Goal: Task Accomplishment & Management: Complete application form

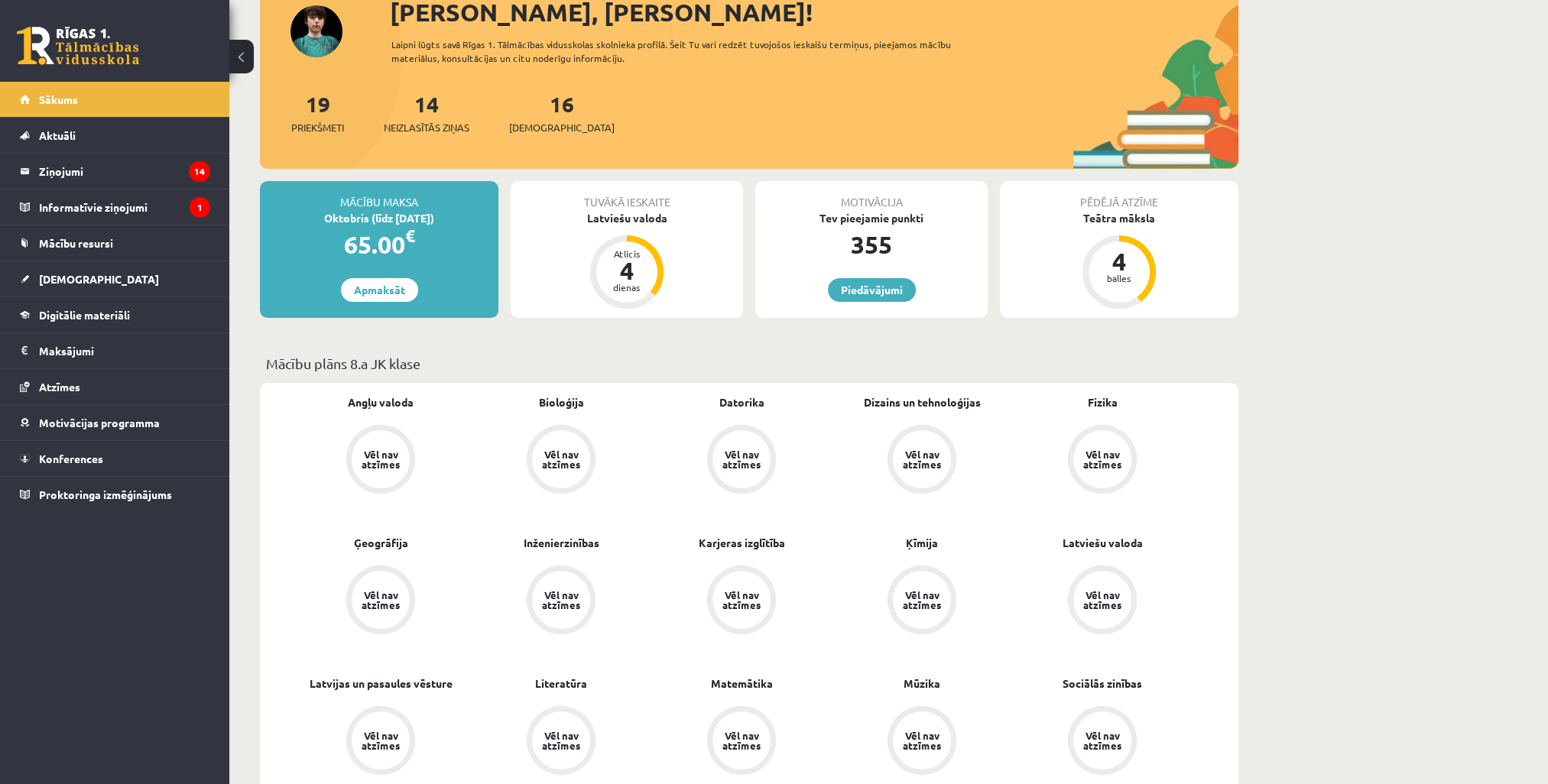
scroll to position [152, 0]
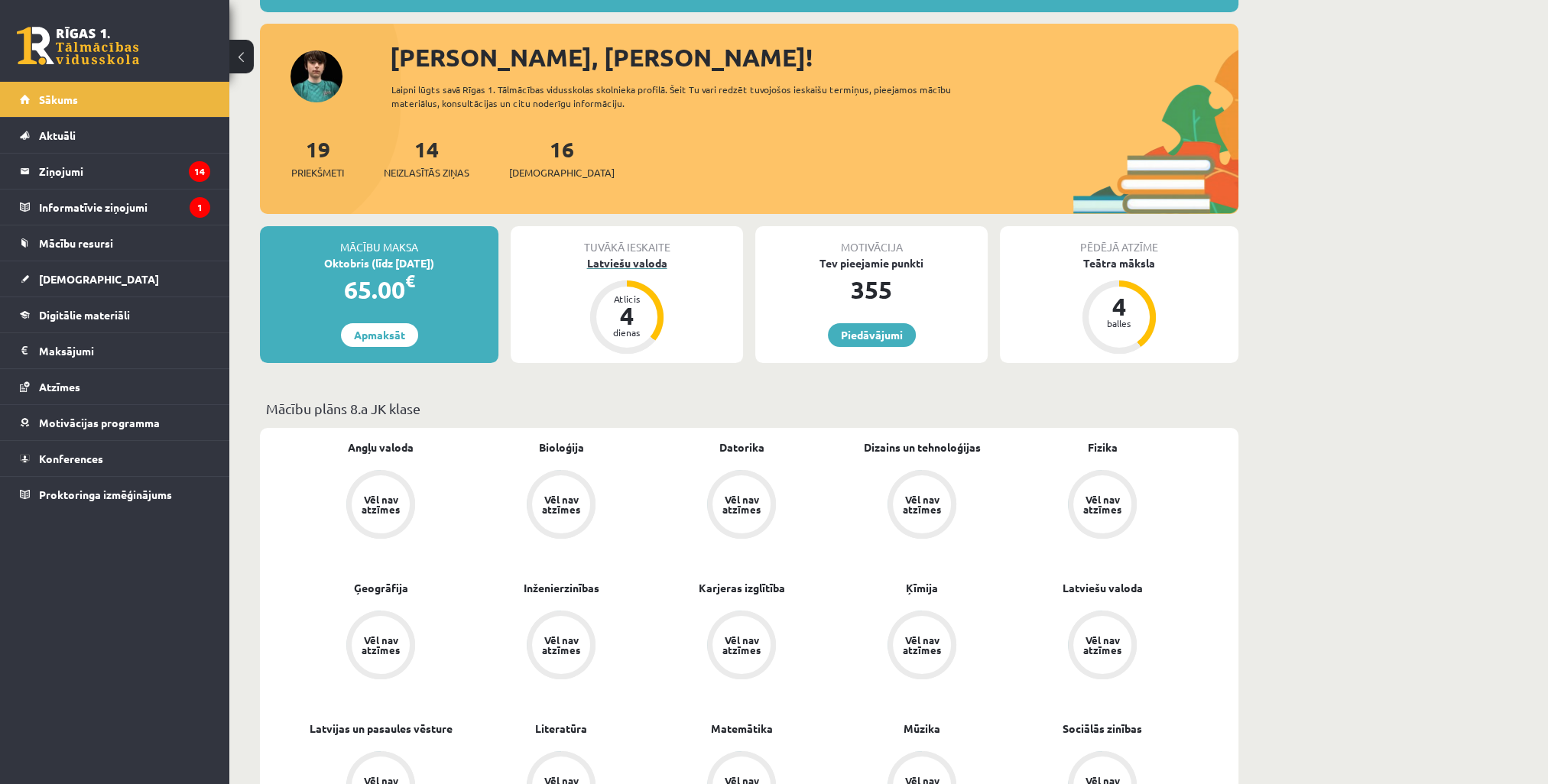
click at [635, 318] on div "4" at bounding box center [626, 315] width 46 height 24
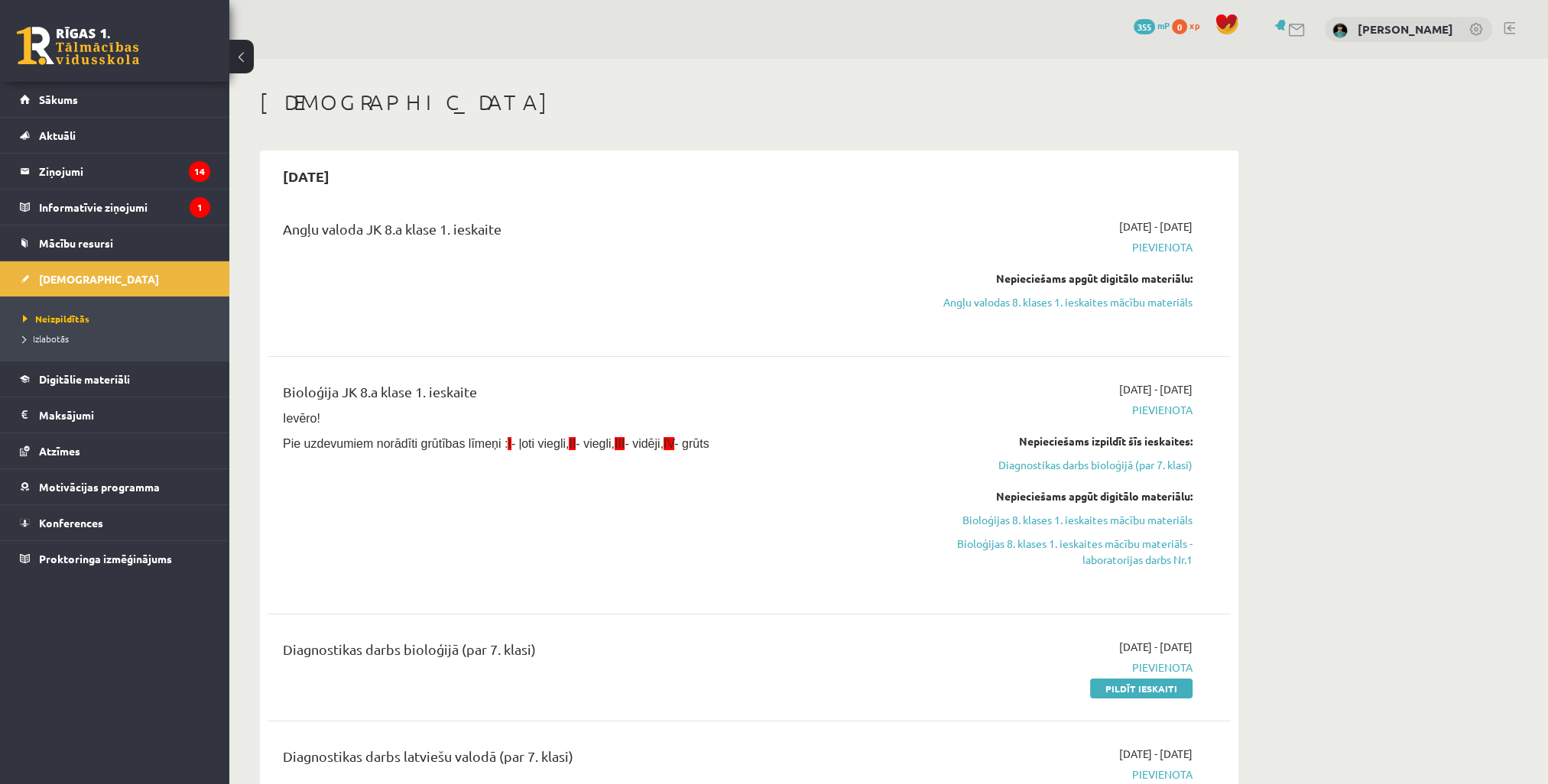
click at [1027, 291] on div "Nepieciešams apgūt digitālo materiālu: Angļu valodas 8. klases 1. ieskaites māc…" at bounding box center [1048, 290] width 288 height 40
click at [1023, 301] on link "Angļu valodas 8. klases 1. ieskaites mācību materiāls" at bounding box center [1048, 302] width 288 height 16
click at [1037, 302] on link "Angļu valodas 8. klases 1. ieskaites mācību materiāls" at bounding box center [1048, 302] width 288 height 16
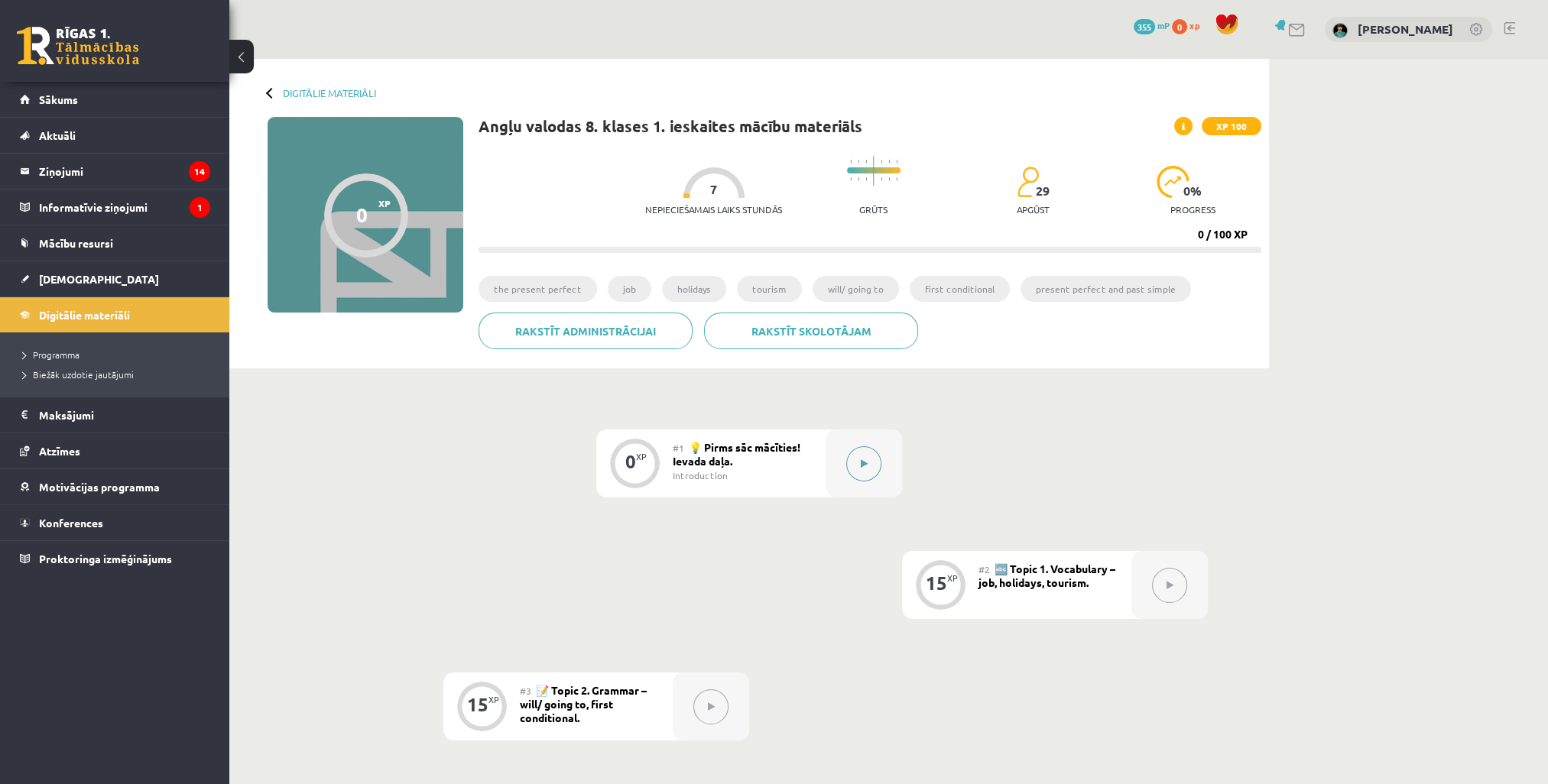
click at [873, 461] on button at bounding box center [863, 464] width 35 height 35
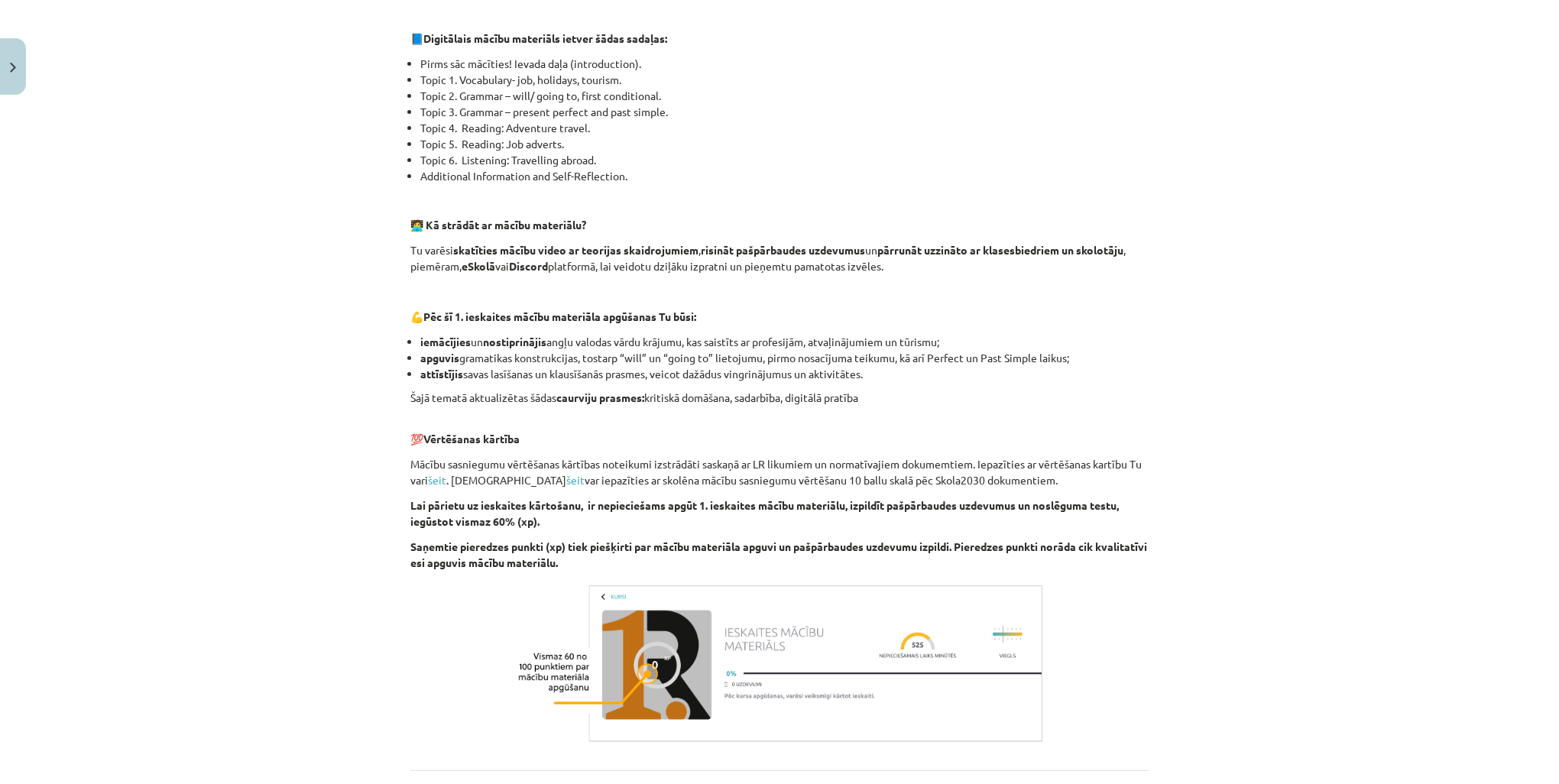
scroll to position [843, 0]
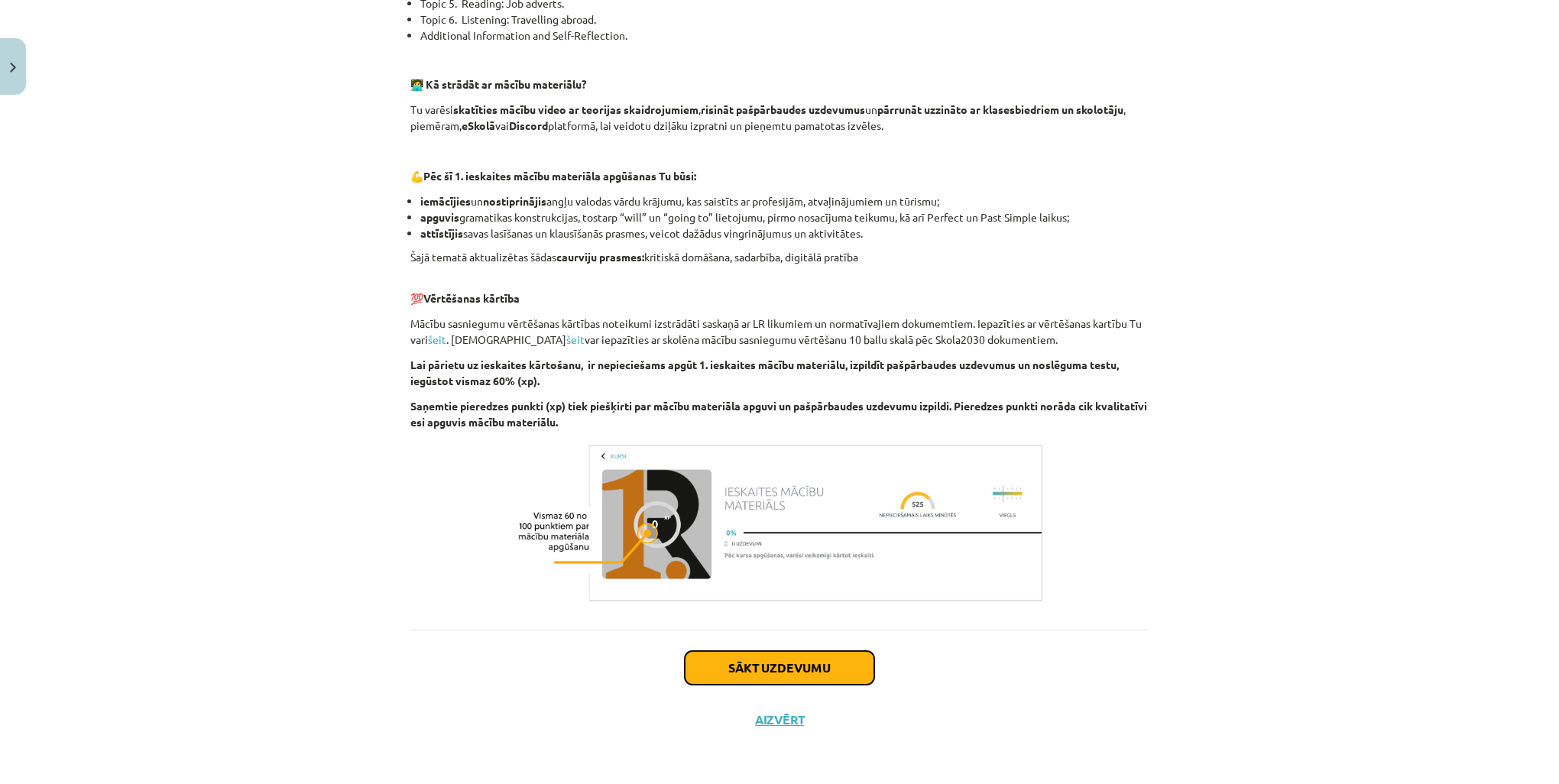
click at [766, 663] on button "Sākt uzdevumu" at bounding box center [779, 667] width 190 height 34
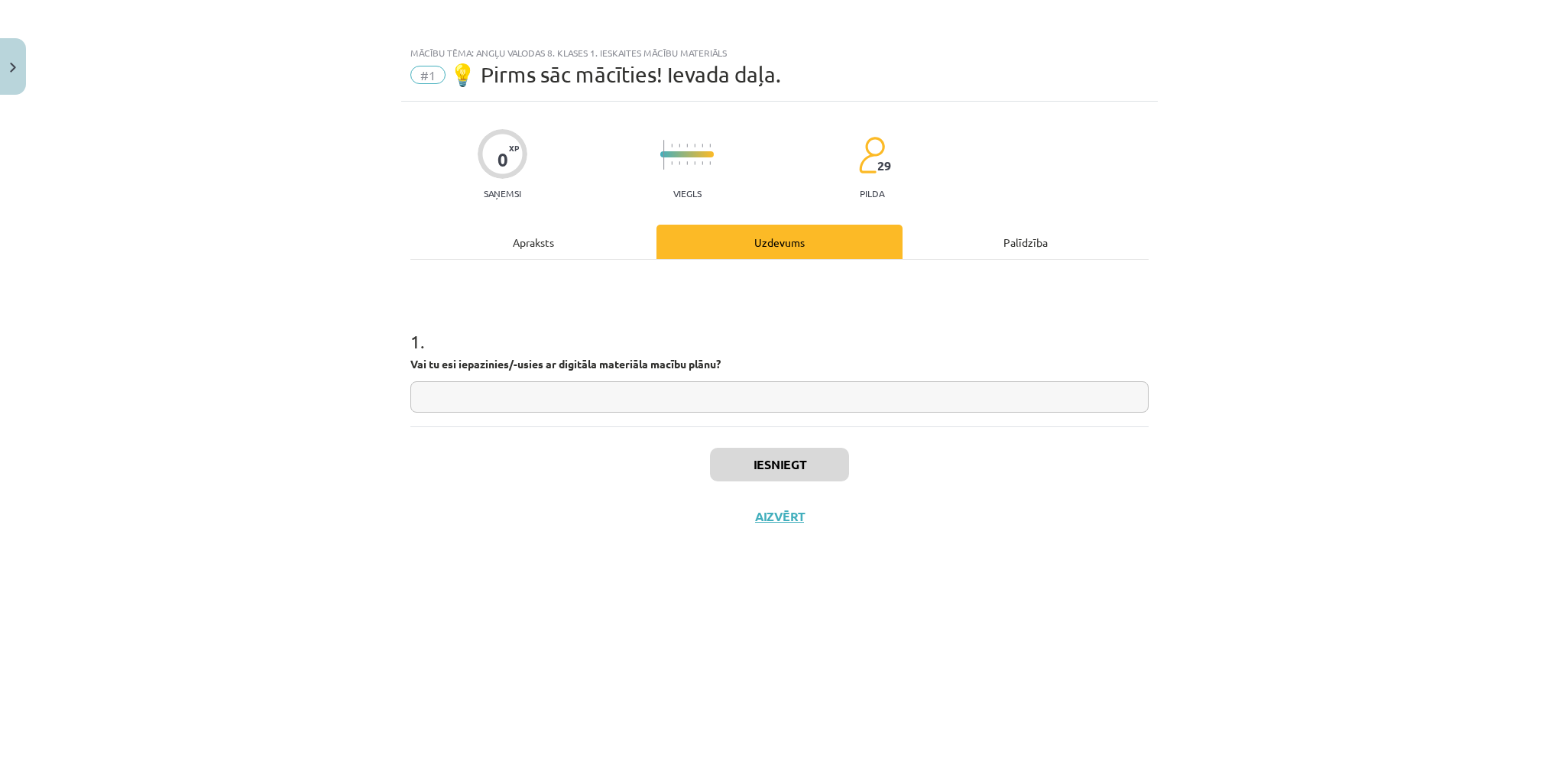
scroll to position [0, 0]
click at [739, 398] on input "text" at bounding box center [779, 397] width 738 height 32
type input "**"
click at [765, 456] on button "Iesniegt" at bounding box center [779, 464] width 139 height 34
click at [816, 528] on button "Nākamā nodarbība" at bounding box center [779, 526] width 150 height 35
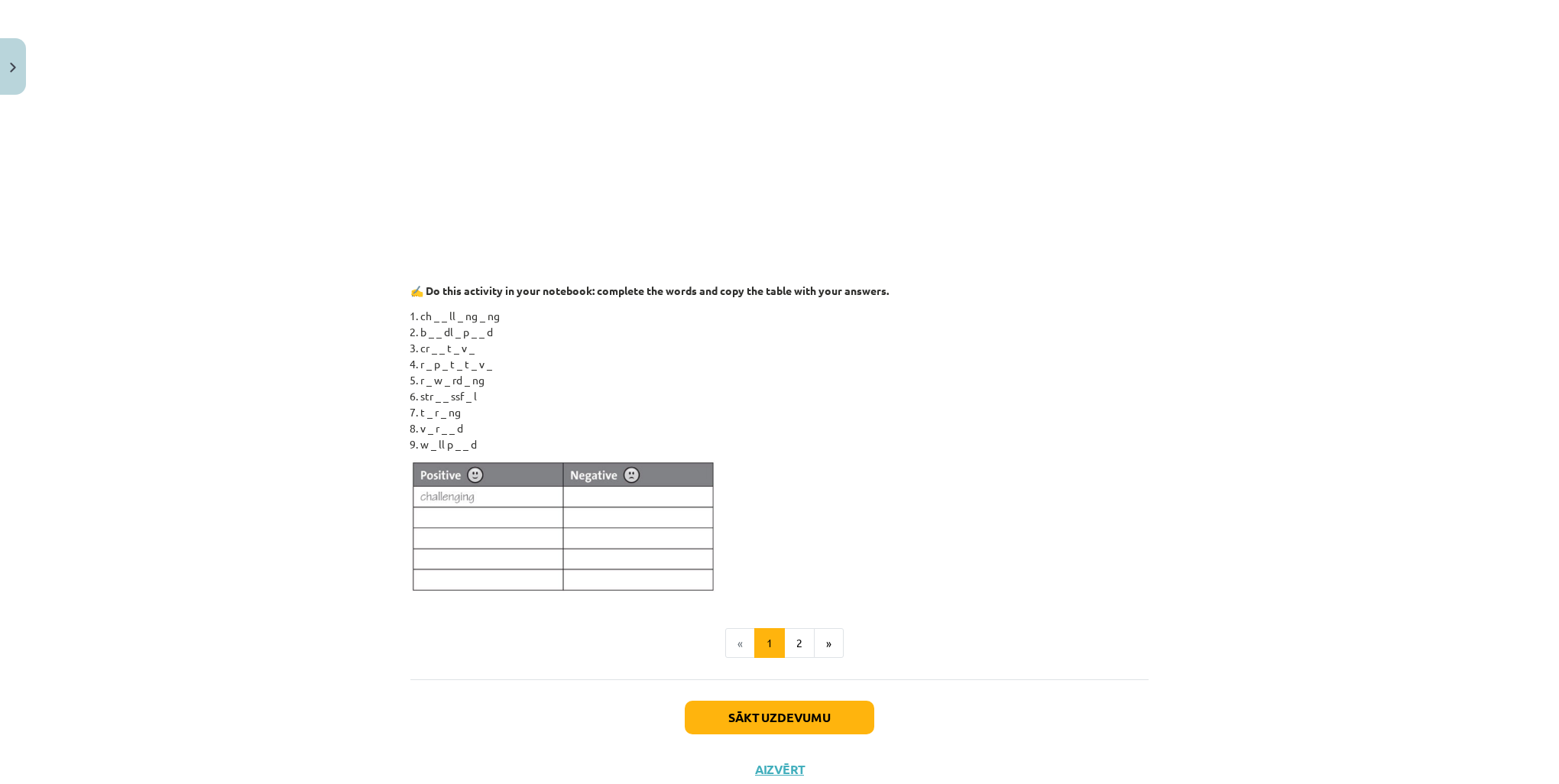
scroll to position [1194, 0]
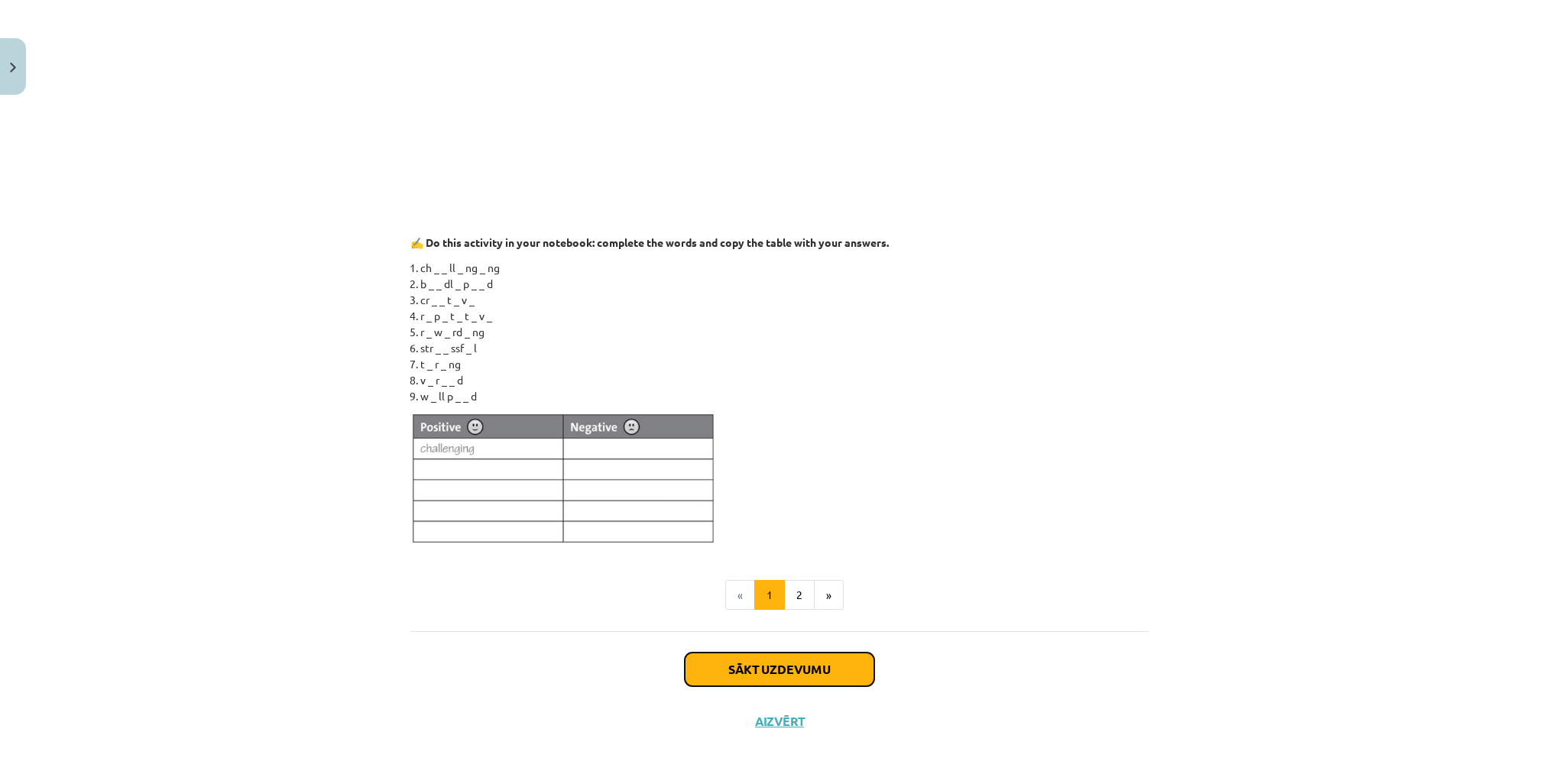
click at [784, 662] on button "Sākt uzdevumu" at bounding box center [779, 669] width 190 height 34
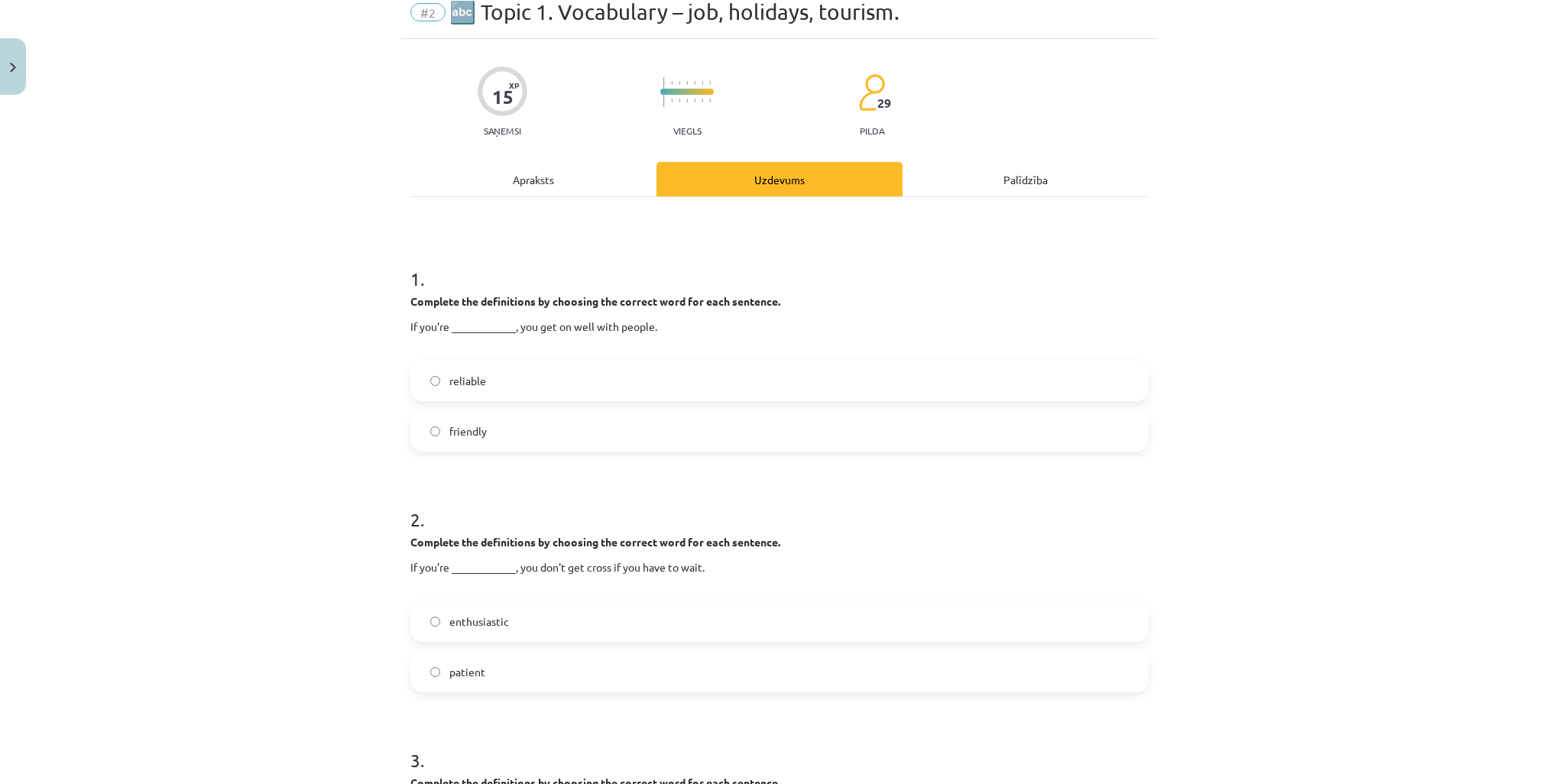
scroll to position [38, 0]
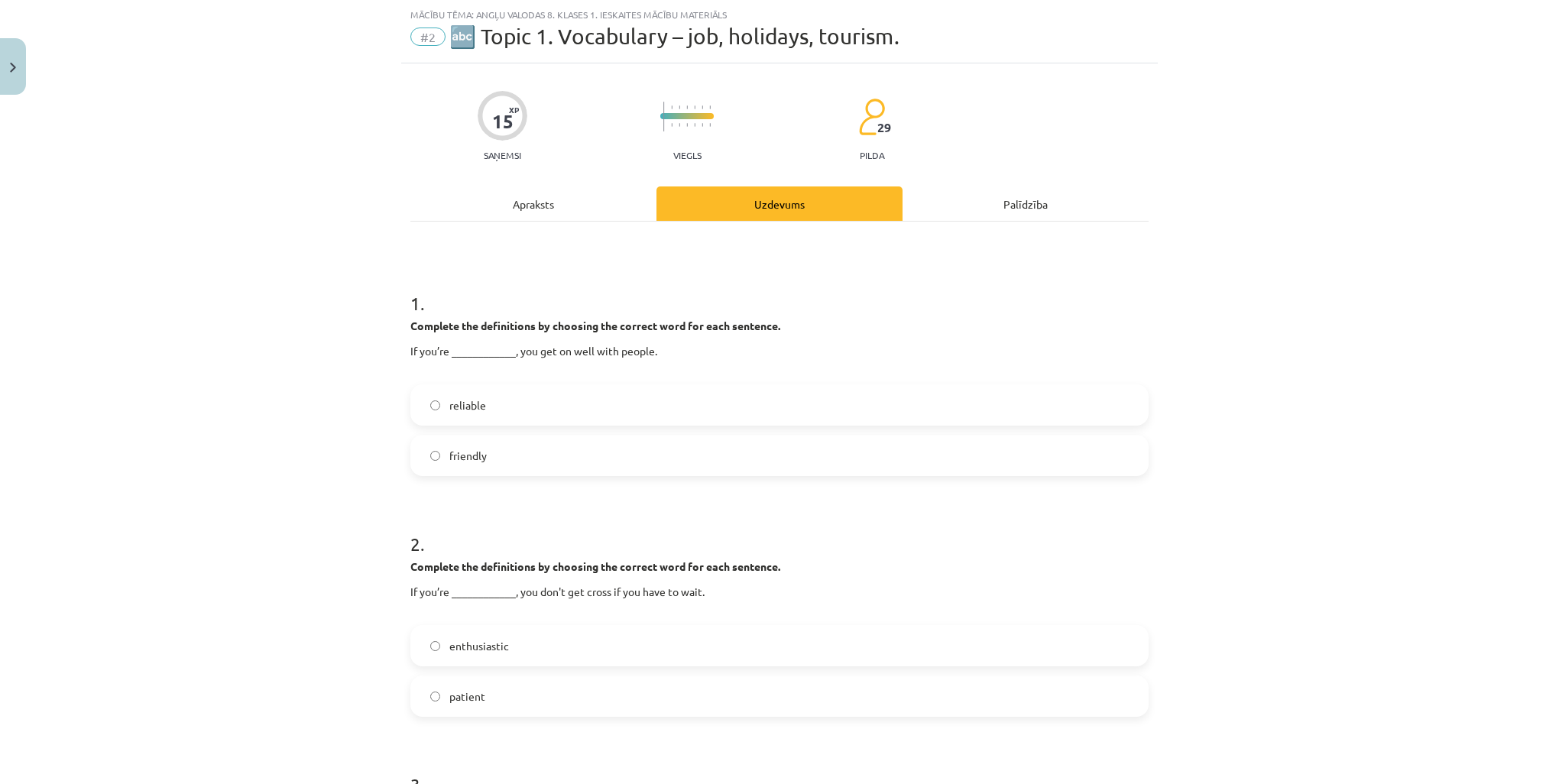
click at [449, 454] on span "friendly" at bounding box center [468, 456] width 37 height 16
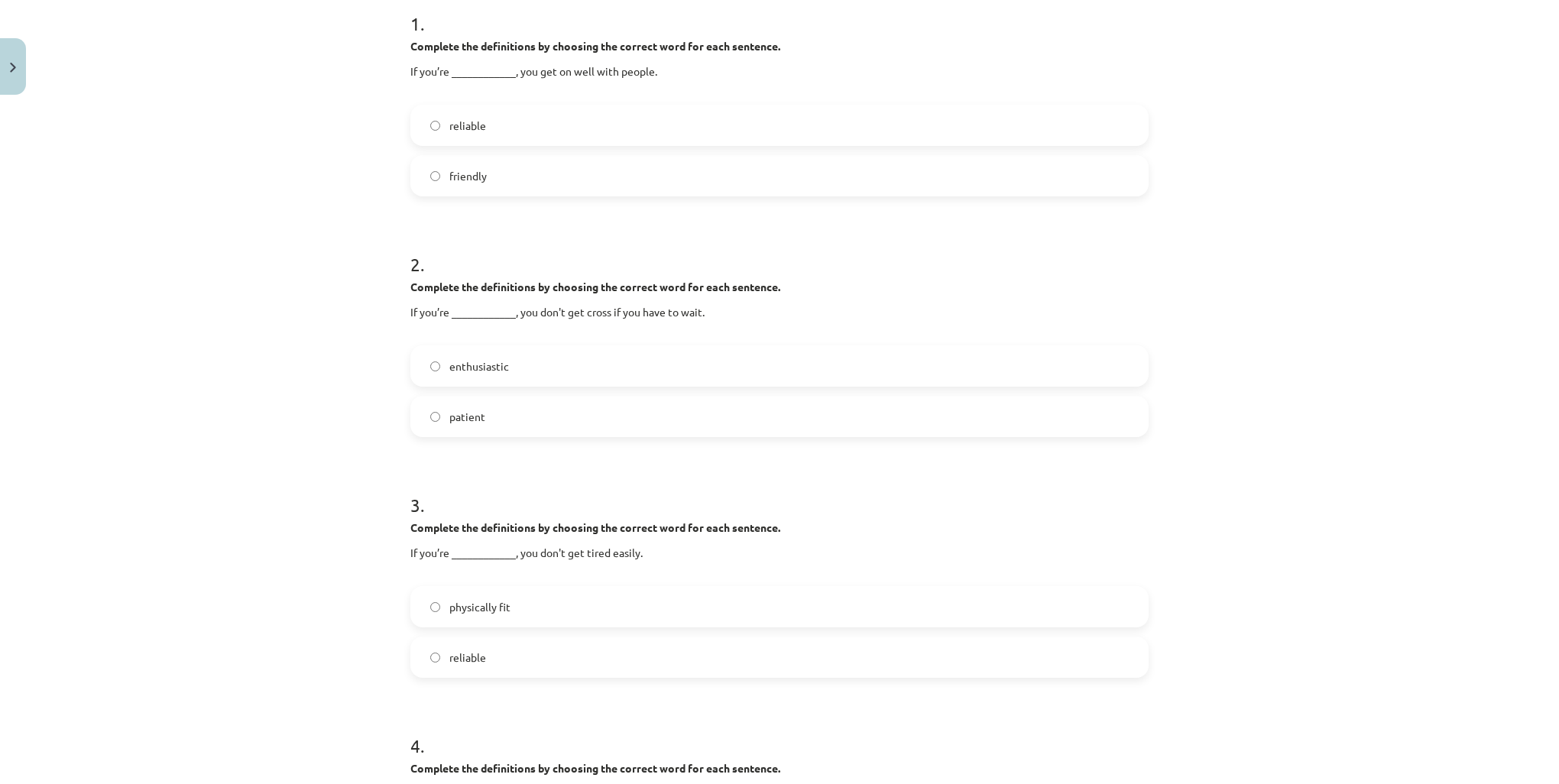
scroll to position [344, 0]
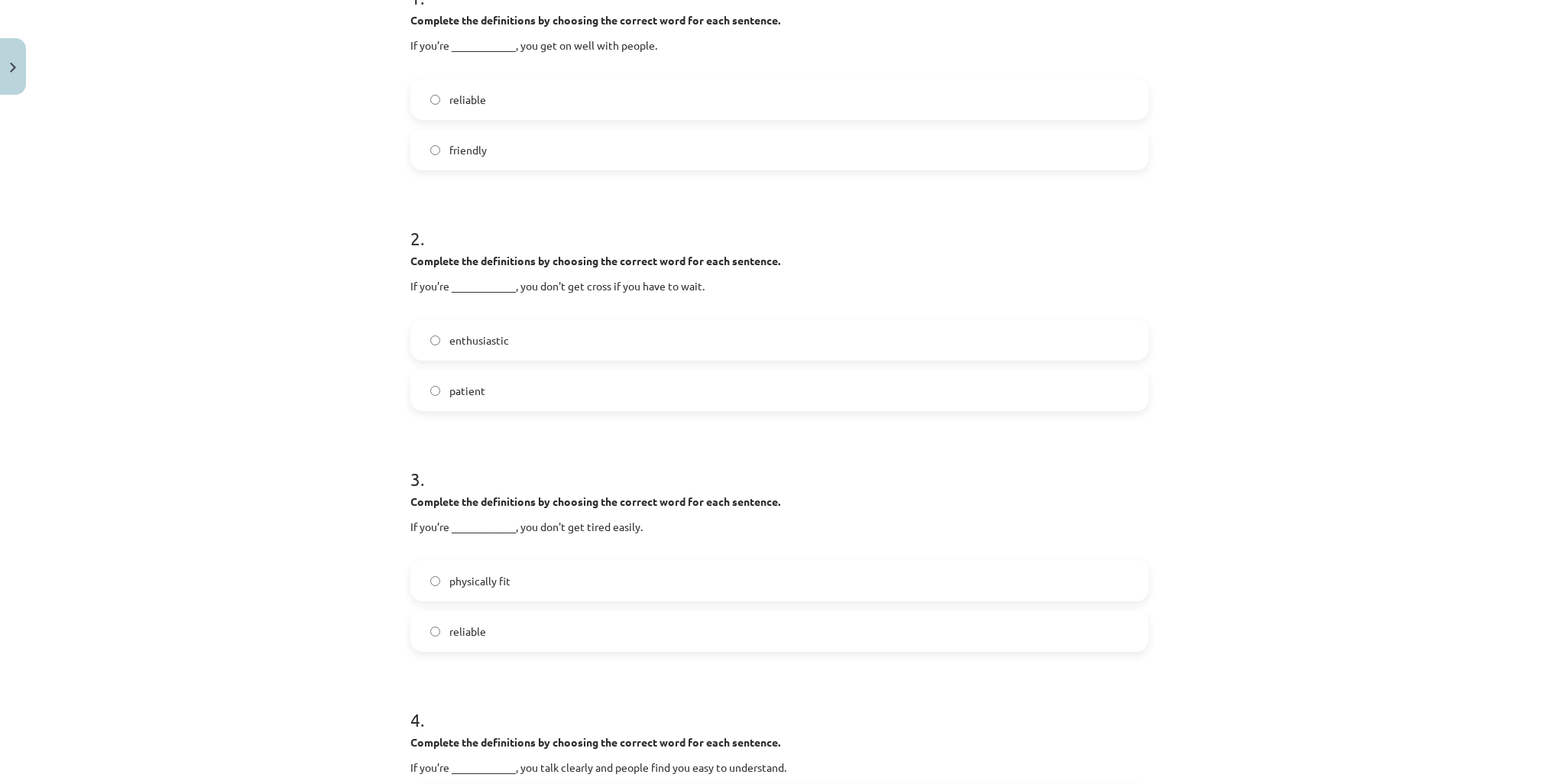
click at [476, 387] on span "patient" at bounding box center [468, 391] width 36 height 16
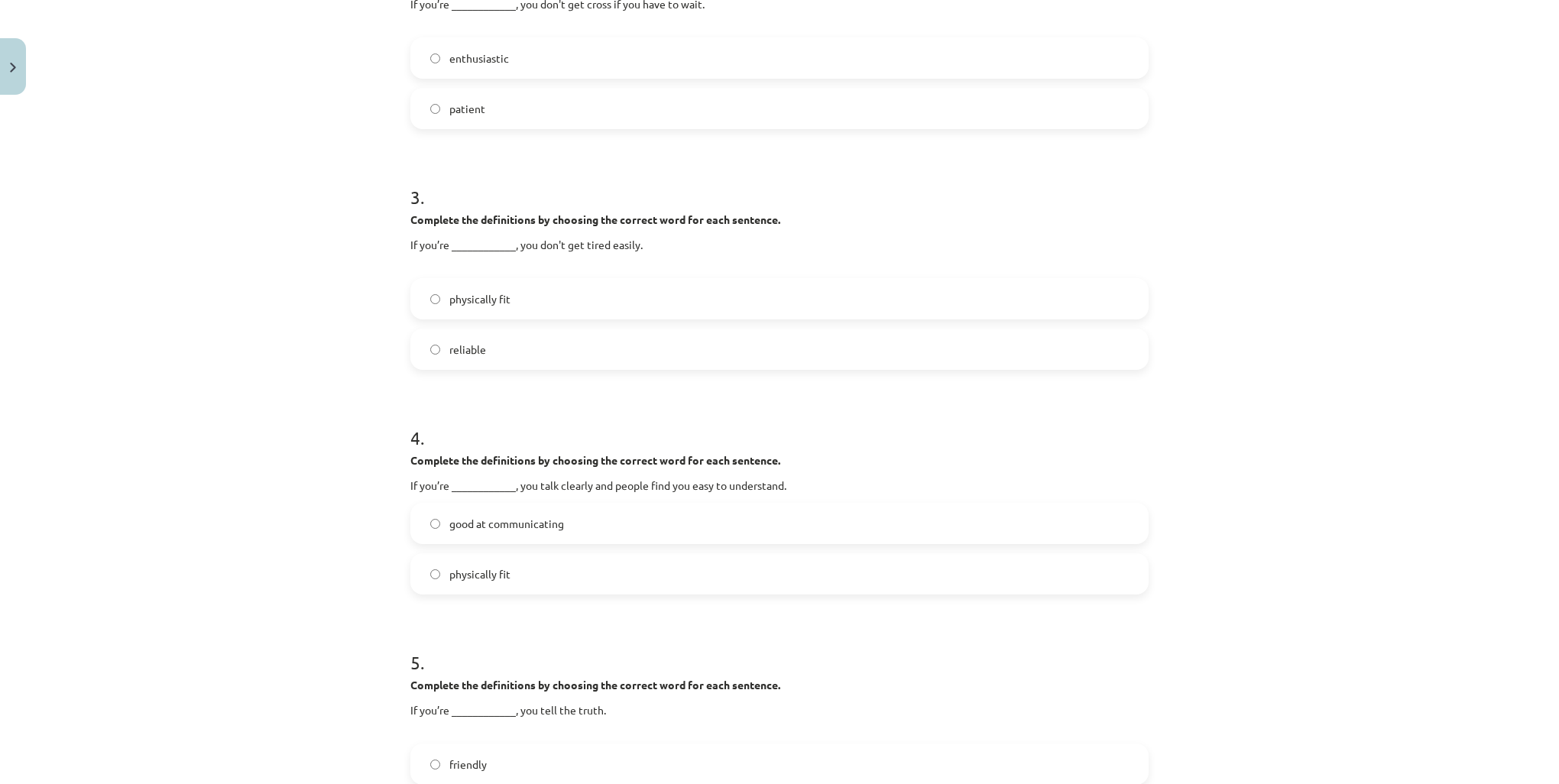
scroll to position [650, 0]
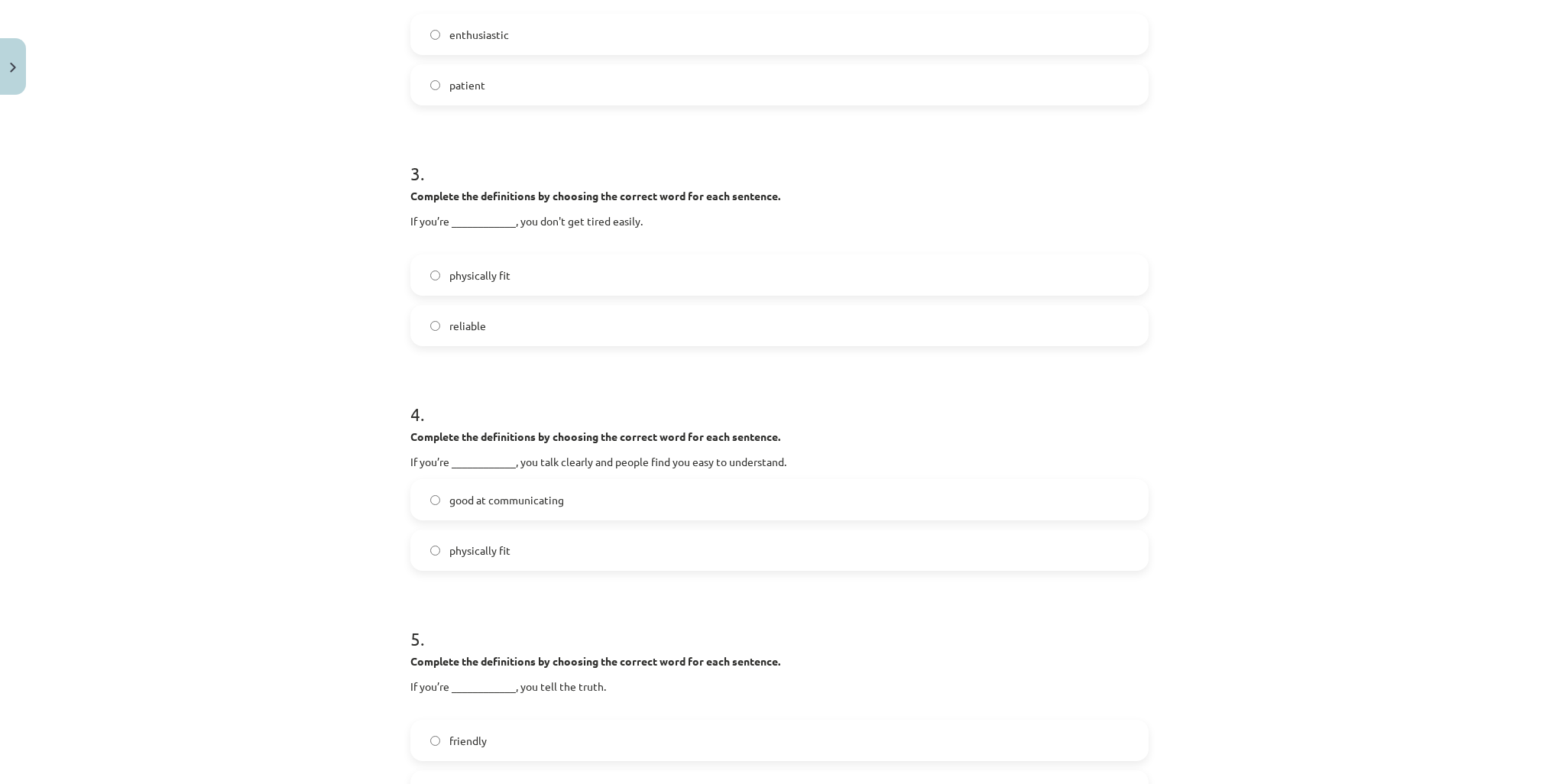
click at [509, 282] on label "physically fit" at bounding box center [780, 275] width 735 height 38
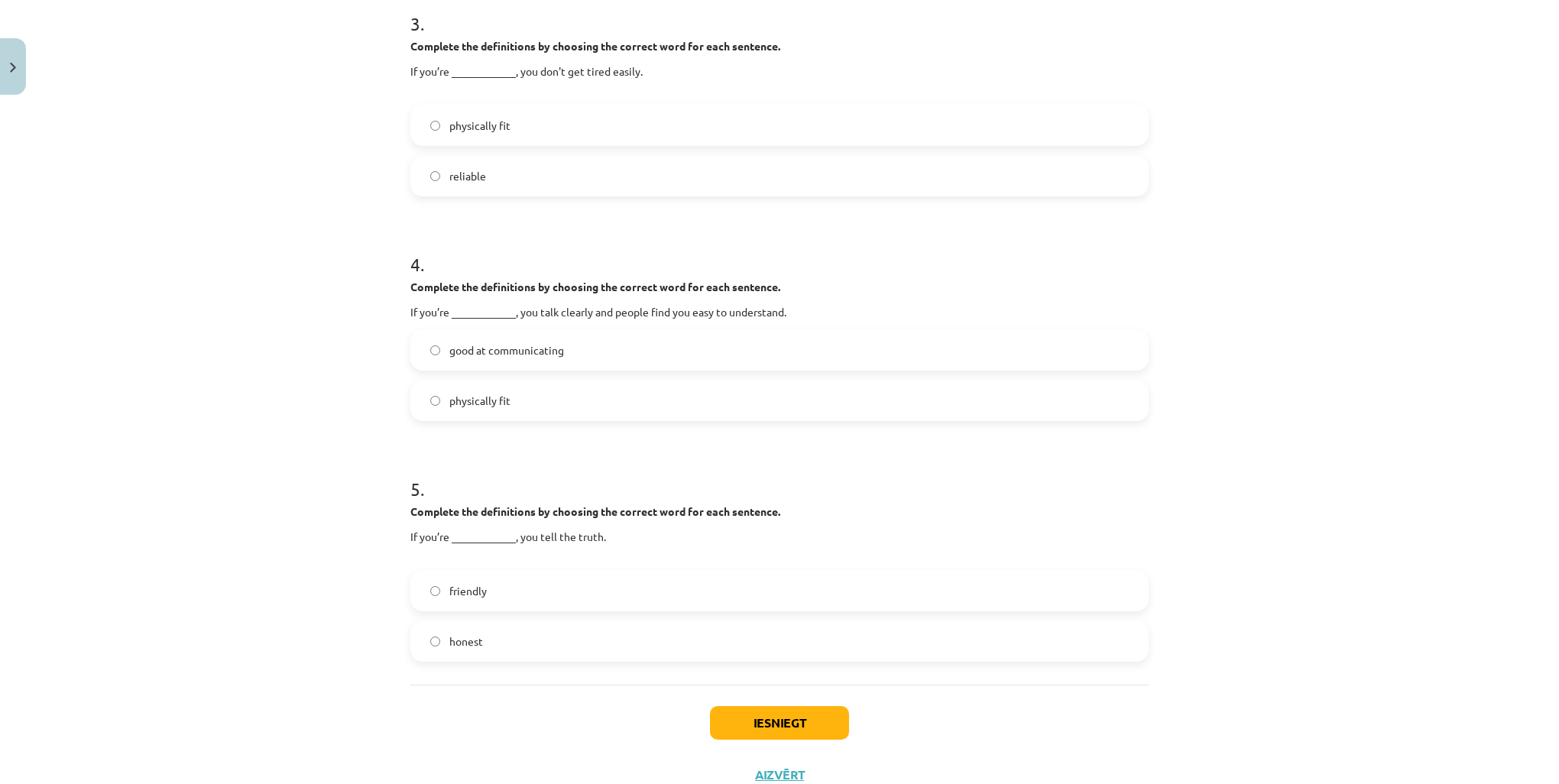
scroll to position [852, 0]
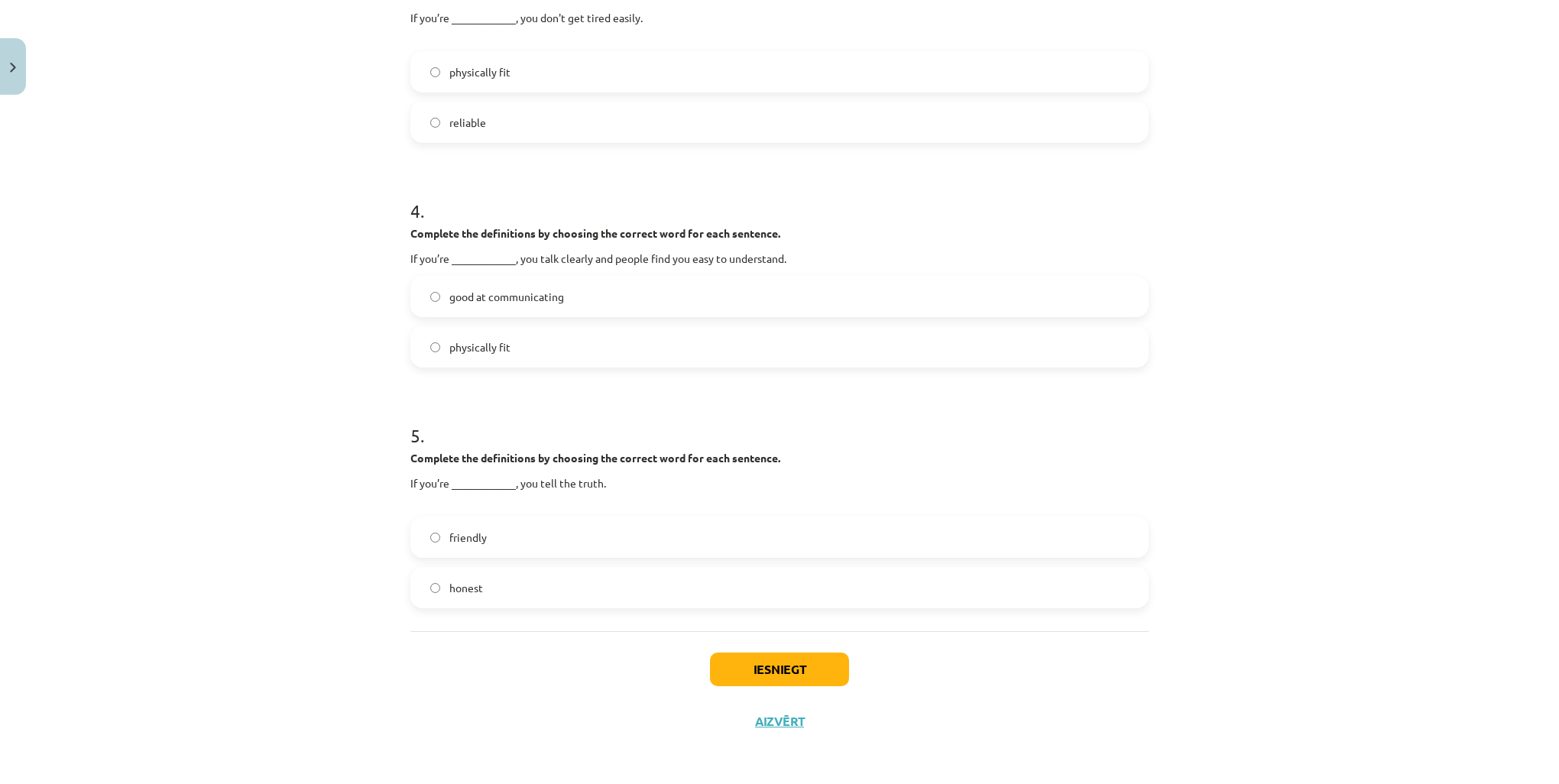
click at [518, 295] on span "good at communicating" at bounding box center [507, 297] width 114 height 16
click at [548, 606] on div "1 . Complete the definitions by choosing the correct word for each sentence. If…" at bounding box center [779, 19] width 738 height 1224
click at [550, 593] on label "honest" at bounding box center [780, 587] width 735 height 38
click at [799, 676] on button "Iesniegt" at bounding box center [779, 669] width 139 height 34
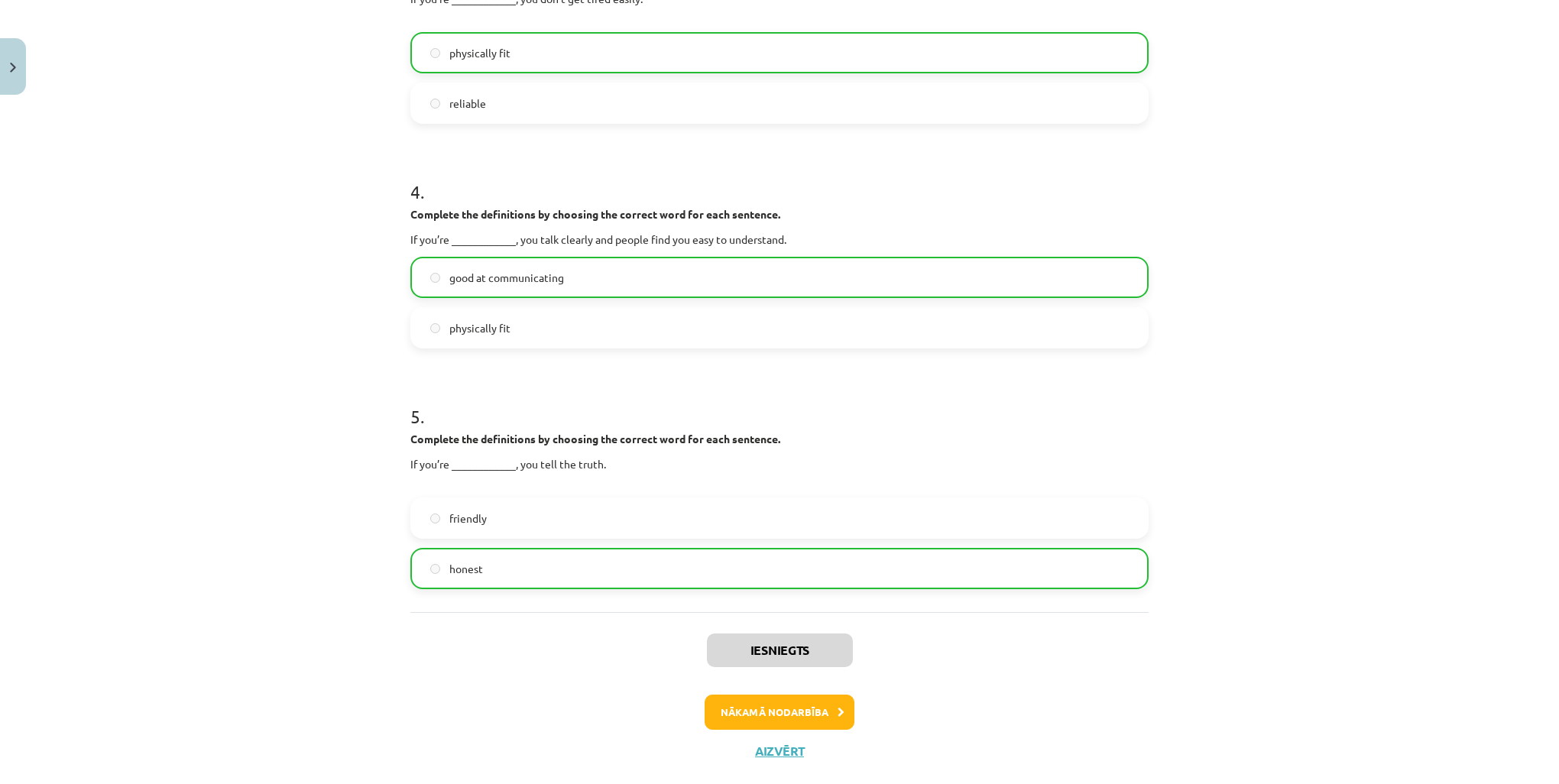
scroll to position [901, 0]
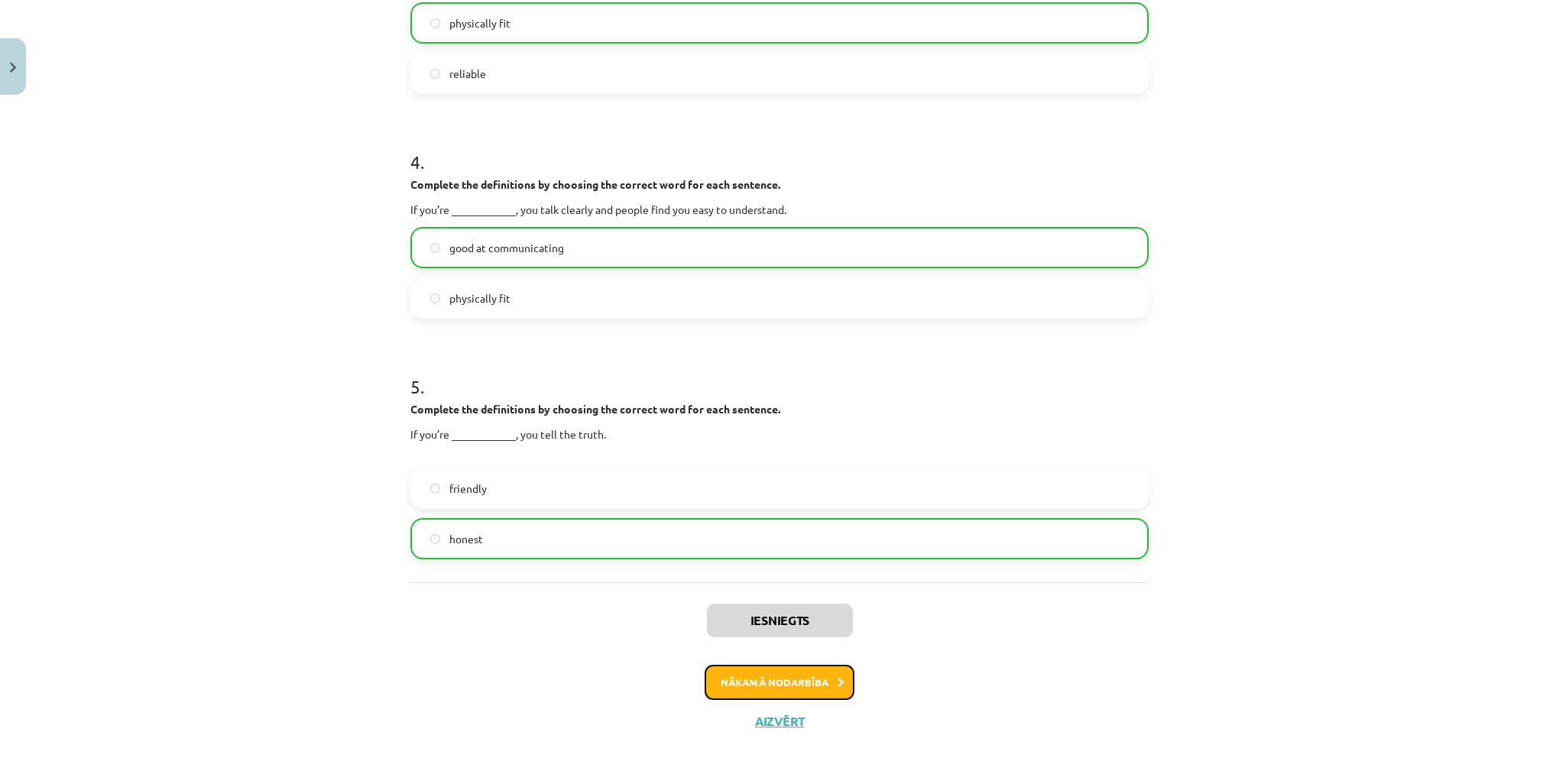
click at [785, 683] on button "Nākamā nodarbība" at bounding box center [779, 681] width 150 height 35
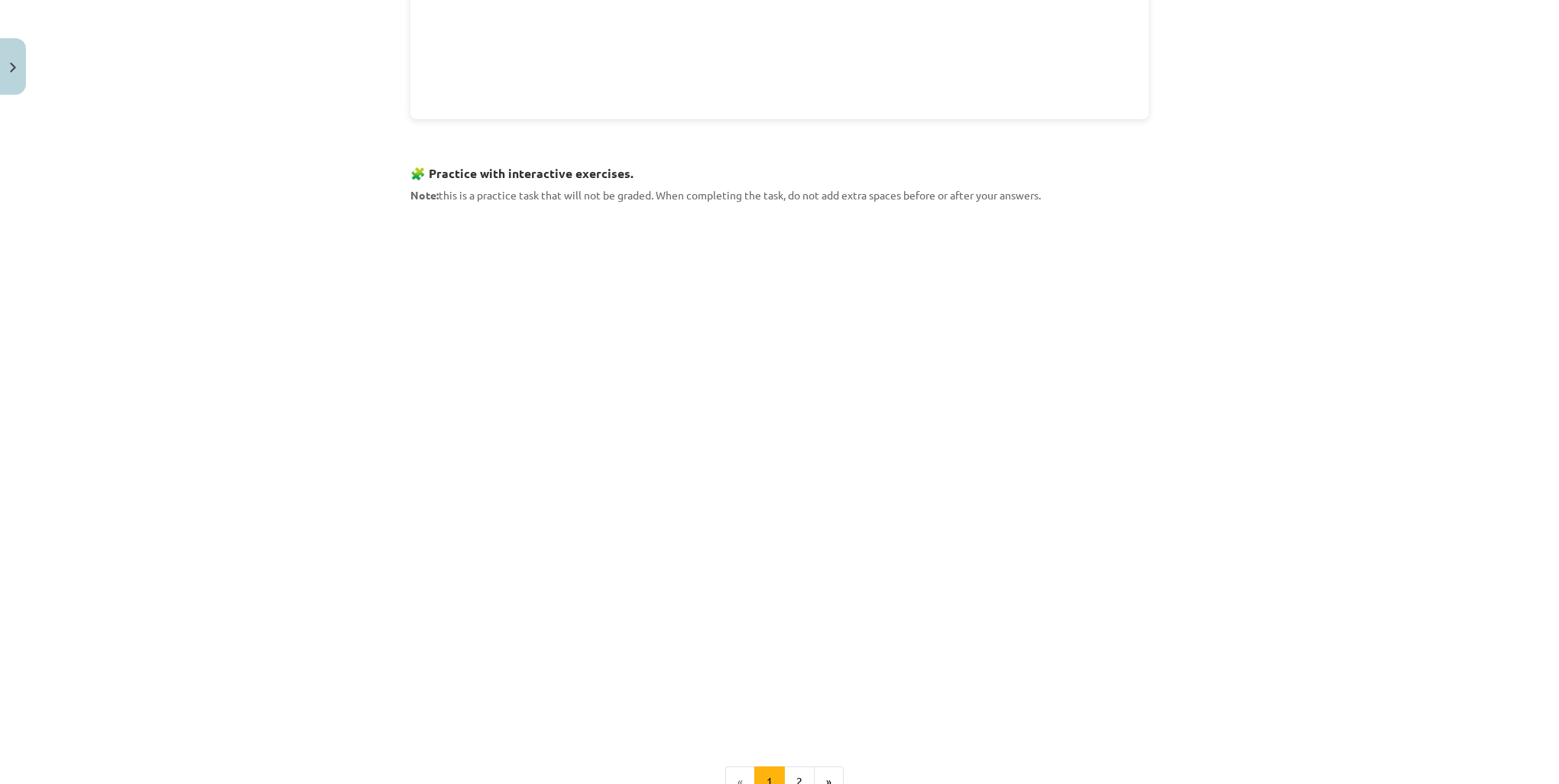
scroll to position [1566, 0]
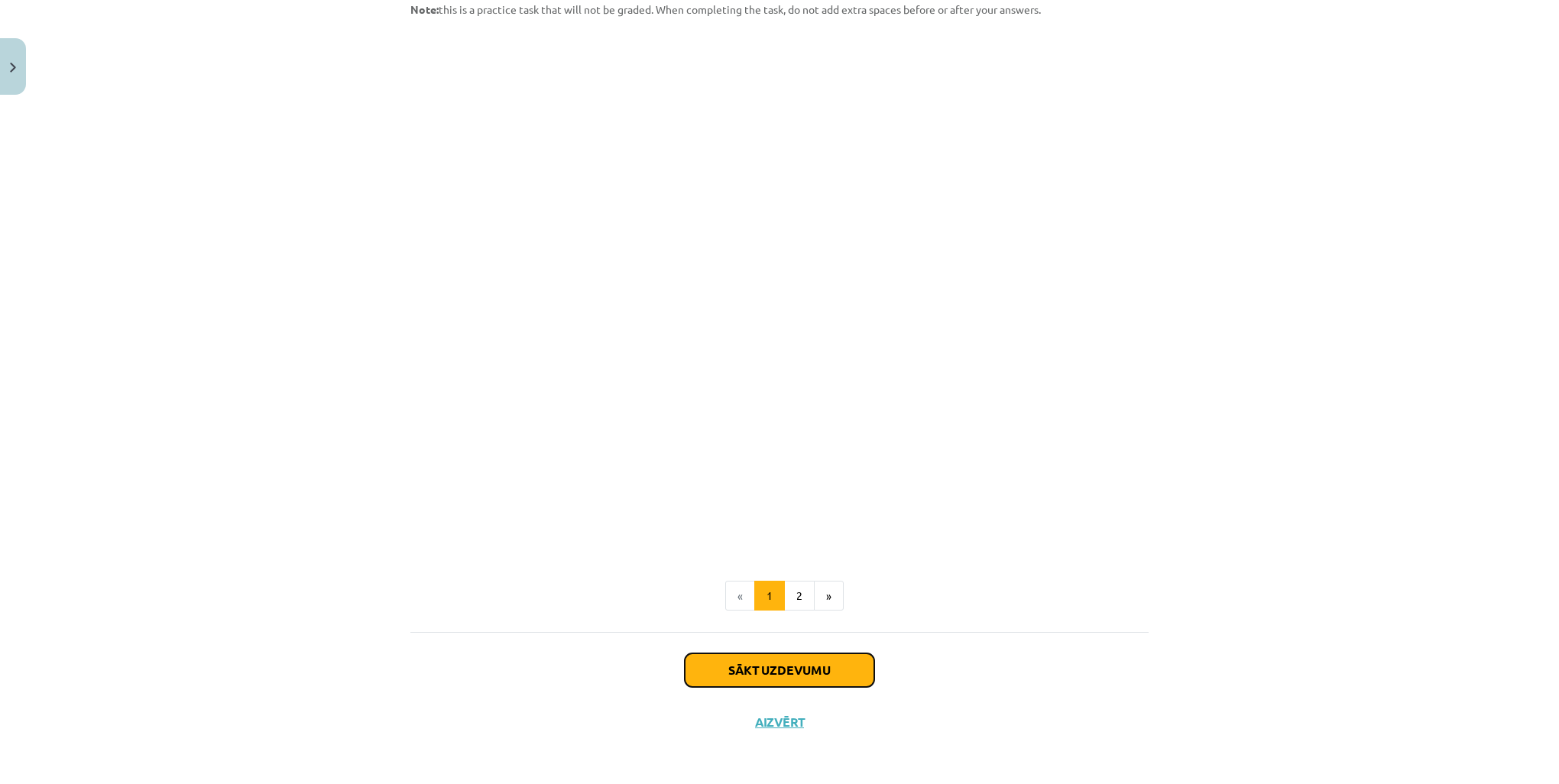
click at [771, 664] on button "Sākt uzdevumu" at bounding box center [779, 670] width 190 height 34
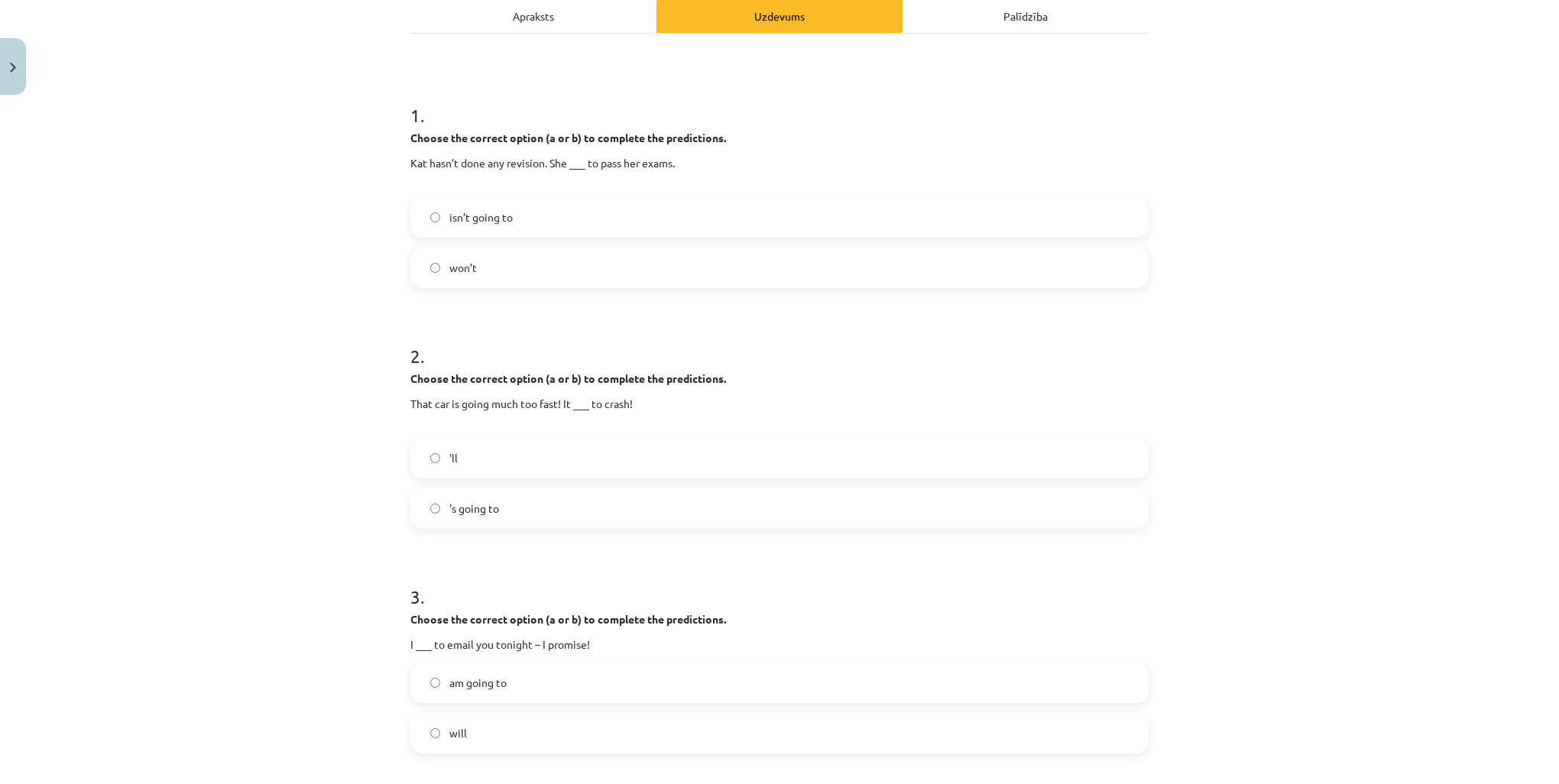
scroll to position [0, 0]
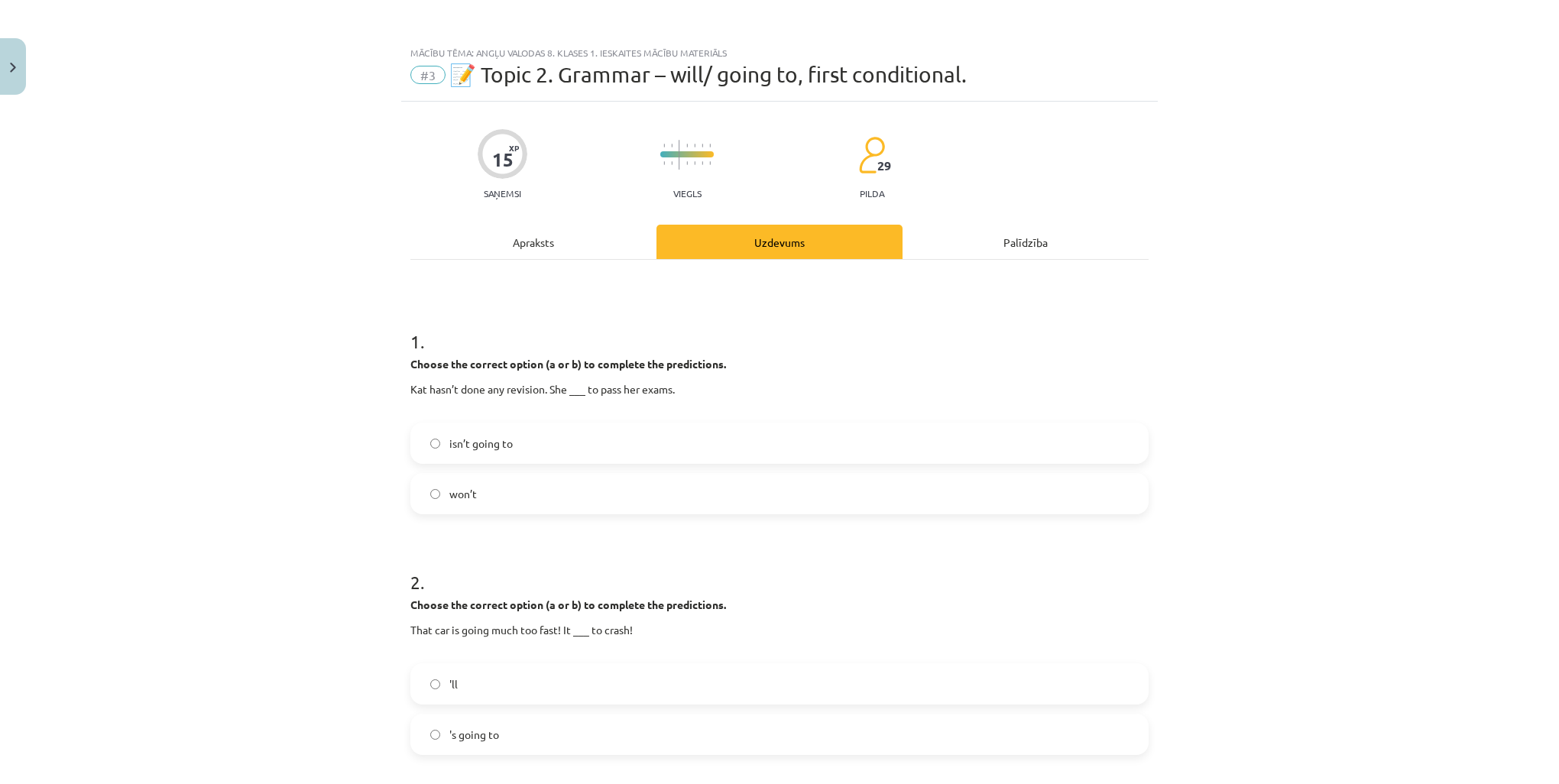
click at [557, 442] on label "isn’t going to" at bounding box center [780, 443] width 735 height 38
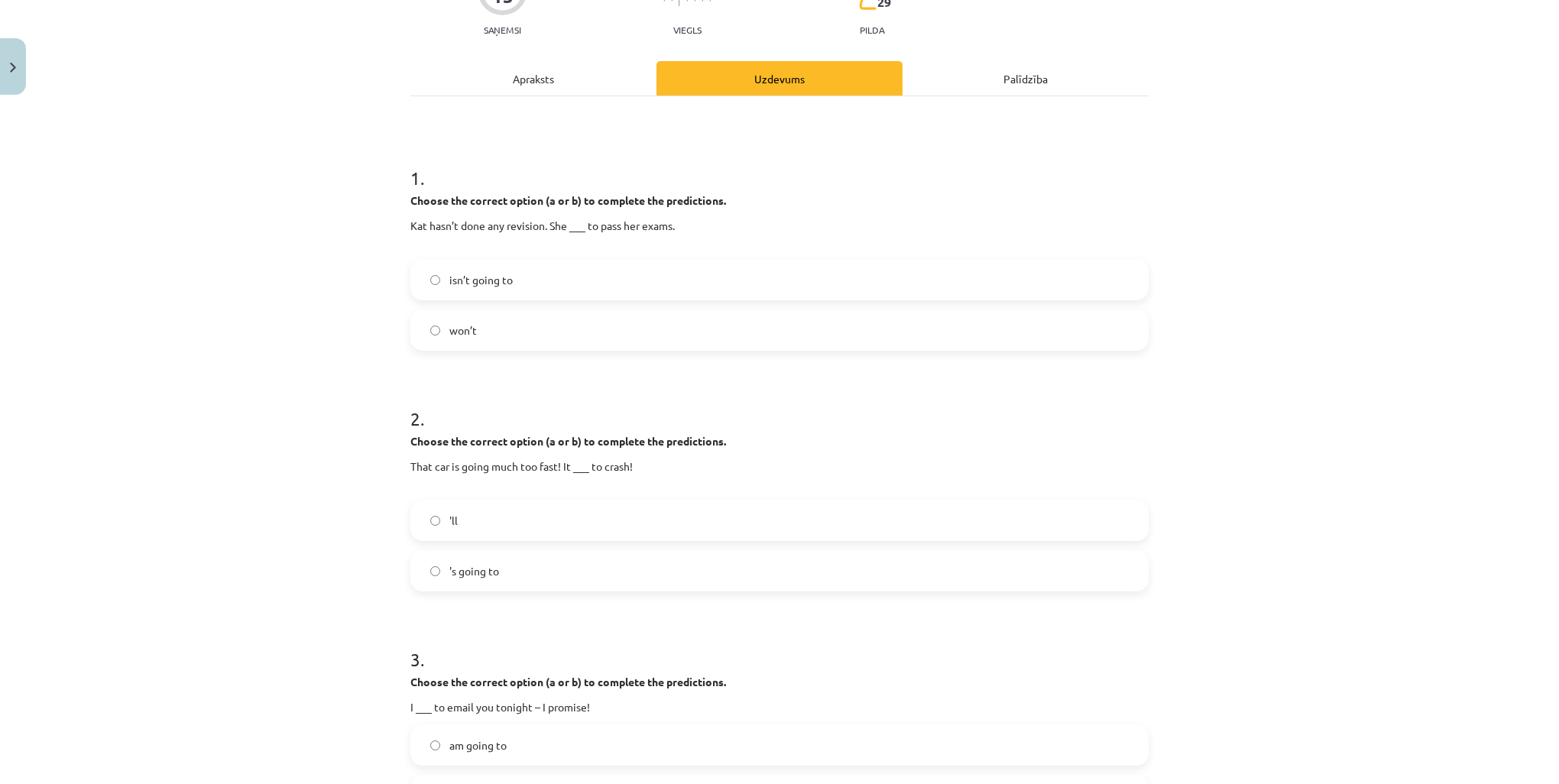
scroll to position [230, 0]
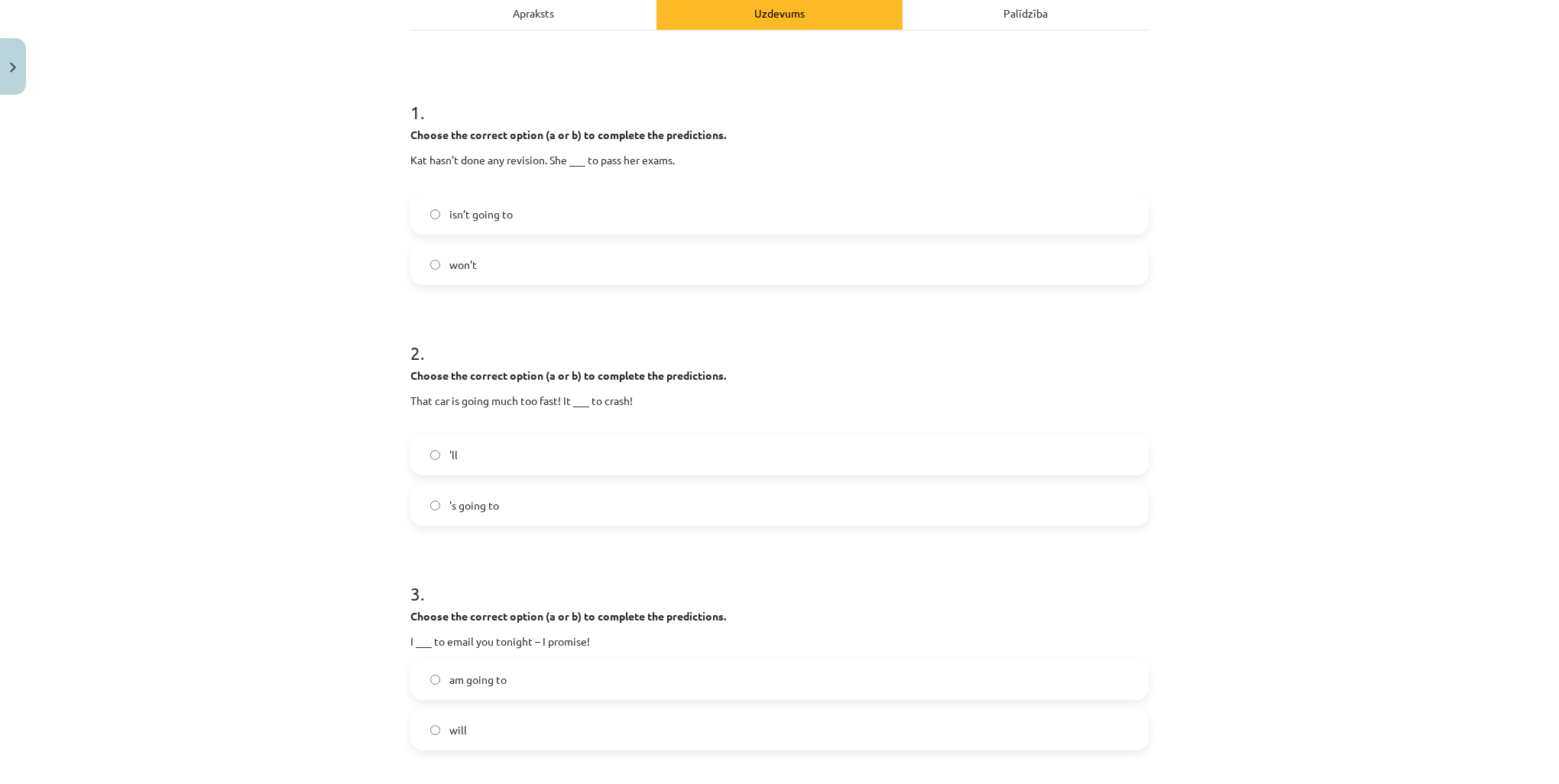
click at [541, 494] on label "'s going to" at bounding box center [780, 505] width 735 height 38
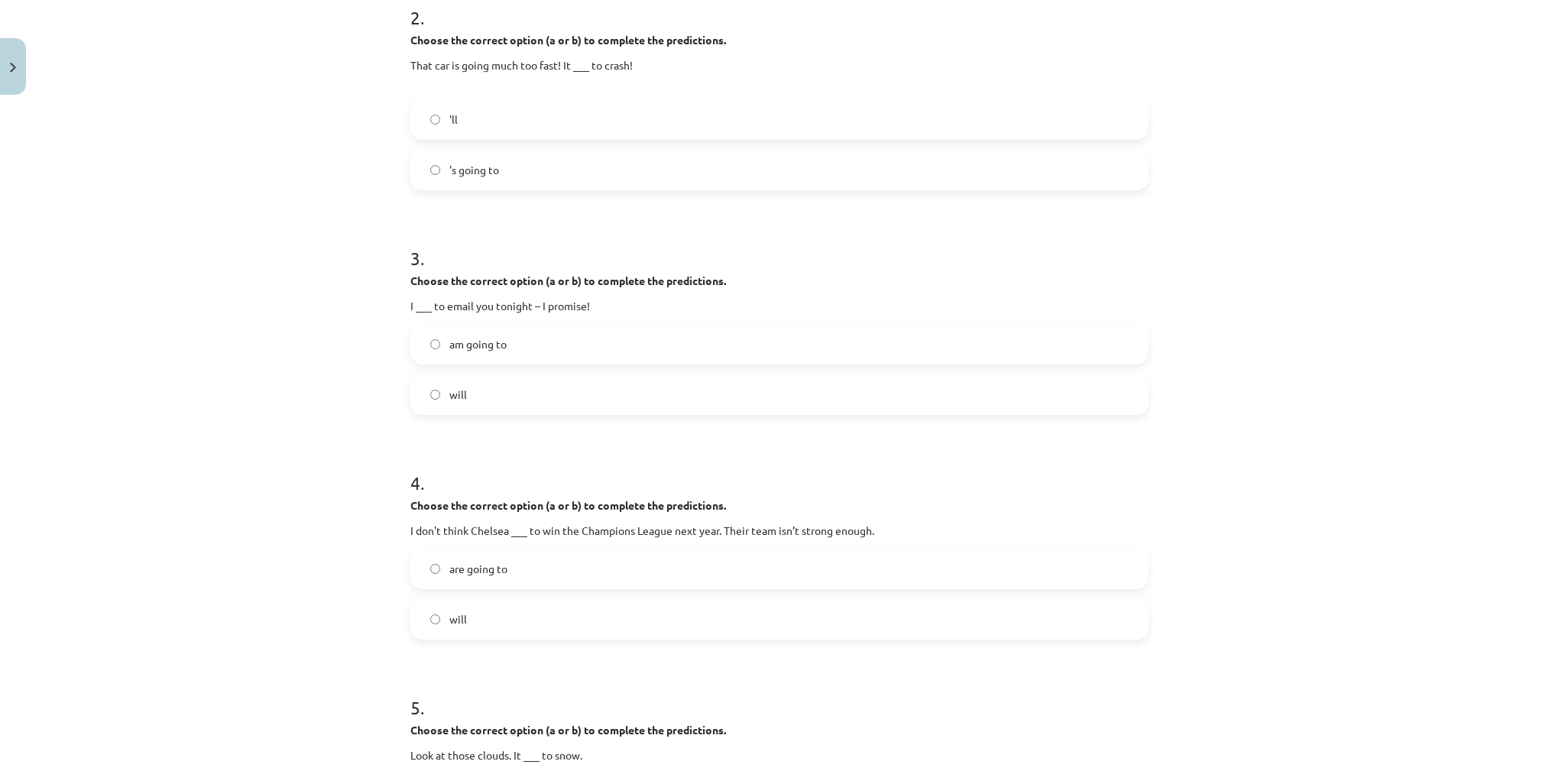
scroll to position [611, 0]
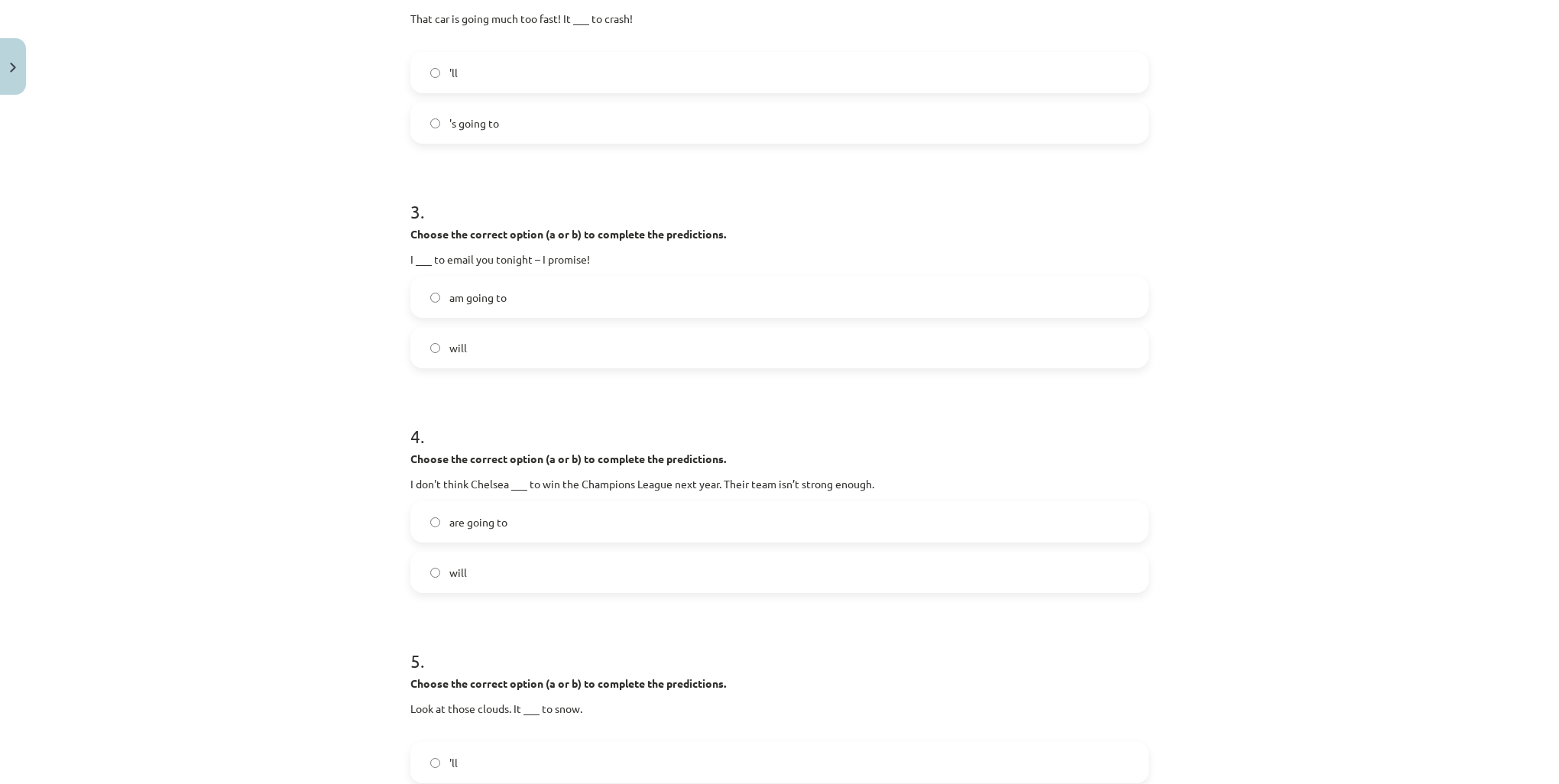
click at [528, 352] on label "will" at bounding box center [780, 348] width 735 height 38
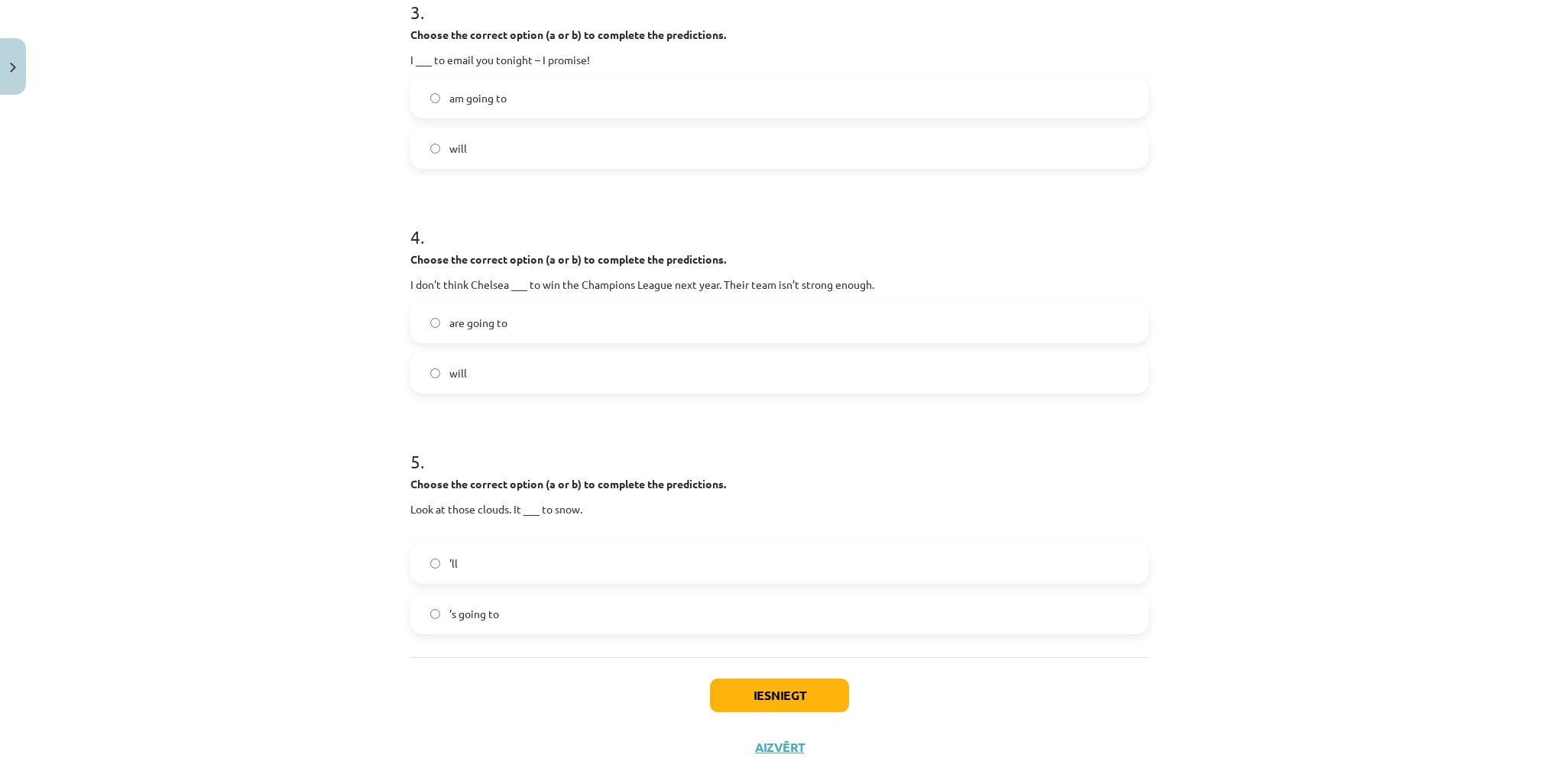
scroll to position [838, 0]
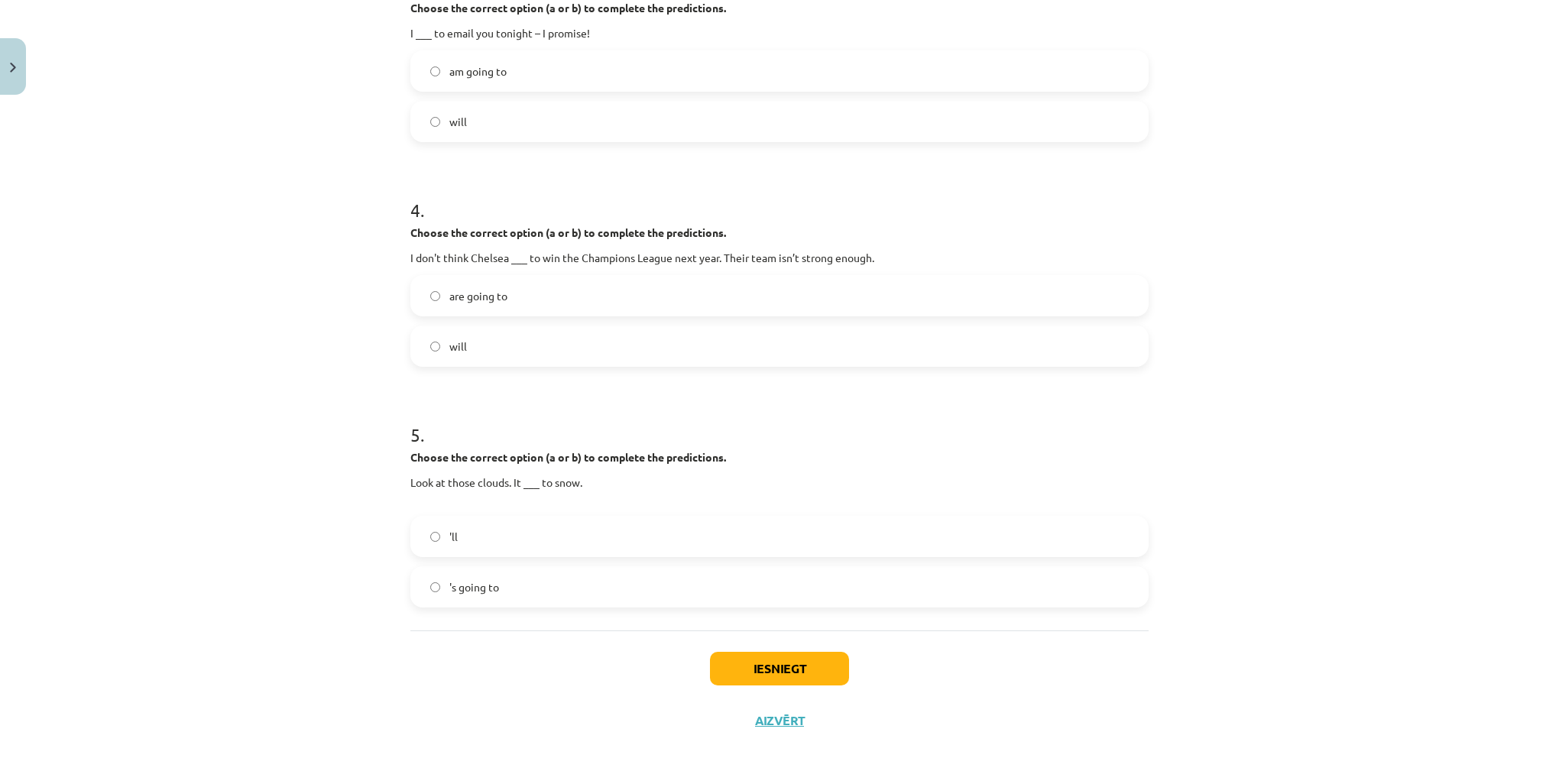
click at [519, 344] on label "will" at bounding box center [780, 346] width 735 height 38
click at [530, 534] on label "'ll" at bounding box center [780, 536] width 735 height 38
click at [803, 672] on button "Iesniegt" at bounding box center [779, 668] width 139 height 34
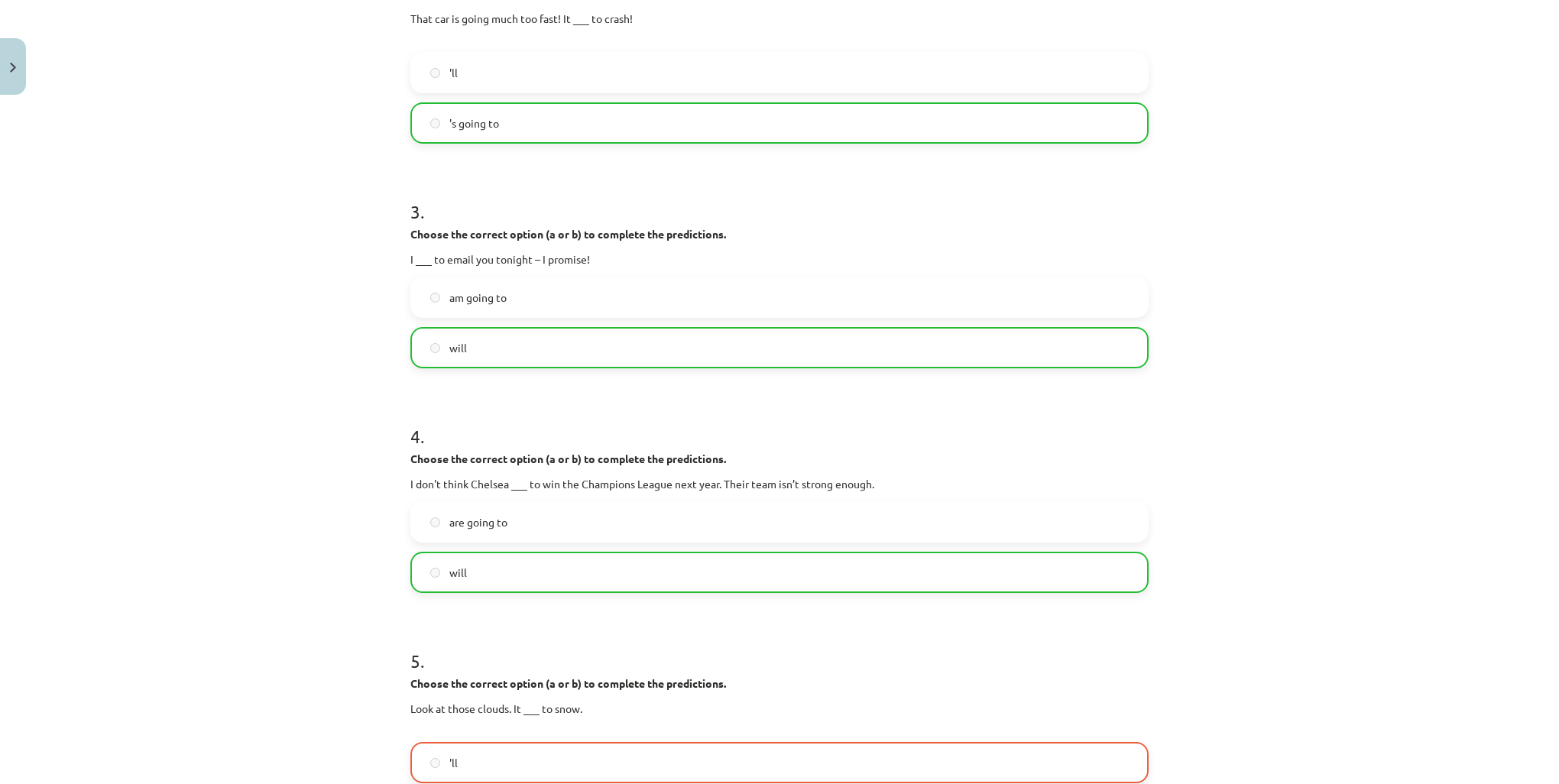
scroll to position [886, 0]
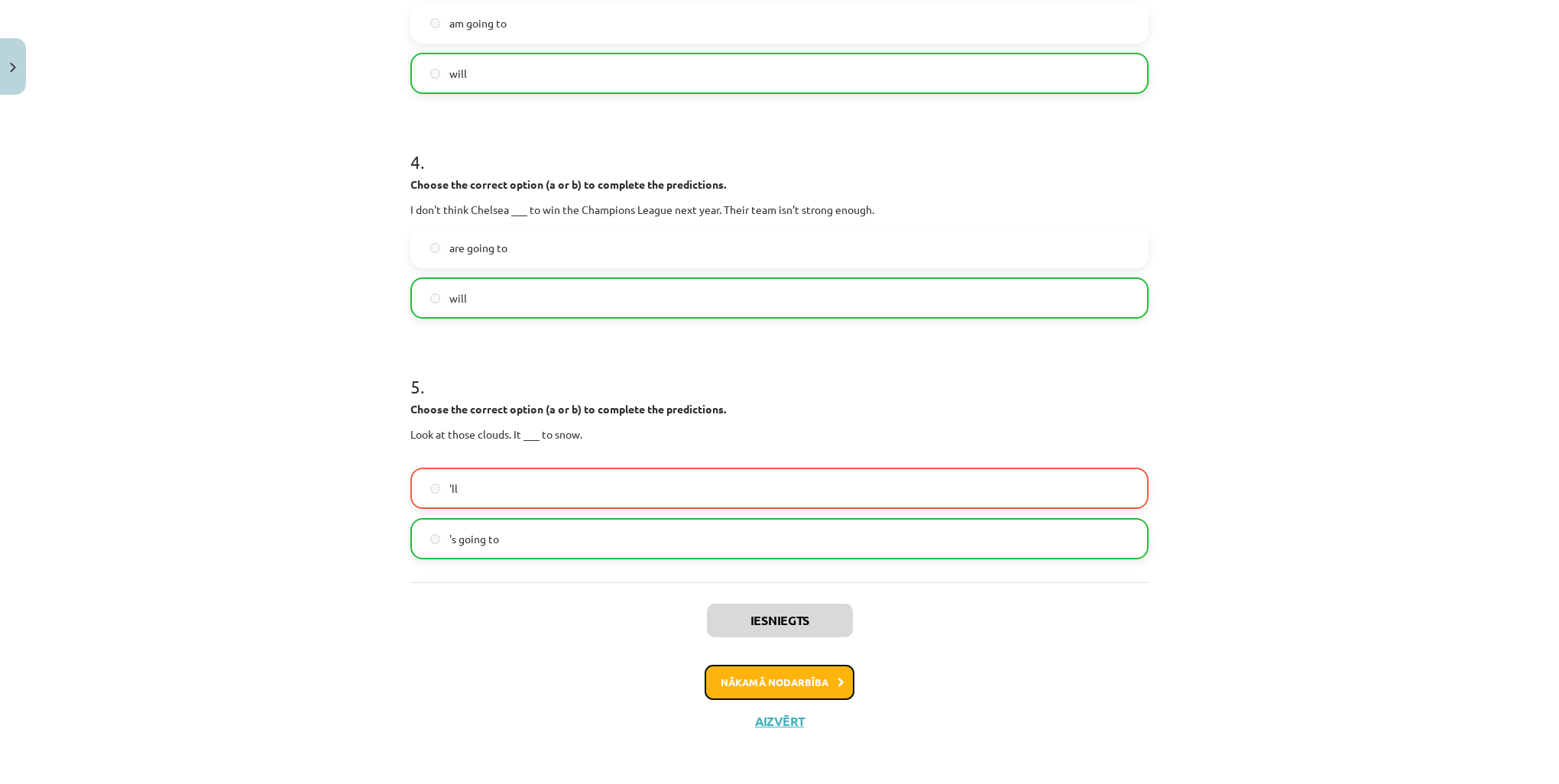
click at [794, 676] on button "Nākamā nodarbība" at bounding box center [779, 681] width 150 height 35
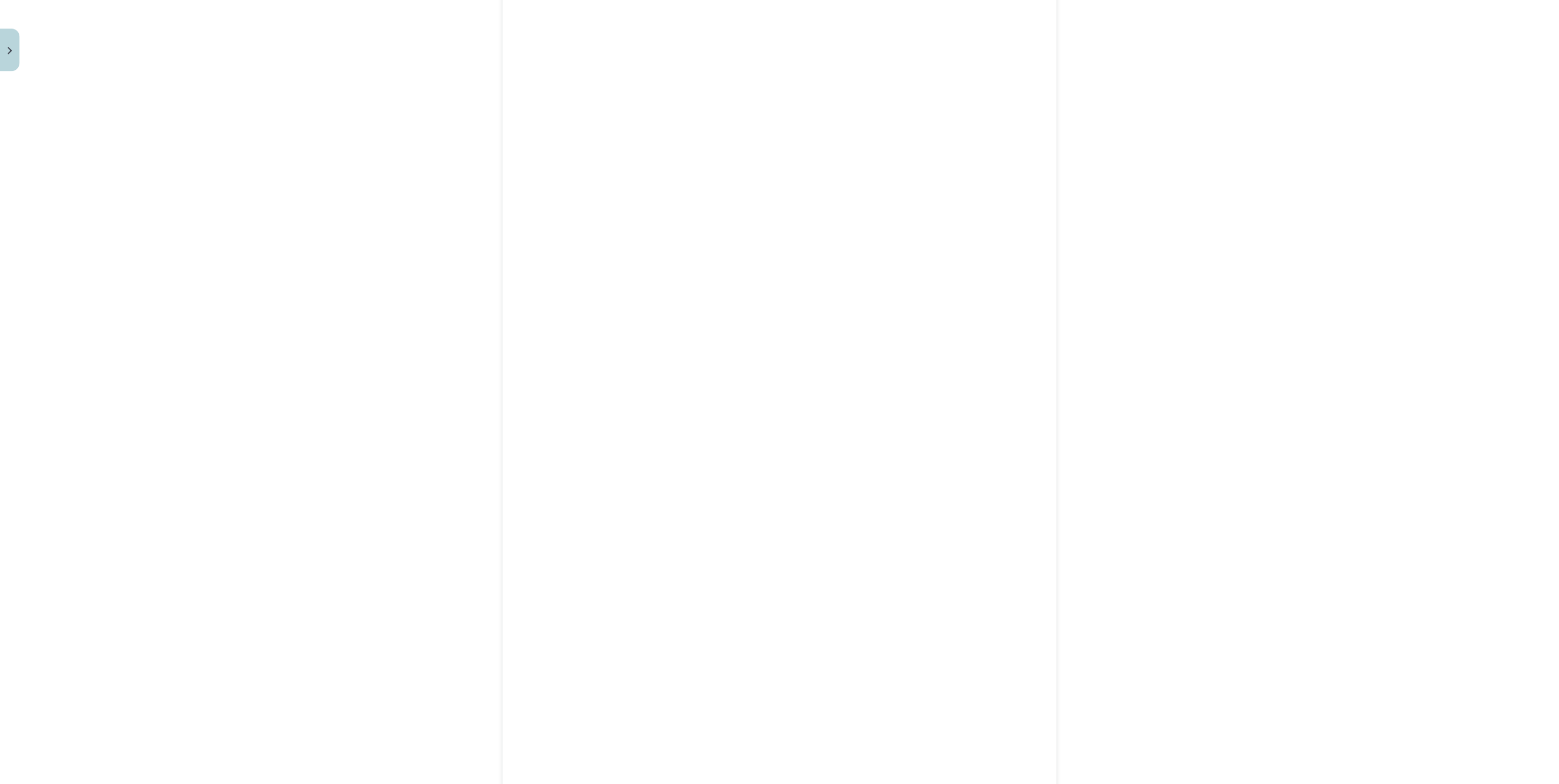
scroll to position [230, 0]
drag, startPoint x: 979, startPoint y: 0, endPoint x: 1165, endPoint y: 564, distance: 593.9
click at [1039, 522] on div "Mācību tēma: Angļu valodas 8. klases 1. ieskaites mācību materiāls #4 📝 Topic 3…" at bounding box center [780, 392] width 1559 height 784
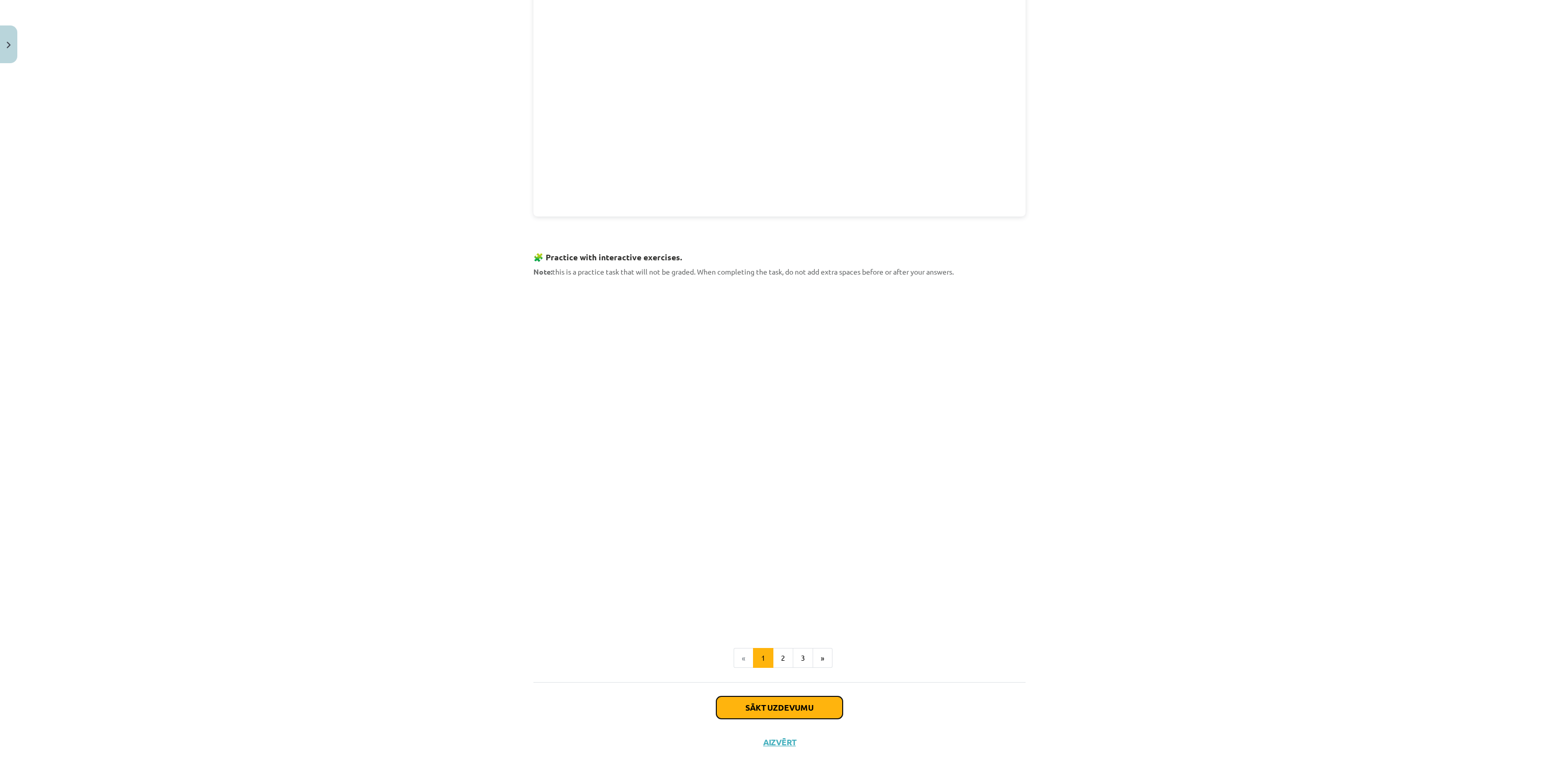
click at [791, 522] on button "Sākt uzdevumu" at bounding box center [780, 707] width 126 height 22
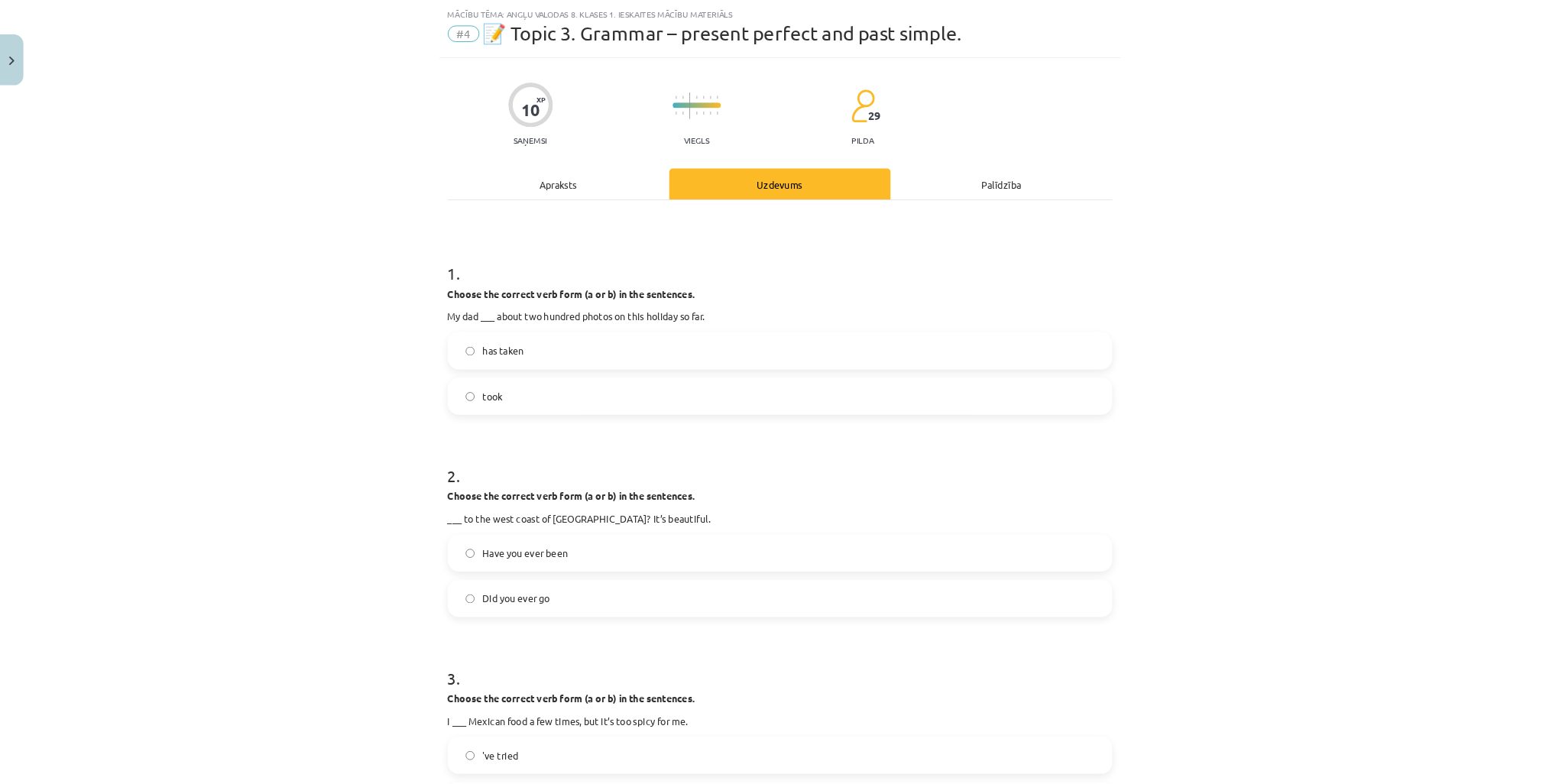
scroll to position [37, 0]
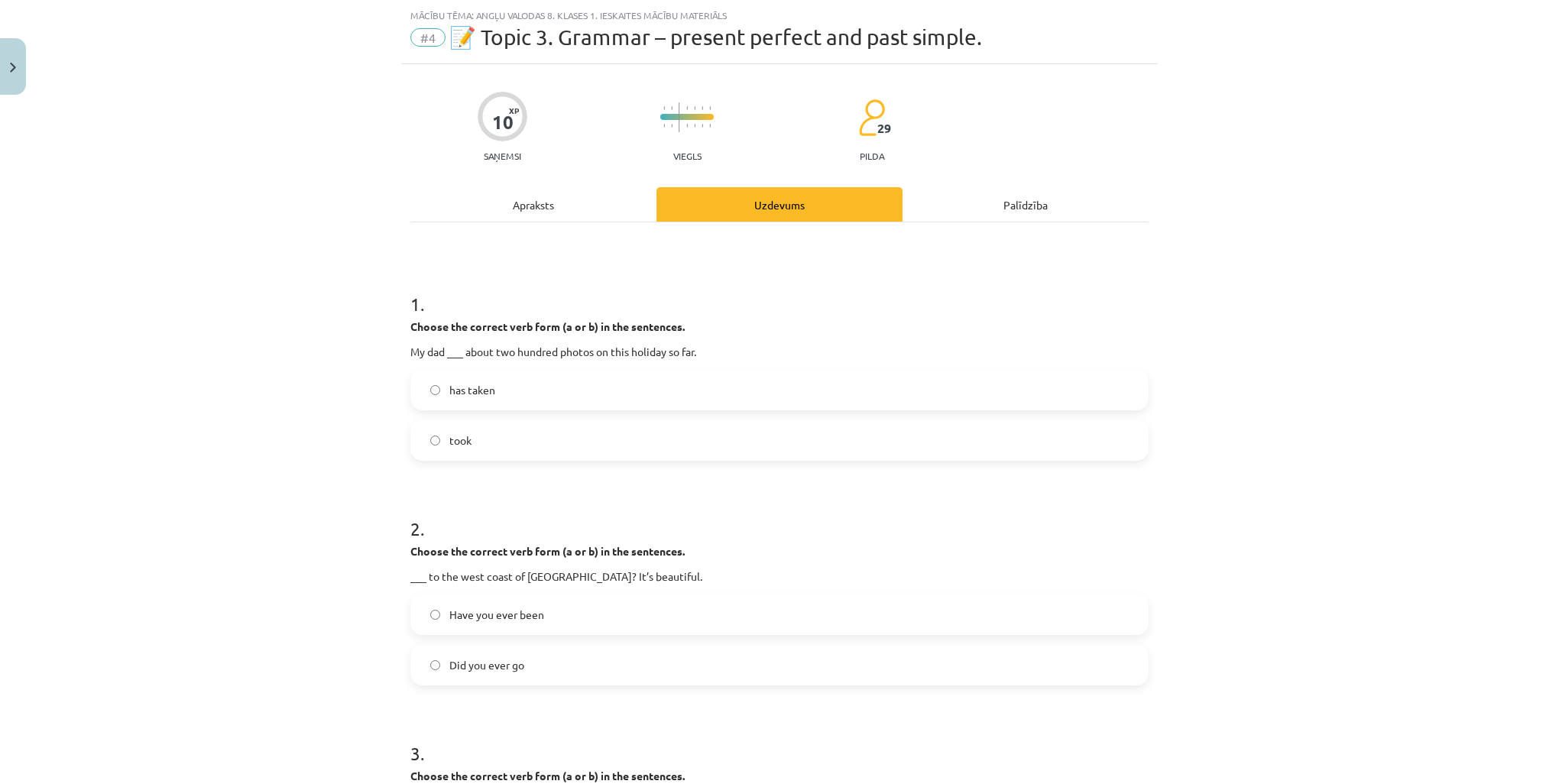
drag, startPoint x: 2280, startPoint y: 0, endPoint x: 1151, endPoint y: 253, distance: 1157.0
click at [1151, 253] on div "10 XP Saņemsi Viegls 29 pilda Apraksts Uzdevums Palīdzība 1 . Choose the correc…" at bounding box center [779, 794] width 756 height 1459
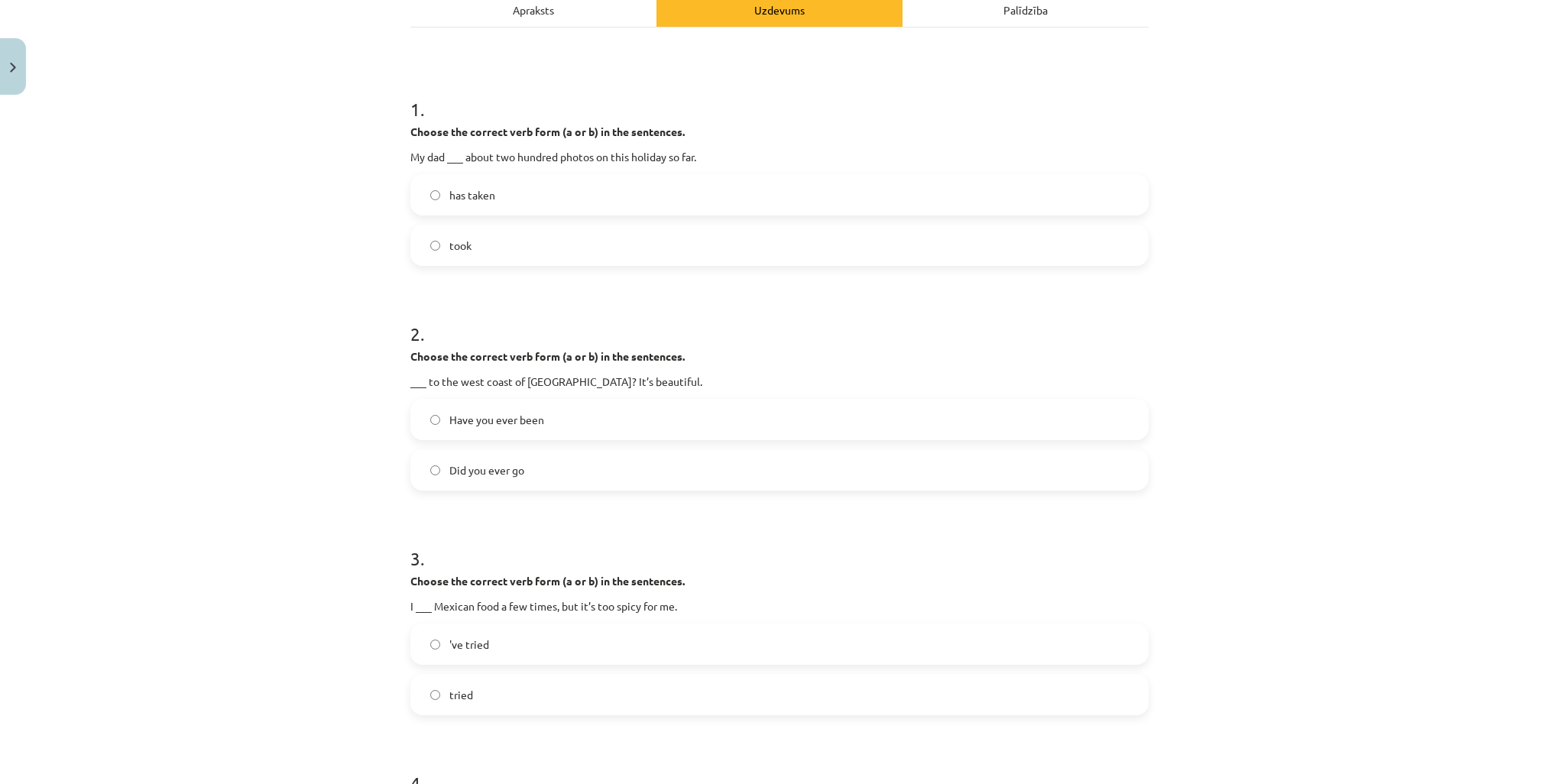
scroll to position [267, 0]
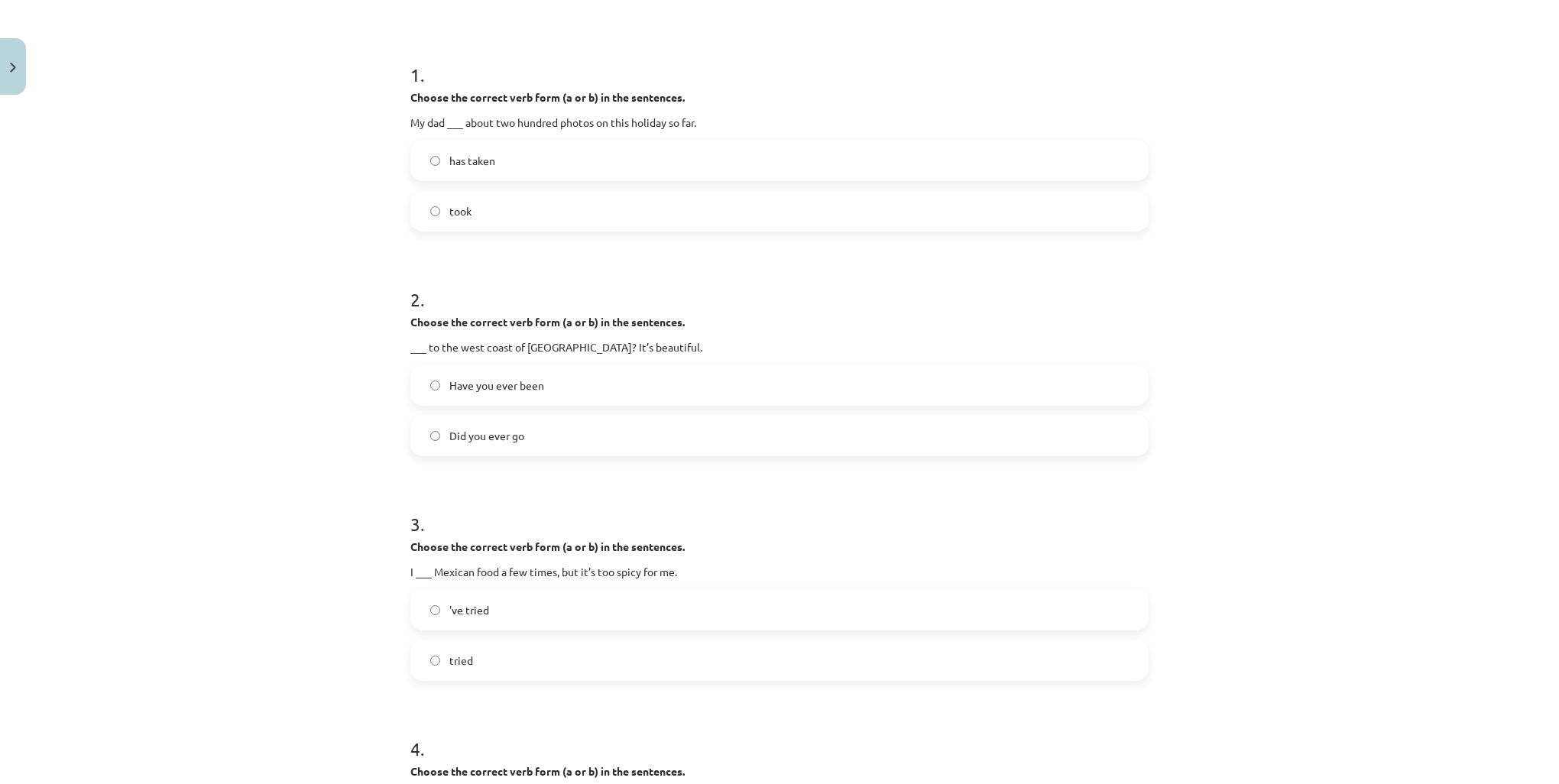
click at [664, 175] on label "has taken" at bounding box center [780, 161] width 735 height 38
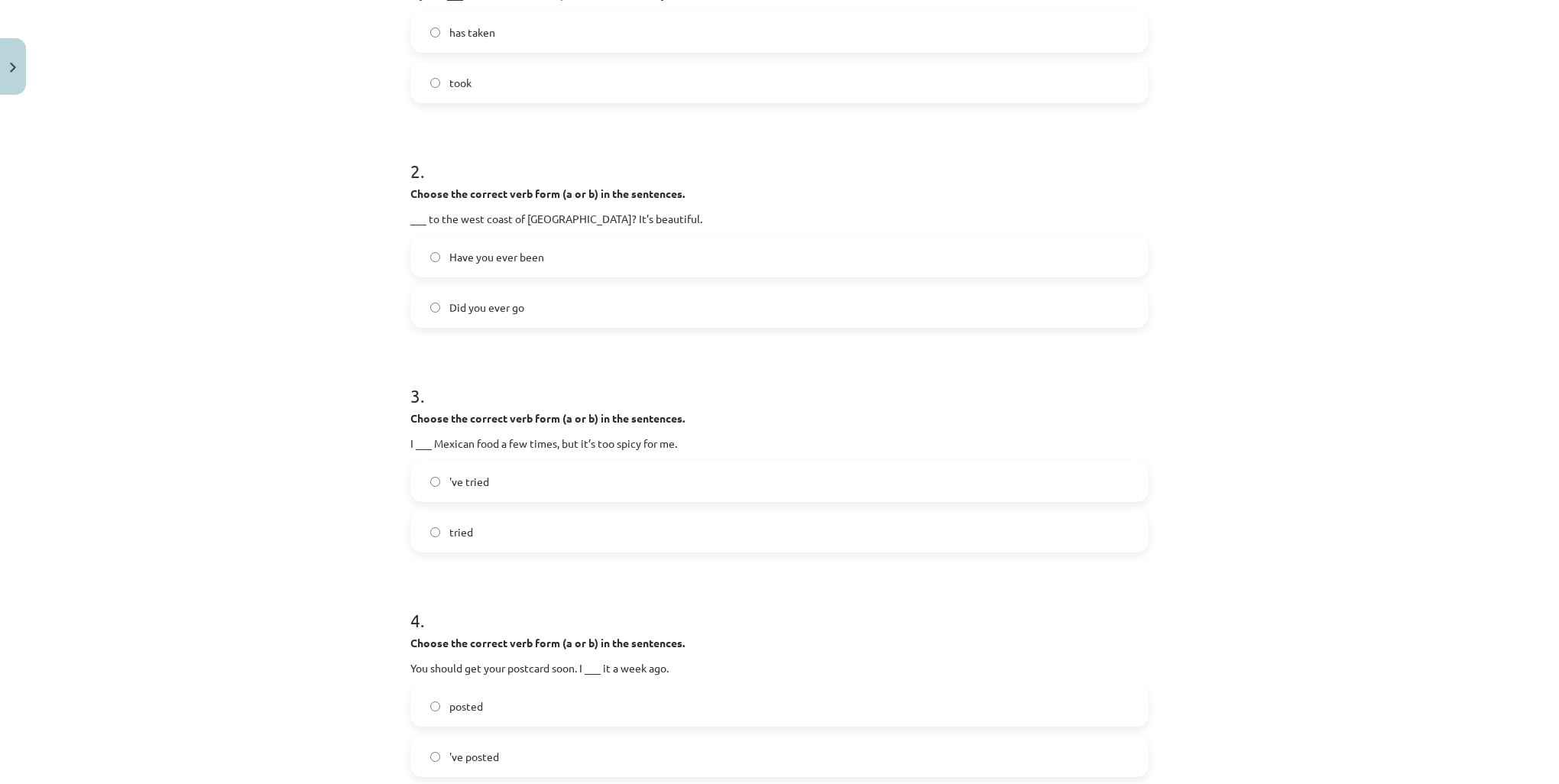
scroll to position [419, 0]
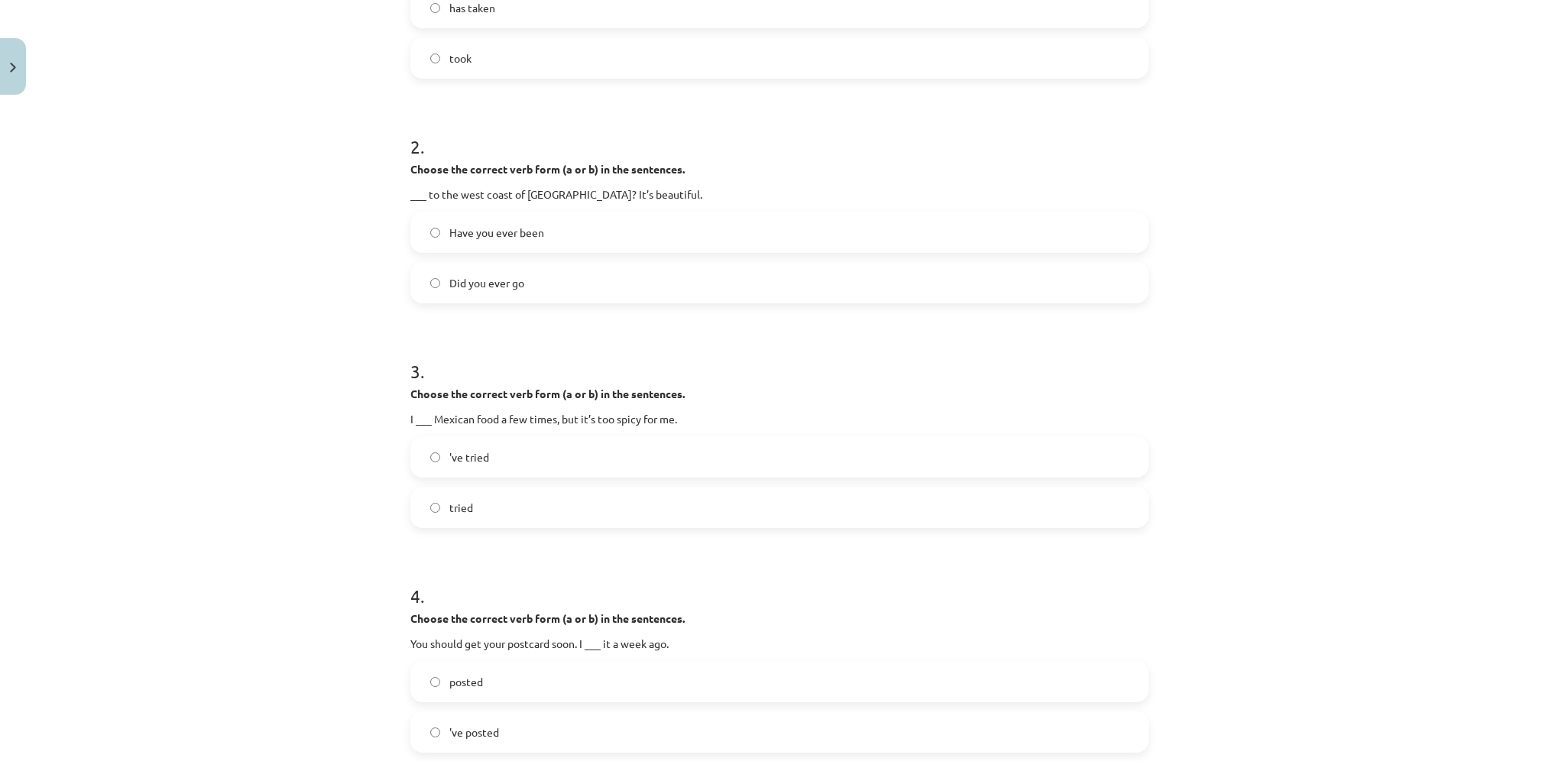
click at [602, 232] on label "Have you ever been" at bounding box center [780, 232] width 735 height 38
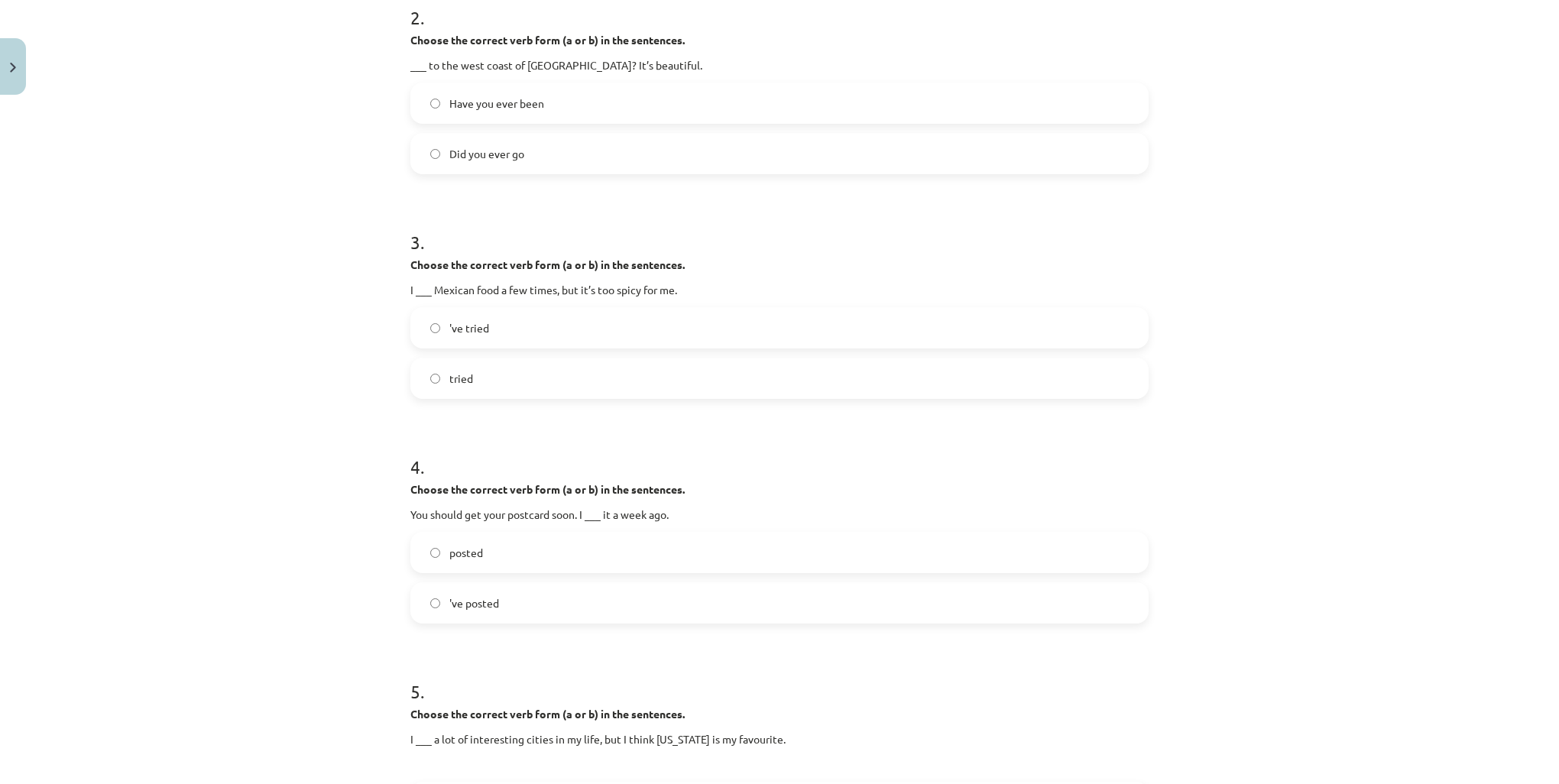
scroll to position [573, 0]
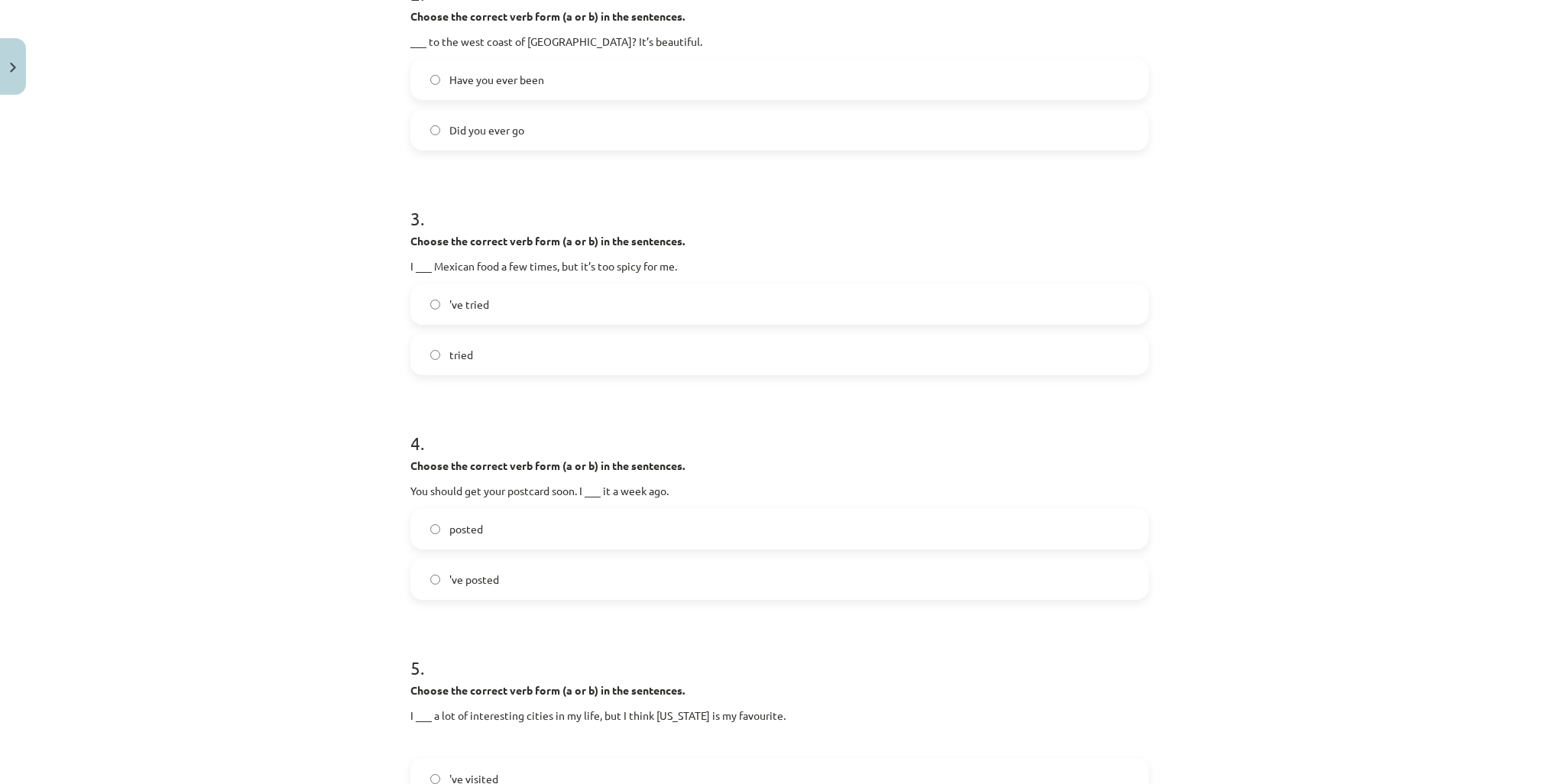
click at [766, 297] on label "'ve tried" at bounding box center [780, 304] width 735 height 38
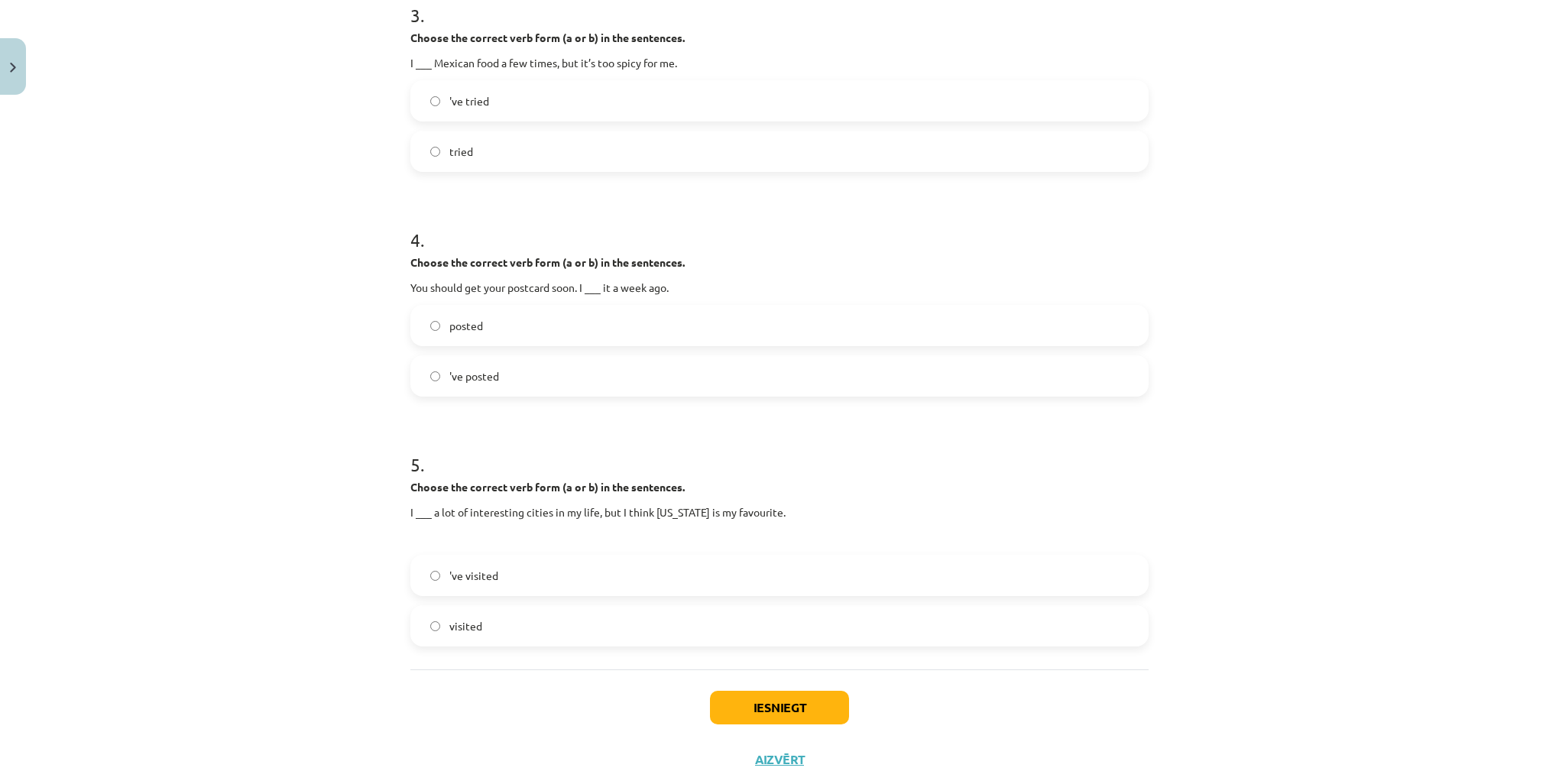
scroll to position [801, 0]
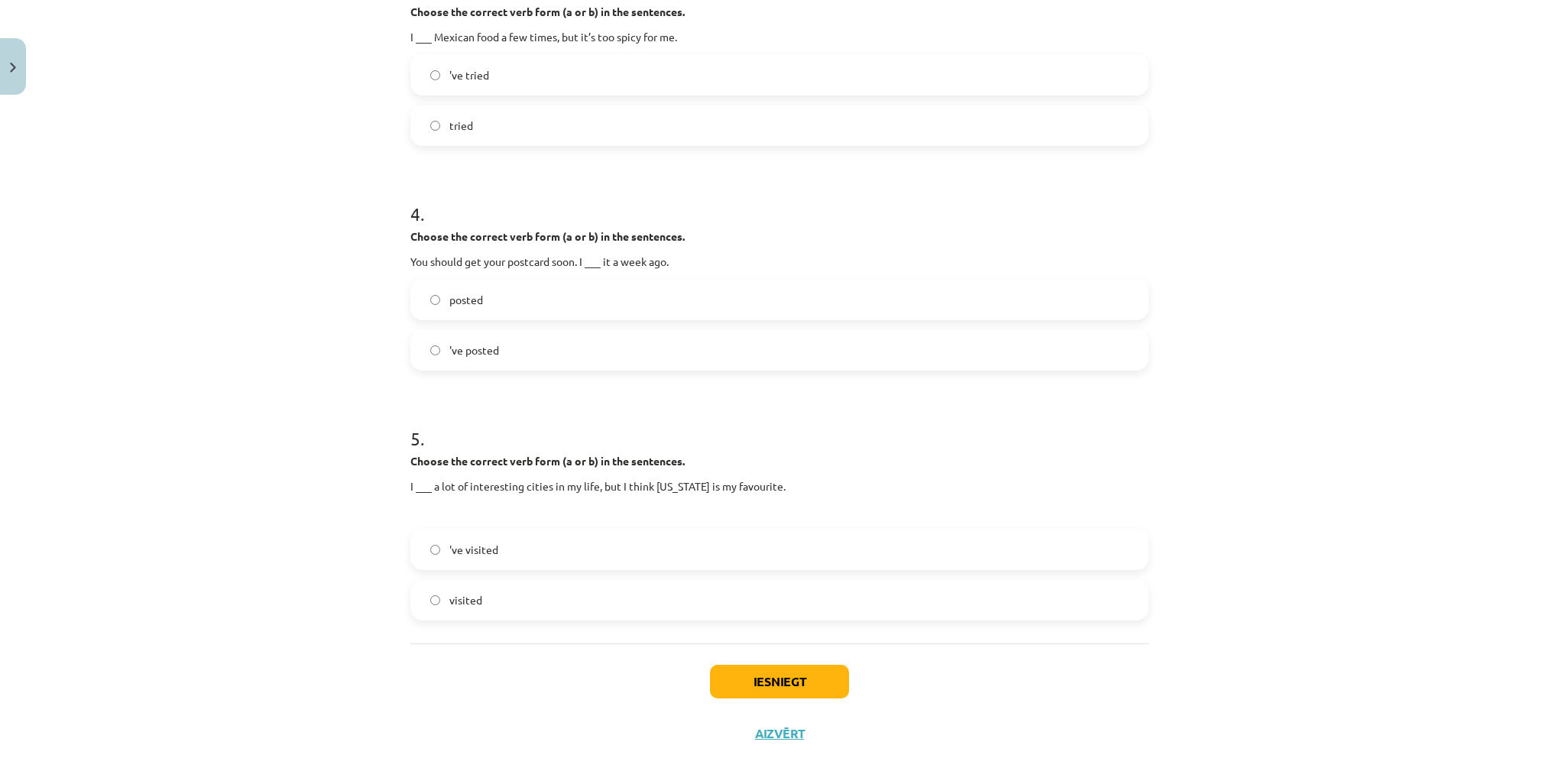
click at [543, 303] on label "posted" at bounding box center [780, 299] width 735 height 38
click at [698, 553] on label "'ve visited" at bounding box center [780, 549] width 735 height 38
click at [800, 681] on button "Iesniegt" at bounding box center [779, 681] width 139 height 34
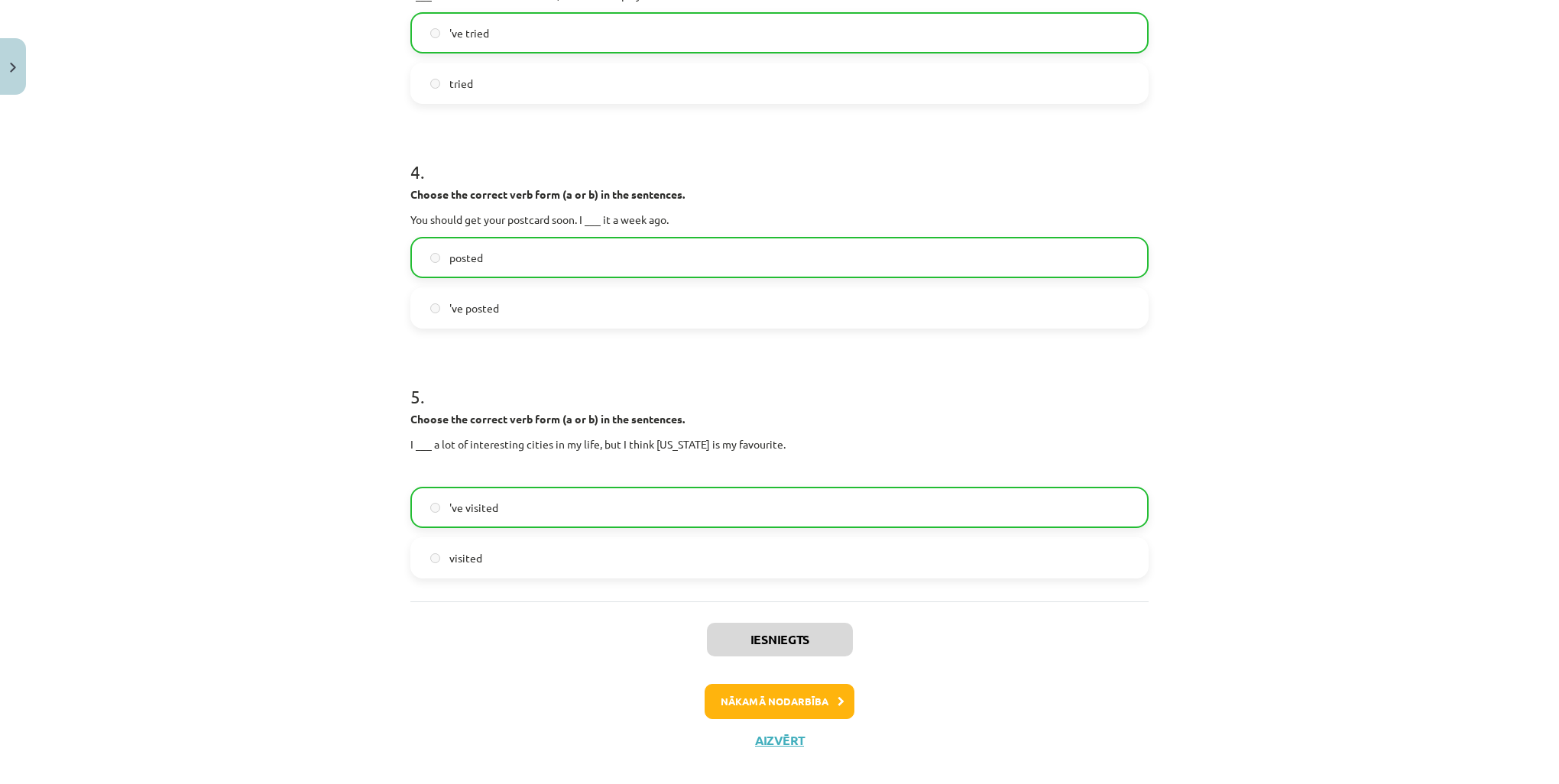
scroll to position [862, 0]
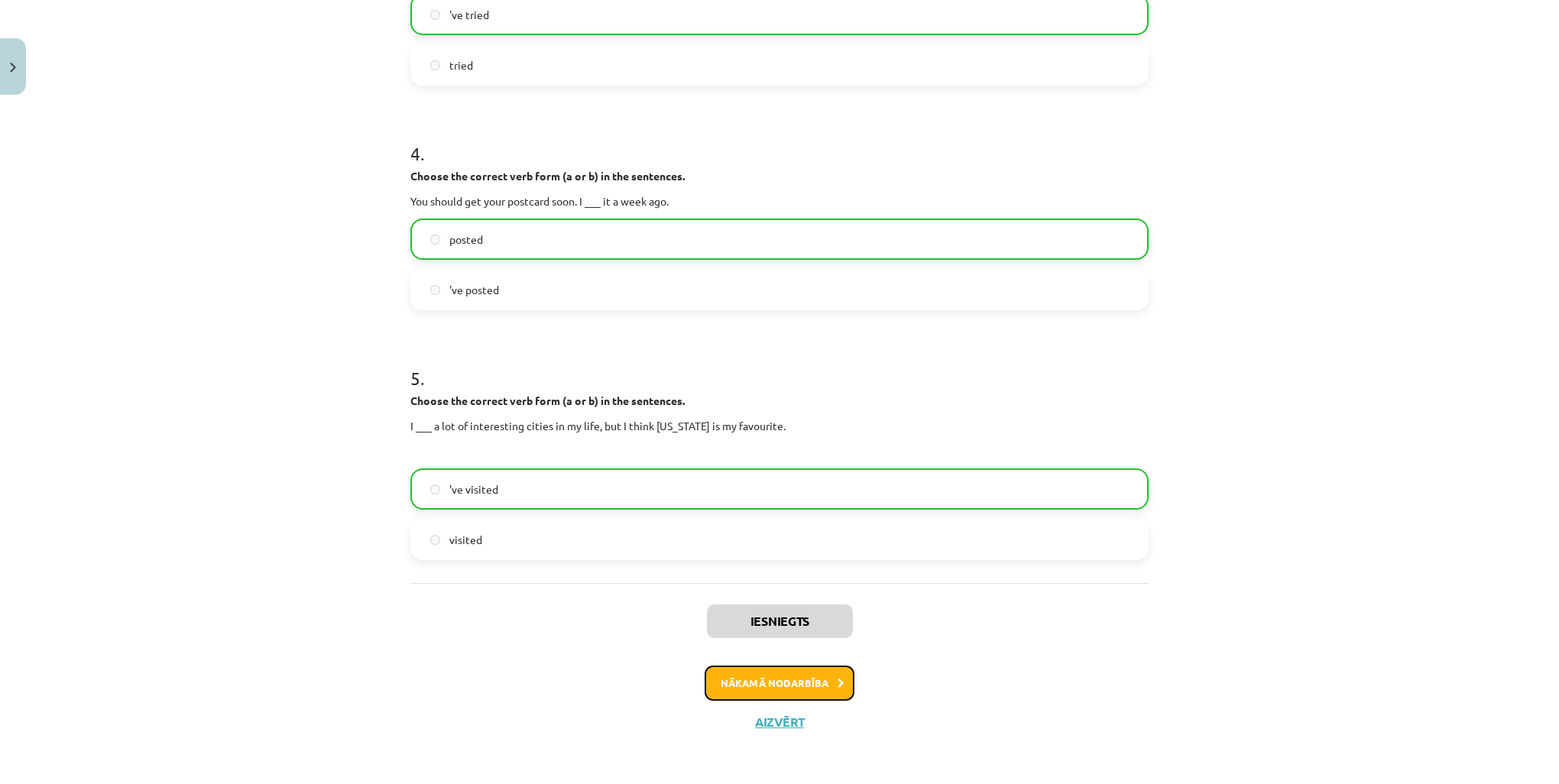
click at [809, 676] on button "Nākamā nodarbība" at bounding box center [779, 682] width 150 height 35
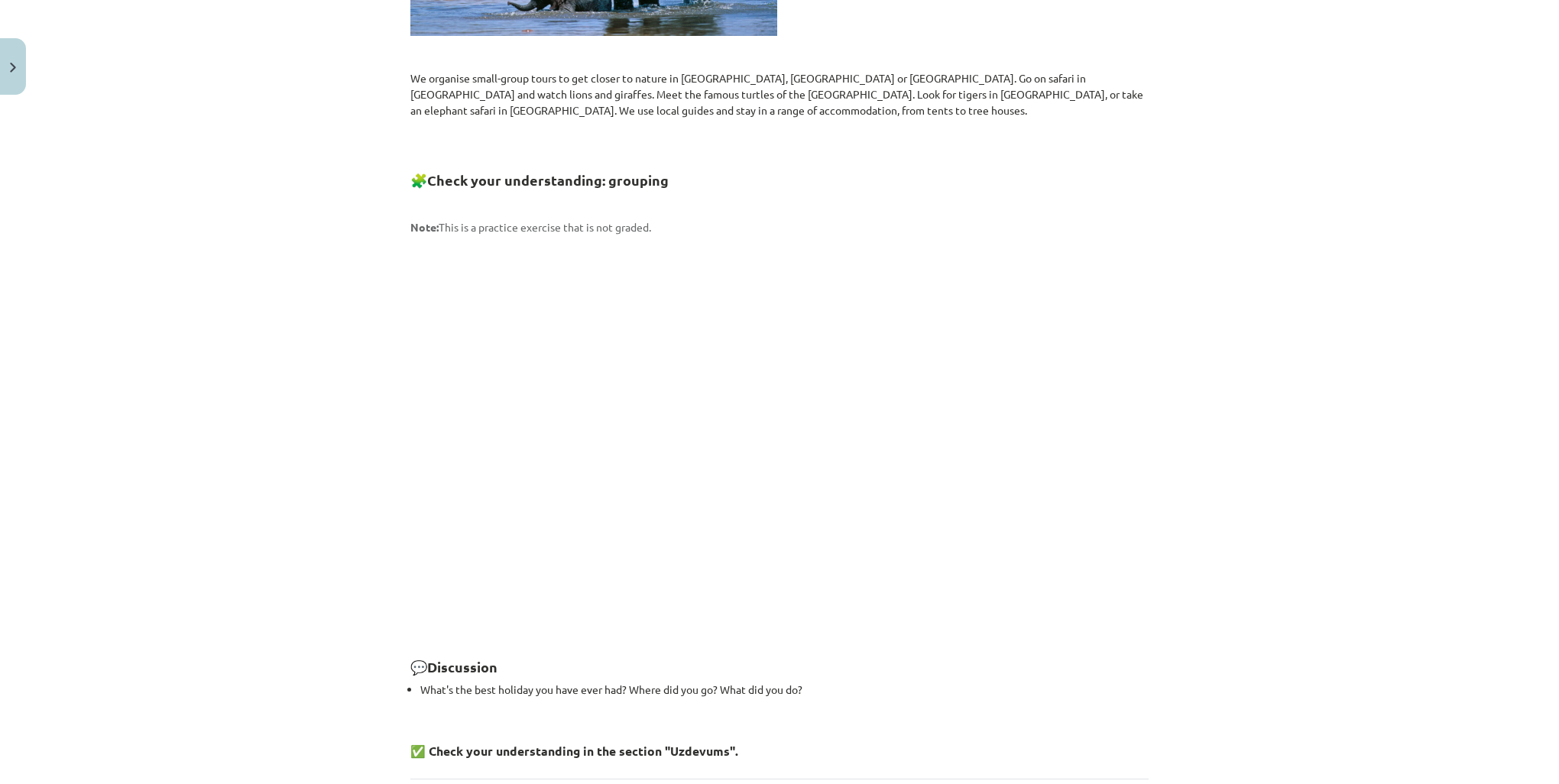
scroll to position [1927, 0]
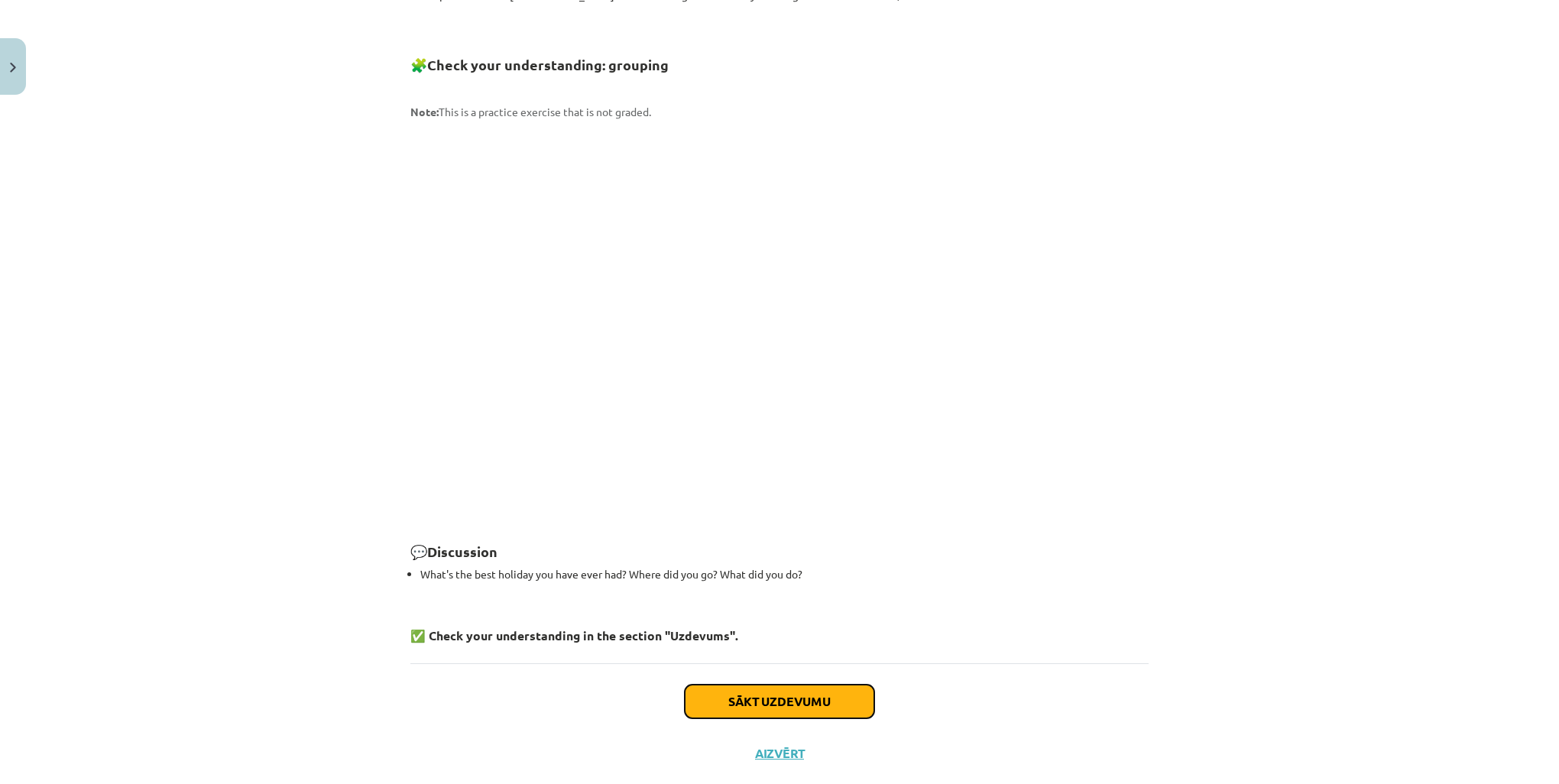
click at [804, 684] on button "Sākt uzdevumu" at bounding box center [779, 701] width 190 height 34
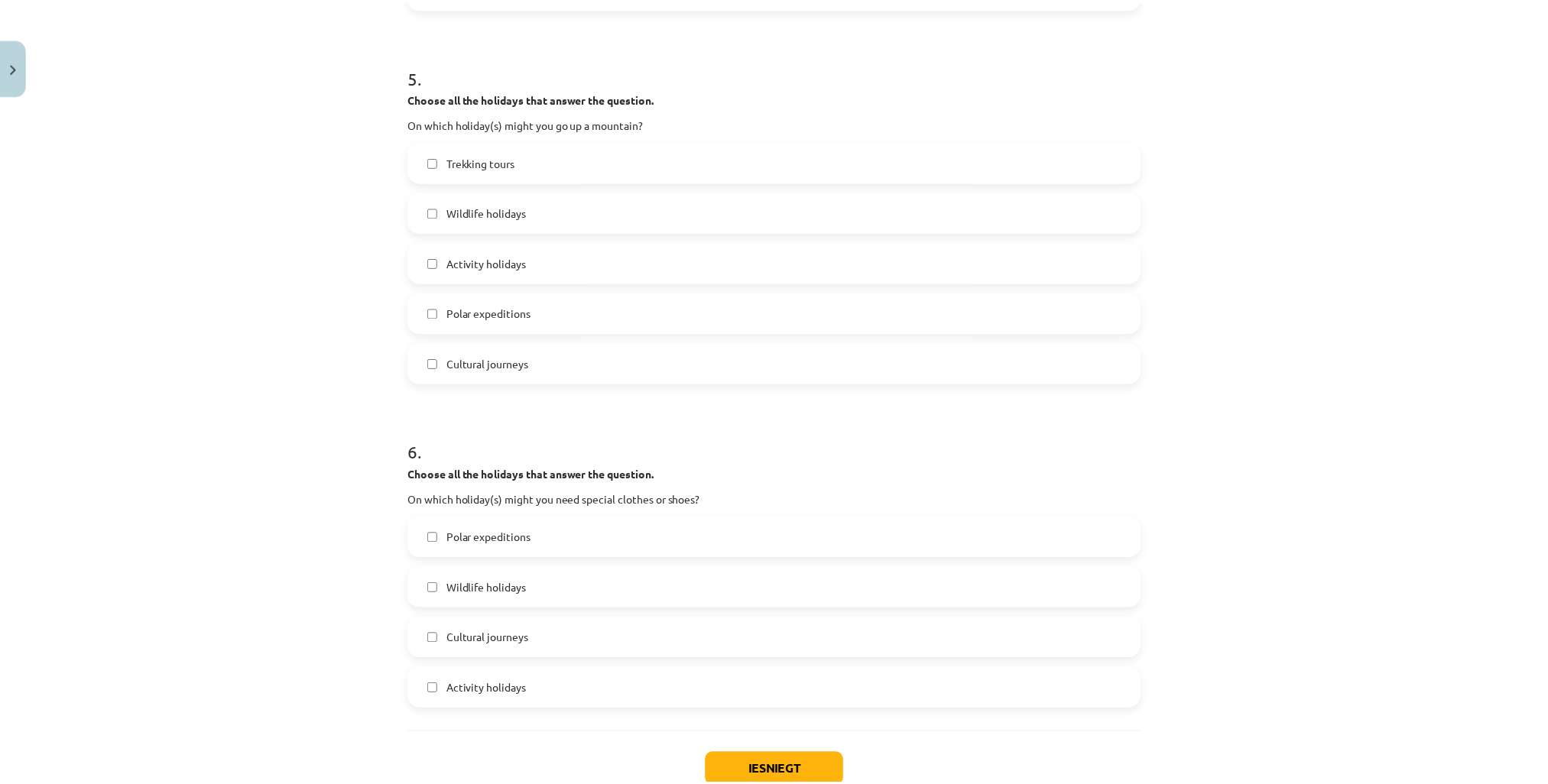
scroll to position [1820, 0]
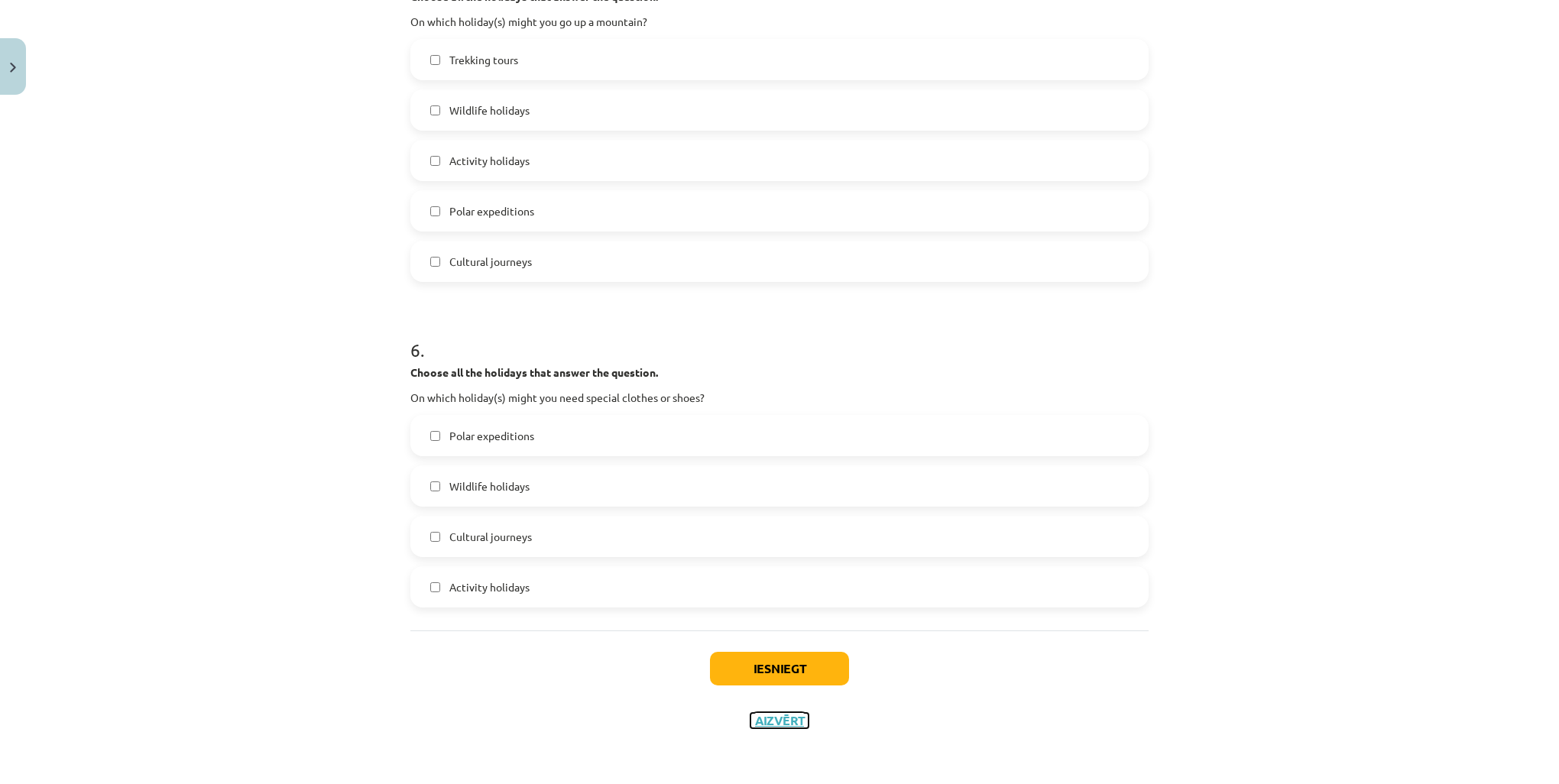
click at [787, 720] on button "Aizvērt" at bounding box center [780, 720] width 58 height 15
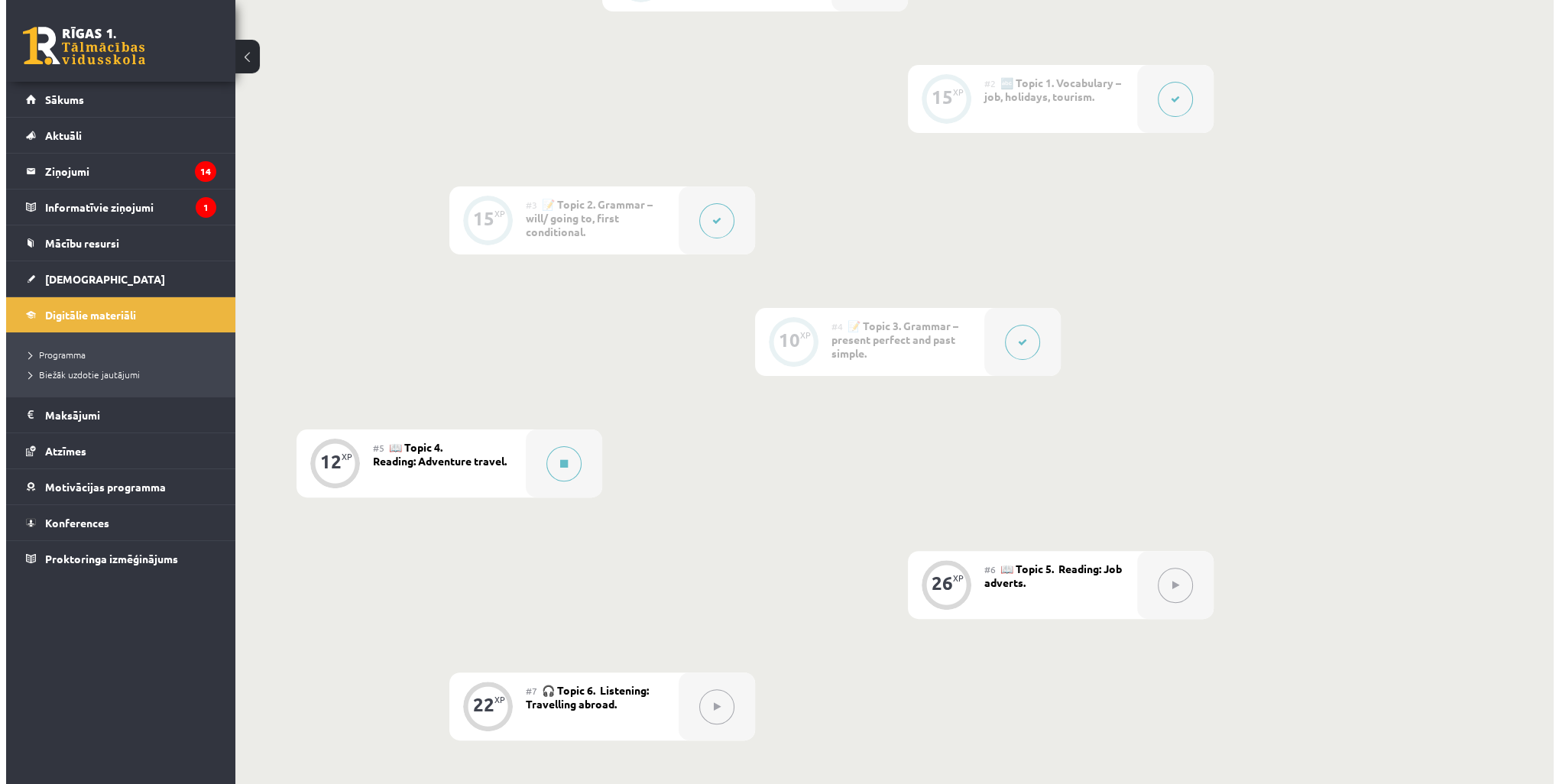
scroll to position [450, 0]
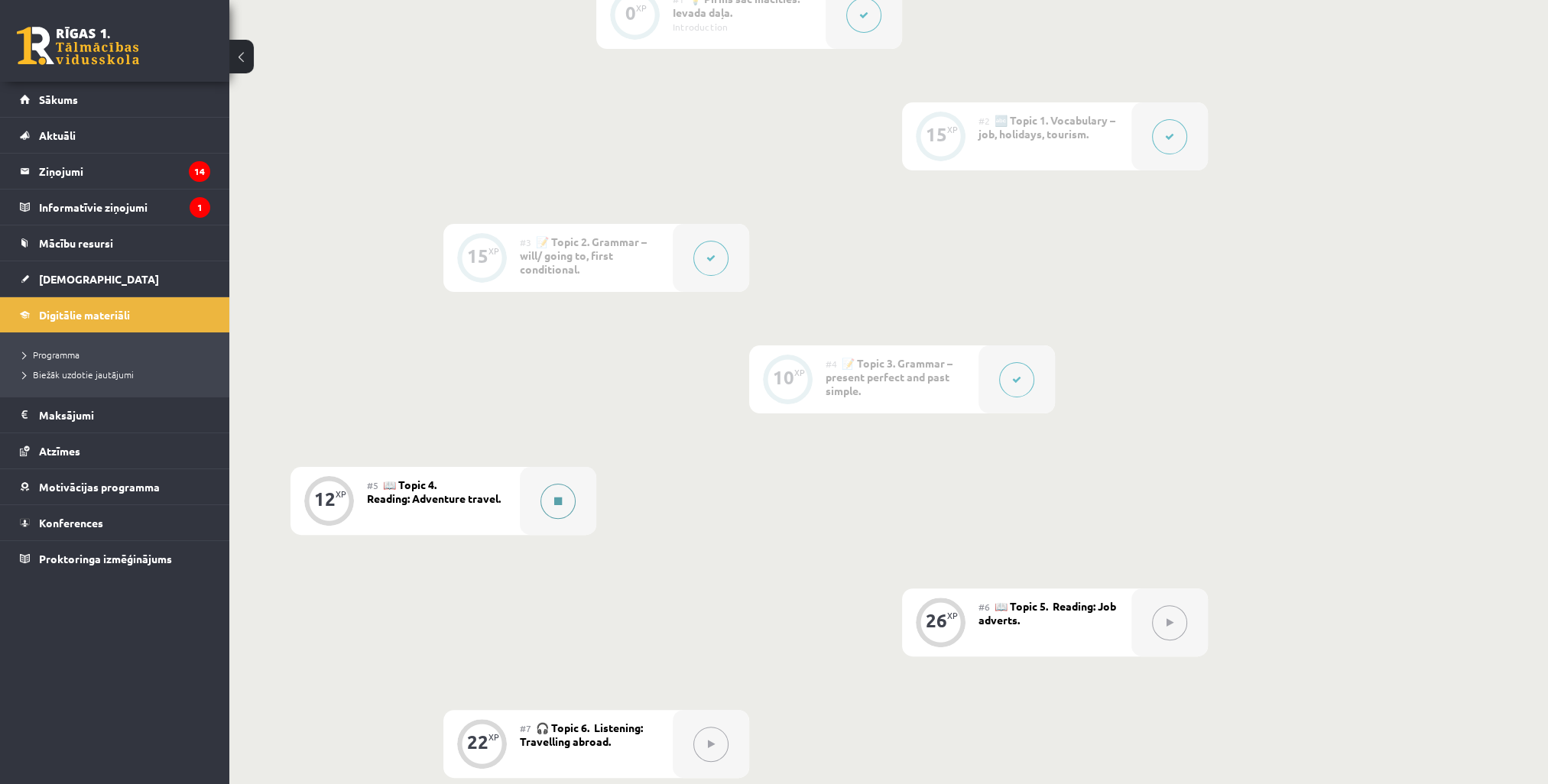
click at [566, 495] on button at bounding box center [557, 501] width 35 height 35
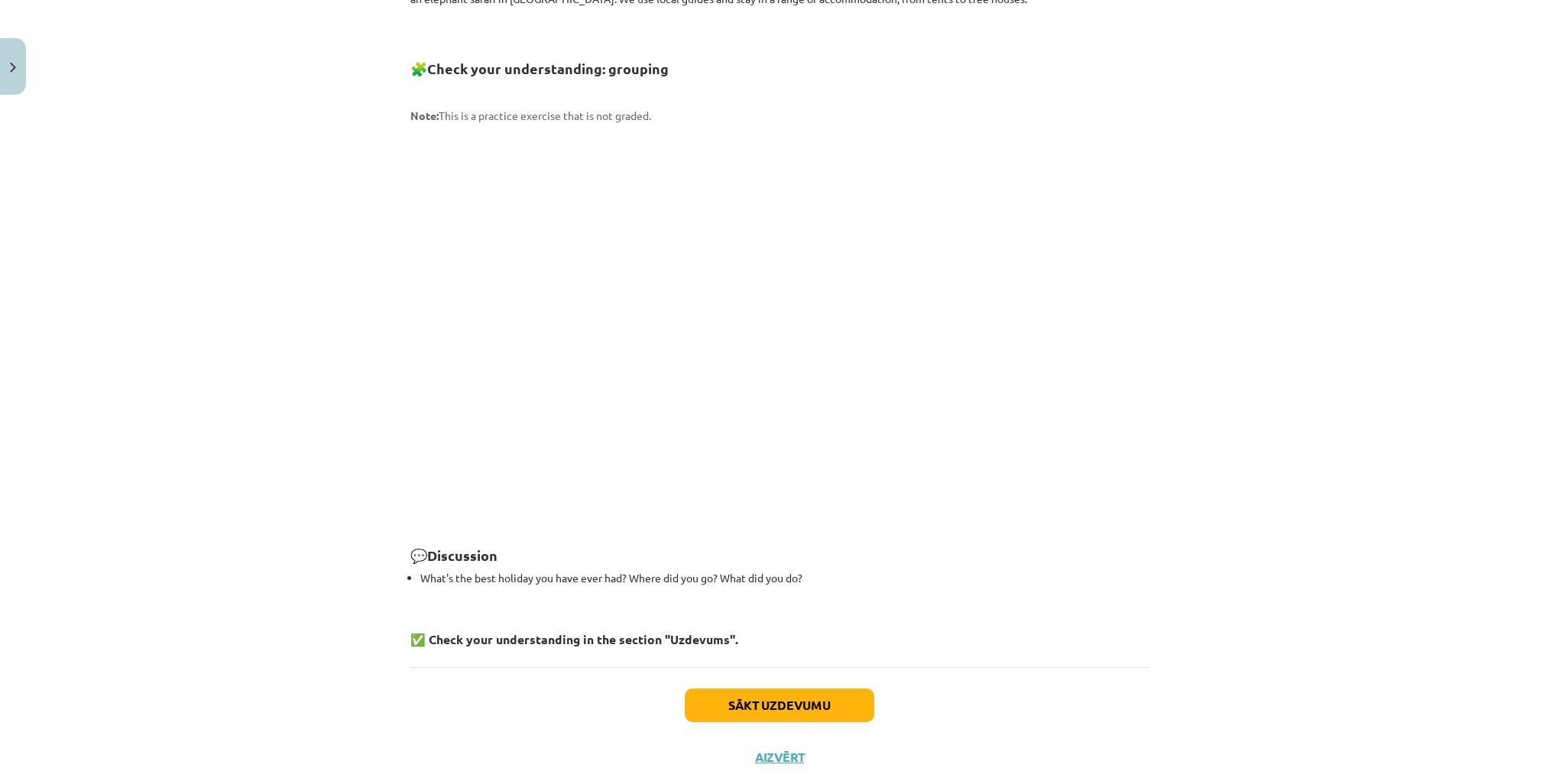
scroll to position [1927, 0]
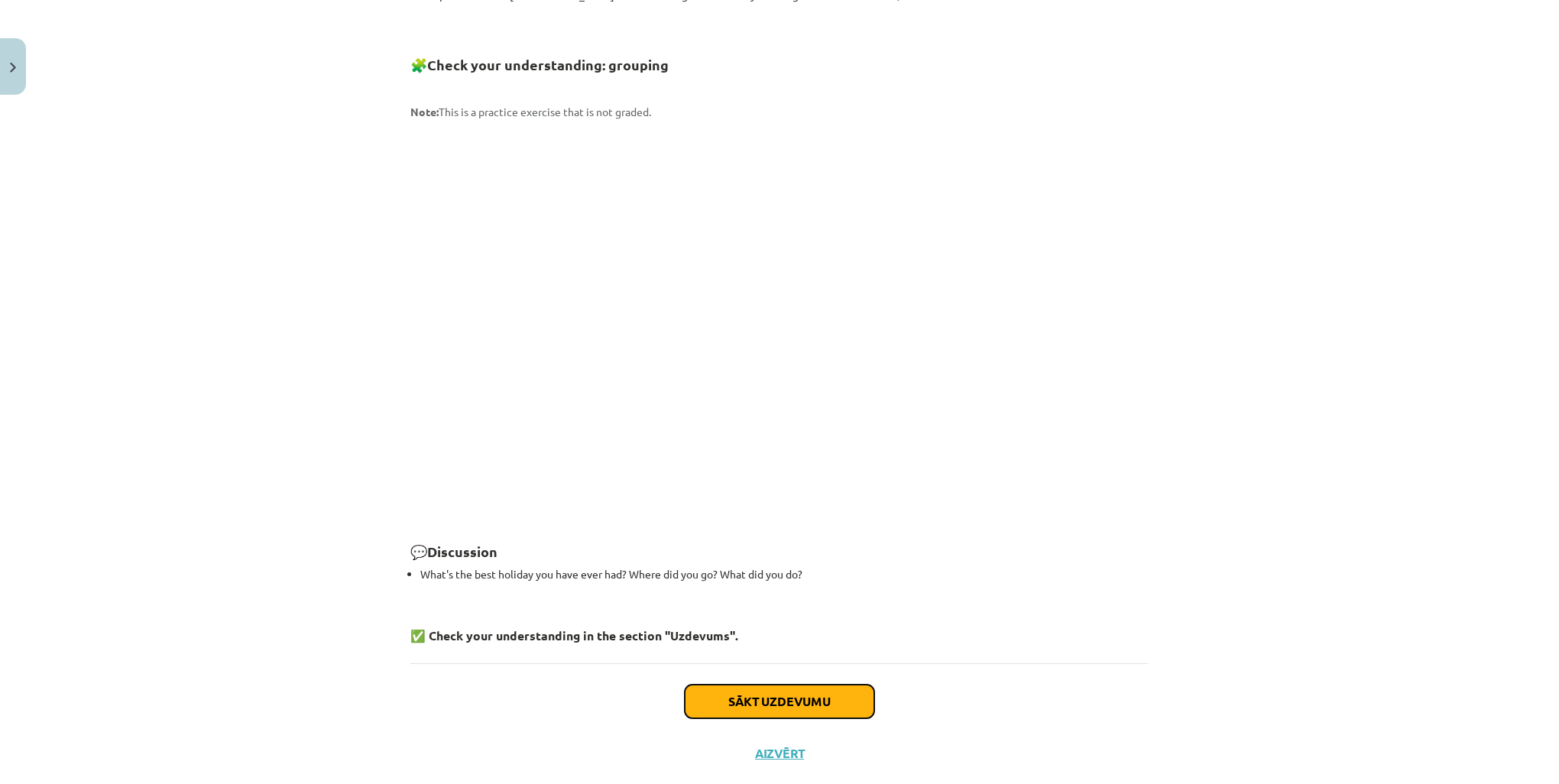
click at [816, 684] on button "Sākt uzdevumu" at bounding box center [779, 701] width 190 height 34
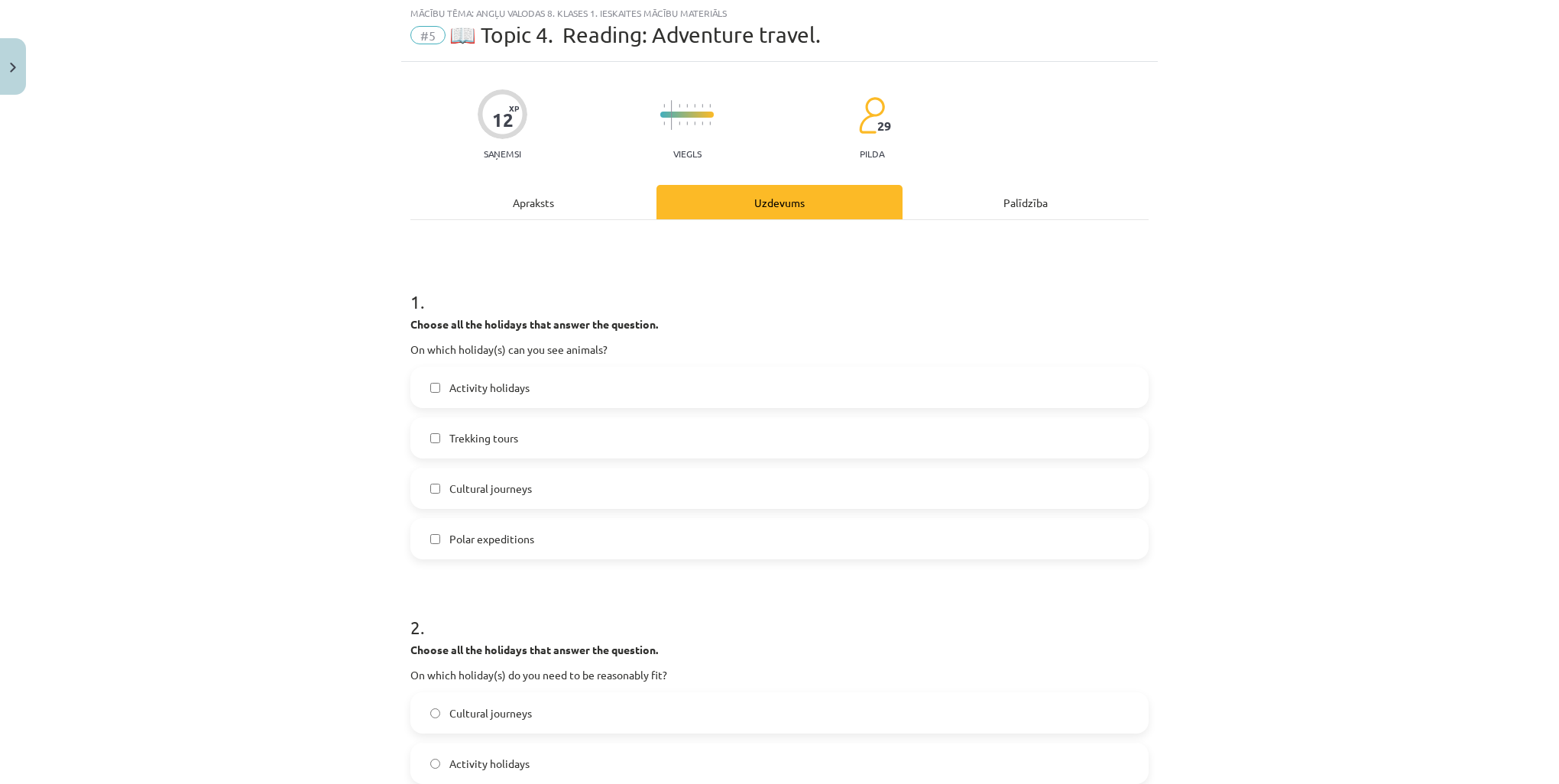
scroll to position [38, 0]
click at [483, 544] on span "Polar expeditions" at bounding box center [491, 541] width 84 height 16
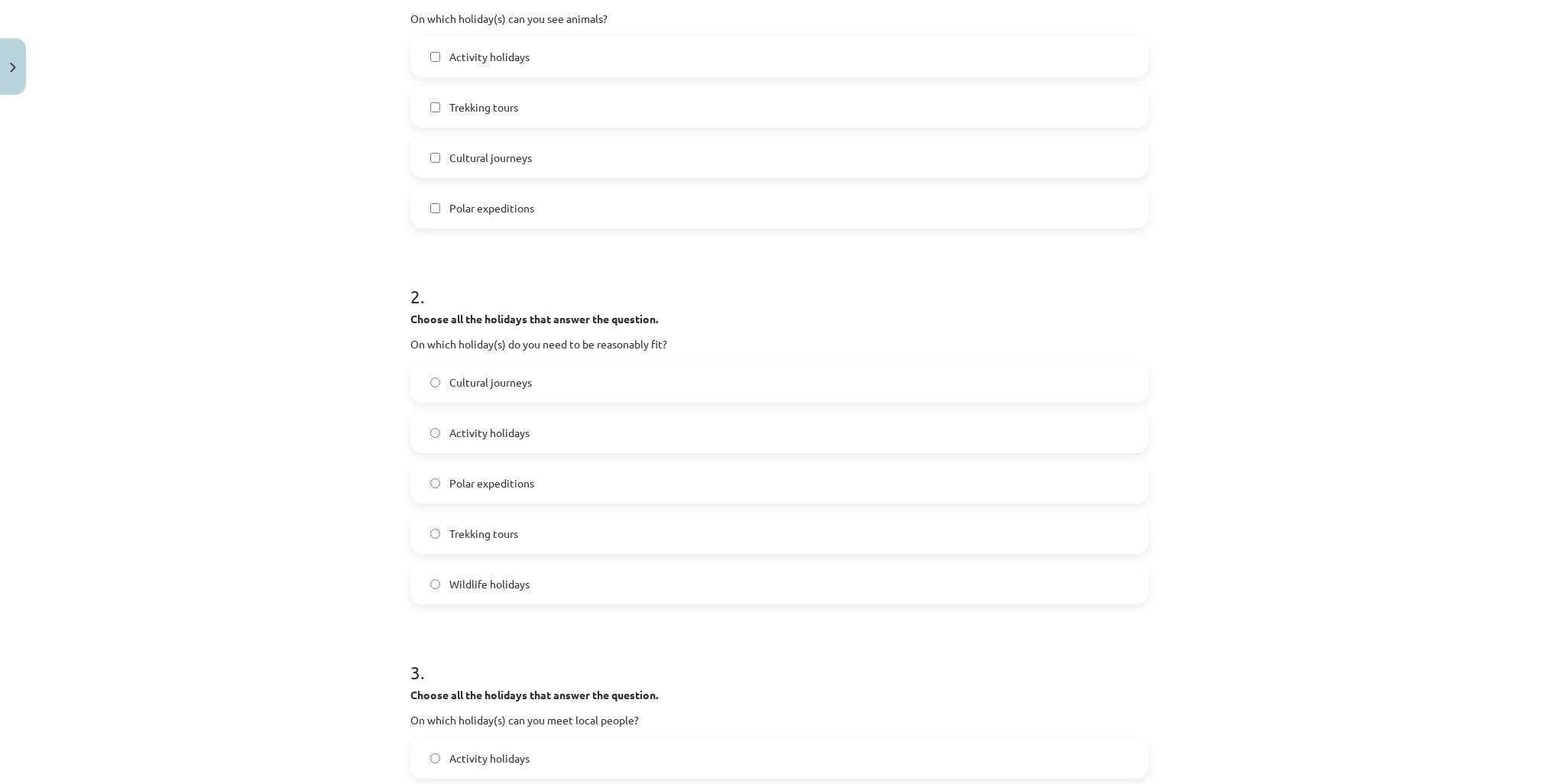
scroll to position [420, 0]
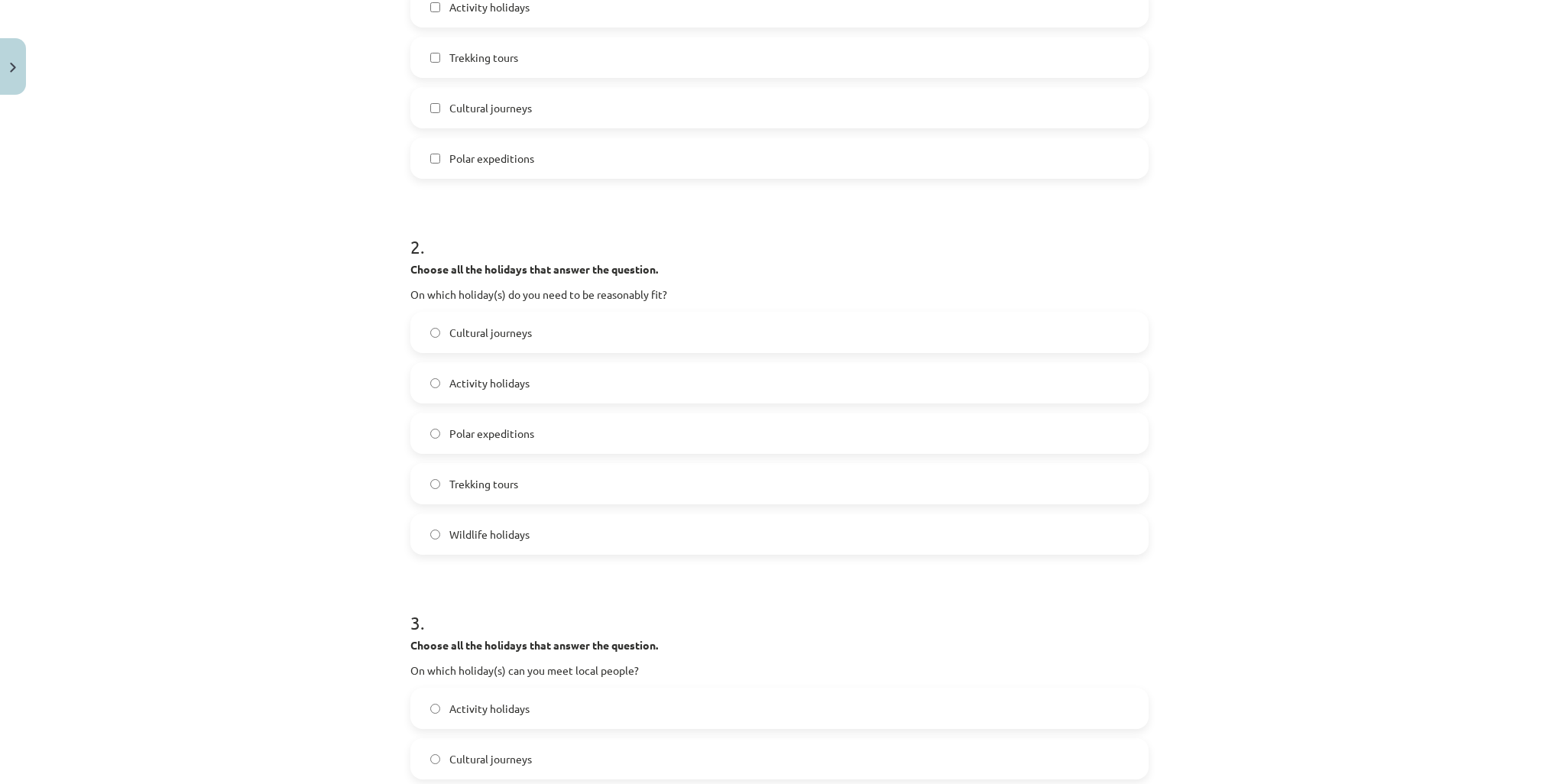
drag, startPoint x: 538, startPoint y: 480, endPoint x: 538, endPoint y: 471, distance: 9.0
click at [538, 480] on label "Trekking tours" at bounding box center [780, 484] width 735 height 38
click at [561, 383] on label "Activity holidays" at bounding box center [780, 383] width 735 height 38
click at [576, 482] on label "Trekking tours" at bounding box center [780, 484] width 735 height 38
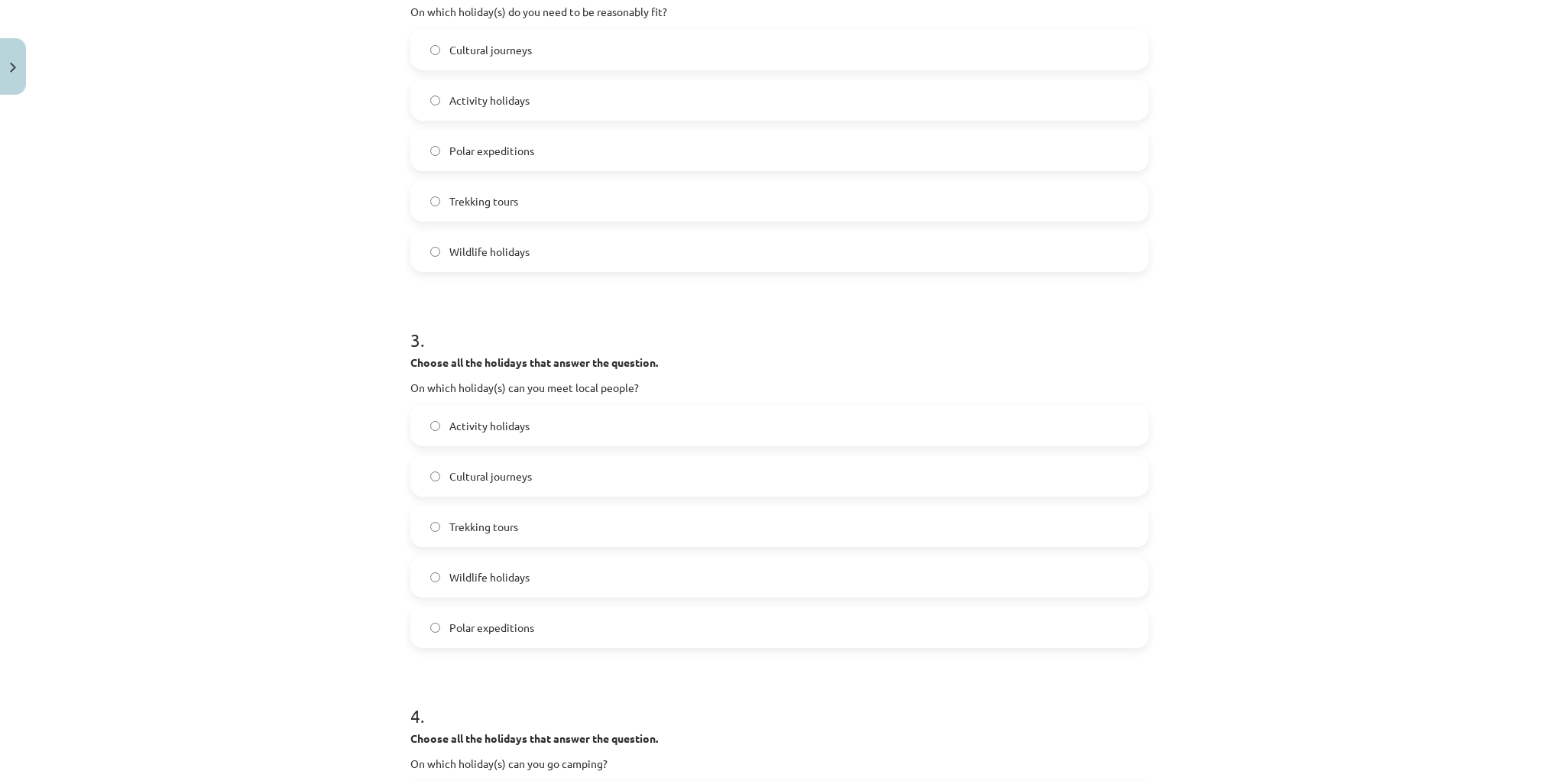
scroll to position [802, 0]
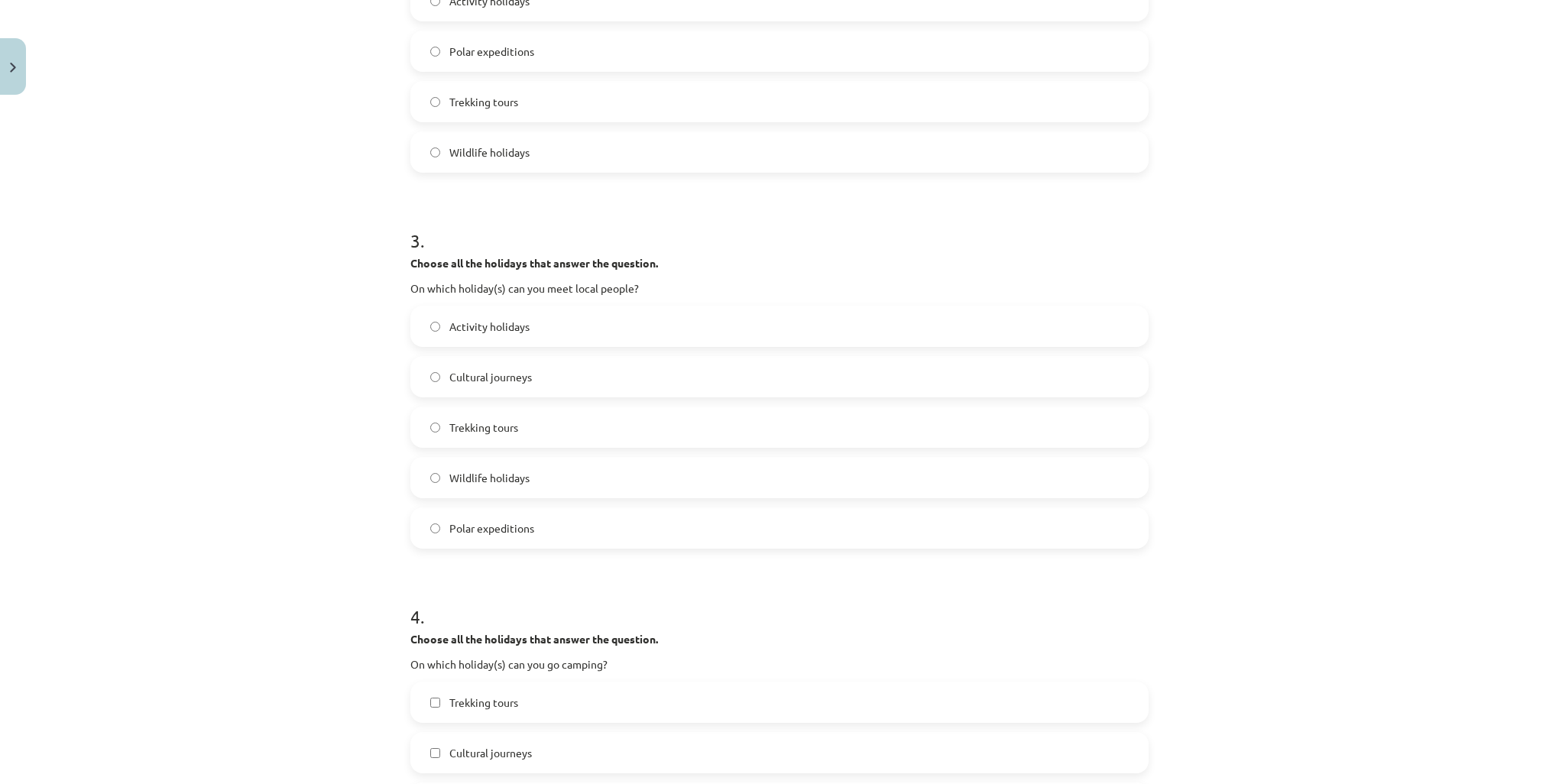
click at [629, 377] on label "Cultural journeys" at bounding box center [780, 377] width 735 height 38
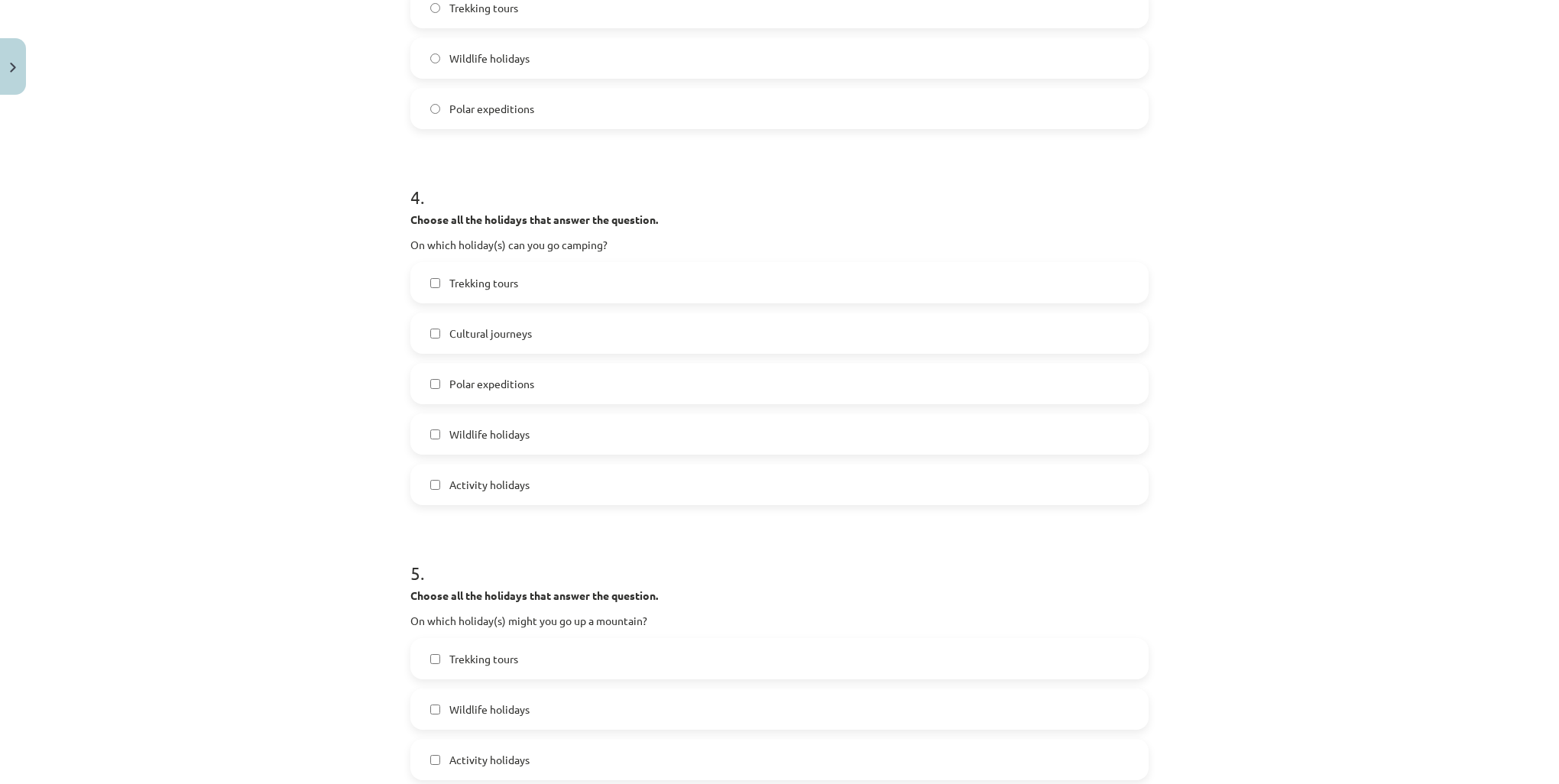
scroll to position [1222, 0]
click at [548, 282] on label "Trekking tours" at bounding box center [780, 282] width 735 height 38
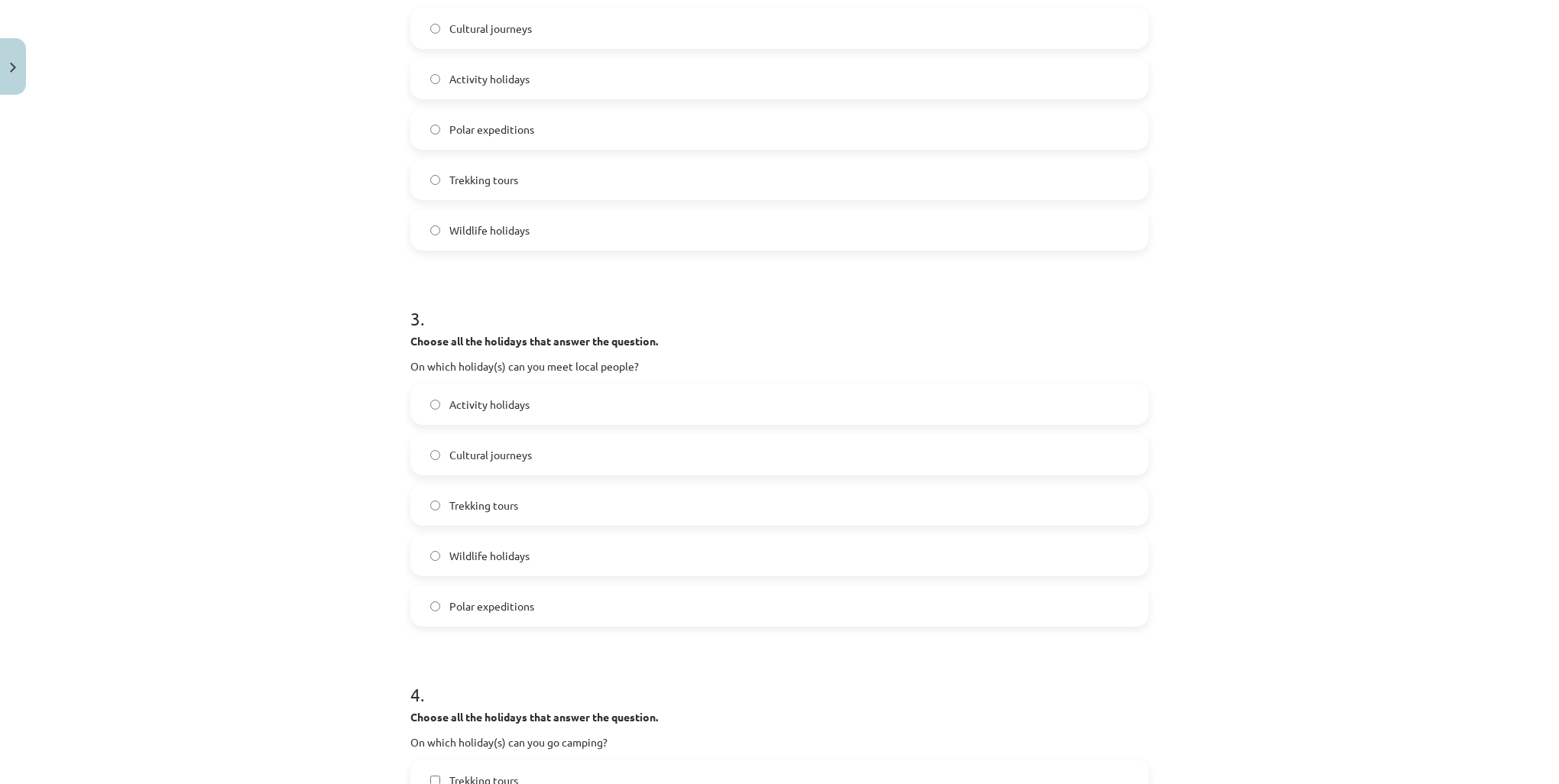
scroll to position [688, 0]
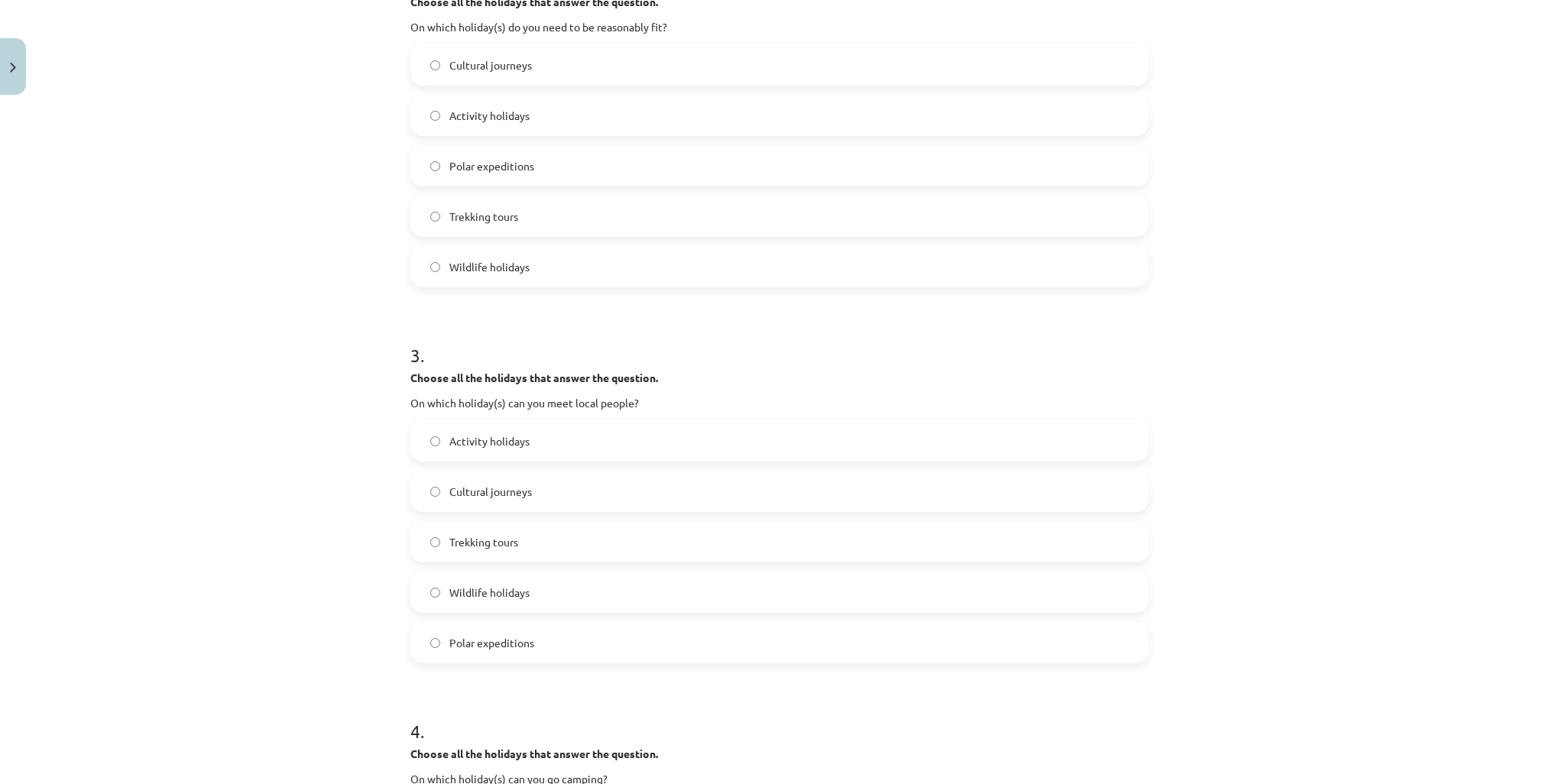
drag, startPoint x: 538, startPoint y: 109, endPoint x: 574, endPoint y: 123, distance: 38.6
click at [542, 111] on label "Activity holidays" at bounding box center [780, 115] width 735 height 38
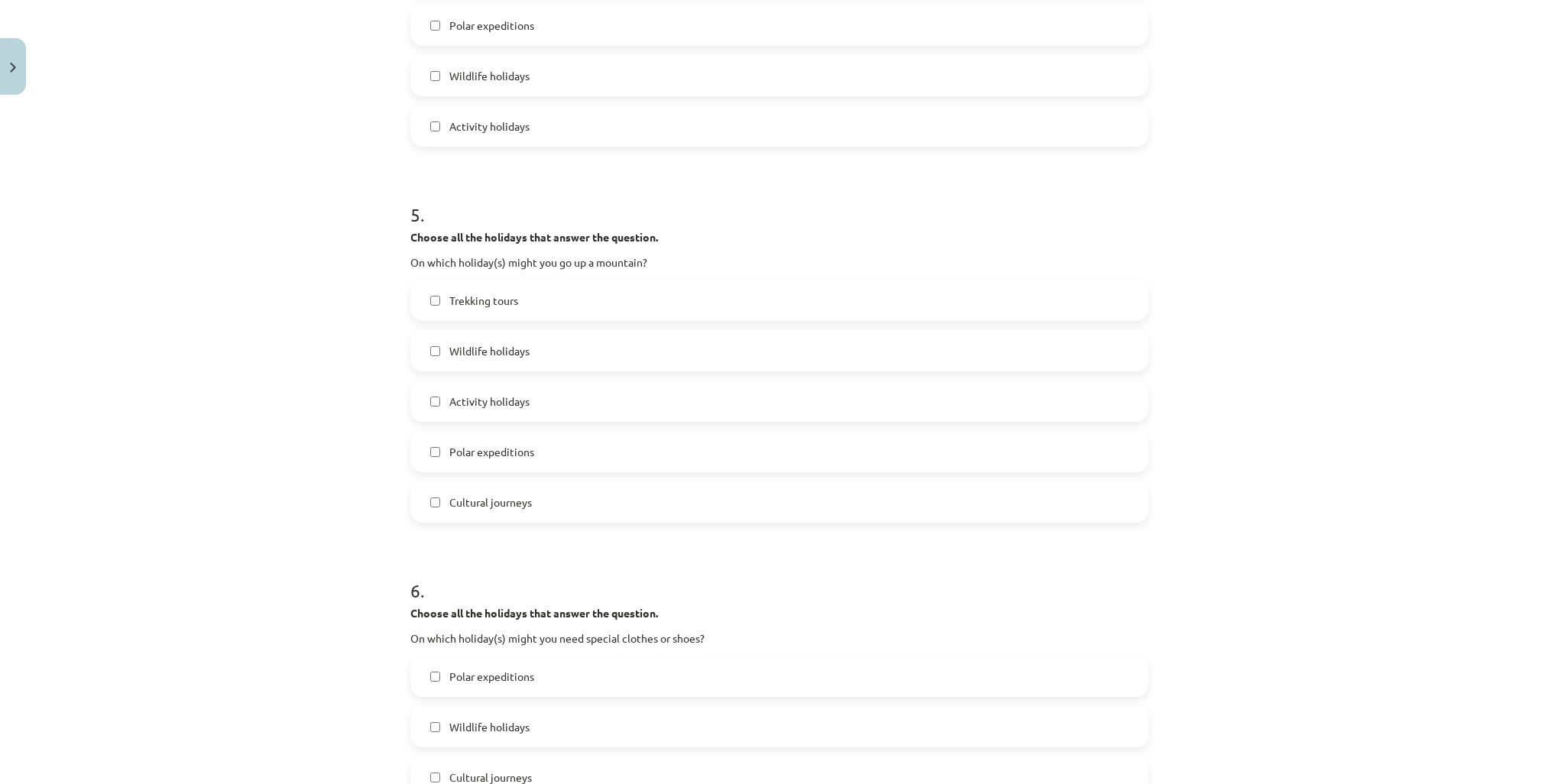
scroll to position [1604, 0]
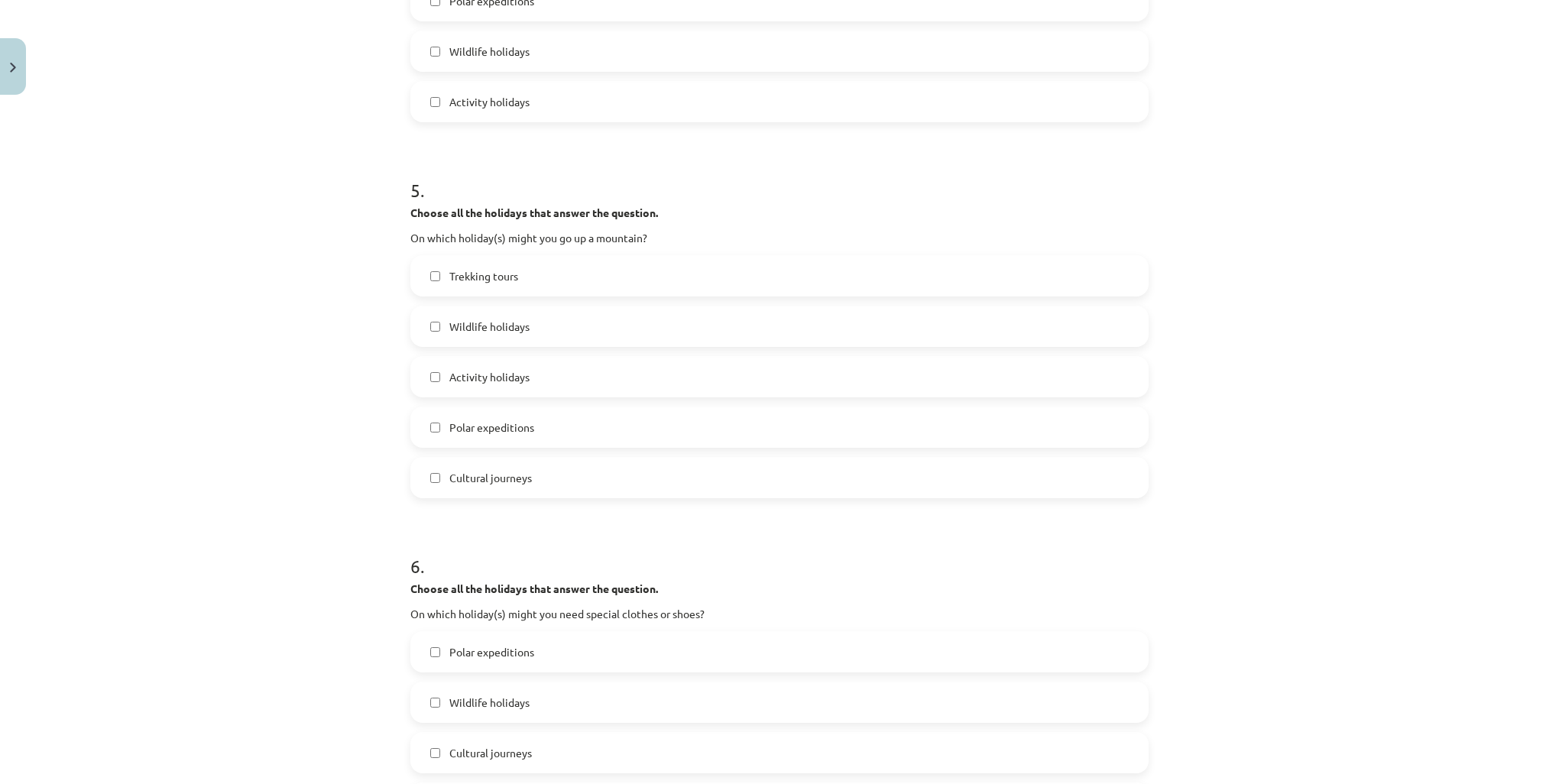
drag, startPoint x: 550, startPoint y: 273, endPoint x: 603, endPoint y: 285, distance: 54.3
click at [556, 275] on label "Trekking tours" at bounding box center [780, 276] width 735 height 38
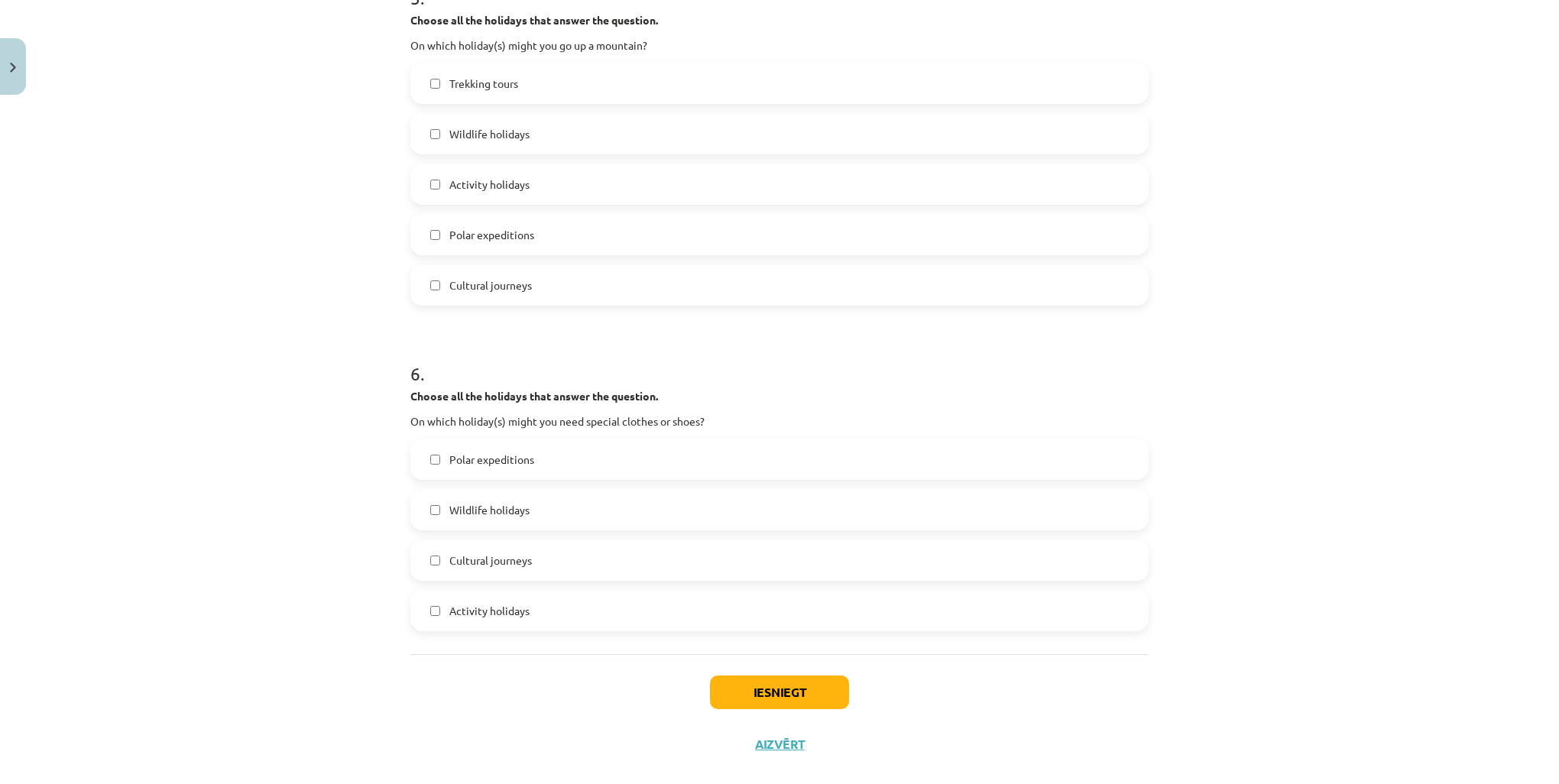
scroll to position [1820, 0]
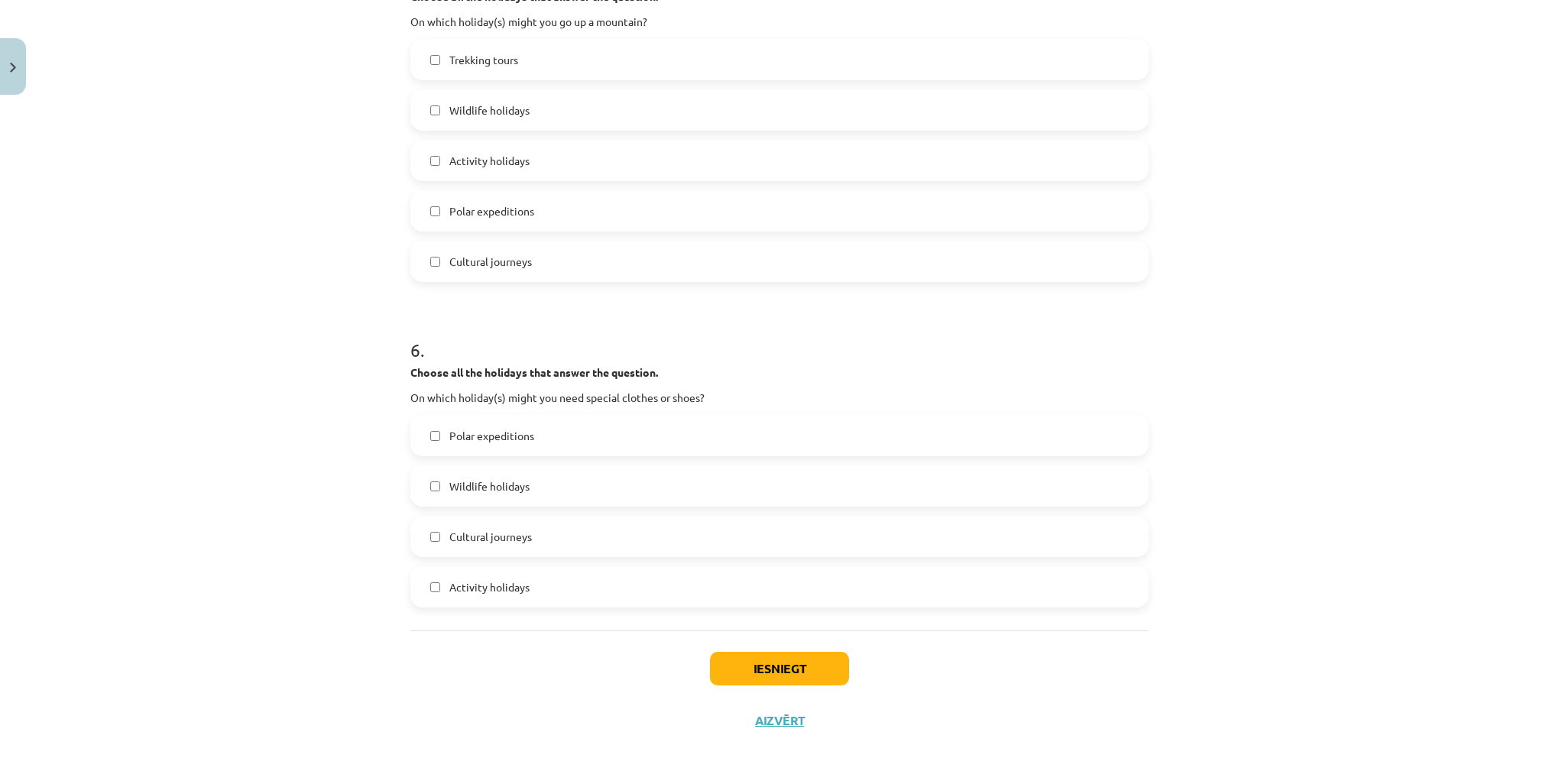
click at [519, 439] on span "Polar expeditions" at bounding box center [491, 436] width 84 height 16
click at [502, 592] on span "Activity holidays" at bounding box center [489, 587] width 80 height 16
click at [543, 482] on label "Wildlife holidays" at bounding box center [780, 485] width 735 height 38
click at [543, 524] on label "Cultural journeys" at bounding box center [780, 536] width 735 height 38
click at [542, 535] on label "Cultural journeys" at bounding box center [780, 536] width 735 height 38
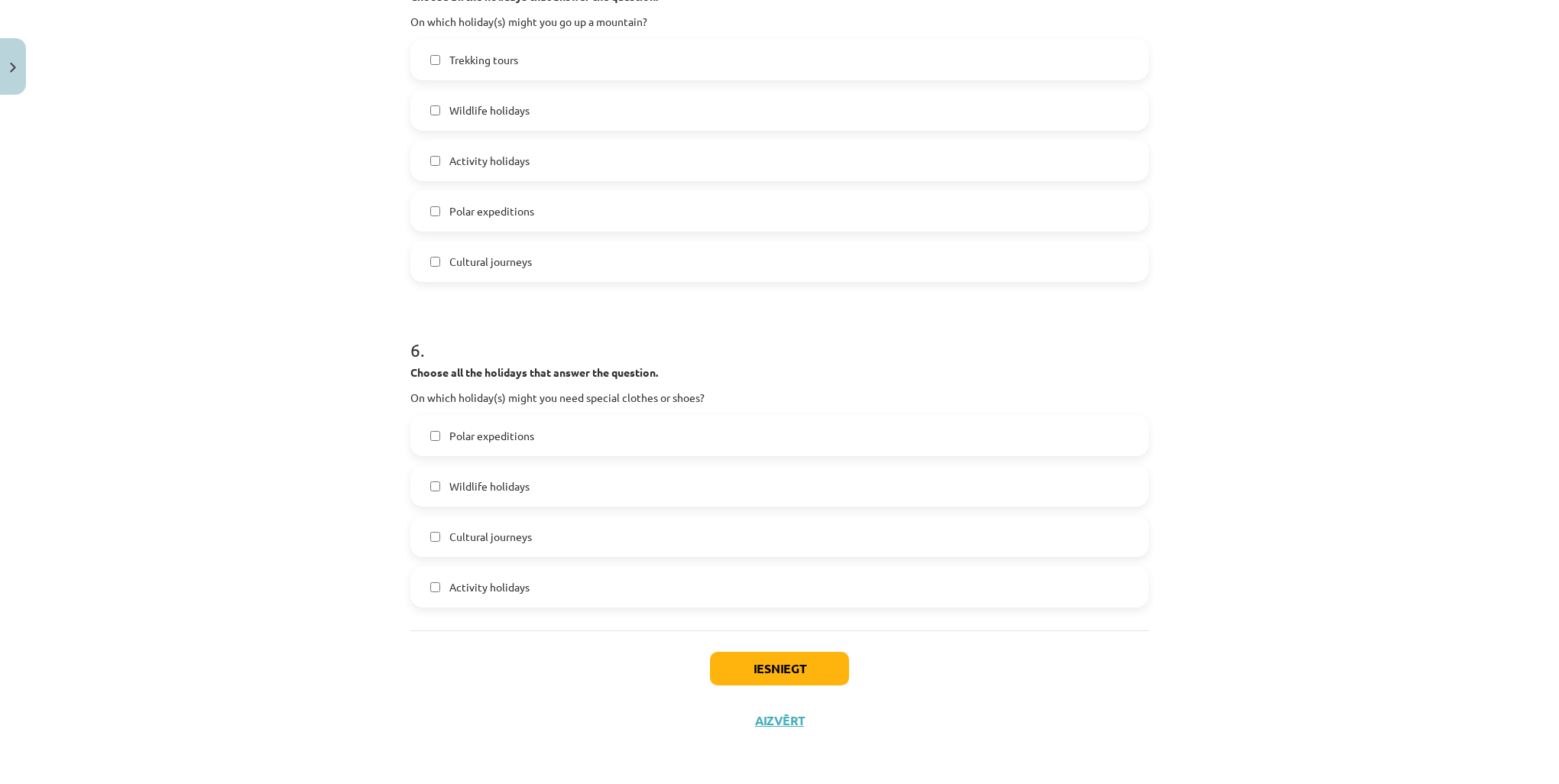
click at [545, 486] on label "Wildlife holidays" at bounding box center [780, 485] width 735 height 38
click at [791, 668] on button "Iesniegt" at bounding box center [779, 668] width 139 height 34
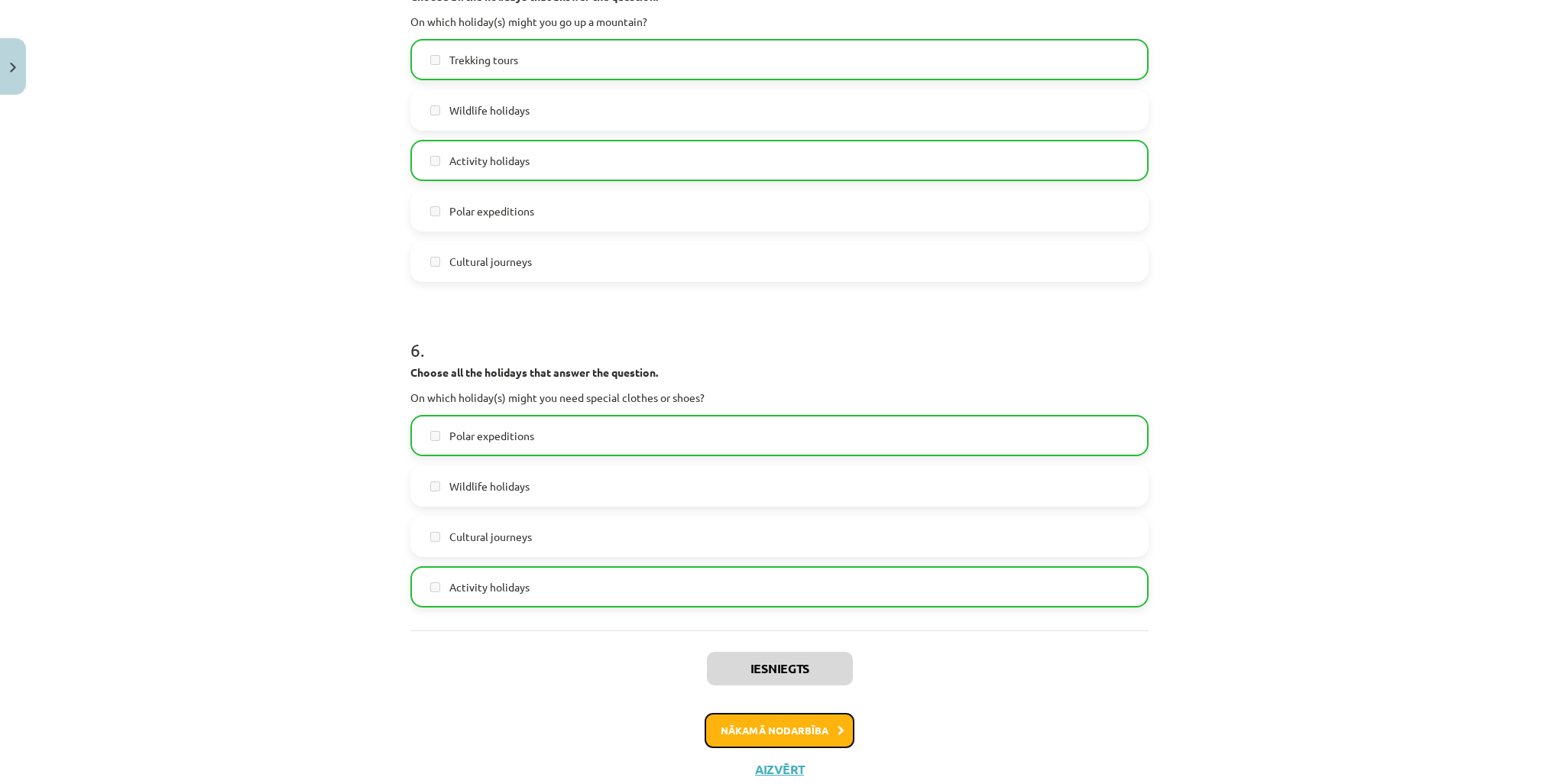
click at [800, 728] on button "Nākamā nodarbība" at bounding box center [779, 730] width 150 height 35
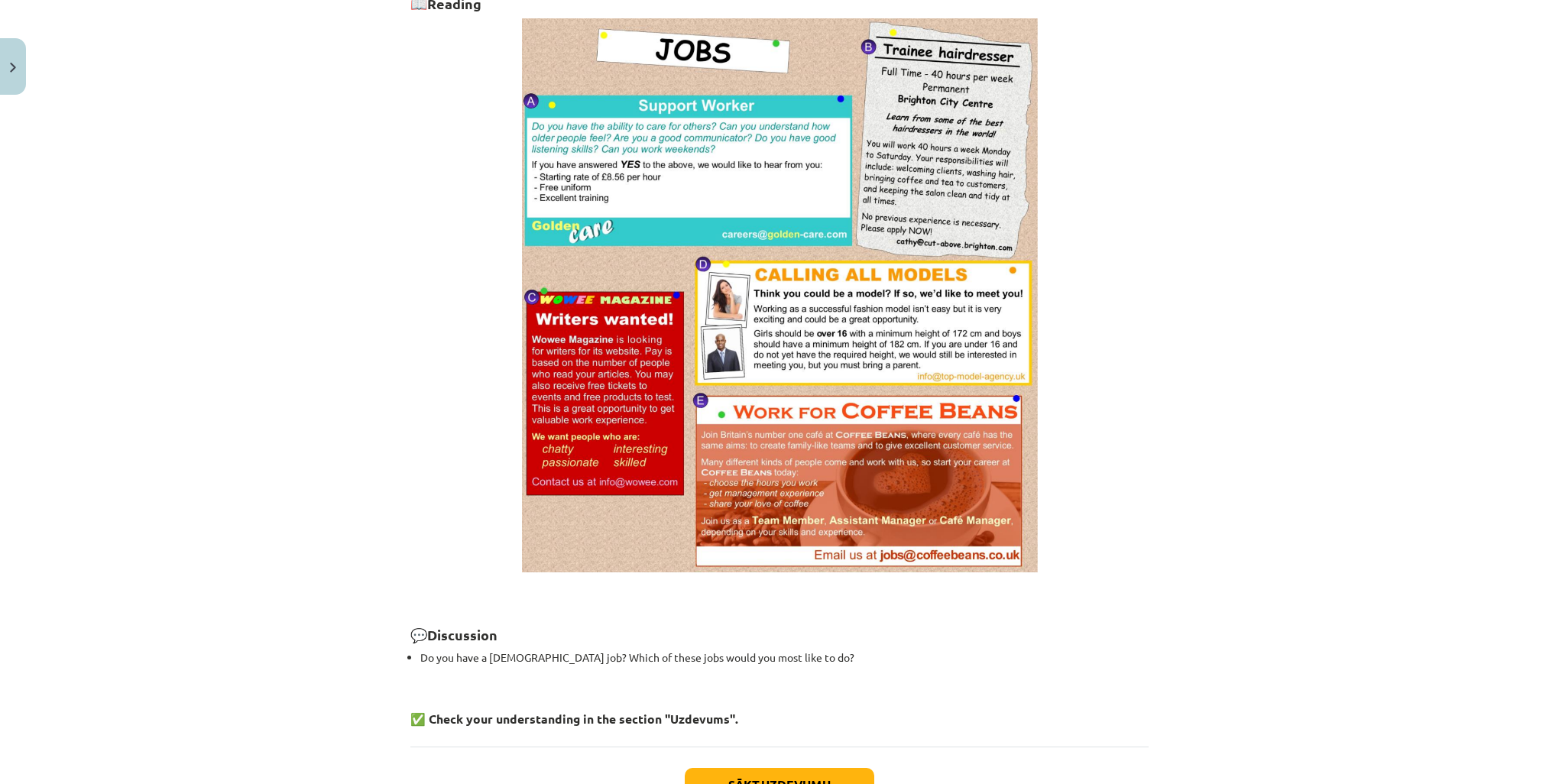
scroll to position [935, 0]
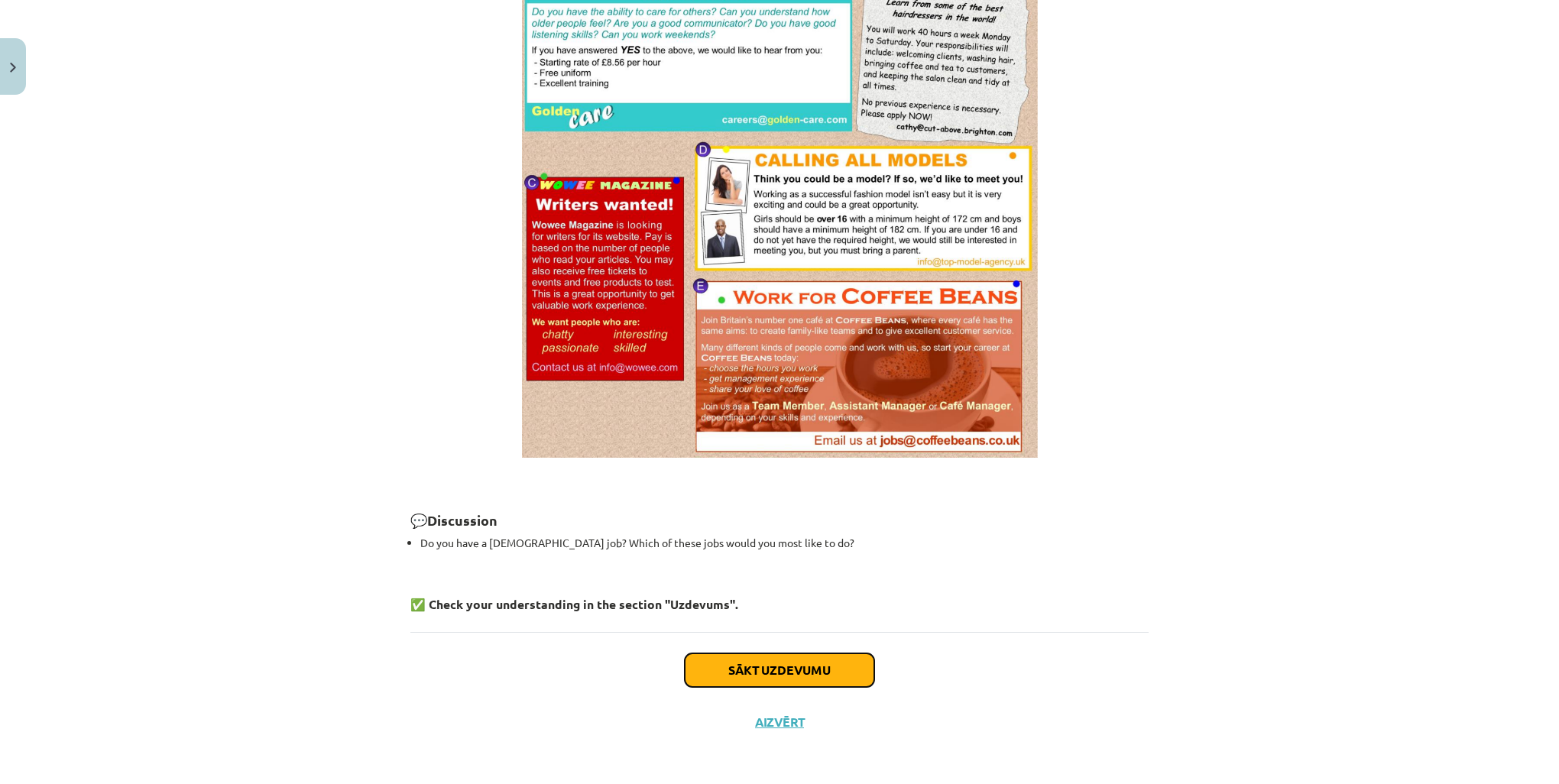
click at [795, 671] on button "Sākt uzdevumu" at bounding box center [779, 670] width 190 height 34
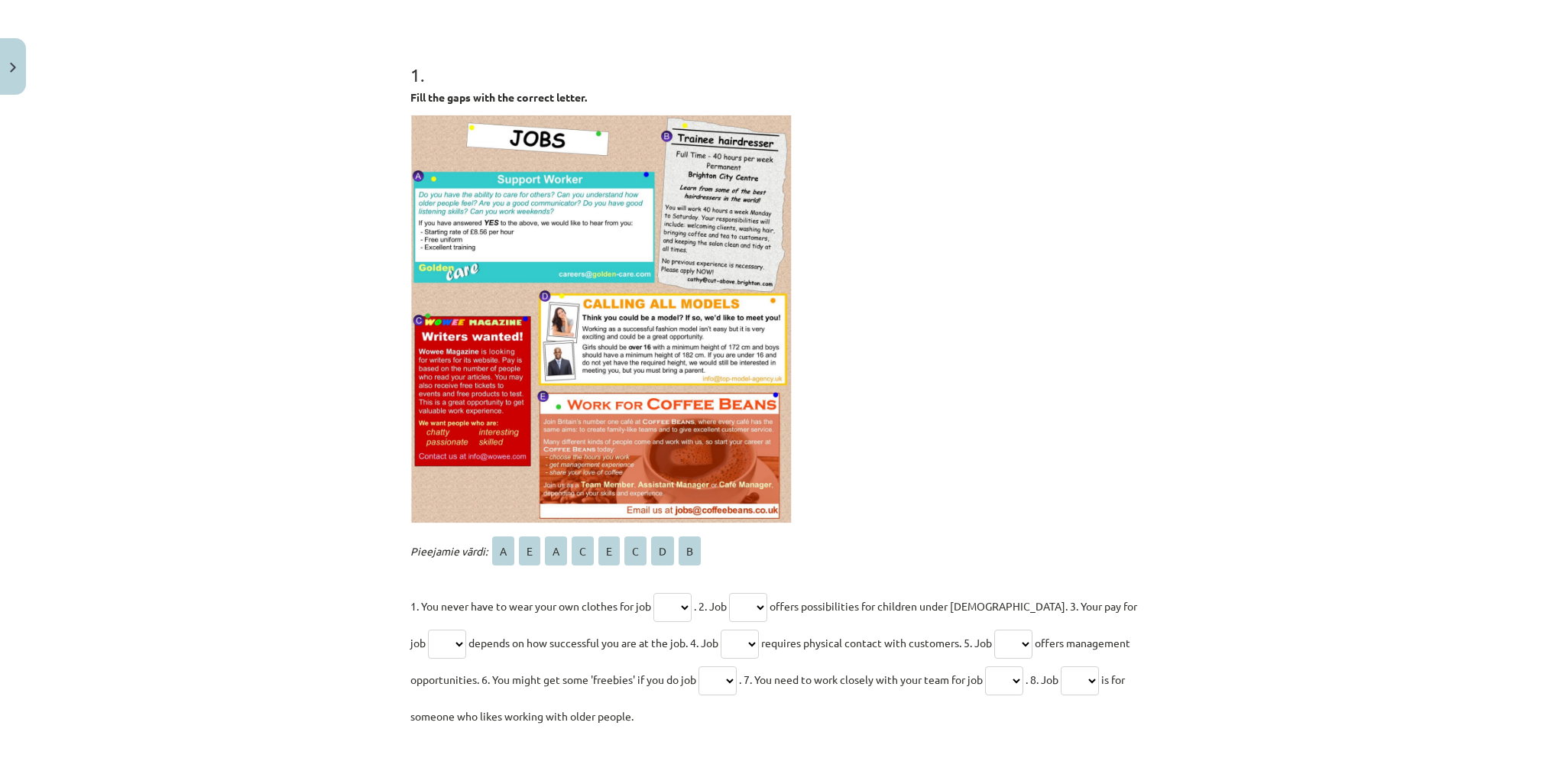
scroll to position [268, 0]
click at [688, 606] on select "* * * * * * * *" at bounding box center [673, 606] width 38 height 29
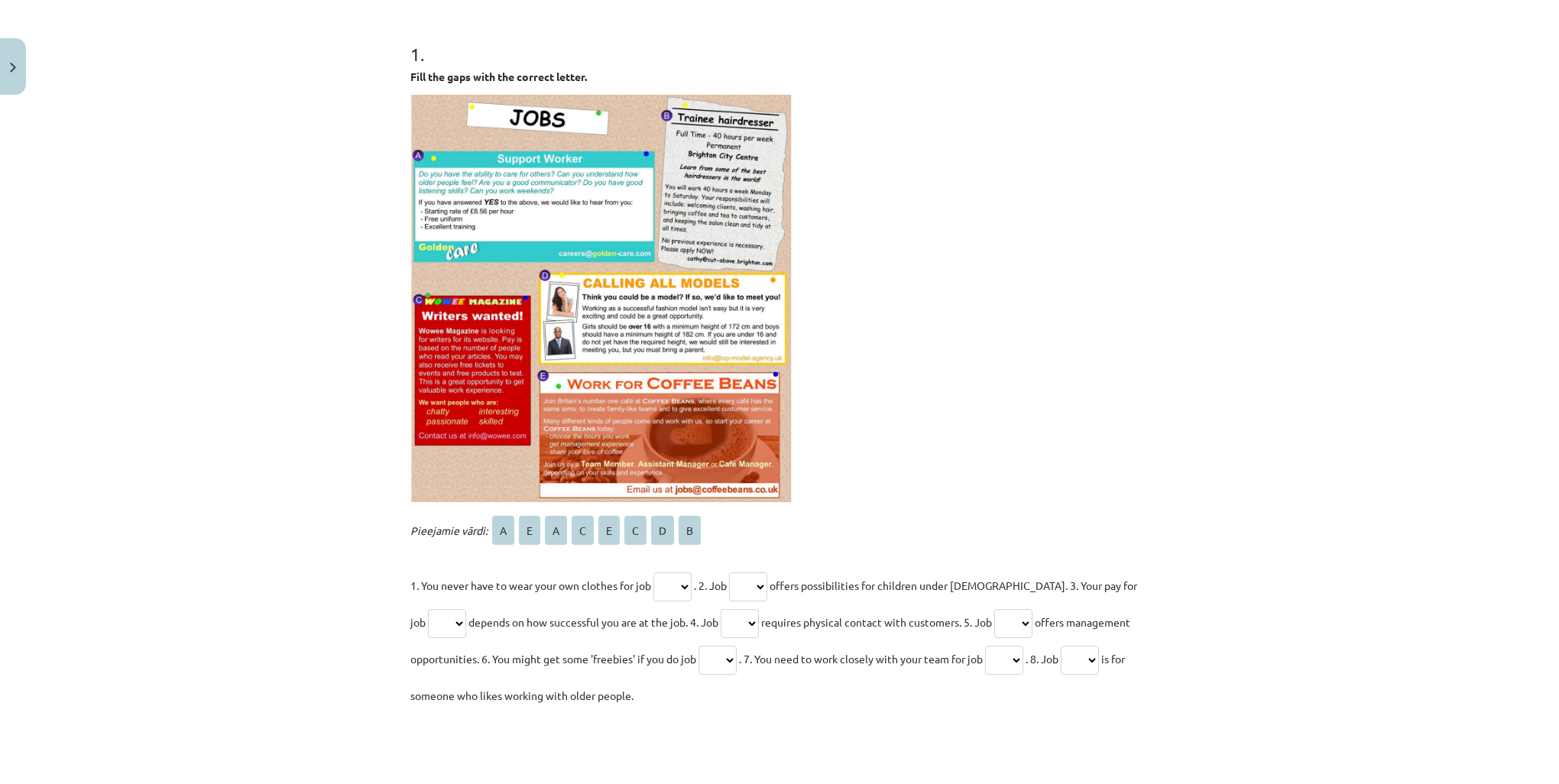
scroll to position [250, 0]
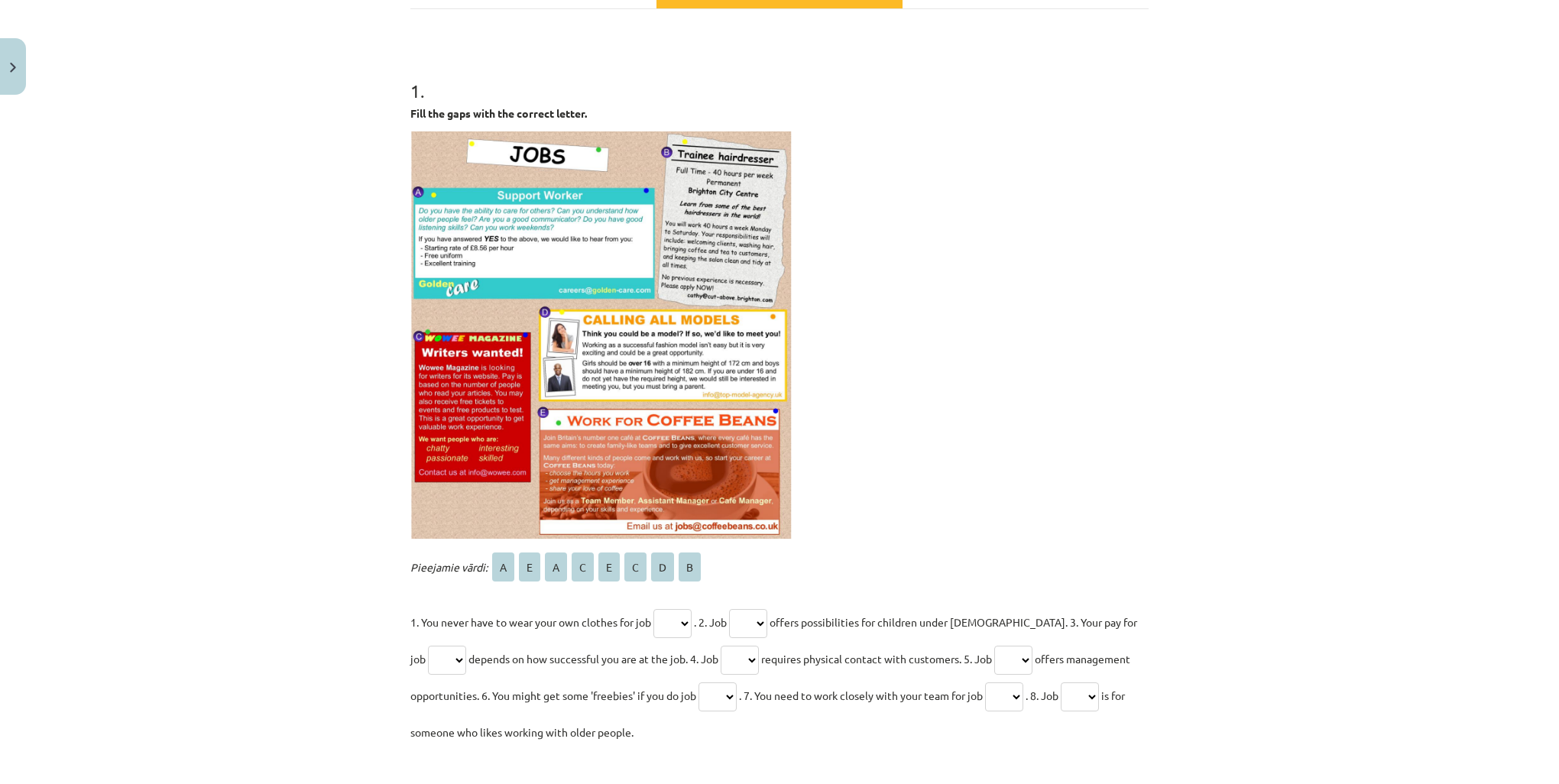
click at [686, 621] on select "* * * * * * * *" at bounding box center [673, 623] width 38 height 29
select select "*"
click at [654, 609] on select "* * * * * * * *" at bounding box center [673, 623] width 38 height 29
click at [767, 616] on select "* * * * * * * *" at bounding box center [748, 623] width 38 height 29
select select "*"
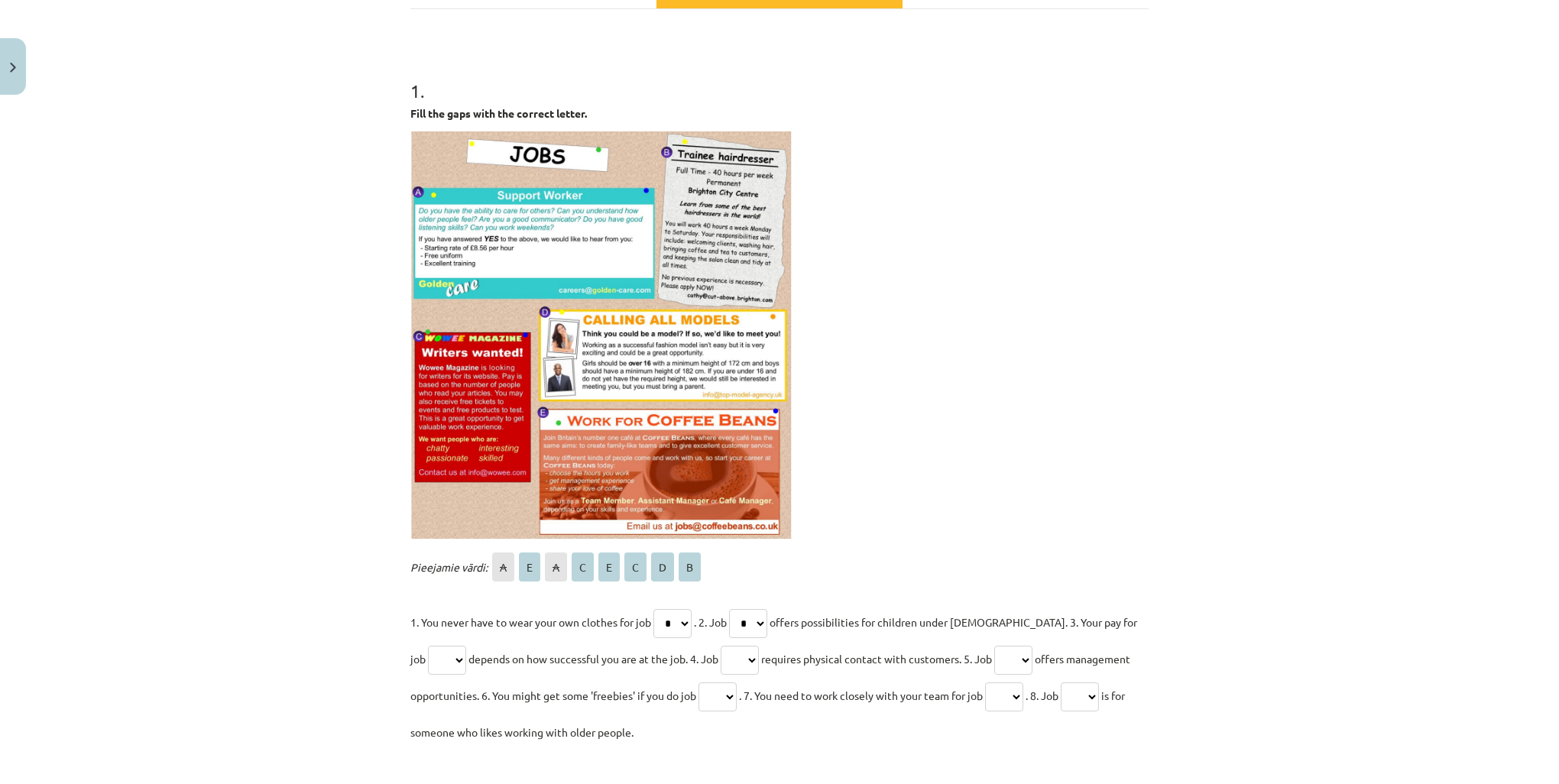
click at [735, 609] on select "* * * * * * * *" at bounding box center [748, 623] width 38 height 29
click at [440, 659] on select "* * * * * * * *" at bounding box center [447, 660] width 38 height 29
select select "*"
click at [428, 645] on select "* * * * * * * *" at bounding box center [447, 660] width 38 height 29
click at [742, 661] on select "* * * * * * * *" at bounding box center [740, 660] width 38 height 29
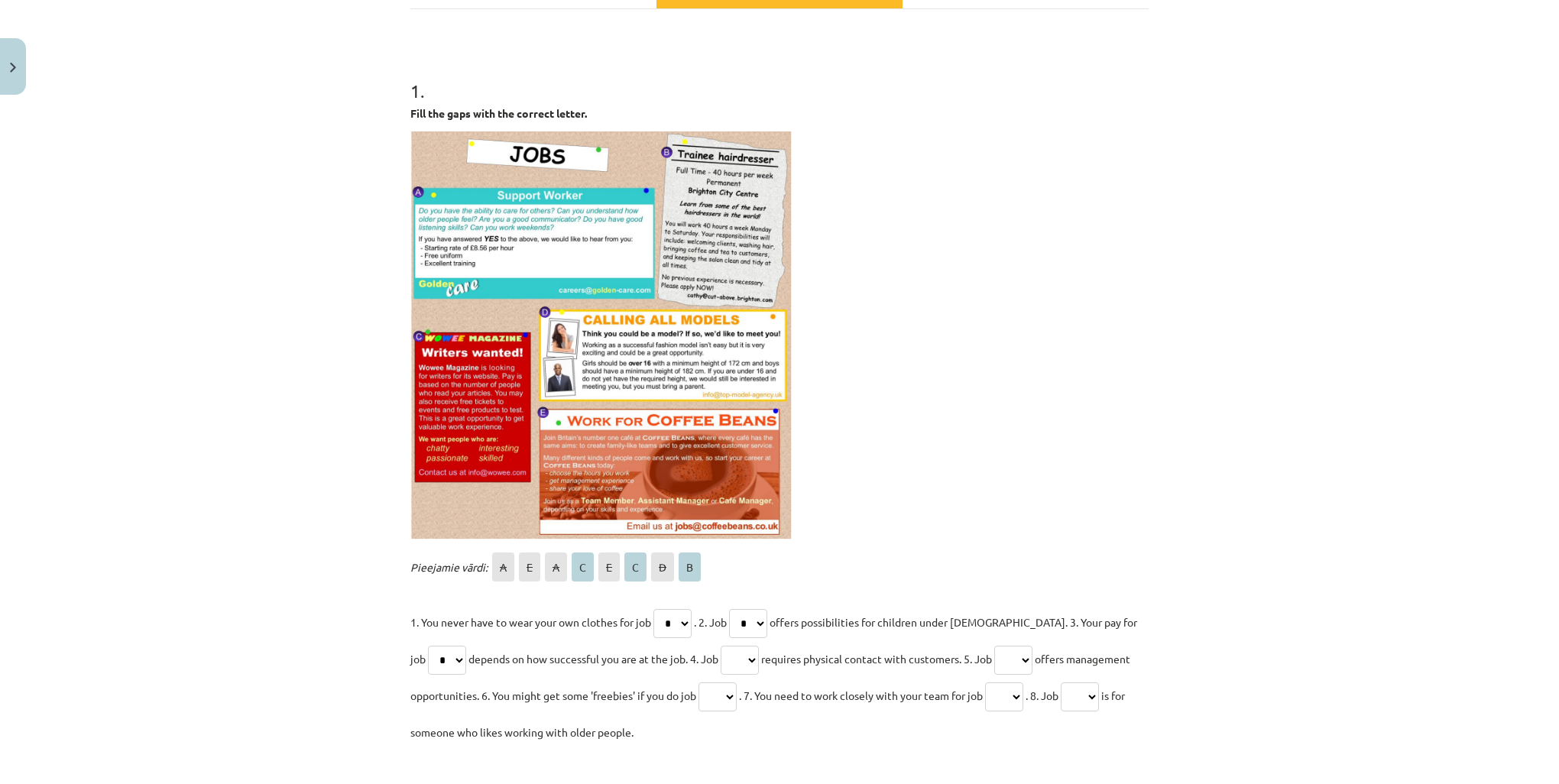
select select "*"
click at [721, 645] on select "* * * * * * * *" at bounding box center [740, 660] width 38 height 29
click at [1023, 659] on select "* * * * * * * *" at bounding box center [1013, 660] width 38 height 29
select select "*"
click at [994, 645] on select "* * * * * * * *" at bounding box center [1013, 660] width 38 height 29
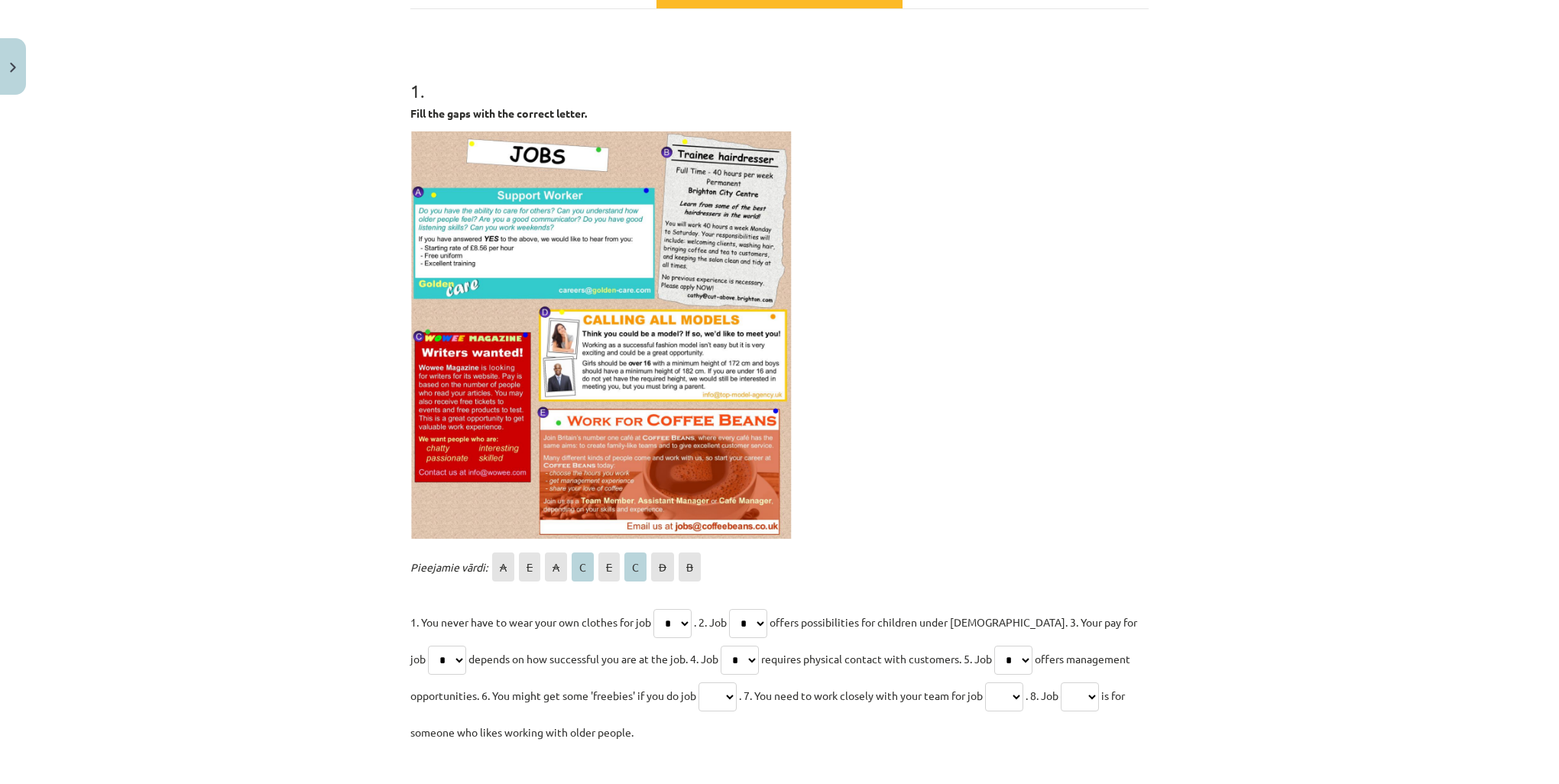
click at [725, 693] on select "* * * * * * * *" at bounding box center [717, 697] width 38 height 29
select select "*"
click at [698, 682] on select "* * * * * * * *" at bounding box center [717, 697] width 38 height 29
click at [1023, 698] on select "* * * * * * * *" at bounding box center [1004, 697] width 38 height 29
select select "*"
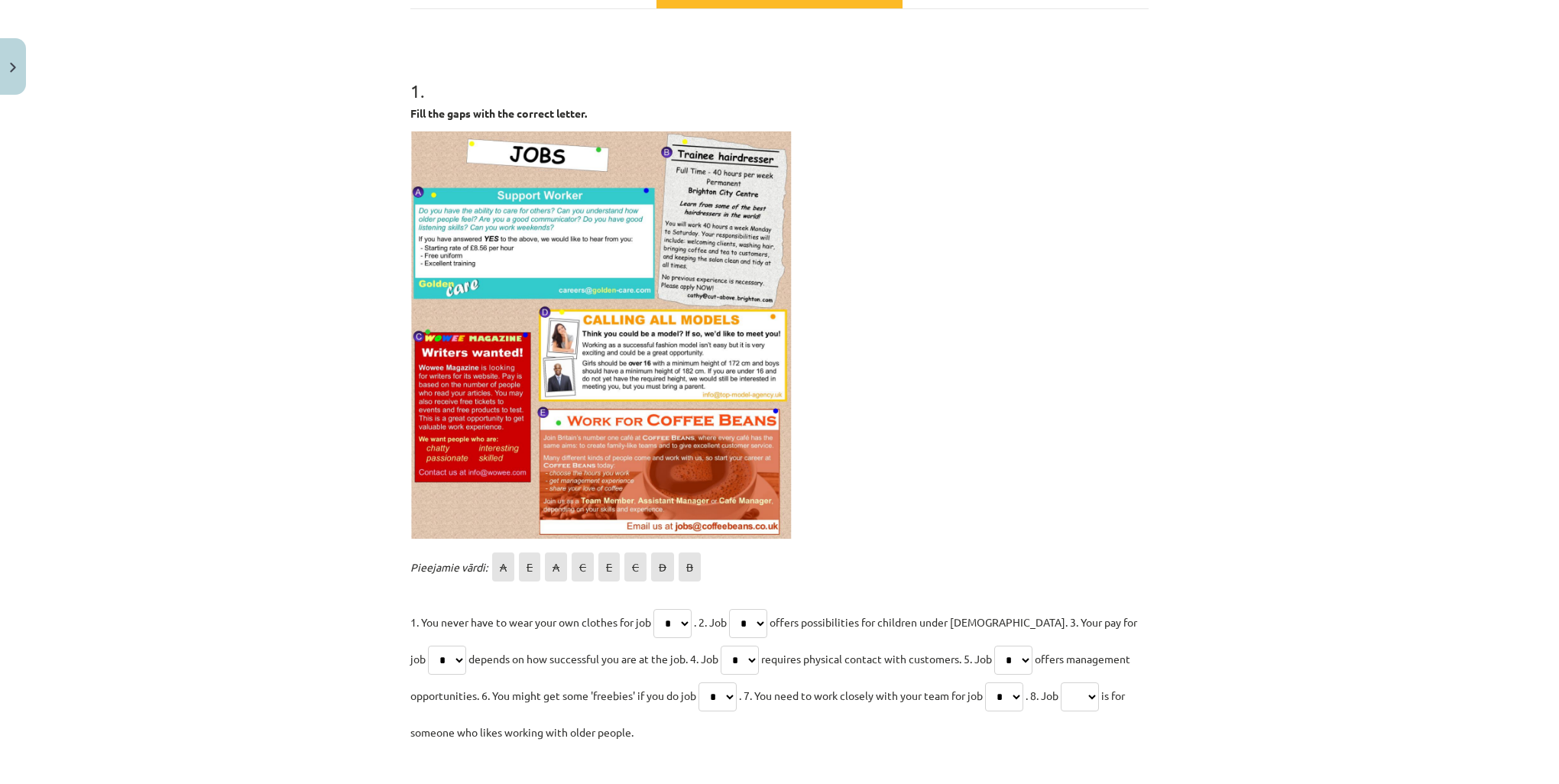
click at [993, 682] on select "* * * * * * * *" at bounding box center [1004, 697] width 38 height 29
click at [1100, 695] on select "* * * * * * * *" at bounding box center [1080, 697] width 38 height 29
select select "*"
click at [1074, 682] on select "* * * * * * * *" at bounding box center [1080, 697] width 38 height 29
click at [1023, 691] on select "* * * * * * * *" at bounding box center [1004, 697] width 38 height 29
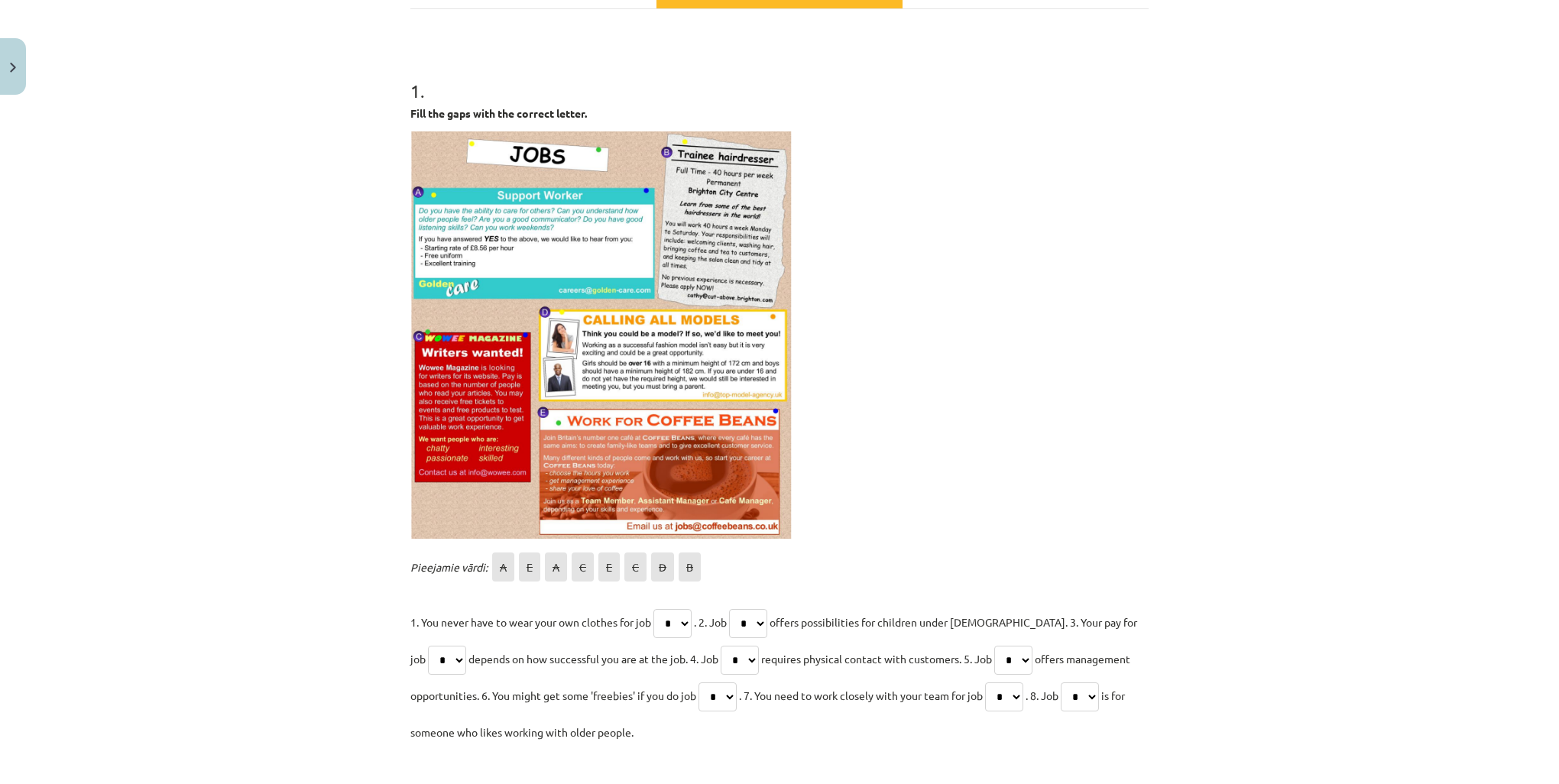
select select "*"
click at [993, 682] on select "* * * * * * * *" at bounding box center [1004, 697] width 38 height 29
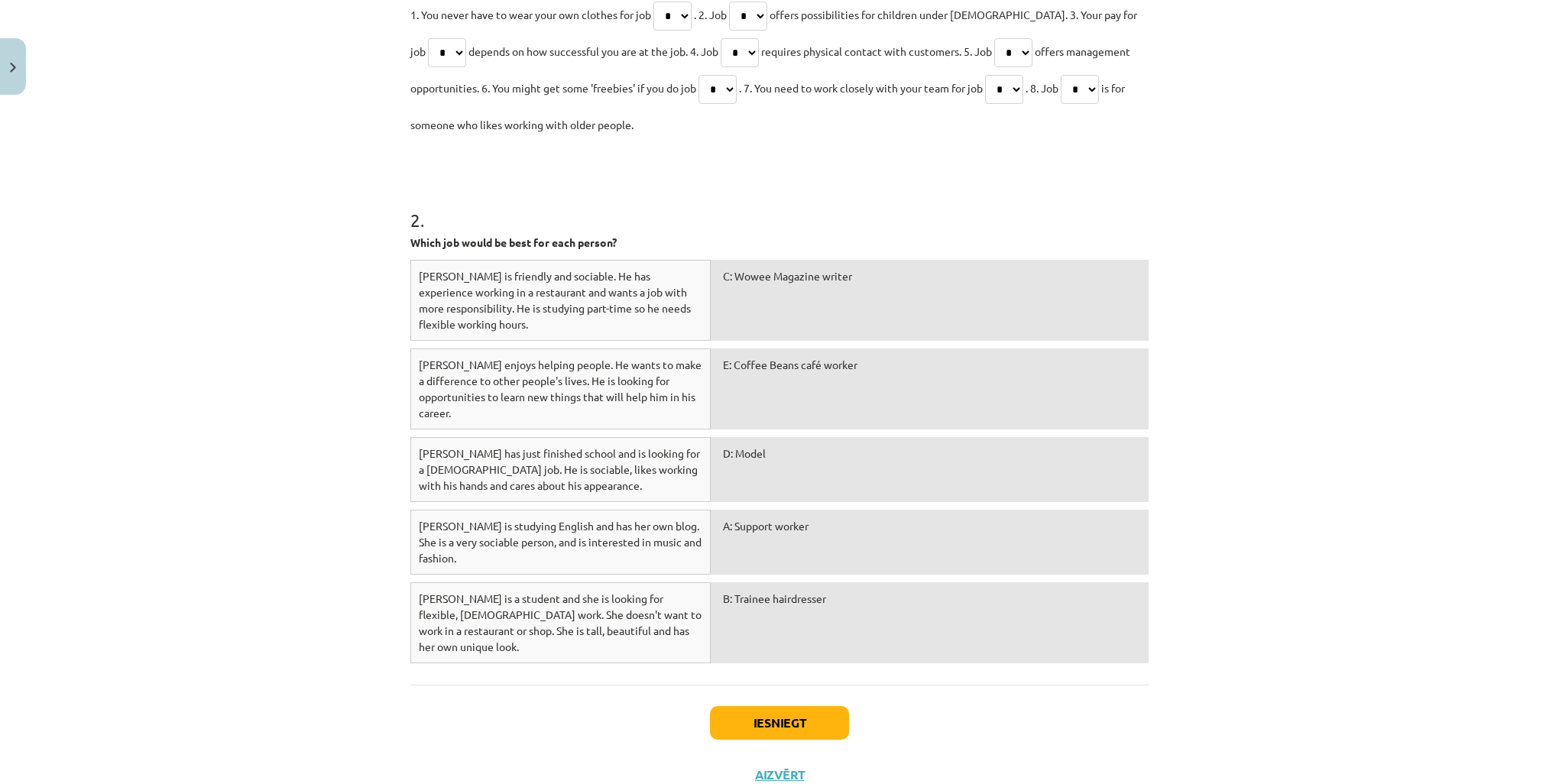
scroll to position [862, 0]
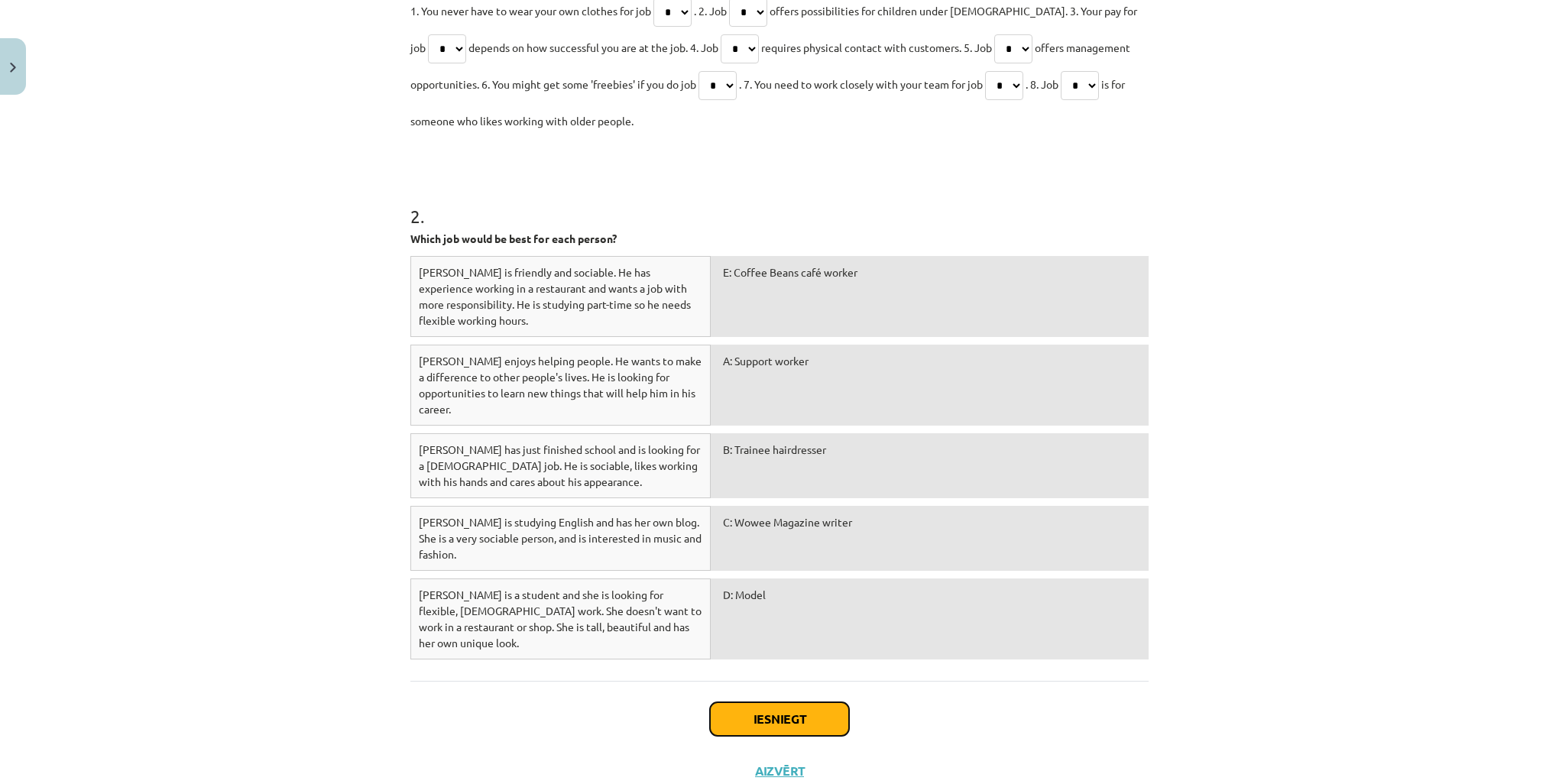
click at [800, 702] on button "Iesniegt" at bounding box center [779, 719] width 139 height 34
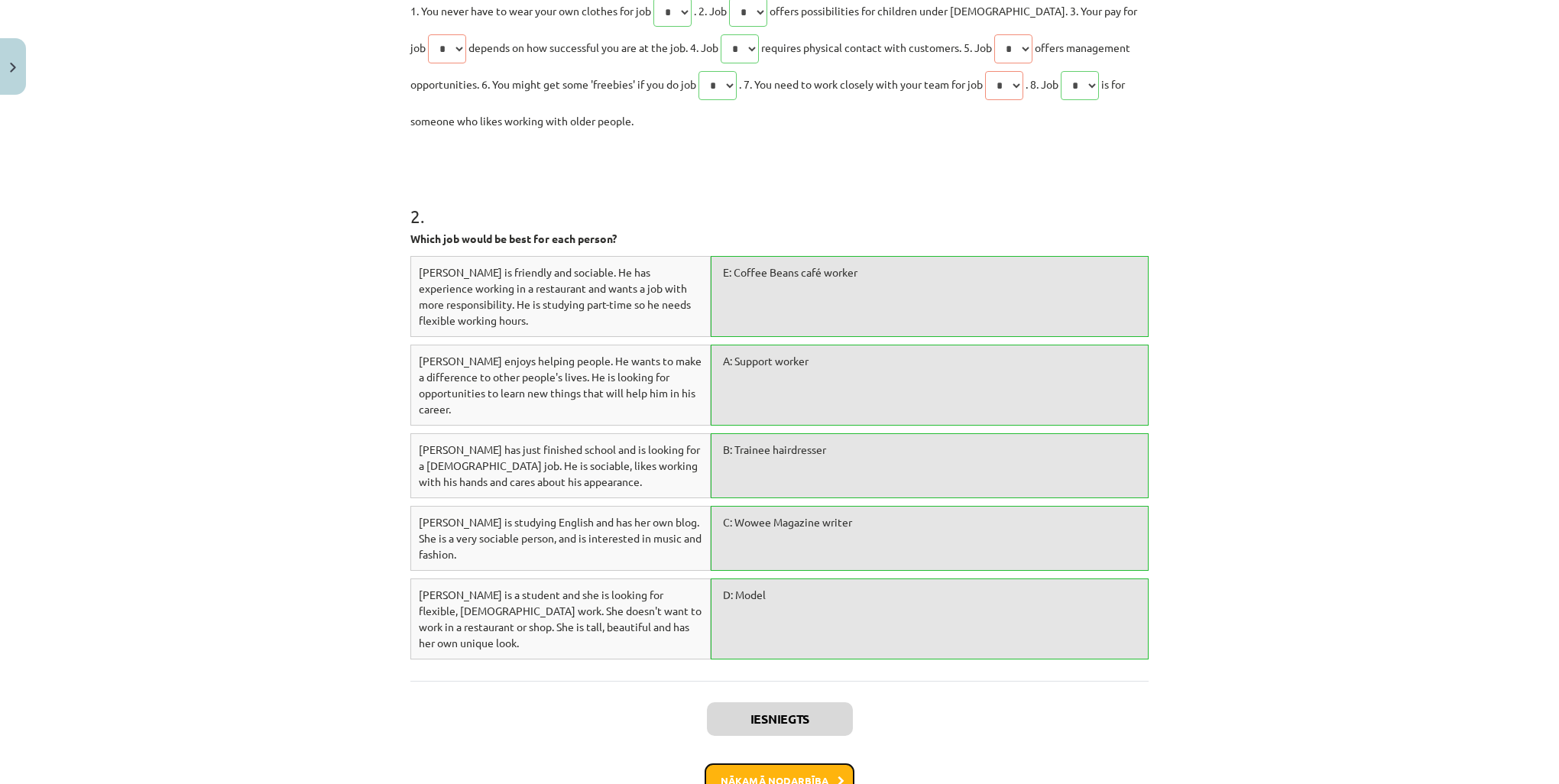
click at [794, 763] on button "Nākamā nodarbība" at bounding box center [779, 780] width 150 height 35
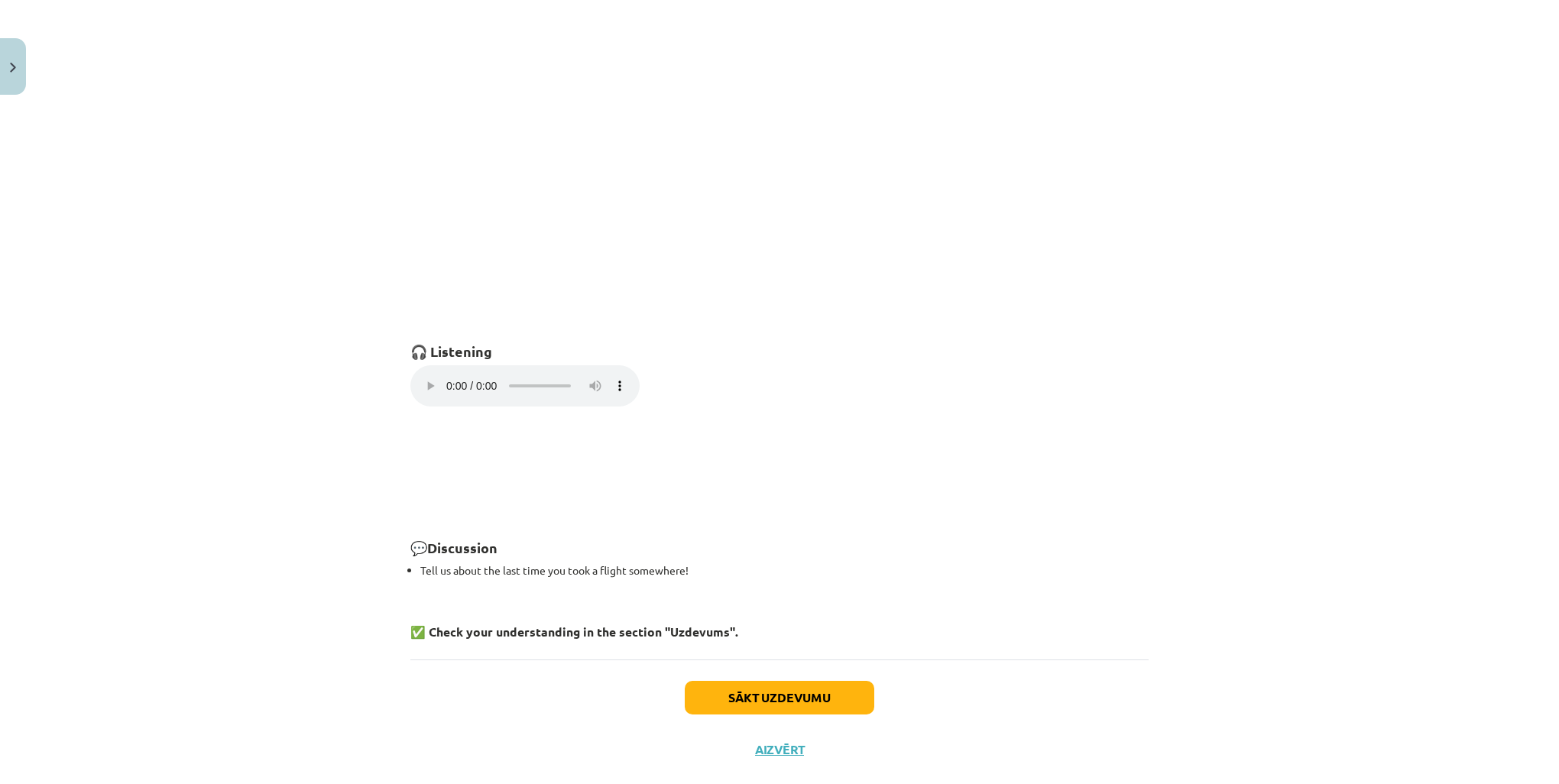
scroll to position [901, 0]
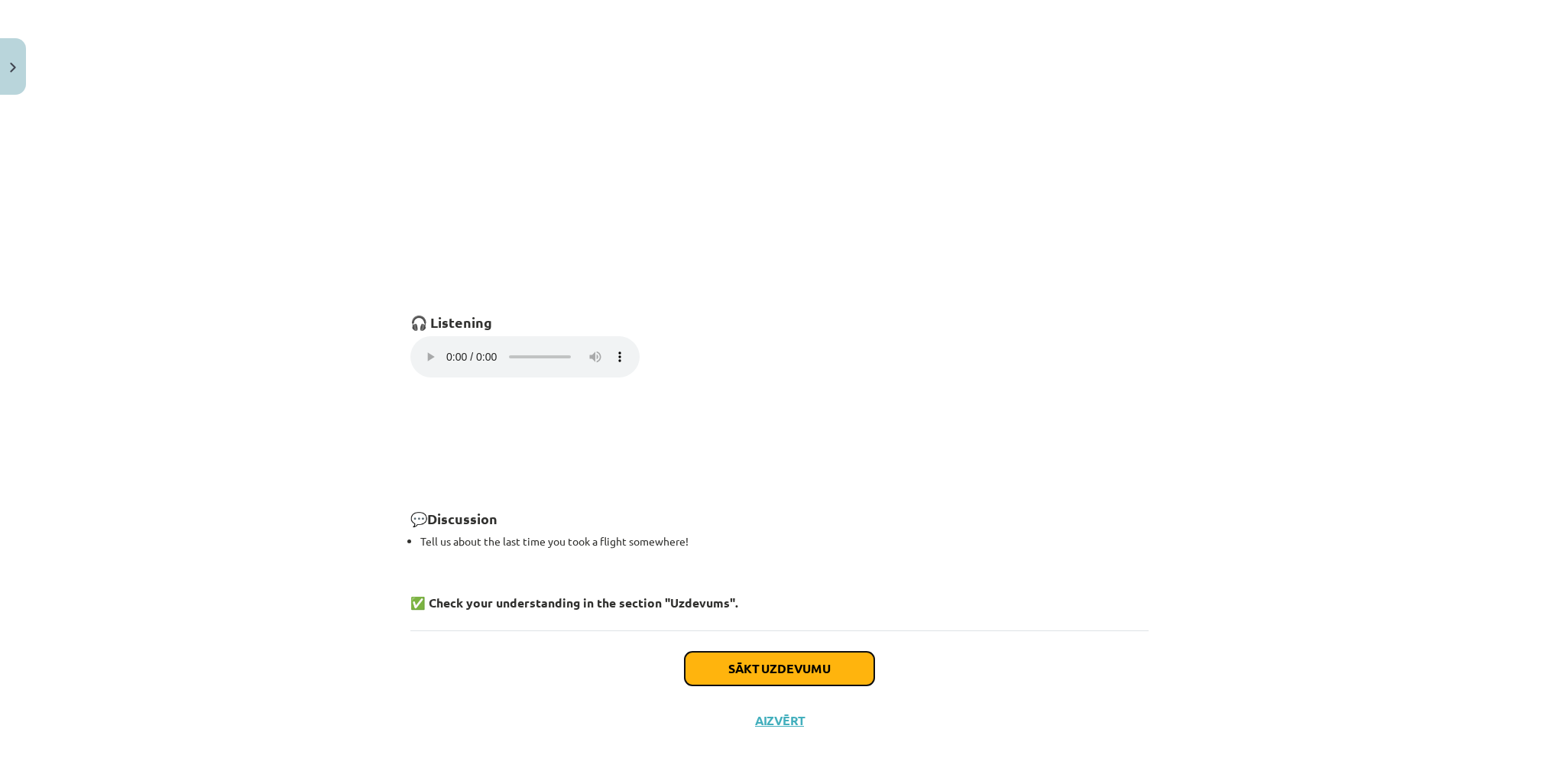
click at [790, 669] on button "Sākt uzdevumu" at bounding box center [779, 668] width 190 height 34
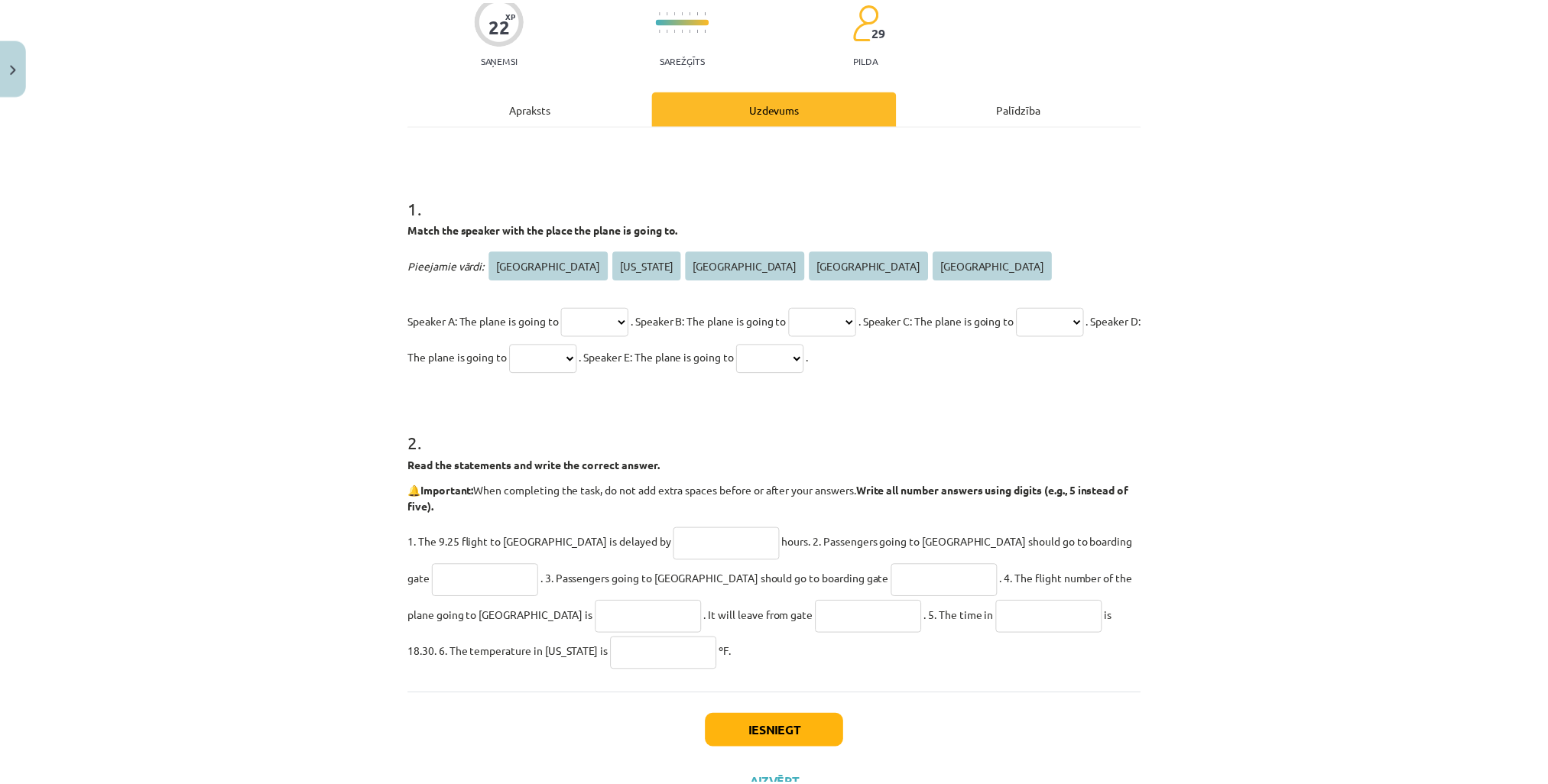
scroll to position [152, 0]
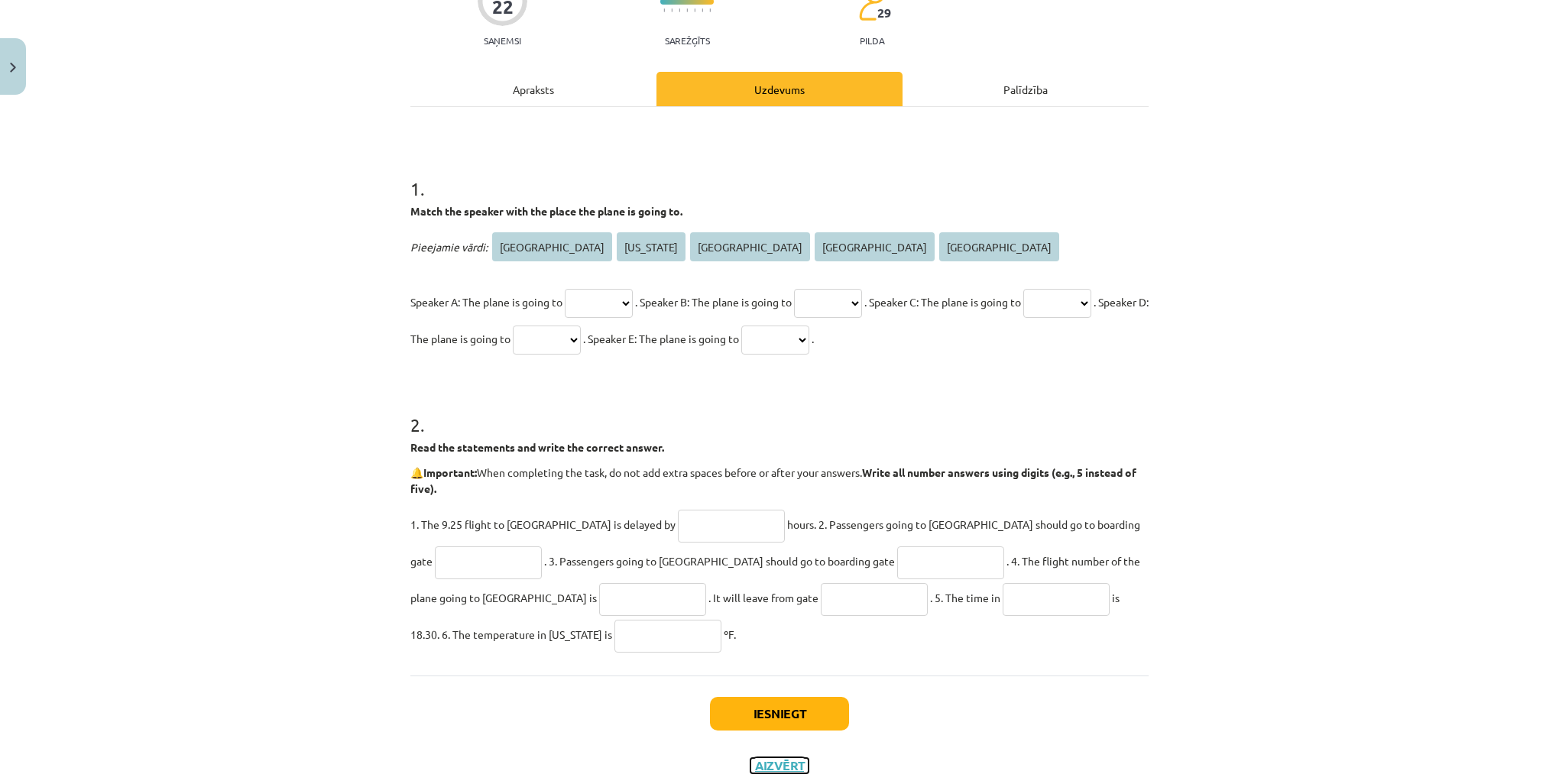
click at [781, 768] on button "Aizvērt" at bounding box center [780, 765] width 58 height 15
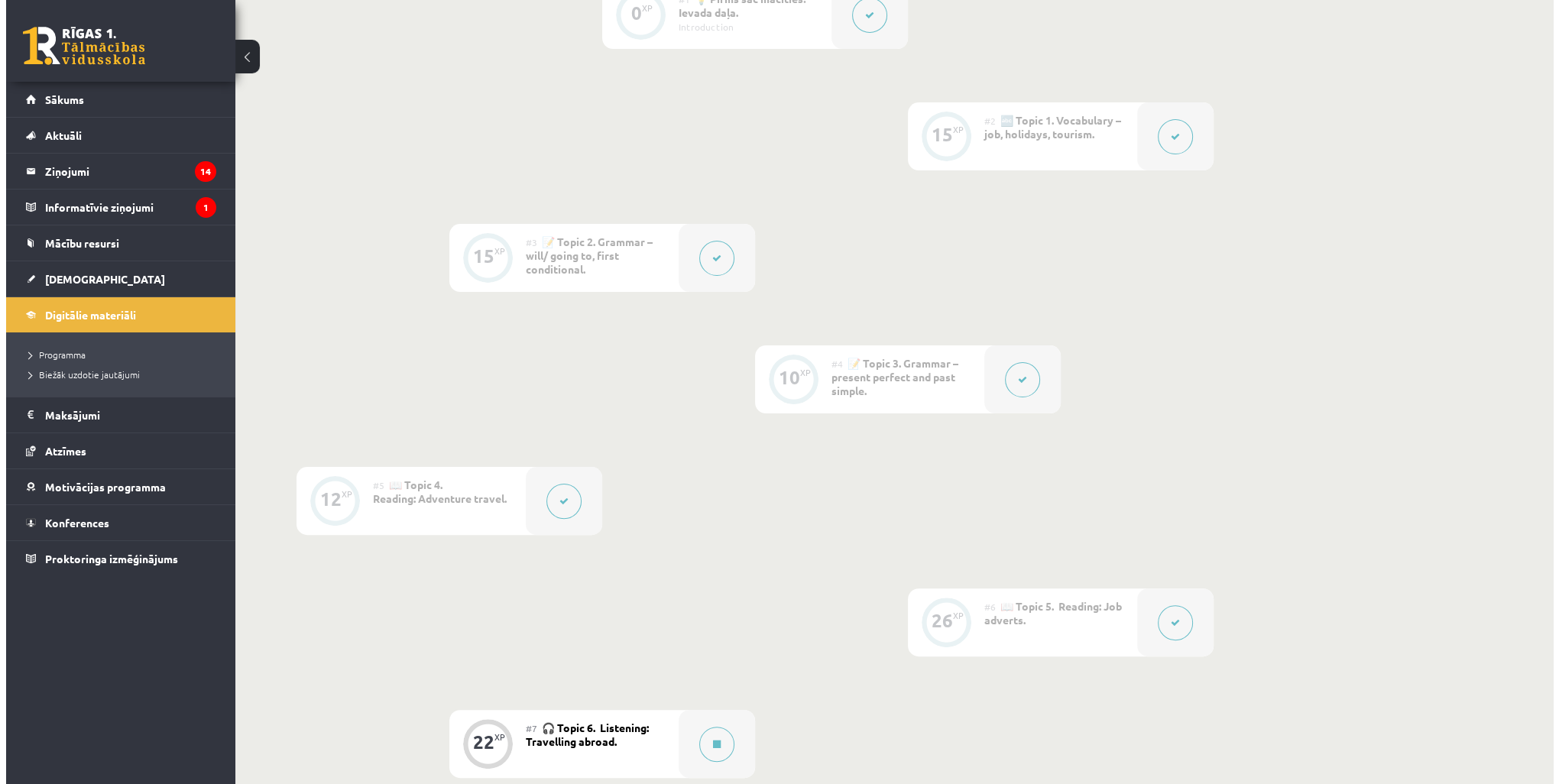
scroll to position [832, 0]
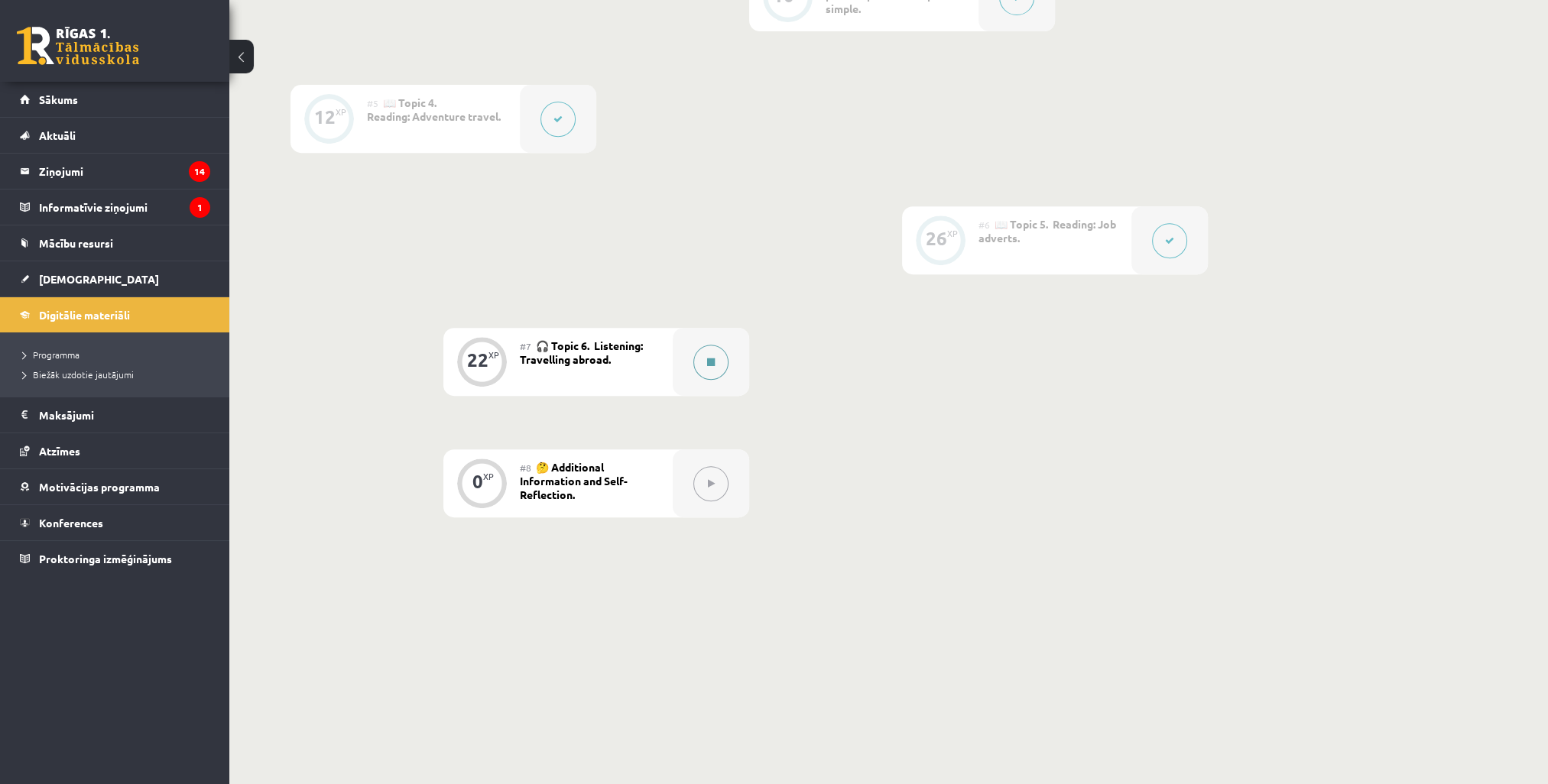
click at [716, 361] on button at bounding box center [711, 362] width 35 height 35
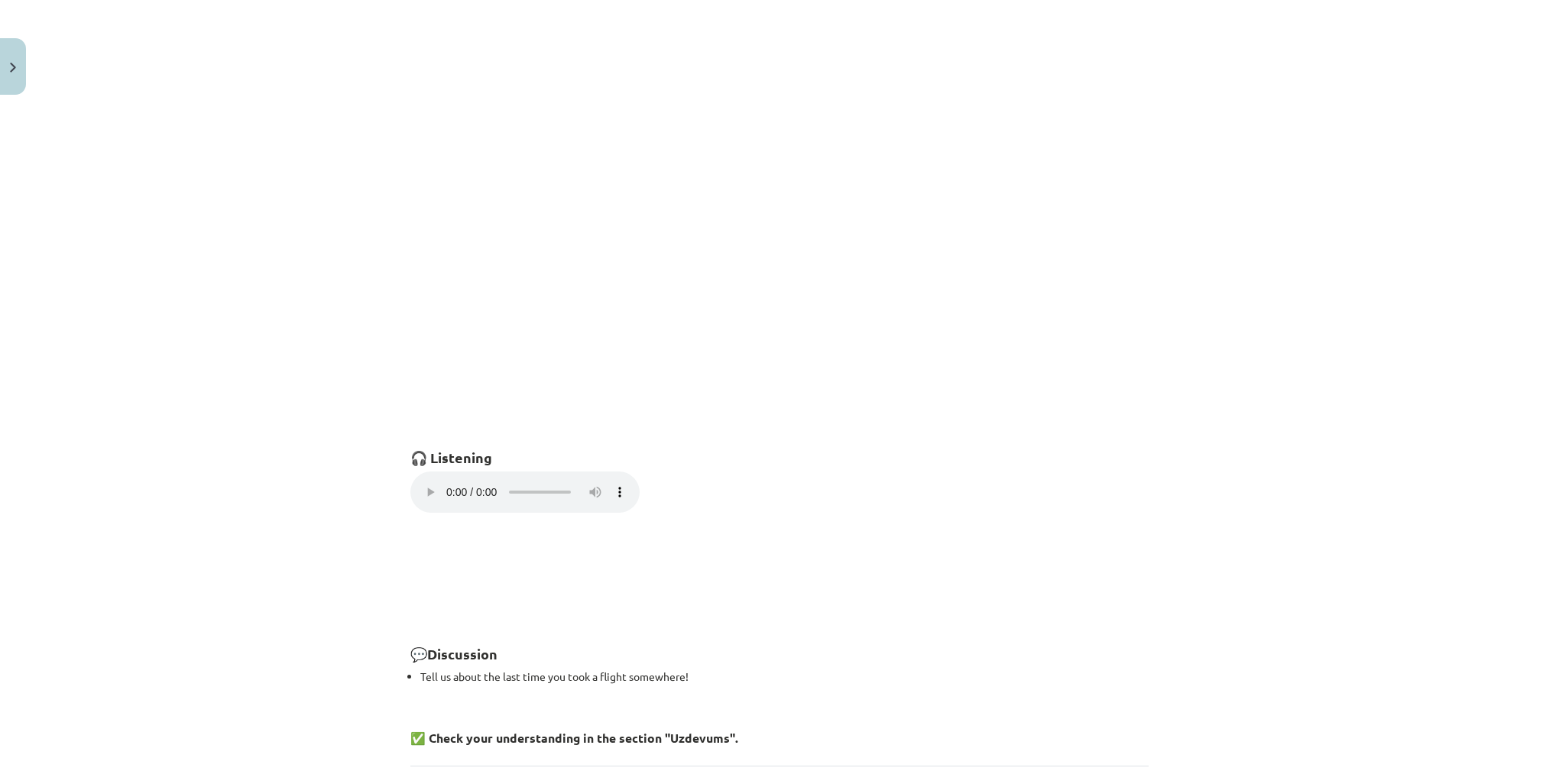
scroll to position [840, 0]
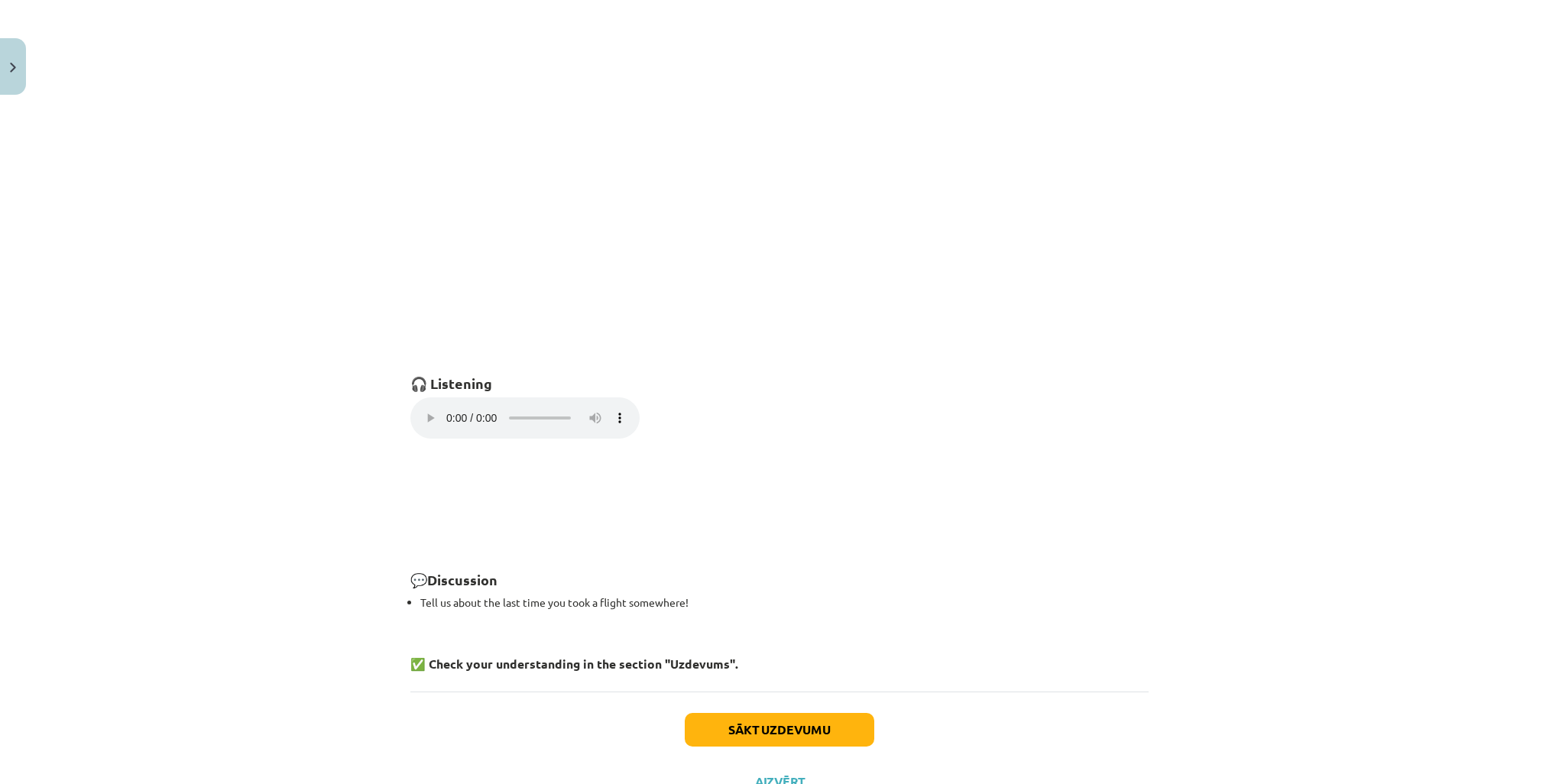
click at [772, 370] on h2 "🎧 Listening" at bounding box center [779, 374] width 738 height 37
click at [795, 729] on button "Sākt uzdevumu" at bounding box center [779, 729] width 190 height 34
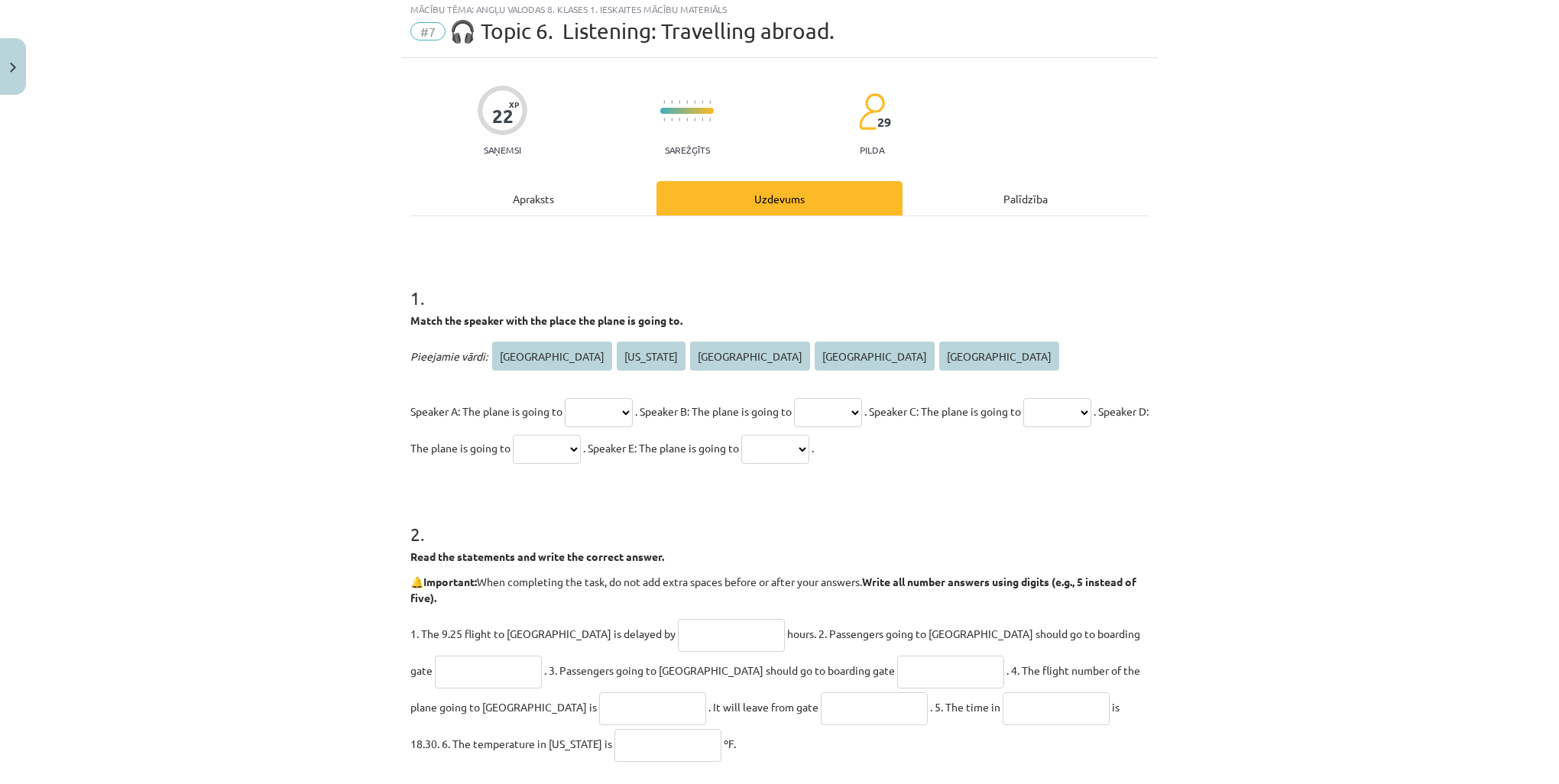
scroll to position [38, 0]
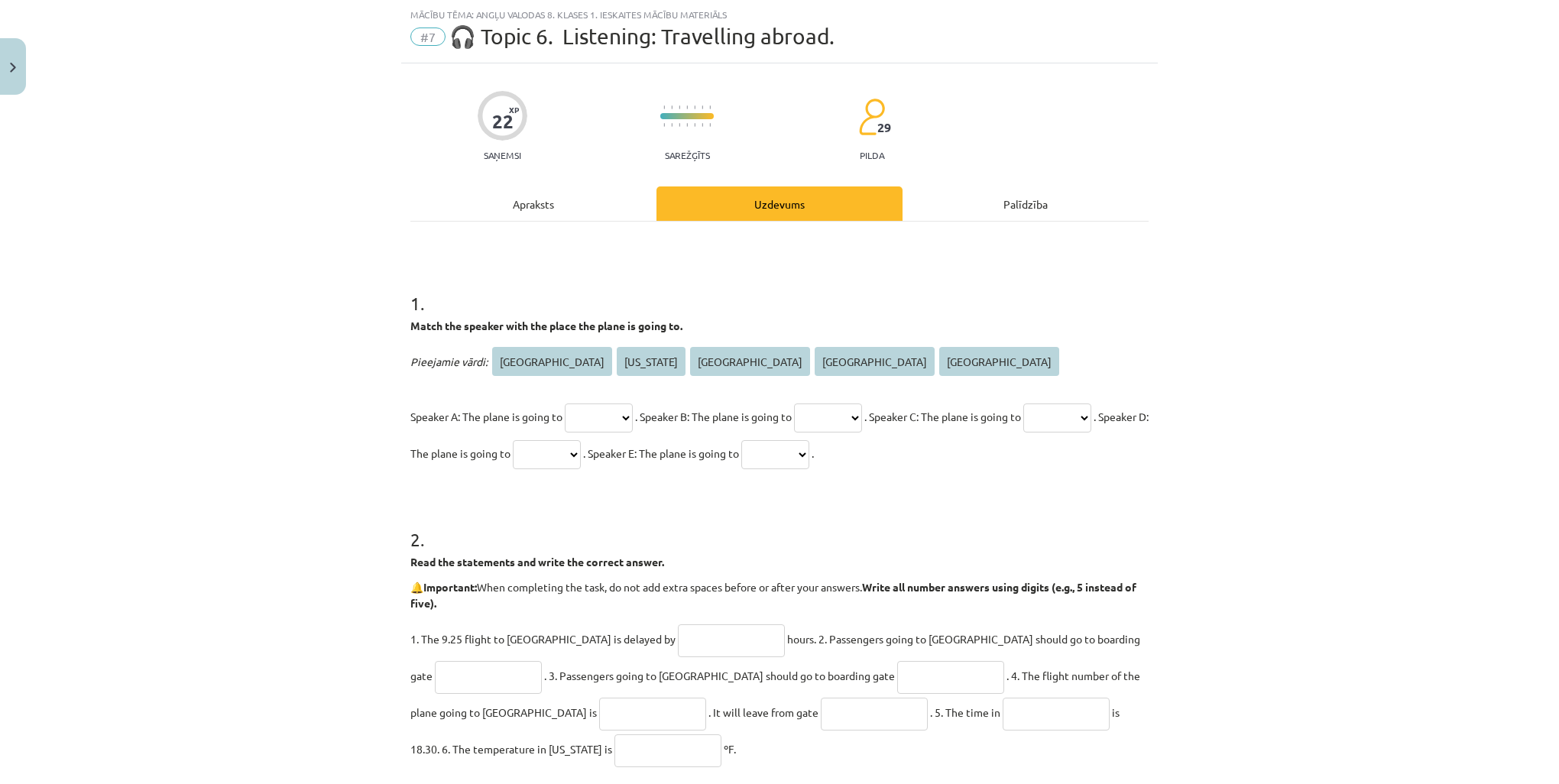
click at [633, 414] on select "********* ******** ***** ****** ****" at bounding box center [598, 417] width 68 height 29
select select "****"
click at [565, 403] on select "********* ******** ***** ****** ****" at bounding box center [598, 417] width 68 height 29
click at [863, 413] on select "********* ******** ***** ****** ****" at bounding box center [828, 417] width 68 height 29
select select "*****"
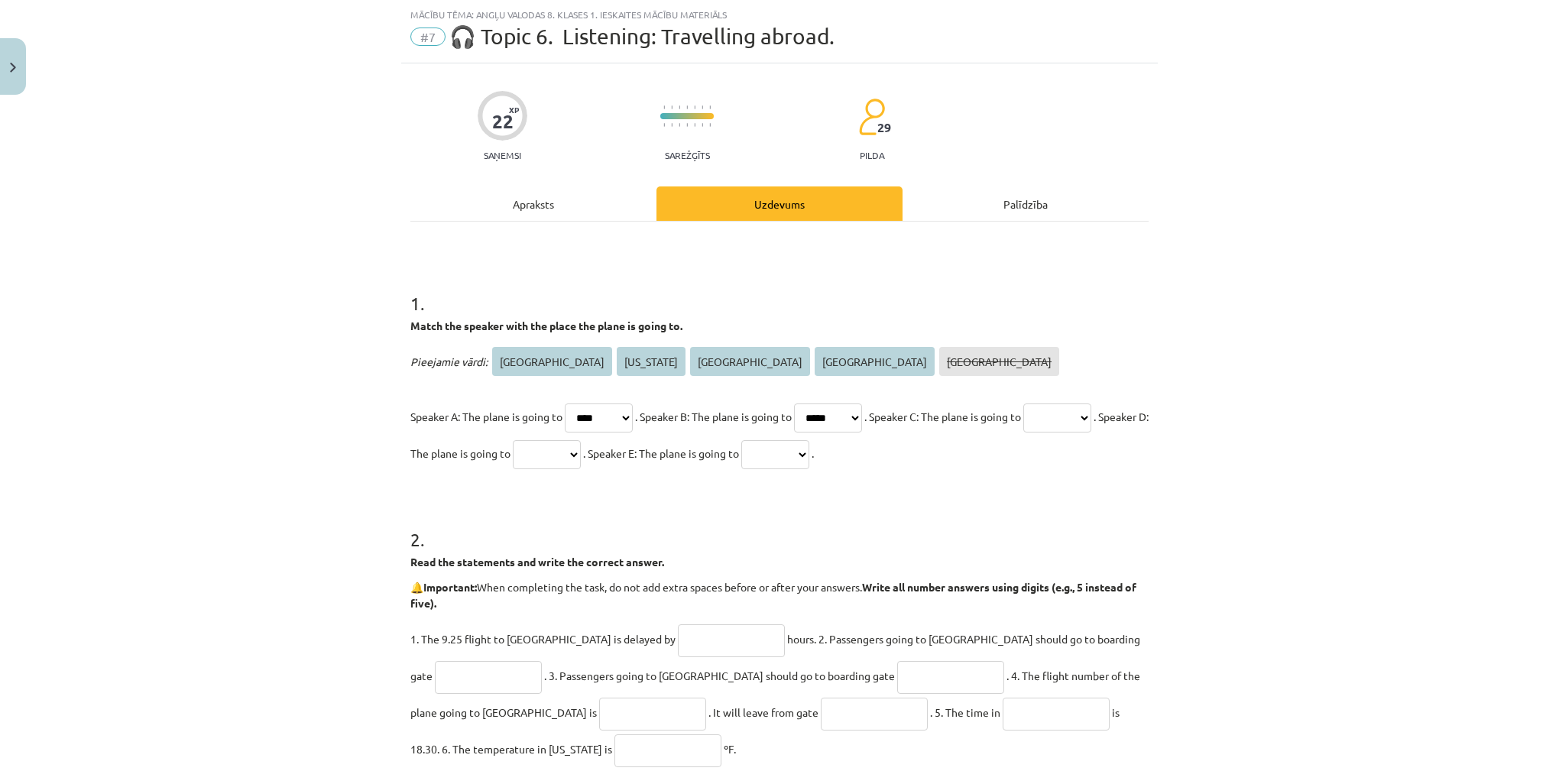
click at [818, 403] on select "********* ******** ***** ****** ****" at bounding box center [828, 417] width 68 height 29
click at [1023, 432] on select "********* ******** ***** ****** ****" at bounding box center [1057, 417] width 68 height 29
select select "******"
click at [1023, 432] on select "********* ******** ***** ****** ****" at bounding box center [1057, 417] width 68 height 29
click at [581, 453] on select "********* ******** ***** ****** ****" at bounding box center [547, 455] width 68 height 29
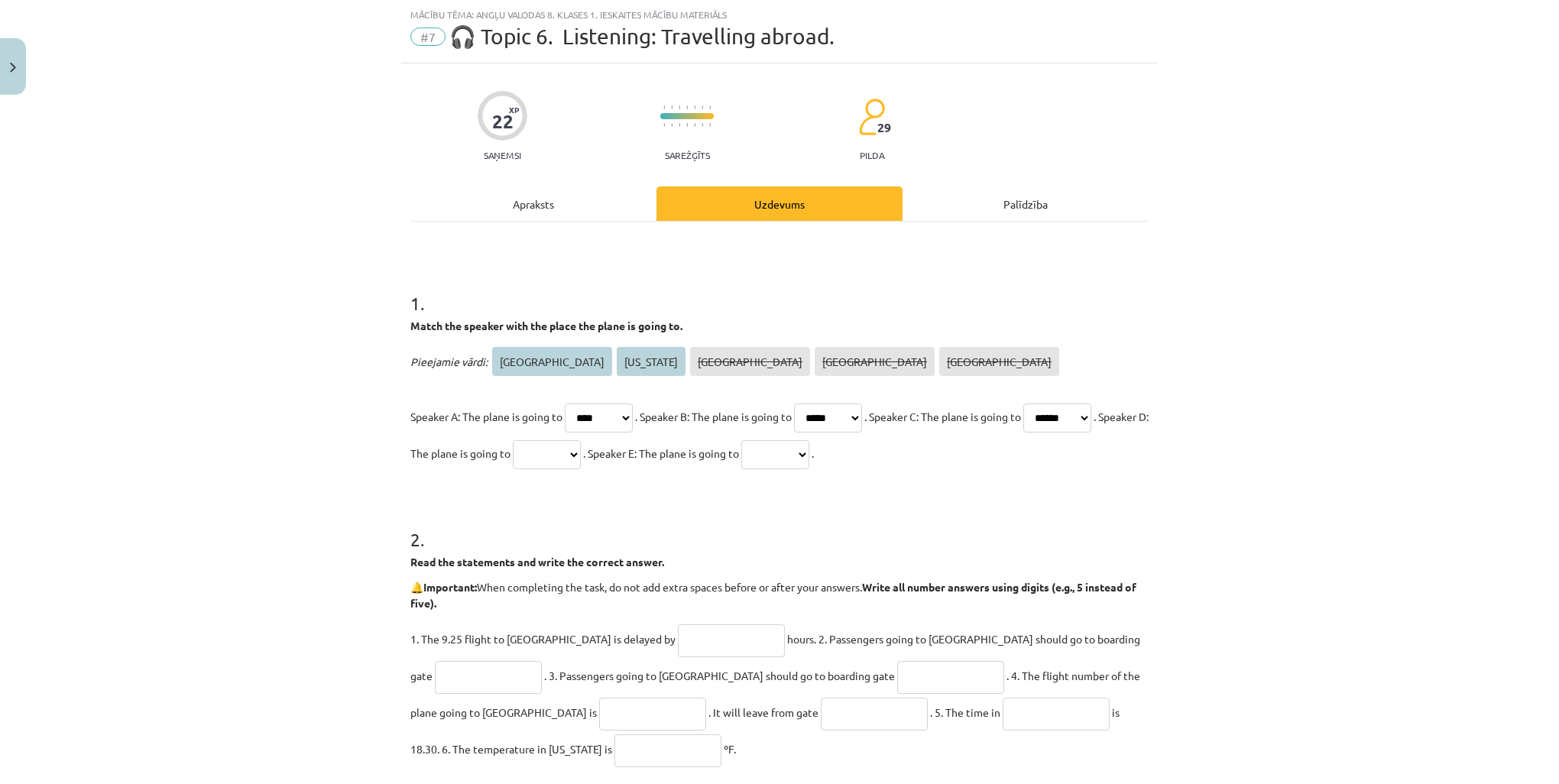
select select "*********"
click at [581, 440] on select "********* ******** ***** ****** ****" at bounding box center [547, 455] width 68 height 29
click at [809, 451] on select "********* ******** ***** ****** ****" at bounding box center [775, 455] width 68 height 29
select select "********"
click at [809, 440] on select "********* ******** ***** ****** ****" at bounding box center [775, 455] width 68 height 29
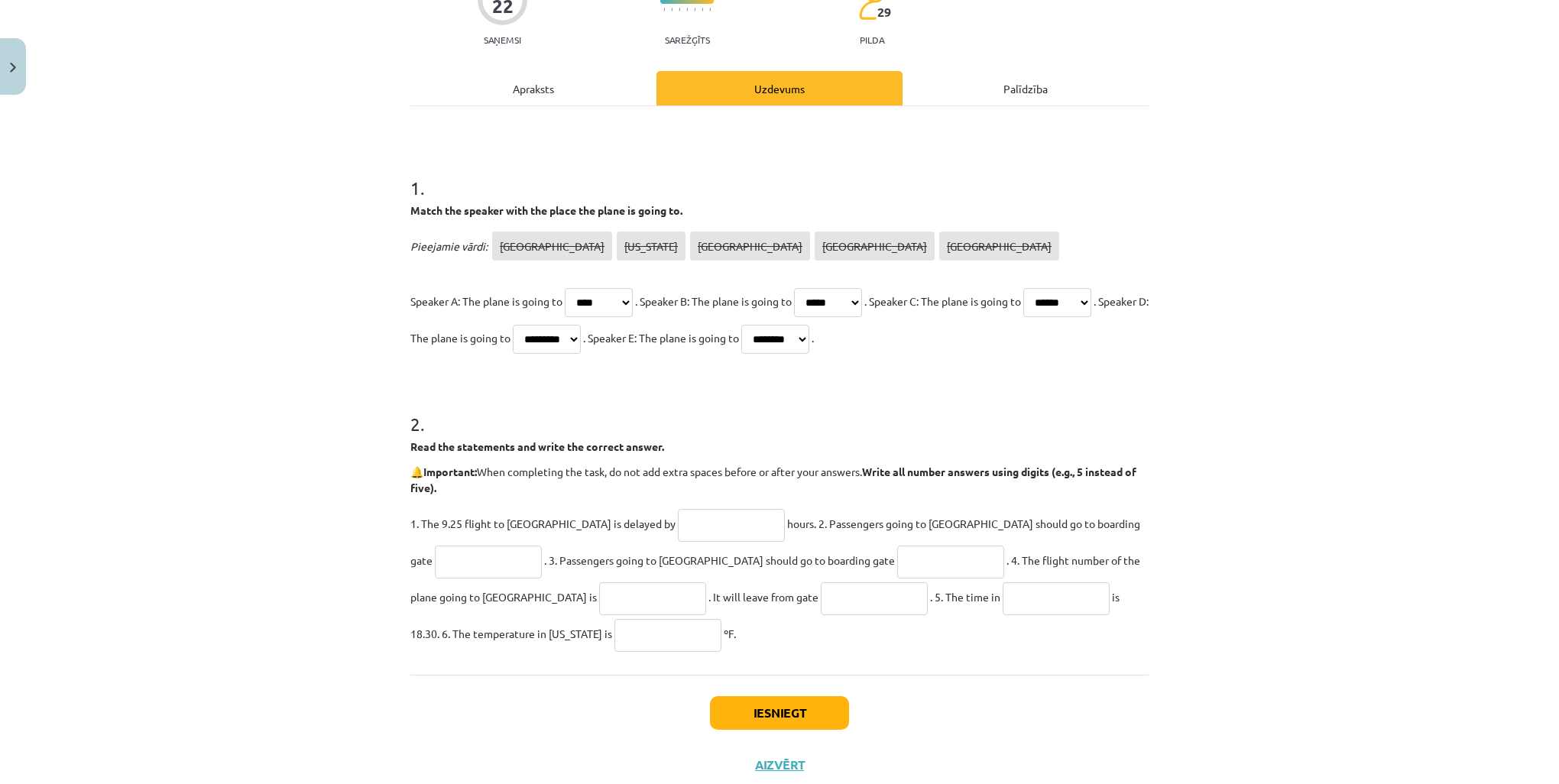
scroll to position [198, 0]
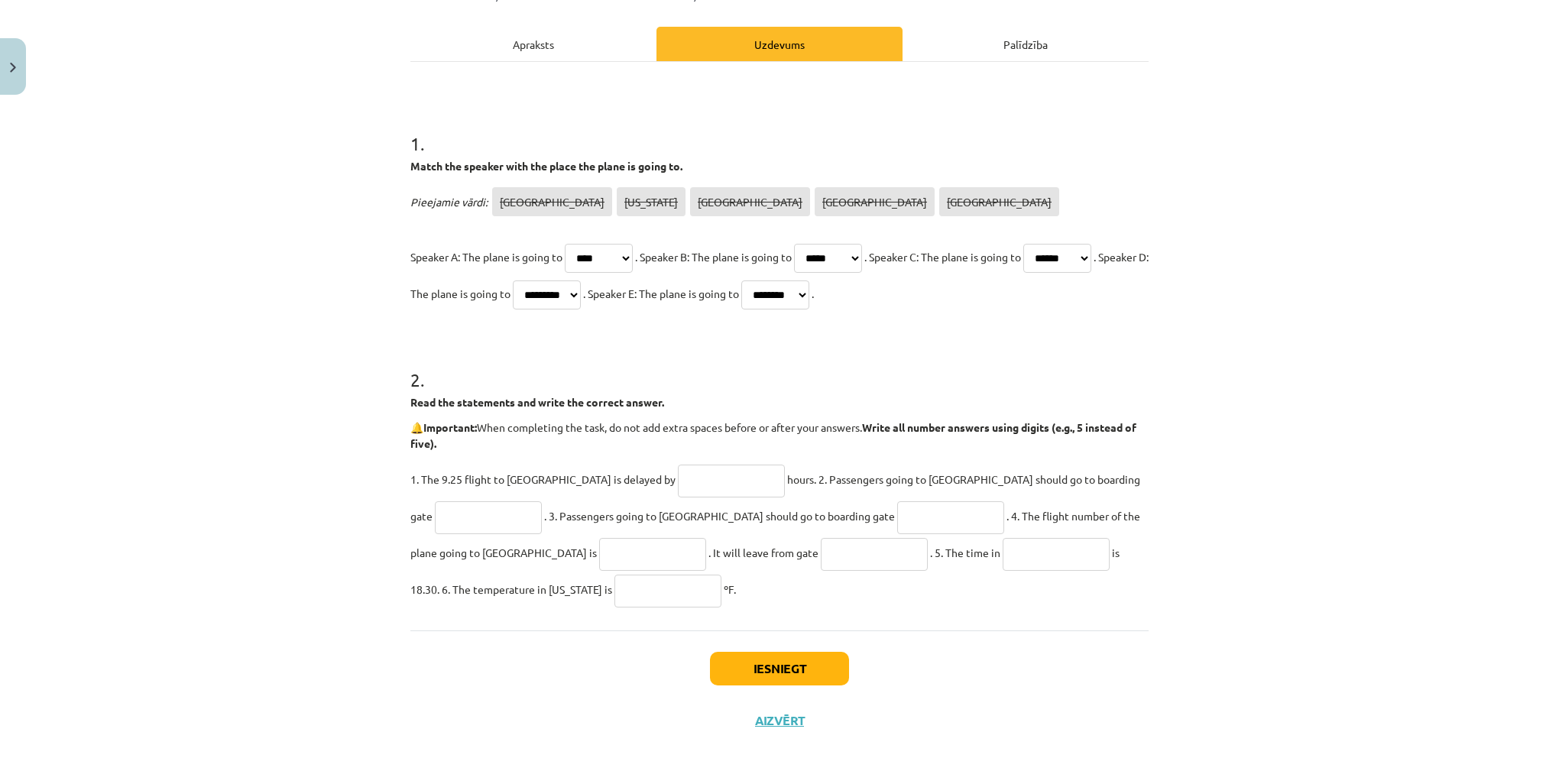
click at [678, 475] on input "text" at bounding box center [732, 481] width 107 height 33
click at [821, 557] on input "text" at bounding box center [874, 554] width 107 height 33
click at [678, 481] on input "text" at bounding box center [732, 481] width 107 height 33
type input "*"
click at [542, 501] on input "text" at bounding box center [488, 517] width 107 height 33
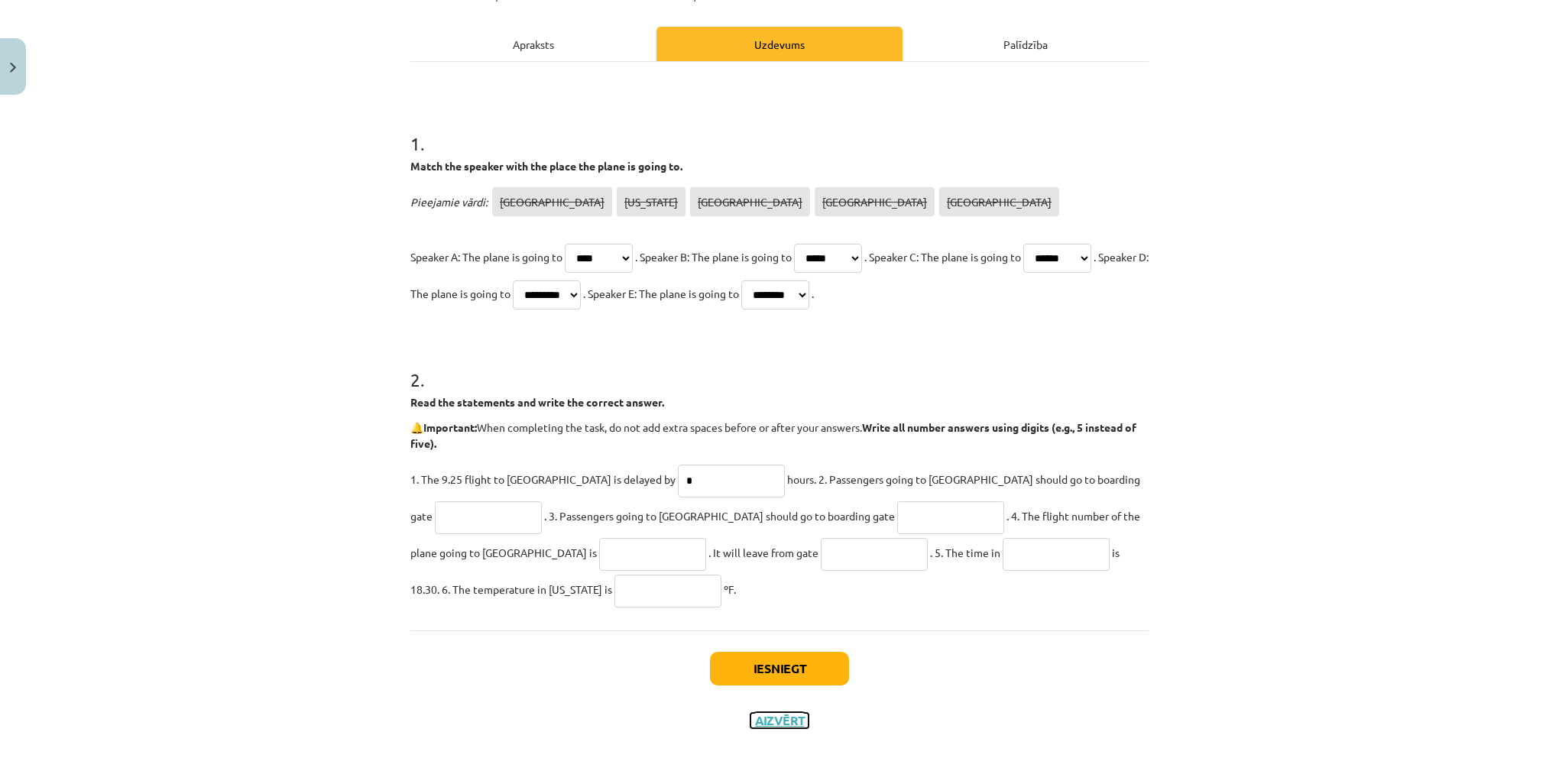
click at [766, 722] on button "Aizvērt" at bounding box center [780, 720] width 58 height 15
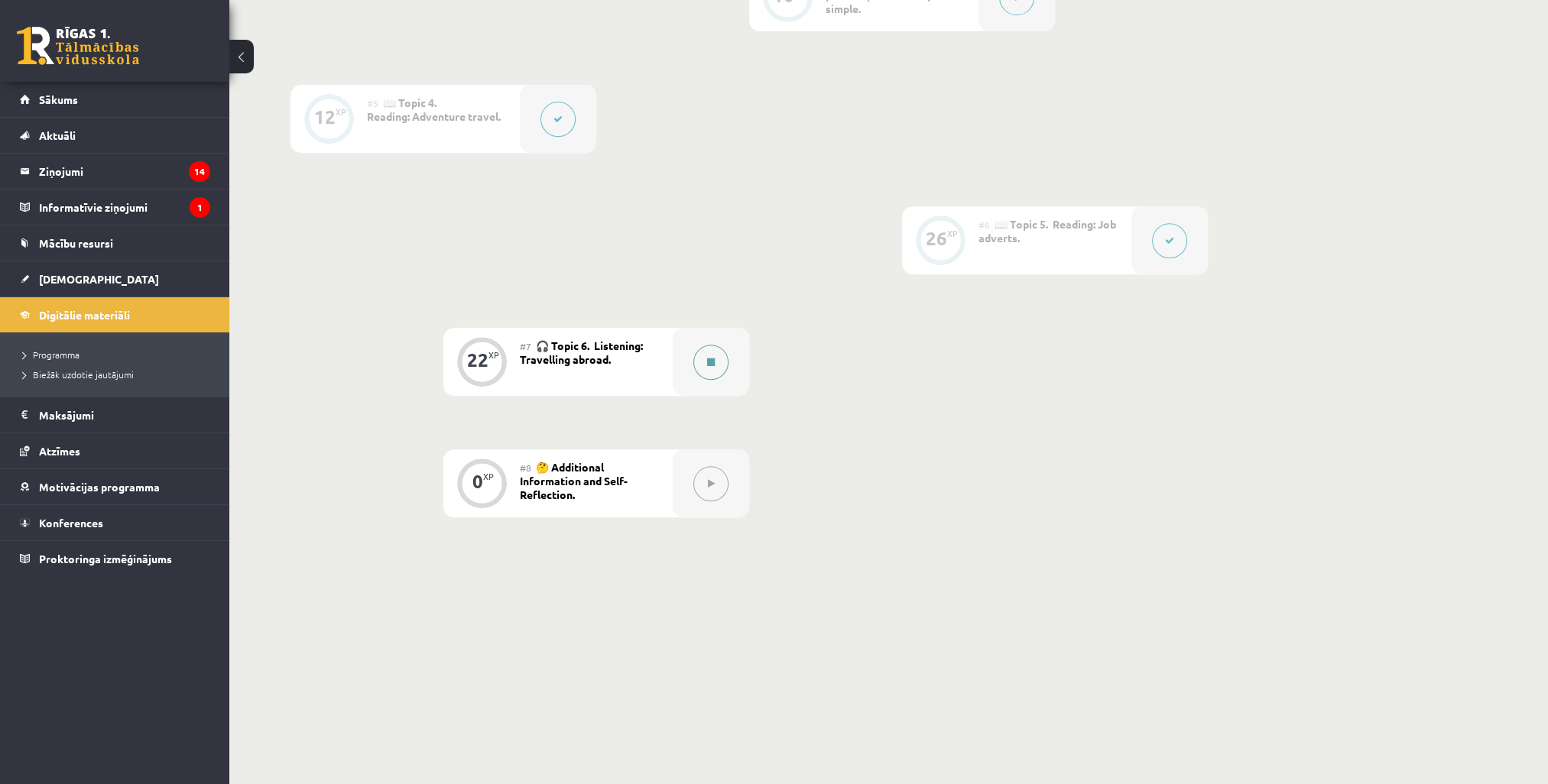
click at [716, 364] on button at bounding box center [711, 362] width 35 height 35
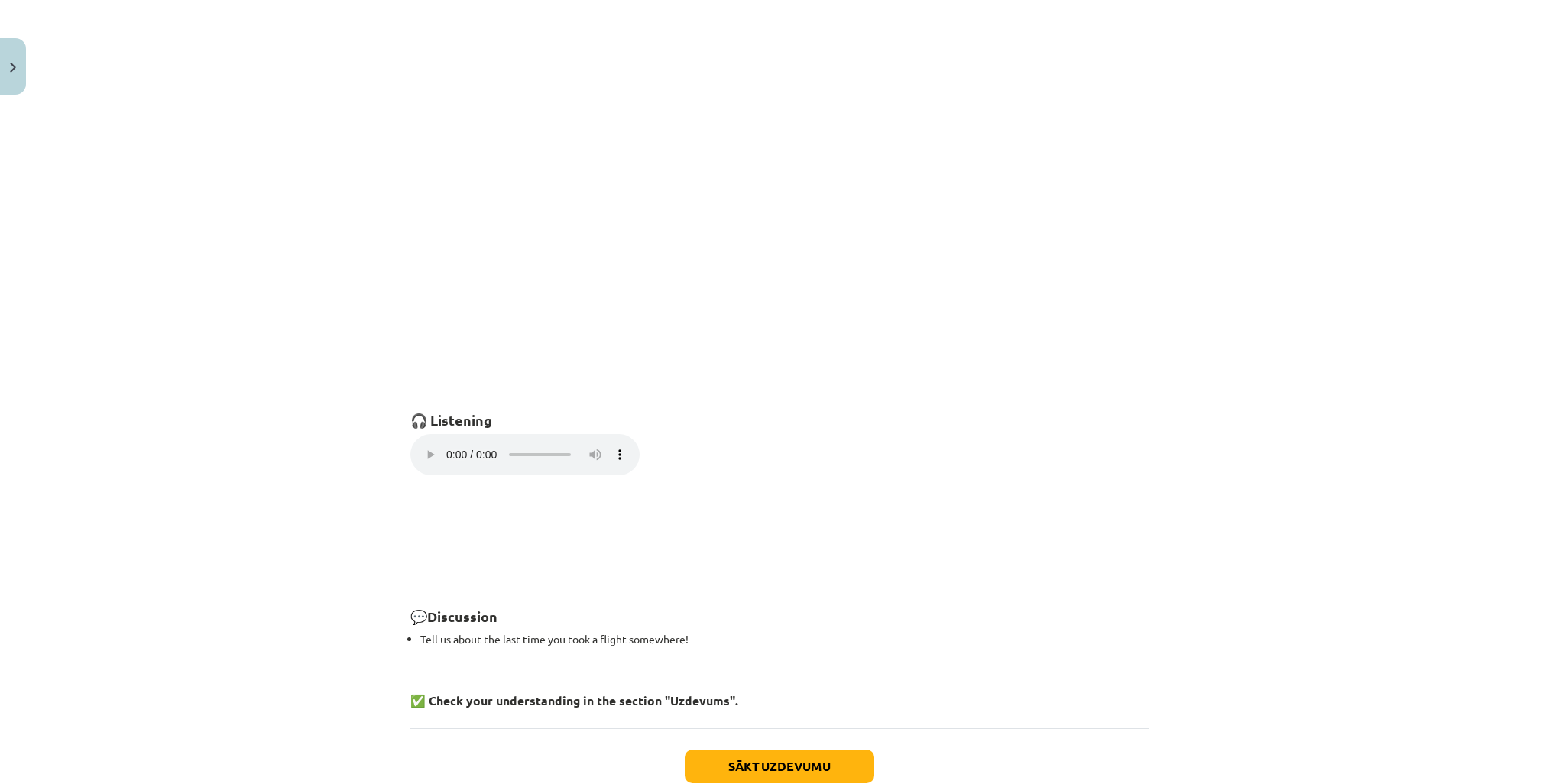
scroll to position [840, 0]
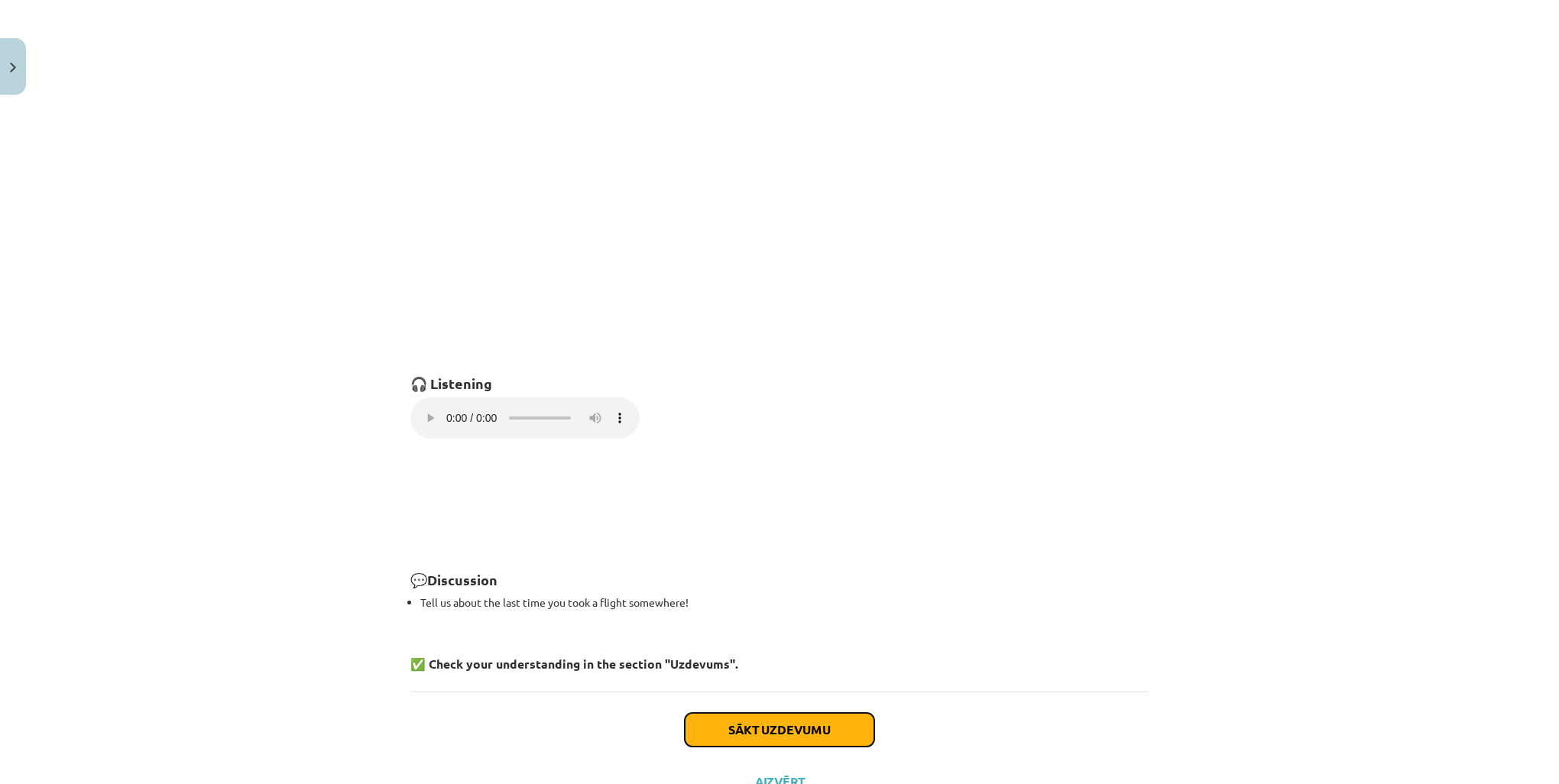
click at [834, 724] on button "Sākt uzdevumu" at bounding box center [779, 729] width 190 height 34
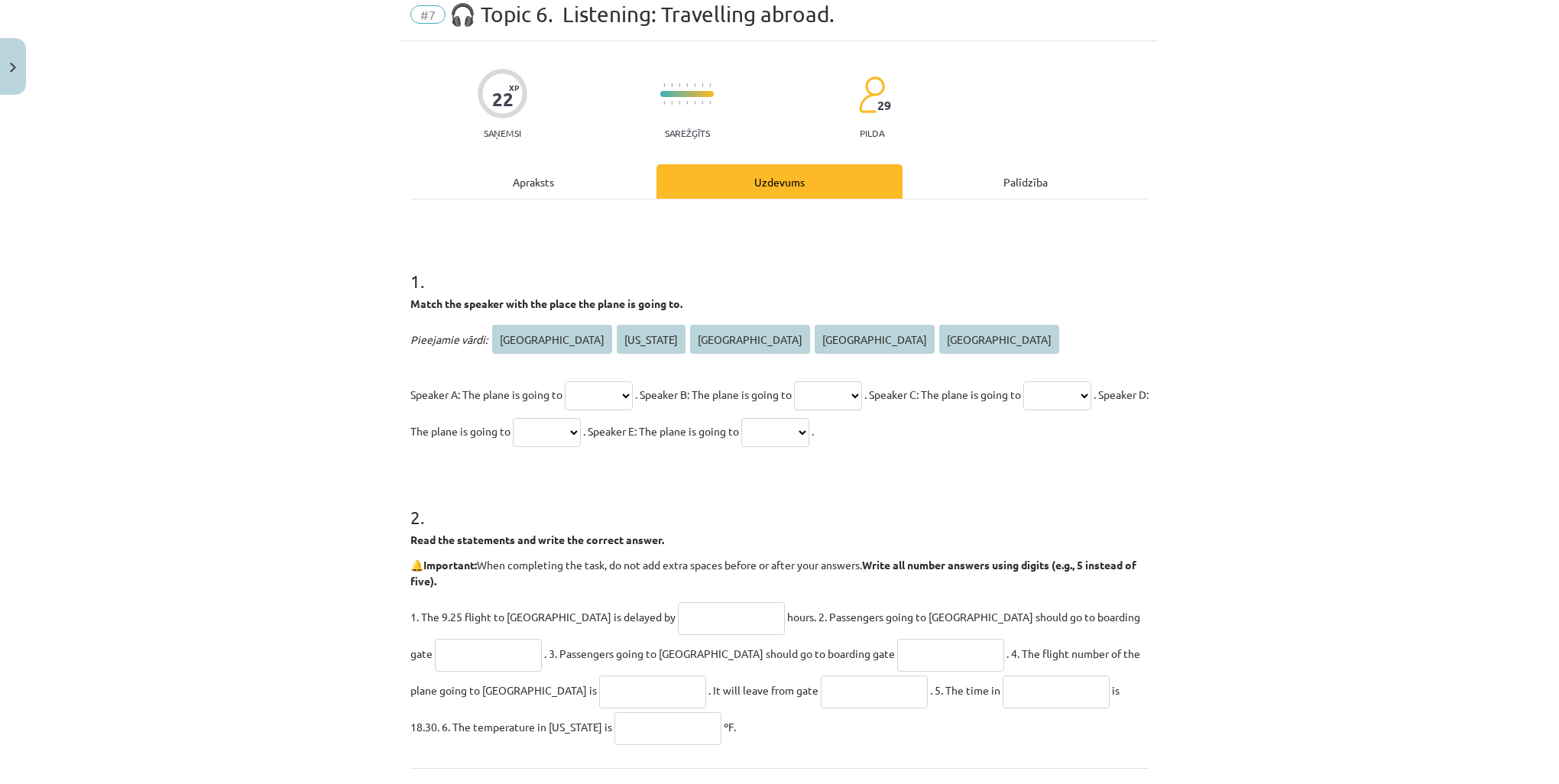
scroll to position [38, 0]
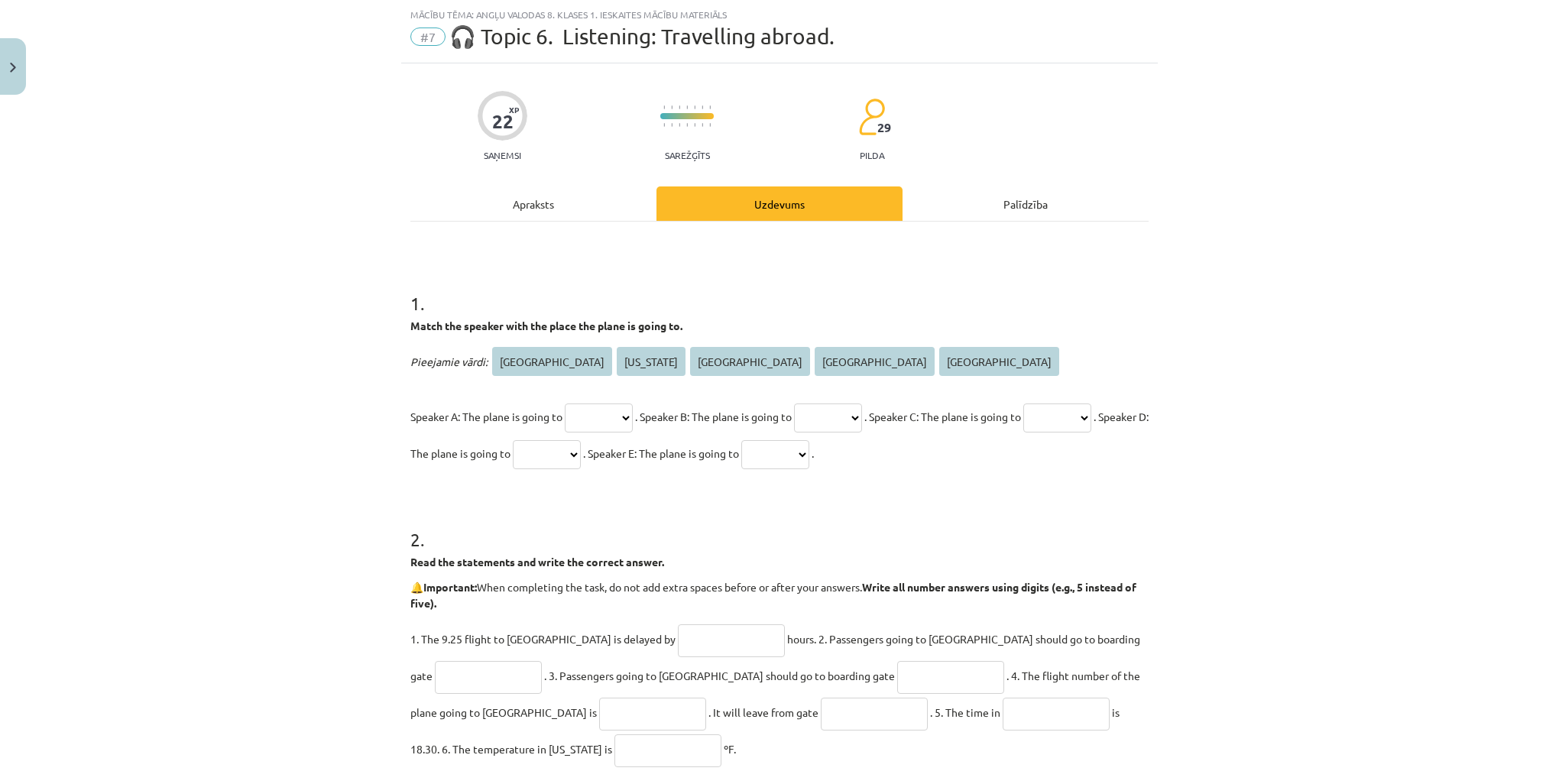
click at [633, 417] on select "********* ******** ***** ****** ****" at bounding box center [598, 417] width 68 height 29
select select "****"
click at [565, 403] on select "********* ******** ***** ****** ****" at bounding box center [598, 417] width 68 height 29
click at [863, 416] on select "********* ******** ***** ****** ****" at bounding box center [828, 417] width 68 height 29
select select "*****"
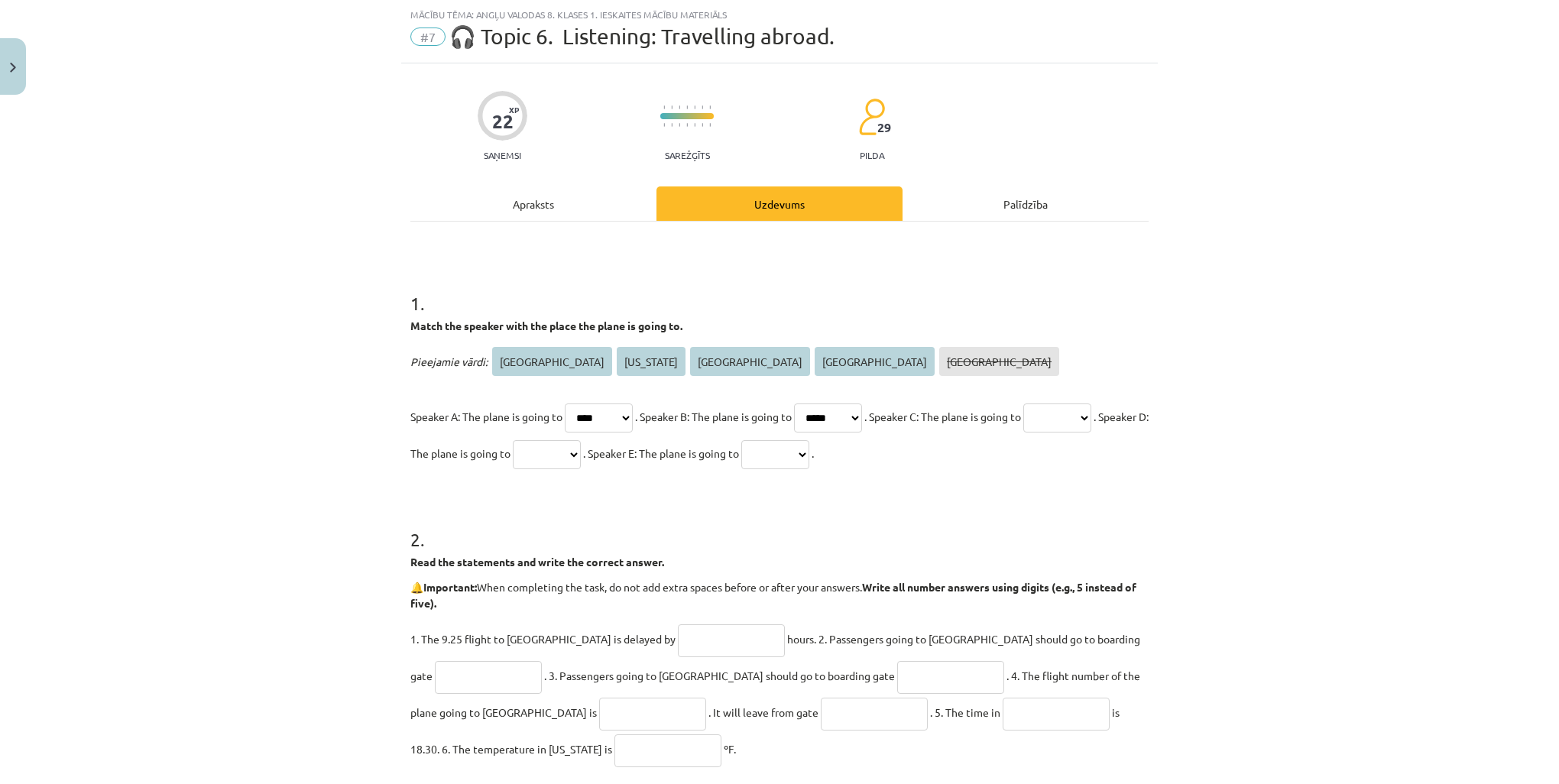
click at [818, 403] on select "********* ******** ***** ****** ****" at bounding box center [828, 417] width 68 height 29
click at [1023, 432] on select "********* ******** ***** ****** ****" at bounding box center [1057, 417] width 68 height 29
select select "******"
click at [1023, 432] on select "********* ******** ***** ****** ****" at bounding box center [1057, 417] width 68 height 29
click at [581, 445] on select "********* ******** ***** ****** ****" at bounding box center [547, 455] width 68 height 29
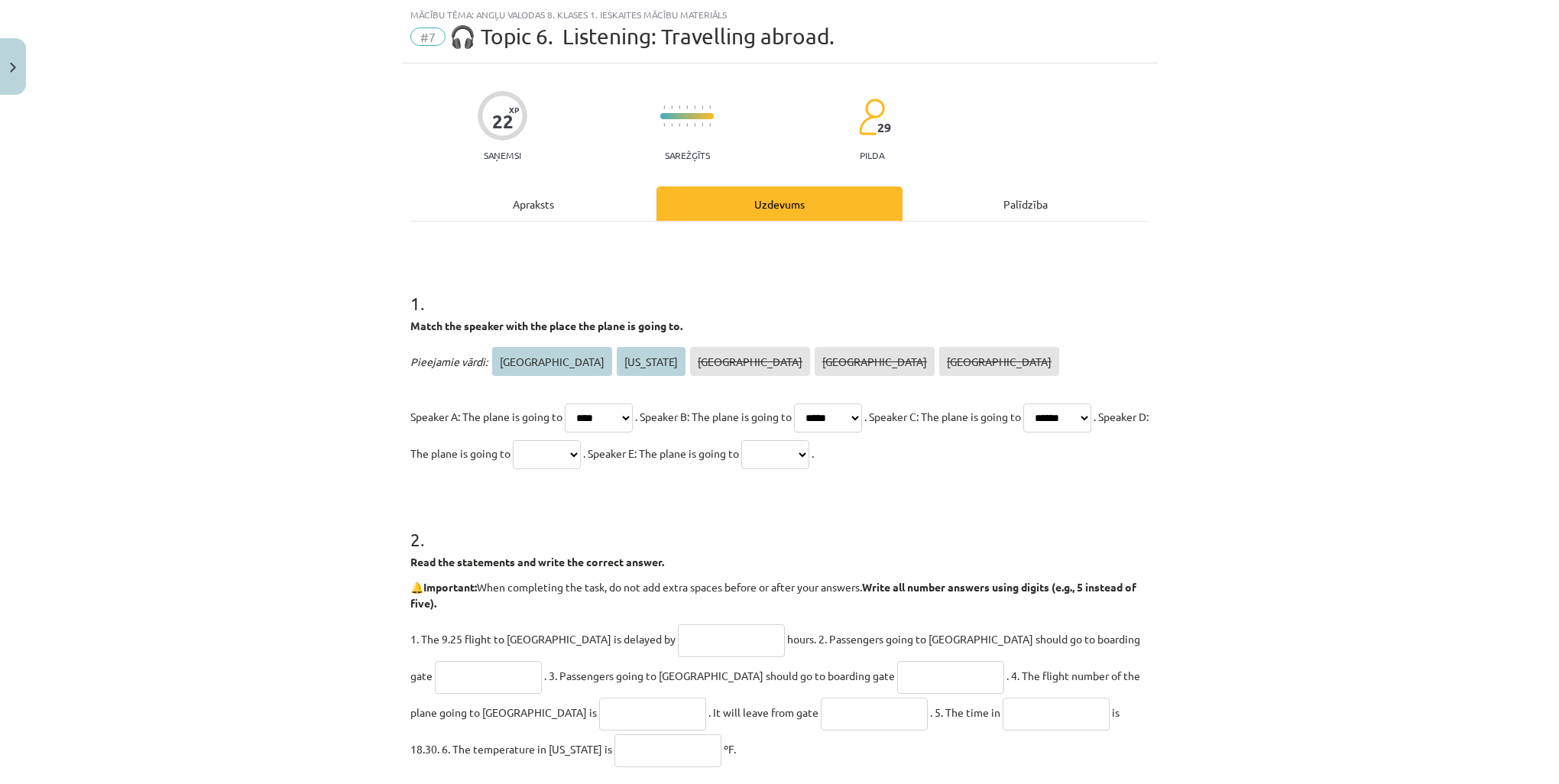
select select "*********"
click at [581, 440] on select "********* ******** ***** ****** ****" at bounding box center [547, 455] width 68 height 29
click at [809, 451] on select "********* ******** ***** ****** ****" at bounding box center [775, 455] width 68 height 29
select select "********"
click at [809, 440] on select "********* ******** ***** ****** ****" at bounding box center [775, 455] width 68 height 29
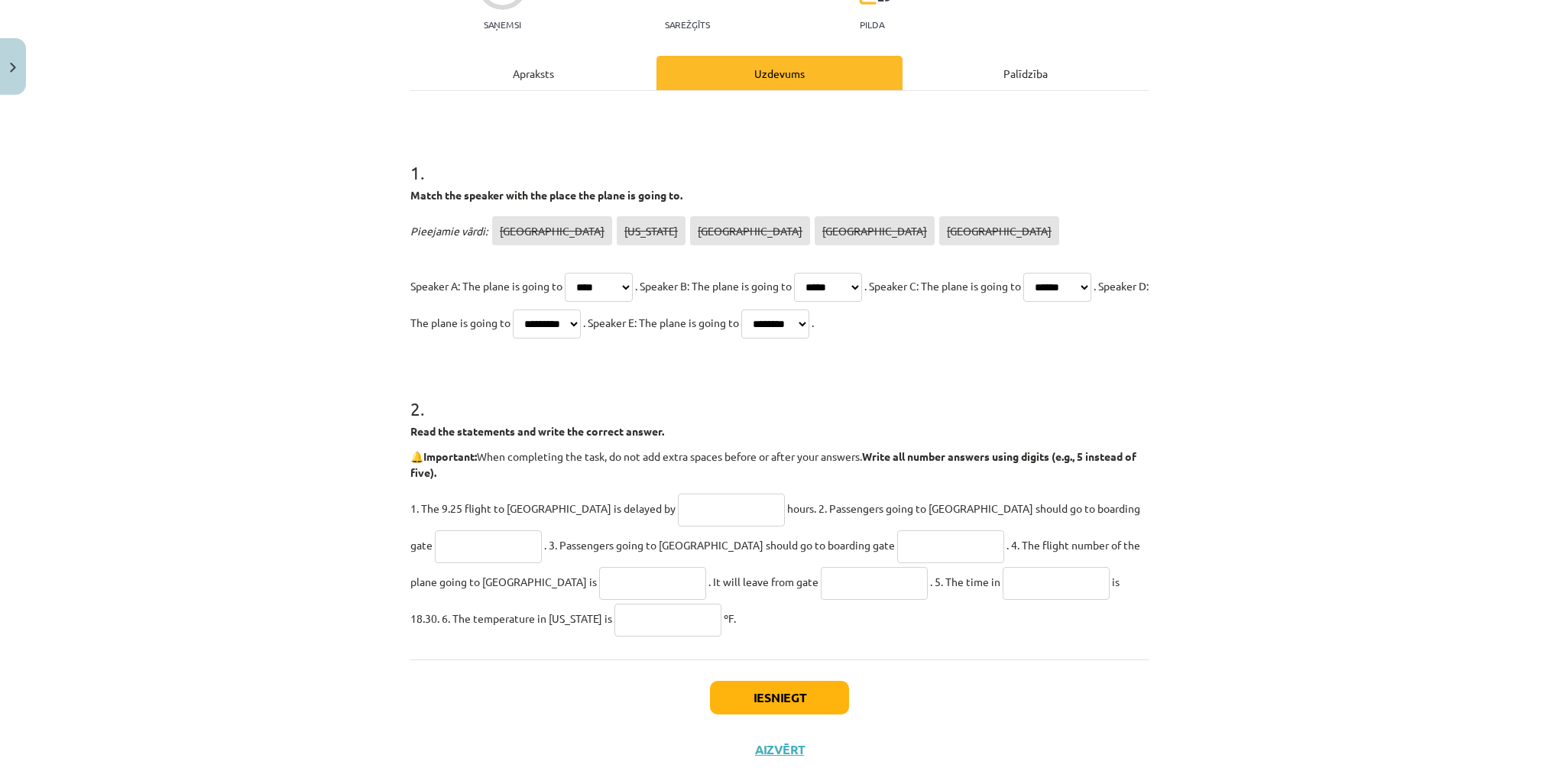
scroll to position [191, 0]
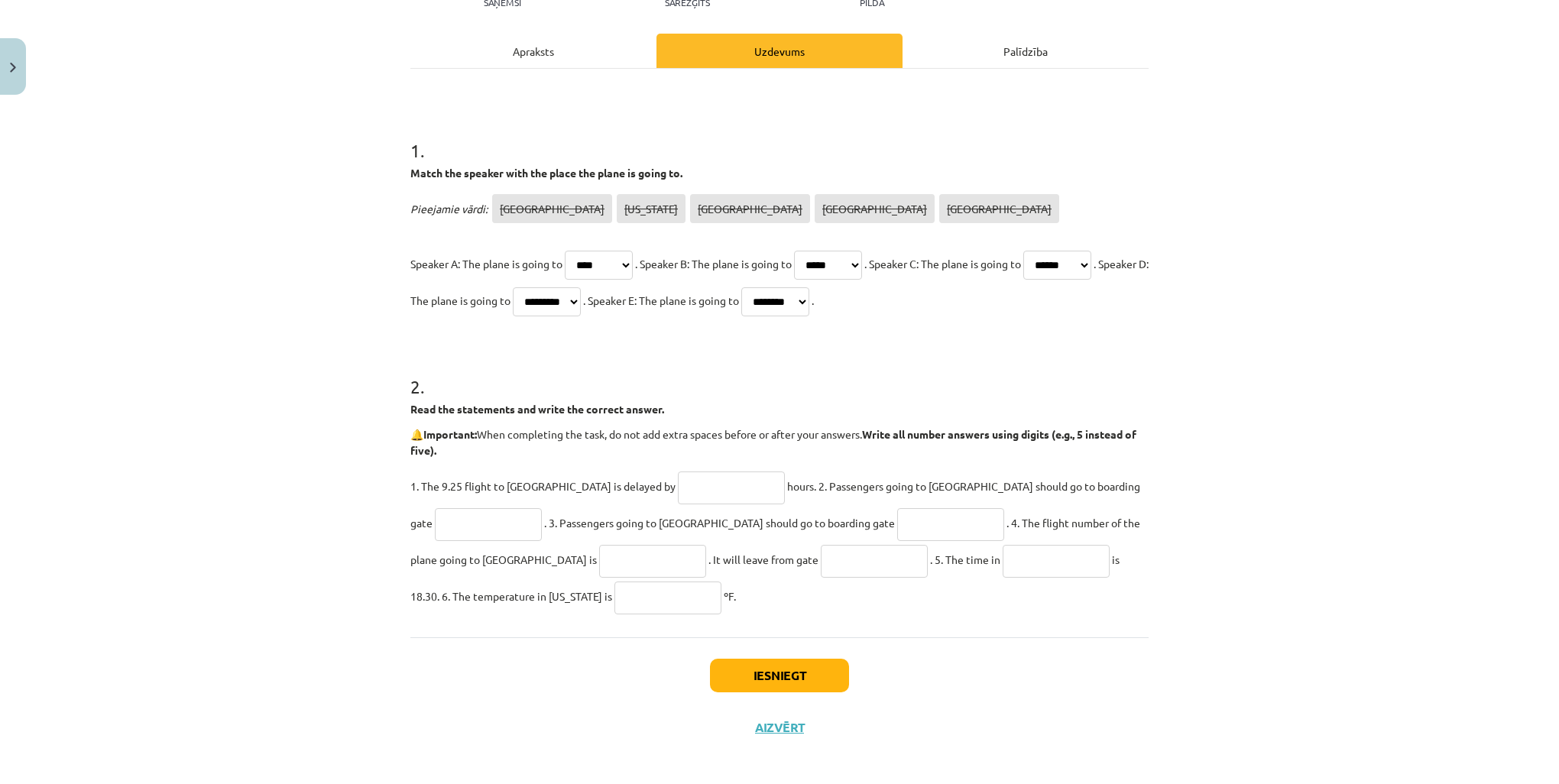
click at [678, 484] on input "text" at bounding box center [732, 487] width 107 height 33
type input "*"
drag, startPoint x: 1085, startPoint y: 475, endPoint x: 1085, endPoint y: 485, distance: 10.0
click at [542, 508] on input "text" at bounding box center [488, 524] width 107 height 33
type input "**"
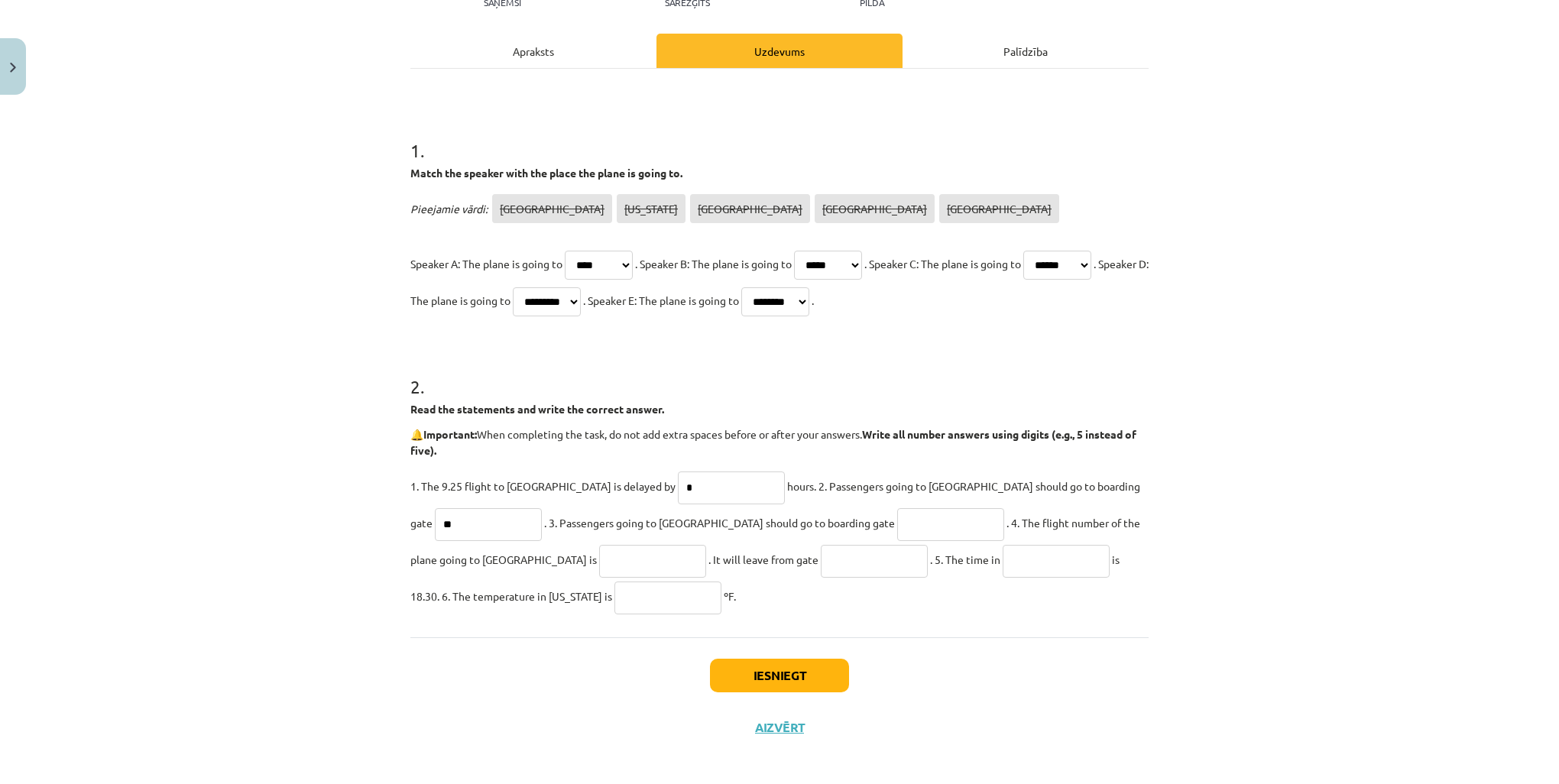
click at [897, 528] on input "text" at bounding box center [951, 524] width 107 height 33
type input "**"
click at [599, 559] on input "text" at bounding box center [653, 561] width 107 height 33
click at [821, 553] on input "text" at bounding box center [874, 561] width 107 height 33
type input "*"
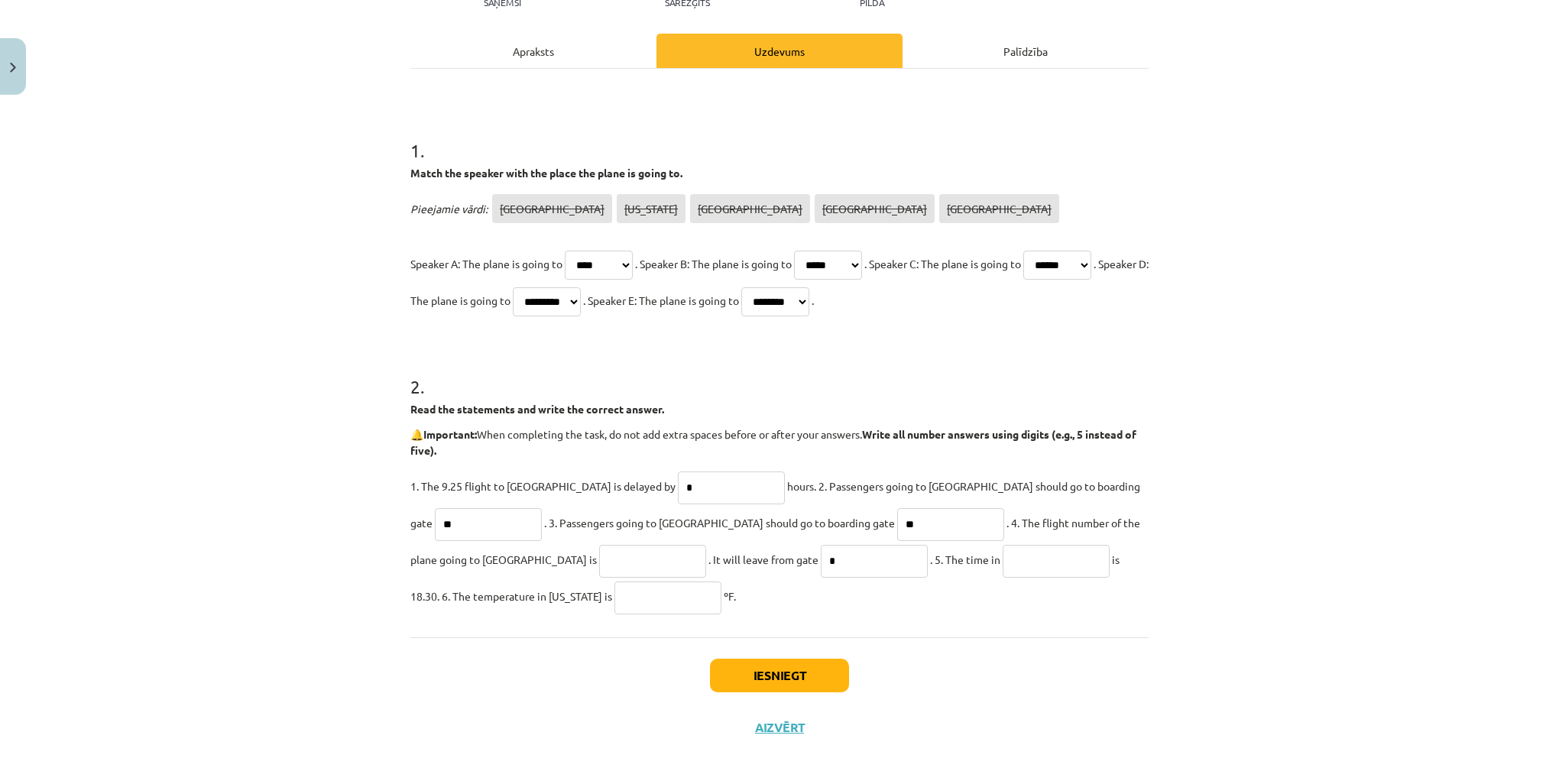
click at [599, 553] on input "text" at bounding box center [653, 561] width 107 height 33
type input "*"
click at [1002, 561] on input "text" at bounding box center [1056, 561] width 107 height 33
click at [615, 599] on input "text" at bounding box center [668, 598] width 107 height 33
type input "**"
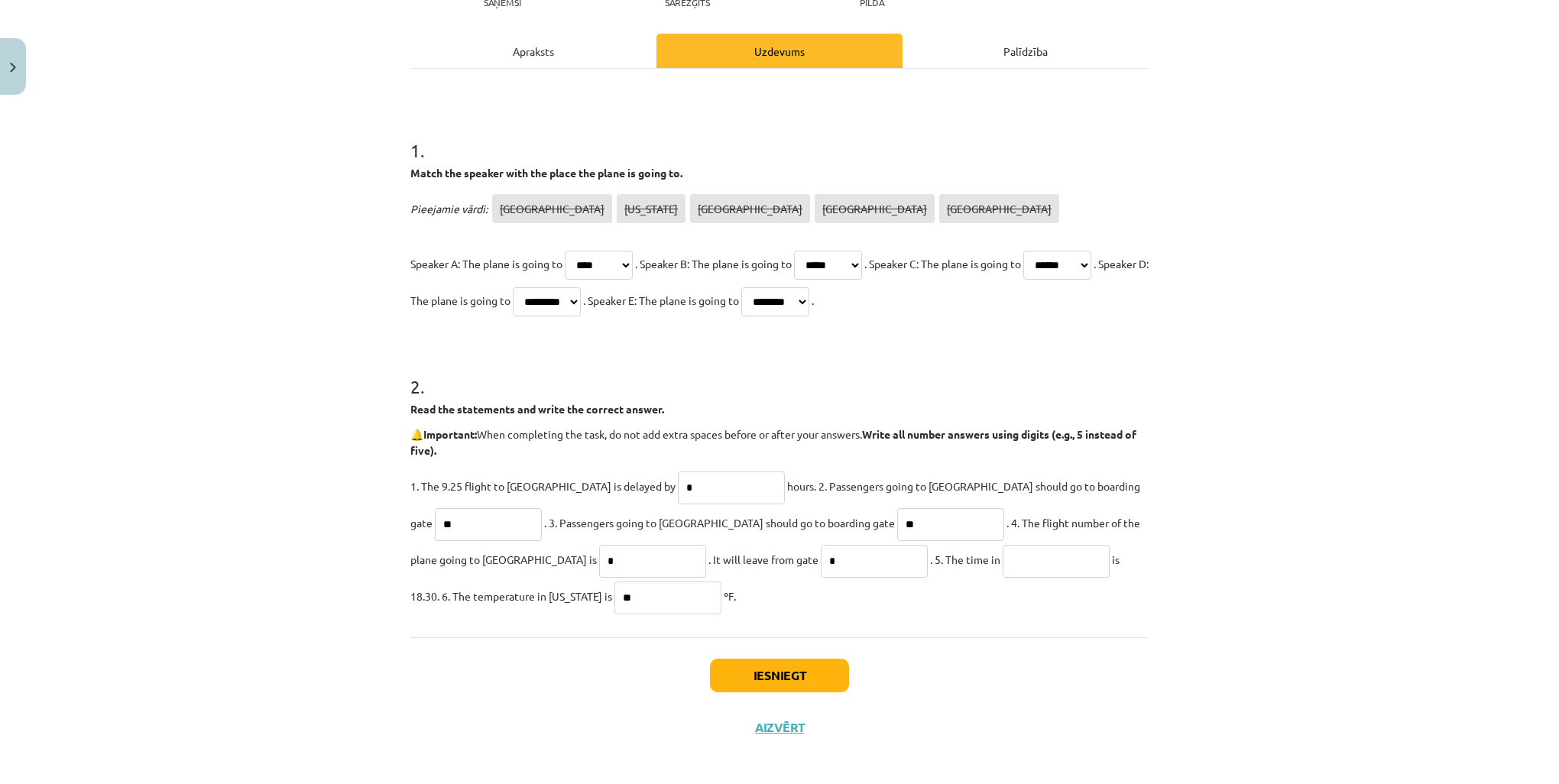
click at [1002, 558] on input "text" at bounding box center [1056, 561] width 107 height 33
type input "********"
click at [754, 672] on button "Iesniegt" at bounding box center [779, 675] width 139 height 34
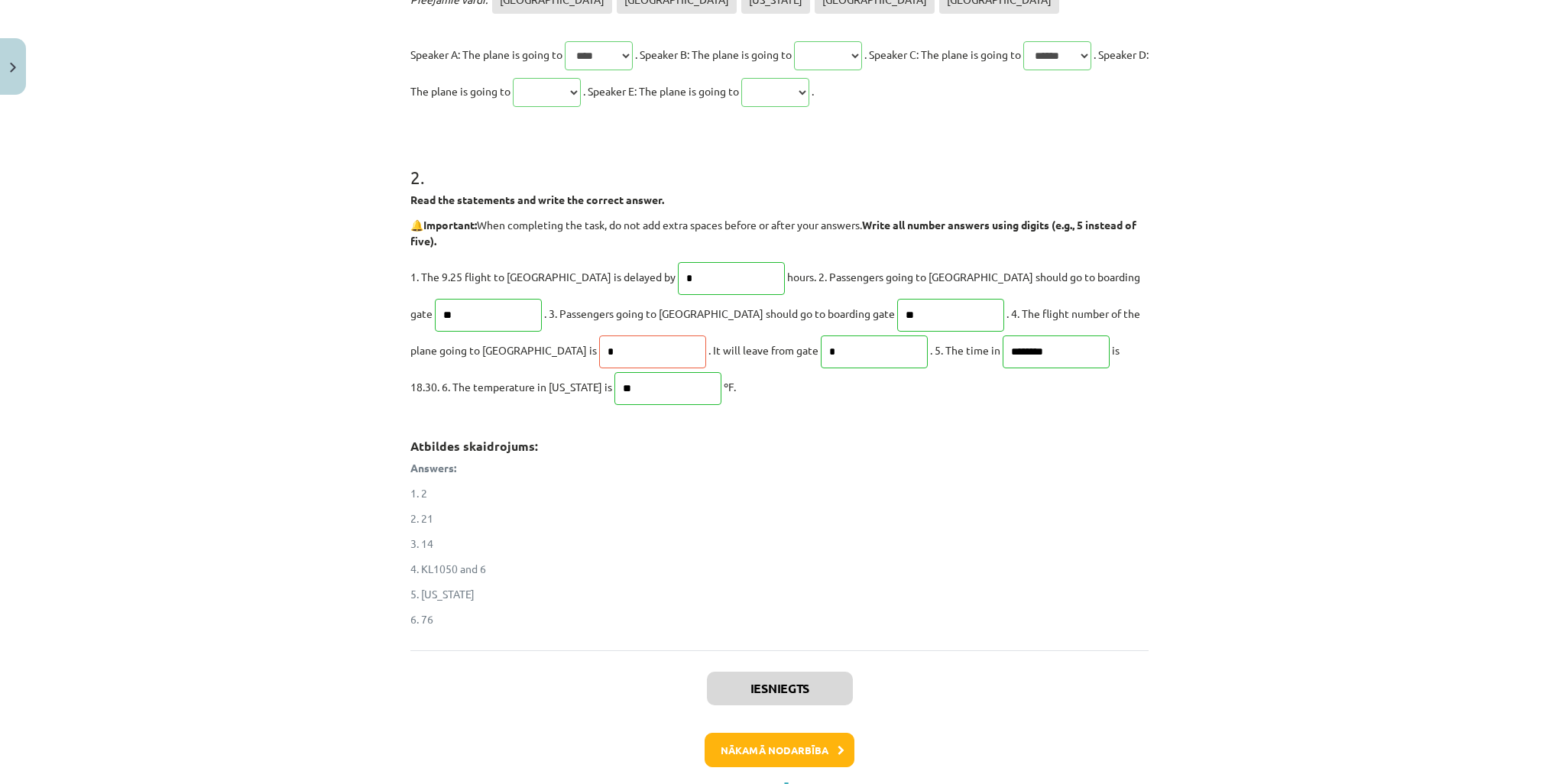
scroll to position [467, 0]
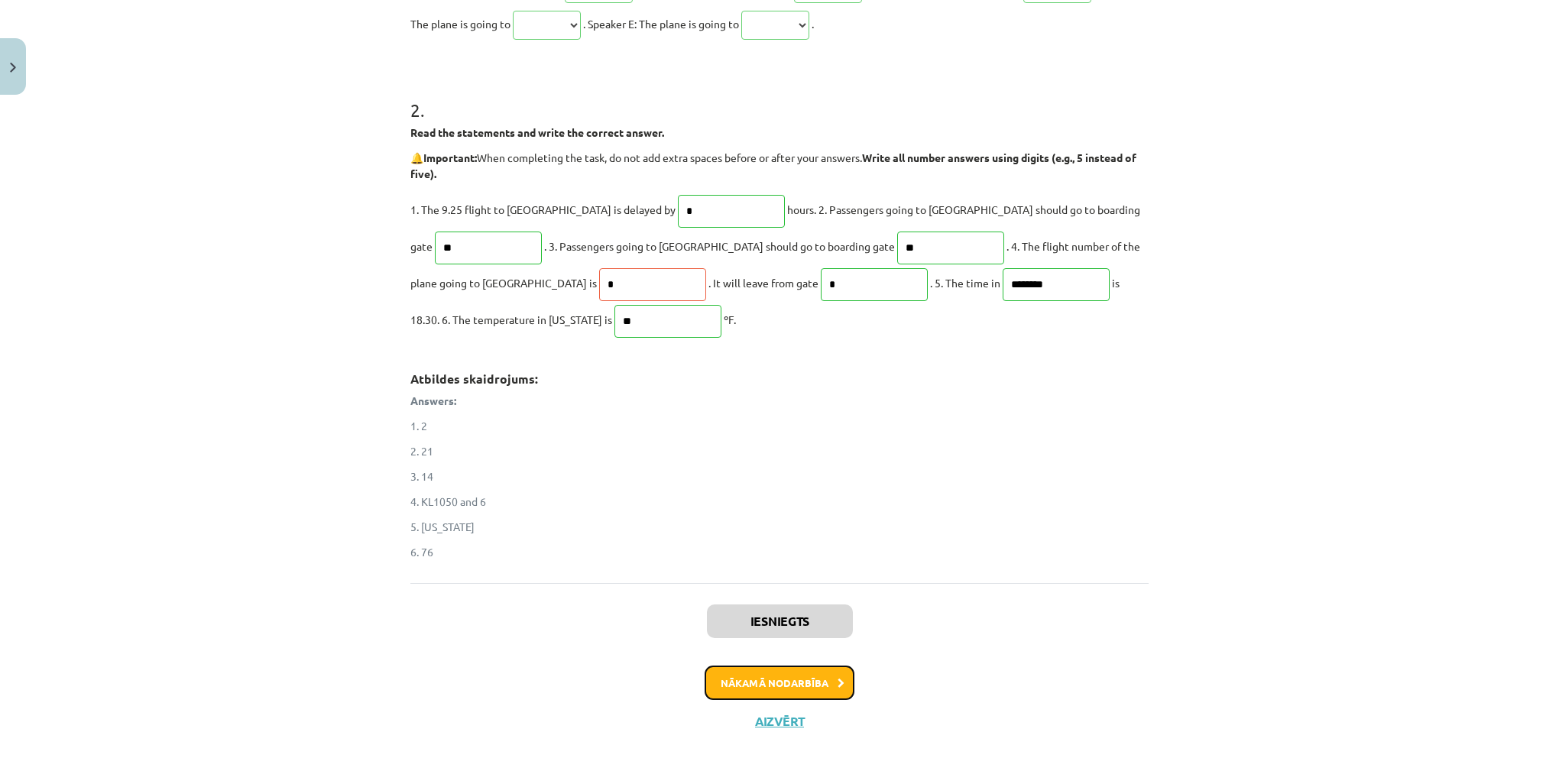
click at [781, 680] on button "Nākamā nodarbība" at bounding box center [779, 682] width 150 height 35
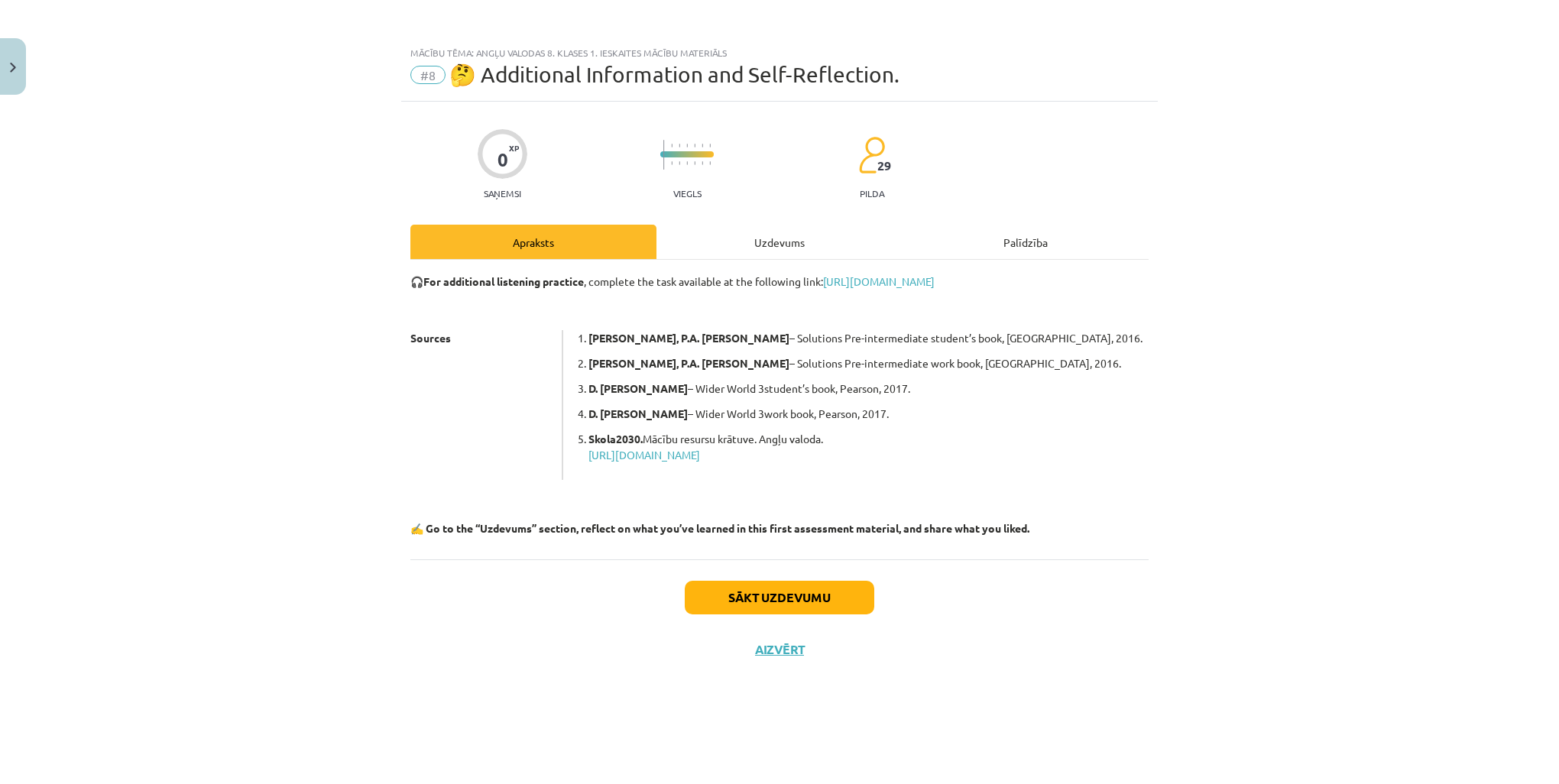
scroll to position [0, 0]
click at [786, 592] on button "Sākt uzdevumu" at bounding box center [779, 597] width 190 height 34
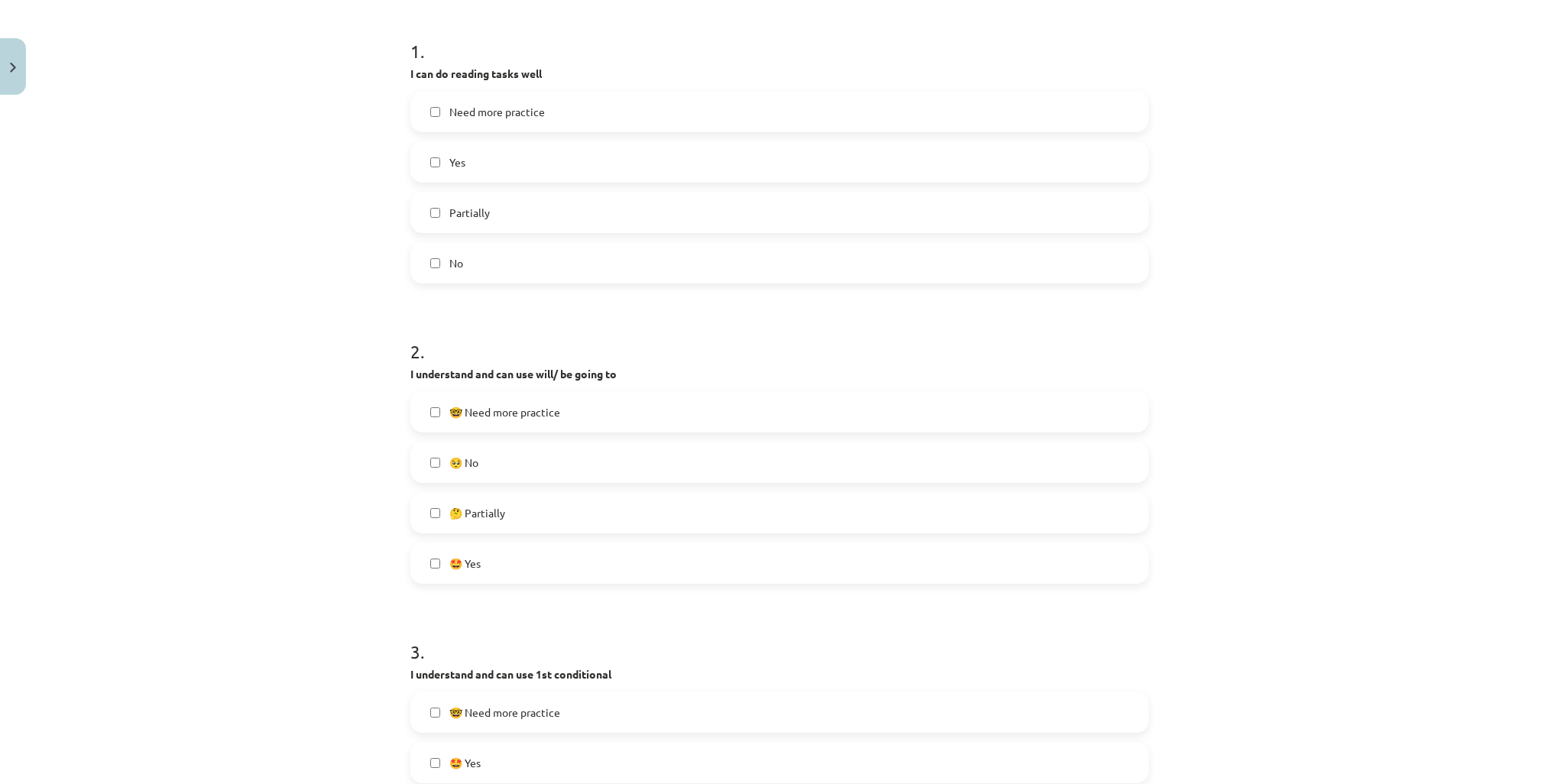
scroll to position [92, 0]
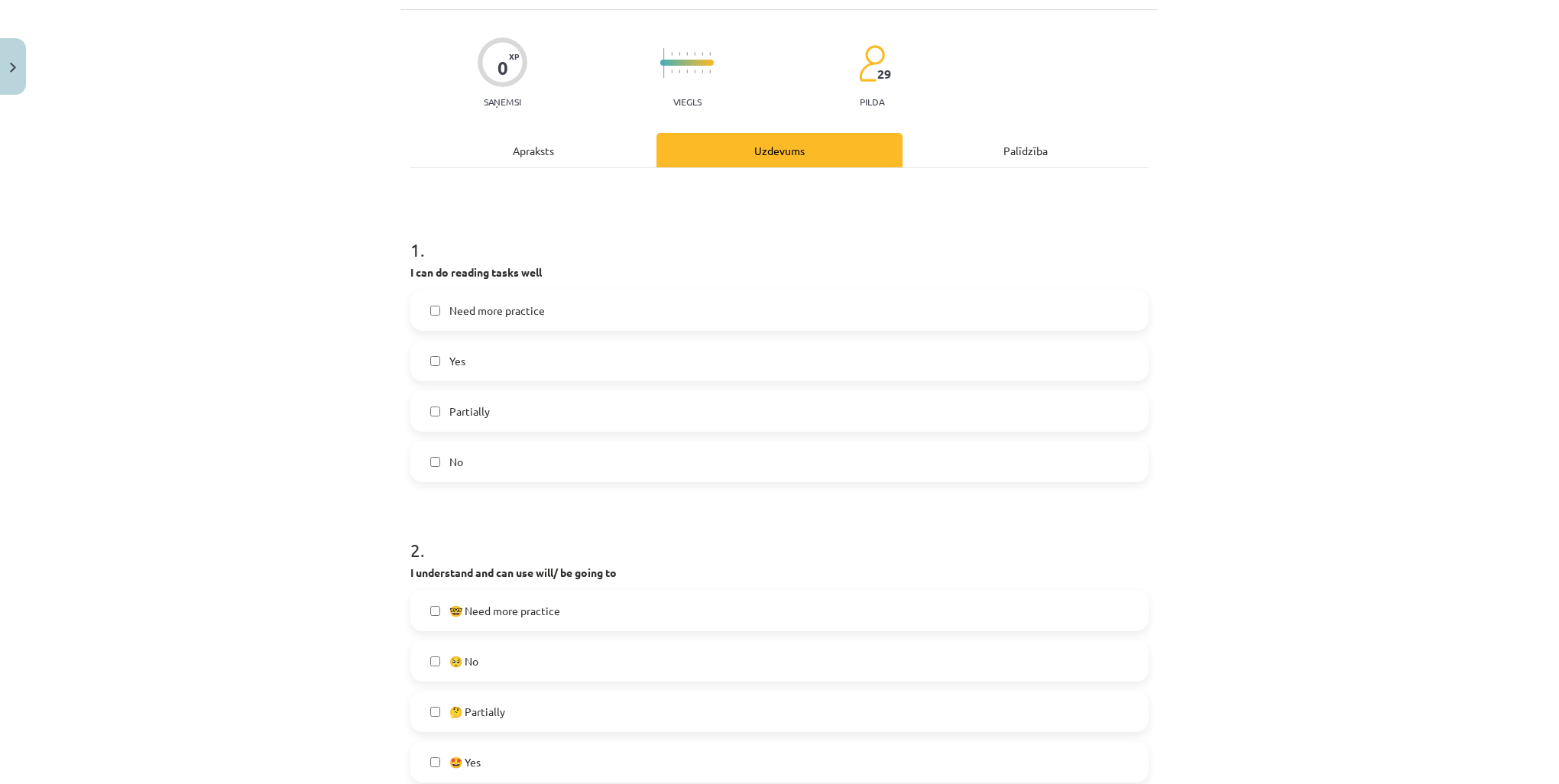
click at [565, 317] on label "Need more practice" at bounding box center [780, 310] width 735 height 38
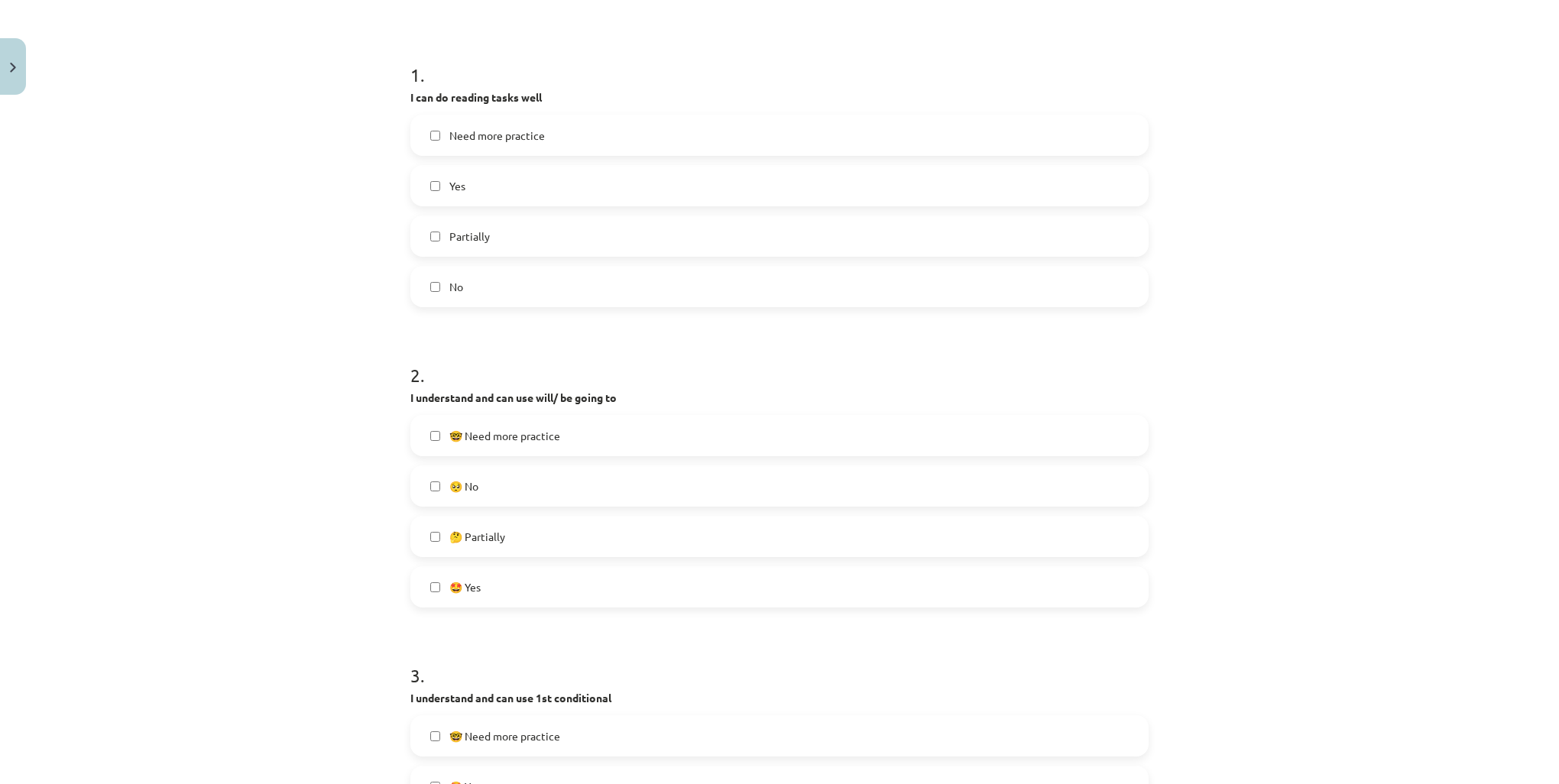
scroll to position [321, 0]
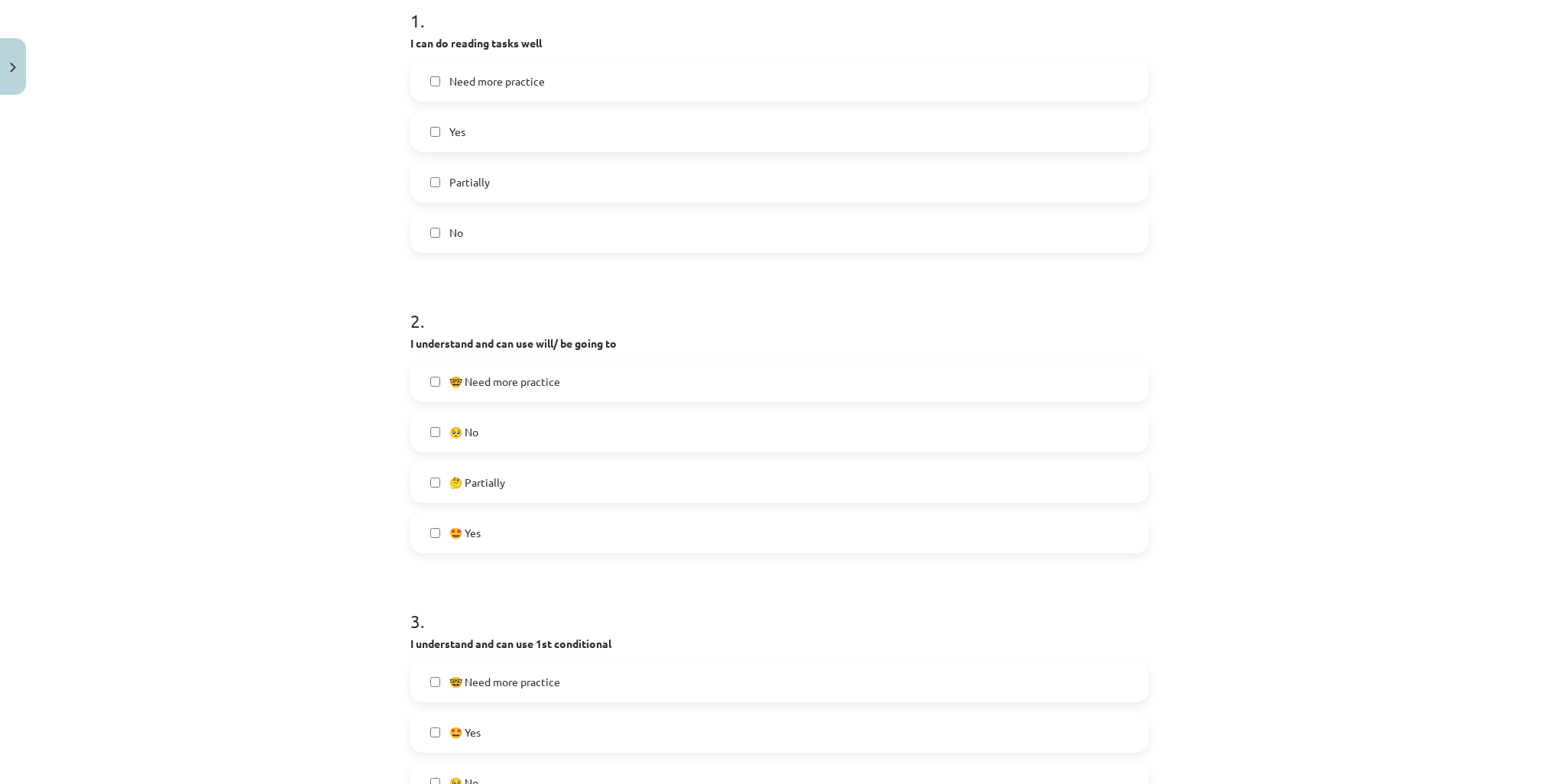
click at [621, 381] on label "🤓 Need more practice" at bounding box center [780, 381] width 735 height 38
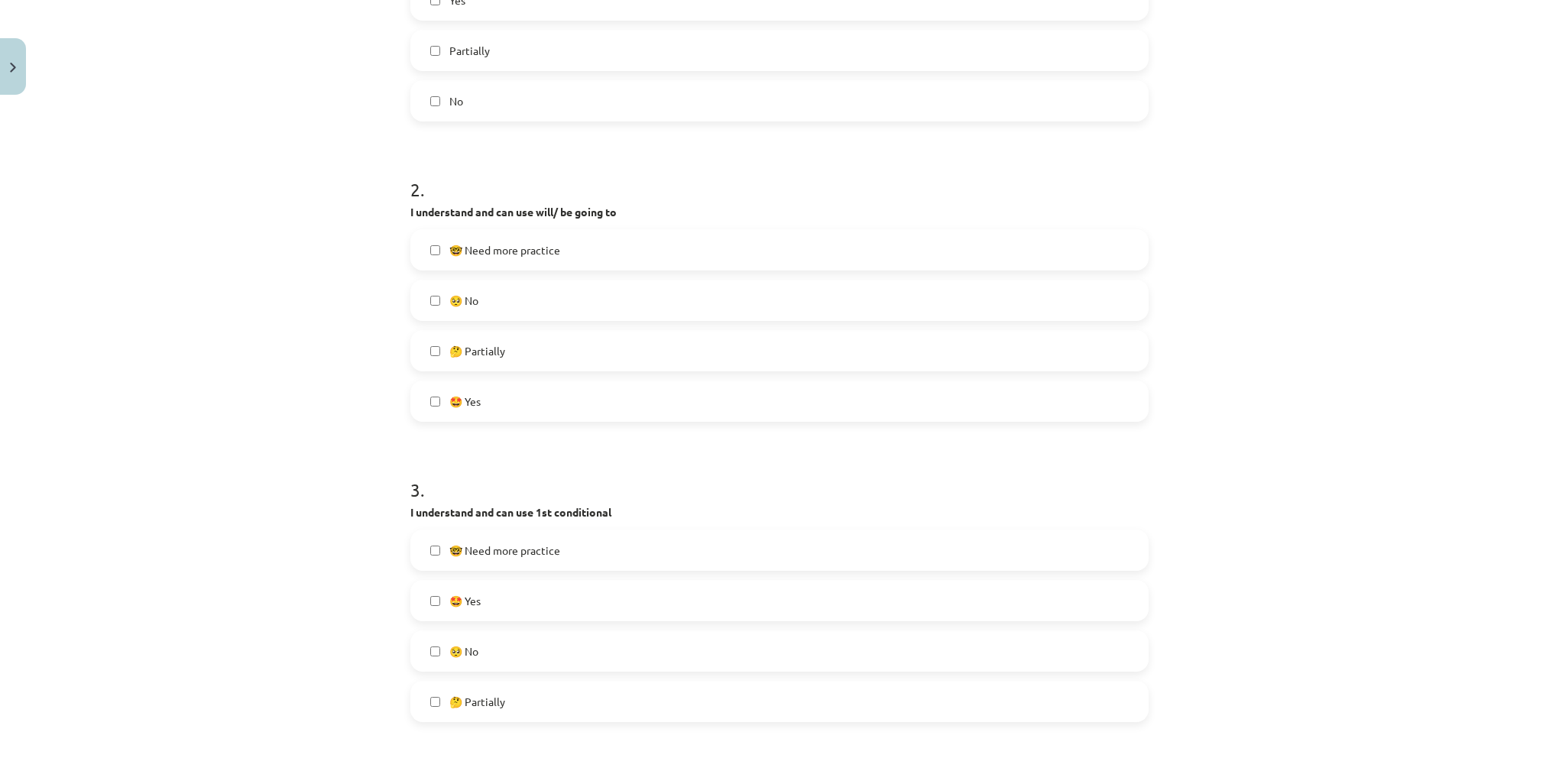
scroll to position [474, 0]
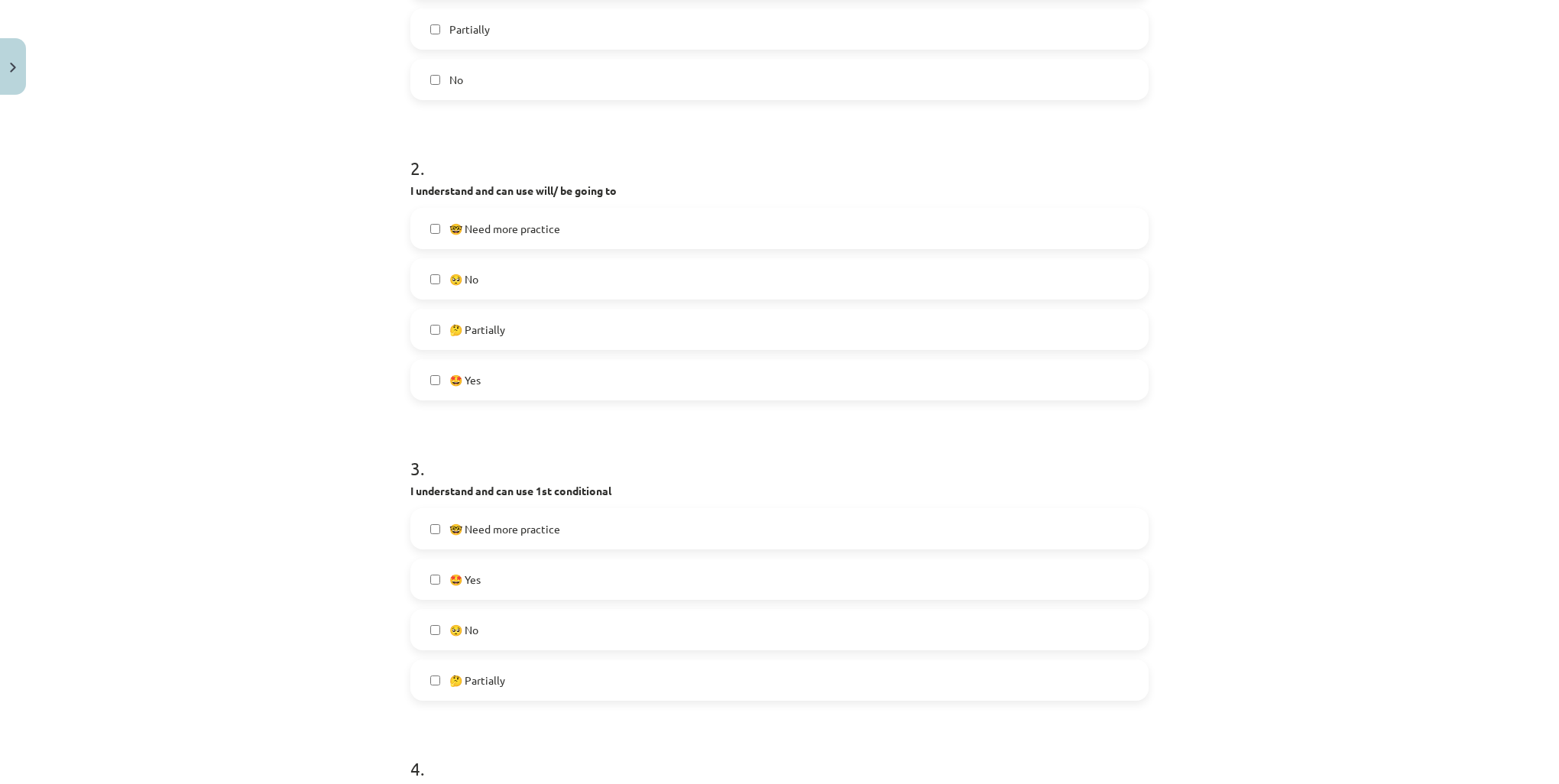
click at [612, 534] on label "🤓 Need more practice" at bounding box center [780, 529] width 735 height 38
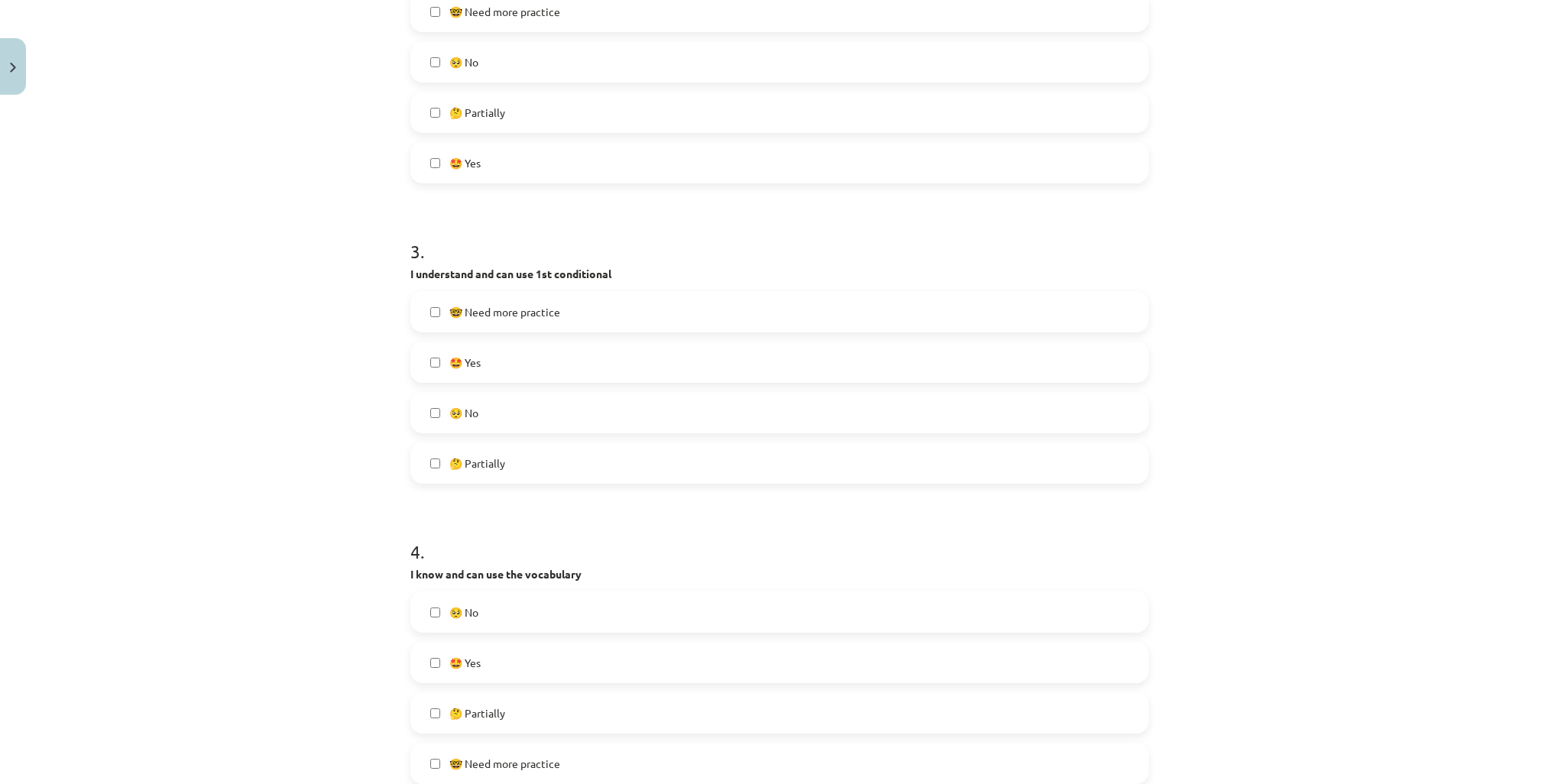
scroll to position [702, 0]
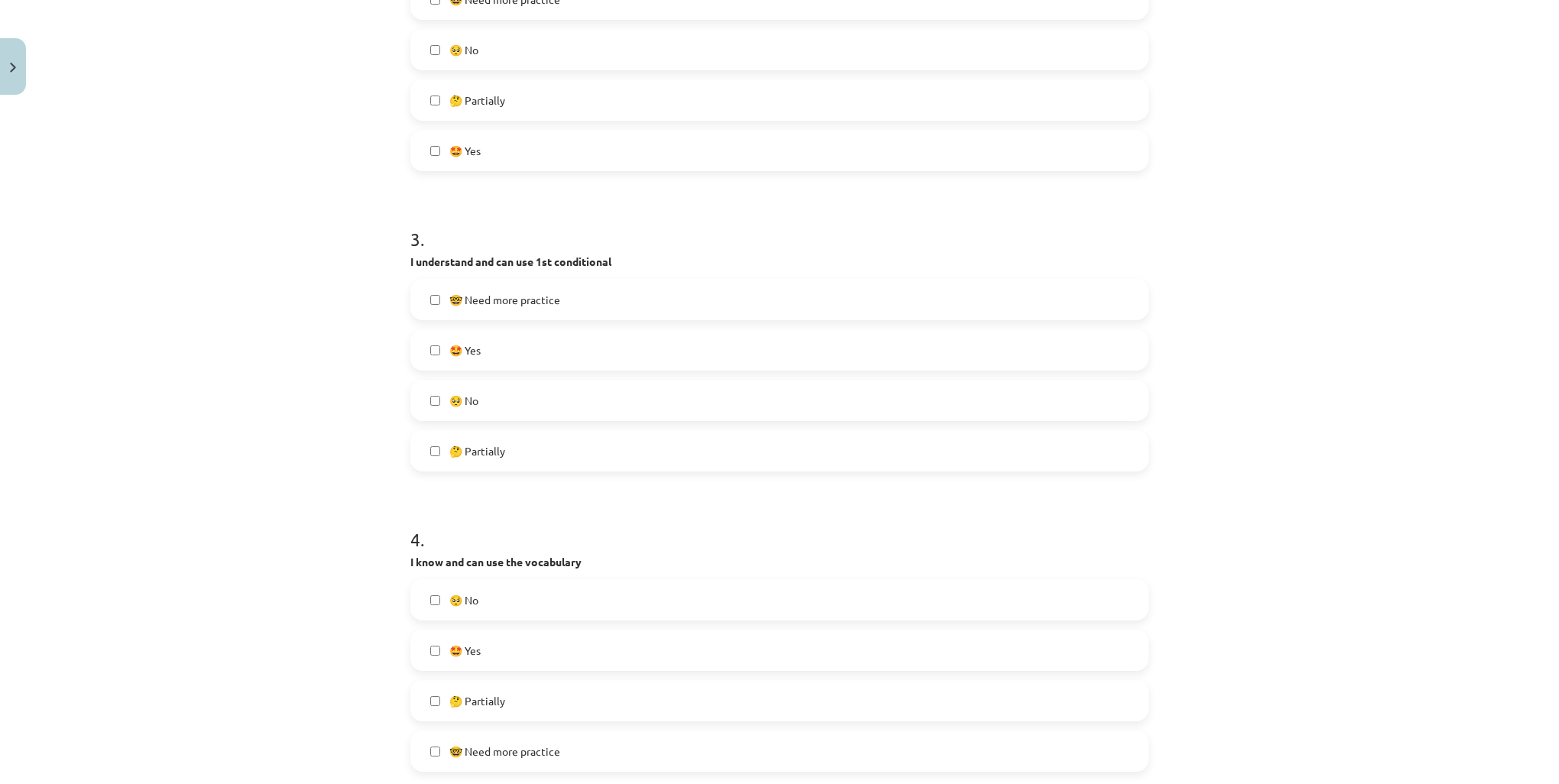
click at [756, 445] on label "🤔 Partially" at bounding box center [780, 451] width 735 height 38
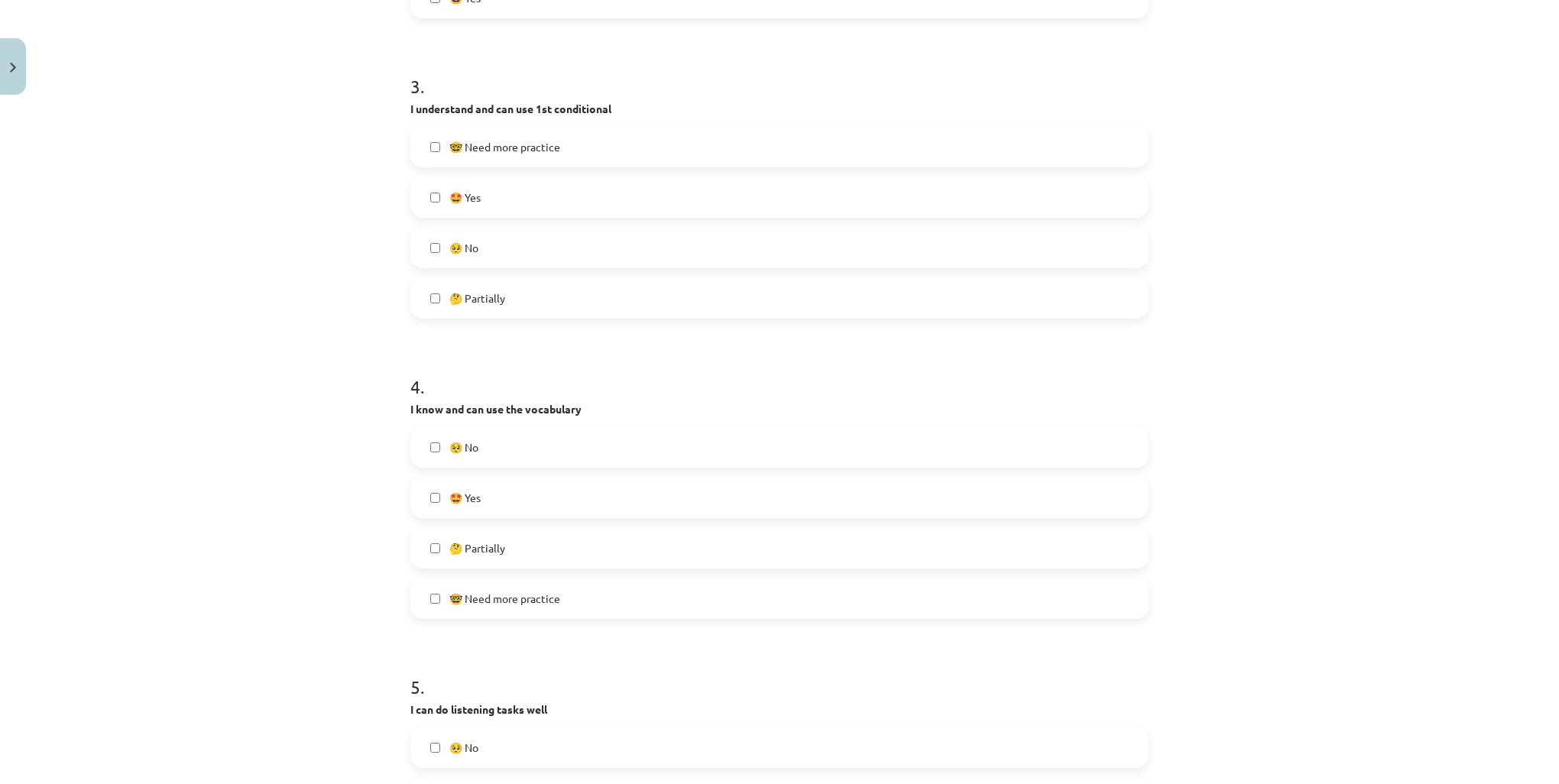
click at [585, 495] on label "🤩 Yes" at bounding box center [780, 497] width 735 height 38
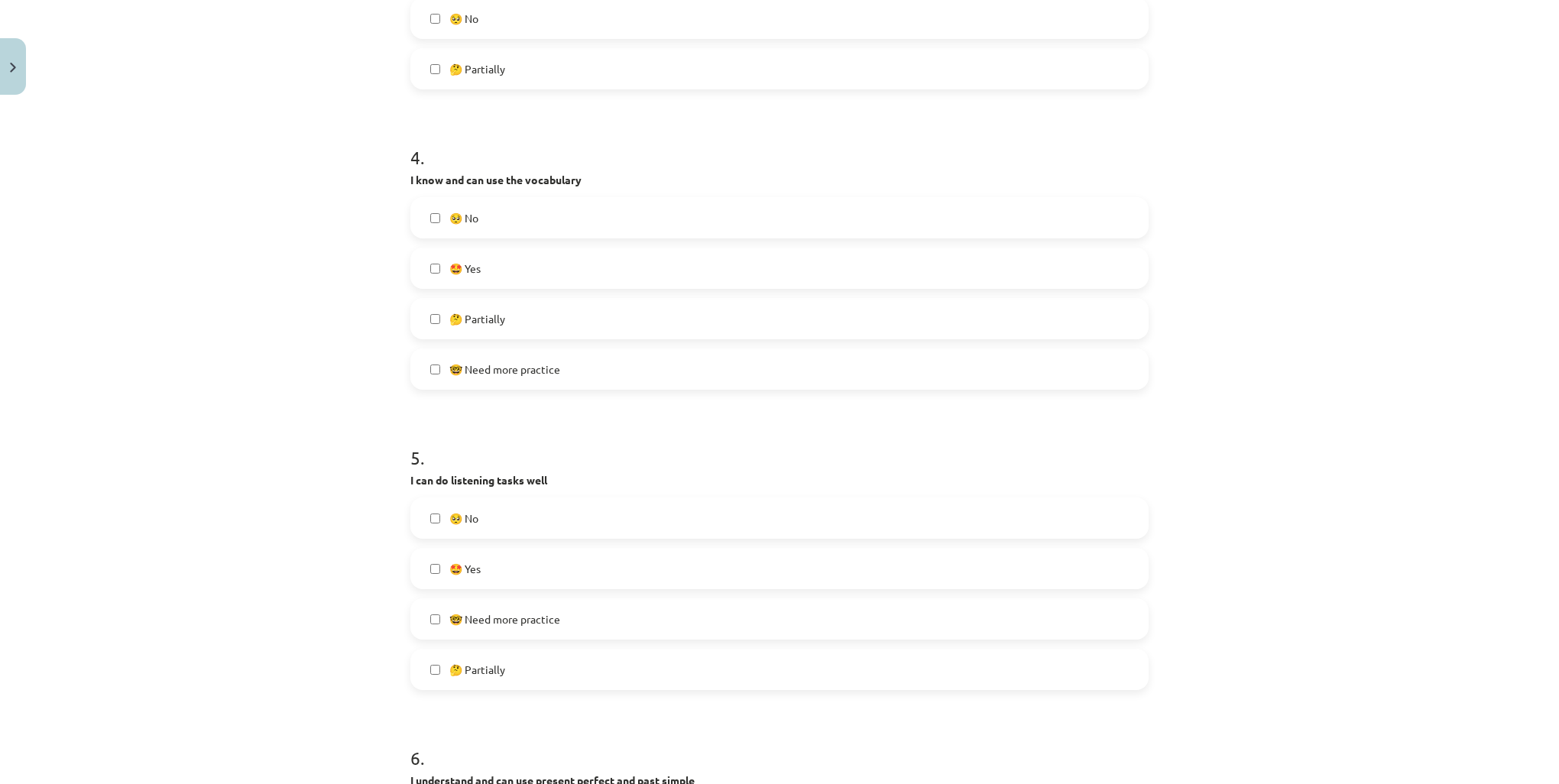
scroll to position [1161, 0]
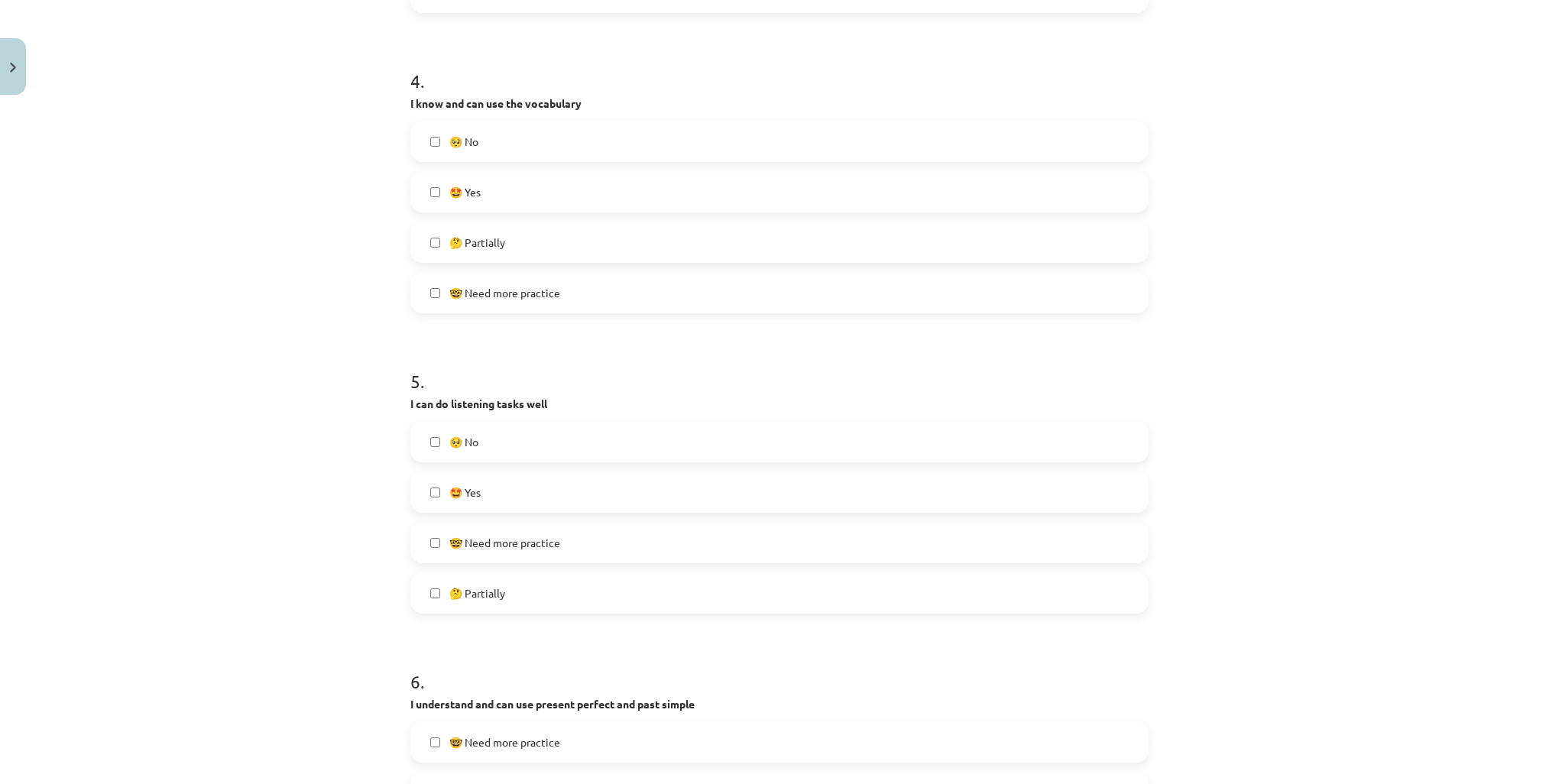
drag, startPoint x: 631, startPoint y: 588, endPoint x: 767, endPoint y: 590, distance: 136.0
click at [633, 588] on label "🤔 Partially" at bounding box center [780, 593] width 735 height 38
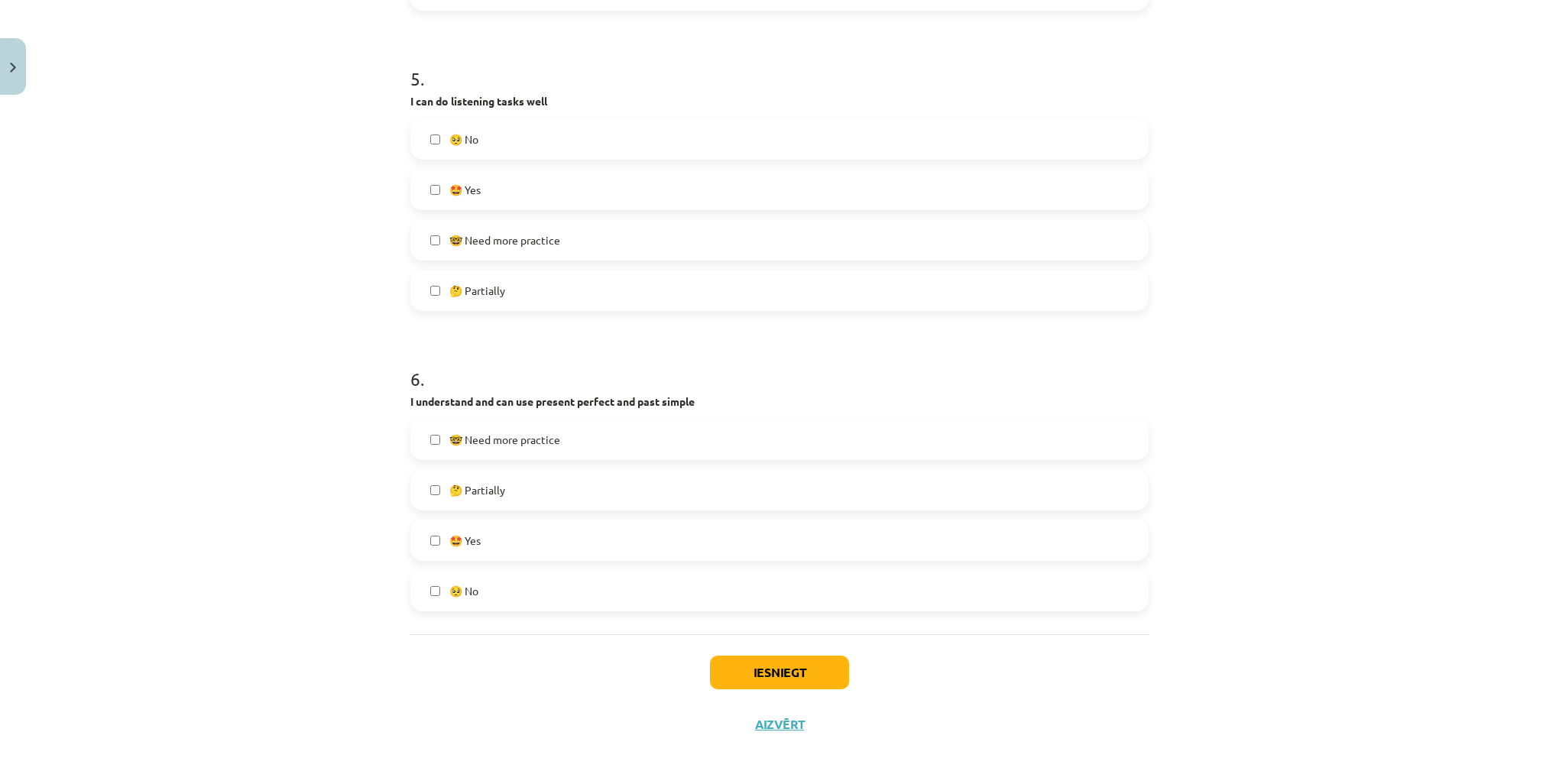
scroll to position [1466, 0]
click at [612, 472] on label "🤔 Partially" at bounding box center [780, 486] width 735 height 38
click at [773, 668] on button "Iesniegt" at bounding box center [779, 669] width 139 height 34
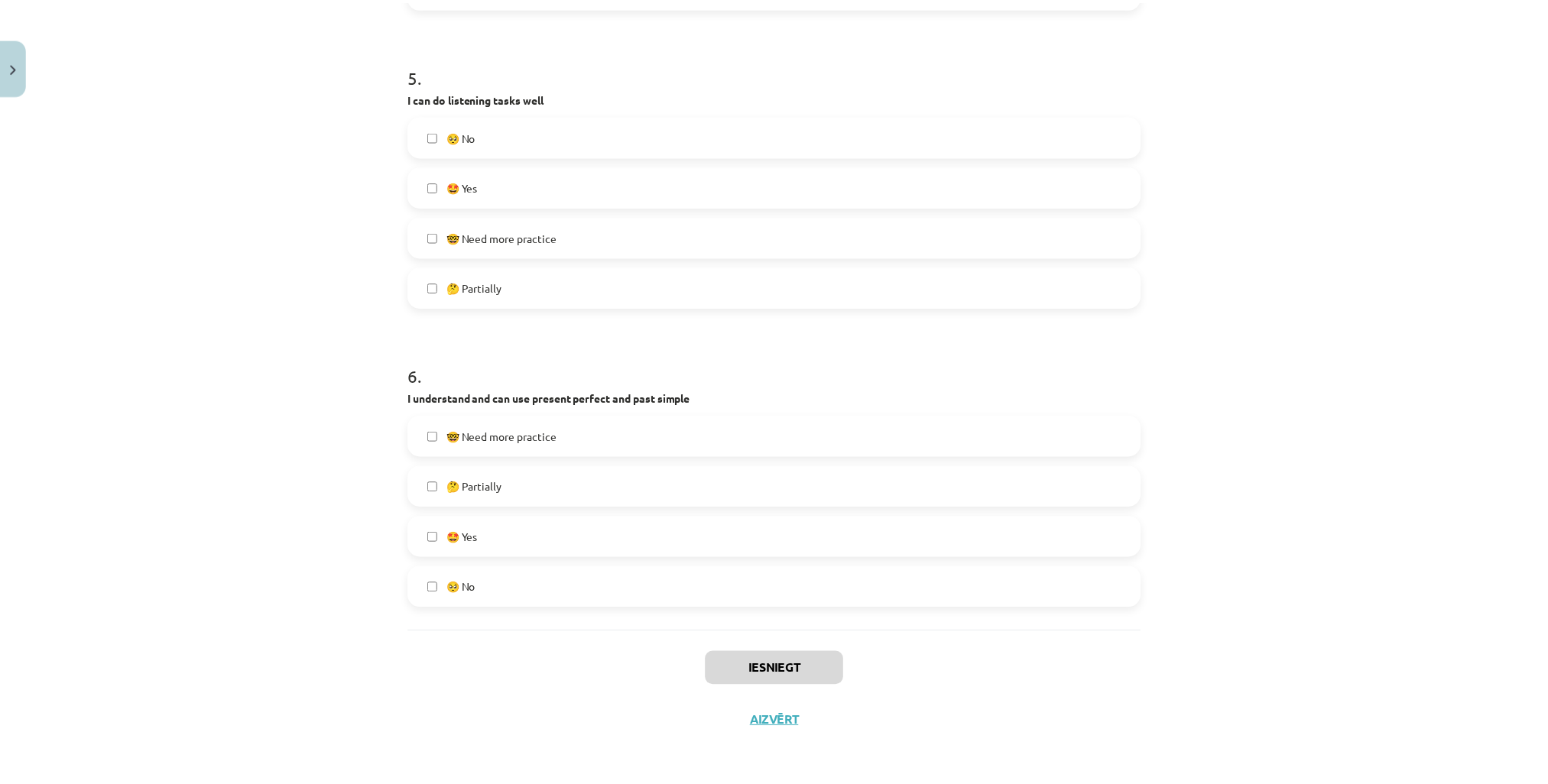
scroll to position [831, 0]
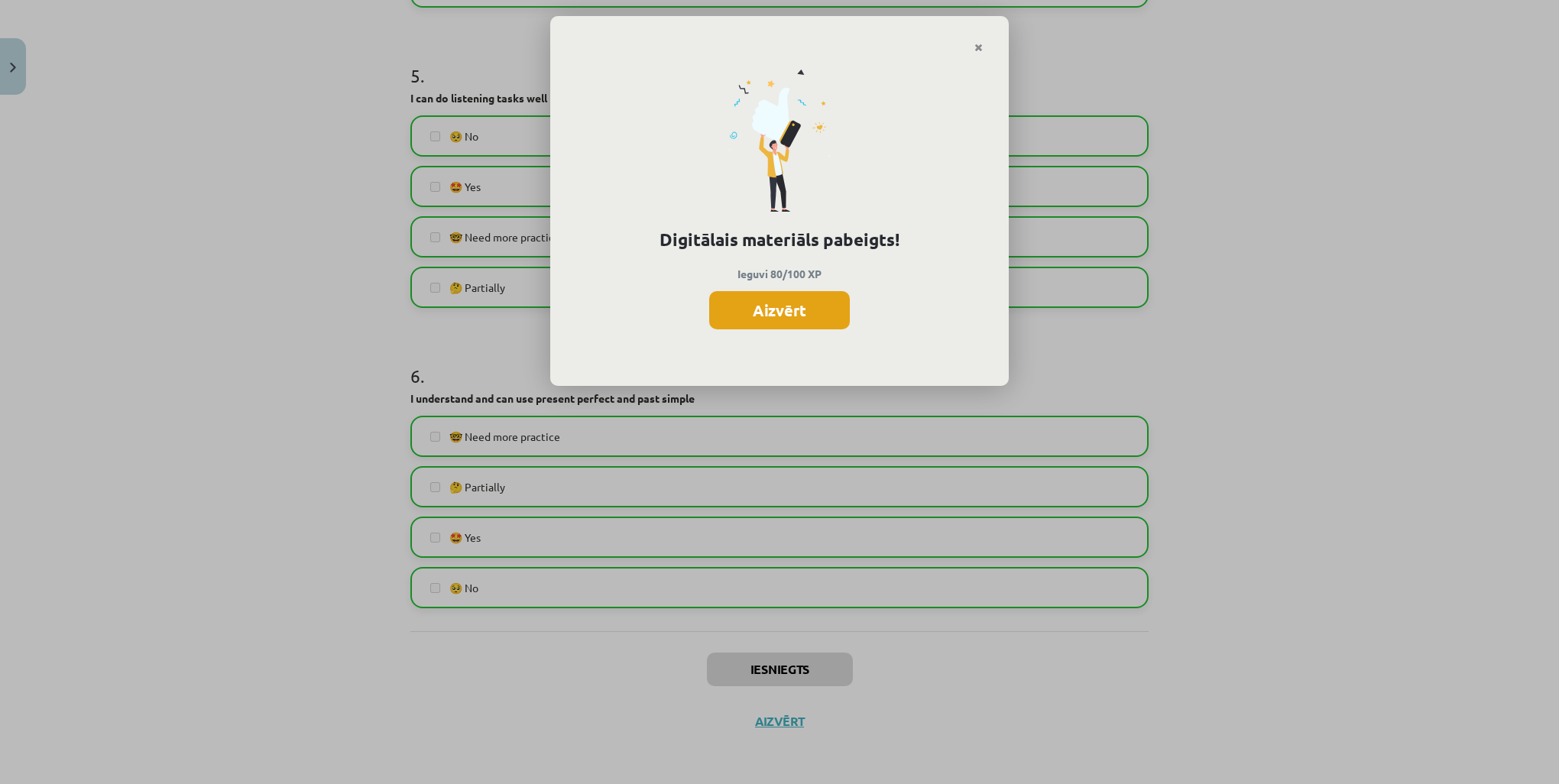
click at [771, 310] on button "Aizvērt" at bounding box center [779, 310] width 141 height 38
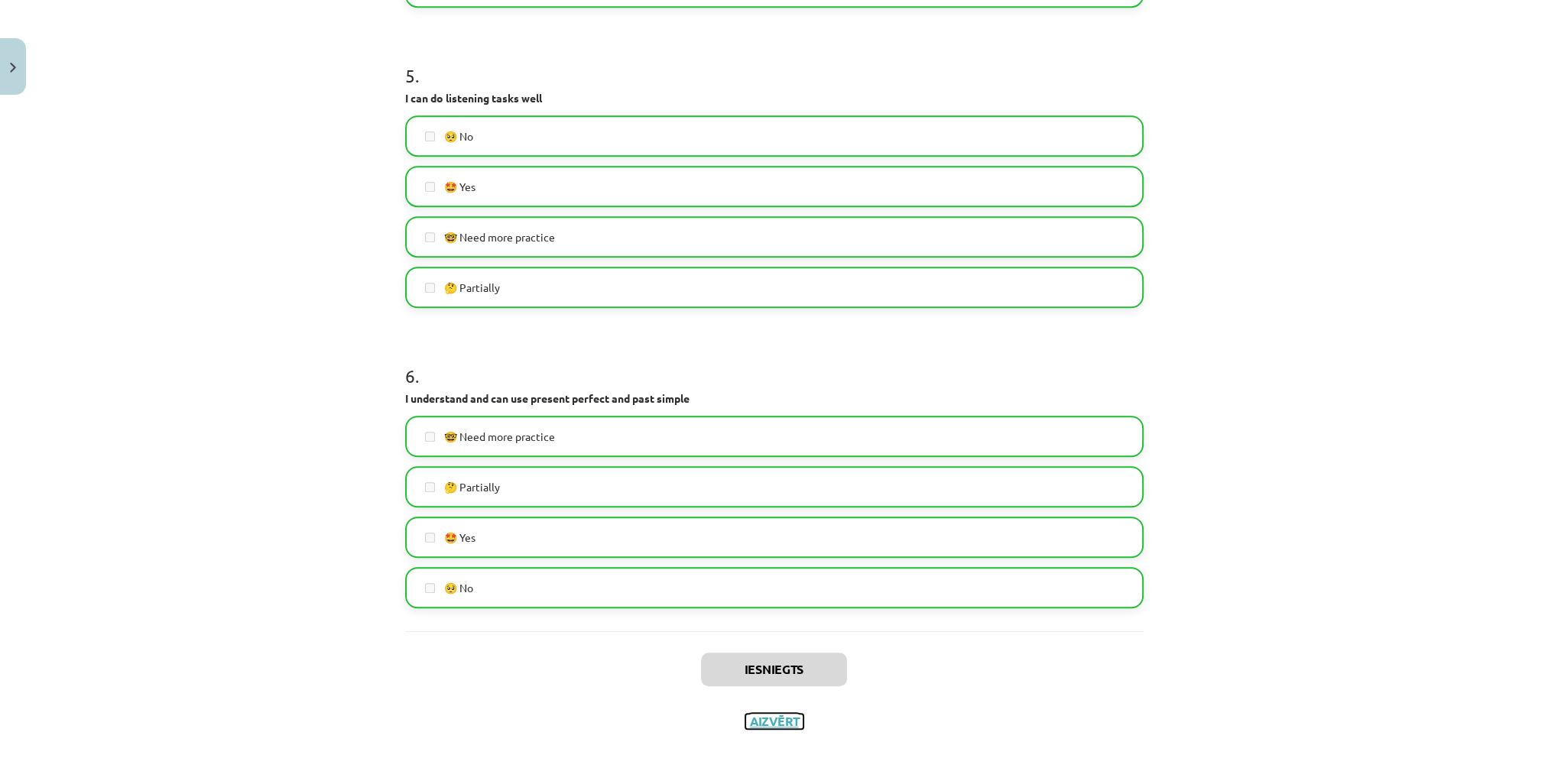
click at [758, 722] on button "Aizvērt" at bounding box center [774, 720] width 58 height 15
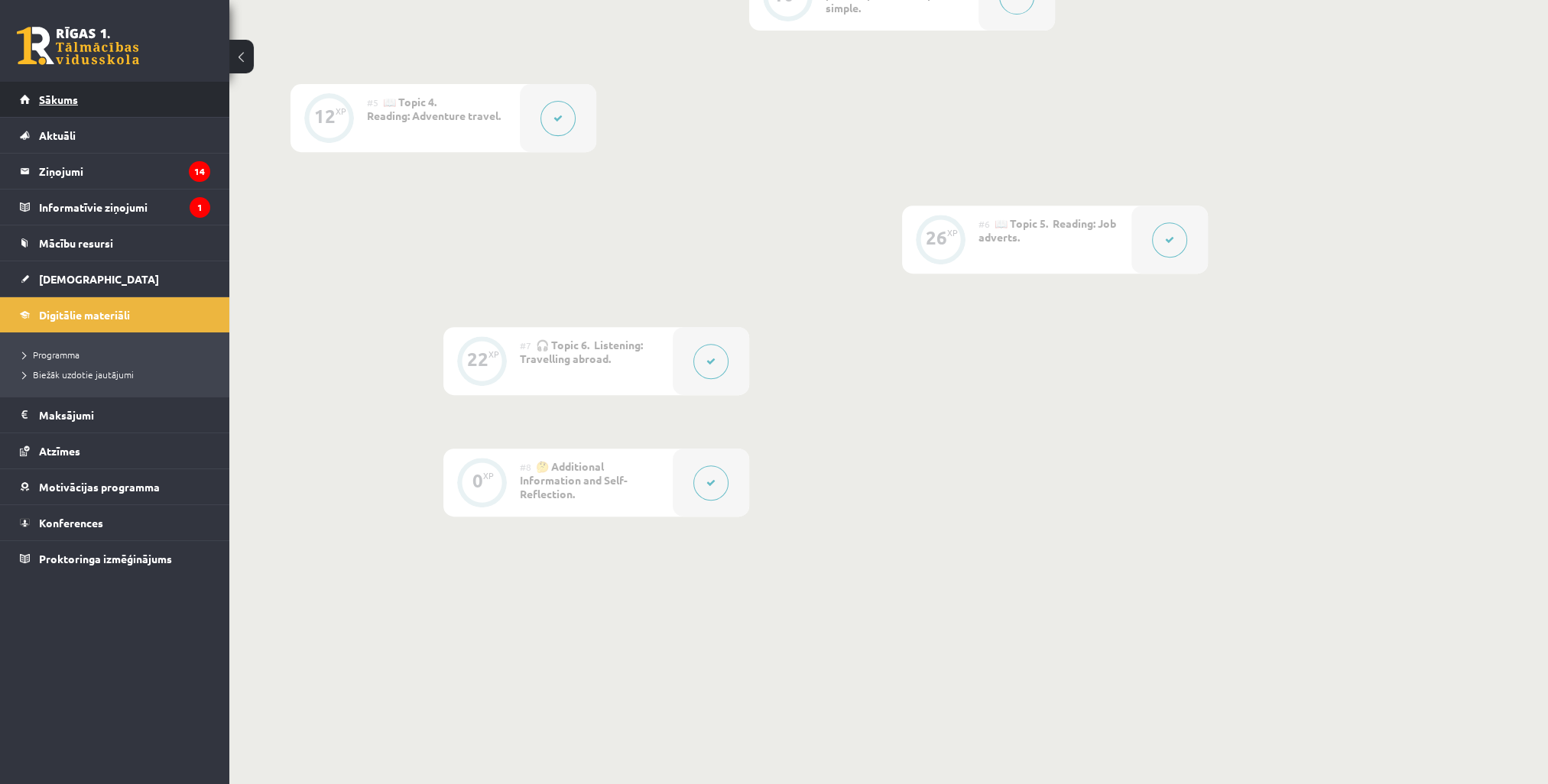
click at [52, 96] on span "Sākums" at bounding box center [58, 99] width 39 height 14
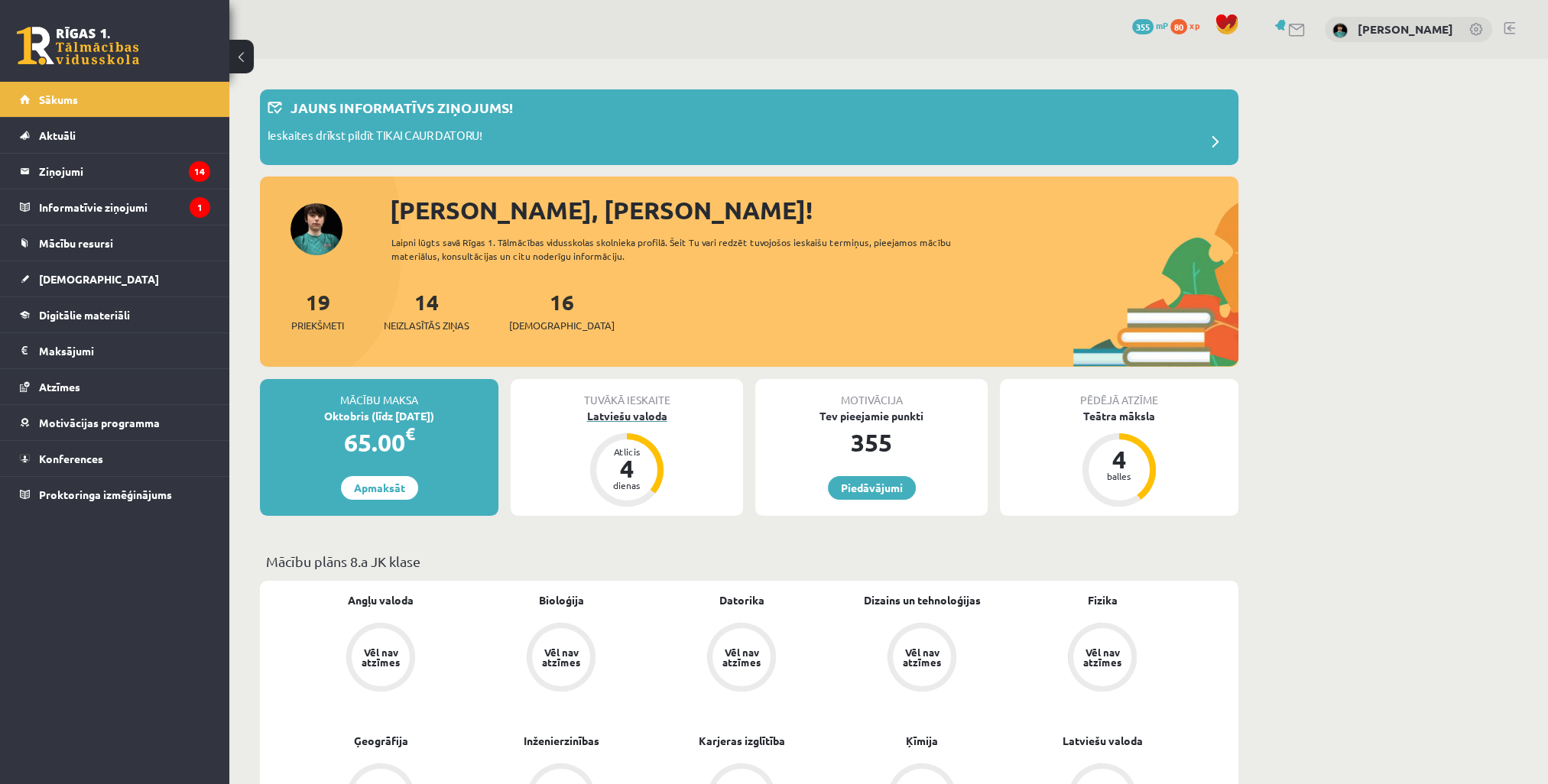
click at [625, 466] on div "4" at bounding box center [626, 468] width 46 height 24
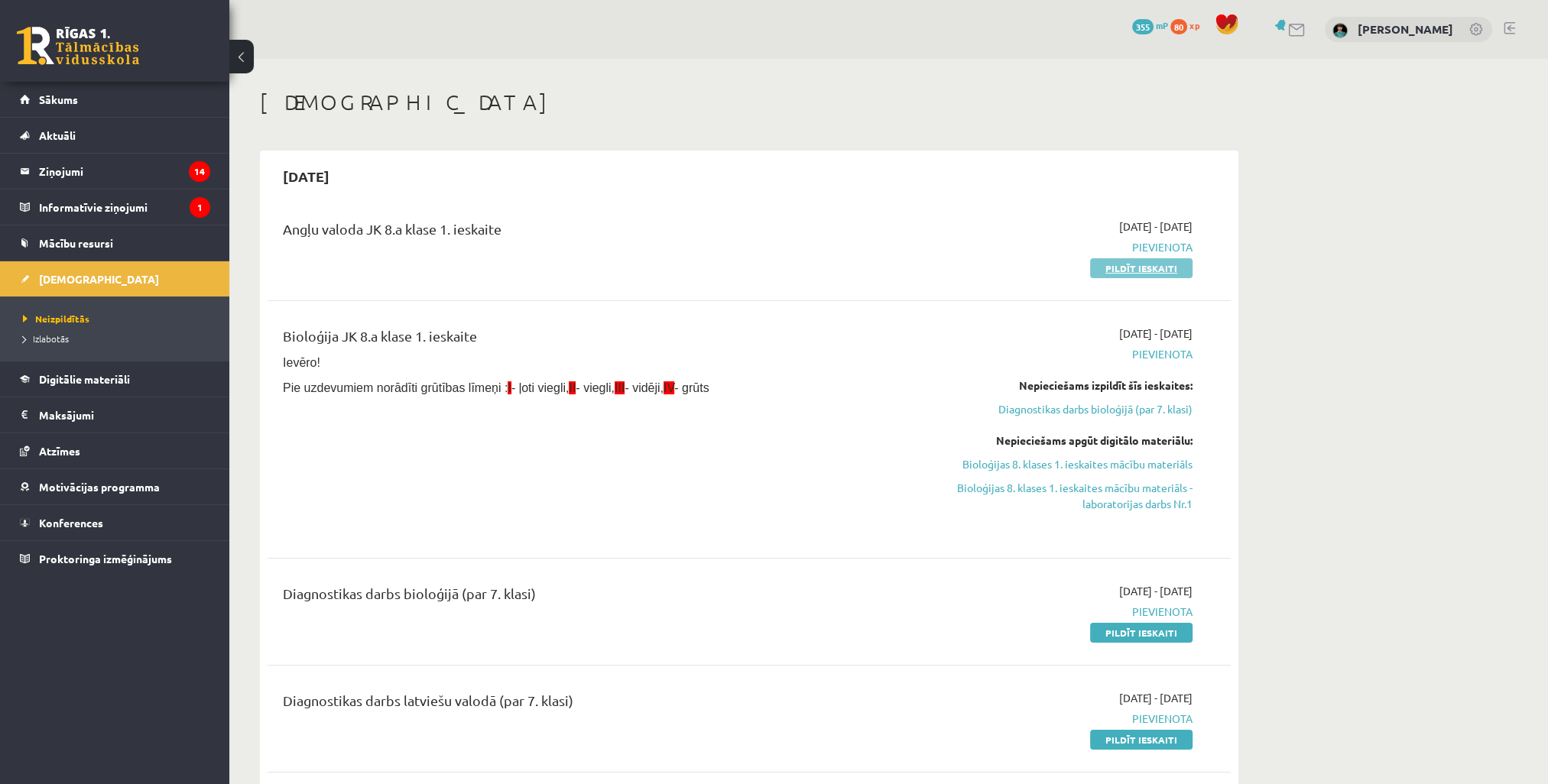
click at [1131, 264] on link "Pildīt ieskaiti" at bounding box center [1140, 269] width 103 height 20
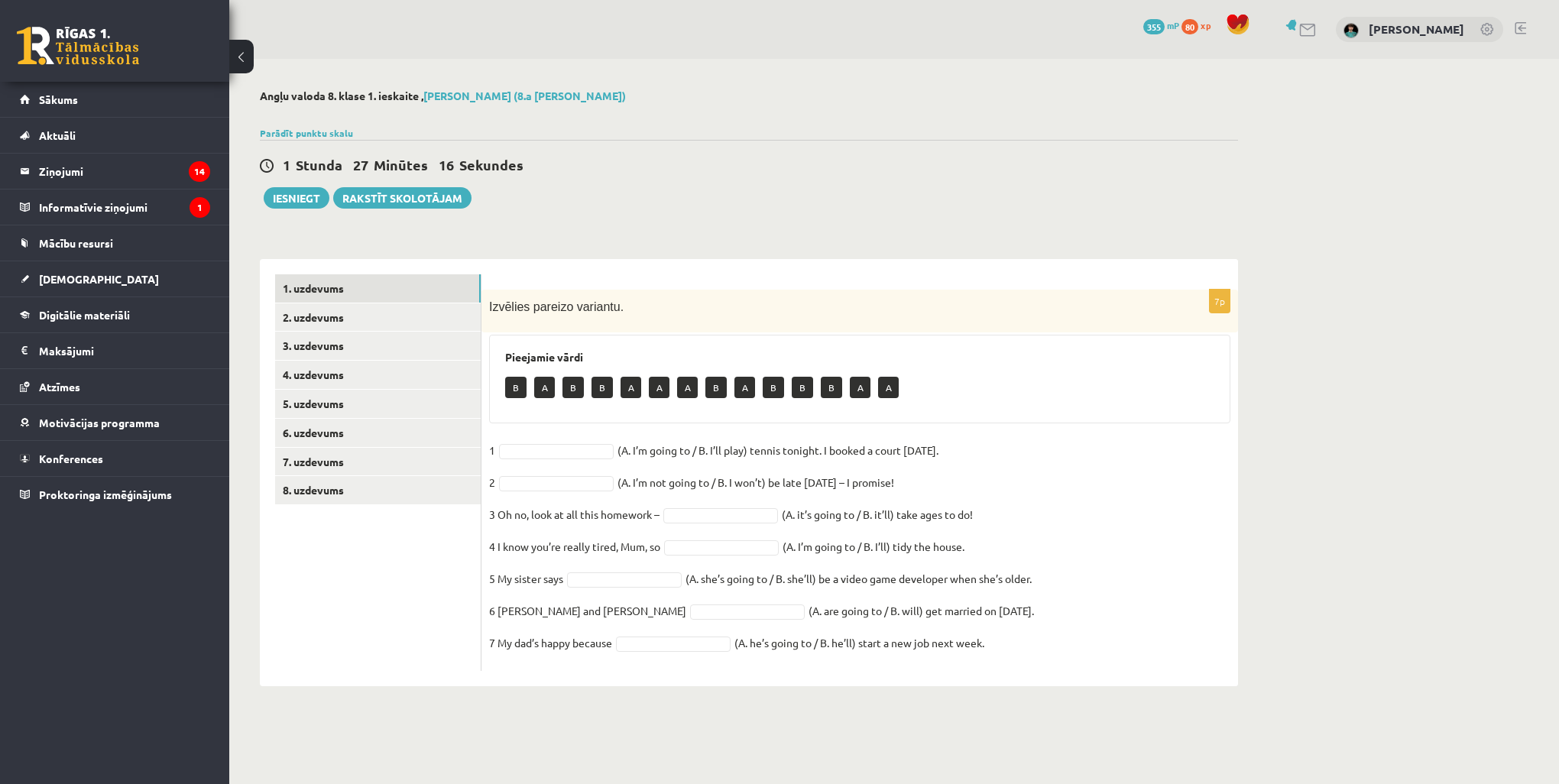
click at [544, 385] on p "A" at bounding box center [544, 387] width 21 height 22
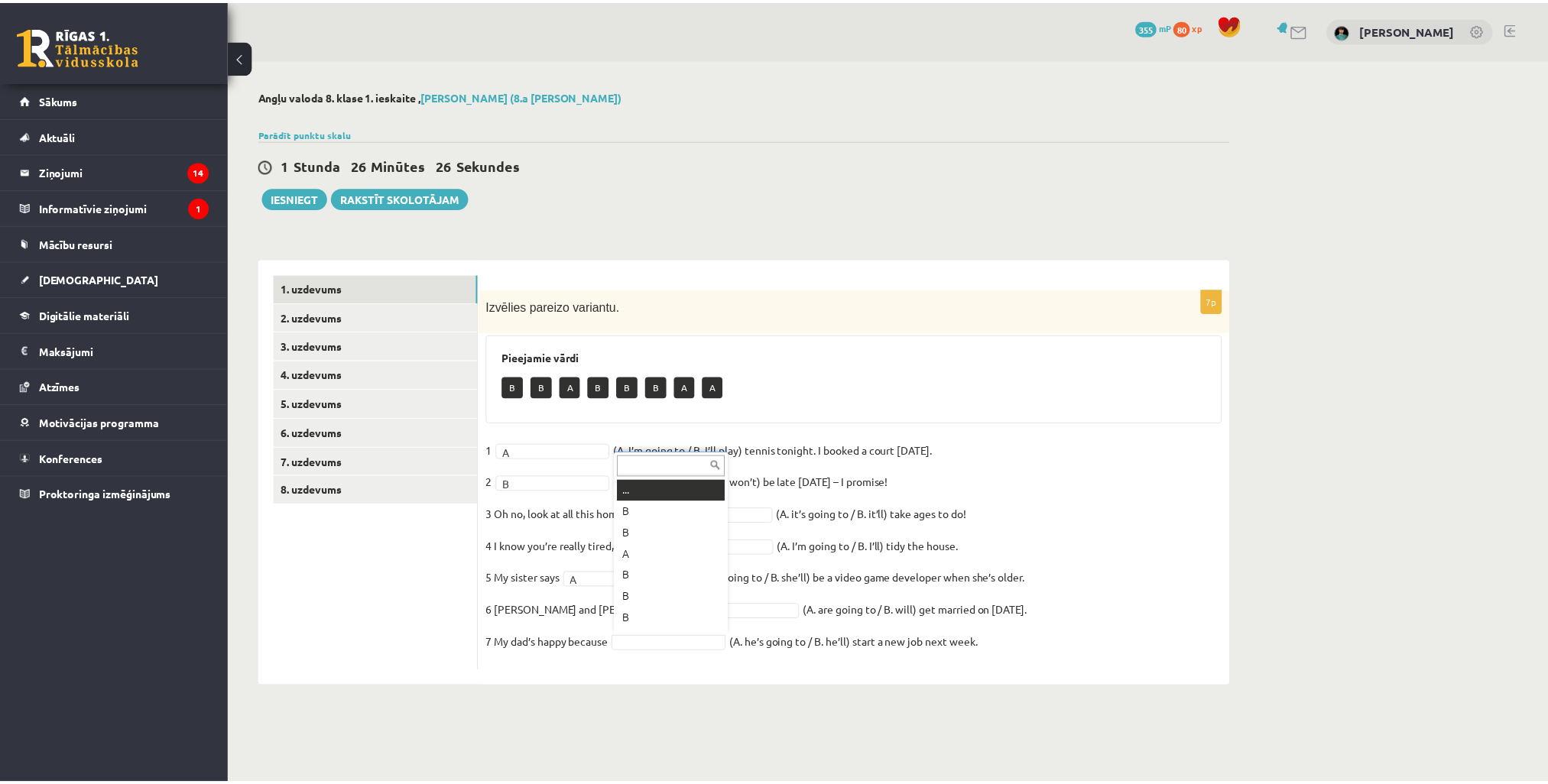
scroll to position [18, 0]
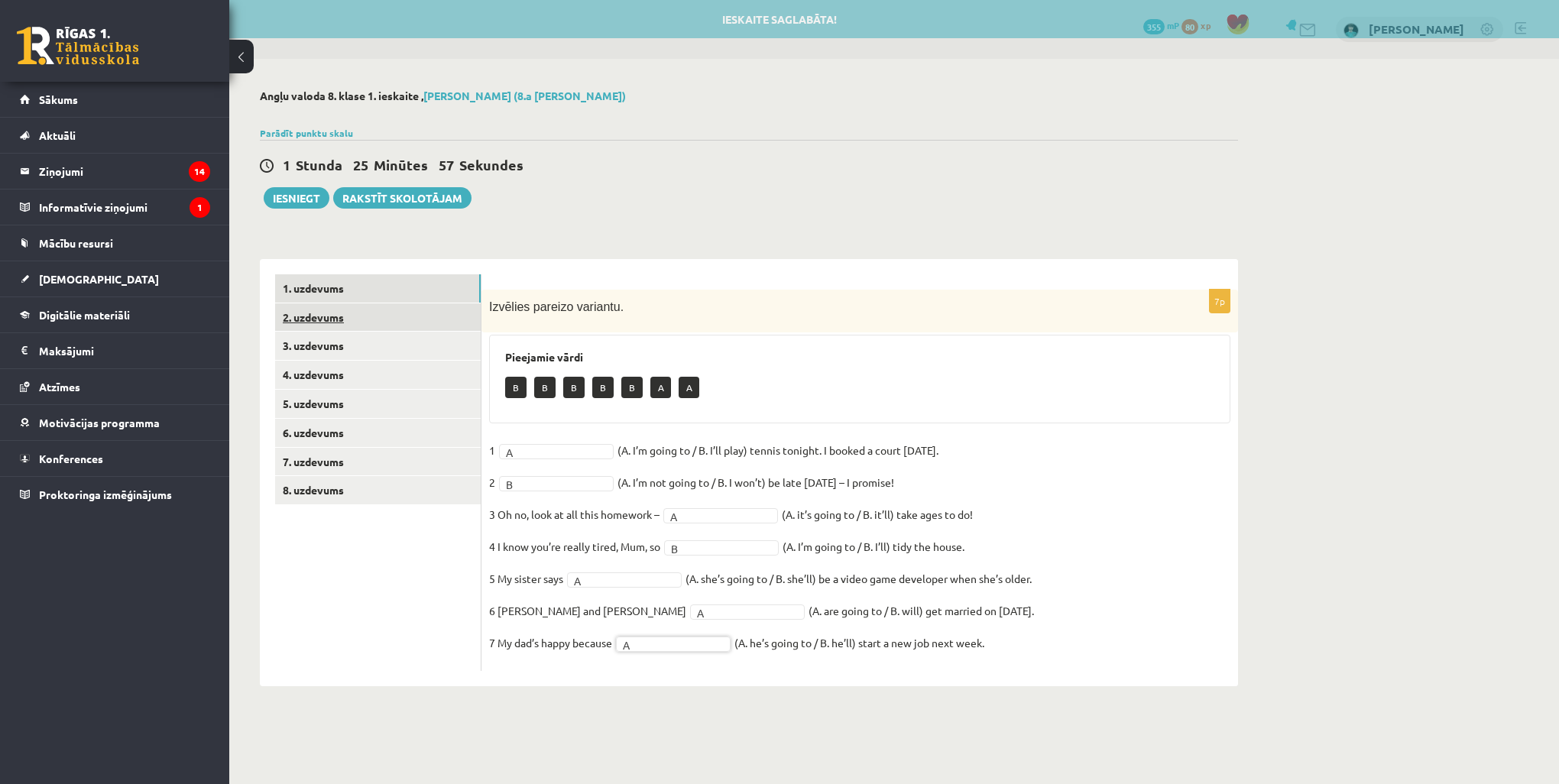
click at [327, 316] on link "2. uzdevums" at bounding box center [378, 317] width 205 height 28
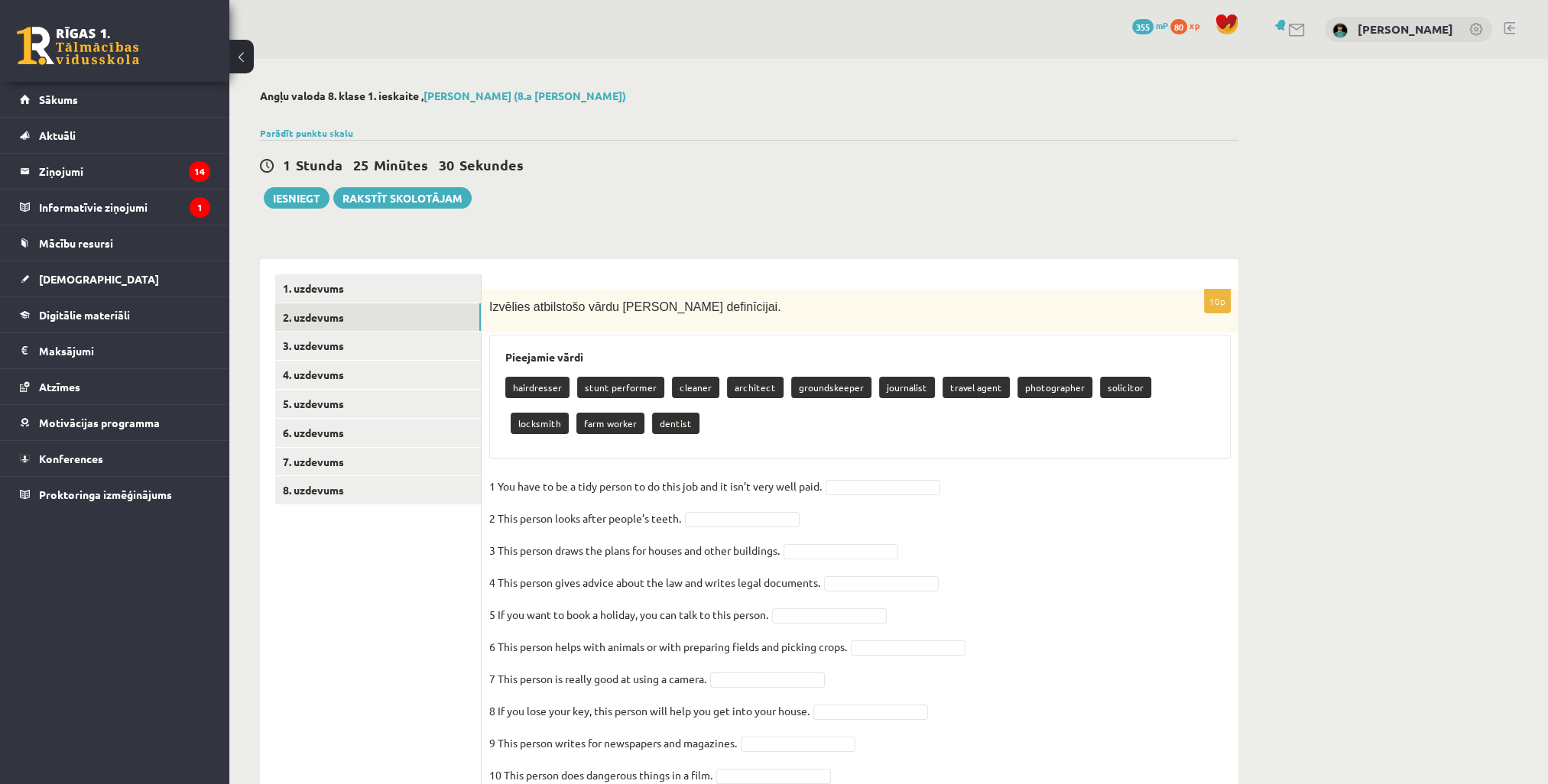
click at [652, 420] on p "dentist" at bounding box center [675, 424] width 47 height 22
drag, startPoint x: 624, startPoint y: 426, endPoint x: 593, endPoint y: 422, distance: 31.3
click at [652, 422] on p "dentist" at bounding box center [675, 424] width 47 height 22
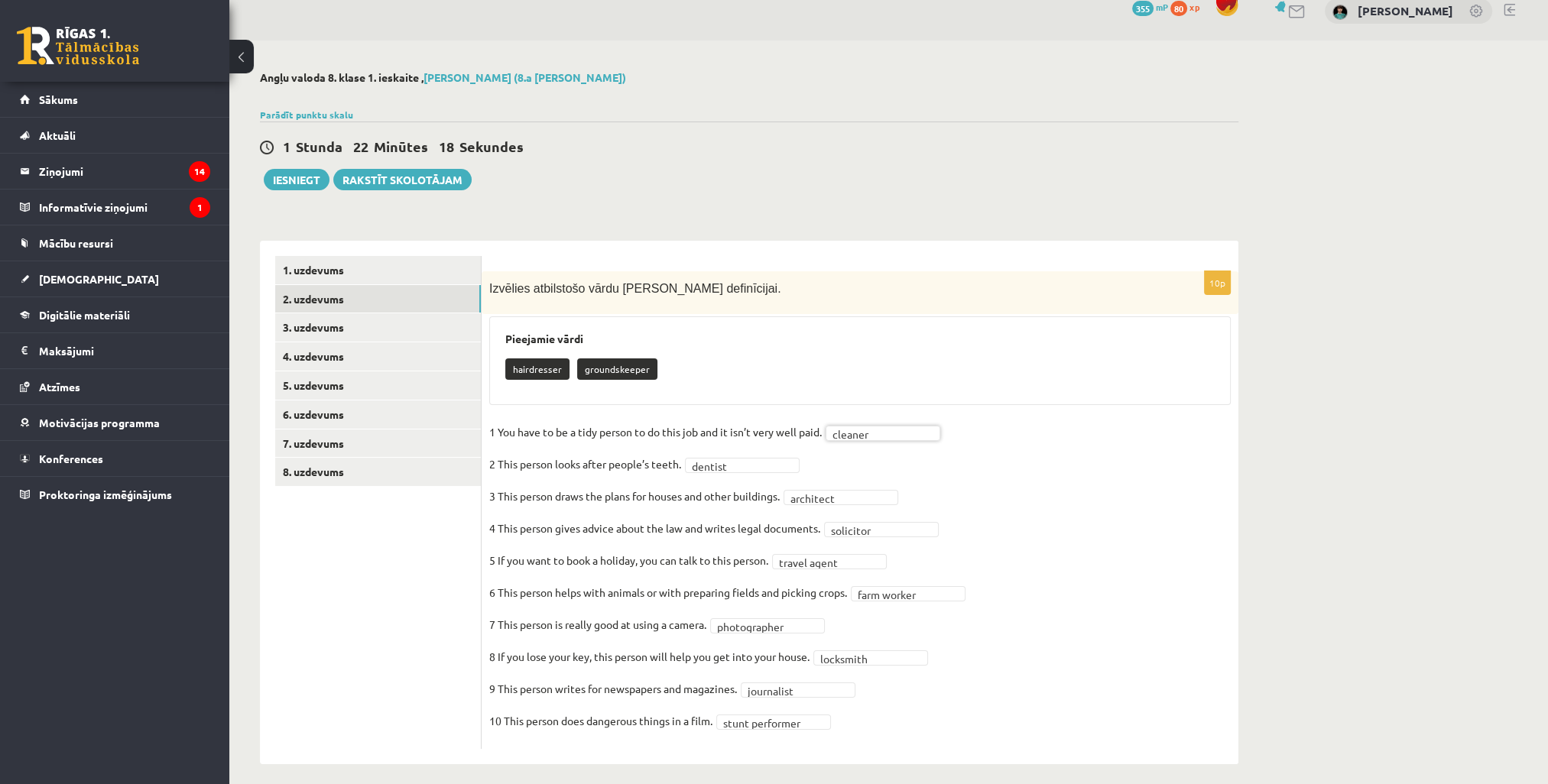
scroll to position [26, 0]
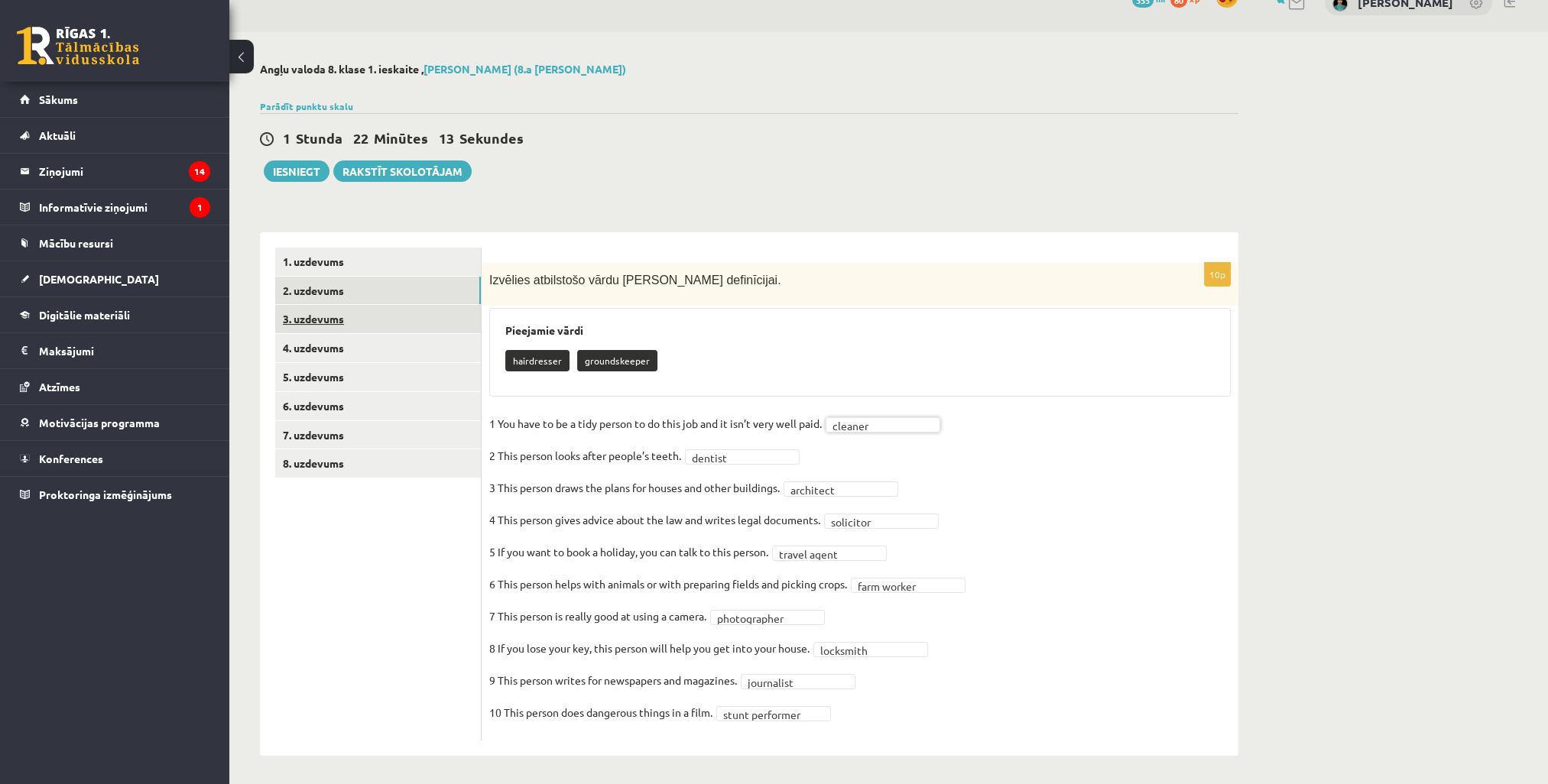
click at [311, 319] on link "3. uzdevums" at bounding box center [378, 318] width 205 height 28
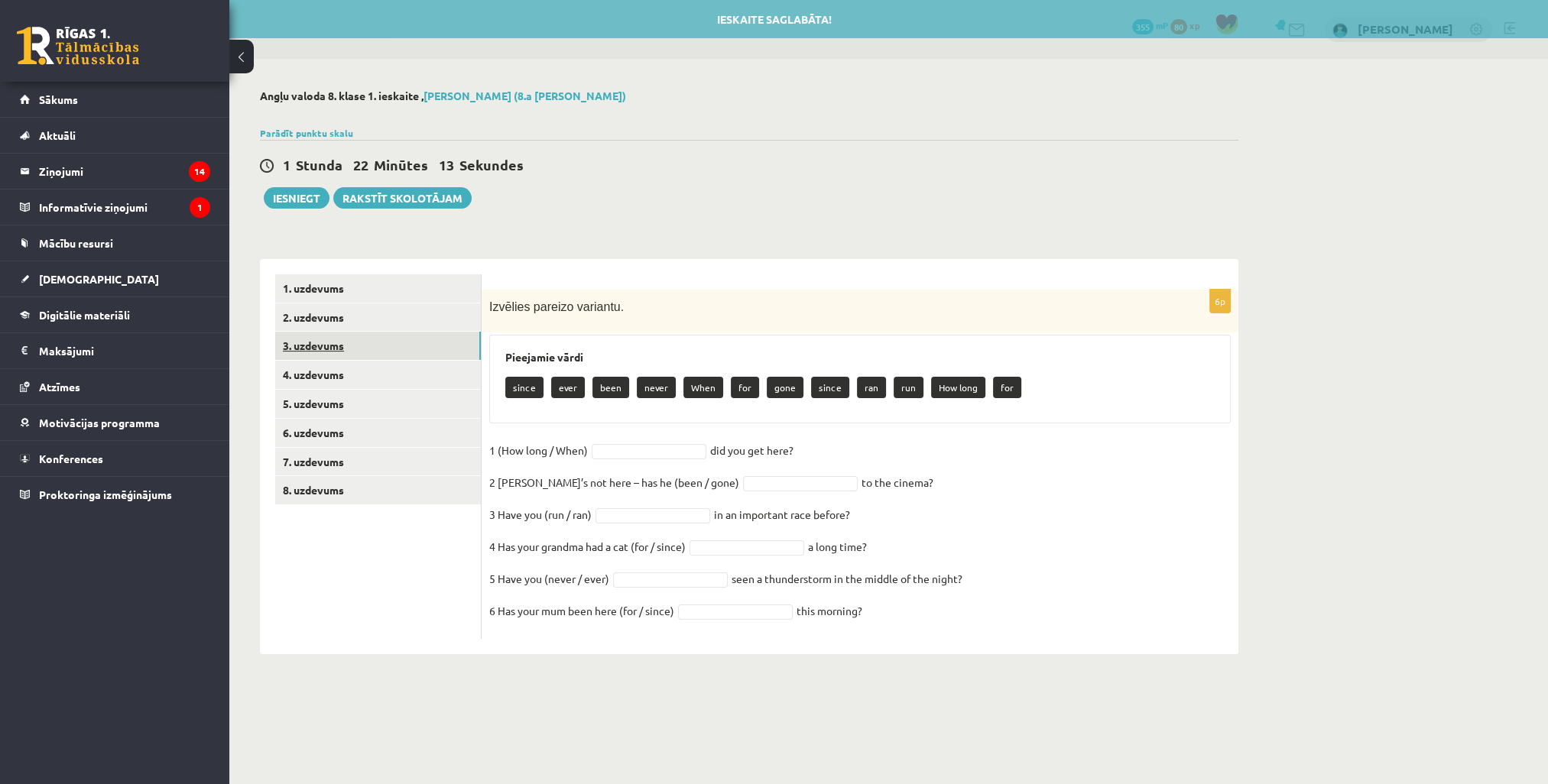
scroll to position [0, 0]
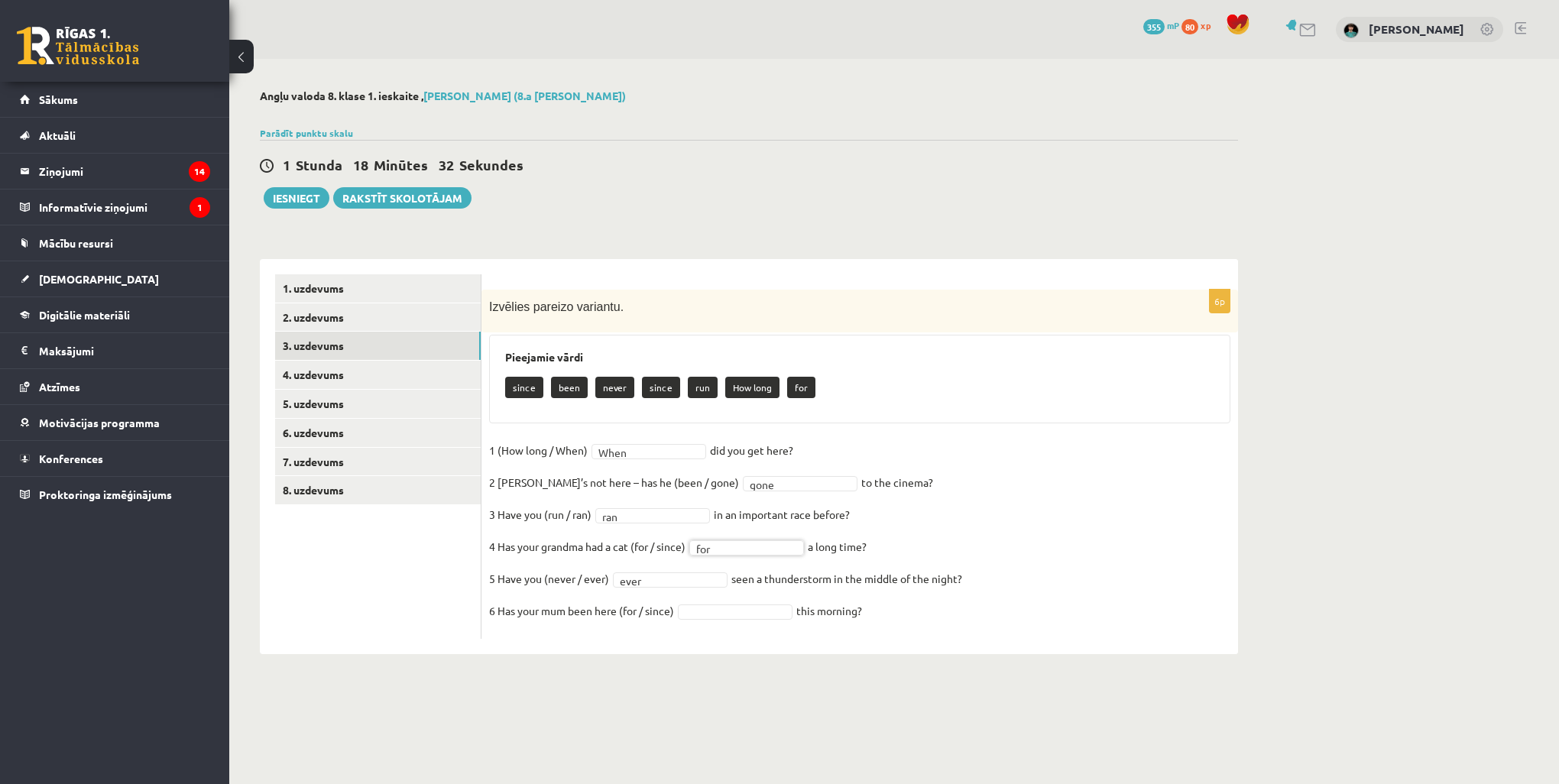
drag, startPoint x: 715, startPoint y: 610, endPoint x: 713, endPoint y: 622, distance: 12.2
click at [306, 379] on link "4. uzdevums" at bounding box center [378, 374] width 205 height 28
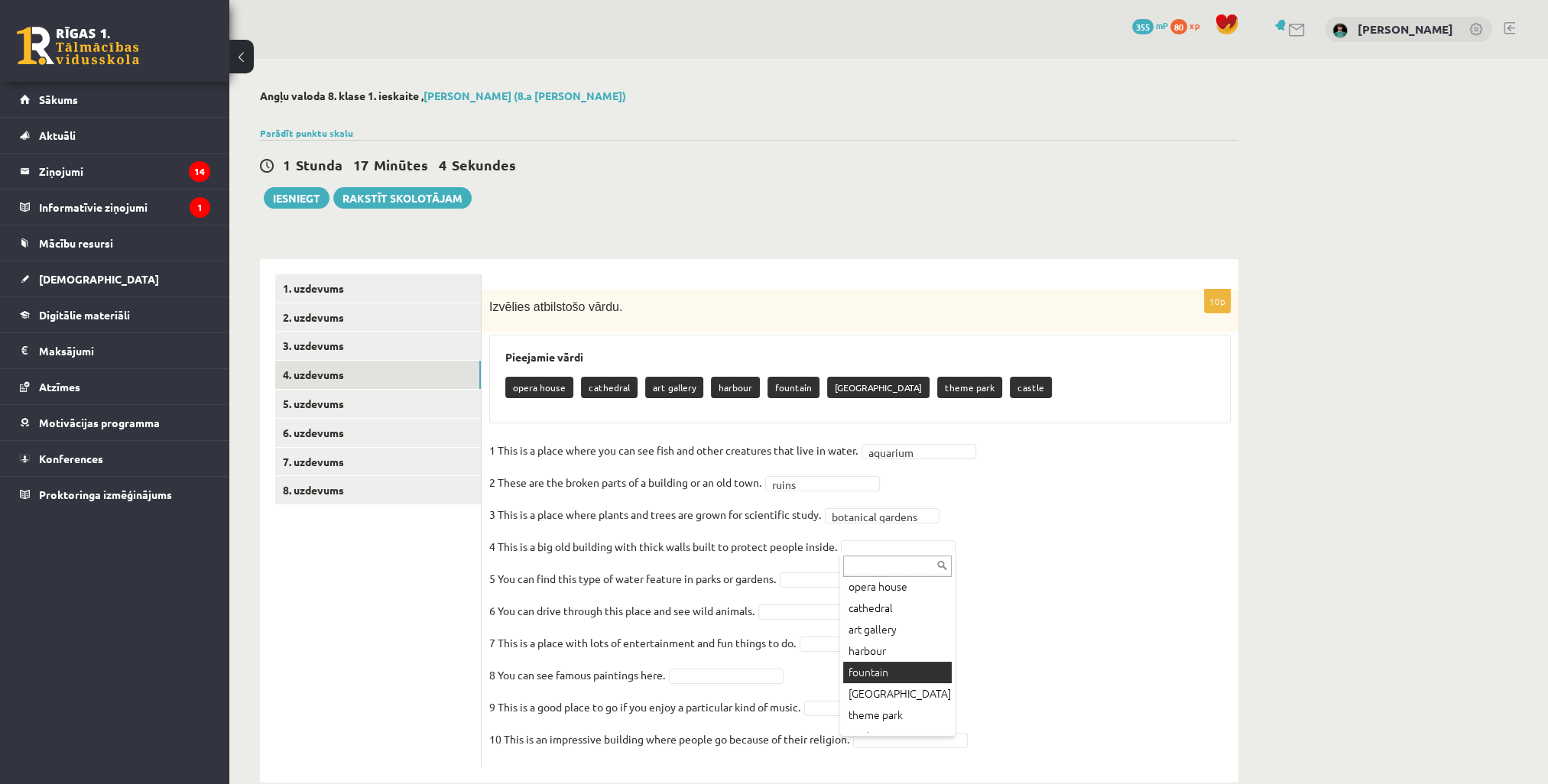
scroll to position [40, 0]
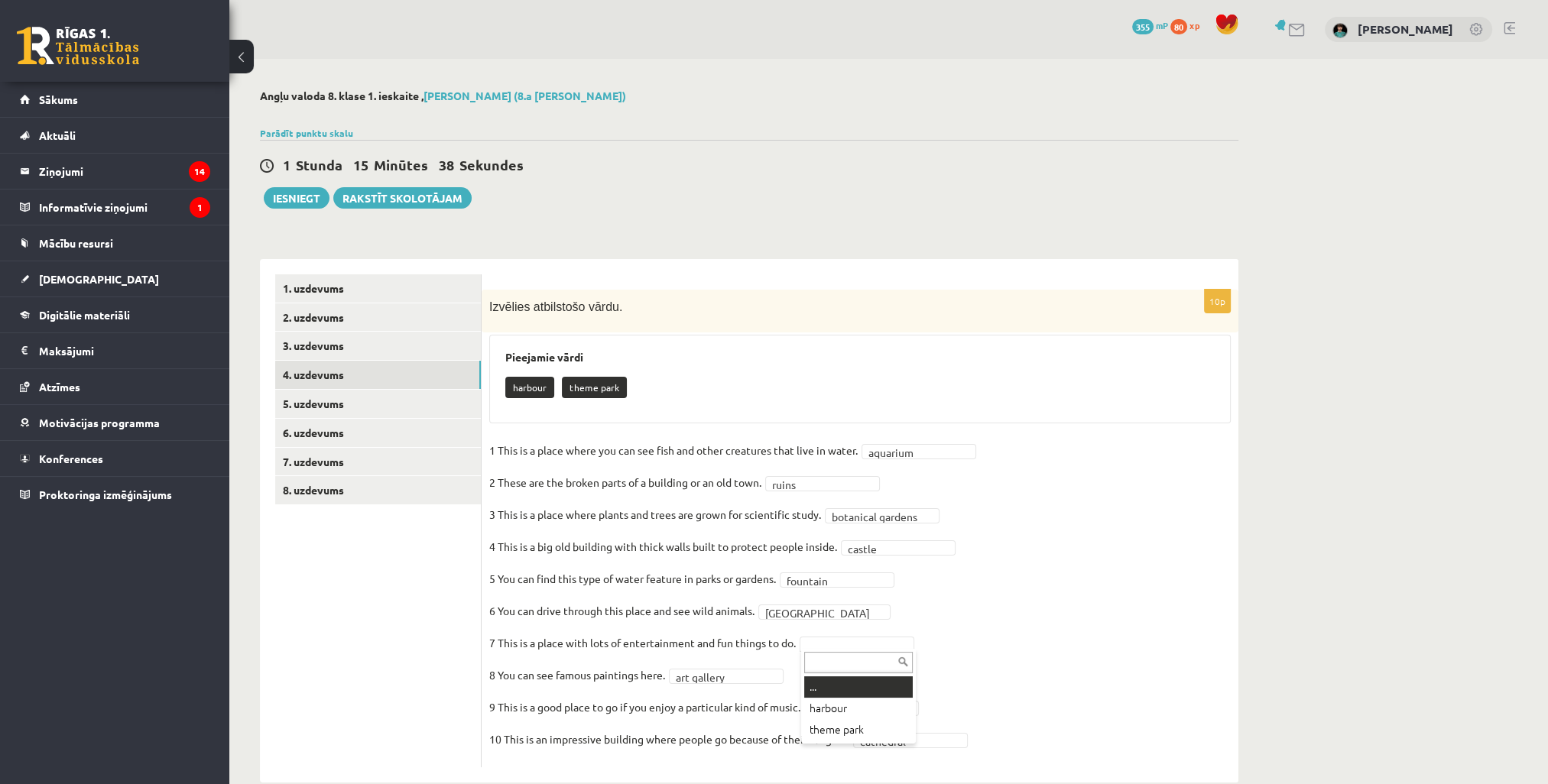
drag, startPoint x: 858, startPoint y: 634, endPoint x: 854, endPoint y: 648, distance: 14.6
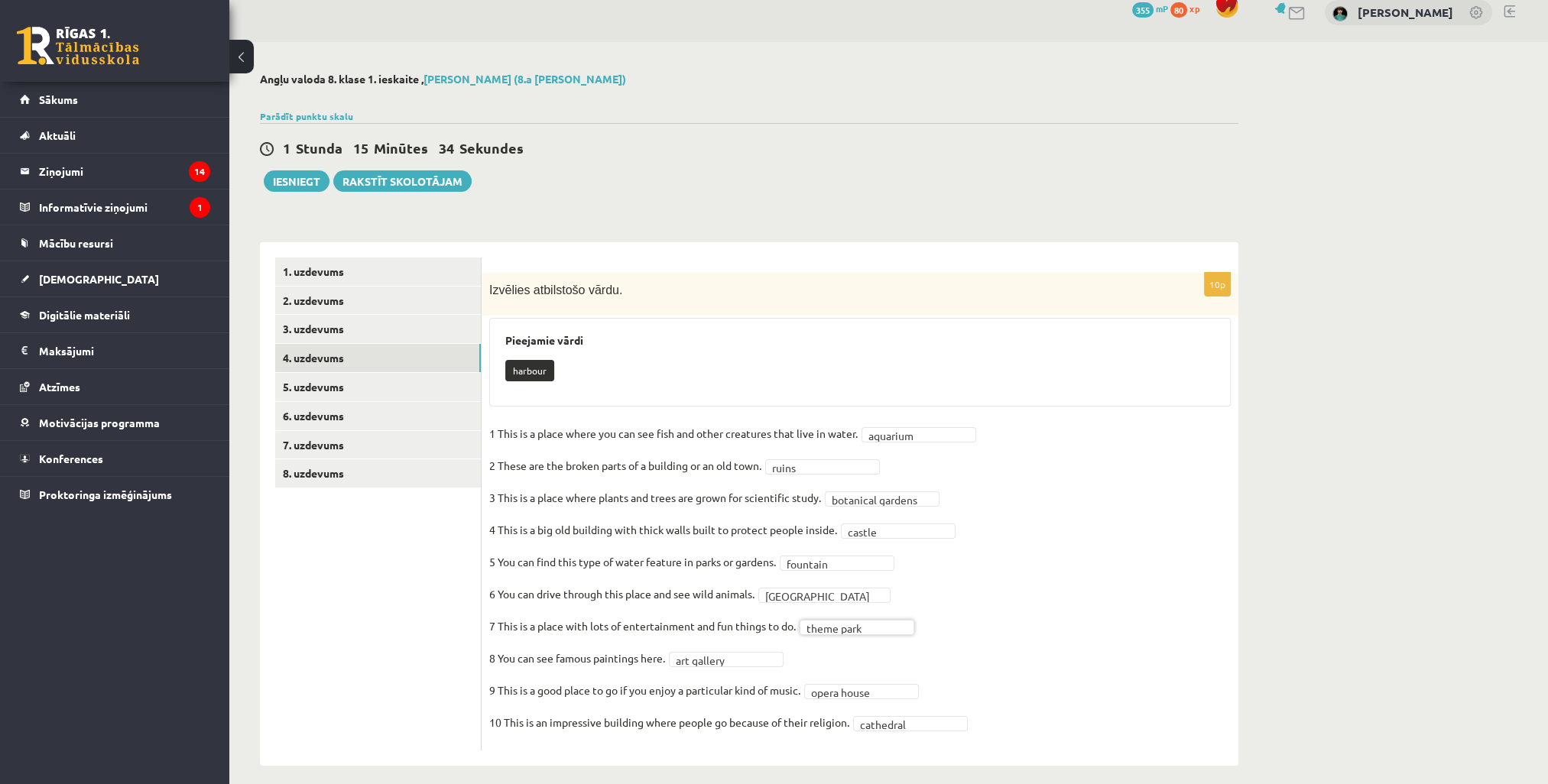
scroll to position [0, 0]
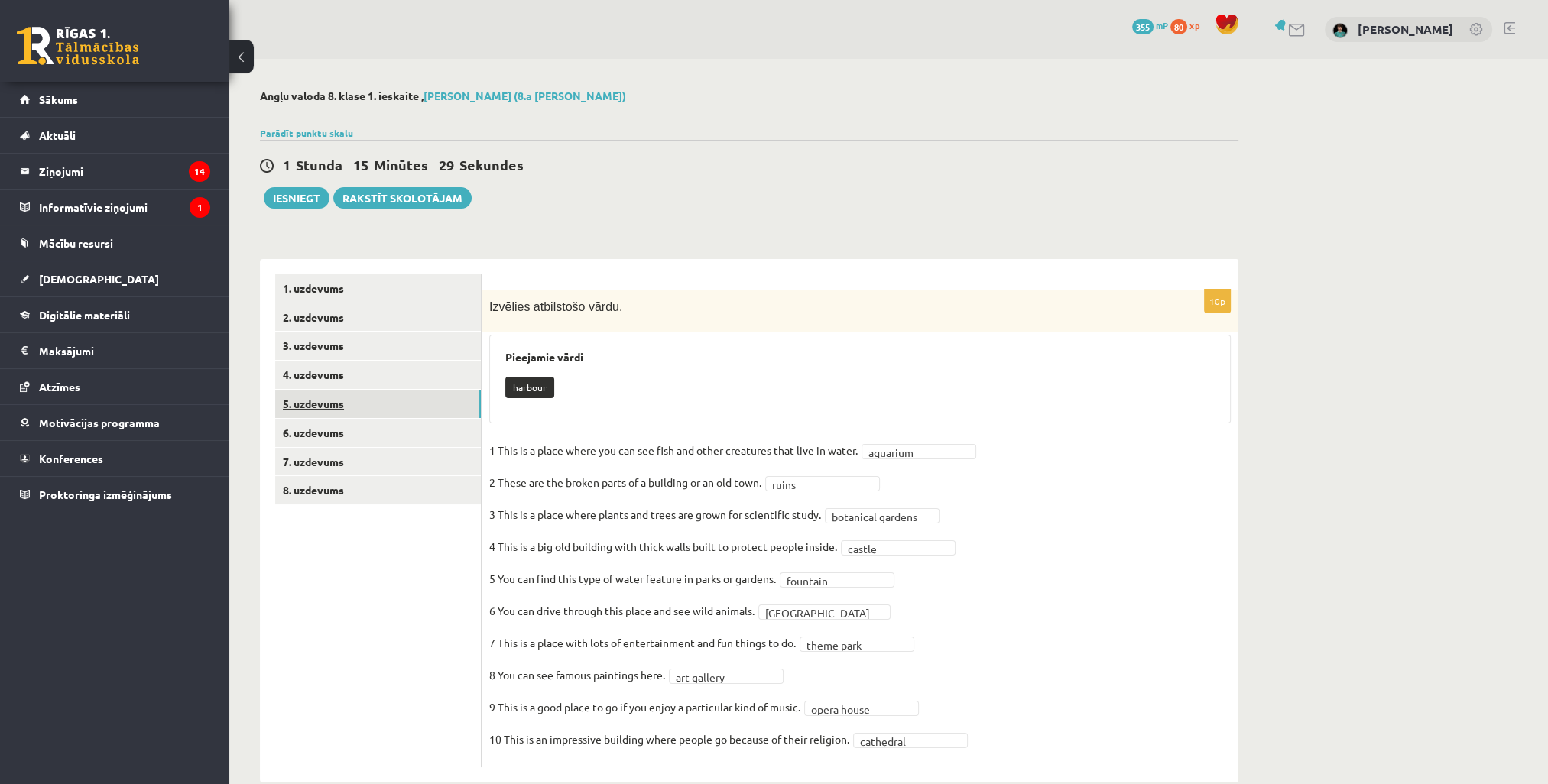
click at [328, 406] on link "5. uzdevums" at bounding box center [378, 403] width 205 height 28
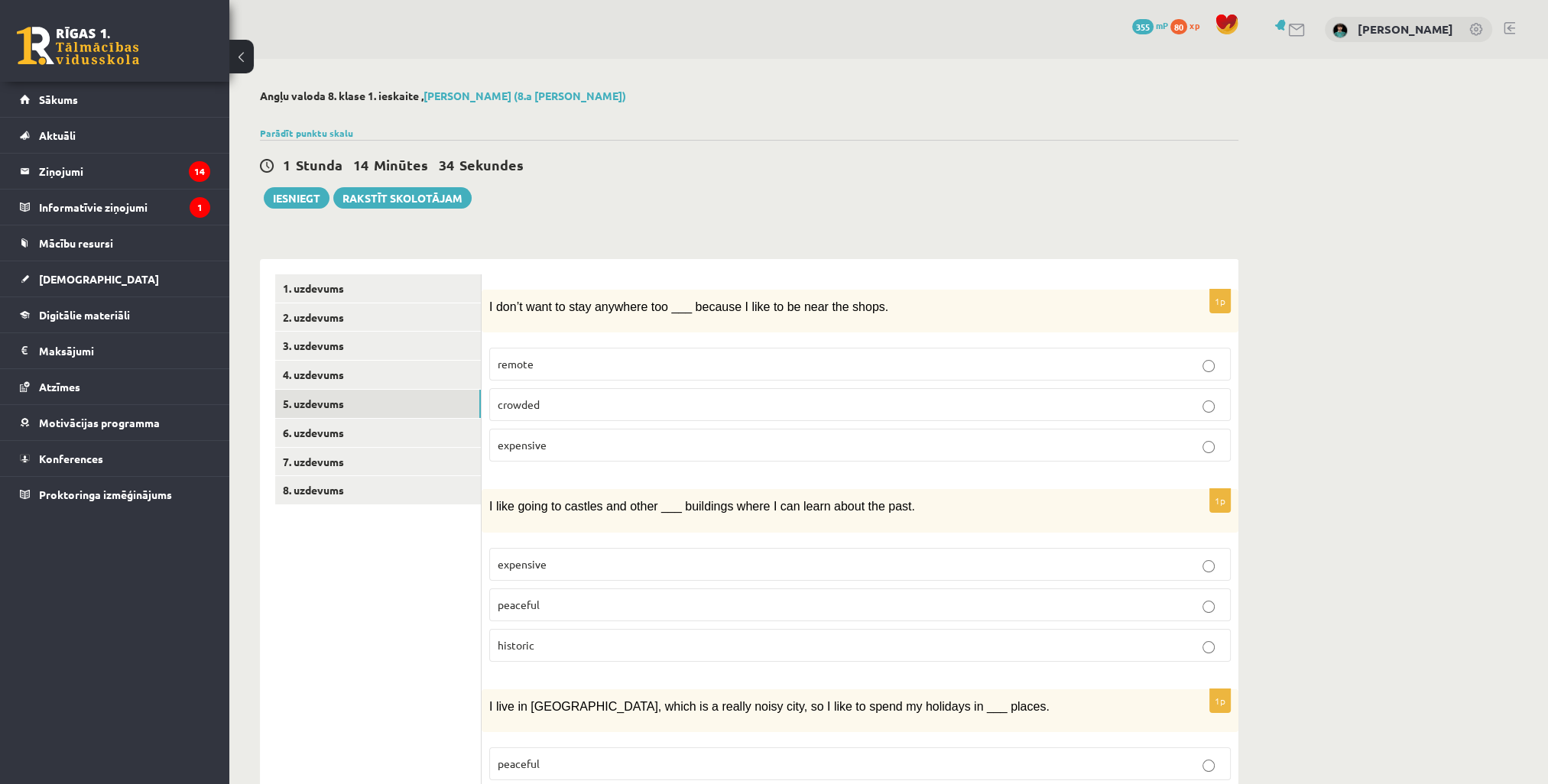
scroll to position [76, 0]
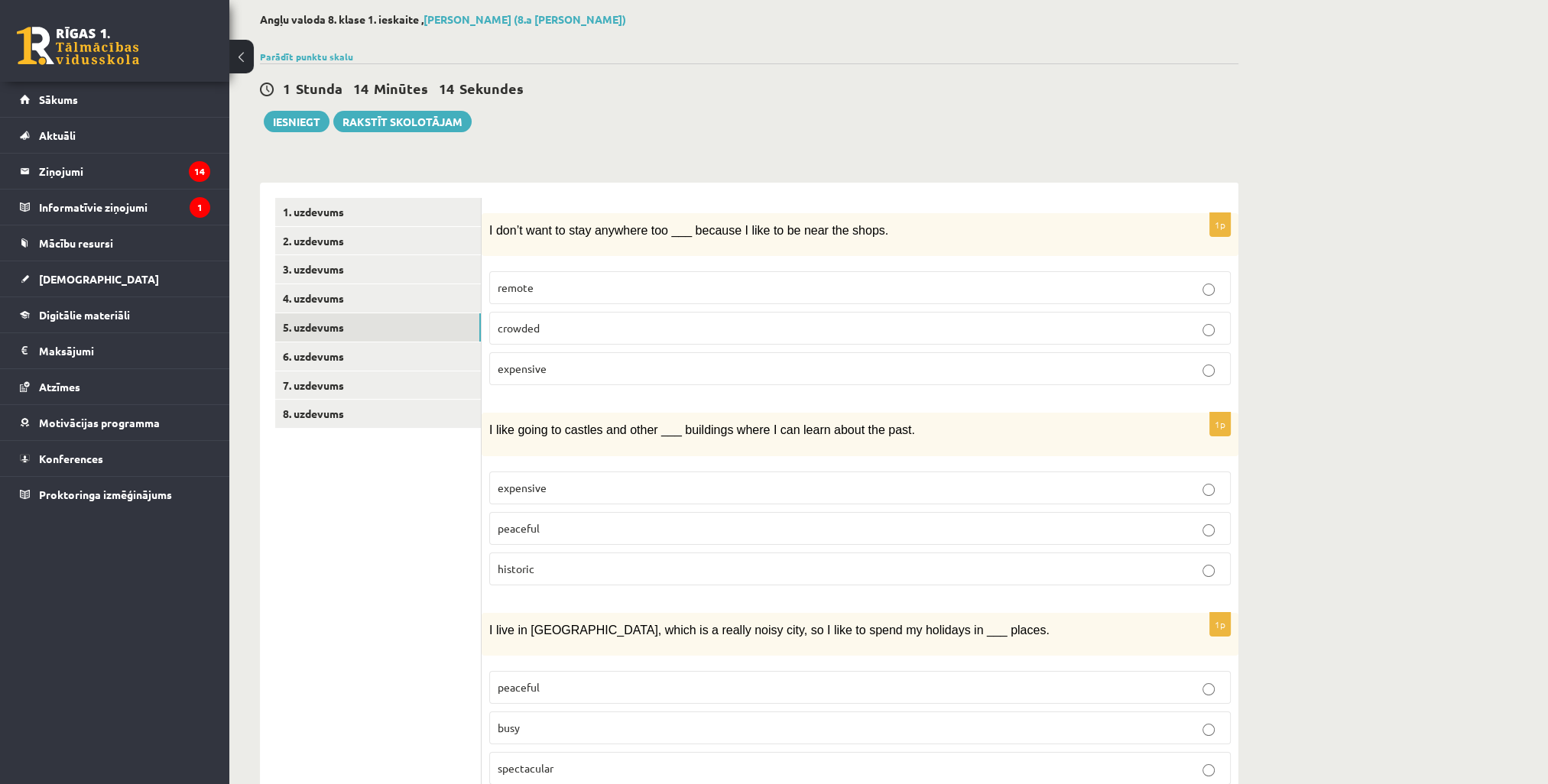
drag, startPoint x: 1067, startPoint y: 289, endPoint x: 1065, endPoint y: 277, distance: 12.2
click at [1067, 289] on p "remote" at bounding box center [860, 288] width 725 height 16
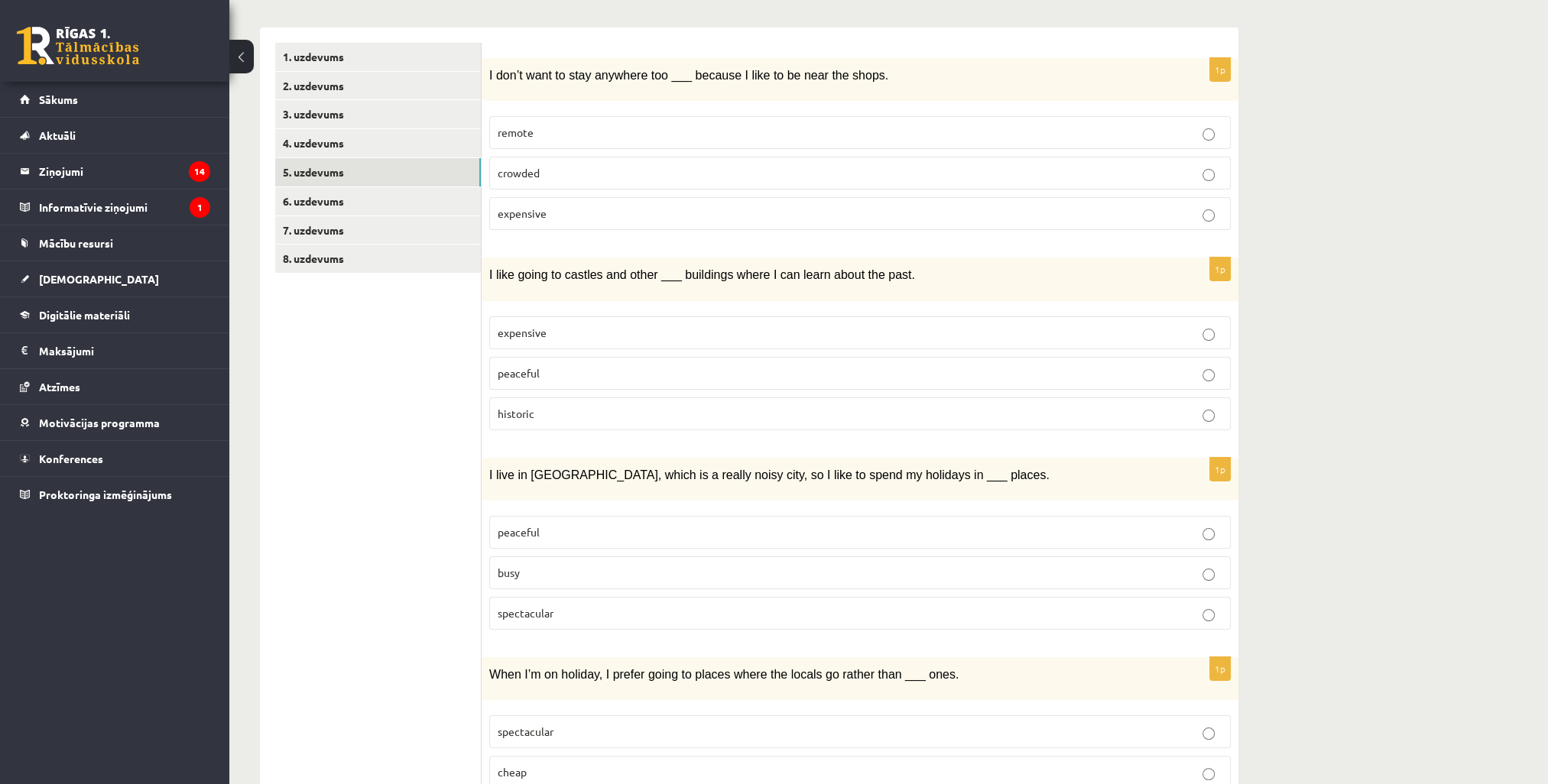
scroll to position [64, 0]
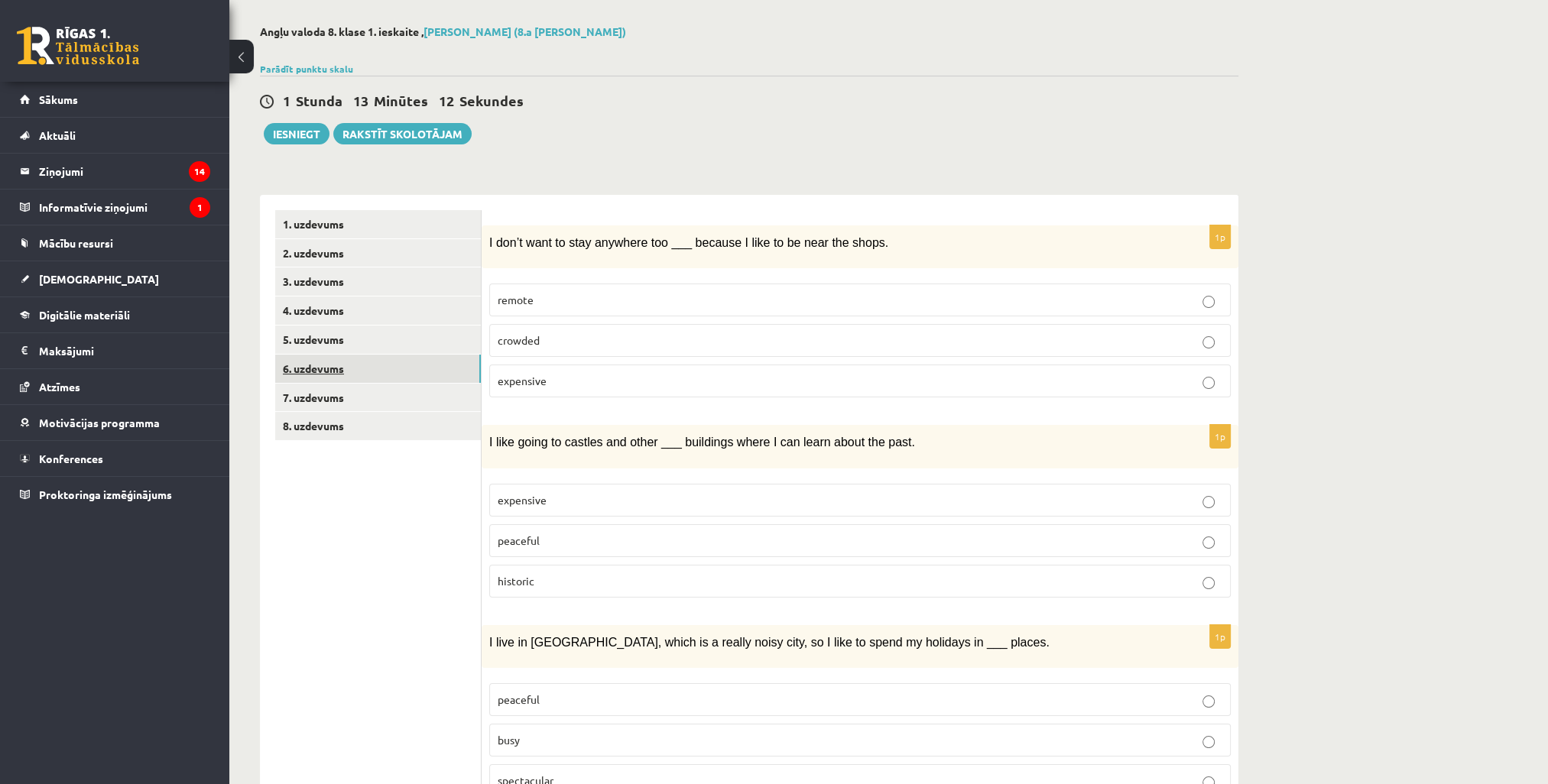
click at [305, 374] on link "6. uzdevums" at bounding box center [378, 368] width 205 height 28
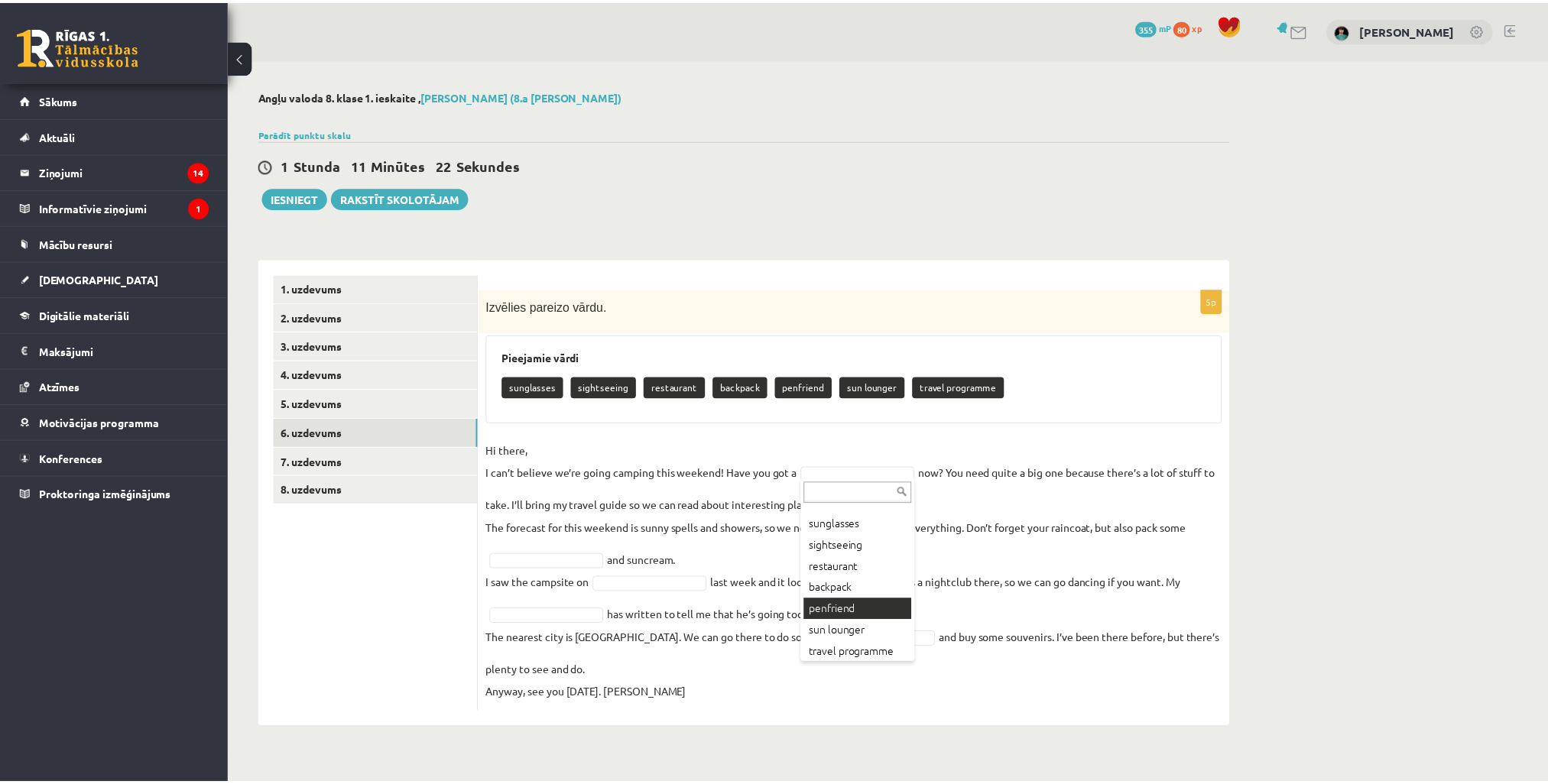
scroll to position [18, 0]
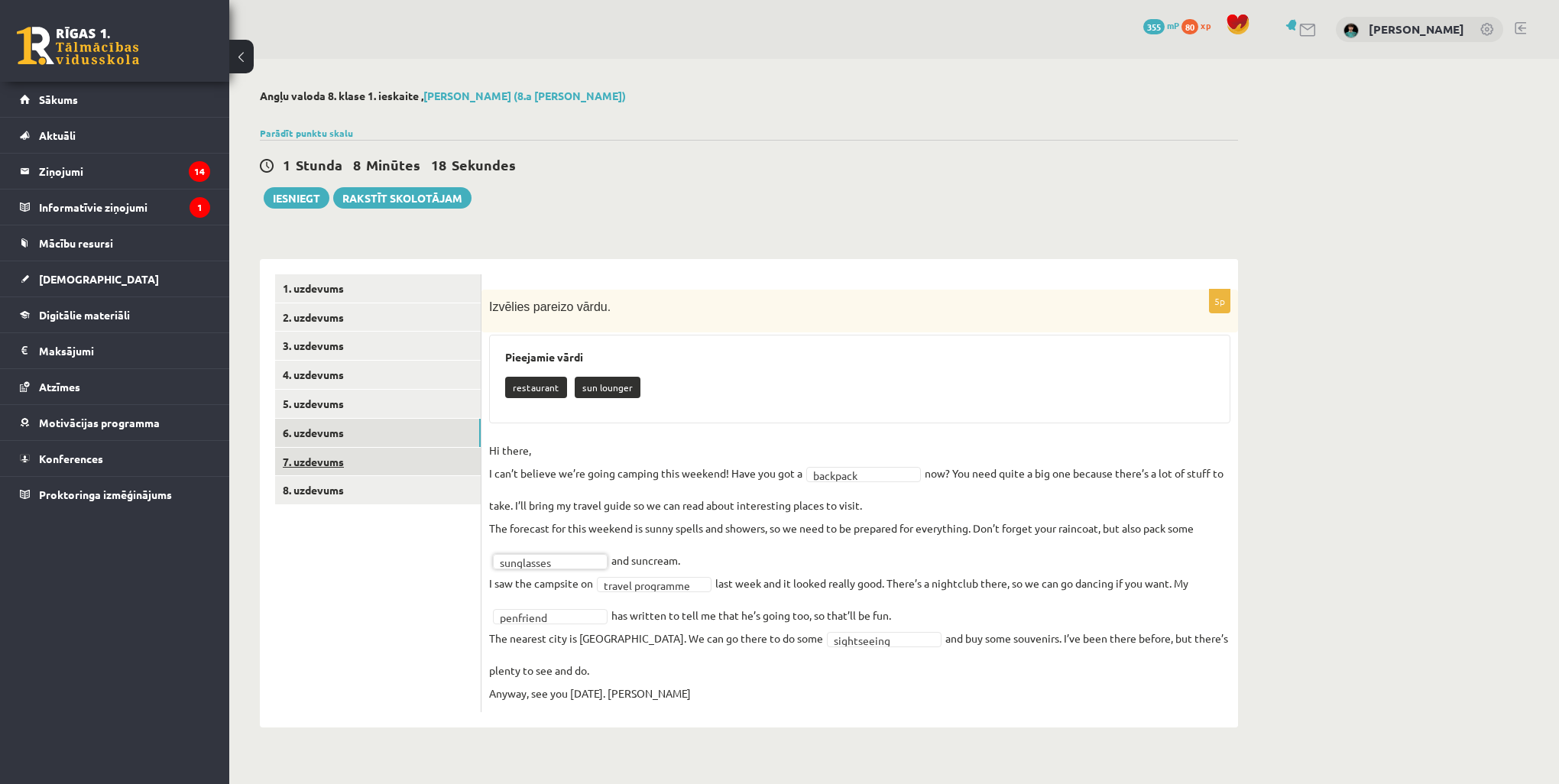
click at [331, 464] on link "7. uzdevums" at bounding box center [378, 461] width 205 height 28
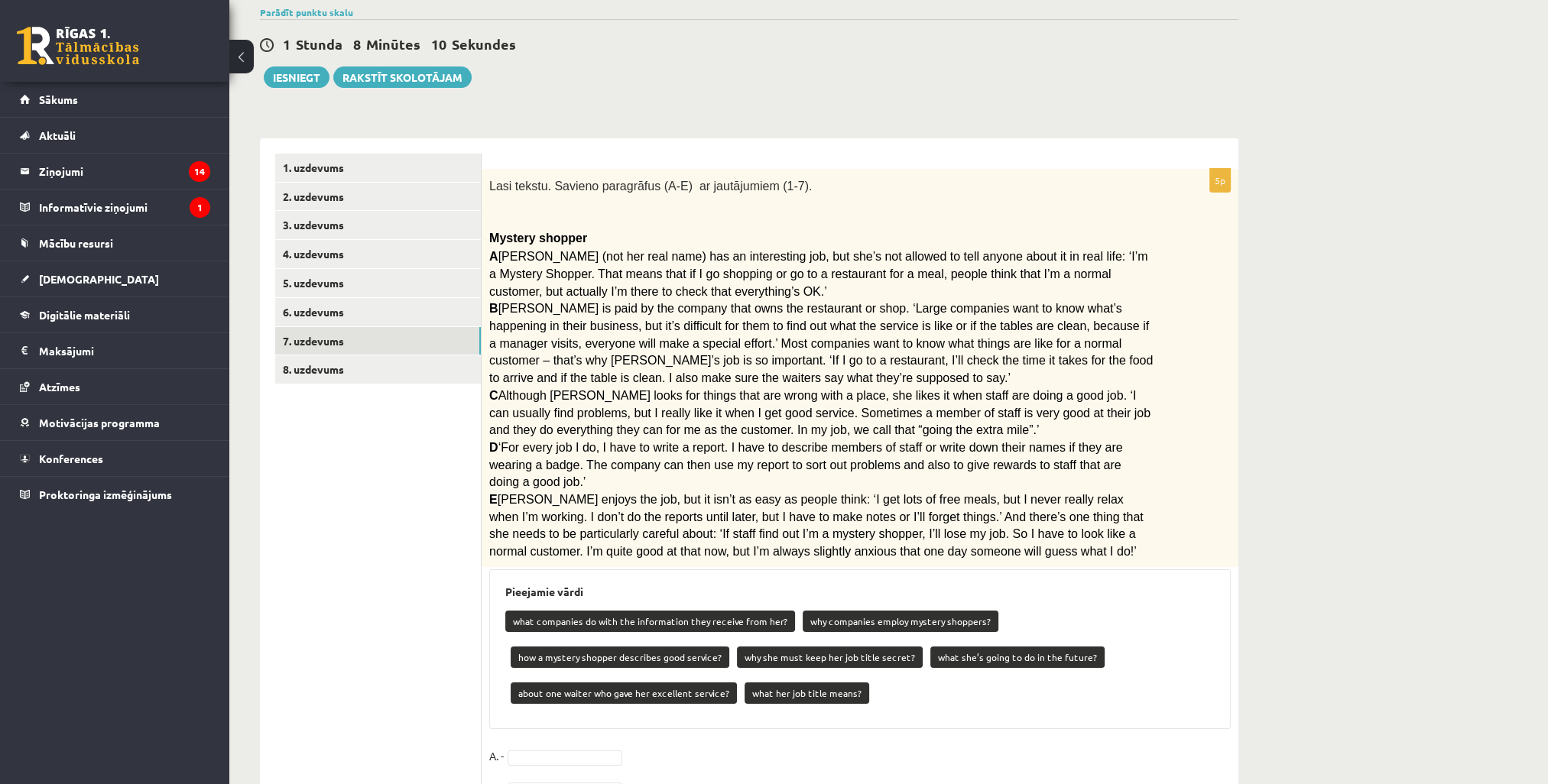
scroll to position [118, 0]
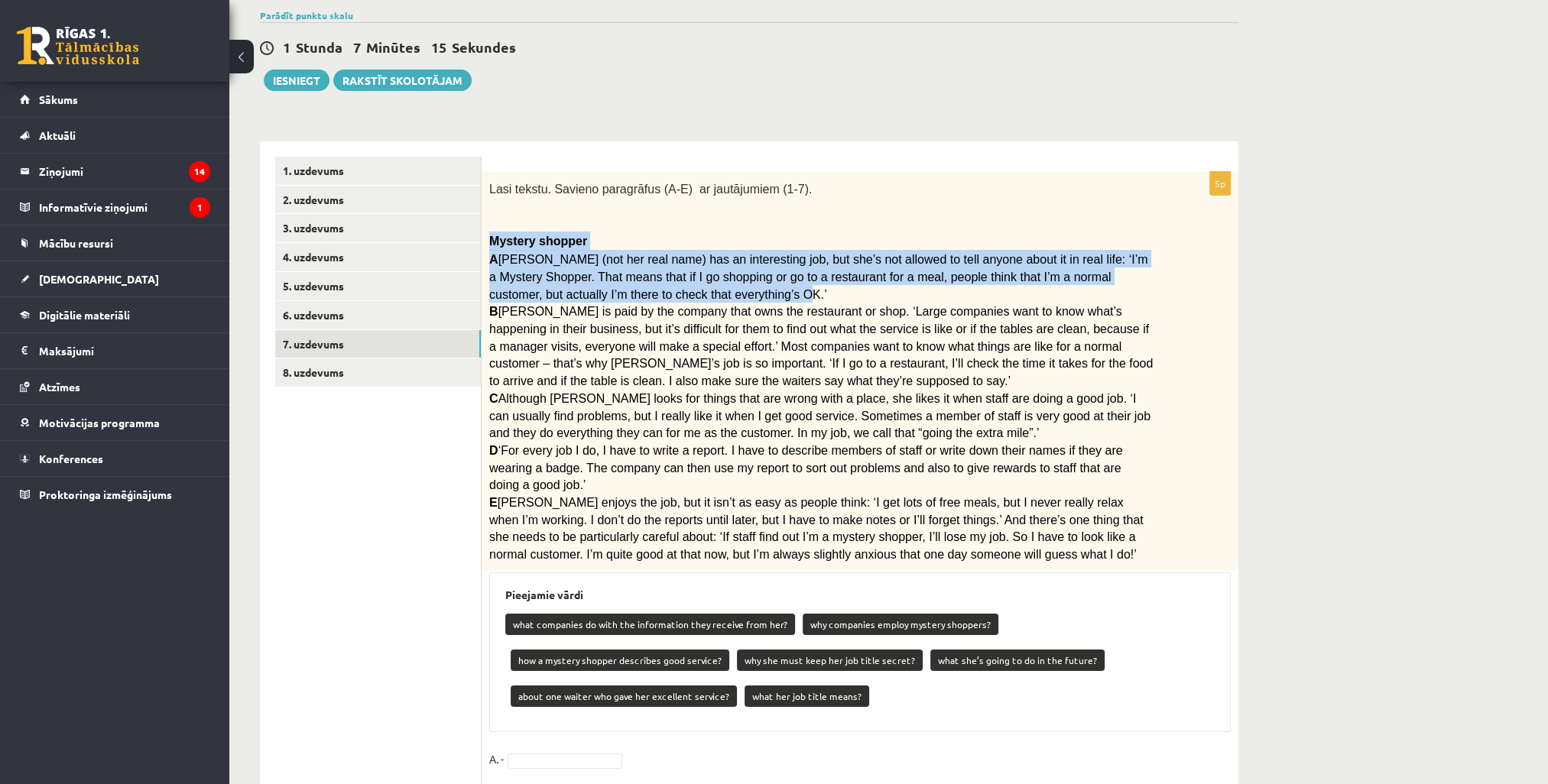
drag, startPoint x: 668, startPoint y: 289, endPoint x: 483, endPoint y: 242, distance: 190.9
click at [483, 242] on div "Lasi tekstu. Savieno paragrāfus (A-E) ar jautājumiem (1-7). Mystery shopper A R…" at bounding box center [859, 370] width 756 height 398
copy div "Mystery shopper A Rita Adams (not her real name) has an interesting job, but sh…"
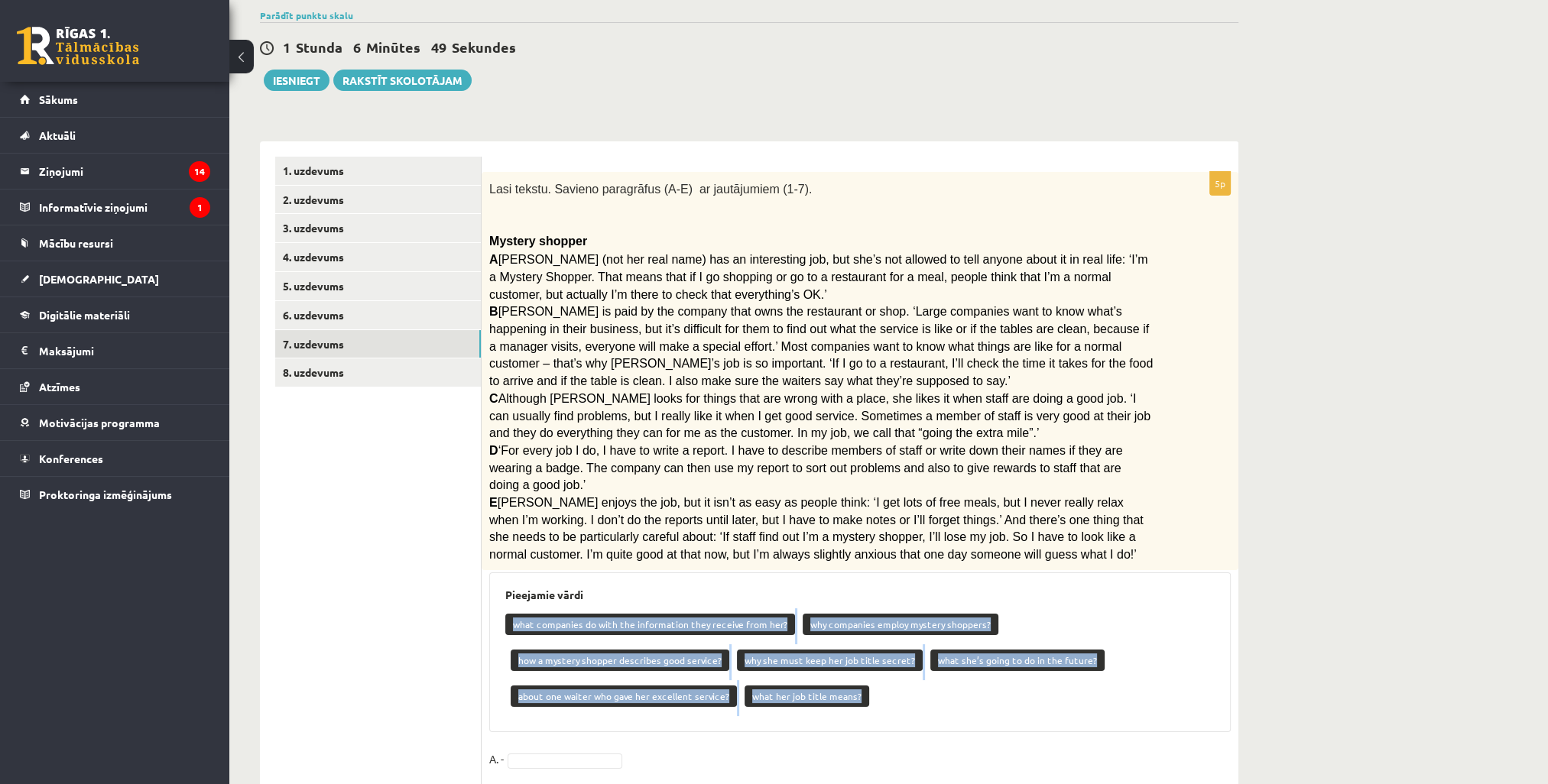
drag, startPoint x: 631, startPoint y: 677, endPoint x: 515, endPoint y: 609, distance: 134.5
click at [515, 609] on div "what companies do with the information they receive from her? why companies emp…" at bounding box center [859, 662] width 709 height 108
copy div "what companies do with the information they receive from her? why companies emp…"
click at [744, 685] on p "what her job title means?" at bounding box center [806, 696] width 124 height 22
drag, startPoint x: 623, startPoint y: 673, endPoint x: 515, endPoint y: 596, distance: 132.6
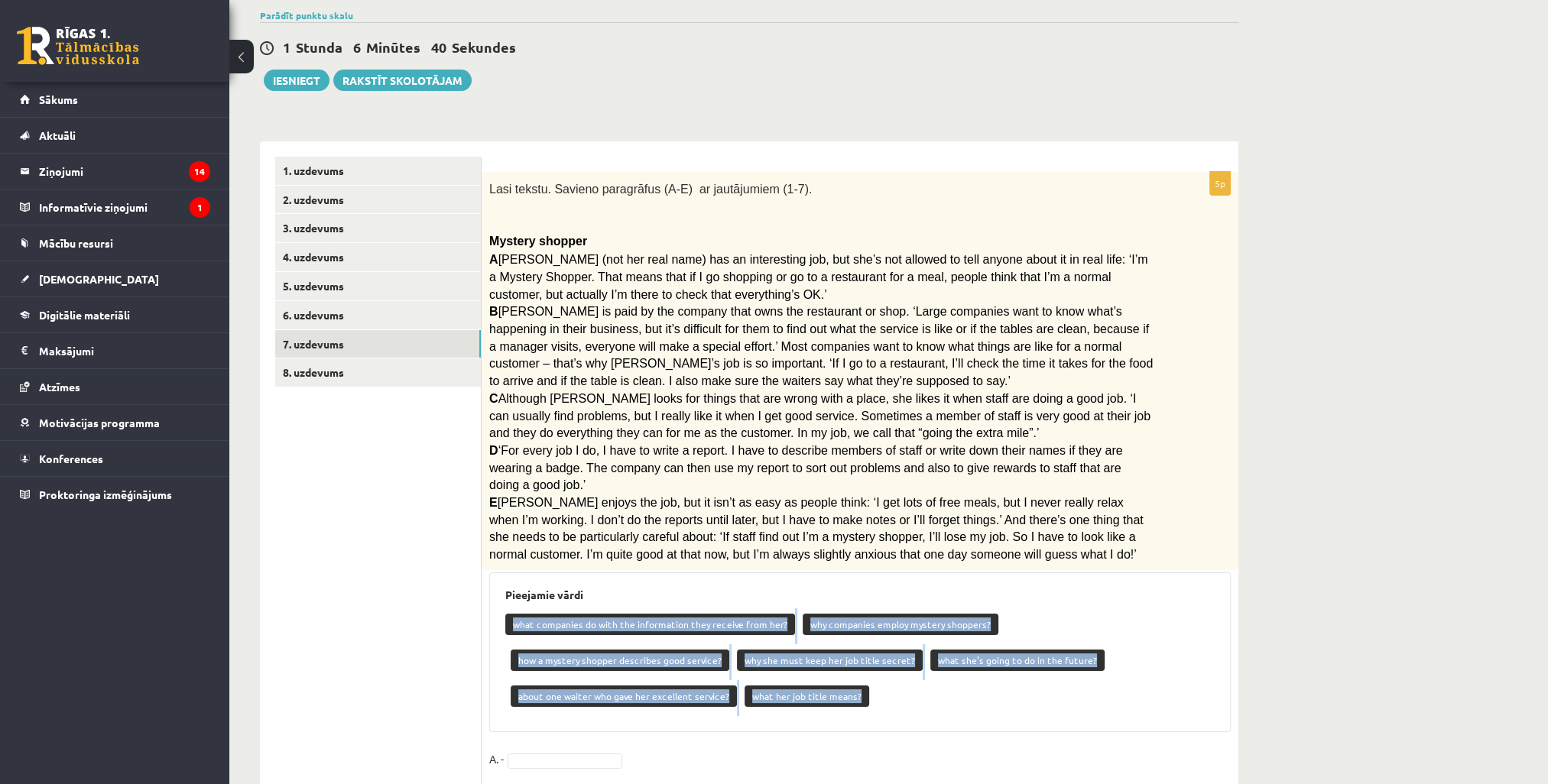
click at [515, 608] on div "what companies do with the information they receive from her? why companies emp…" at bounding box center [859, 662] width 709 height 108
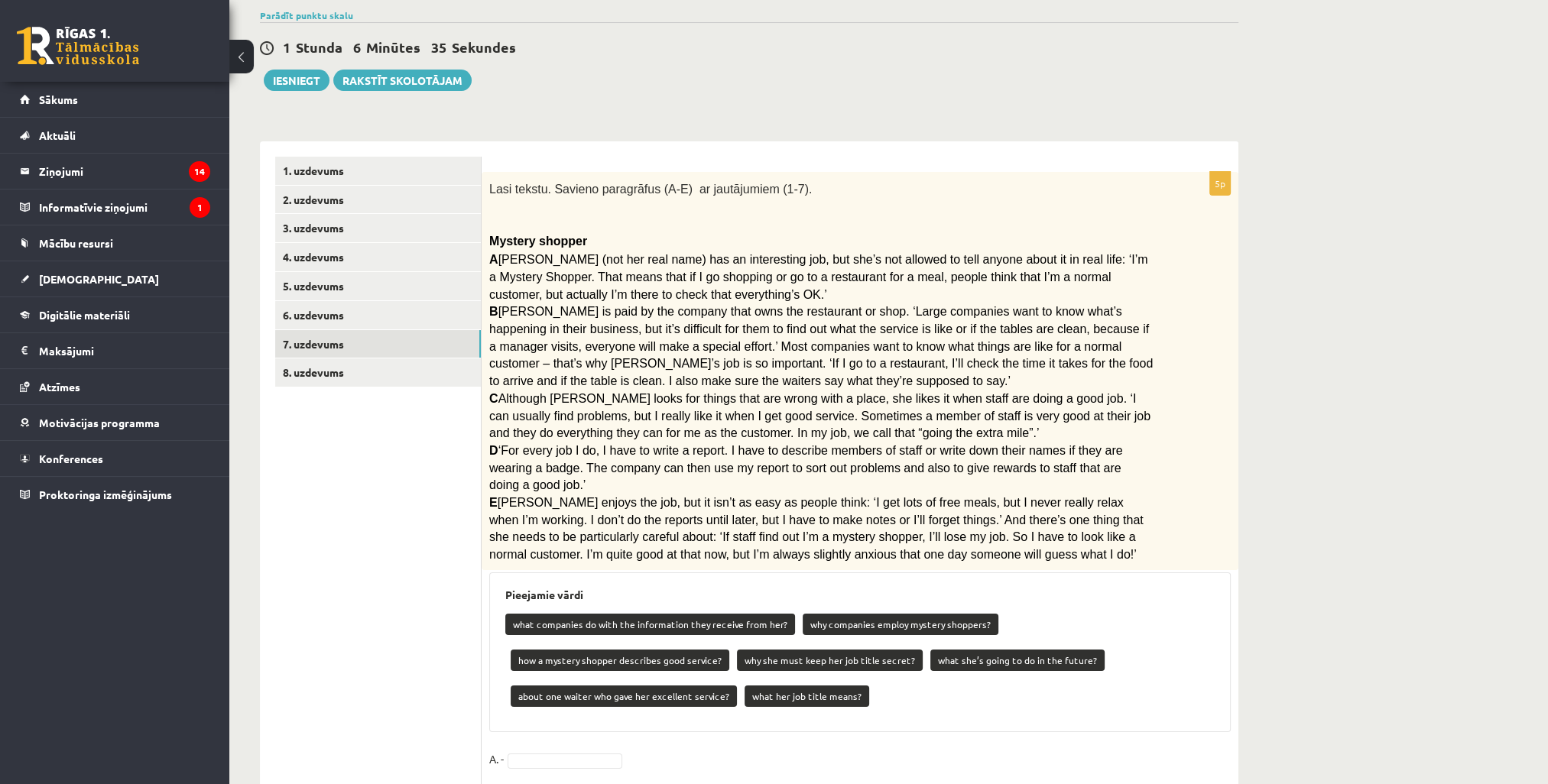
click at [827, 682] on div "what companies do with the information they receive from her? why companies emp…" at bounding box center [859, 662] width 709 height 108
drag, startPoint x: 575, startPoint y: 377, endPoint x: 480, endPoint y: 284, distance: 132.9
click at [480, 284] on div "**********" at bounding box center [749, 536] width 979 height 789
drag, startPoint x: 480, startPoint y: 284, endPoint x: 553, endPoint y: 387, distance: 126.2
click at [553, 392] on span "Although Rita looks for things that are wrong with a place, she likes it when s…" at bounding box center [820, 416] width 661 height 47
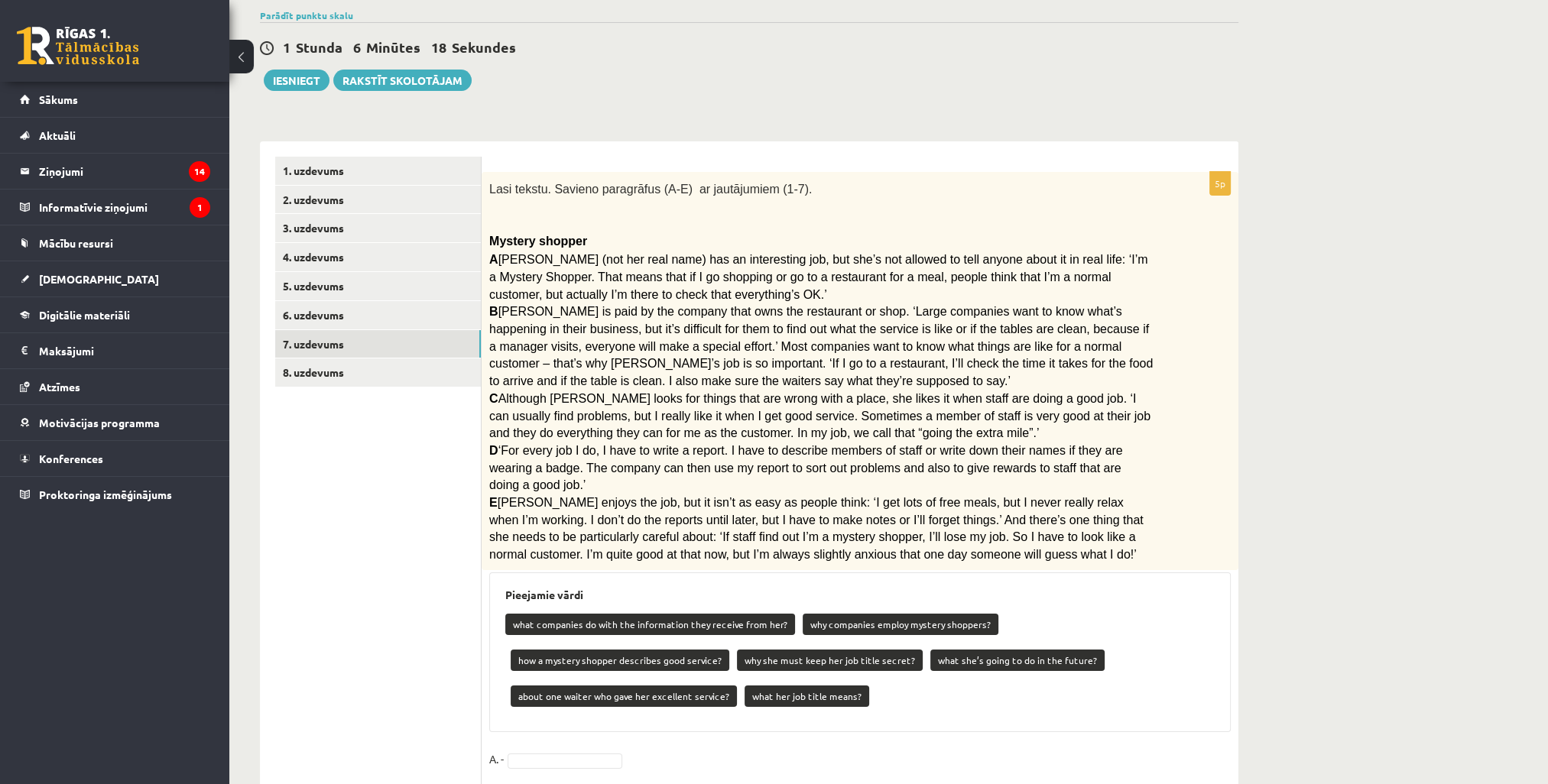
click at [838, 529] on p "E Rita enjoys the job, but it isn’t as easy as people think: ‘I get lots of fre…" at bounding box center [822, 527] width 665 height 70
drag, startPoint x: 838, startPoint y: 529, endPoint x: 847, endPoint y: 534, distance: 10.3
click at [847, 534] on p "E Rita enjoys the job, but it isn’t as easy as people think: ‘I get lots of fre…" at bounding box center [822, 527] width 665 height 70
click at [843, 573] on div "Pieejamie vārdi what companies do with the information they receive from her? w…" at bounding box center [860, 652] width 742 height 161
click at [847, 530] on p "E Rita enjoys the job, but it isn’t as easy as people think: ‘I get lots of fre…" at bounding box center [822, 527] width 665 height 70
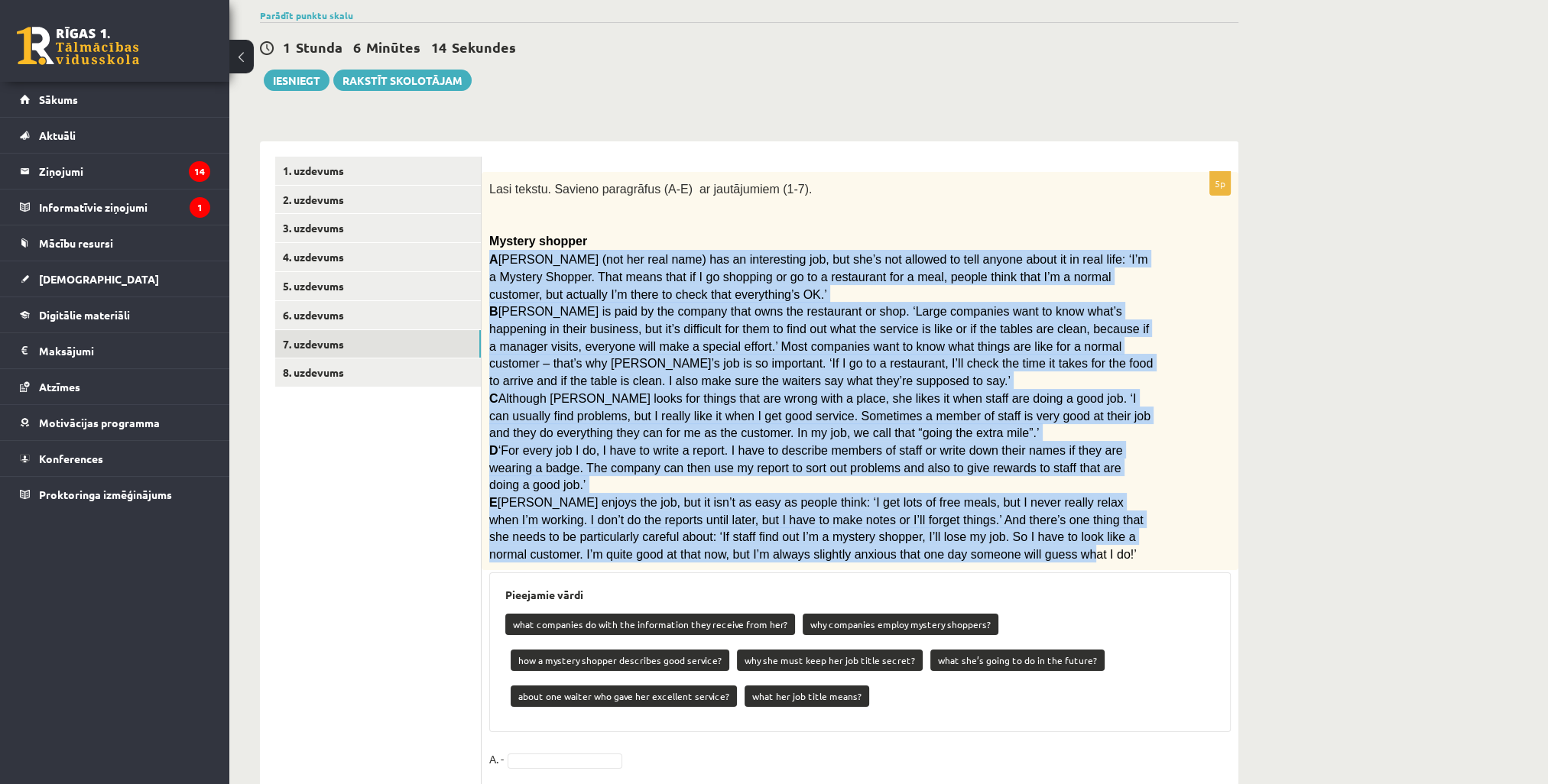
drag, startPoint x: 843, startPoint y: 529, endPoint x: 488, endPoint y: 259, distance: 446.0
click at [488, 259] on div "Lasi tekstu. Savieno paragrāfus (A-E) ar jautājumiem (1-7). Mystery shopper A R…" at bounding box center [859, 370] width 756 height 398
copy div "A Rita Adams (not her real name) has an interesting job, but she’s not allowed …"
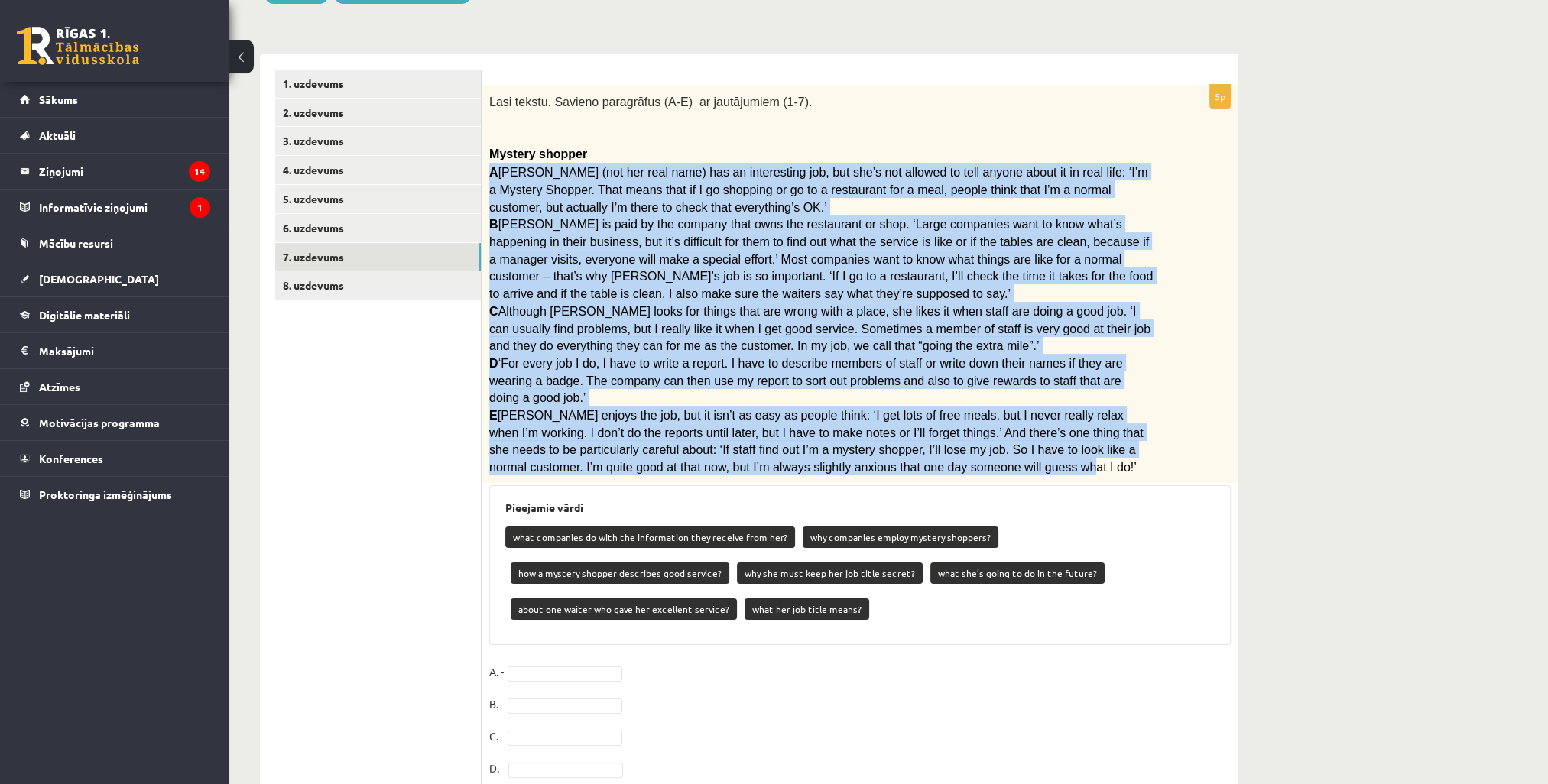
scroll to position [270, 0]
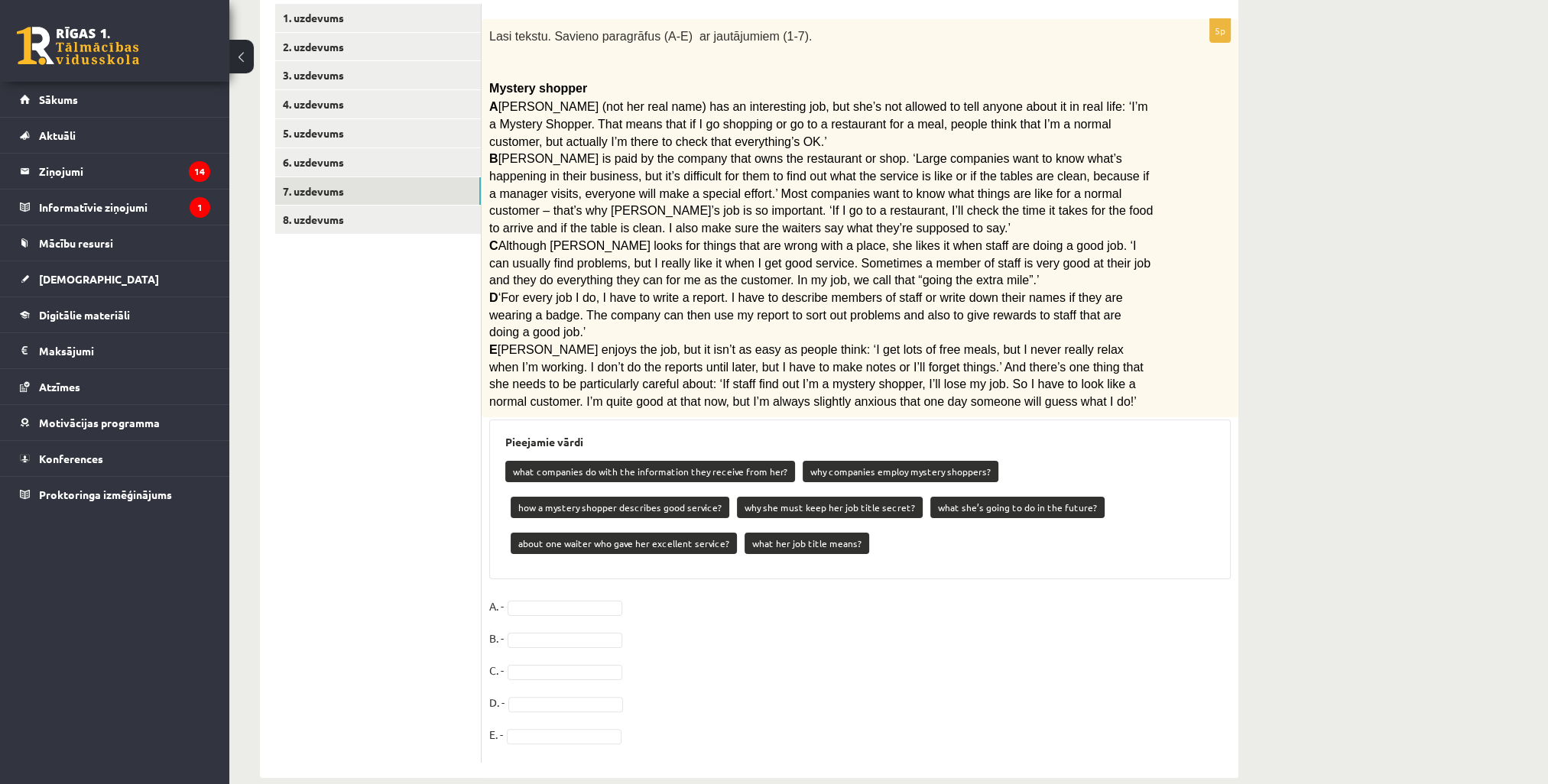
click at [865, 630] on fieldset "A. - B. - C. - D. - E. -" at bounding box center [860, 674] width 742 height 161
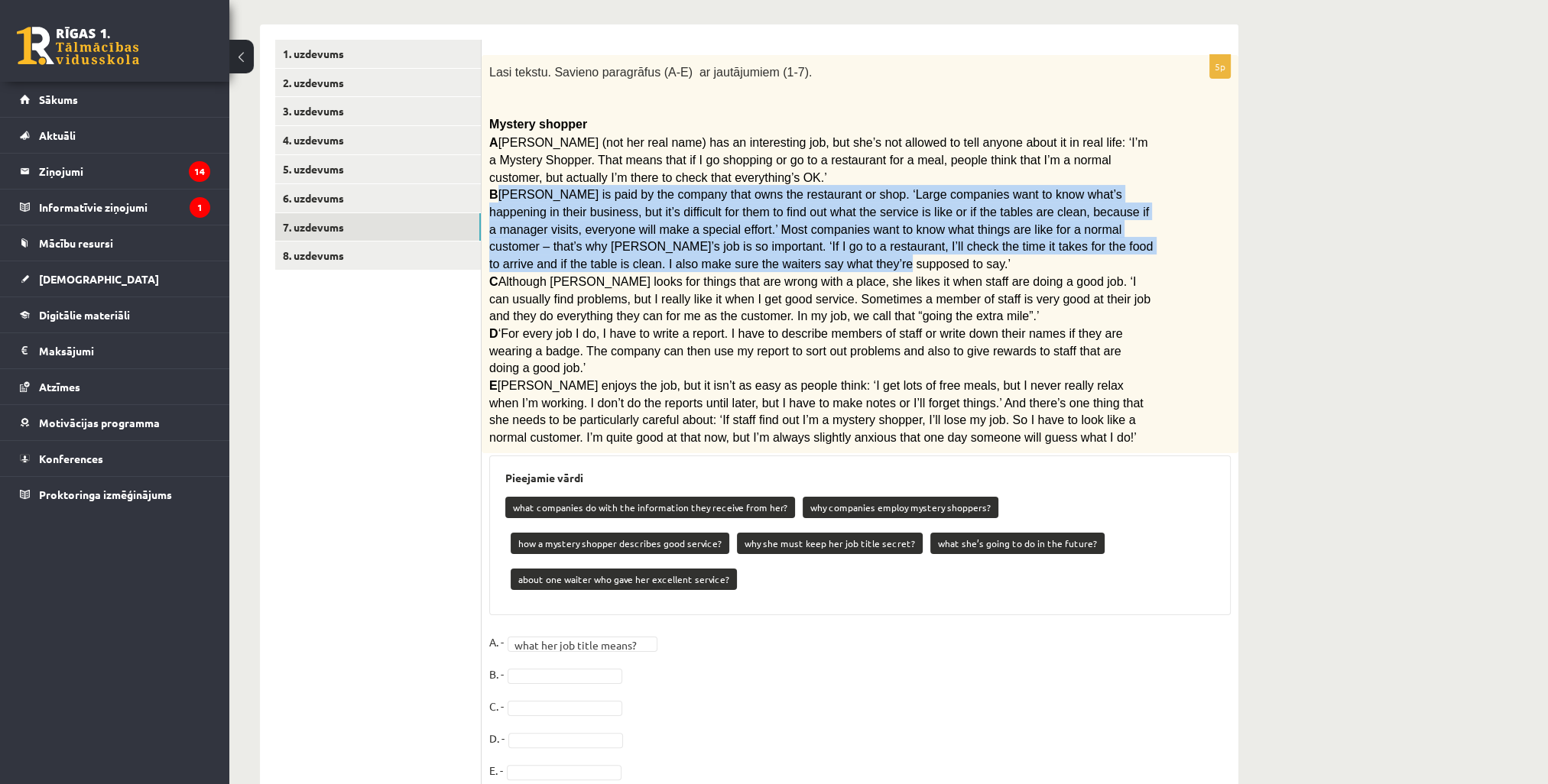
drag, startPoint x: 578, startPoint y: 258, endPoint x: 500, endPoint y: 197, distance: 99.0
click at [500, 197] on p "B Rita is paid by the company that owns the restaurant or shop. ‘Large companie…" at bounding box center [822, 228] width 665 height 86
copy span "Rita is paid by the company that owns the restaurant or shop. ‘Large companies …"
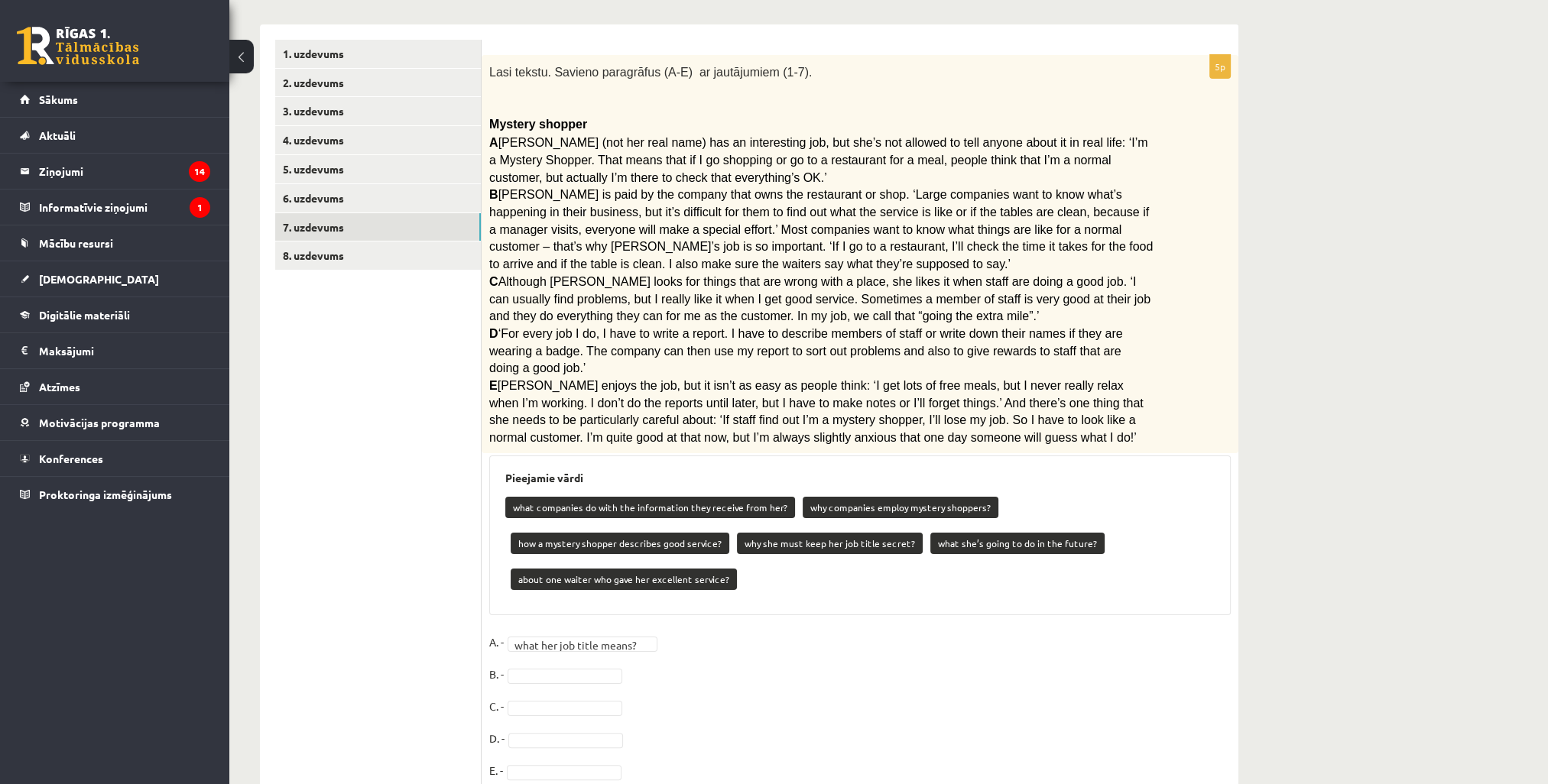
drag, startPoint x: 724, startPoint y: 476, endPoint x: 735, endPoint y: 477, distance: 11.0
click at [725, 496] on p "what companies do with the information they receive from her?" at bounding box center [649, 507] width 290 height 22
drag, startPoint x: 781, startPoint y: 483, endPoint x: 514, endPoint y: 481, distance: 267.0
click at [514, 496] on p "what companies do with the information they receive from her?" at bounding box center [649, 507] width 290 height 22
copy p "what companies do with the information they receive from her?"
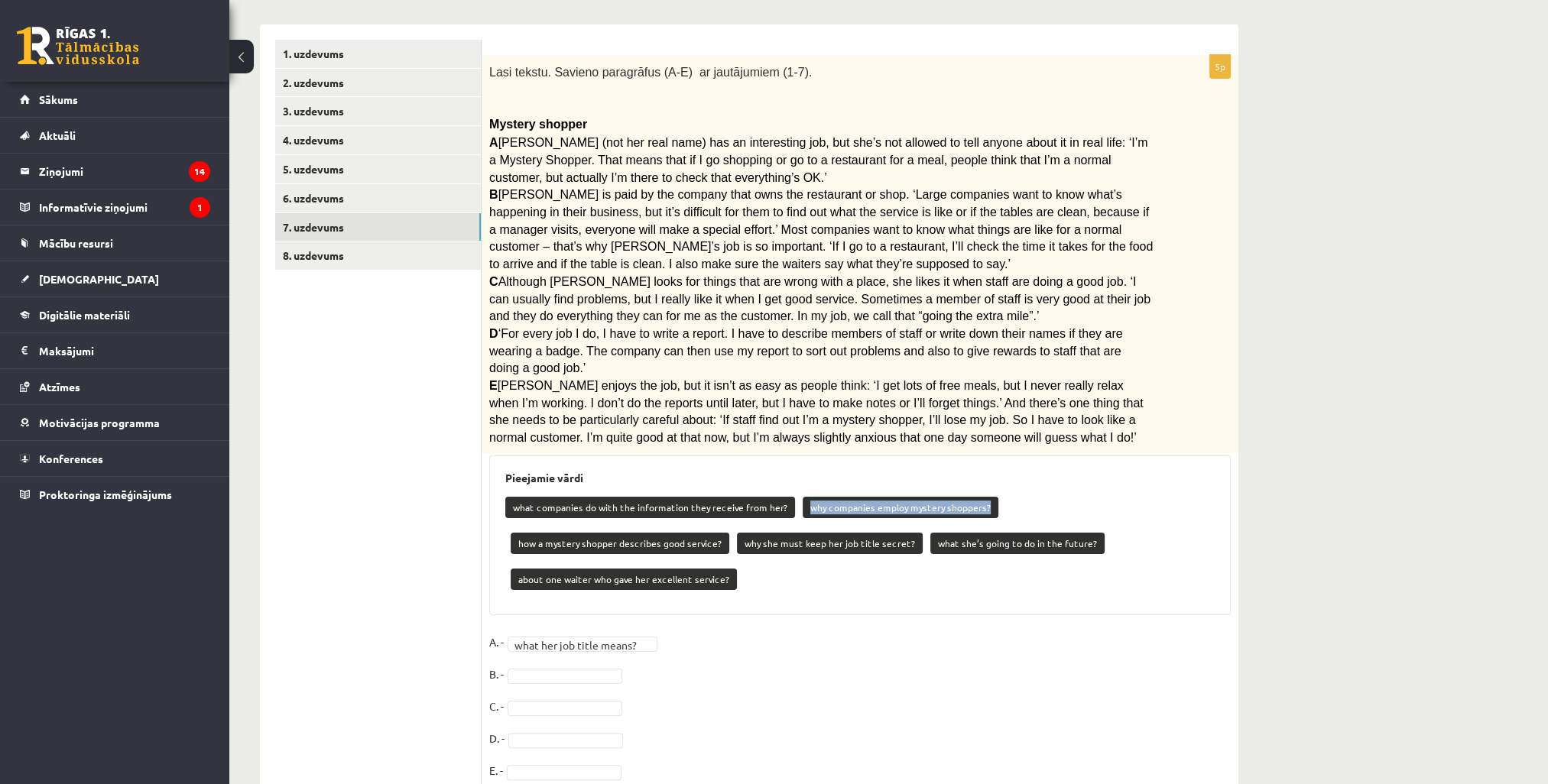
drag, startPoint x: 982, startPoint y: 485, endPoint x: 805, endPoint y: 471, distance: 177.6
click at [805, 491] on div "what companies do with the information they receive from her? why companies emp…" at bounding box center [859, 544] width 709 height 108
copy p "why companies employ mystery shoppers?"
drag, startPoint x: 1205, startPoint y: 487, endPoint x: 998, endPoint y: 485, distance: 207.0
click at [998, 491] on div "what companies do with the information they receive from her? why companies emp…" at bounding box center [859, 544] width 709 height 108
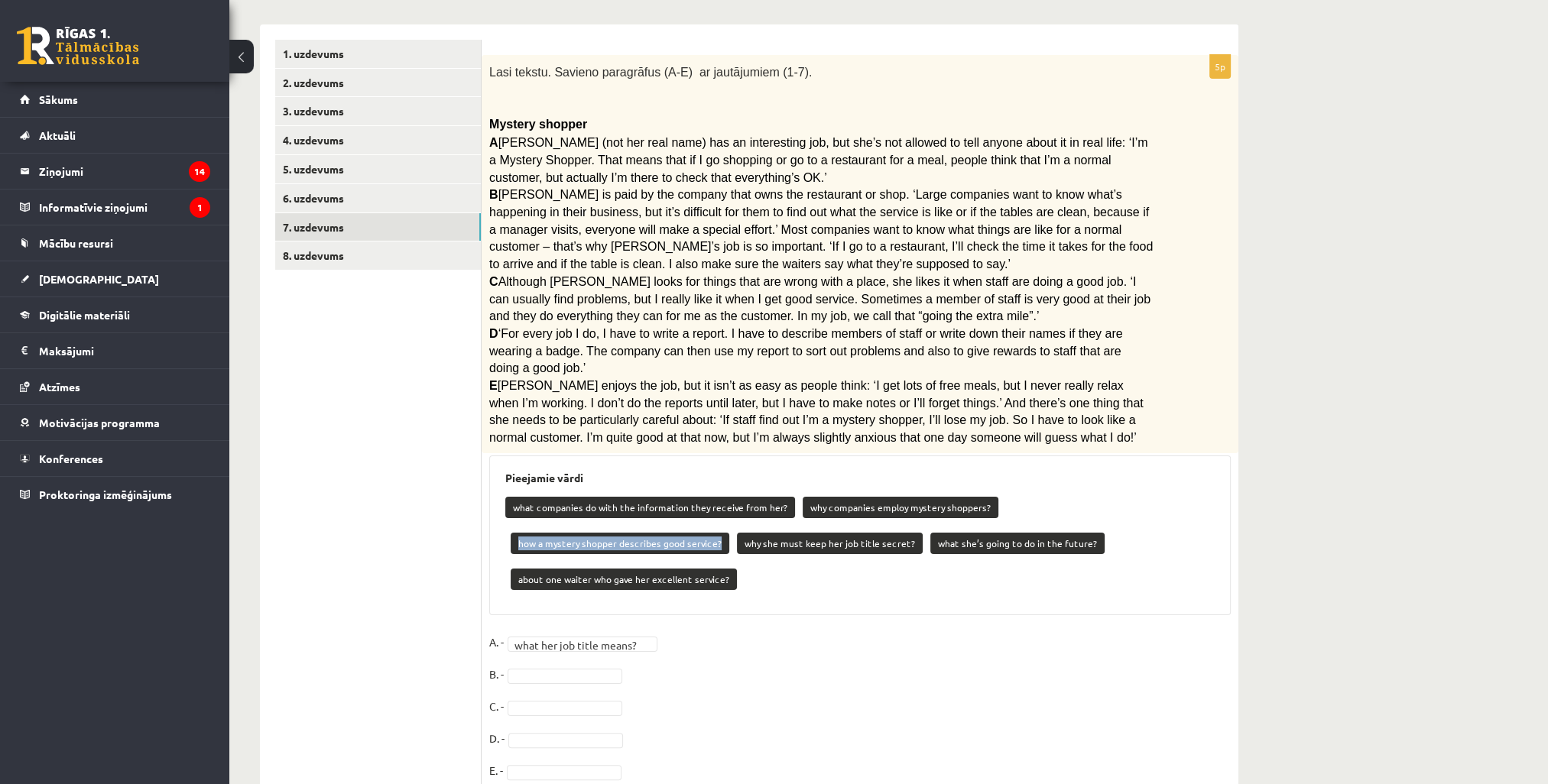
copy p "how a mystery shopper describes good service?"
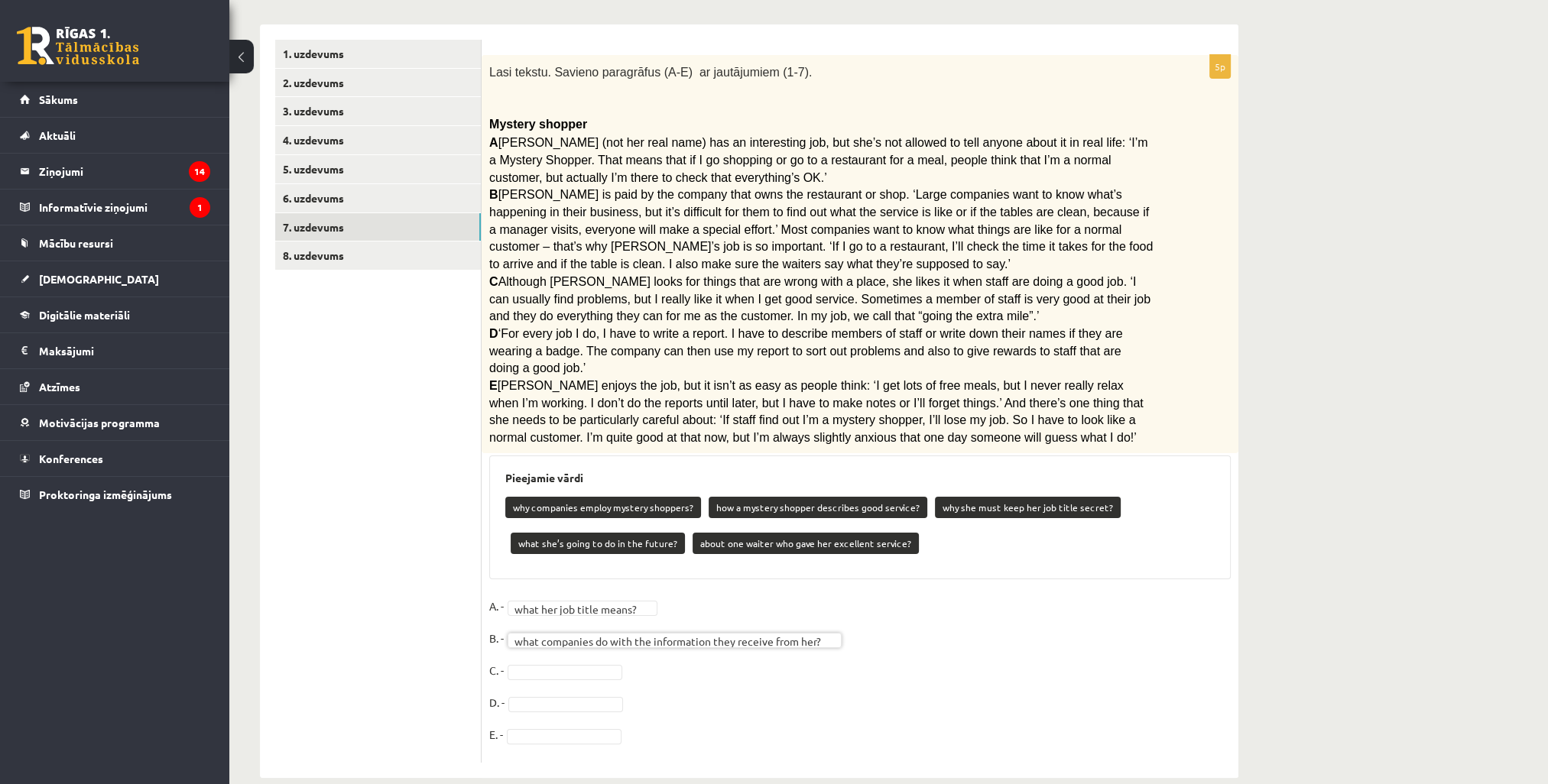
drag, startPoint x: 587, startPoint y: 240, endPoint x: 575, endPoint y: 243, distance: 12.4
click at [575, 243] on span "Rita is paid by the company that owns the restaurant or shop. ‘Large companies …" at bounding box center [821, 229] width 664 height 83
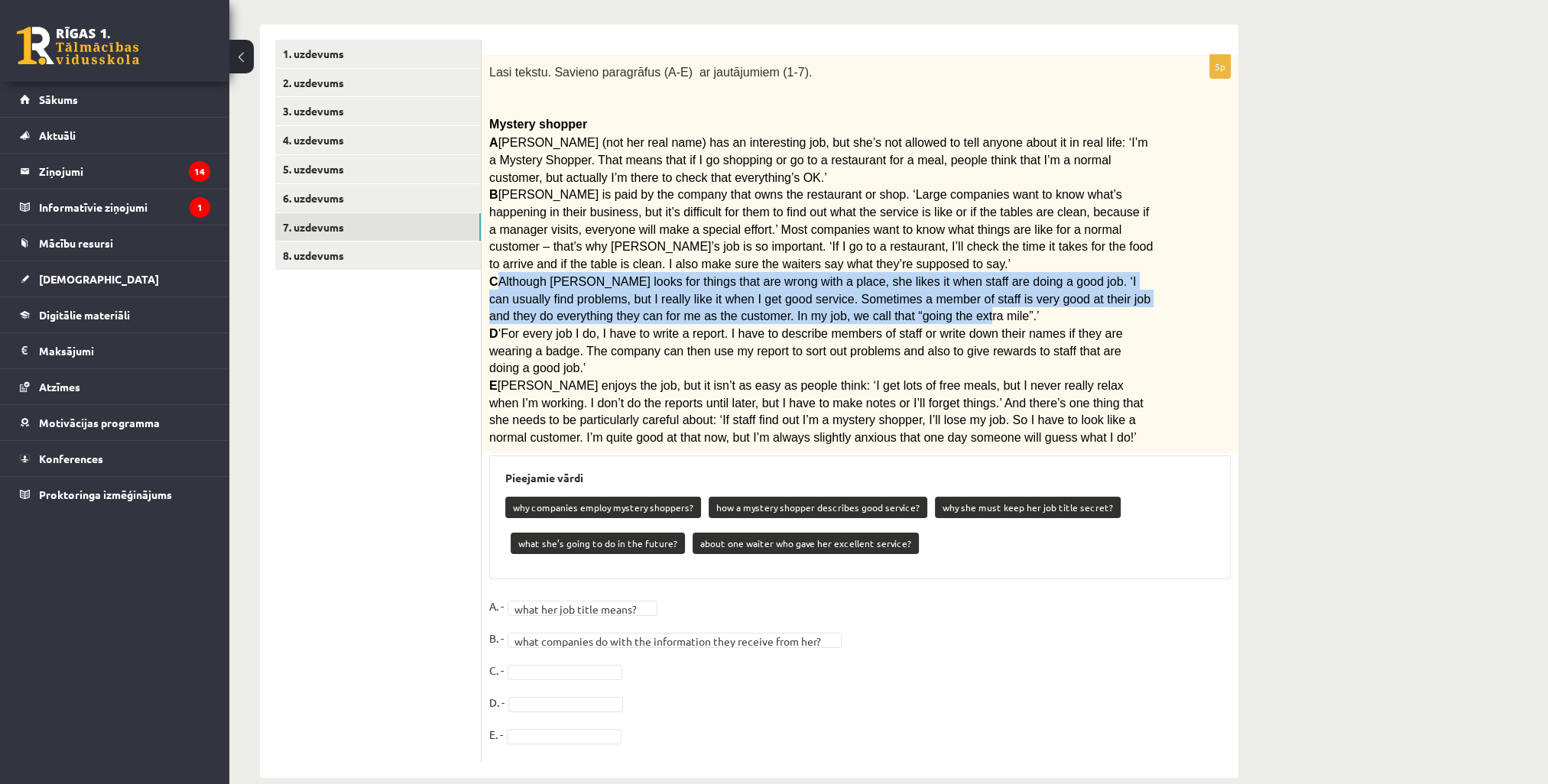
drag, startPoint x: 812, startPoint y: 309, endPoint x: 496, endPoint y: 279, distance: 317.4
click at [496, 279] on span "C Although Rita looks for things that are wrong with a place, she likes it when…" at bounding box center [820, 299] width 661 height 47
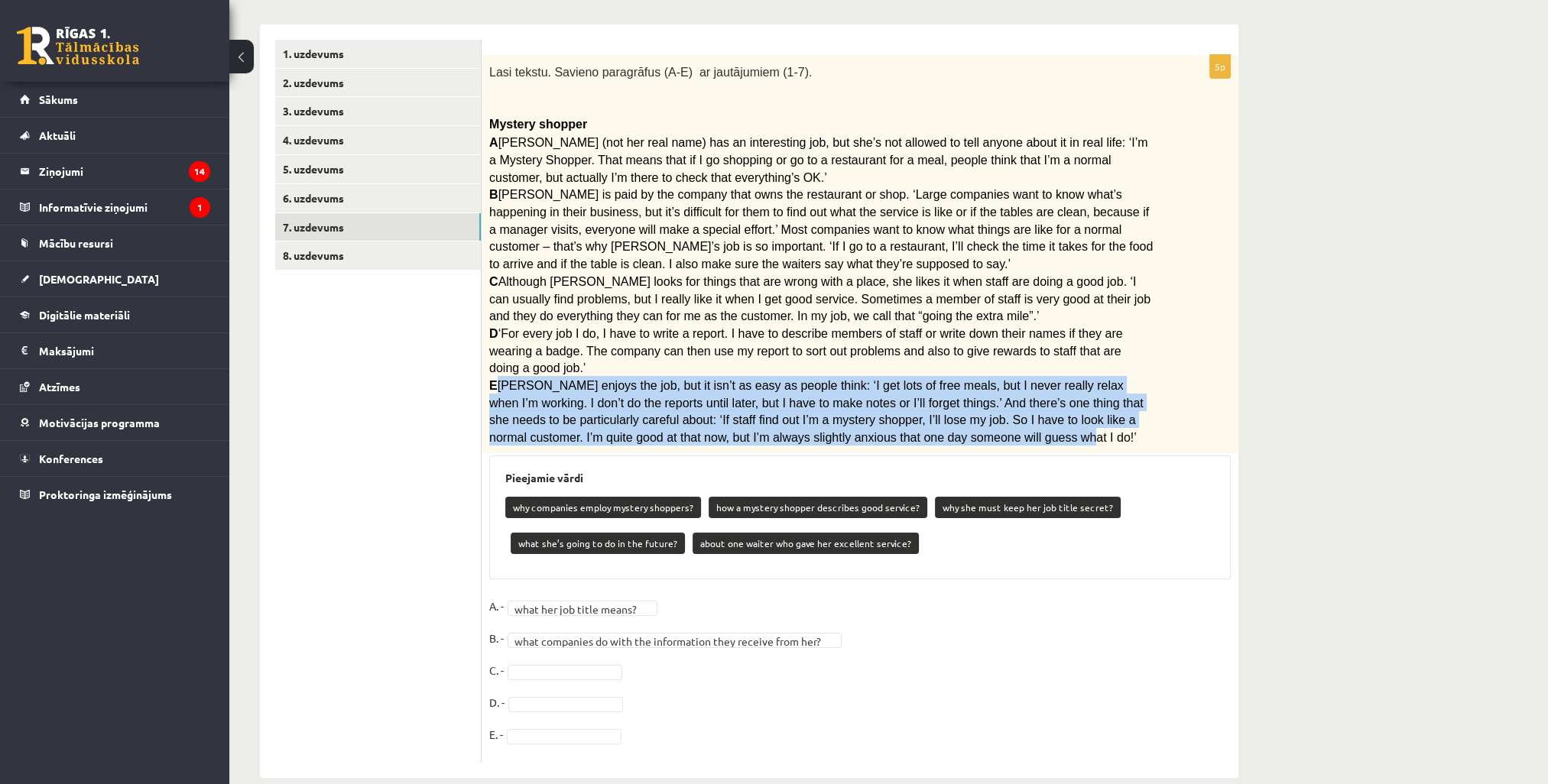
drag, startPoint x: 845, startPoint y: 414, endPoint x: 500, endPoint y: 358, distance: 349.5
click at [500, 376] on p "E Rita enjoys the job, but it isn’t as easy as people think: ‘I get lots of fre…" at bounding box center [822, 410] width 665 height 70
copy span "Rita enjoys the job, but it isn’t as easy as people think: ‘I get lots of free …"
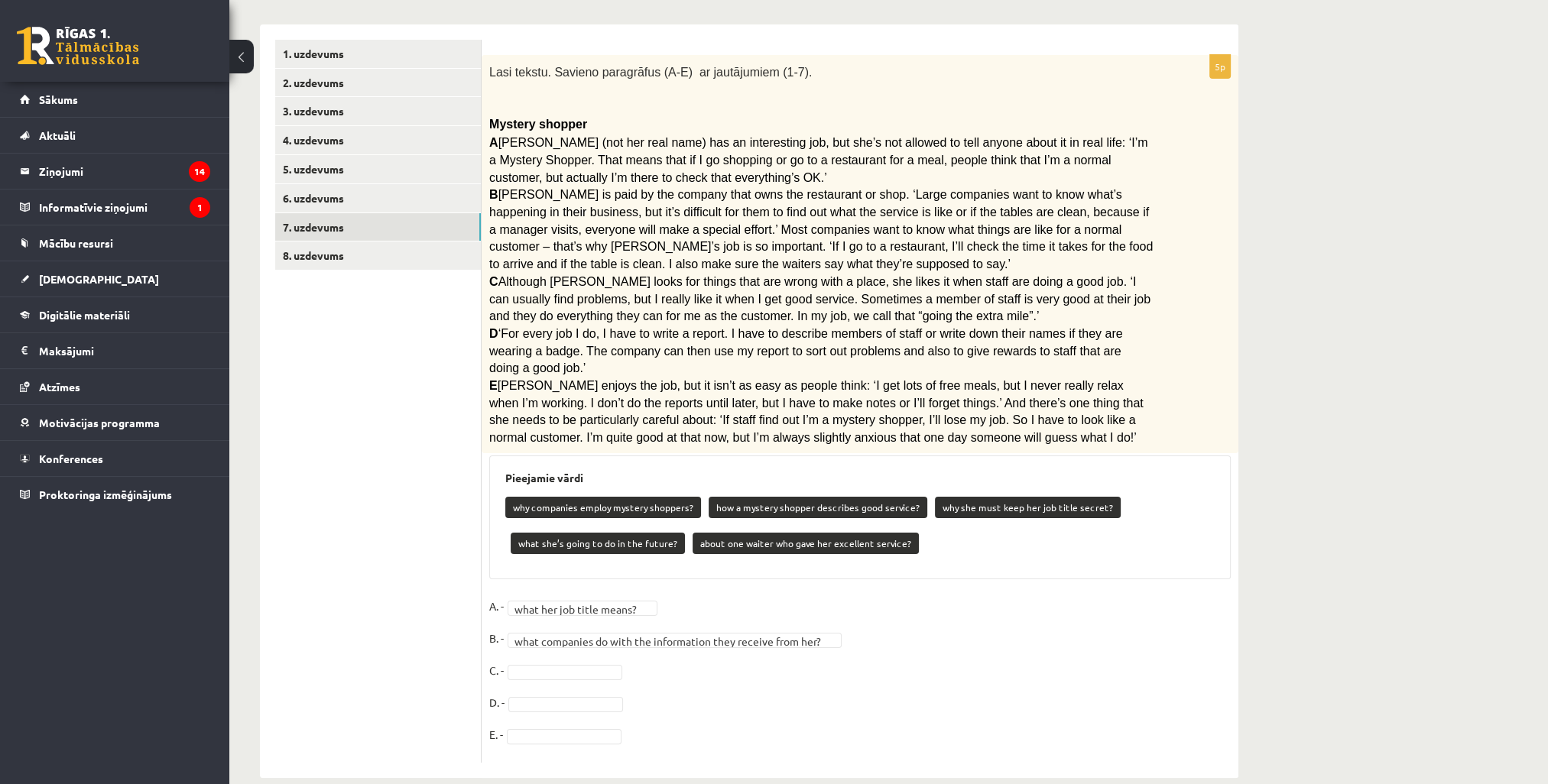
click at [996, 505] on div "why companies employ mystery shoppers? how a mystery shopper describes good ser…" at bounding box center [859, 526] width 709 height 72
click at [817, 500] on div "why companies employ mystery shoppers? how a mystery shopper describes good ser…" at bounding box center [859, 526] width 709 height 72
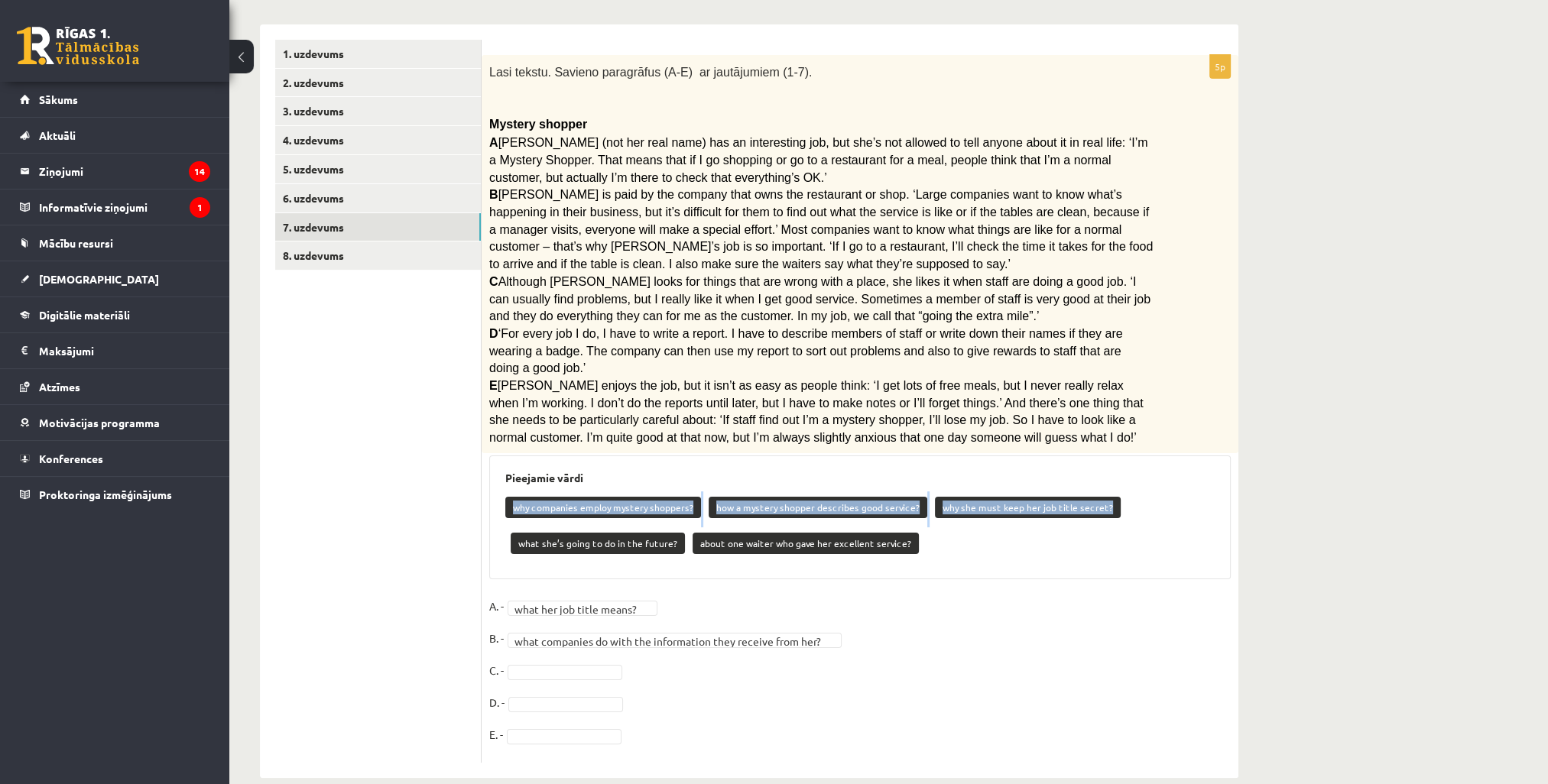
drag, startPoint x: 1095, startPoint y: 485, endPoint x: 503, endPoint y: 476, distance: 592.1
click at [503, 476] on div "Pieejamie vārdi why companies employ mystery shoppers? how a mystery shopper de…" at bounding box center [860, 517] width 742 height 124
copy div "why companies employ mystery shoppers? how a mystery shopper describes good ser…"
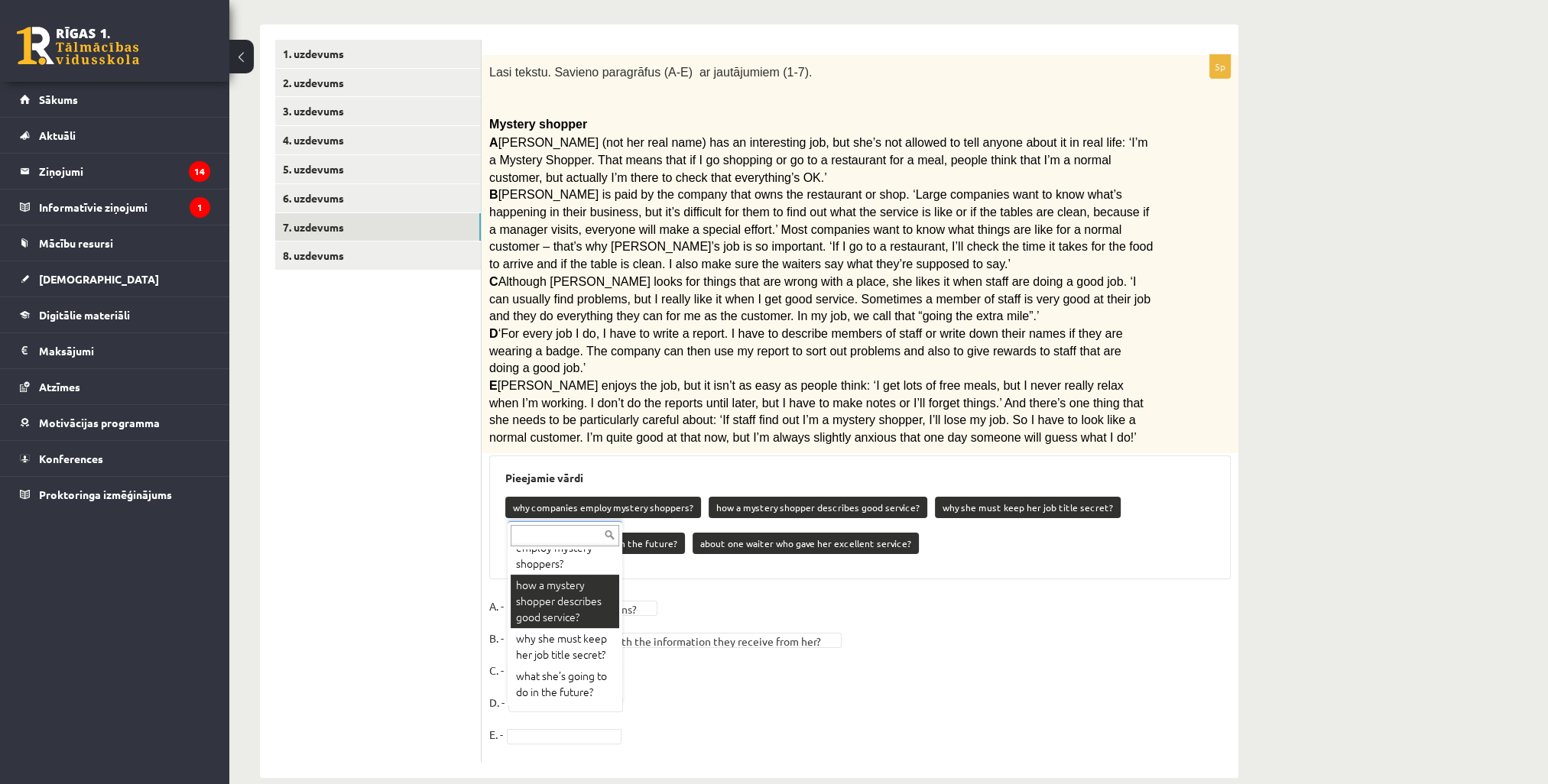
scroll to position [76, 0]
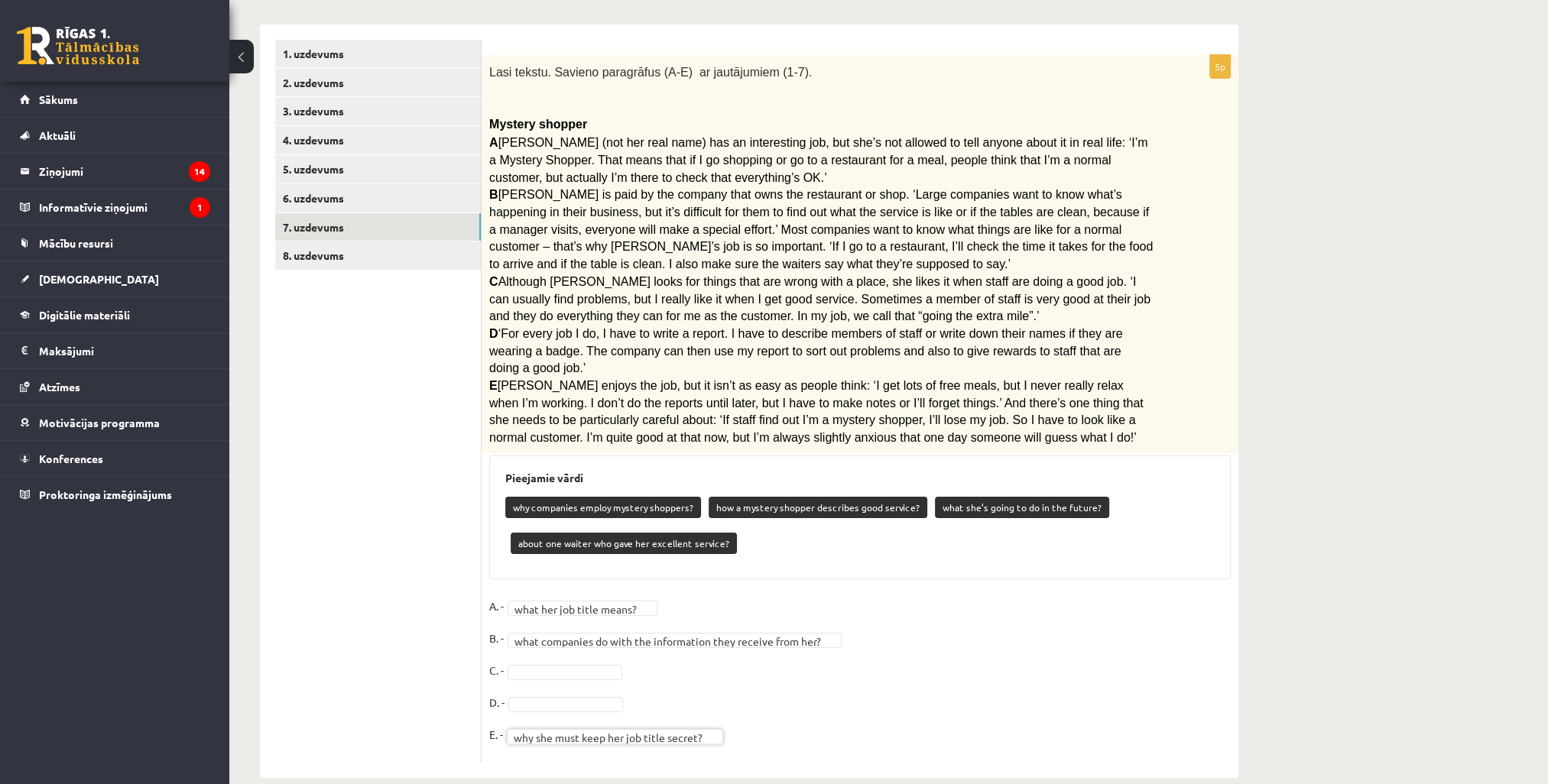
click at [718, 347] on span "‘For every job I do, I have to write a report. I have to describe members of st…" at bounding box center [806, 350] width 634 height 47
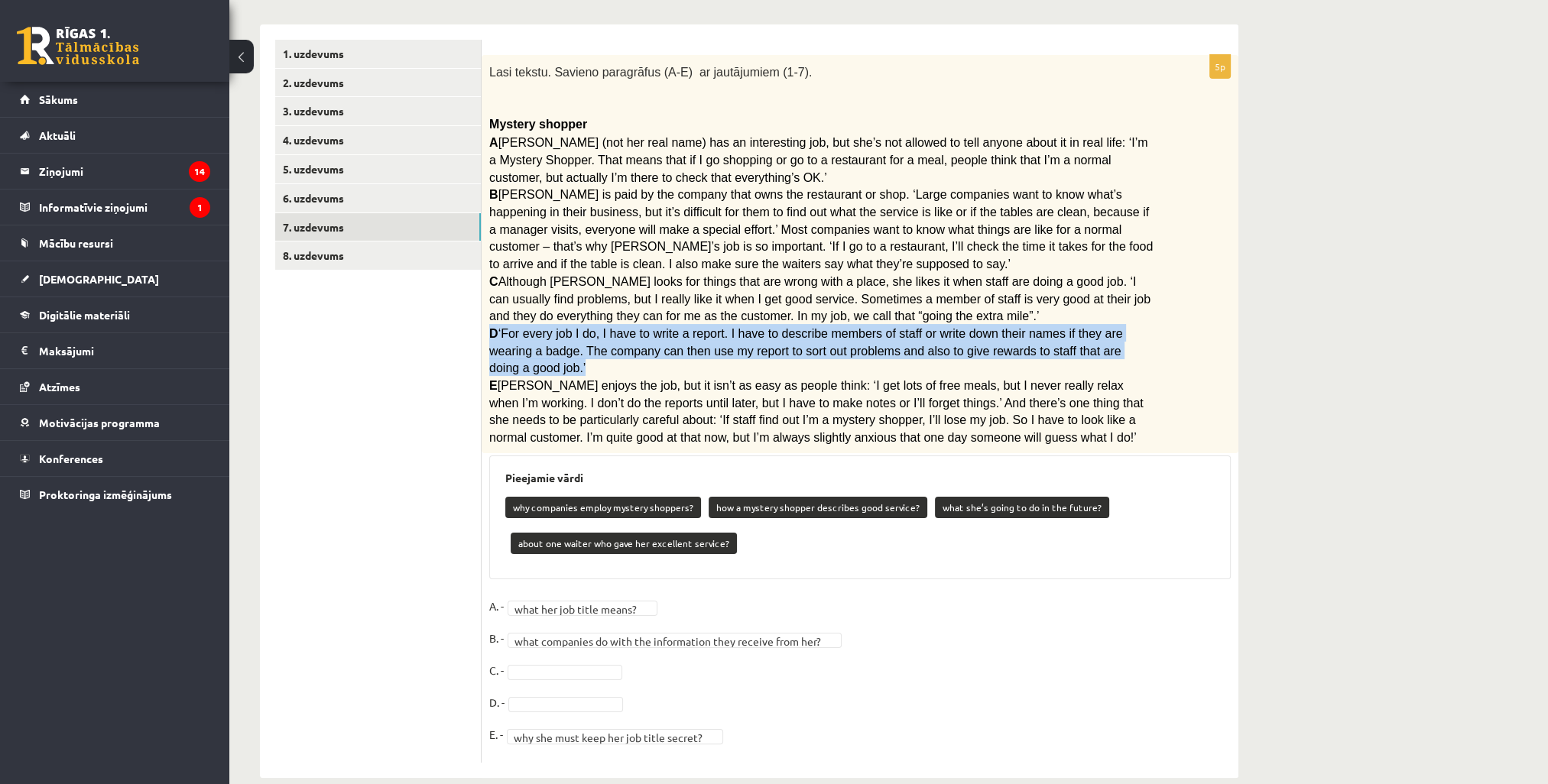
drag, startPoint x: 1109, startPoint y: 347, endPoint x: 492, endPoint y: 327, distance: 617.3
click at [492, 327] on p "D ‘For every job I do, I have to write a report. I have to describe members of …" at bounding box center [822, 349] width 665 height 52
copy span "D ‘For every job I do, I have to write a report. I have to describe members of …"
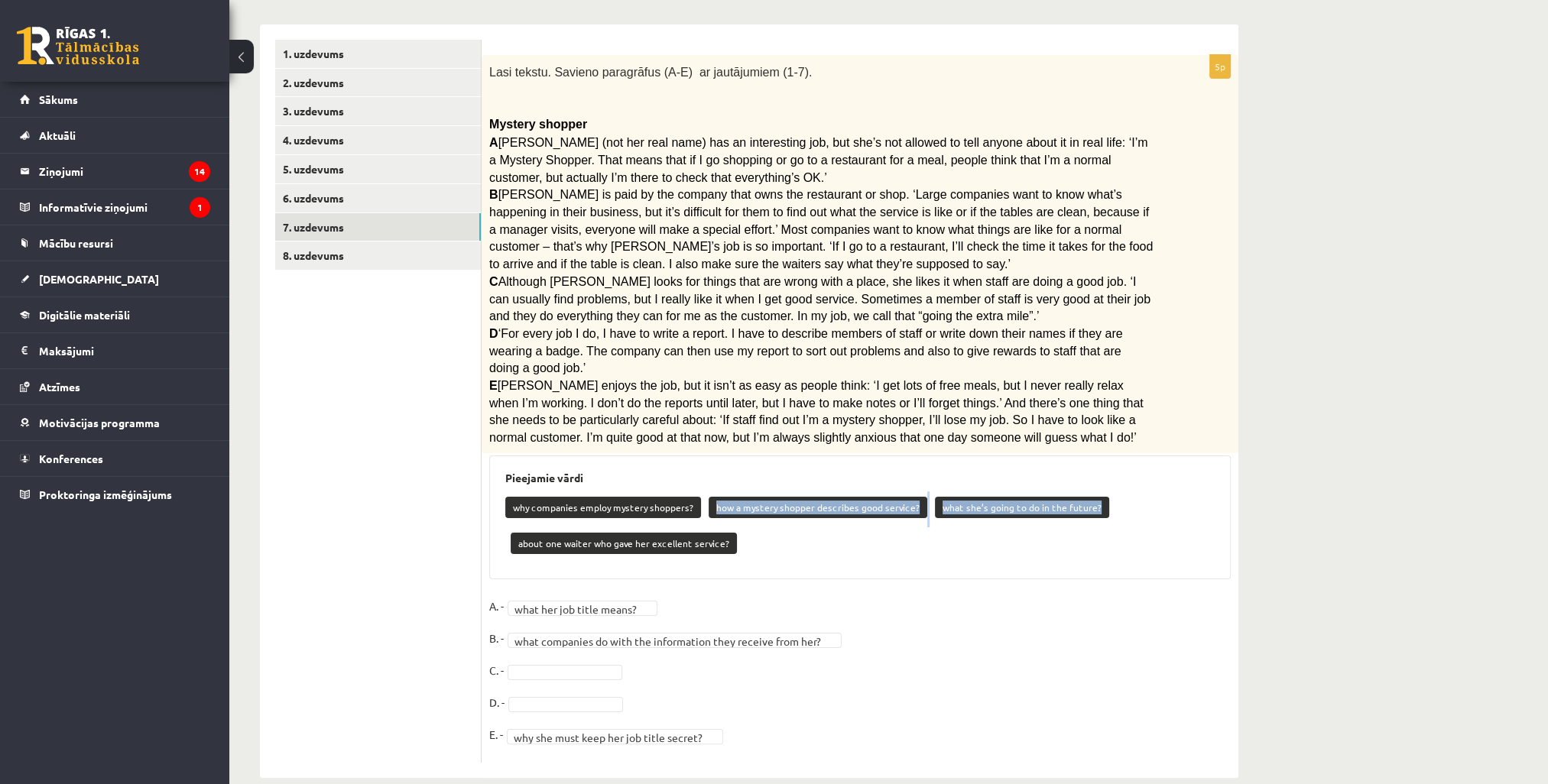
drag, startPoint x: 1107, startPoint y: 482, endPoint x: 713, endPoint y: 487, distance: 394.0
click at [713, 491] on div "why companies employ mystery shoppers? how a mystery shopper describes good ser…" at bounding box center [859, 526] width 709 height 72
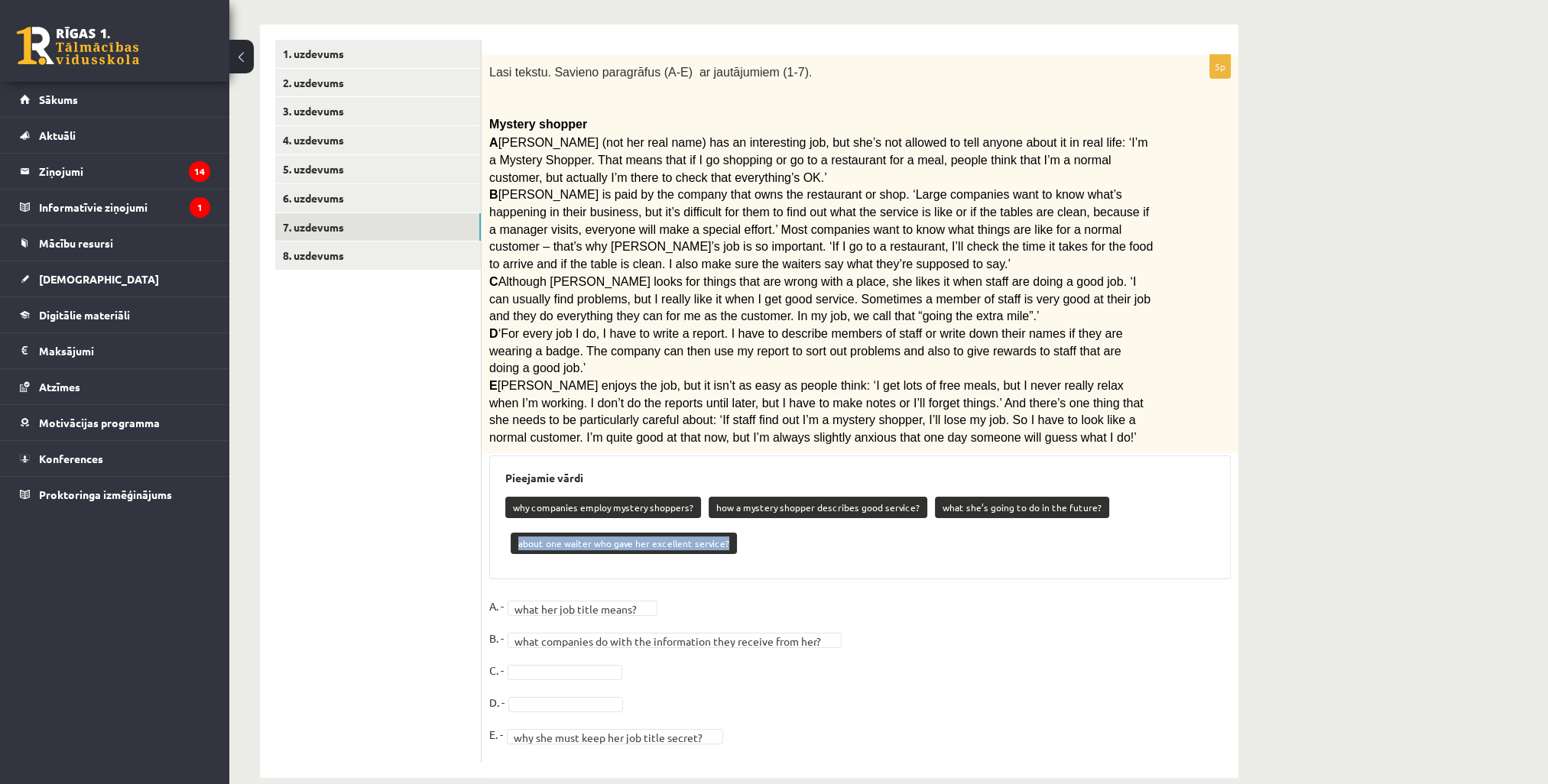
drag, startPoint x: 703, startPoint y: 519, endPoint x: 514, endPoint y: 515, distance: 189.0
click at [514, 515] on div "why companies employ mystery shoppers? how a mystery shopper describes good ser…" at bounding box center [859, 526] width 709 height 72
click at [812, 530] on div "why companies employ mystery shoppers? how a mystery shopper describes good ser…" at bounding box center [859, 526] width 709 height 72
click at [620, 311] on span "Although Rita looks for things that are wrong with a place, she likes it when s…" at bounding box center [820, 299] width 661 height 47
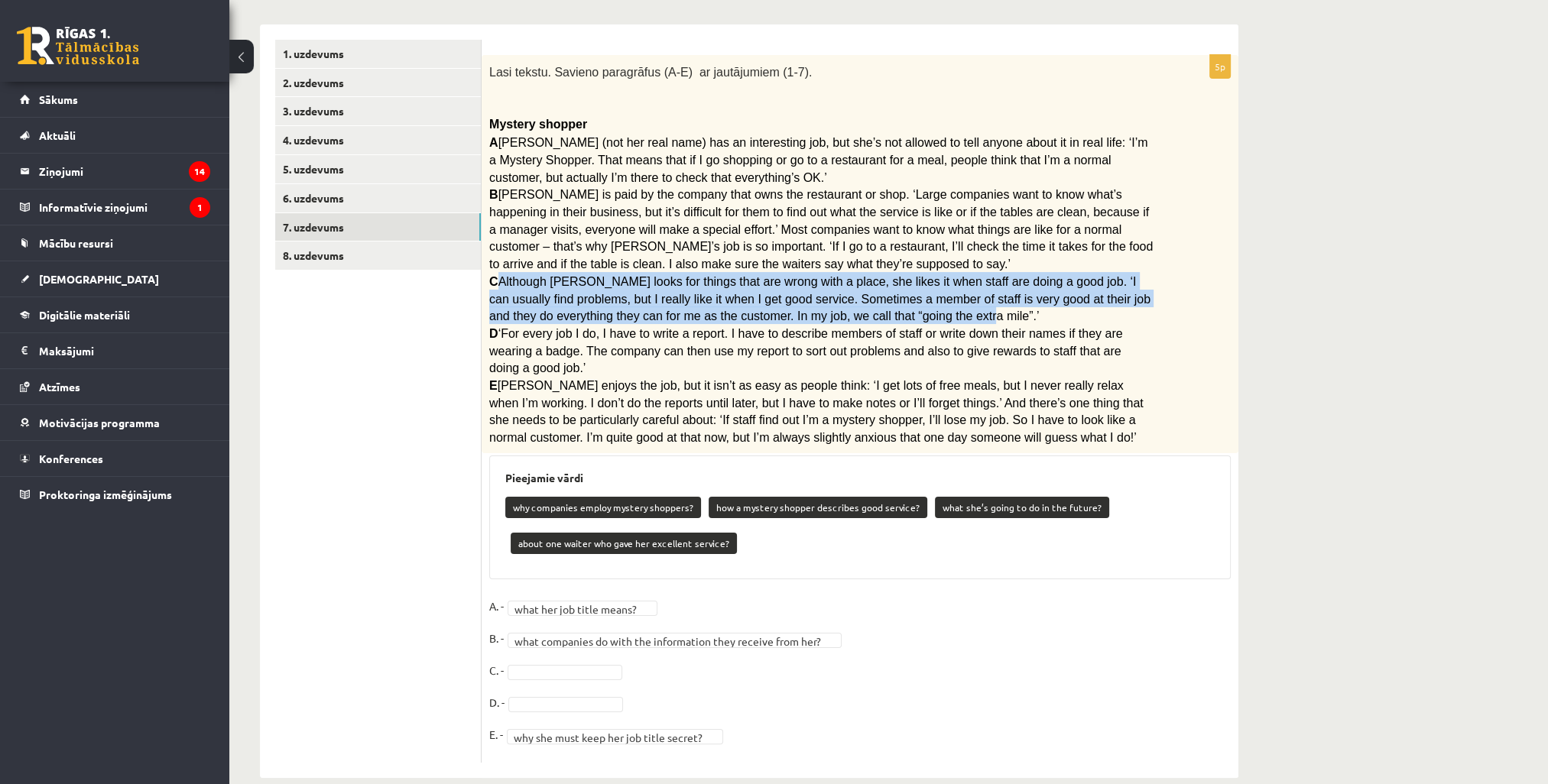
drag, startPoint x: 761, startPoint y: 308, endPoint x: 494, endPoint y: 278, distance: 268.7
click at [494, 278] on p "C Although Rita looks for things that are wrong with a place, she likes it when…" at bounding box center [822, 298] width 665 height 52
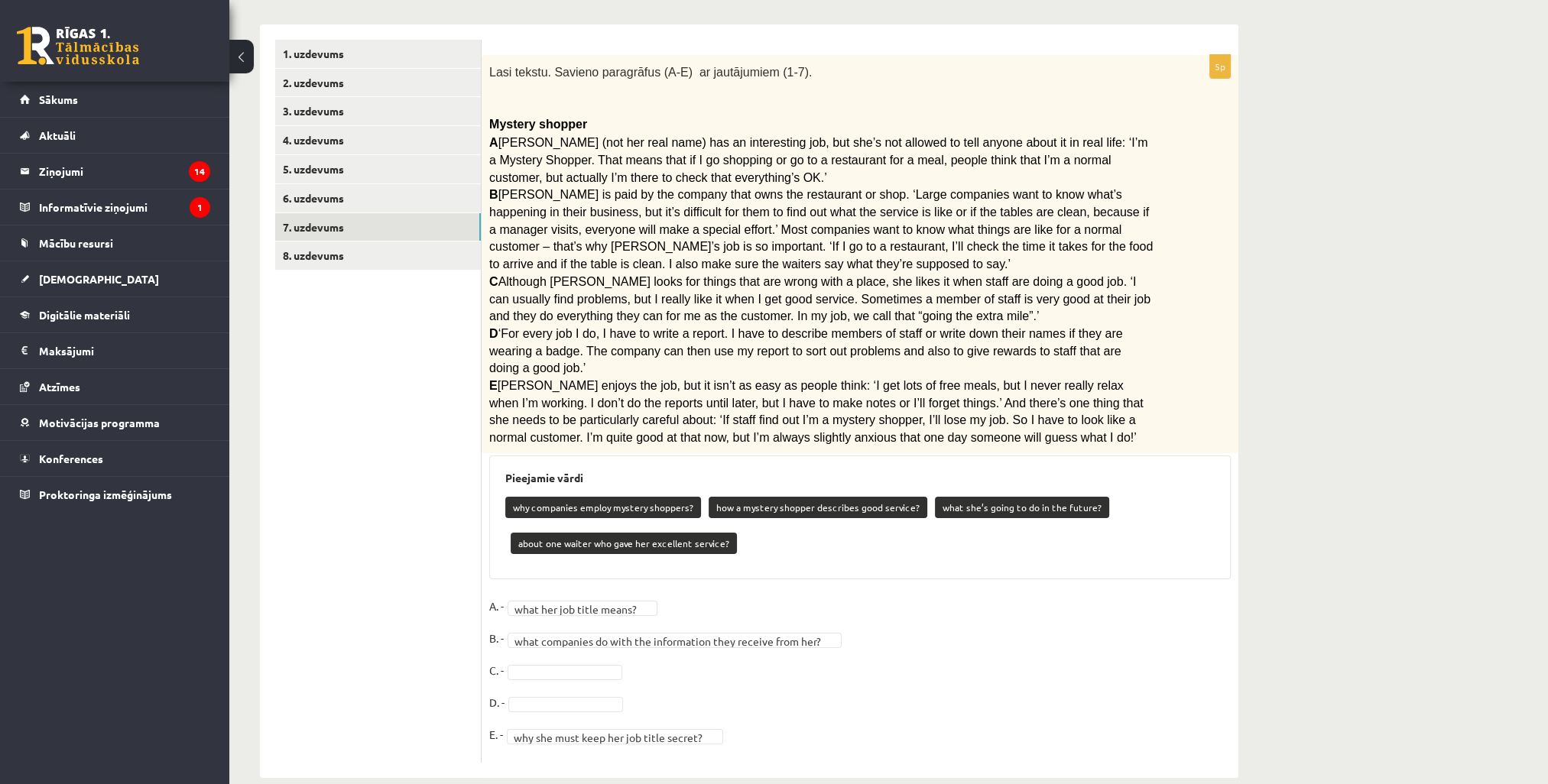
drag, startPoint x: 931, startPoint y: 524, endPoint x: 867, endPoint y: 493, distance: 71.1
click at [930, 524] on div "why companies employ mystery shoppers? how a mystery shopper describes good ser…" at bounding box center [859, 526] width 709 height 72
drag, startPoint x: 882, startPoint y: 487, endPoint x: 839, endPoint y: 493, distance: 43.4
click at [712, 496] on p "how a mystery shopper describes good service?" at bounding box center [817, 507] width 219 height 22
click at [597, 290] on span "Although Rita looks for things that are wrong with a place, she likes it when s…" at bounding box center [820, 299] width 661 height 47
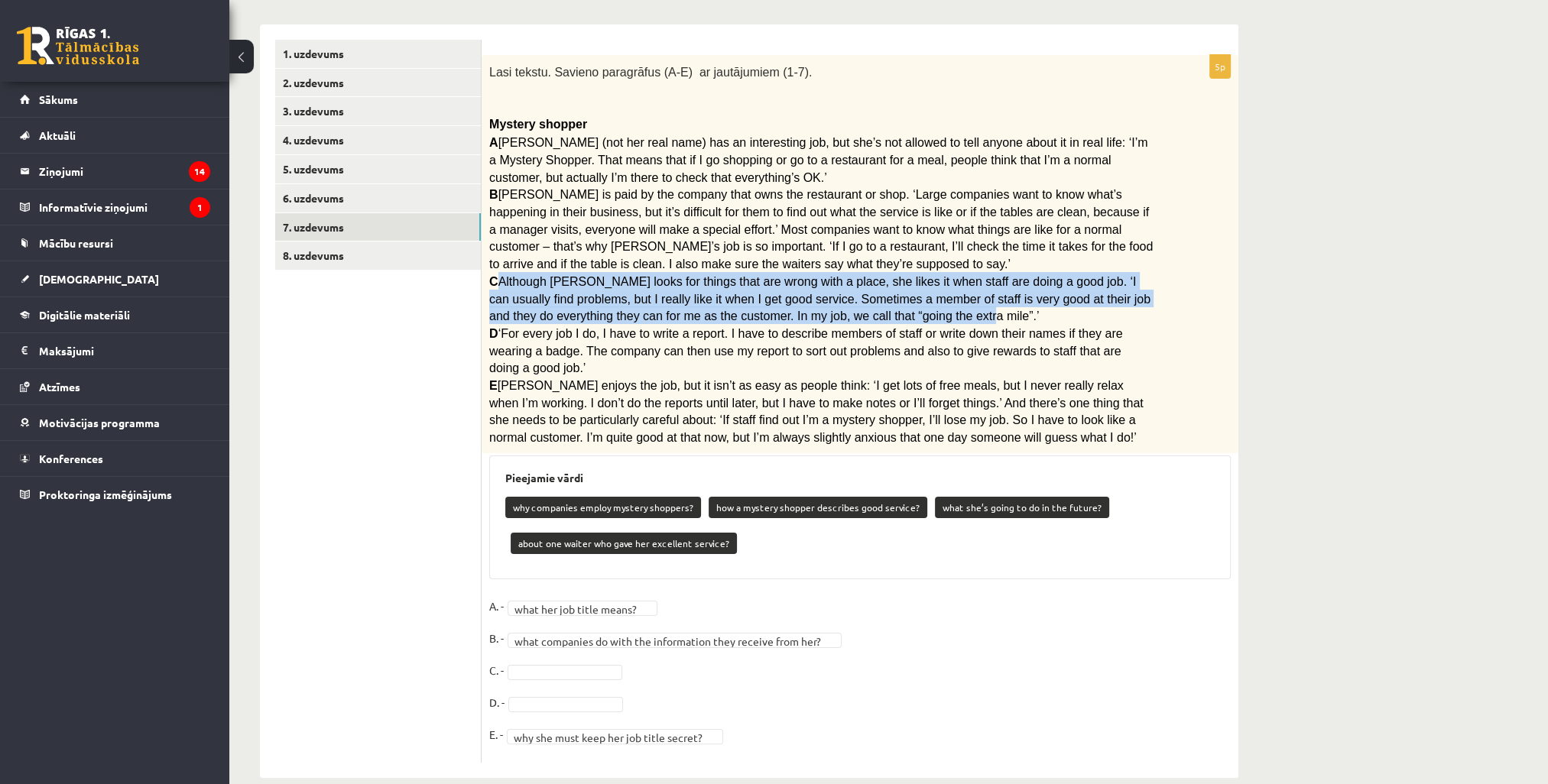
drag, startPoint x: 820, startPoint y: 310, endPoint x: 500, endPoint y: 275, distance: 321.9
click at [500, 275] on p "C Although Rita looks for things that are wrong with a place, she likes it when…" at bounding box center [822, 298] width 665 height 52
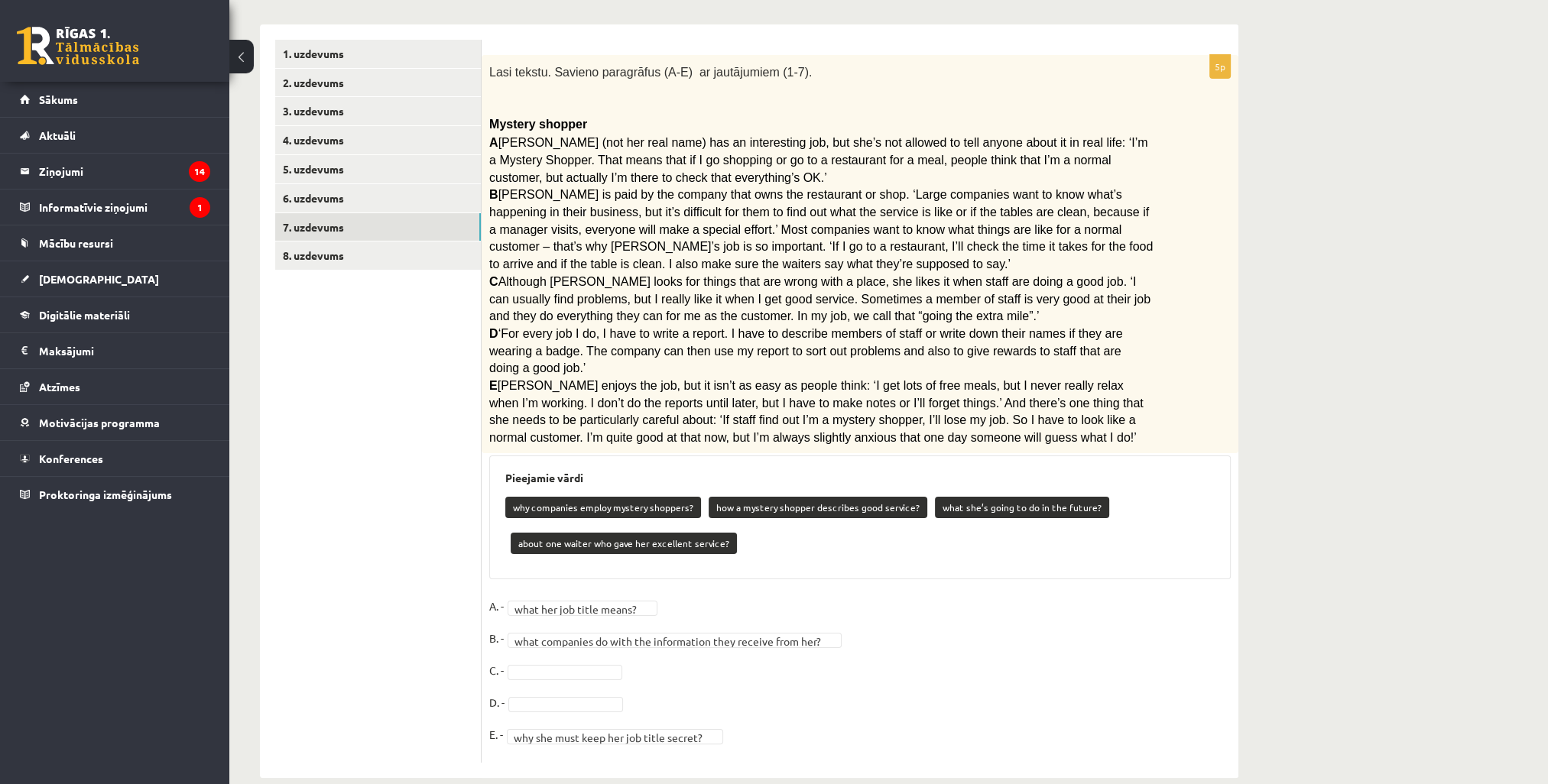
drag, startPoint x: 803, startPoint y: 328, endPoint x: 809, endPoint y: 321, distance: 9.2
click at [802, 328] on span "‘For every job I do, I have to write a report. I have to describe members of st…" at bounding box center [806, 350] width 634 height 47
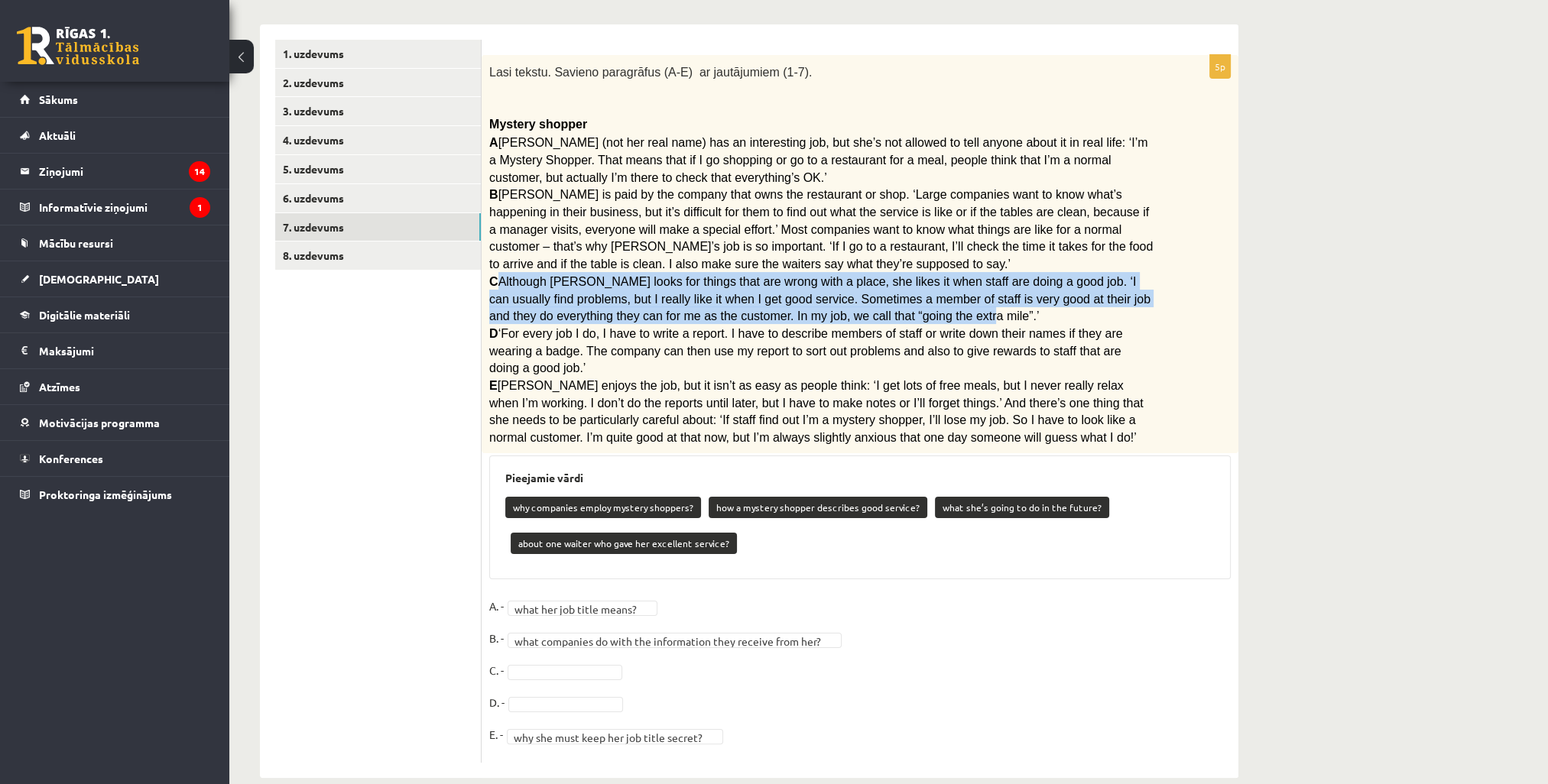
drag, startPoint x: 599, startPoint y: 307, endPoint x: 496, endPoint y: 277, distance: 107.3
click at [496, 277] on p "C Although Rita looks for things that are wrong with a place, she likes it when…" at bounding box center [822, 298] width 665 height 52
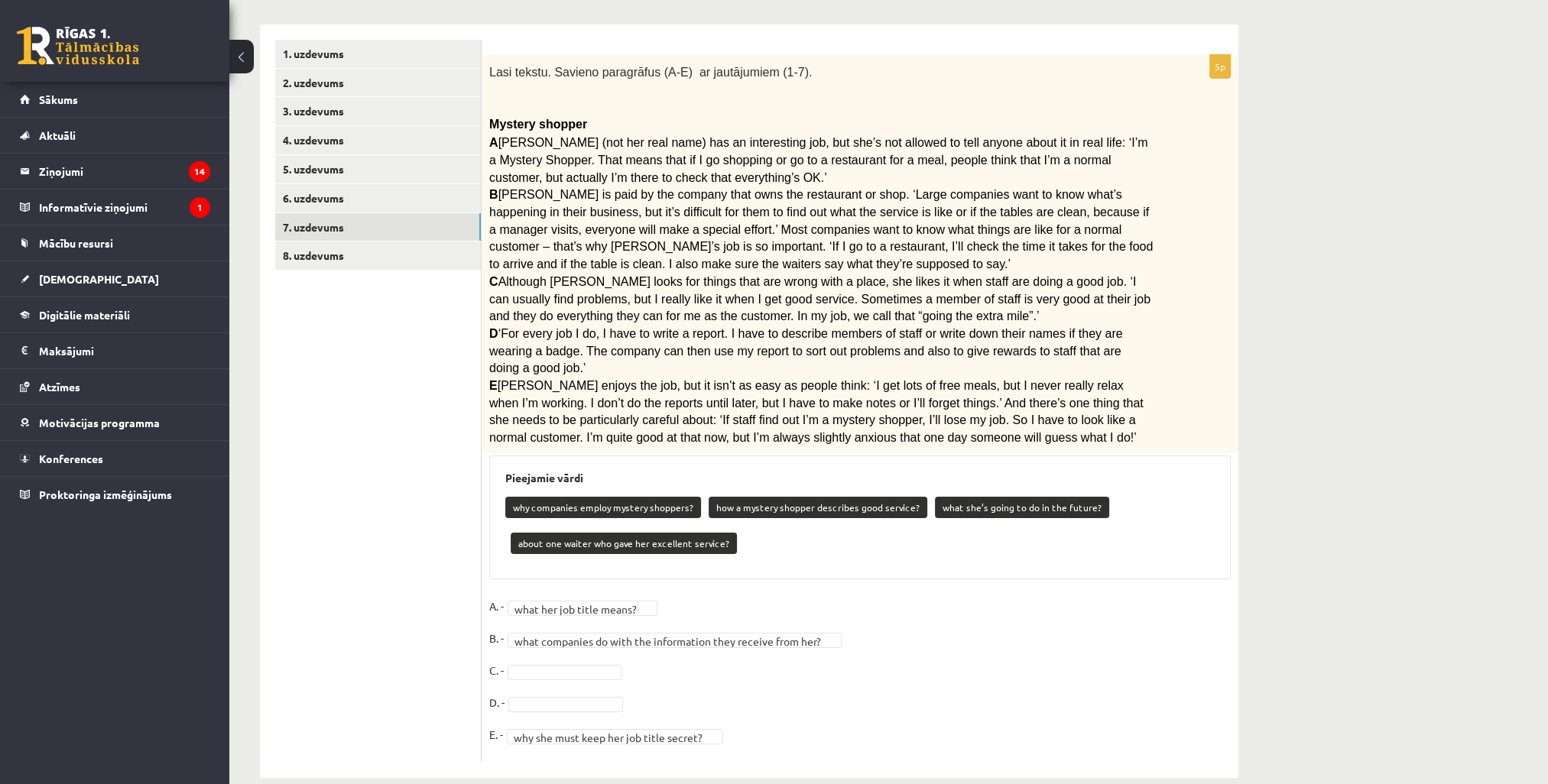
click at [608, 379] on span "Rita enjoys the job, but it isn’t as easy as people think: ‘I get lots of free …" at bounding box center [816, 412] width 655 height 65
drag, startPoint x: 752, startPoint y: 520, endPoint x: 547, endPoint y: 524, distance: 205.0
click at [547, 524] on div "why companies employ mystery shoppers? how a mystery shopper describes good ser…" at bounding box center [859, 526] width 709 height 72
click at [780, 514] on div "why companies employ mystery shoppers? how a mystery shopper describes good ser…" at bounding box center [859, 526] width 709 height 72
click at [810, 534] on div "why companies employ mystery shoppers? how a mystery shopper describes good ser…" at bounding box center [859, 526] width 709 height 72
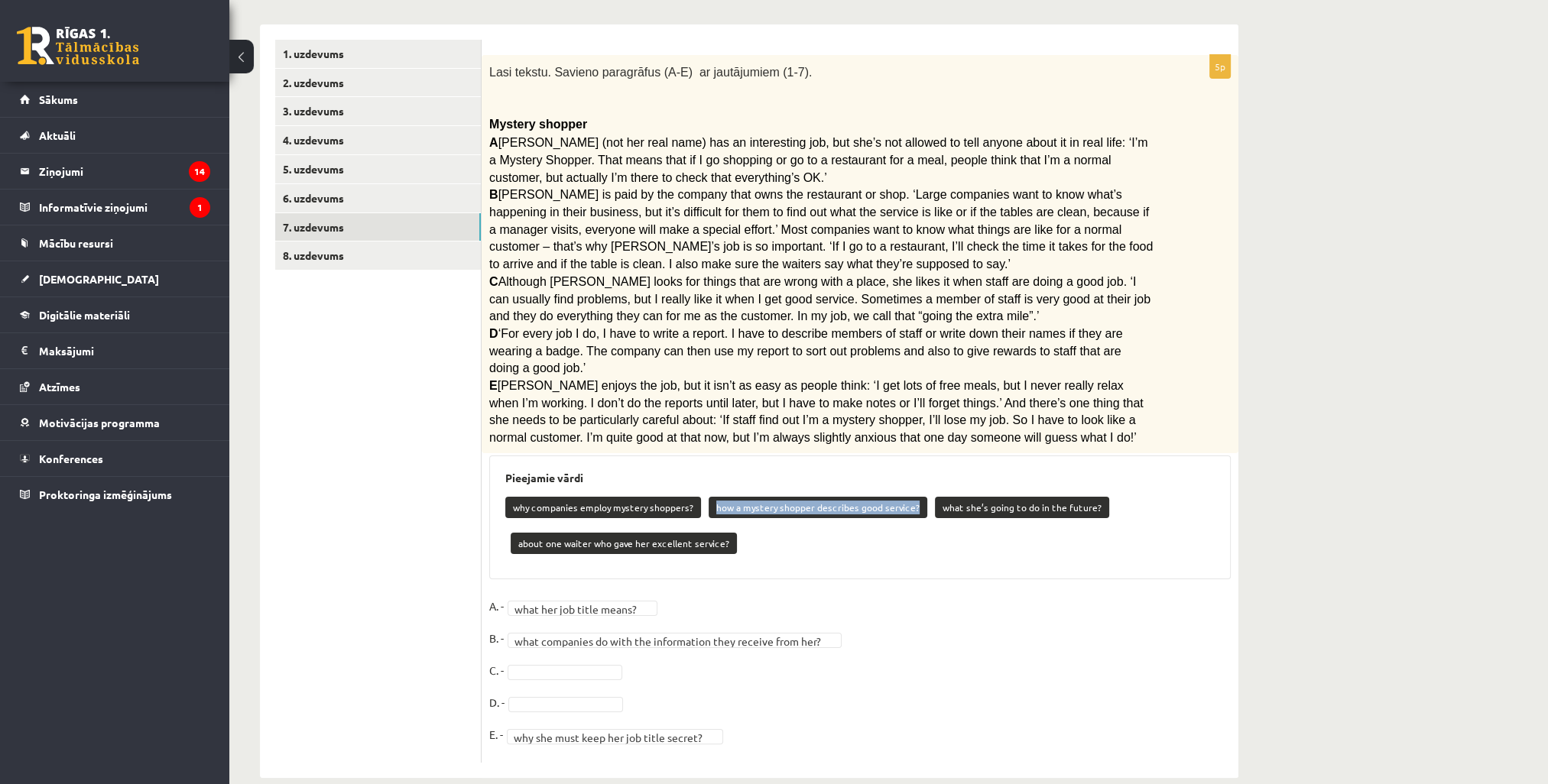
drag, startPoint x: 839, startPoint y: 495, endPoint x: 711, endPoint y: 485, distance: 128.4
click at [711, 491] on div "why companies employ mystery shoppers? how a mystery shopper describes good ser…" at bounding box center [859, 526] width 709 height 72
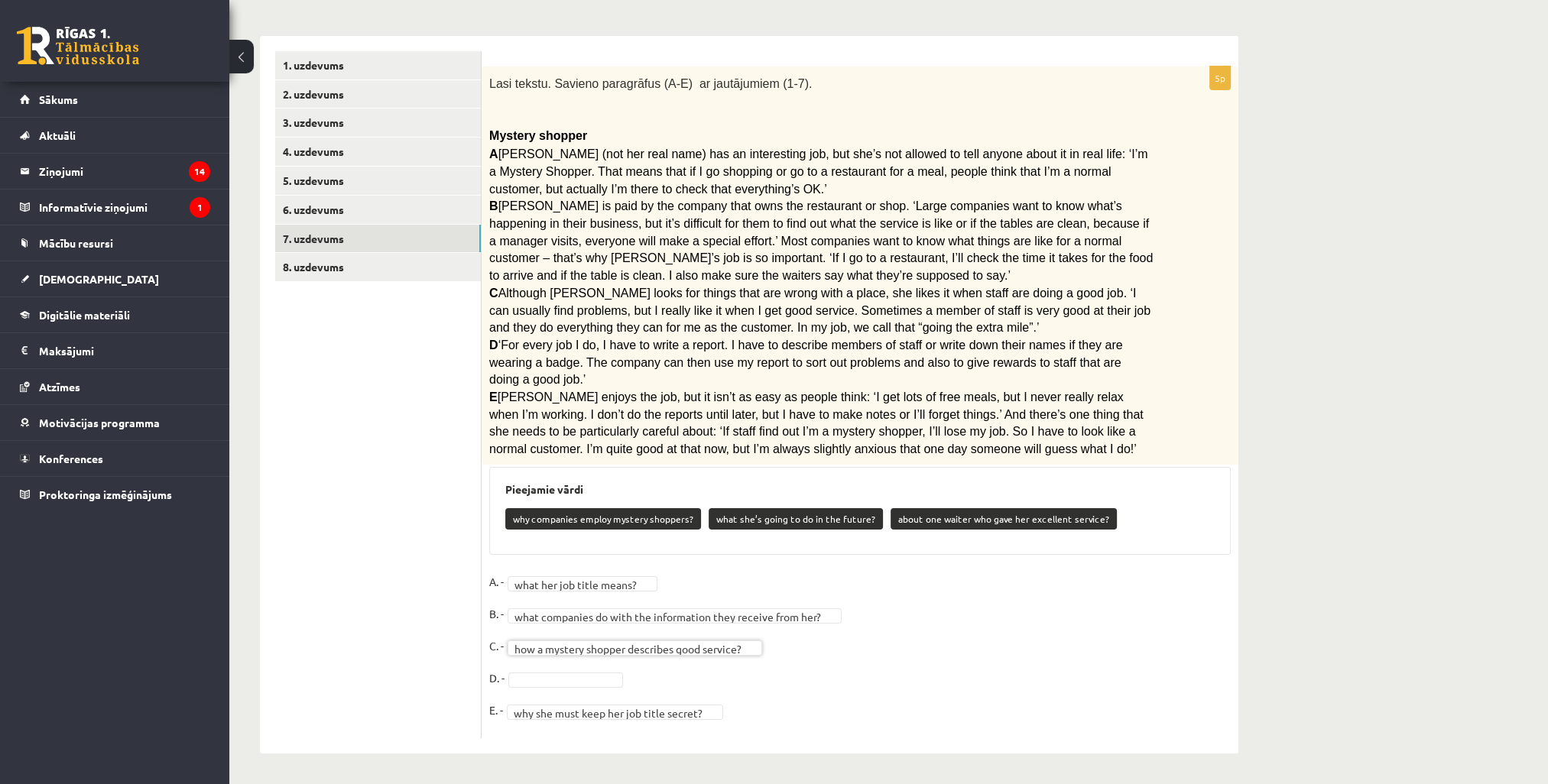
scroll to position [199, 0]
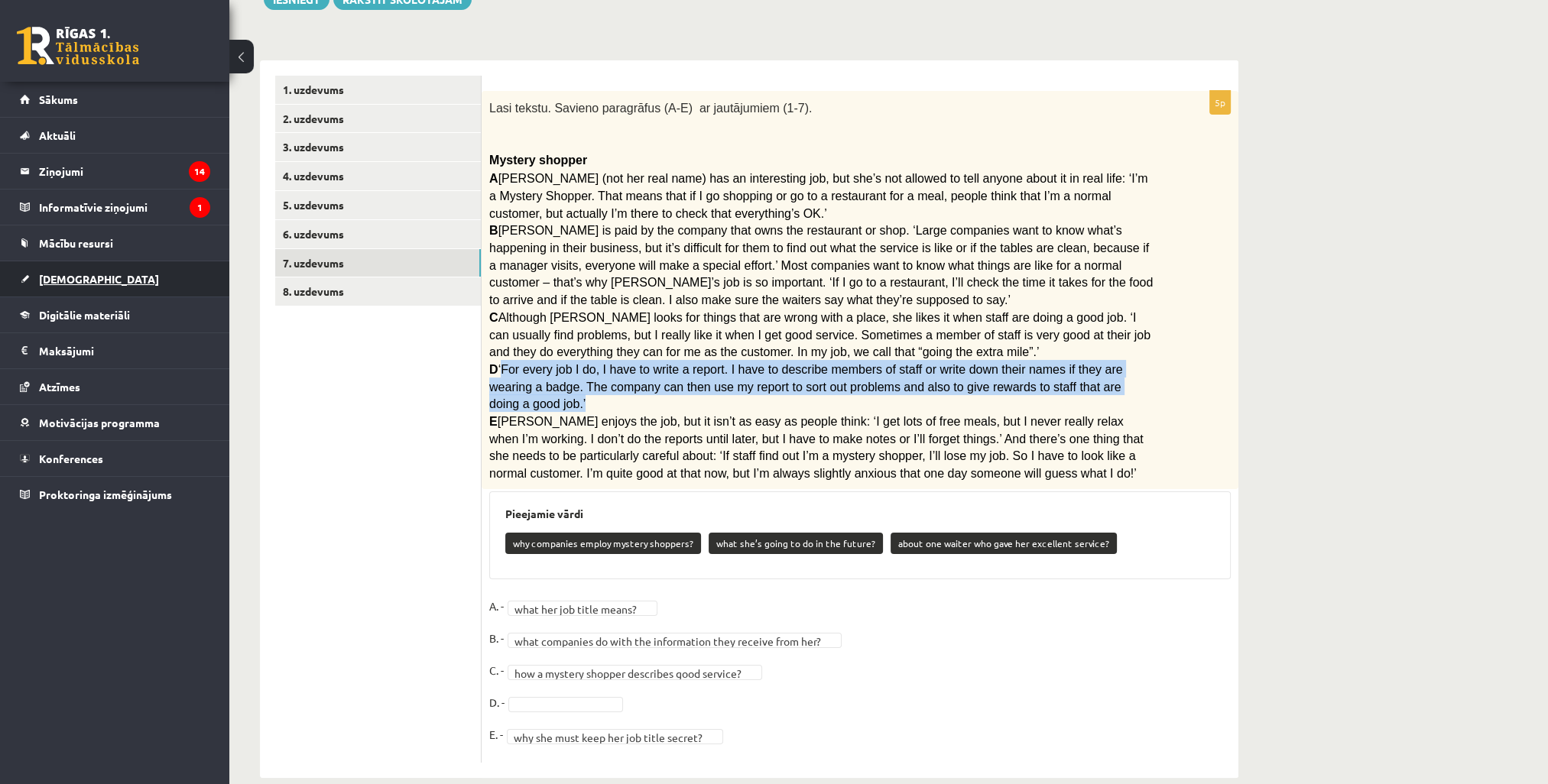
drag, startPoint x: 887, startPoint y: 371, endPoint x: 72, endPoint y: 282, distance: 819.8
click at [496, 362] on p "D ‘For every job I do, I have to write a report. I have to describe members of …" at bounding box center [822, 386] width 665 height 52
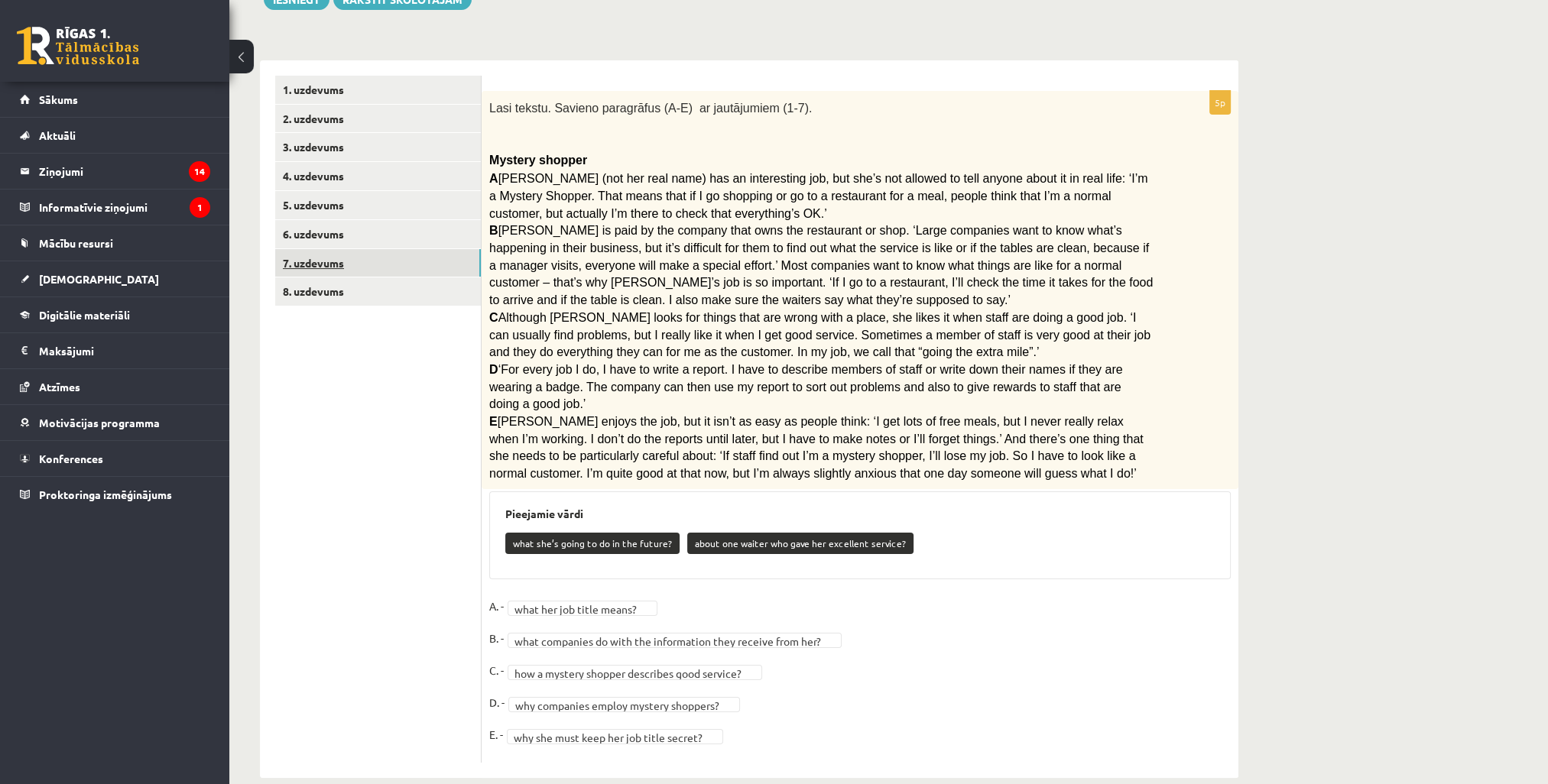
click at [332, 268] on link "7. uzdevums" at bounding box center [378, 262] width 205 height 28
click at [317, 261] on link "7. uzdevums" at bounding box center [378, 262] width 205 height 28
click at [311, 292] on link "8. uzdevums" at bounding box center [378, 291] width 205 height 28
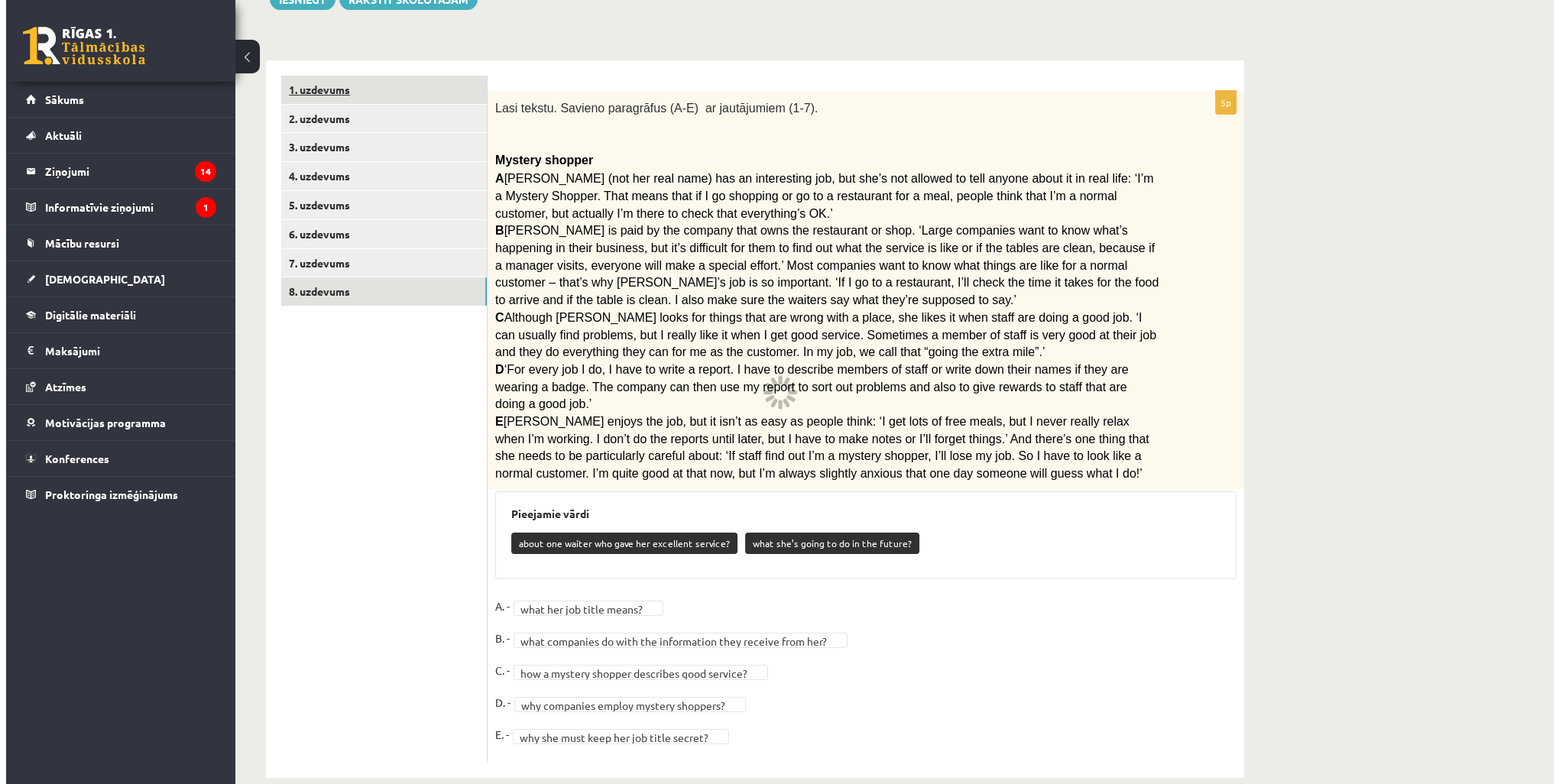
scroll to position [0, 0]
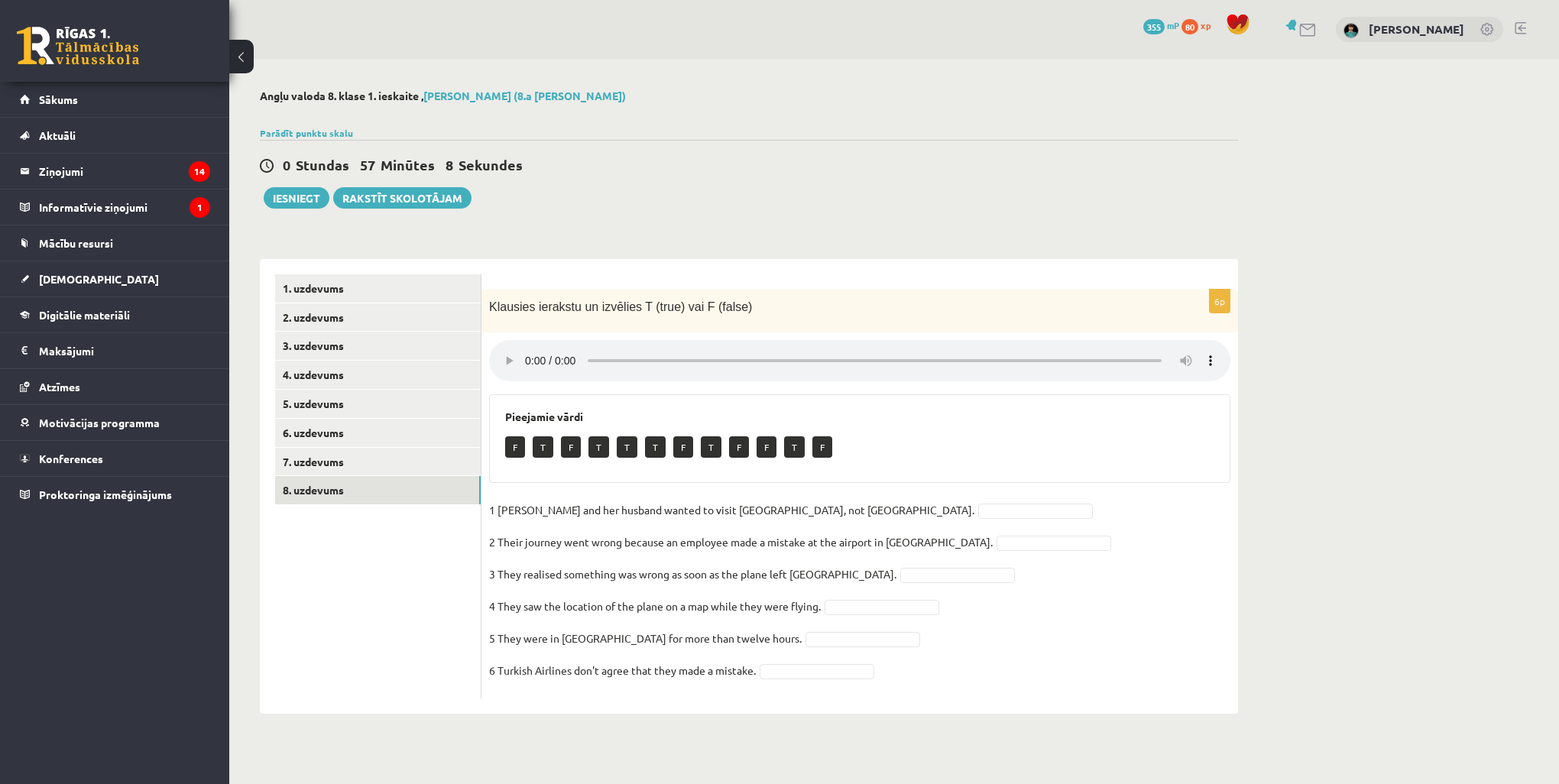
drag, startPoint x: 1191, startPoint y: 628, endPoint x: 1178, endPoint y: 612, distance: 20.6
click at [1191, 627] on fieldset "1 Sandy Valdivieso and her husband wanted to visit Africa, not Asia. 2 Their jo…" at bounding box center [860, 594] width 742 height 192
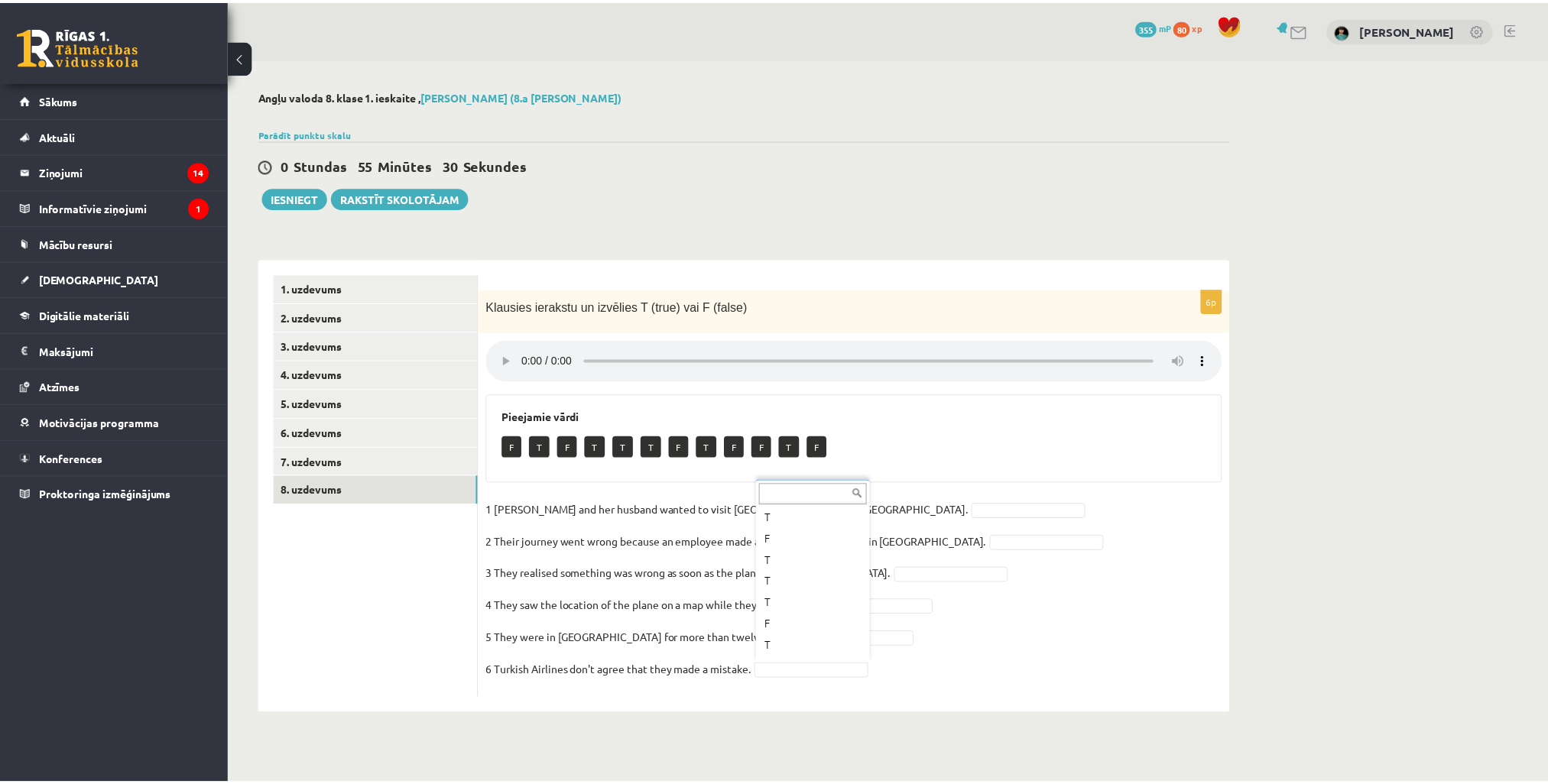
scroll to position [125, 0]
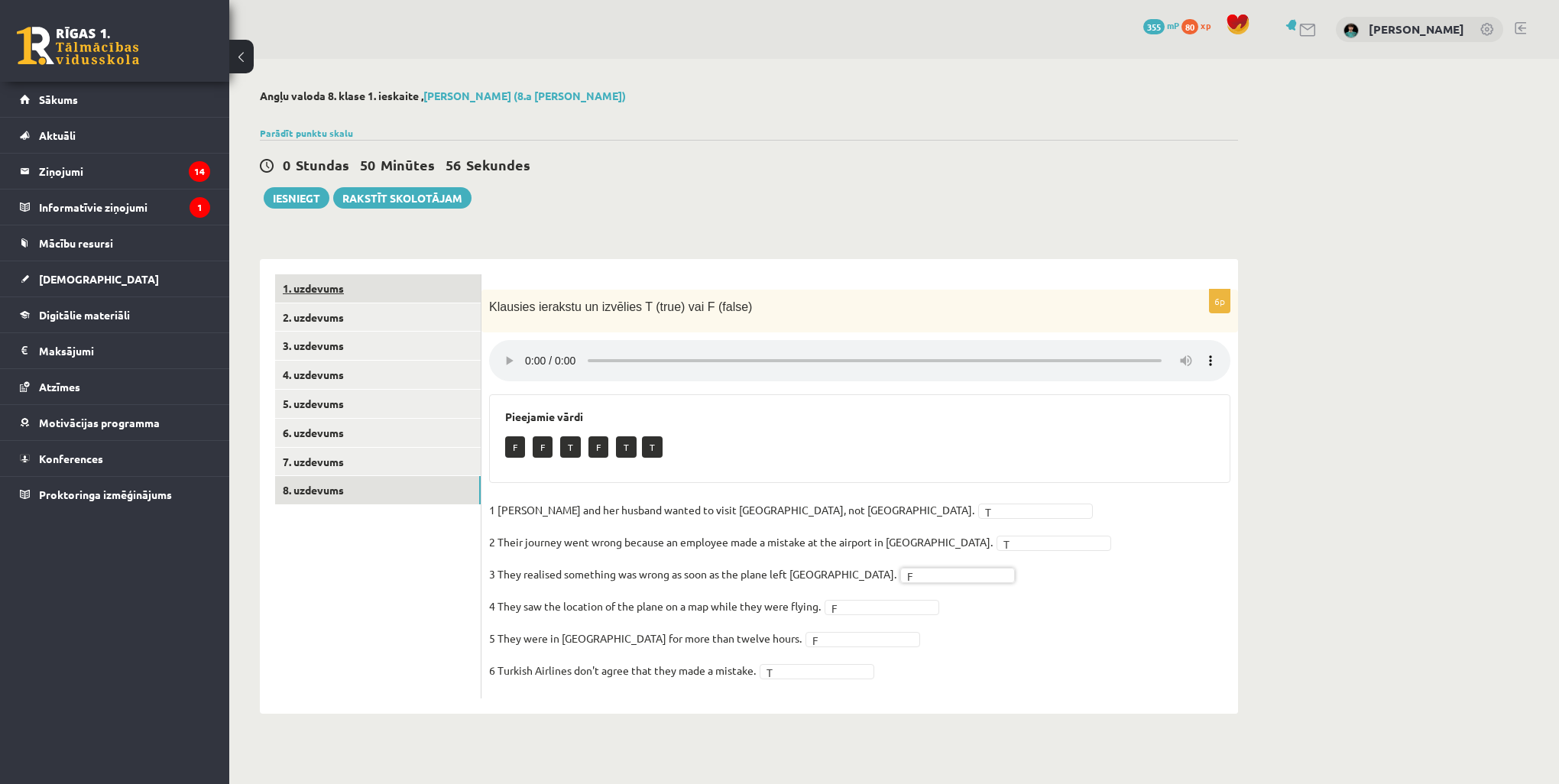
click at [302, 288] on link "1. uzdevums" at bounding box center [378, 288] width 205 height 28
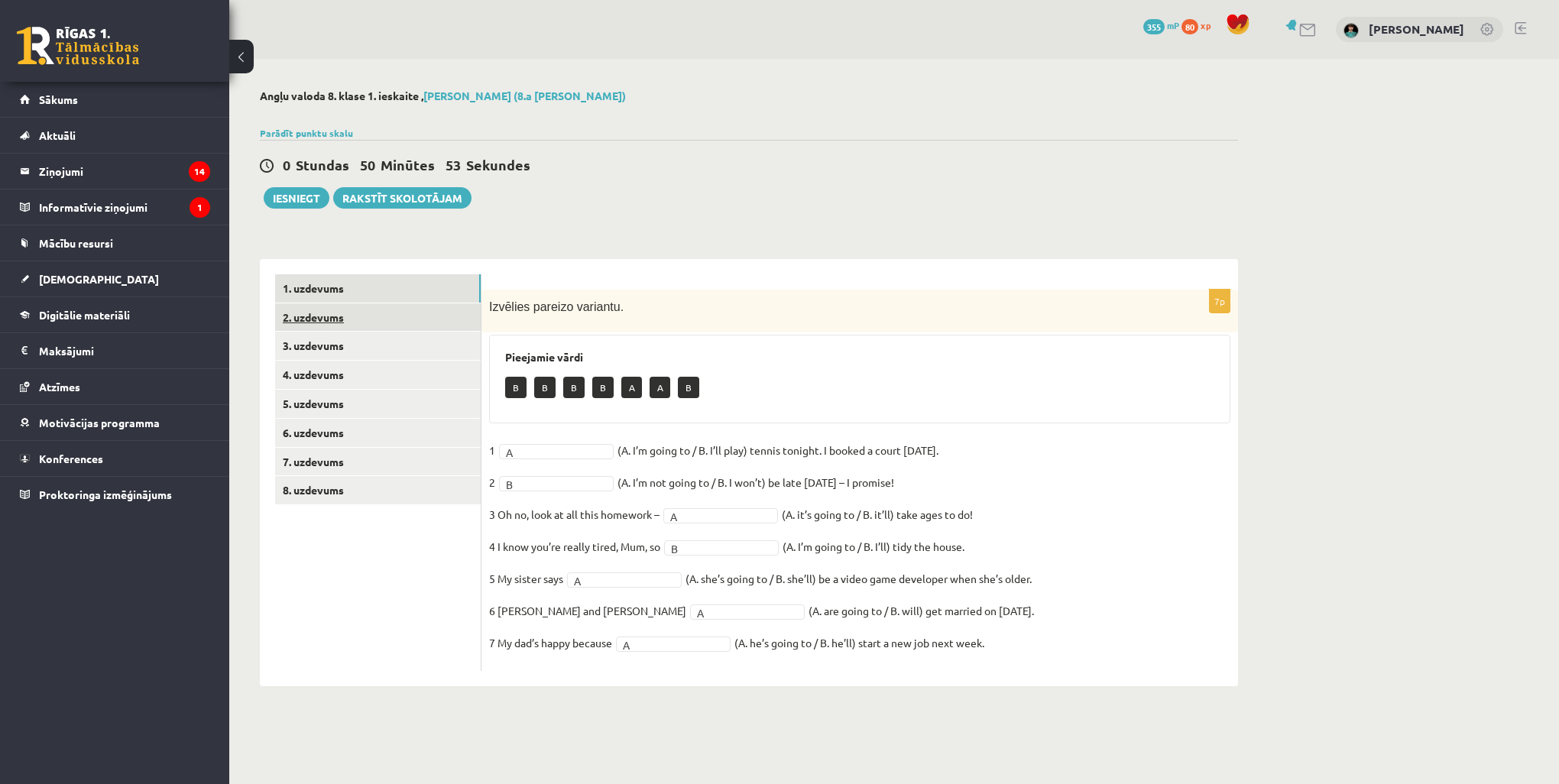
click at [320, 318] on link "2. uzdevums" at bounding box center [378, 317] width 205 height 28
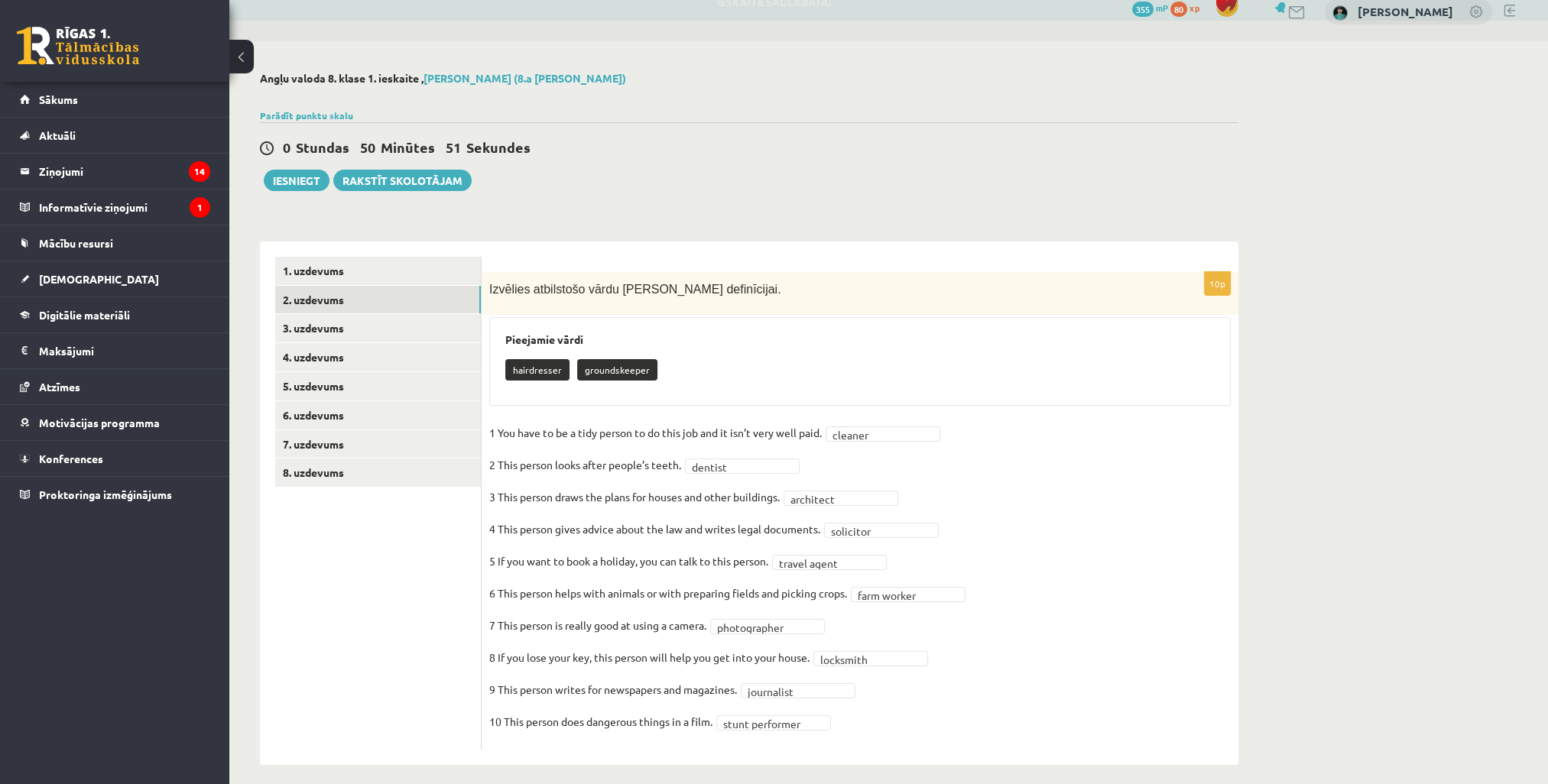
scroll to position [26, 0]
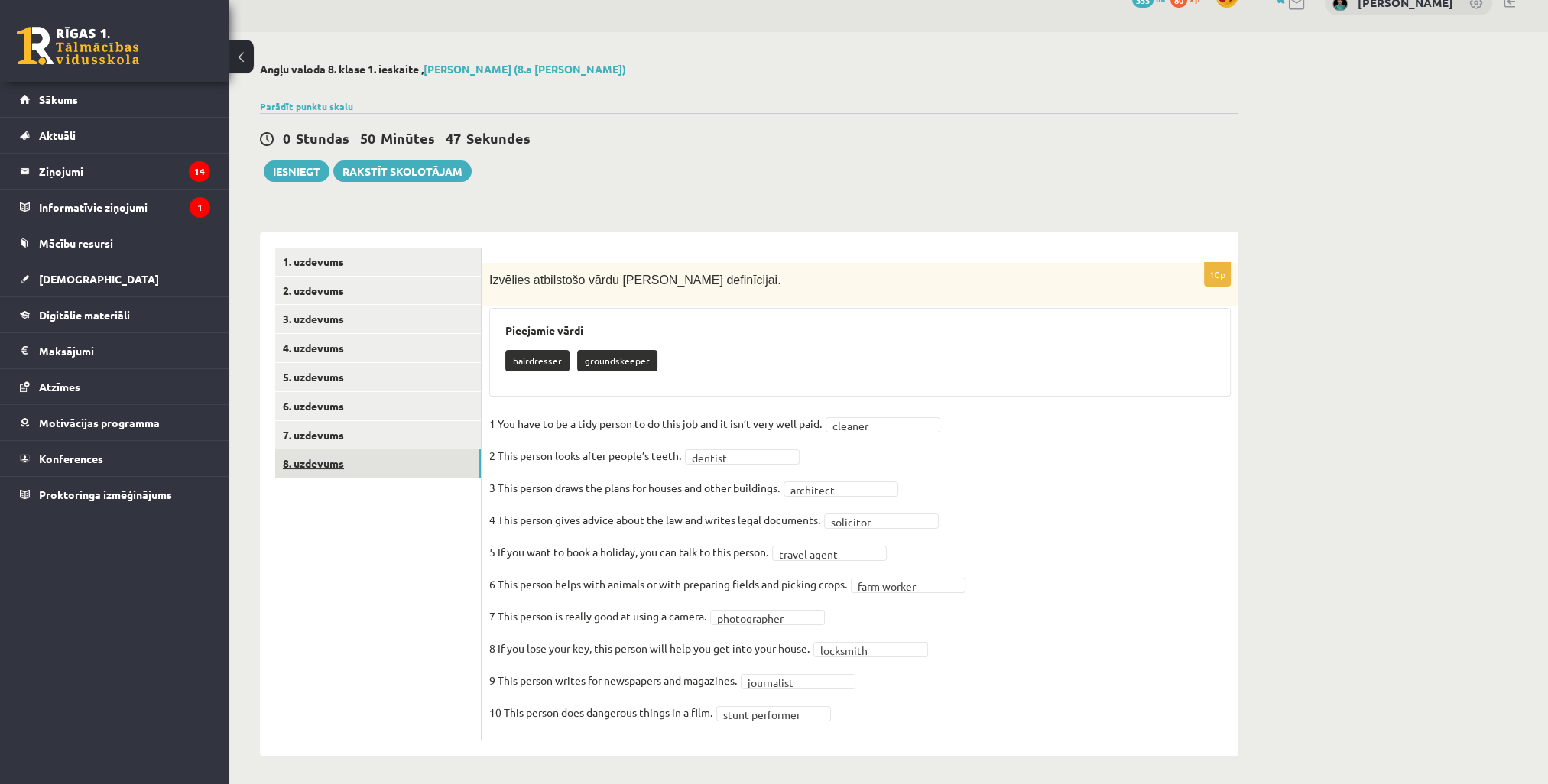
click at [340, 465] on link "8. uzdevums" at bounding box center [378, 463] width 205 height 28
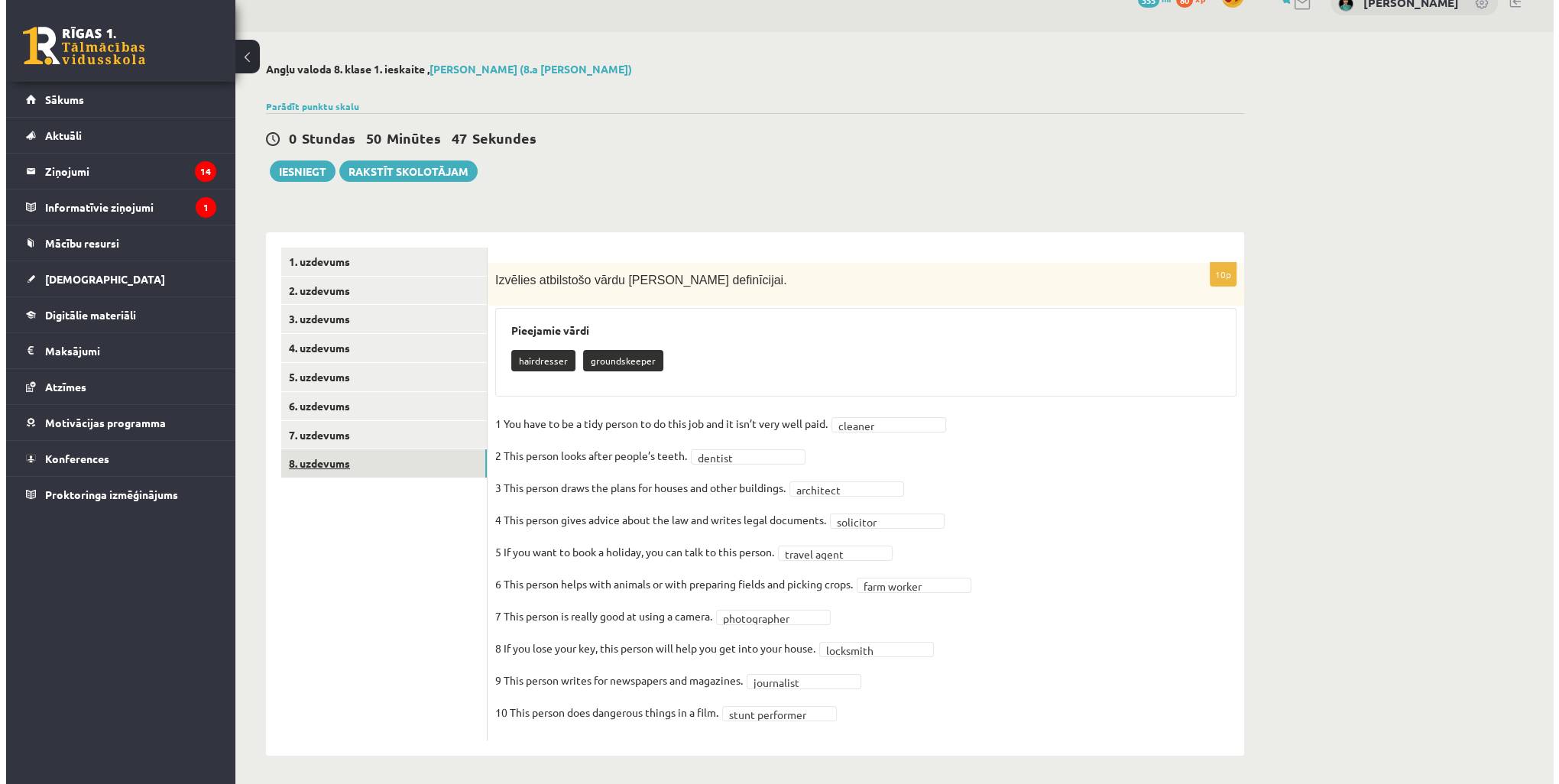
scroll to position [0, 0]
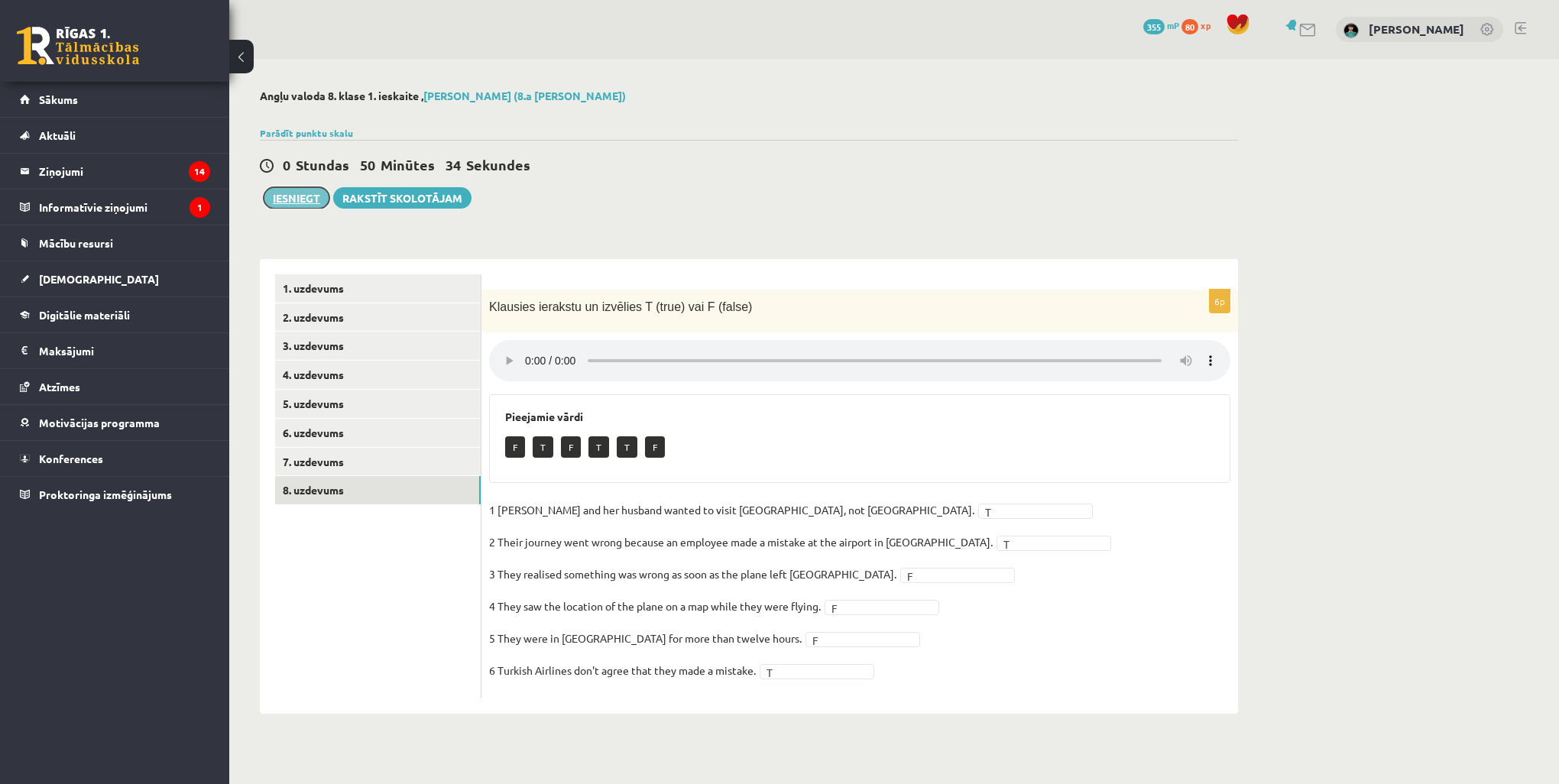
click at [290, 199] on button "Iesniegt" at bounding box center [296, 198] width 65 height 22
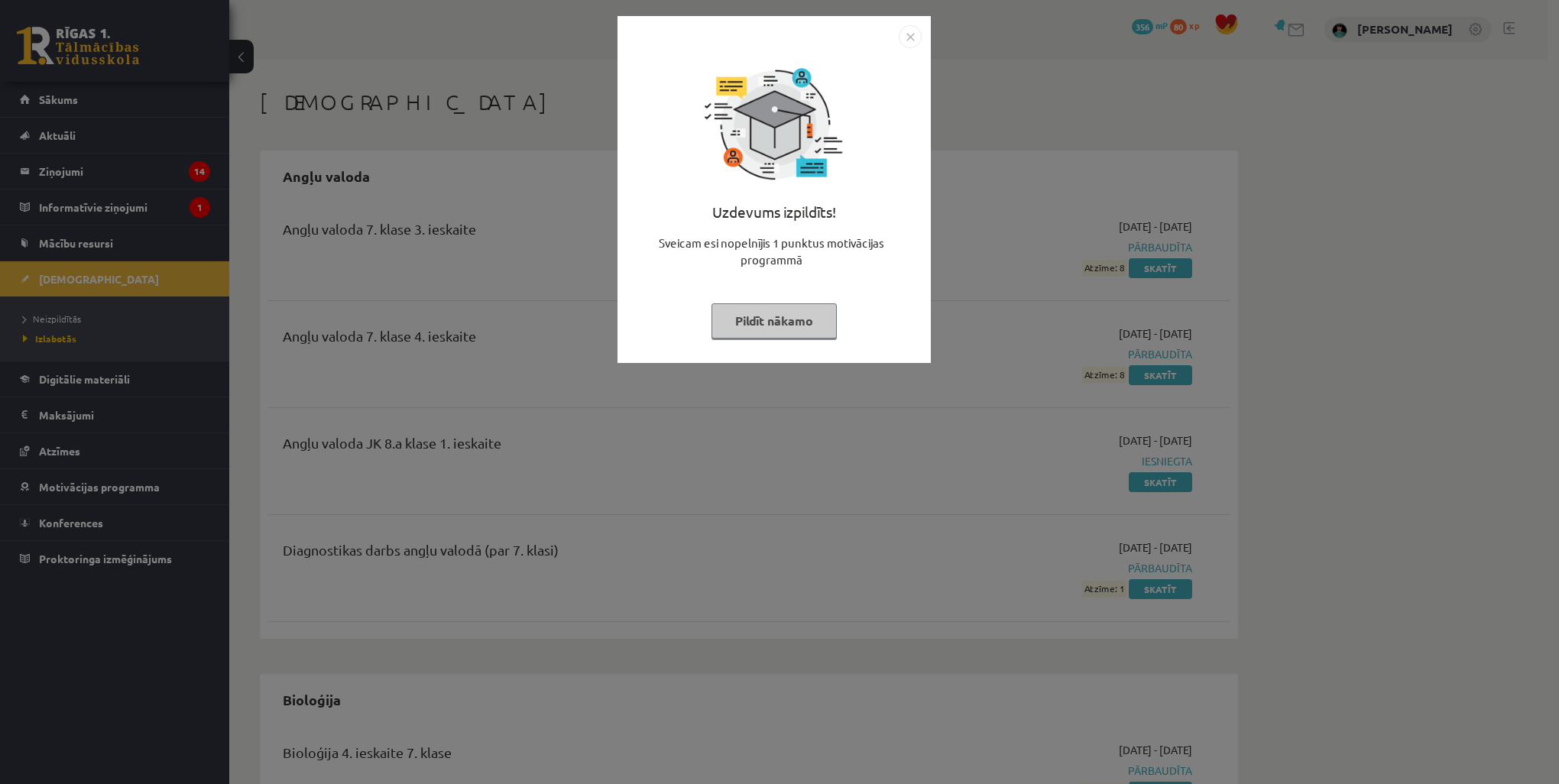
click at [1469, 456] on div "Uzdevums izpildīts! Sveicam esi nopelnījis 1 punktus motivācijas programmā Pild…" at bounding box center [779, 392] width 1559 height 784
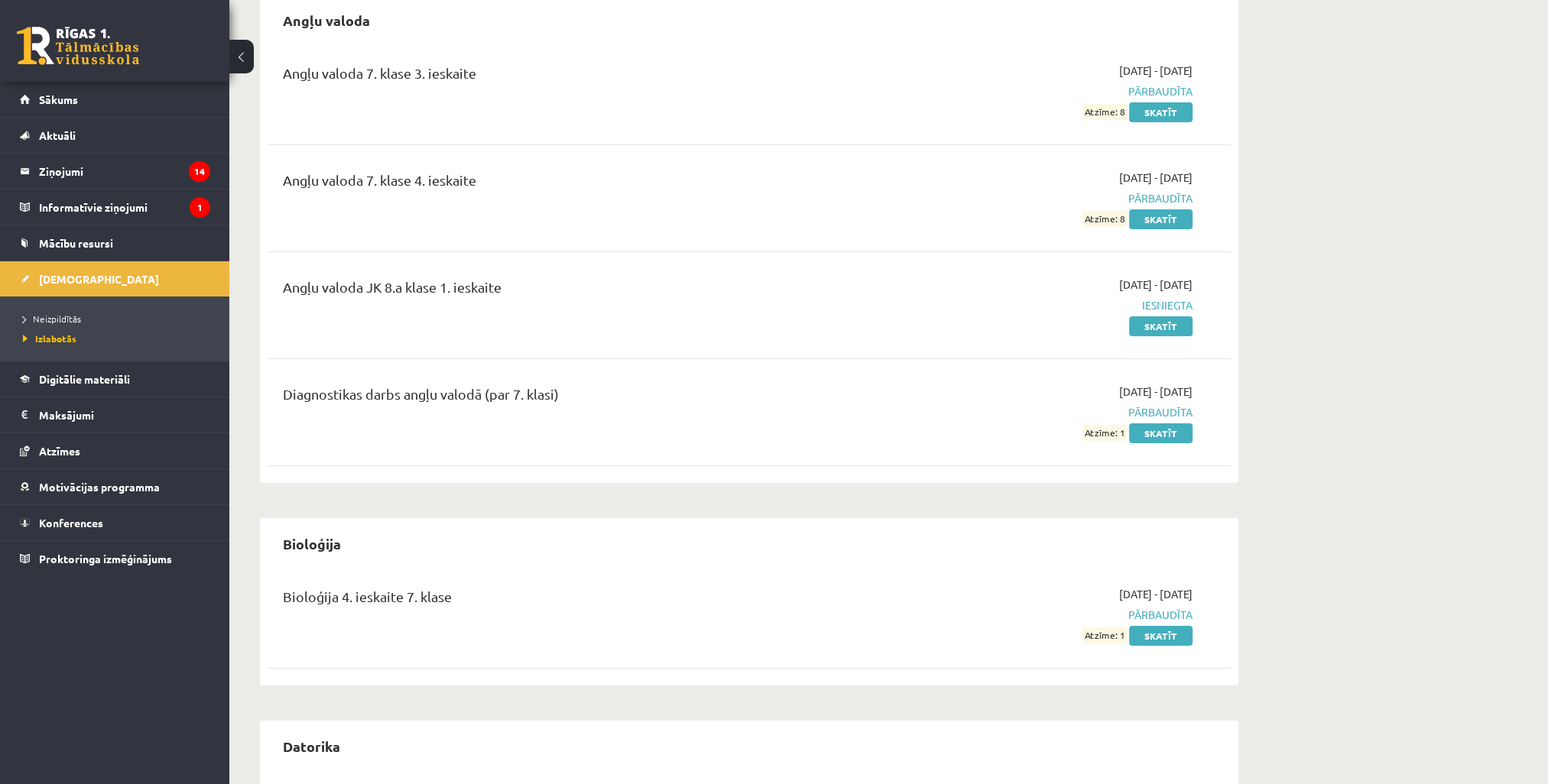
scroll to position [152, 0]
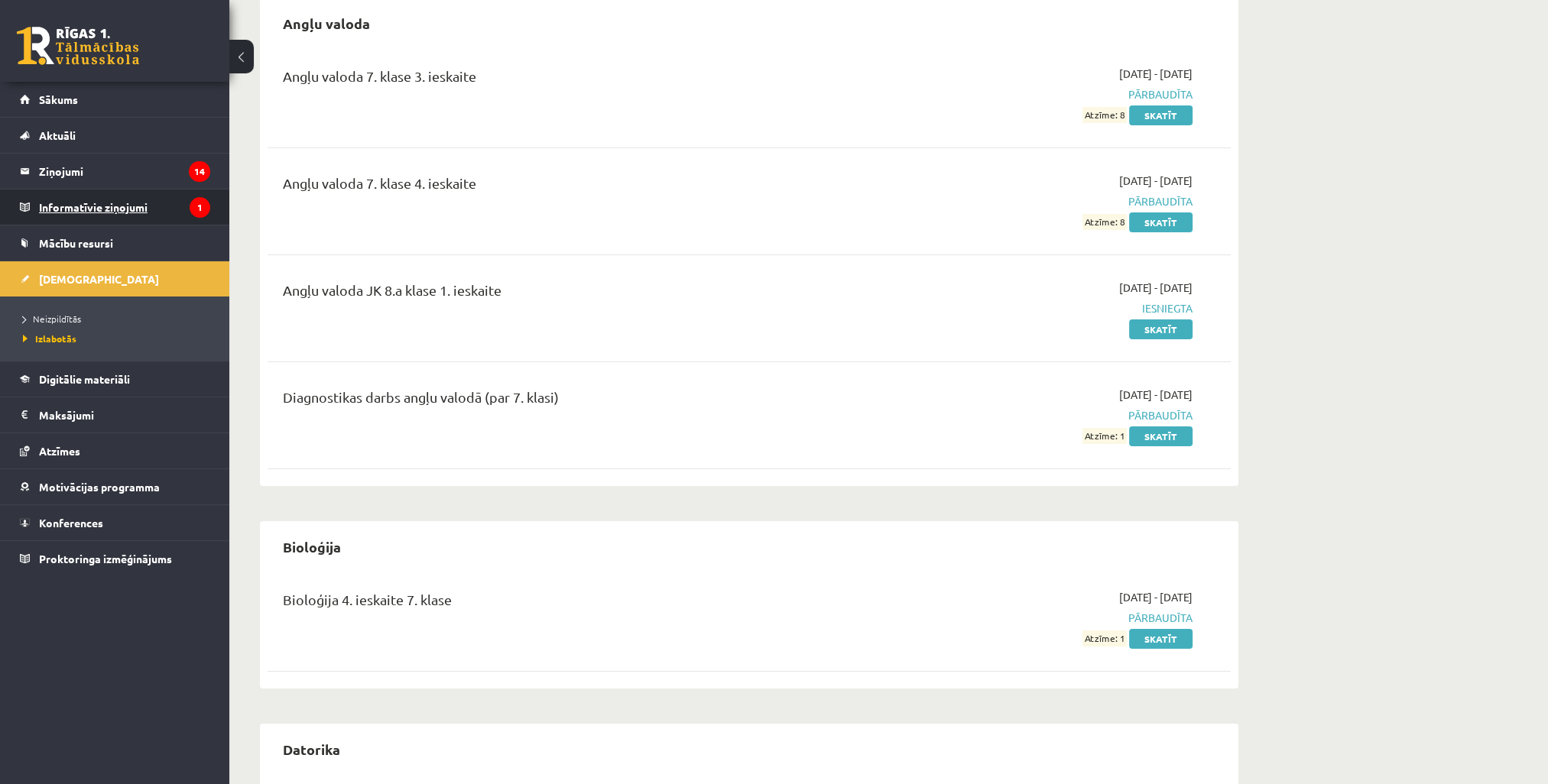
click at [98, 206] on legend "Informatīvie ziņojumi 1" at bounding box center [124, 207] width 172 height 35
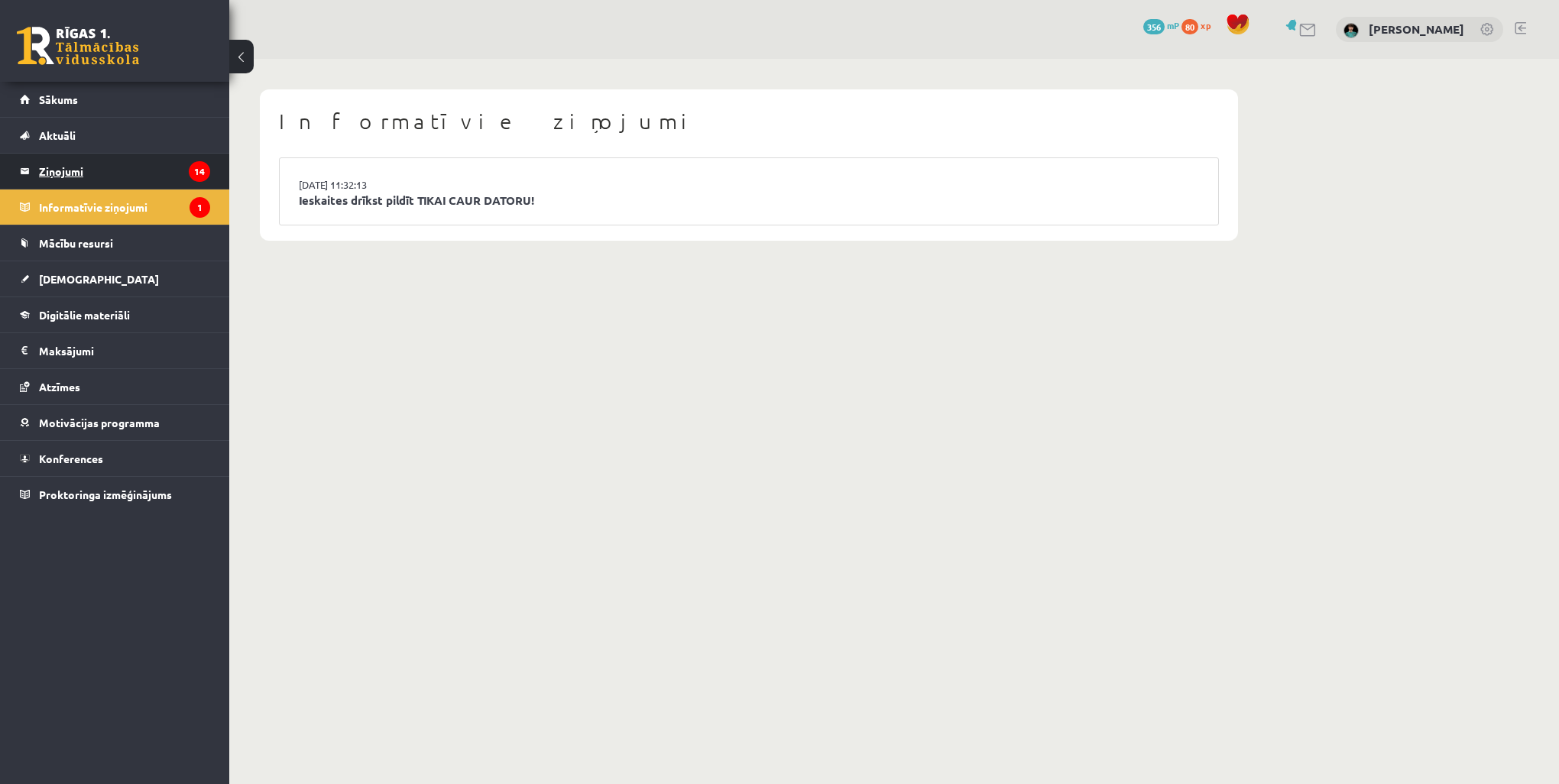
click at [116, 171] on legend "Ziņojumi 14" at bounding box center [124, 171] width 172 height 35
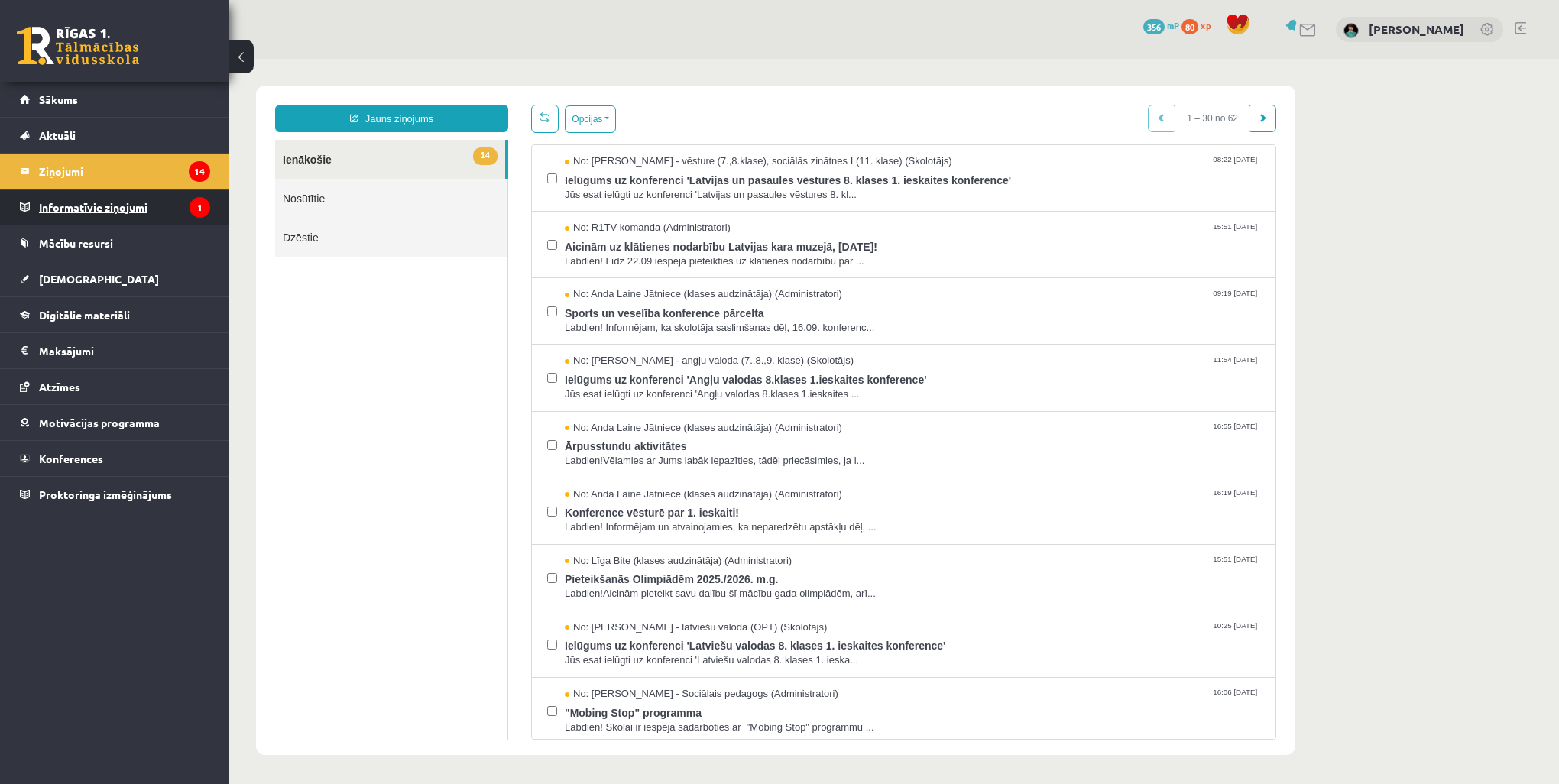
click at [123, 206] on legend "Informatīvie ziņojumi 1" at bounding box center [124, 207] width 172 height 35
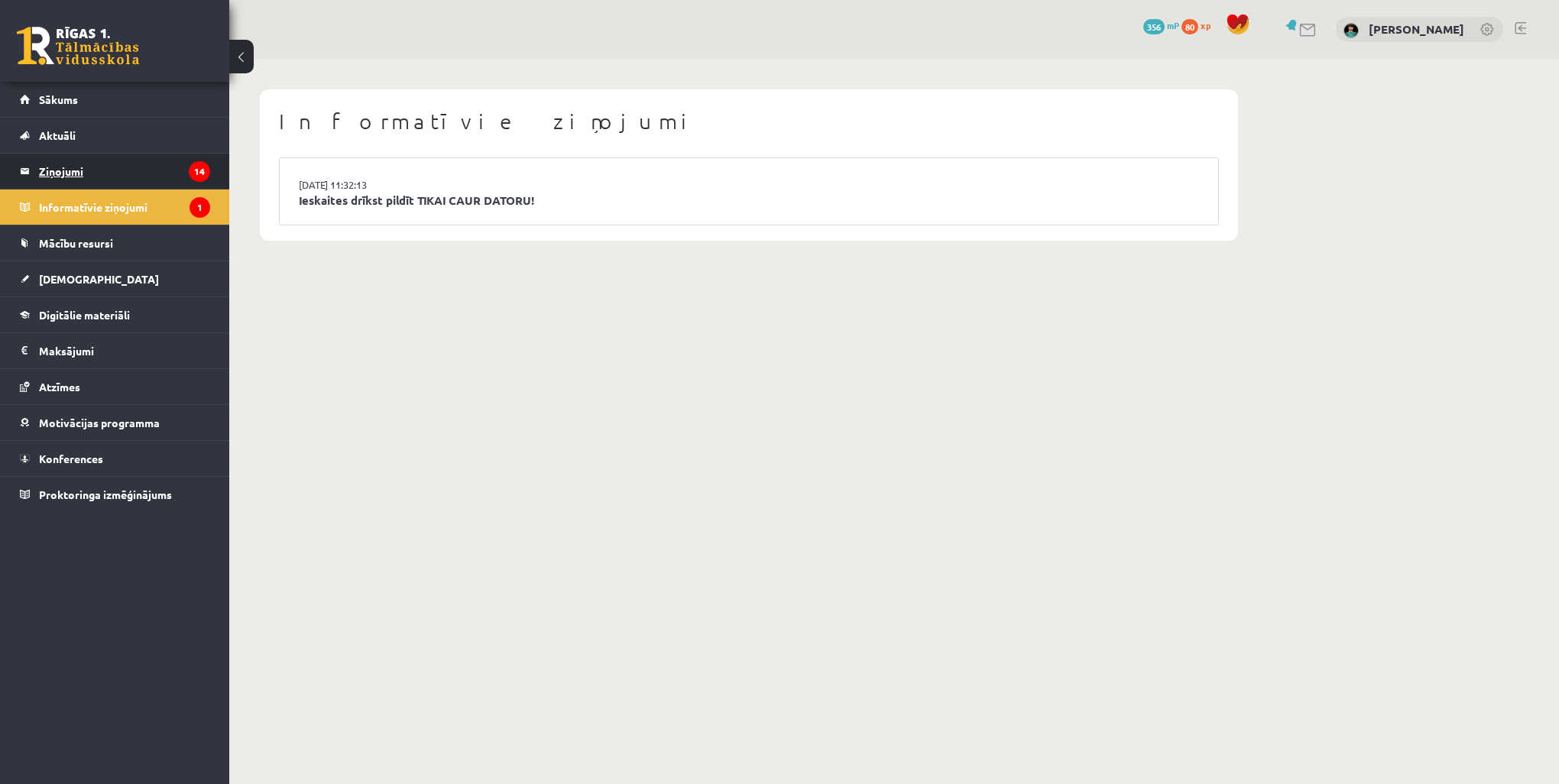
click at [120, 175] on legend "Ziņojumi 14" at bounding box center [124, 171] width 172 height 35
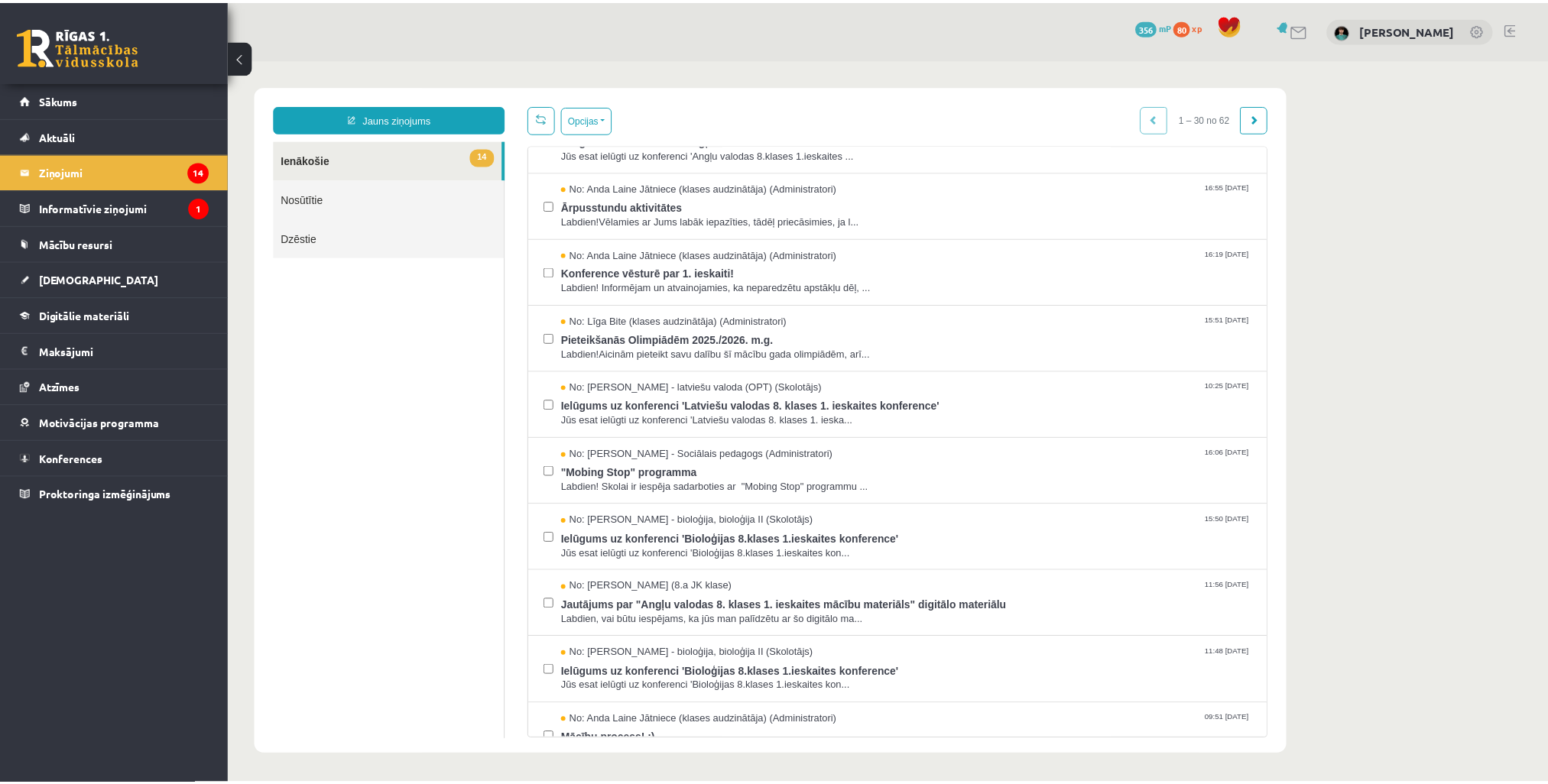
scroll to position [534, 0]
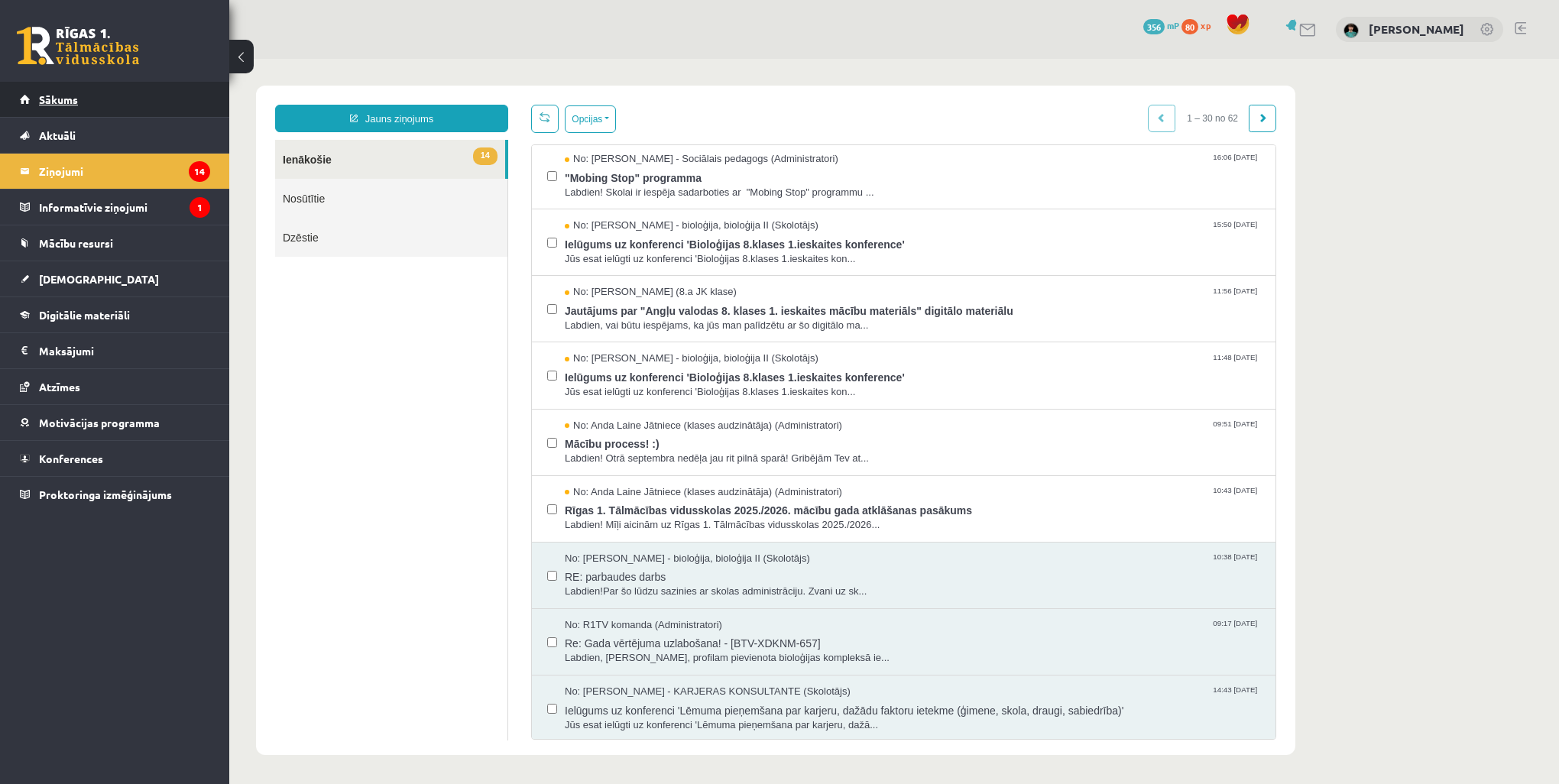
click at [52, 93] on span "Sākums" at bounding box center [58, 99] width 39 height 14
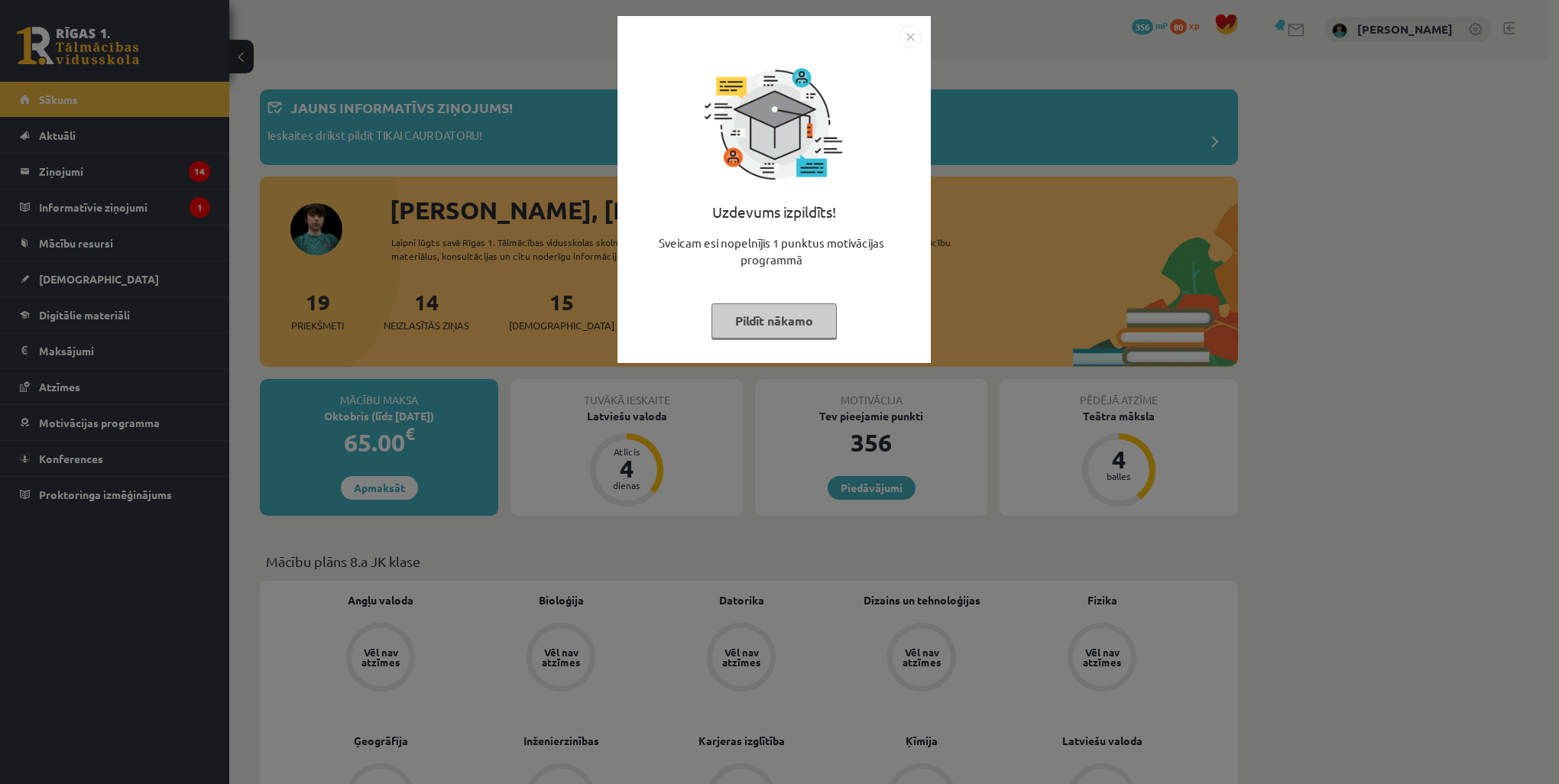
click at [1283, 545] on div "Uzdevums izpildīts! Sveicam esi nopelnījis 1 punktus motivācijas programmā Pild…" at bounding box center [779, 392] width 1559 height 784
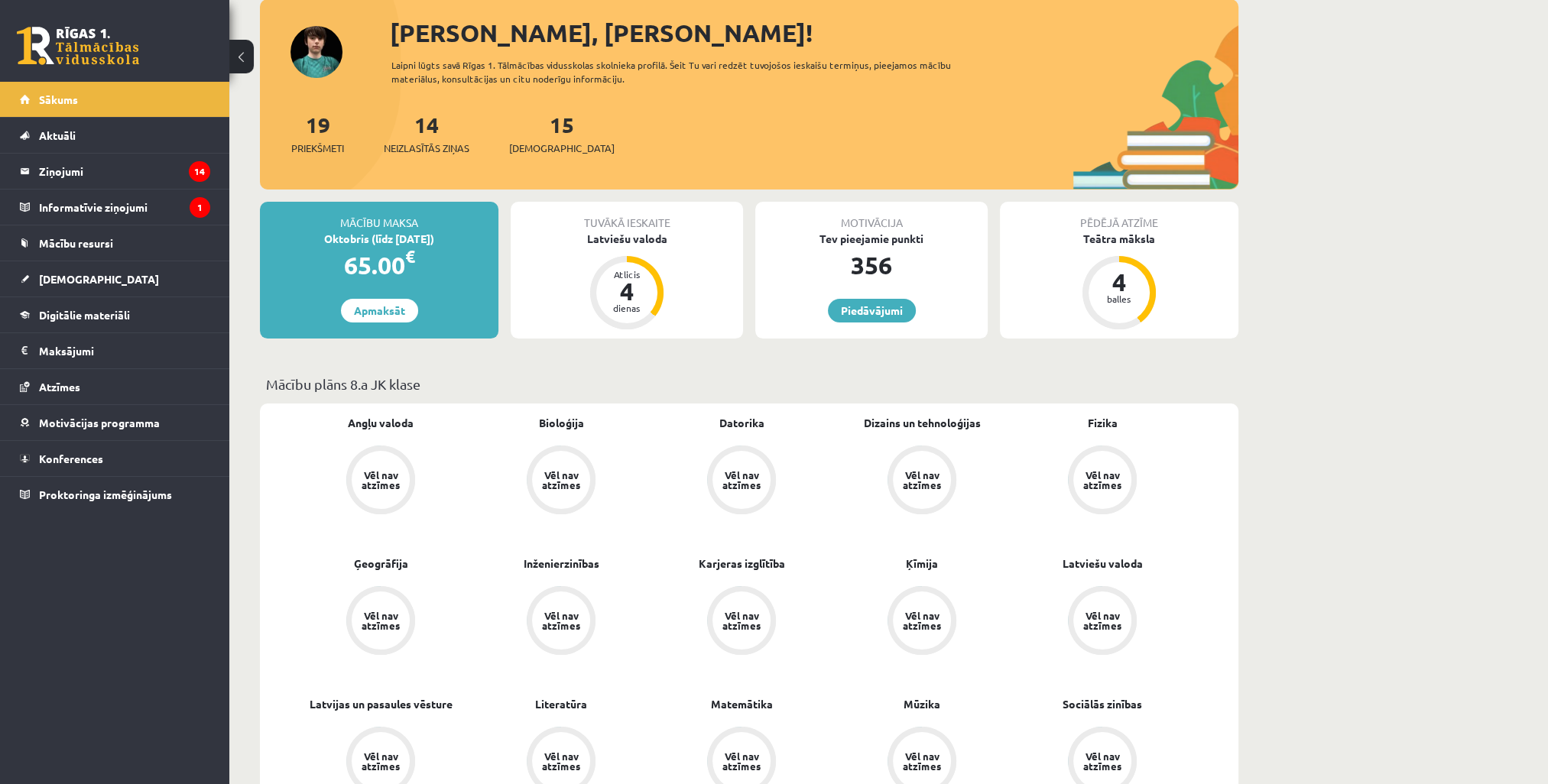
scroll to position [306, 0]
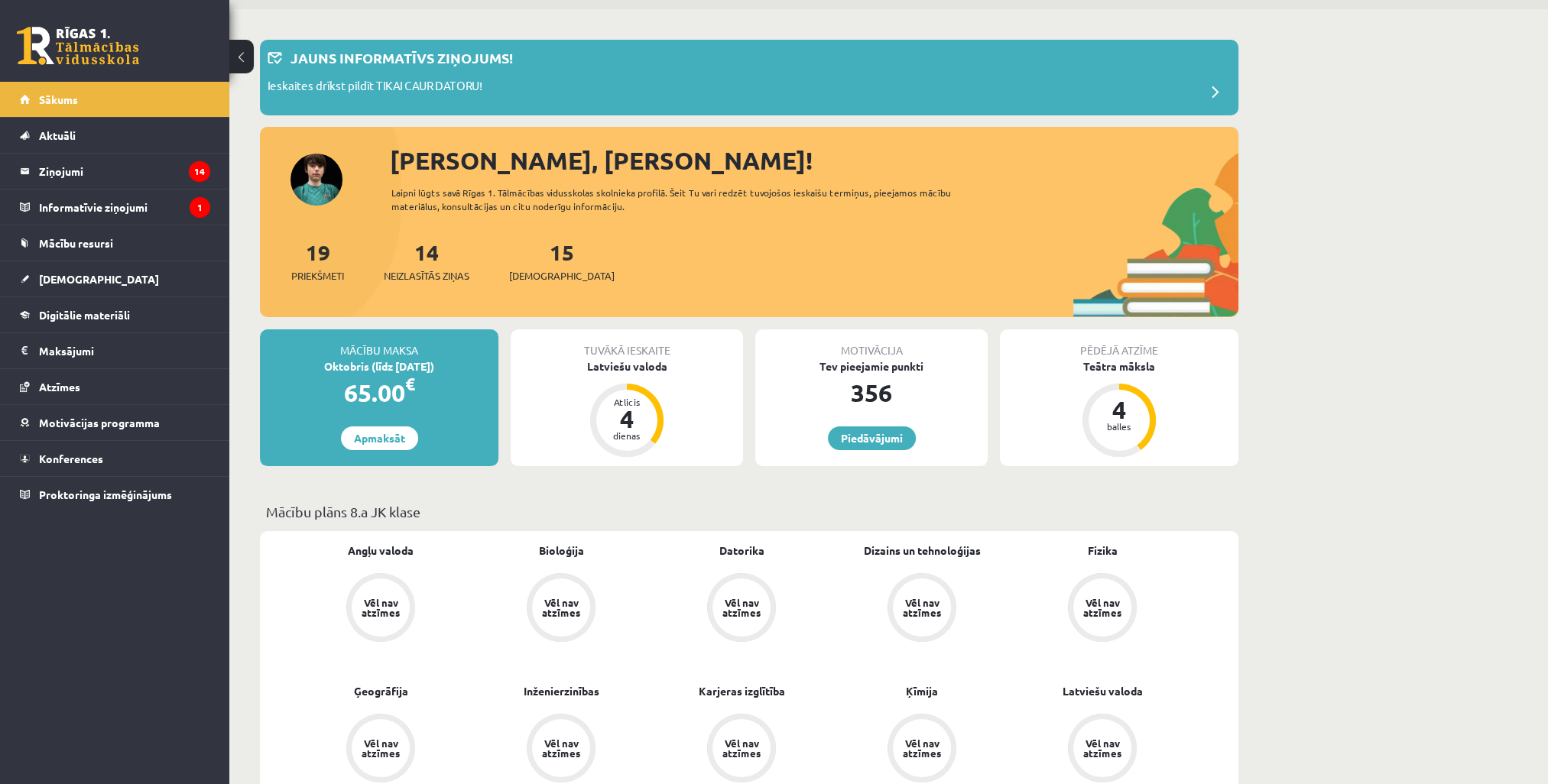
scroll to position [76, 0]
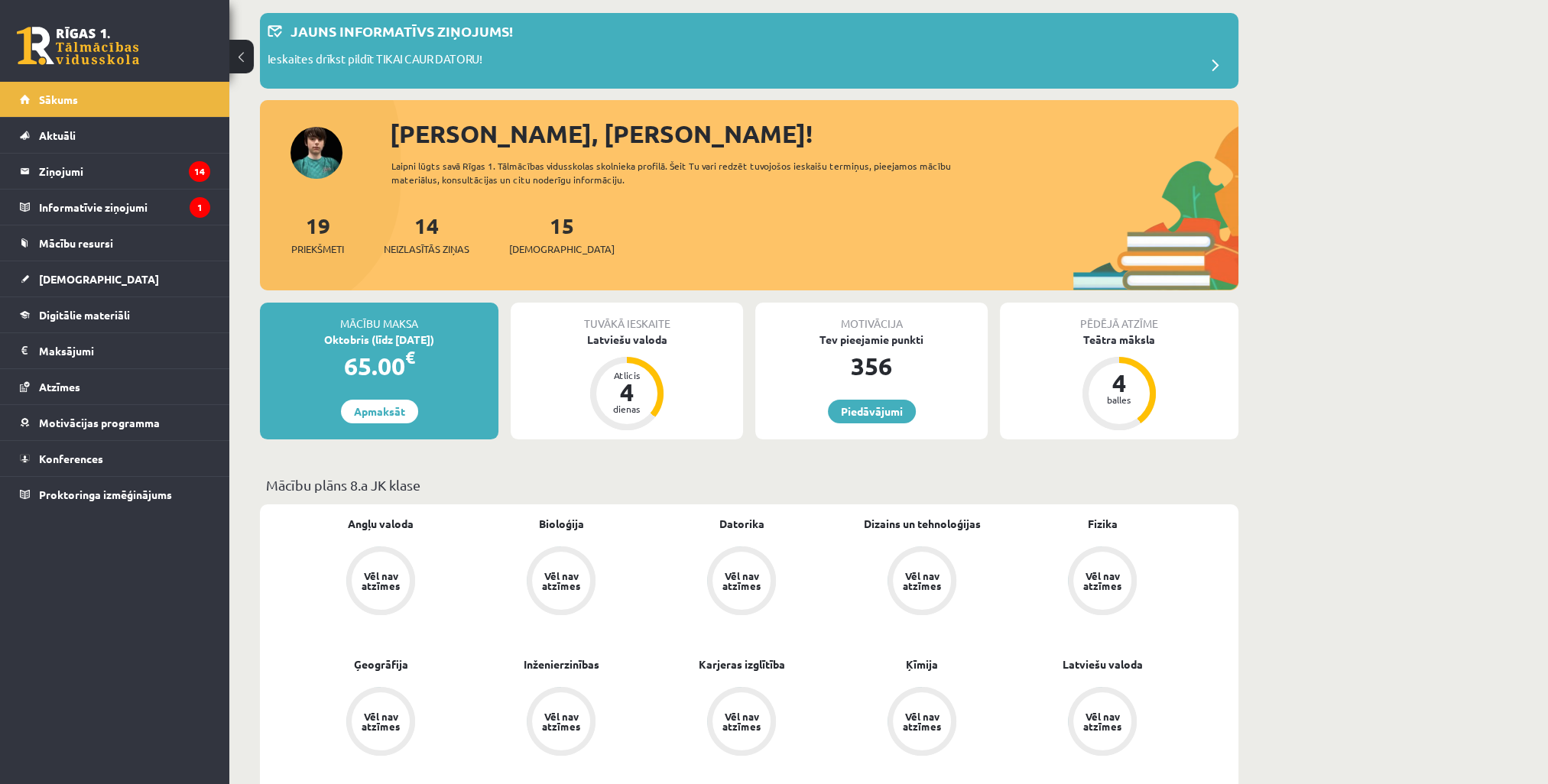
click at [628, 326] on div "Tuvākā ieskaite" at bounding box center [626, 317] width 232 height 29
click at [626, 338] on div "Latviešu valoda" at bounding box center [626, 339] width 232 height 16
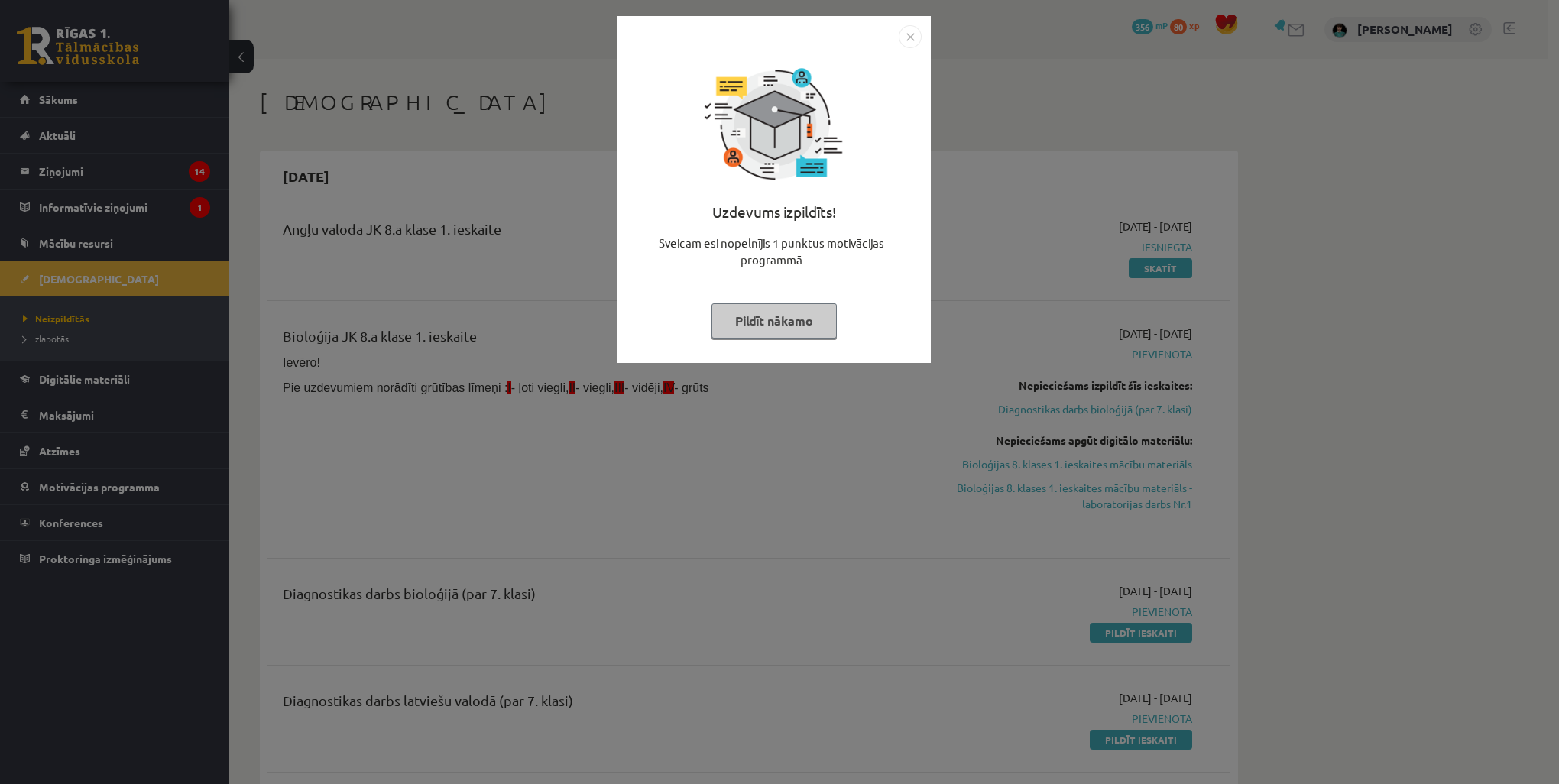
click at [774, 325] on button "Pildīt nākamo" at bounding box center [775, 320] width 125 height 35
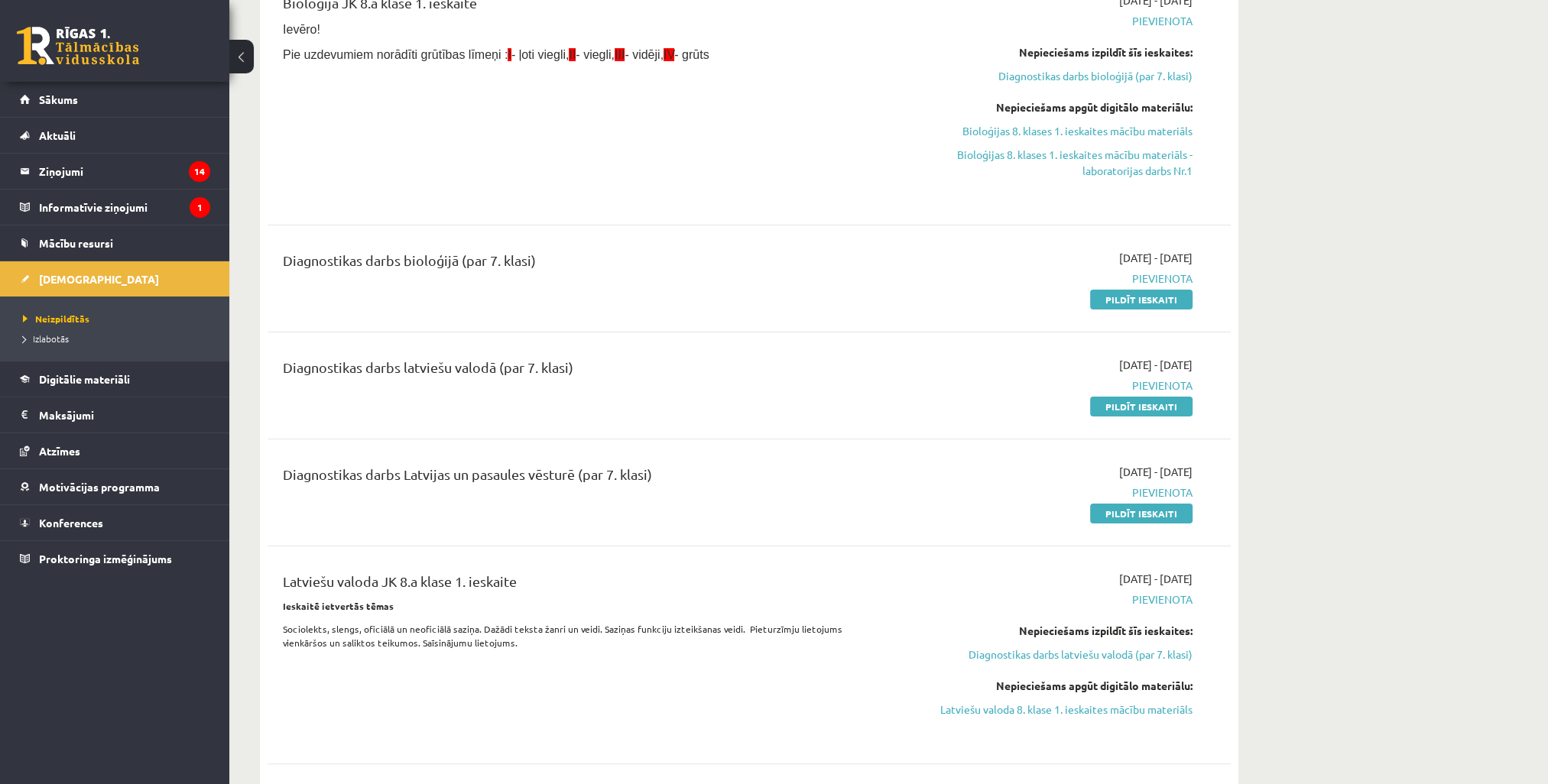
scroll to position [306, 0]
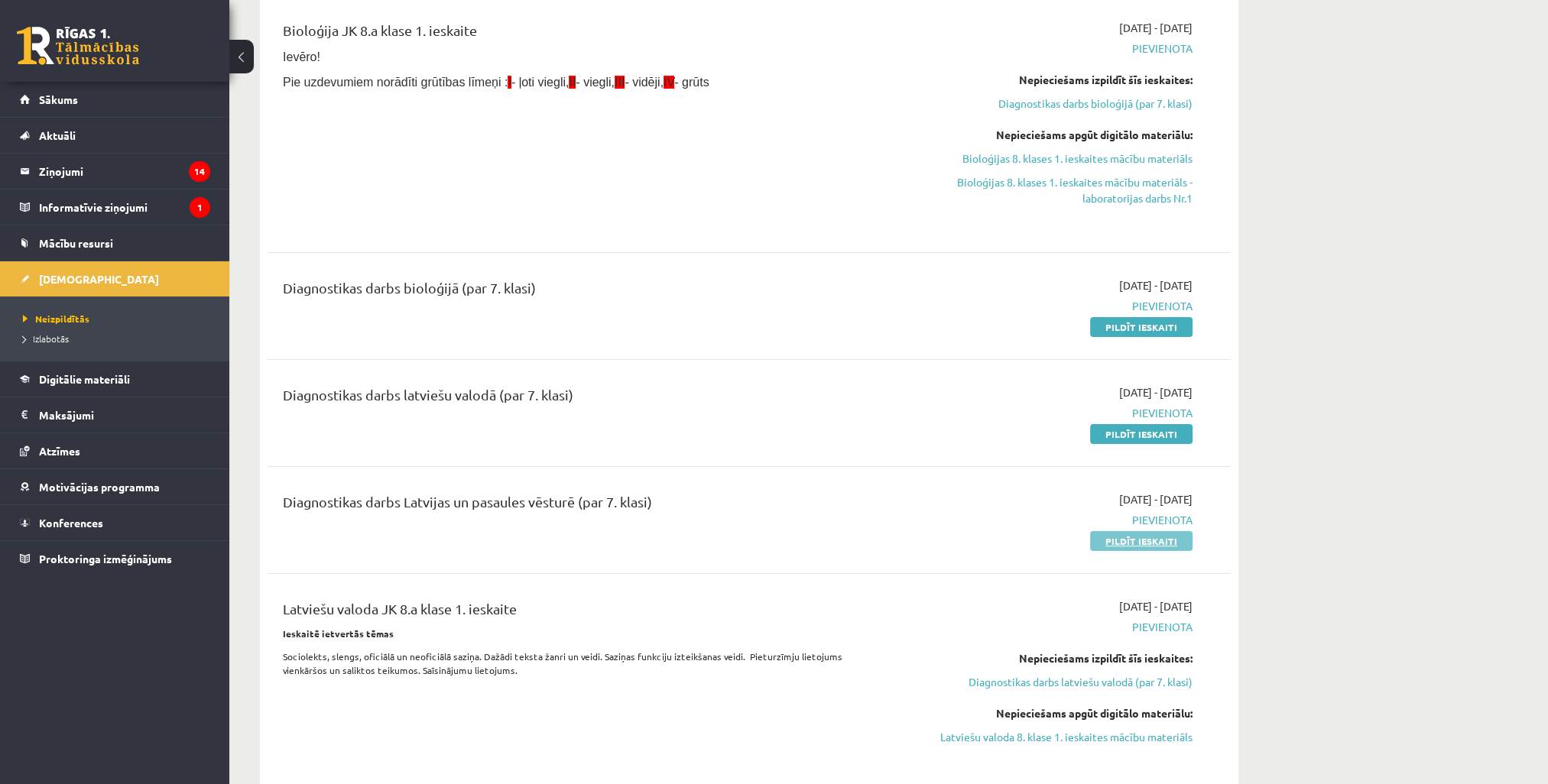
click at [1128, 539] on link "Pildīt ieskaiti" at bounding box center [1140, 541] width 103 height 20
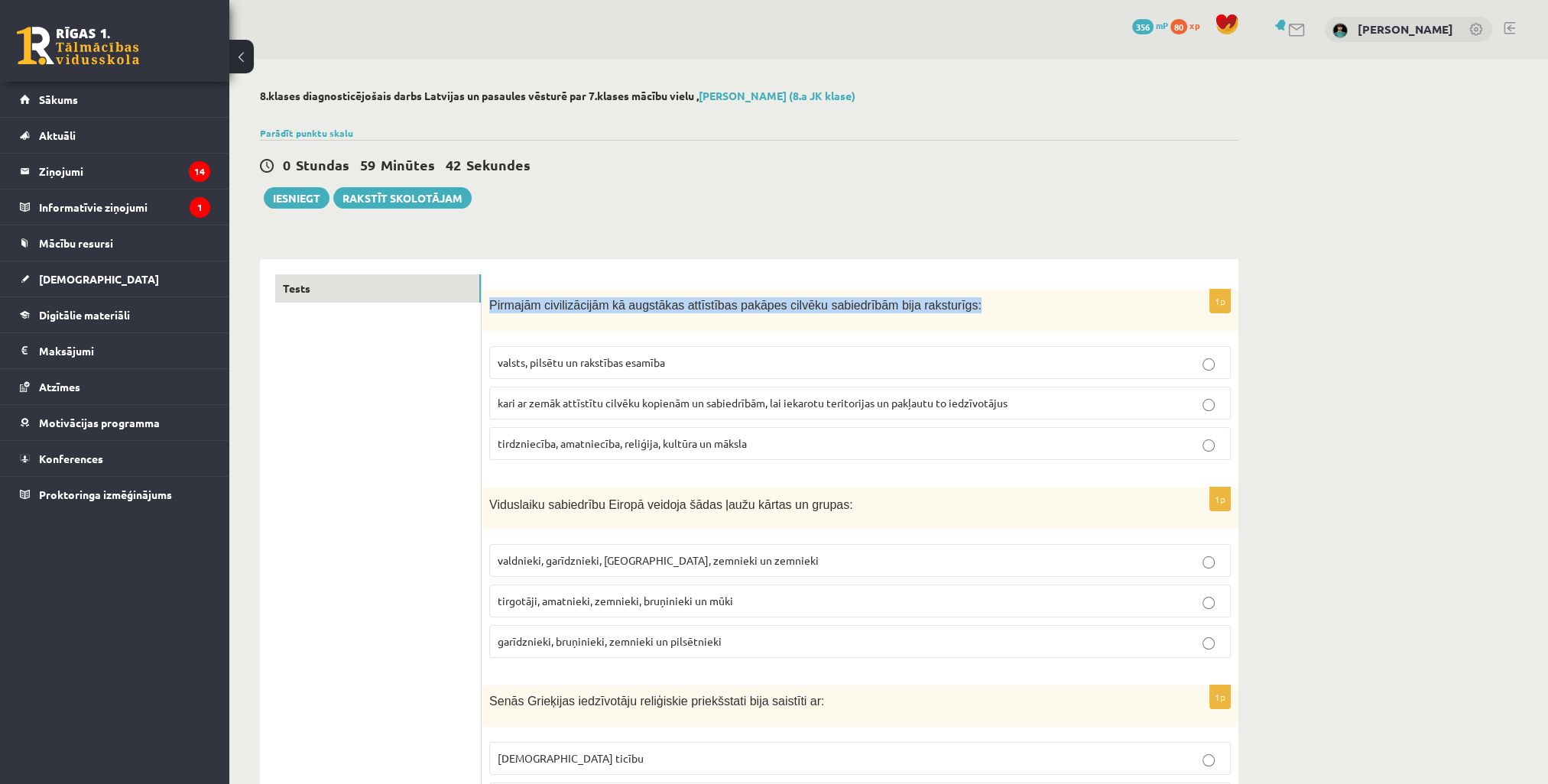
drag, startPoint x: 911, startPoint y: 307, endPoint x: 483, endPoint y: 311, distance: 428.0
click at [483, 311] on div "Pirmajām civilizācijām kā augstākas attīstības pakāpes cilvēku sabiedrībām bija…" at bounding box center [859, 309] width 756 height 41
copy span "Pirmajām civilizācijām kā augstākas attīstības pakāpes cilvēku sabiedrībām bija…"
click at [1067, 368] on p "valsts, pilsētu un rakstības esamība" at bounding box center [860, 363] width 725 height 16
click at [1054, 374] on label "valsts, pilsētu un rakstības esamība" at bounding box center [860, 362] width 742 height 33
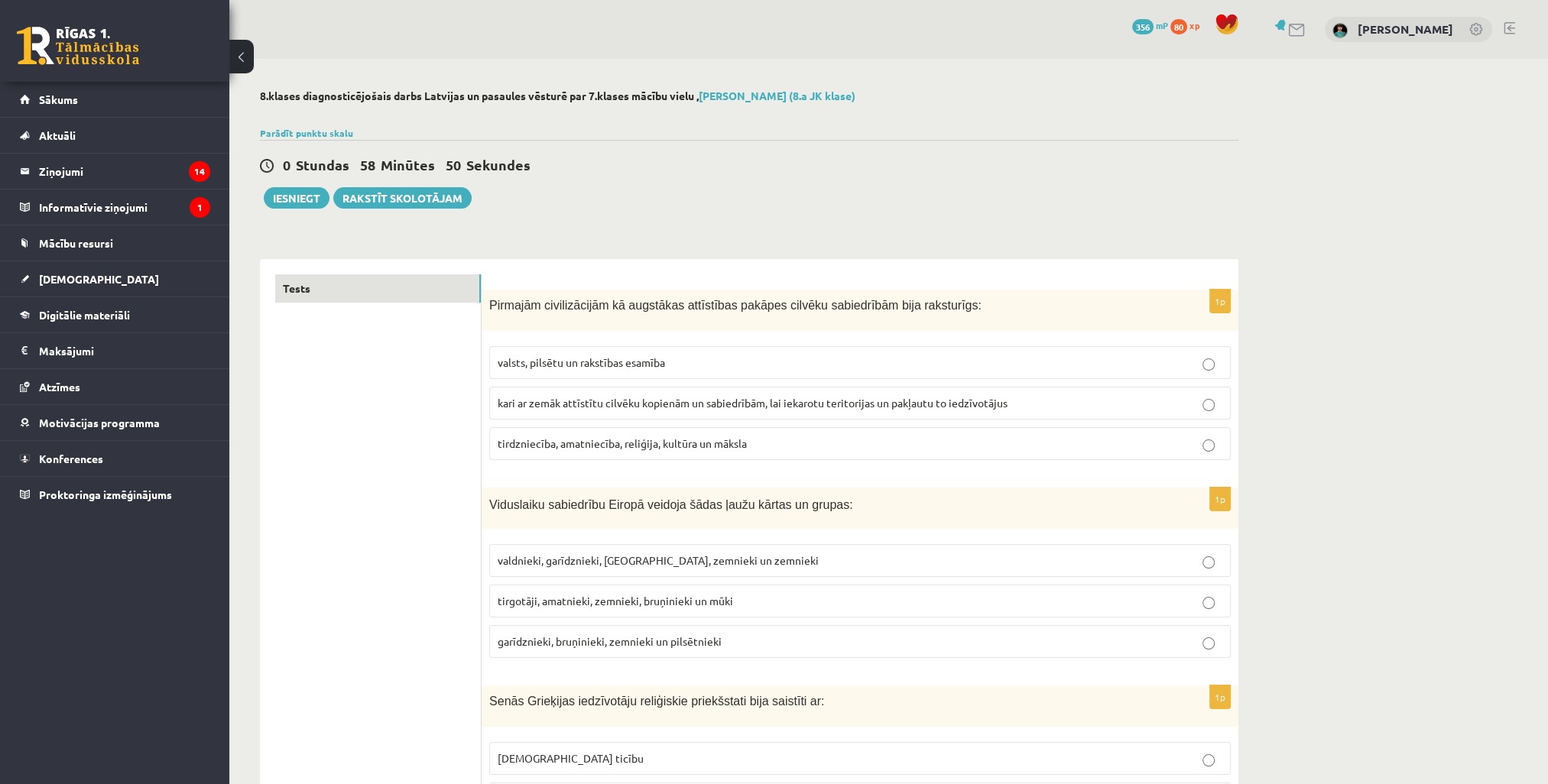
click at [687, 439] on span "tirdzniecība, amatniecība, reliģija, kultūra un māksla" at bounding box center [622, 443] width 249 height 14
click at [670, 363] on p "valsts, pilsētu un rakstības esamība" at bounding box center [860, 363] width 725 height 16
click at [713, 402] on span "kari ar zemāk attīstītu cilvēku kopienām un sabiedrībām, lai iekarotu teritorij…" at bounding box center [753, 402] width 510 height 14
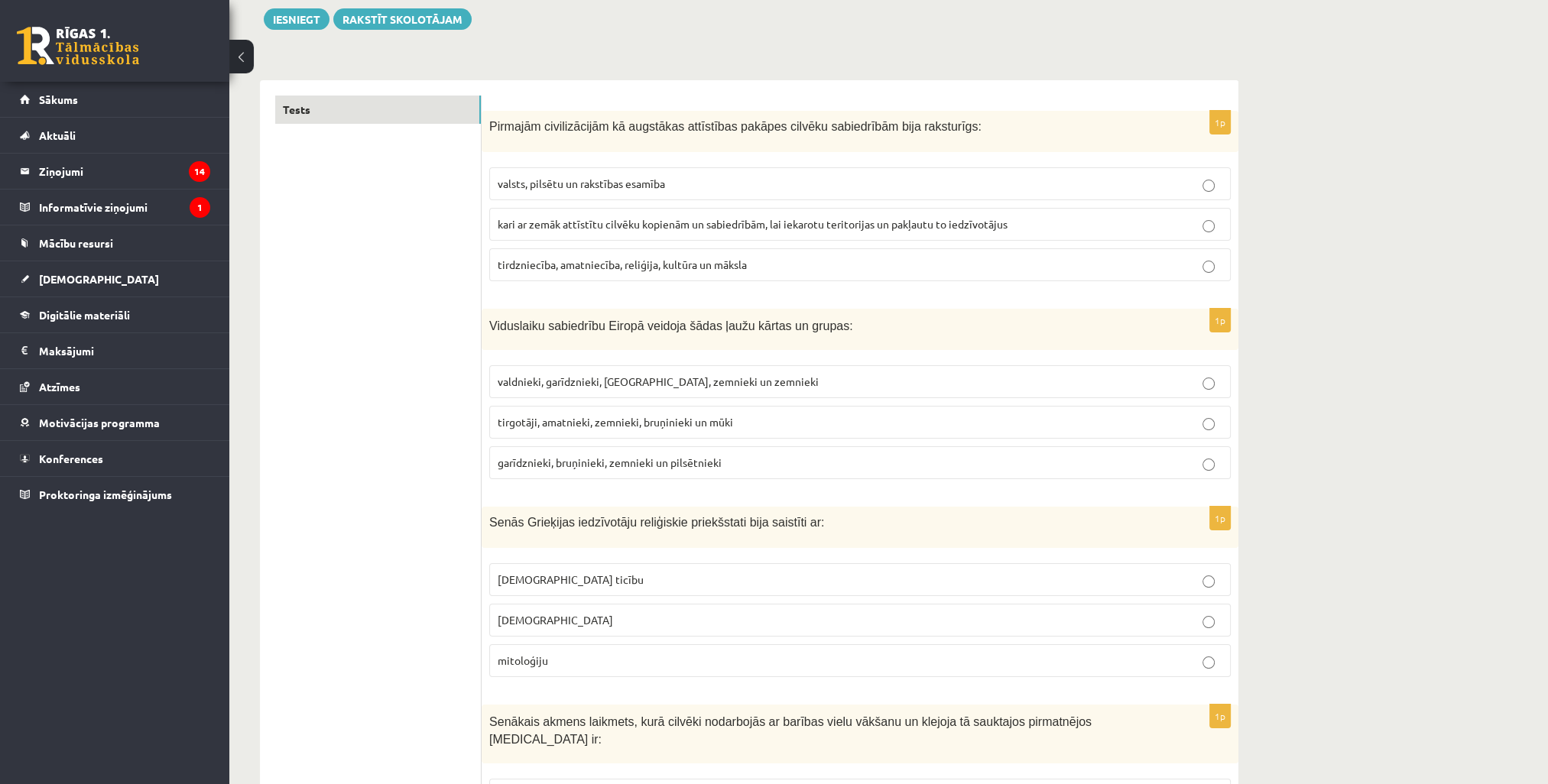
scroll to position [152, 0]
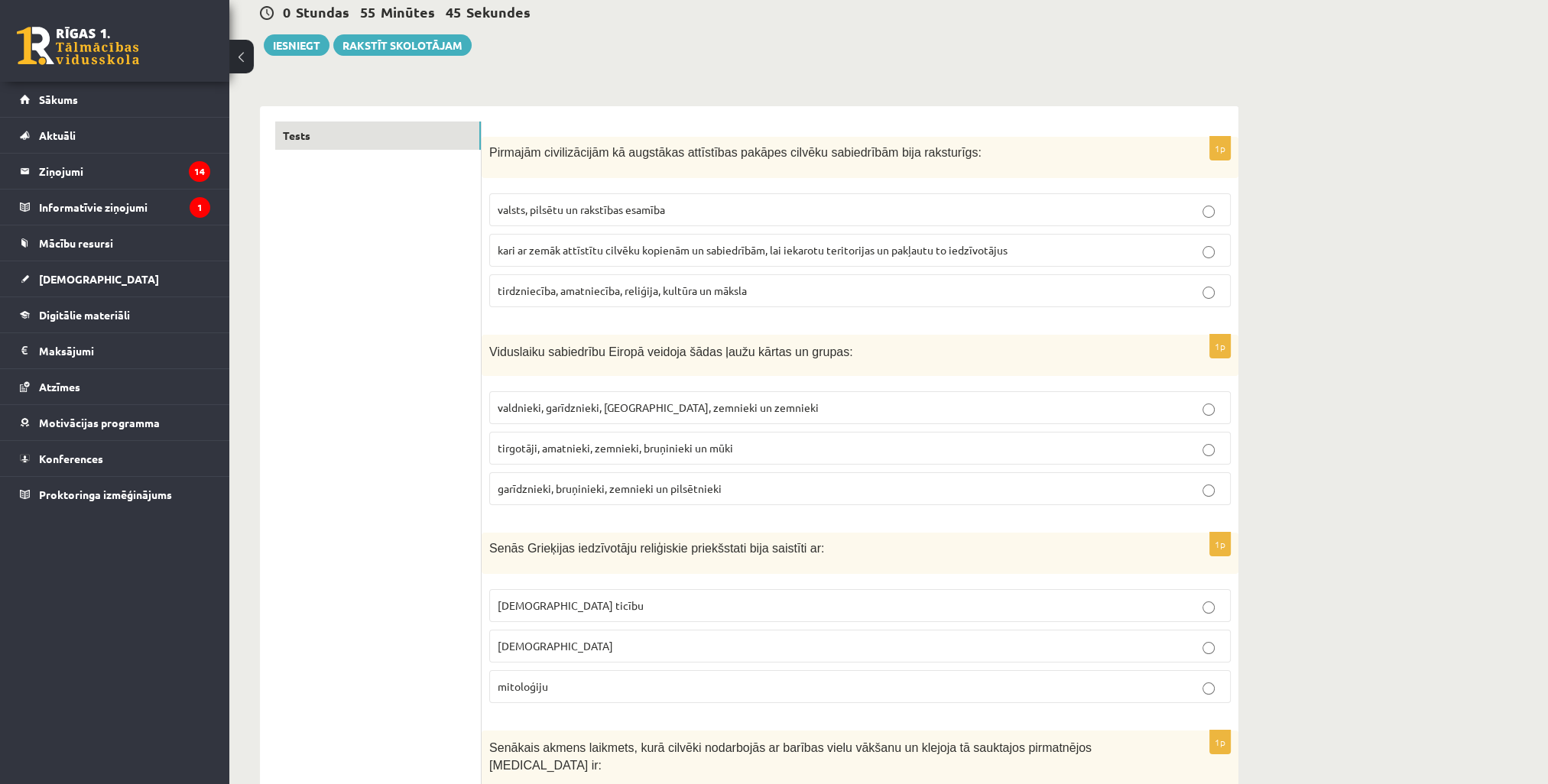
click at [703, 289] on span "tirdzniecība, amatniecība, reliģija, kultūra un māksla" at bounding box center [622, 289] width 249 height 14
click at [604, 408] on span "valdnieki, garīdznieki, bruņinieki, zemnieki un zemnieki" at bounding box center [658, 407] width 321 height 14
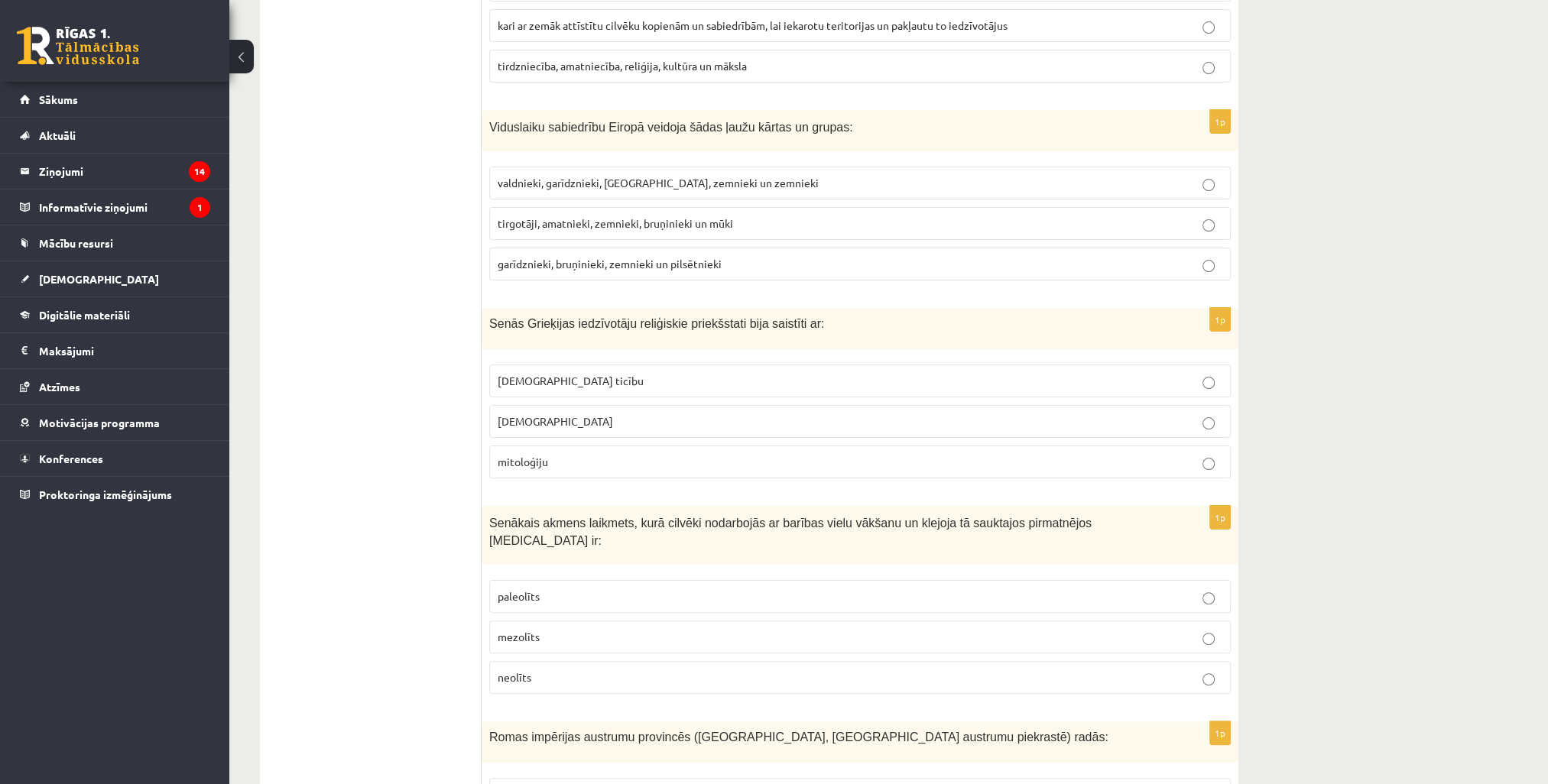
scroll to position [458, 0]
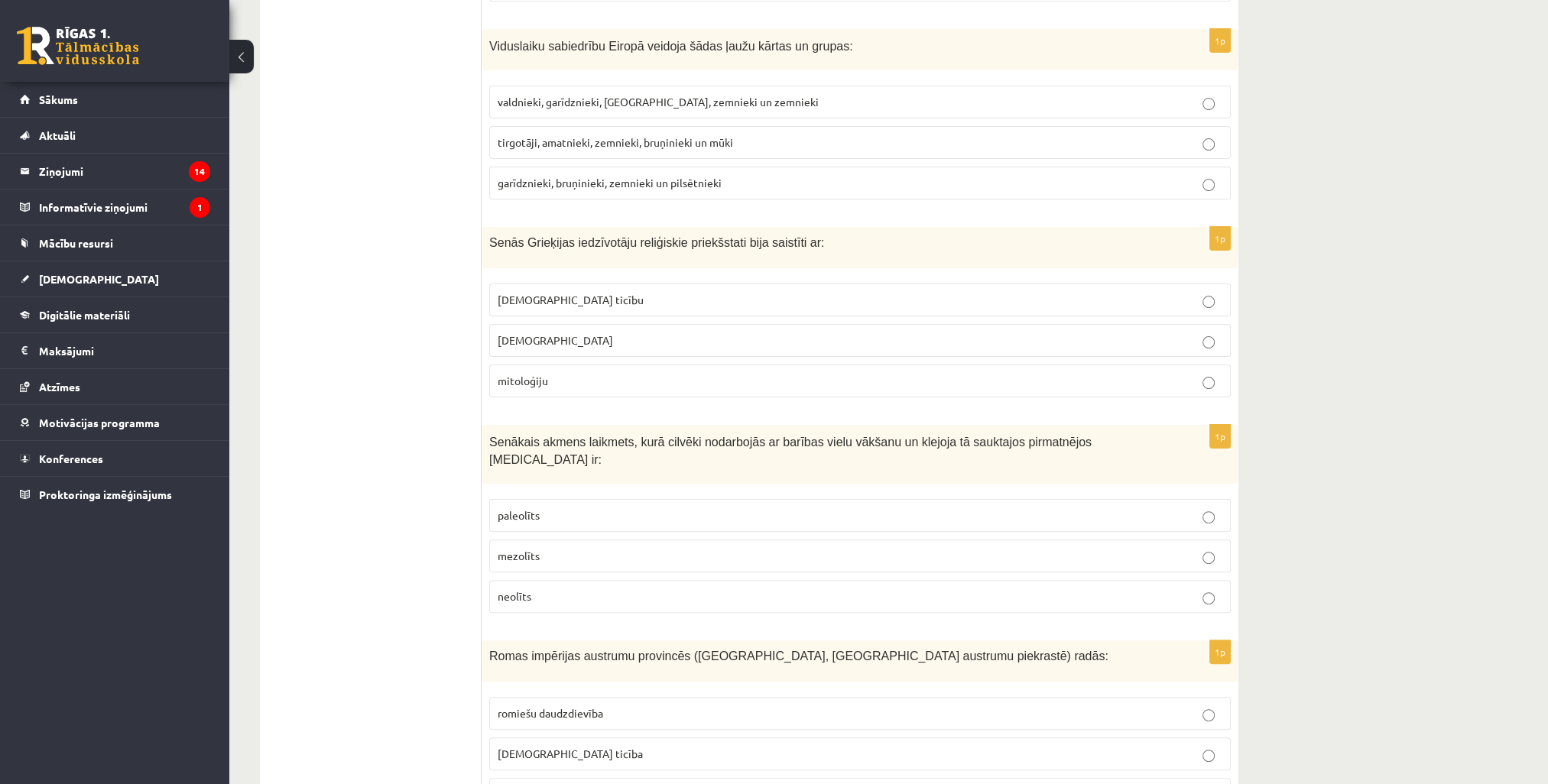
click at [559, 298] on span "kristīgo ticību" at bounding box center [570, 299] width 146 height 14
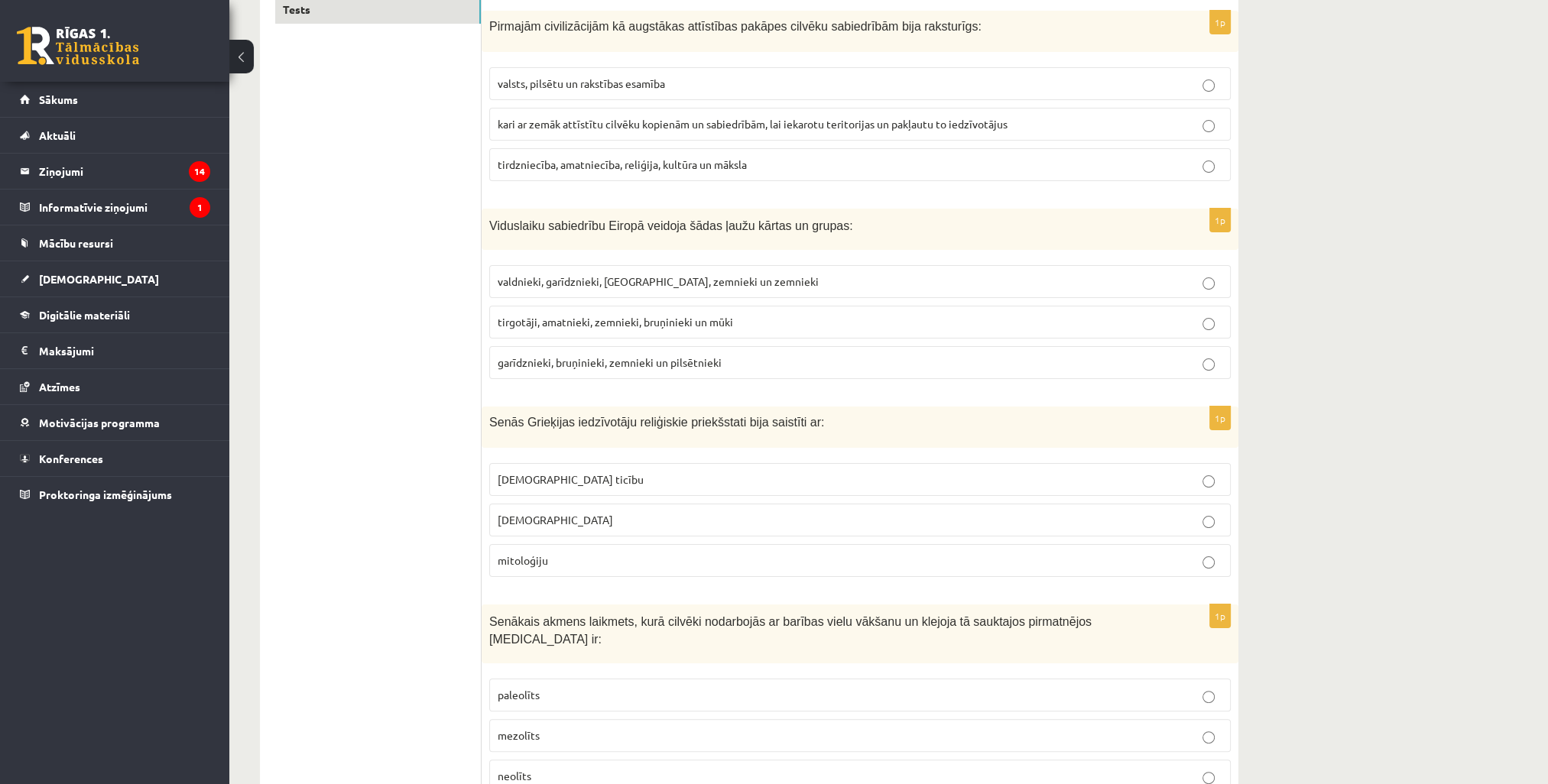
scroll to position [306, 0]
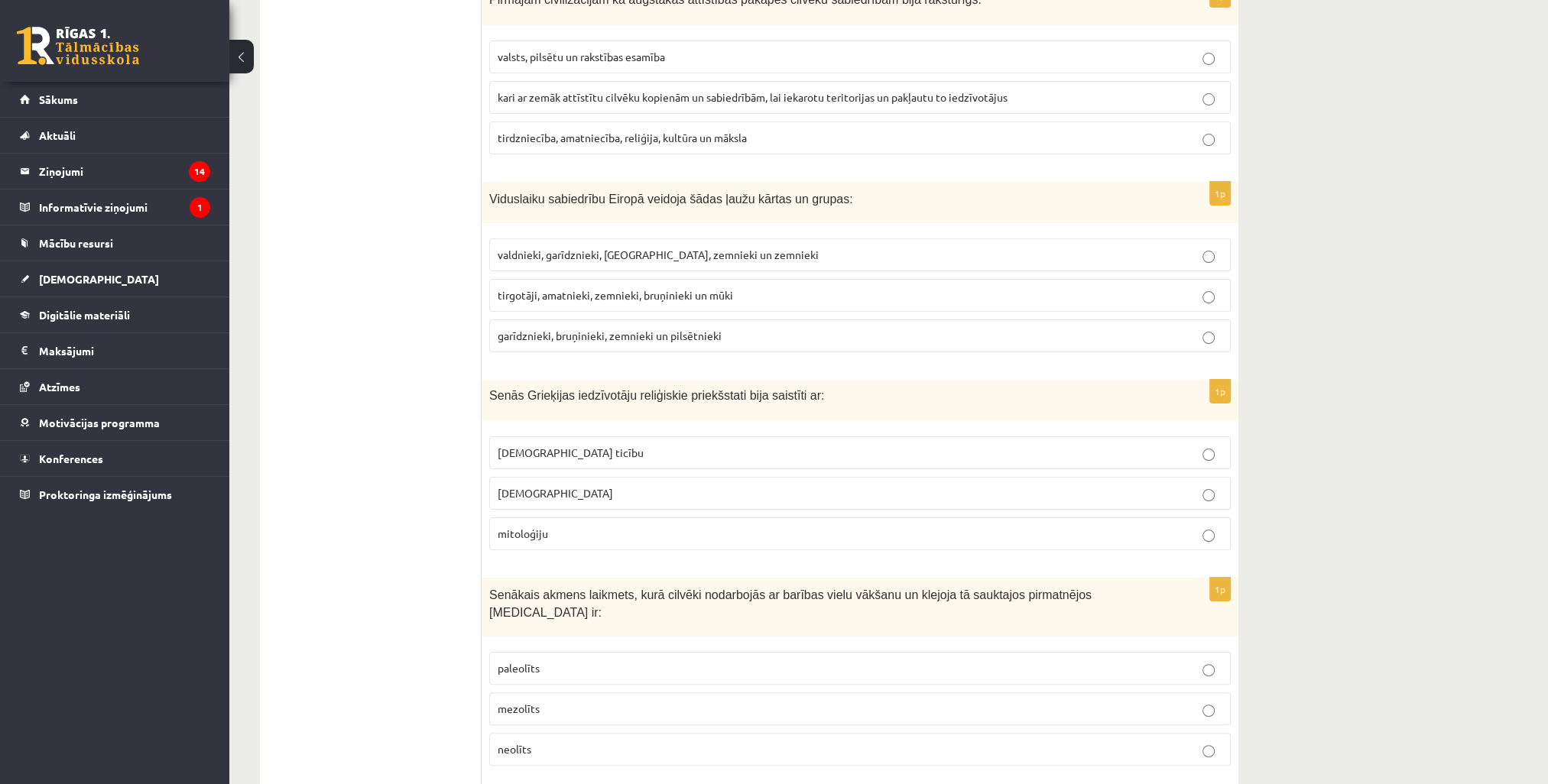
click at [623, 539] on label "mitoloģiju" at bounding box center [860, 534] width 742 height 33
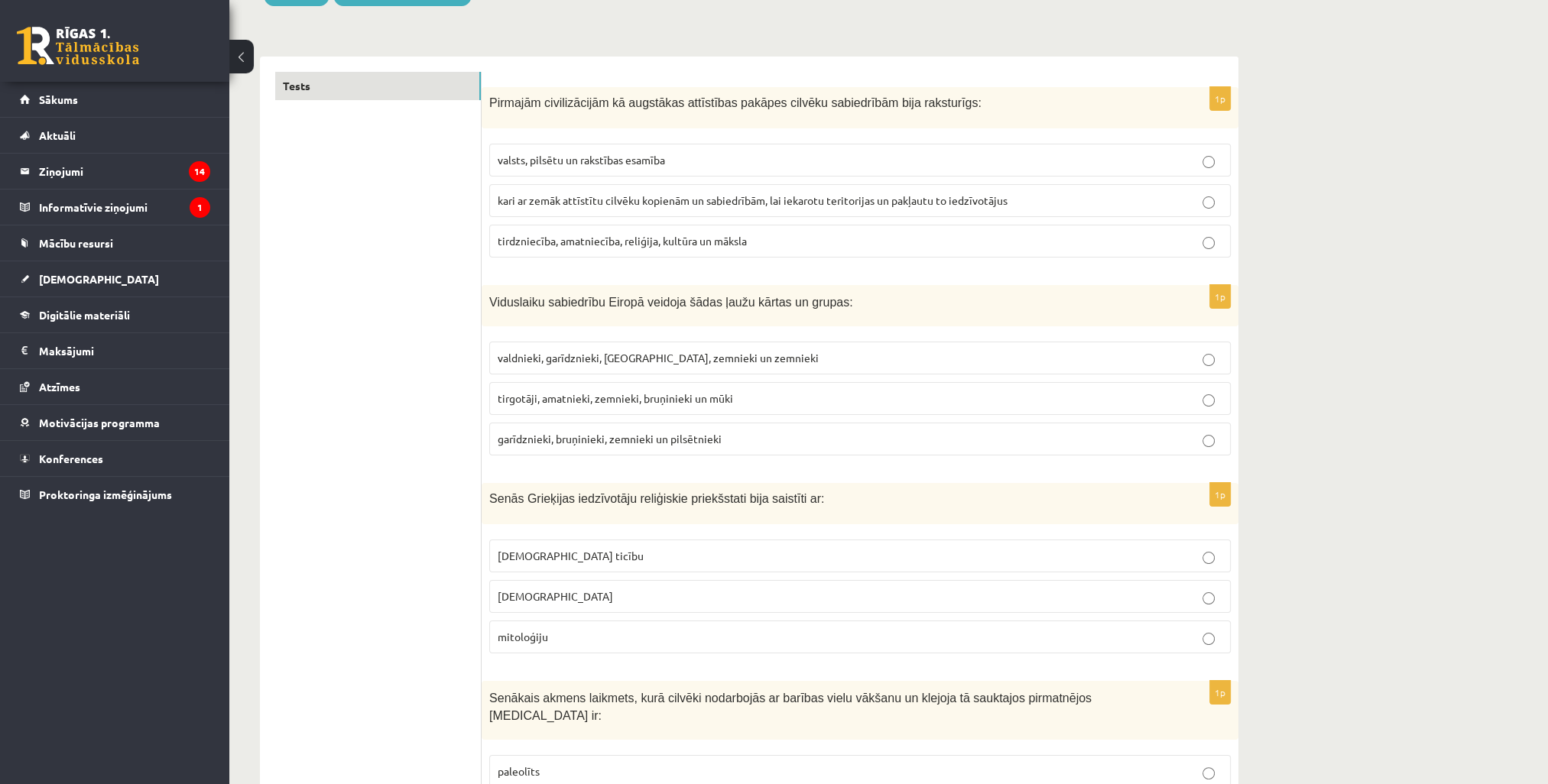
scroll to position [230, 0]
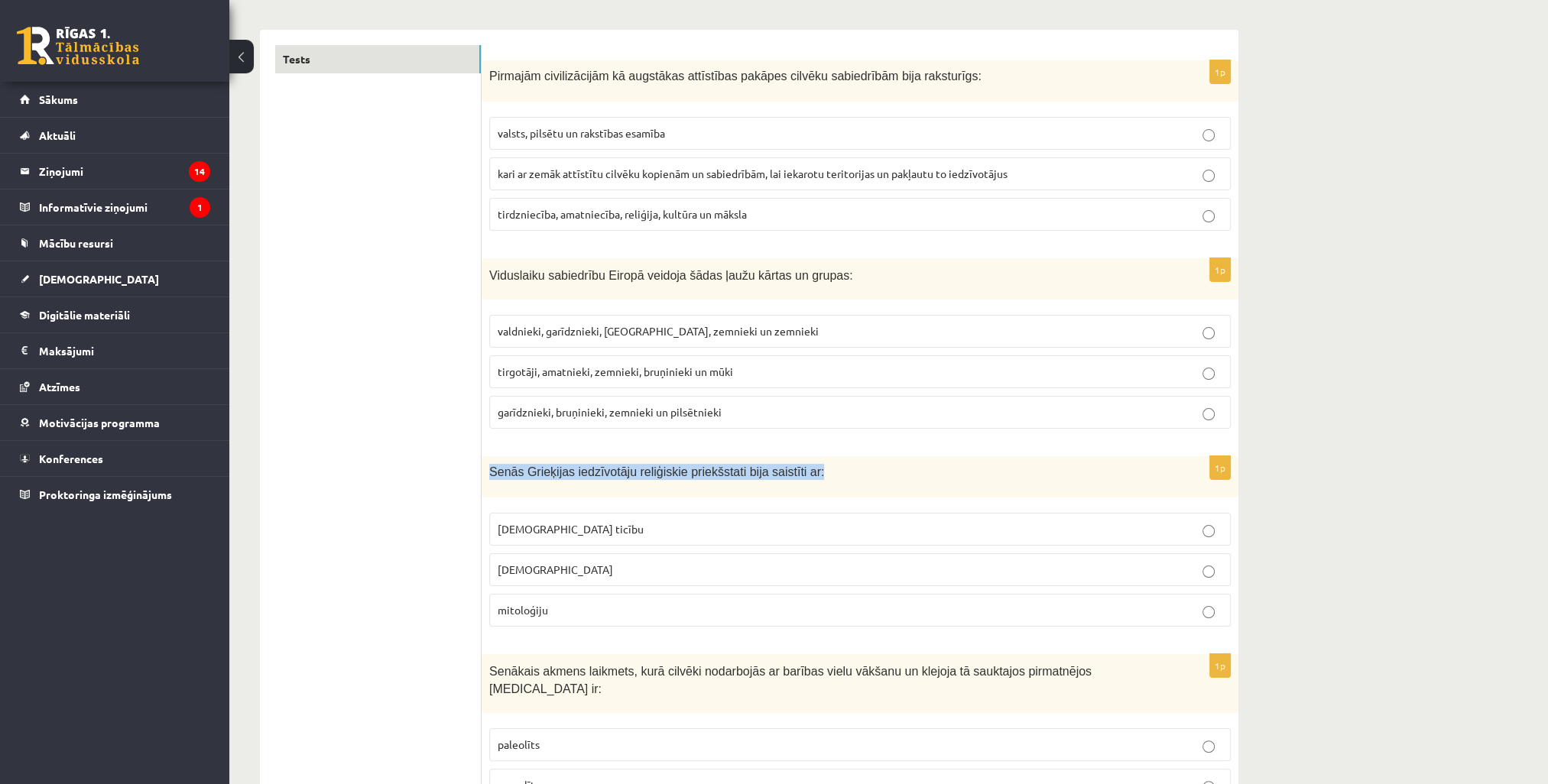
drag, startPoint x: 695, startPoint y: 472, endPoint x: 489, endPoint y: 461, distance: 206.3
click at [489, 461] on div "Senās Grieķijas iedzīvotāju reliģiskie priekšstati bija saistīti ar:" at bounding box center [859, 476] width 756 height 41
copy span "Senās Grieķijas iedzīvotāju reliģiskie priekšstati bija saistīti ar:"
click at [607, 562] on p "pagānismu" at bounding box center [860, 570] width 725 height 16
click at [616, 606] on p "mitoloģiju" at bounding box center [860, 610] width 725 height 16
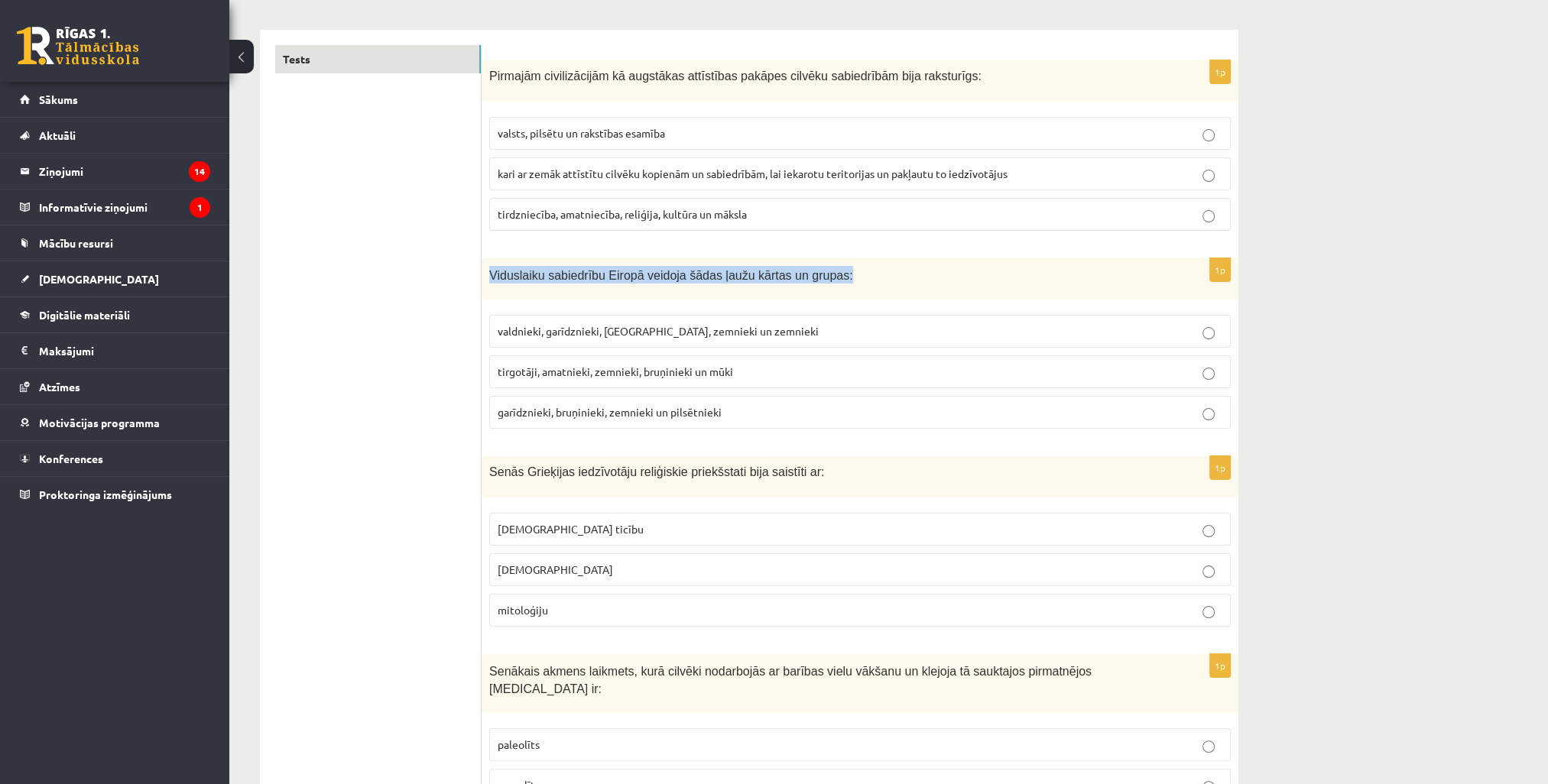
drag, startPoint x: 795, startPoint y: 277, endPoint x: 486, endPoint y: 264, distance: 309.3
click at [486, 264] on div "Viduslaiku sabiedrību Eiropā veidoja šādas ļaužu kārtas un grupas:" at bounding box center [859, 279] width 756 height 42
copy span "Viduslaiku sabiedrību Eiropā veidoja šādas ļaužu kārtas un grupas:"
click at [755, 377] on p "tirgotāji, amatnieki, zemnieki, bruņinieki un mūki" at bounding box center [860, 372] width 725 height 16
click at [651, 410] on span "garīdznieki, bruņinieki, zemnieki un pilsētnieki" at bounding box center [609, 411] width 224 height 14
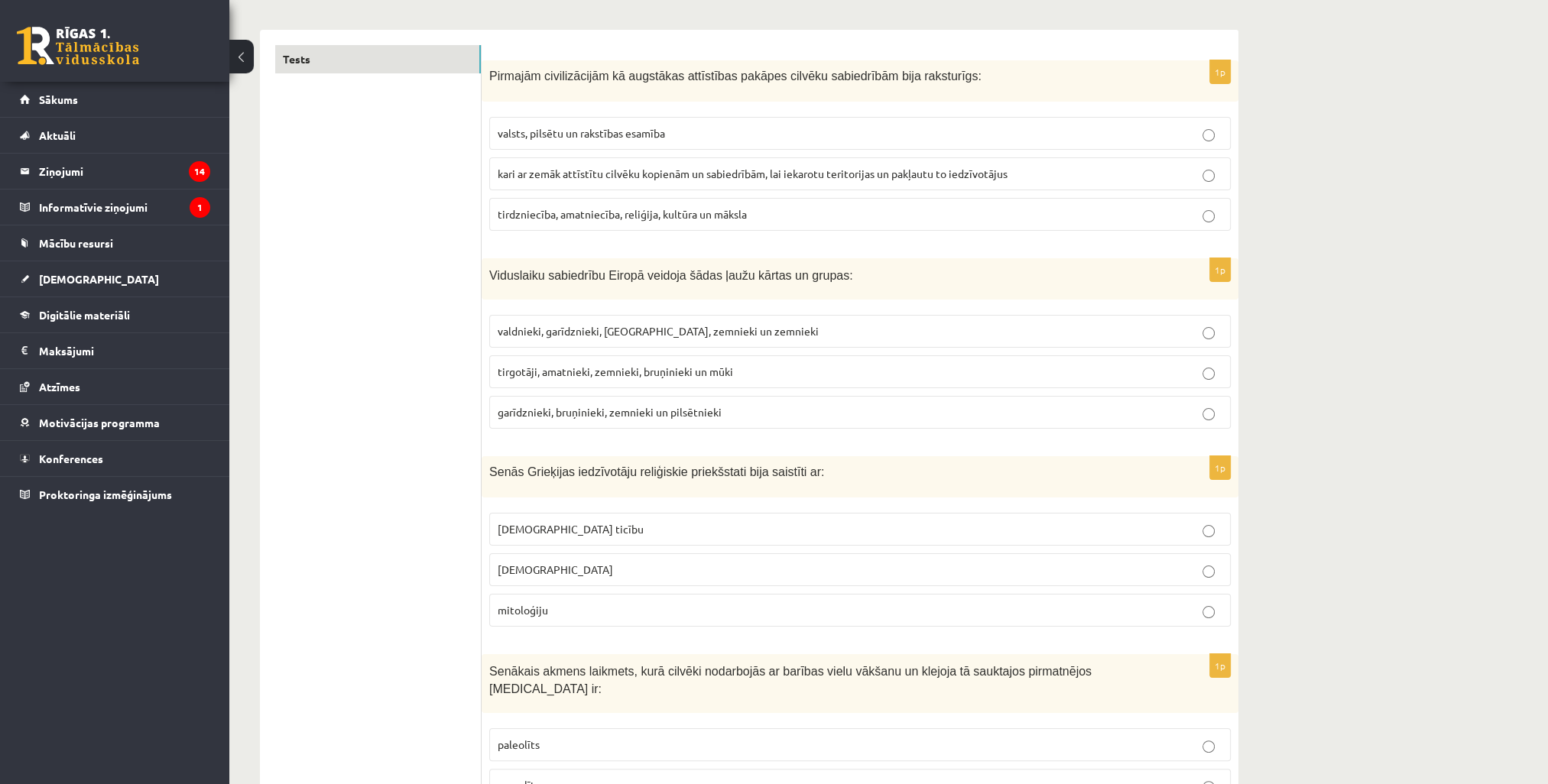
click at [638, 328] on span "valdnieki, garīdznieki, bruņinieki, zemnieki un zemnieki" at bounding box center [658, 330] width 321 height 14
click at [653, 417] on p "garīdznieki, bruņinieki, zemnieki un pilsētnieki" at bounding box center [860, 412] width 725 height 16
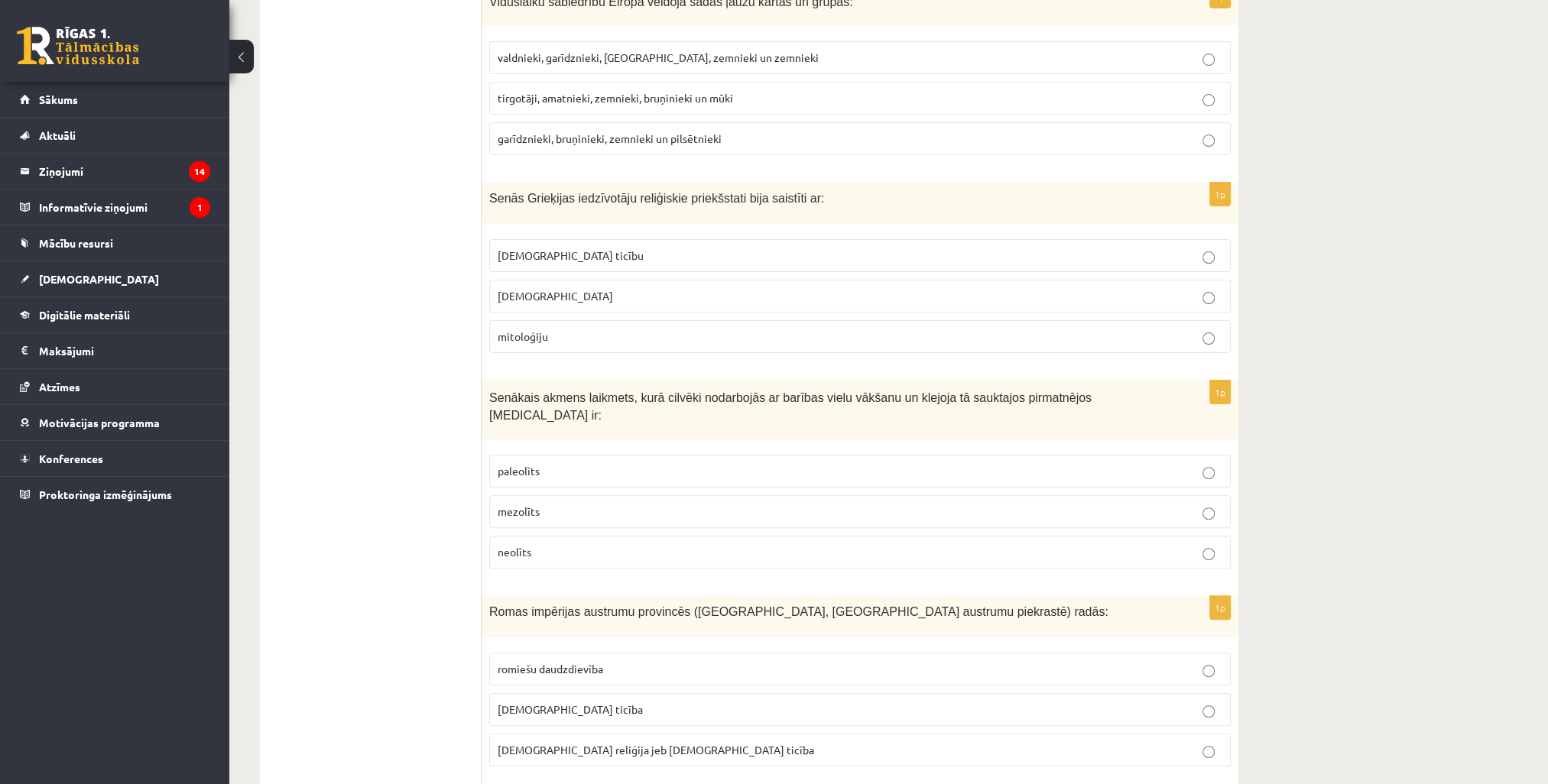
scroll to position [534, 0]
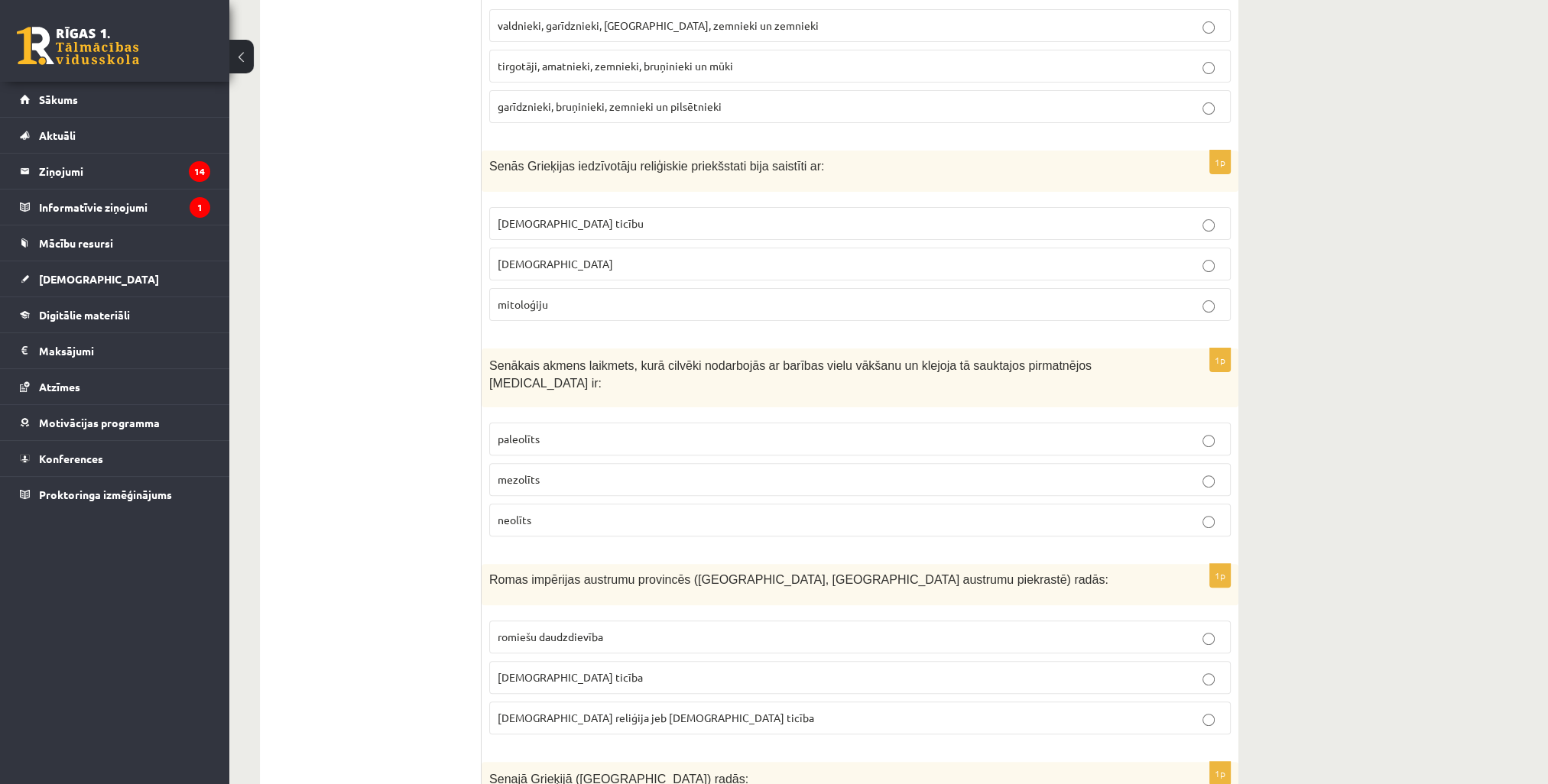
click at [520, 432] on span "paleolīts" at bounding box center [518, 438] width 42 height 14
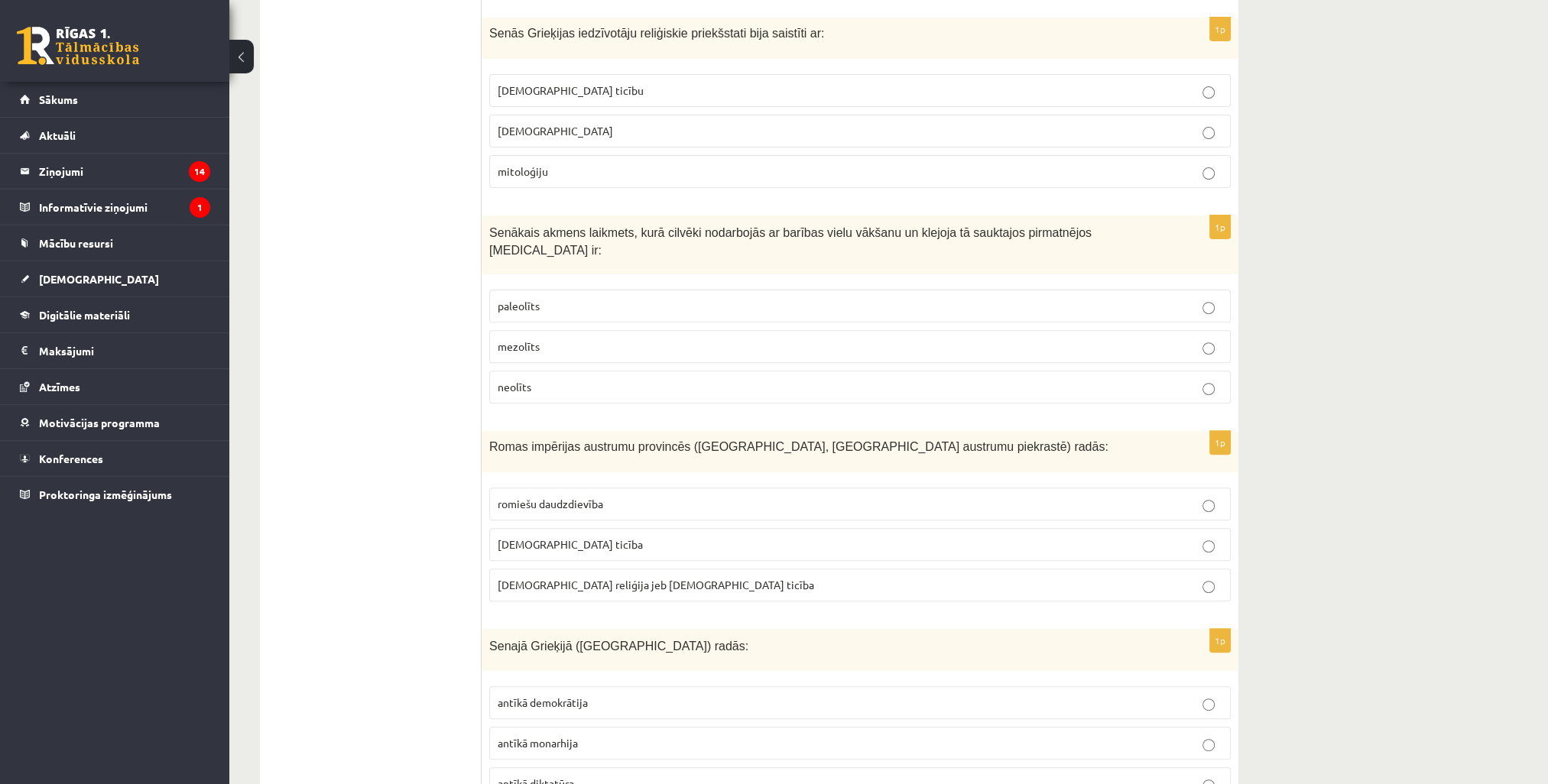
scroll to position [688, 0]
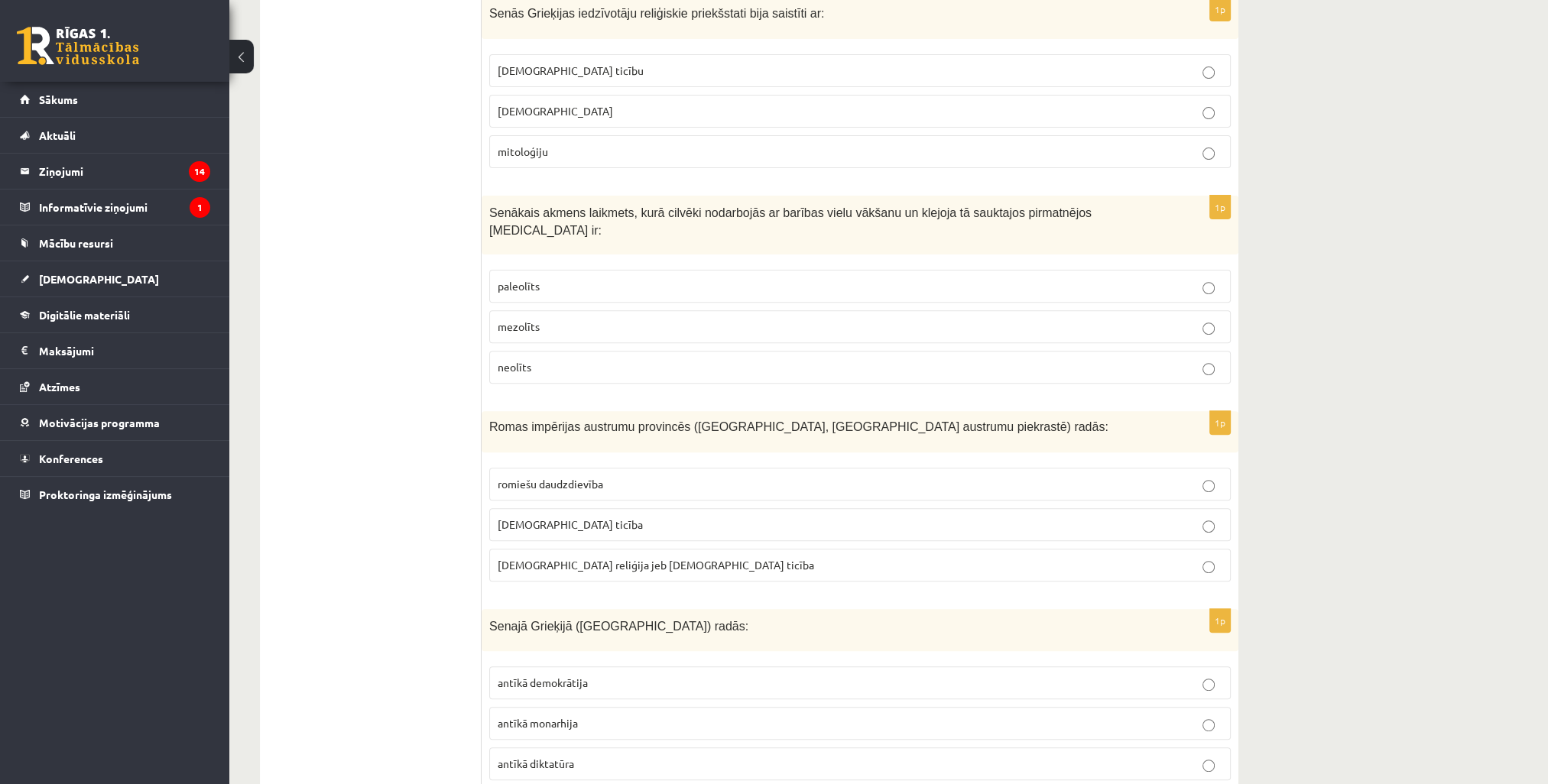
click at [550, 517] on span "kristīgā ticība" at bounding box center [570, 524] width 145 height 14
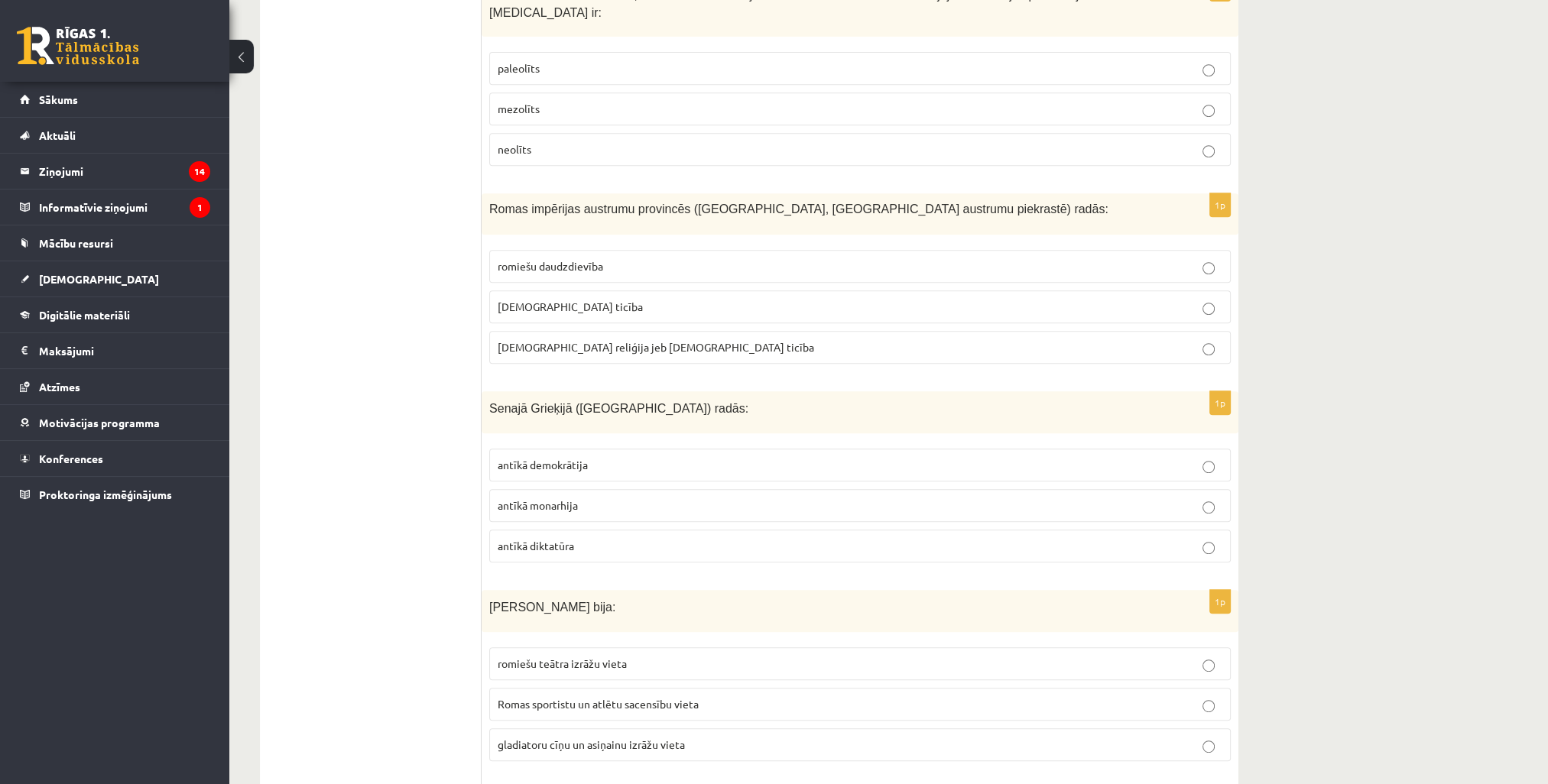
scroll to position [993, 0]
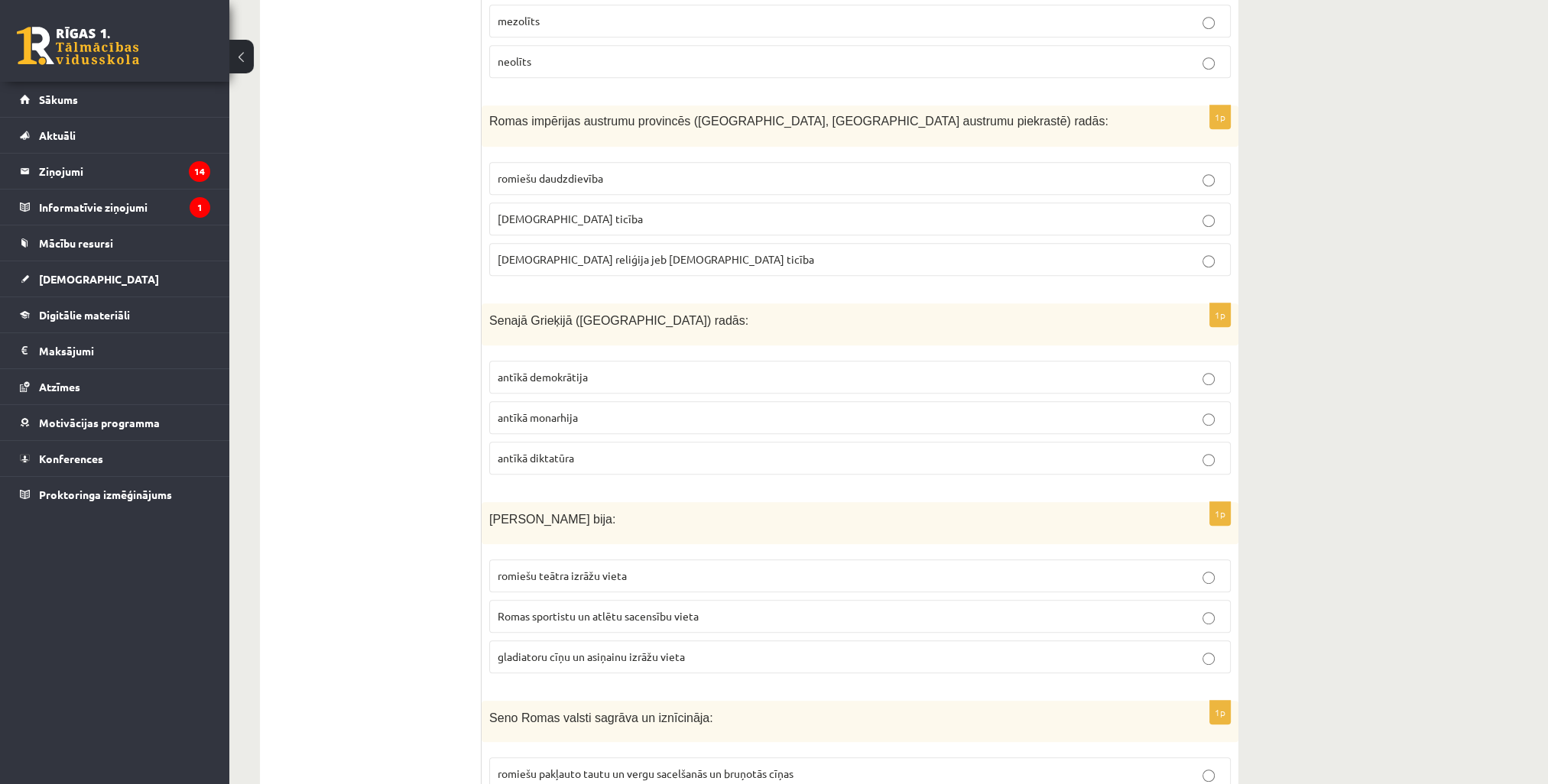
click at [611, 369] on p "antīkā demokrātija" at bounding box center [860, 377] width 725 height 16
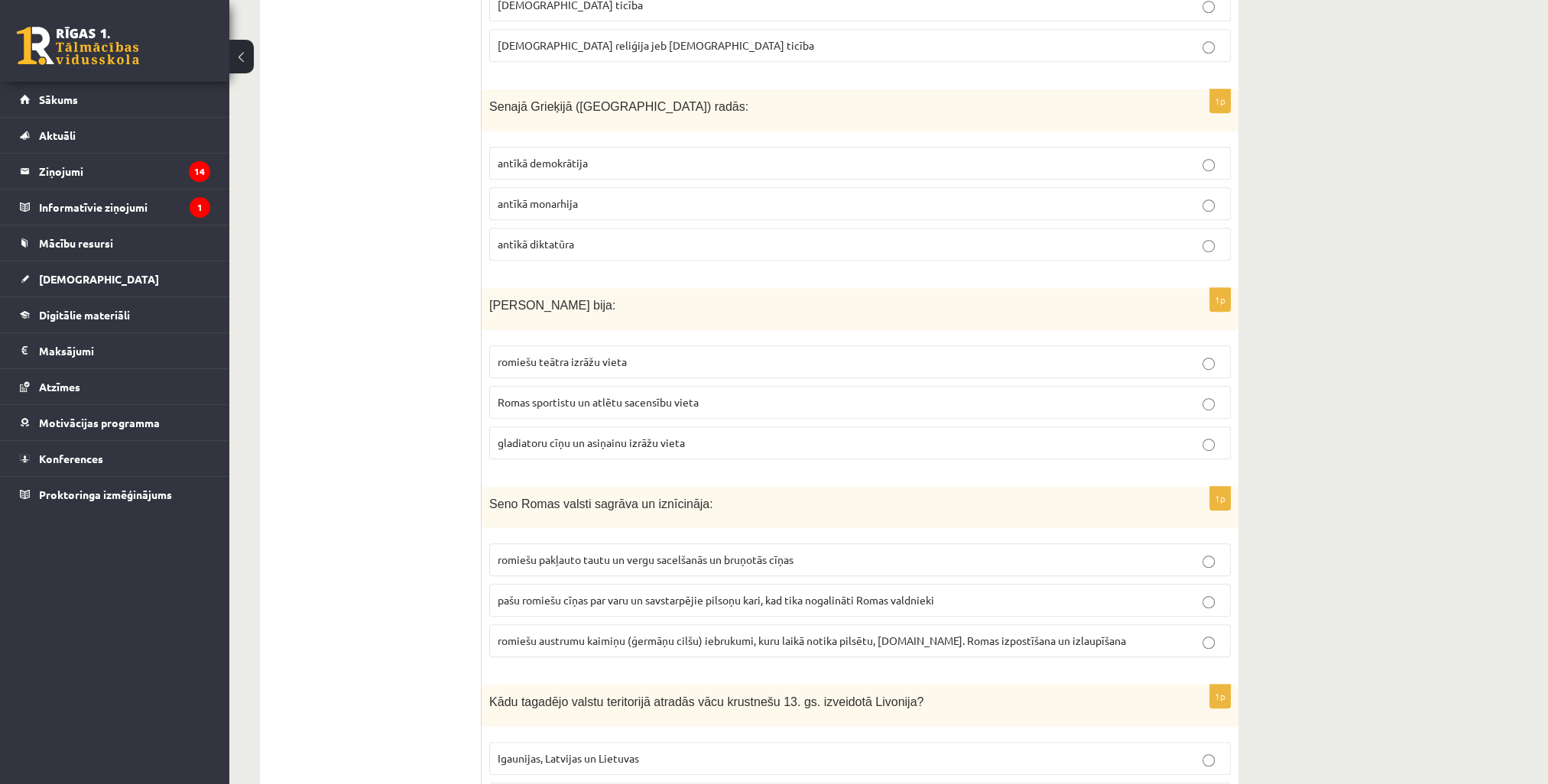
scroll to position [1298, 0]
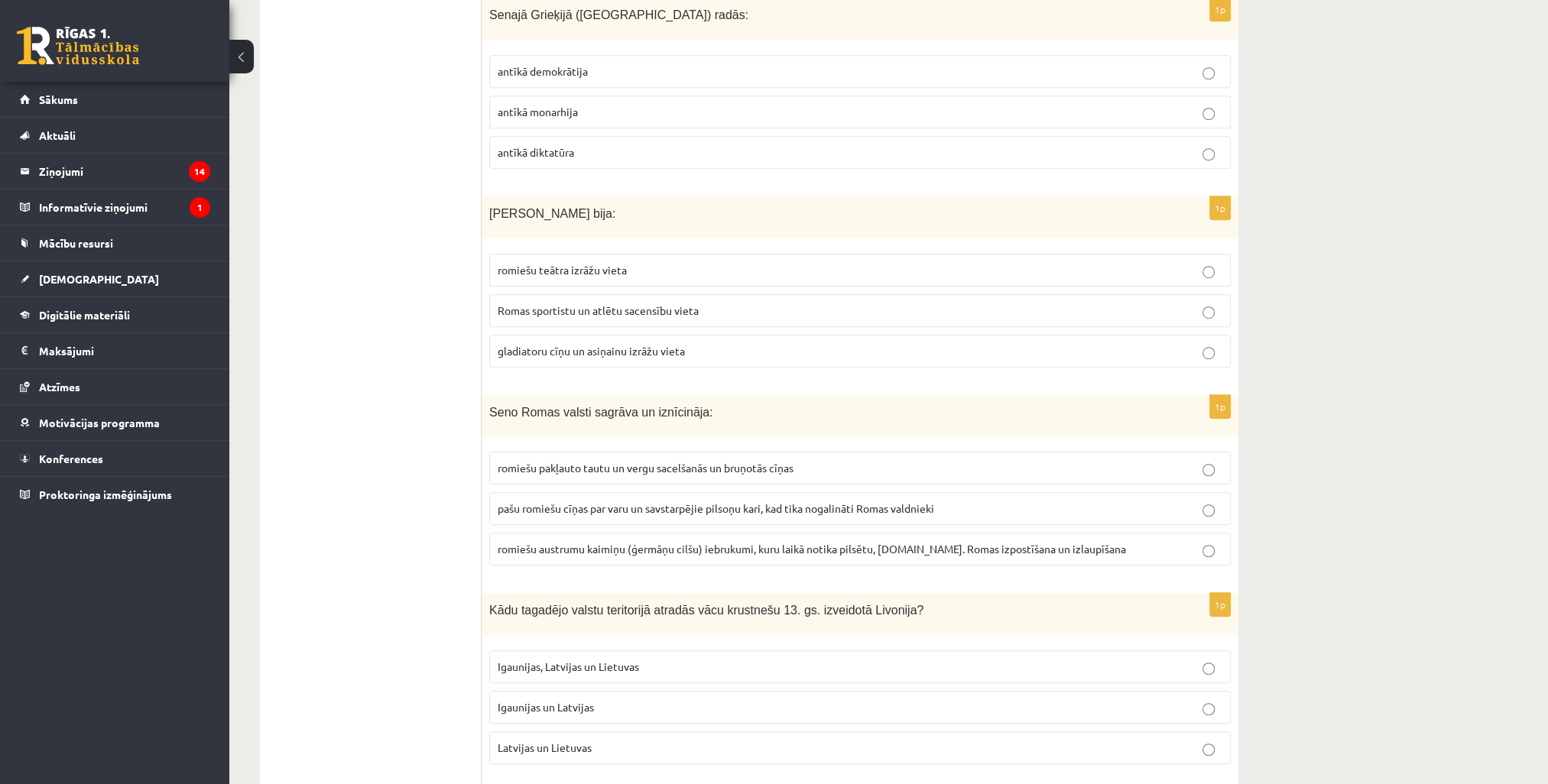
click at [637, 344] on span "gladiatoru cīņu un asiņainu izrāžu vieta" at bounding box center [591, 350] width 187 height 14
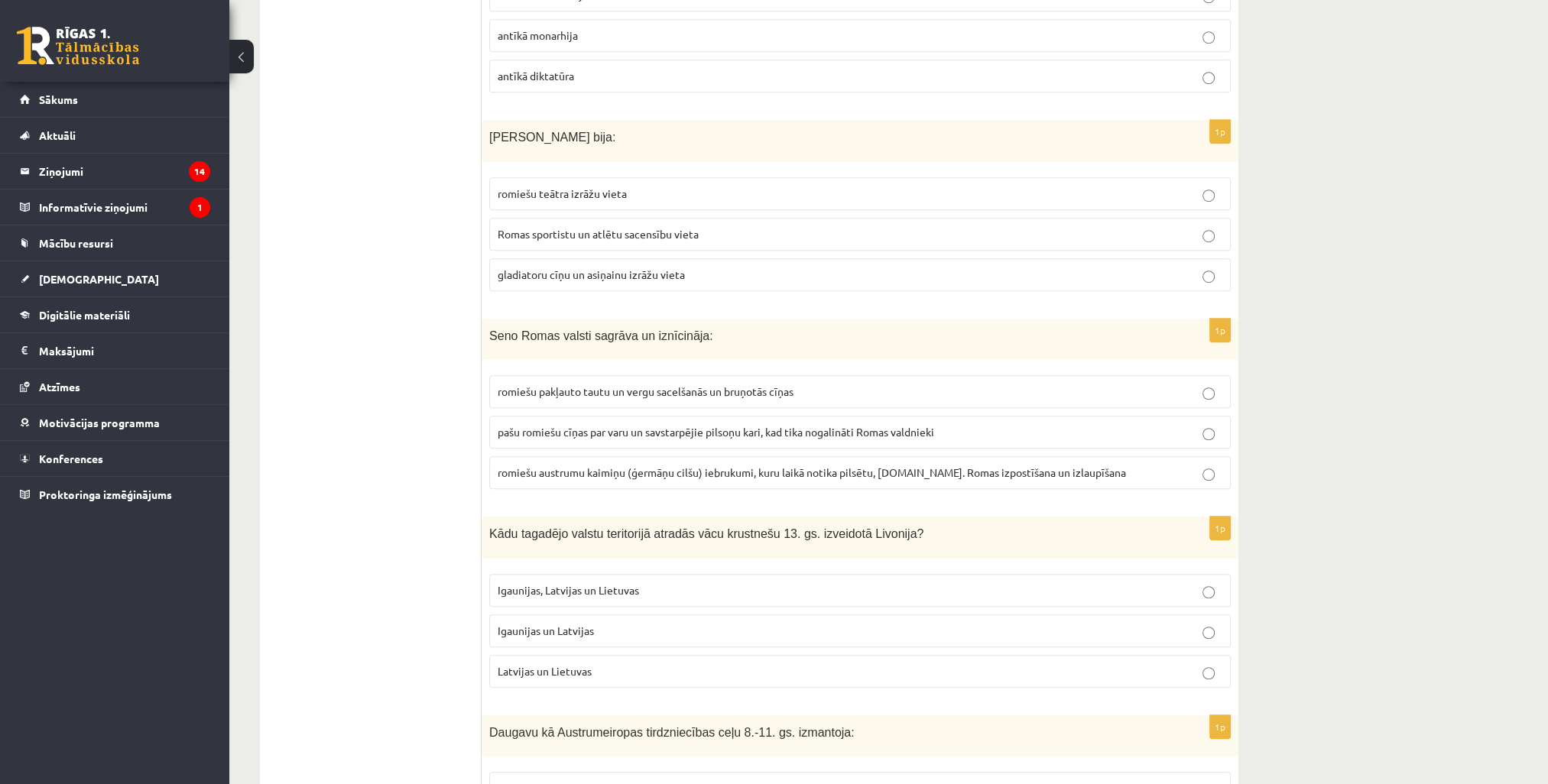
click at [729, 466] on span "romiešu austrumu kaimiņu (ģermāņu cilšu) iebrukumi, kuru laikā notika pilsētu, …" at bounding box center [812, 472] width 628 height 14
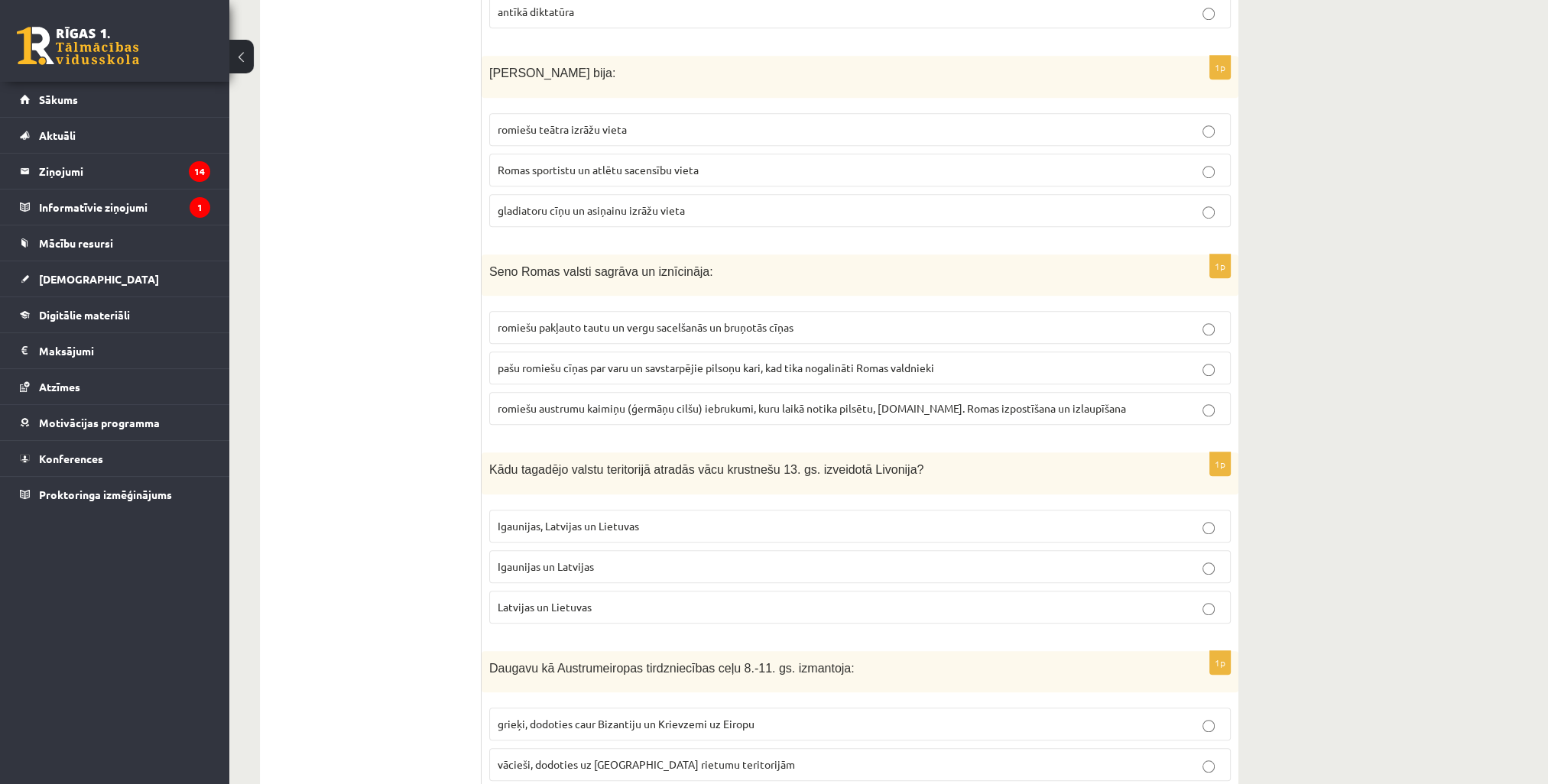
scroll to position [1528, 0]
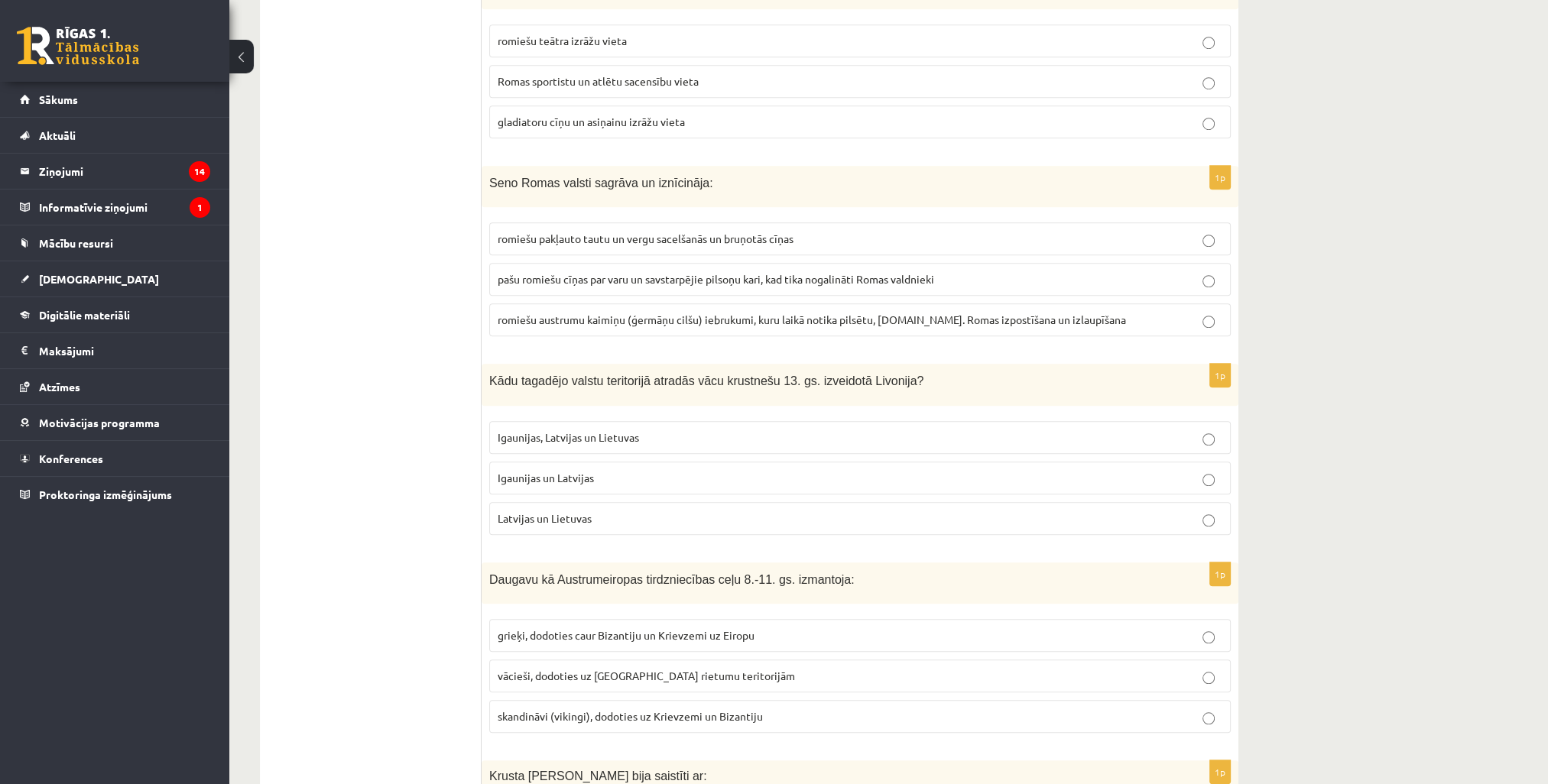
click at [603, 470] on p "Igaunijas un Latvijas" at bounding box center [860, 478] width 725 height 16
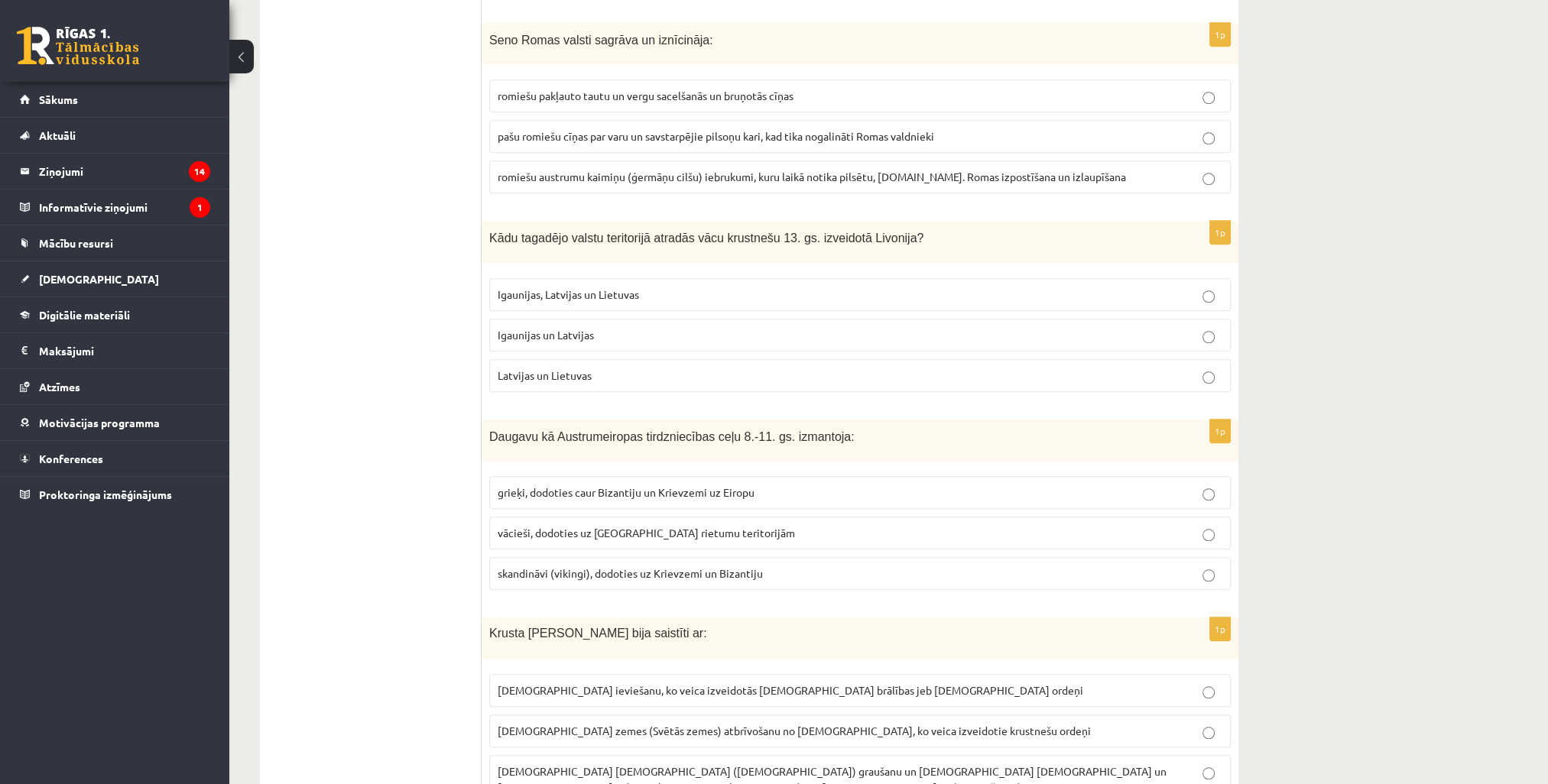
scroll to position [1681, 0]
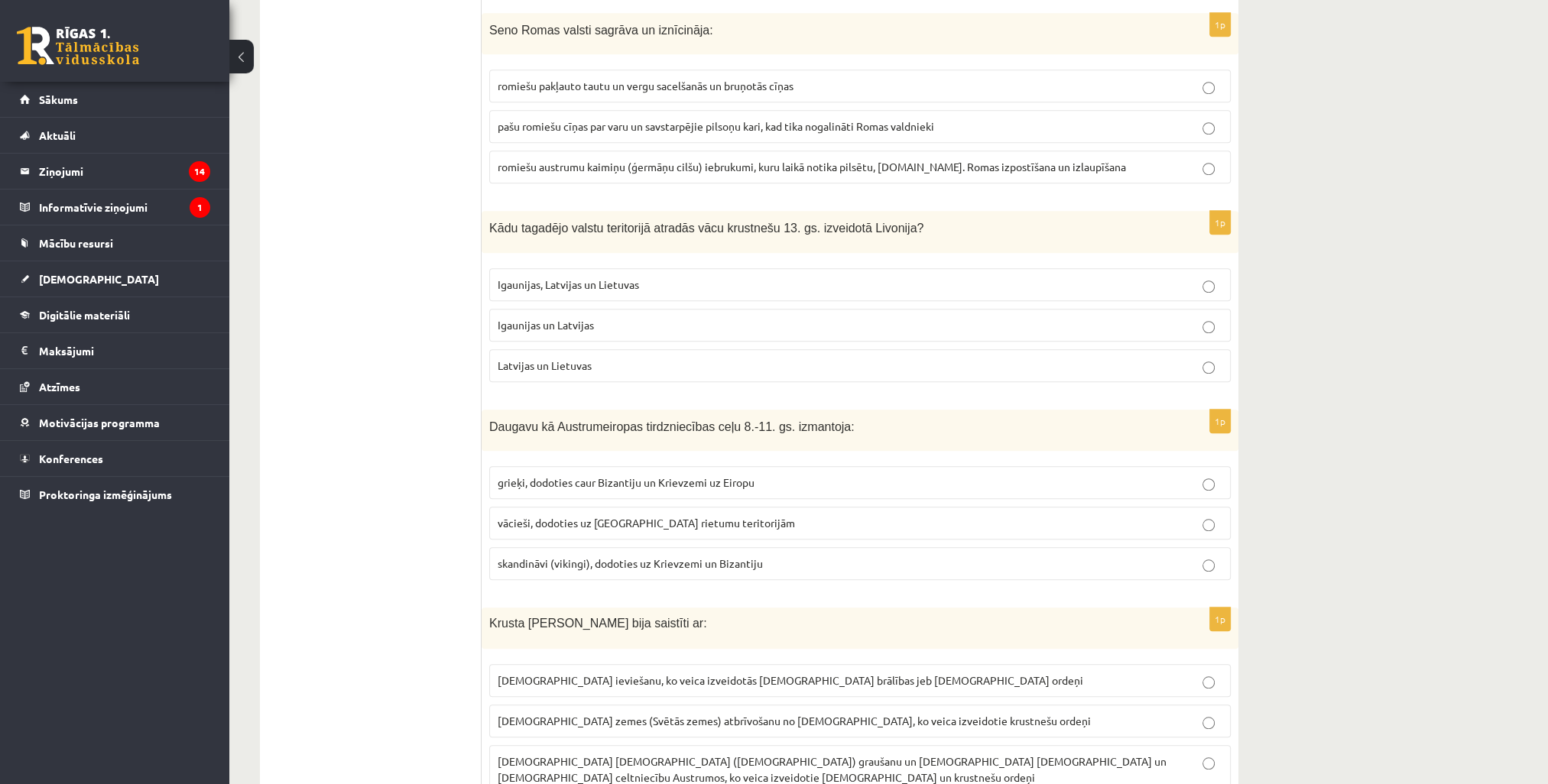
click at [654, 556] on span "skandināvi (vikingi), dodoties uz Krievzemi un Bizantiju" at bounding box center [630, 563] width 265 height 14
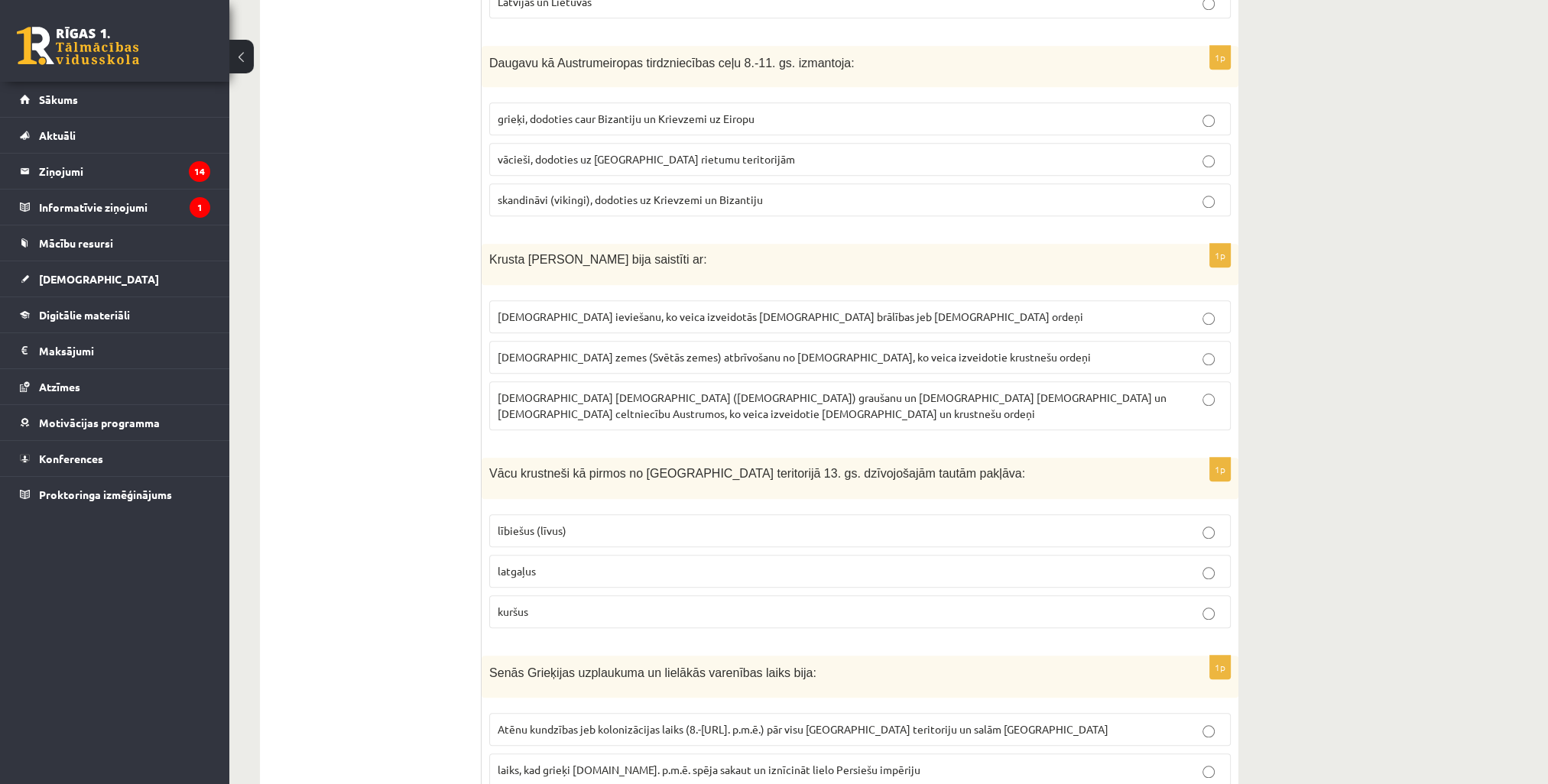
scroll to position [2063, 0]
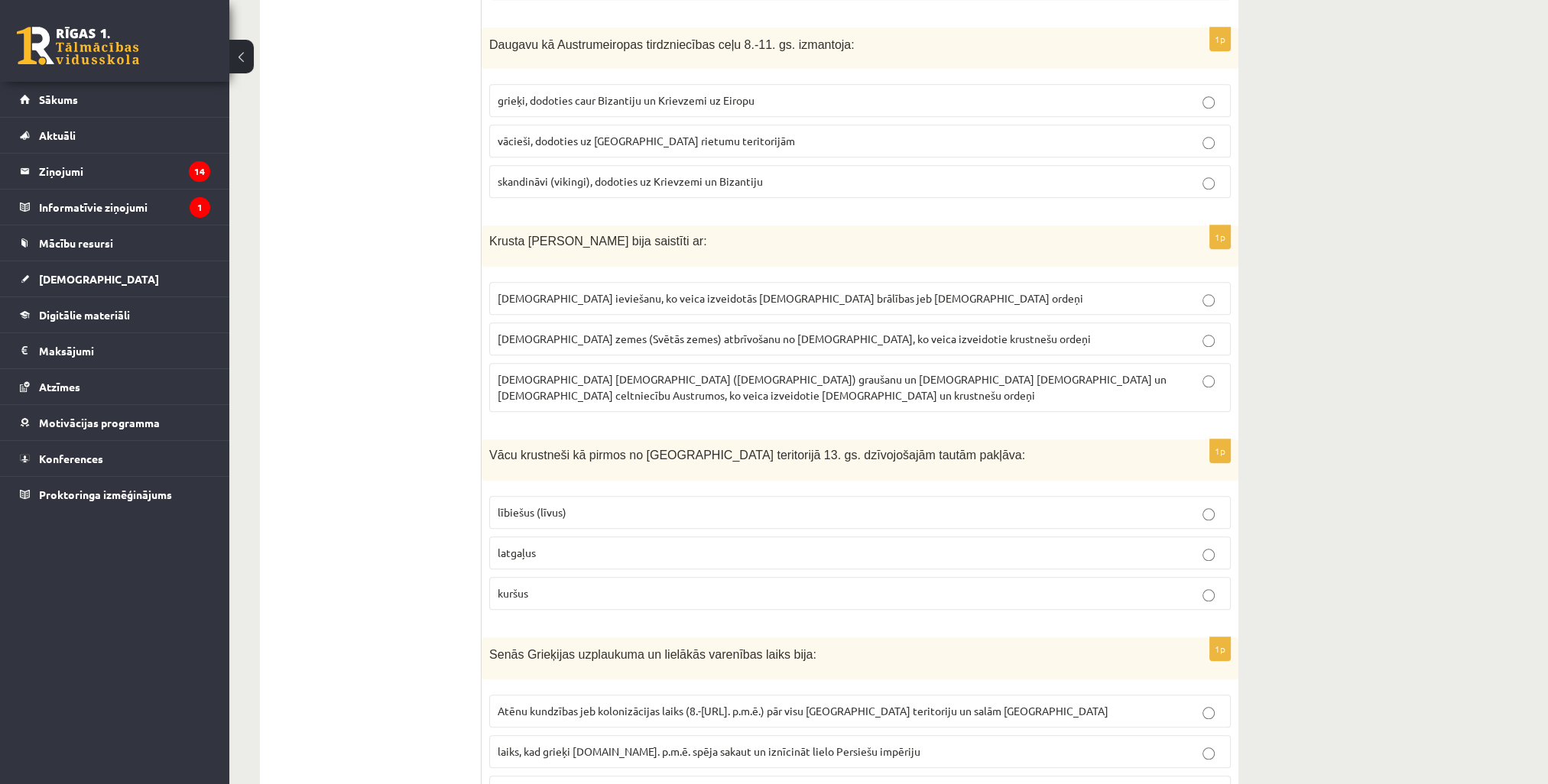
click at [715, 331] on span "Kristus zemes (Svētās zemes) atbrīvošanu no musulmaņiem, ko veica izveidotie kr…" at bounding box center [794, 338] width 593 height 14
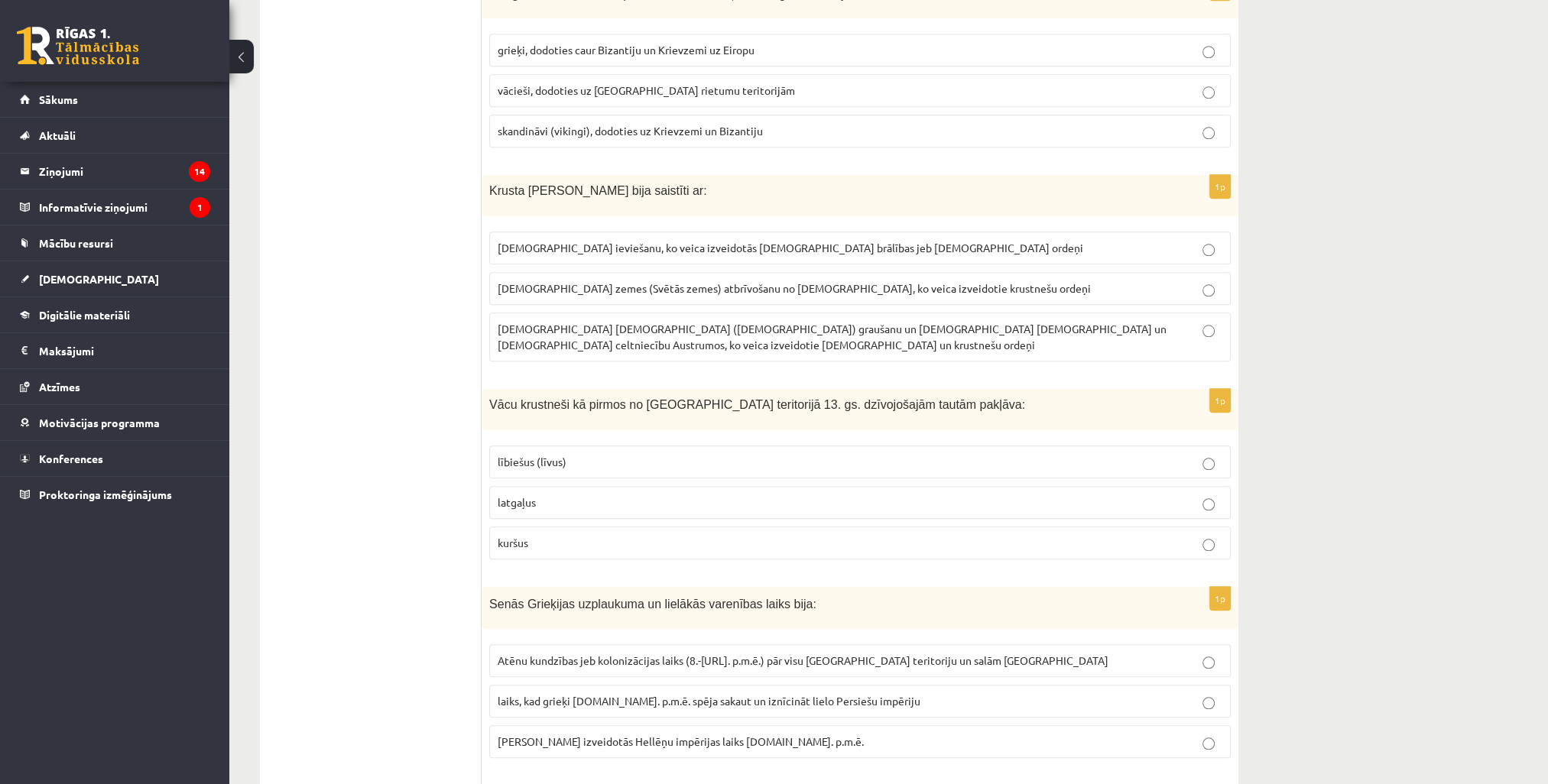
scroll to position [2291, 0]
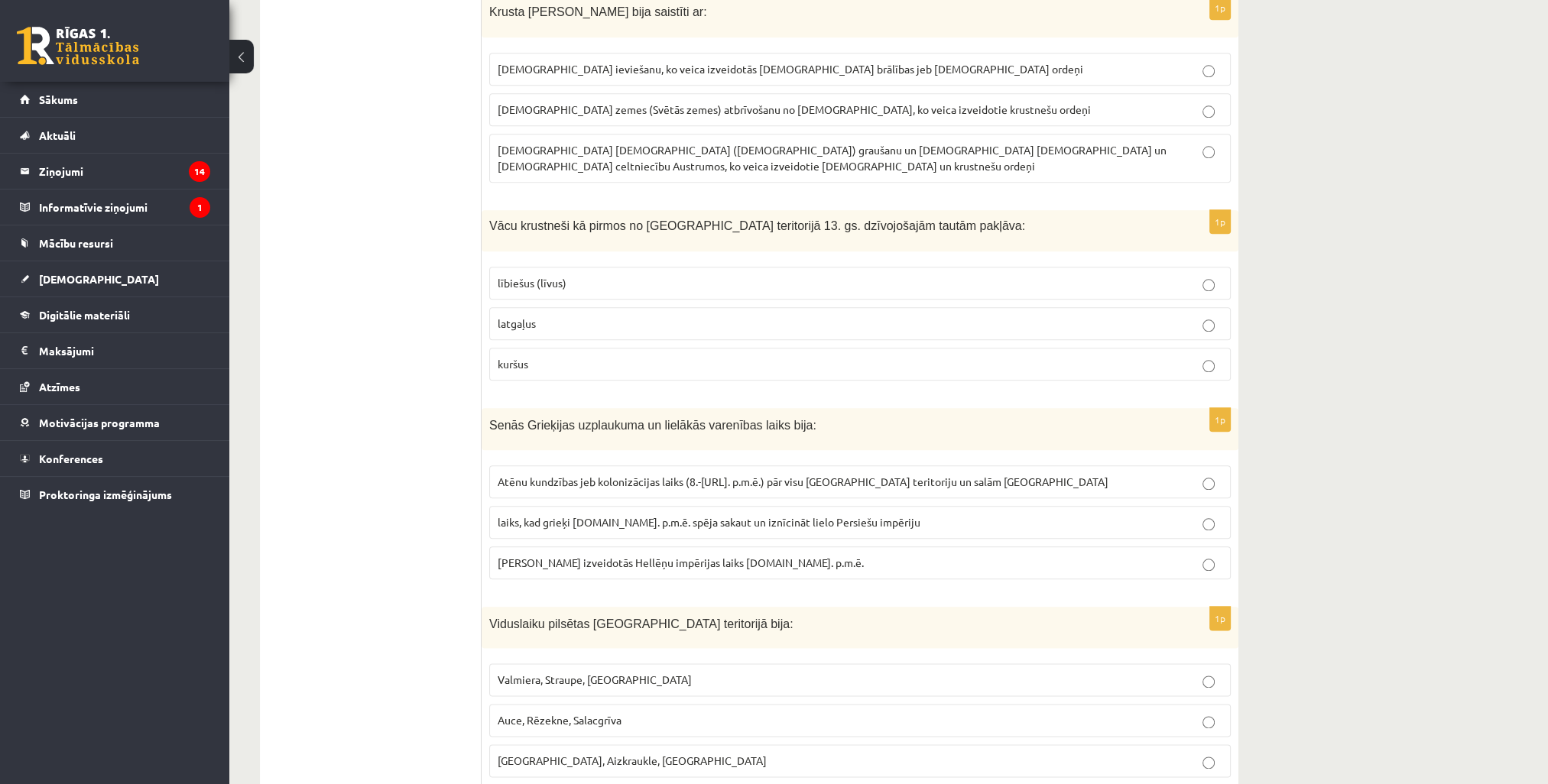
click at [556, 316] on p "latgaļus" at bounding box center [860, 324] width 725 height 16
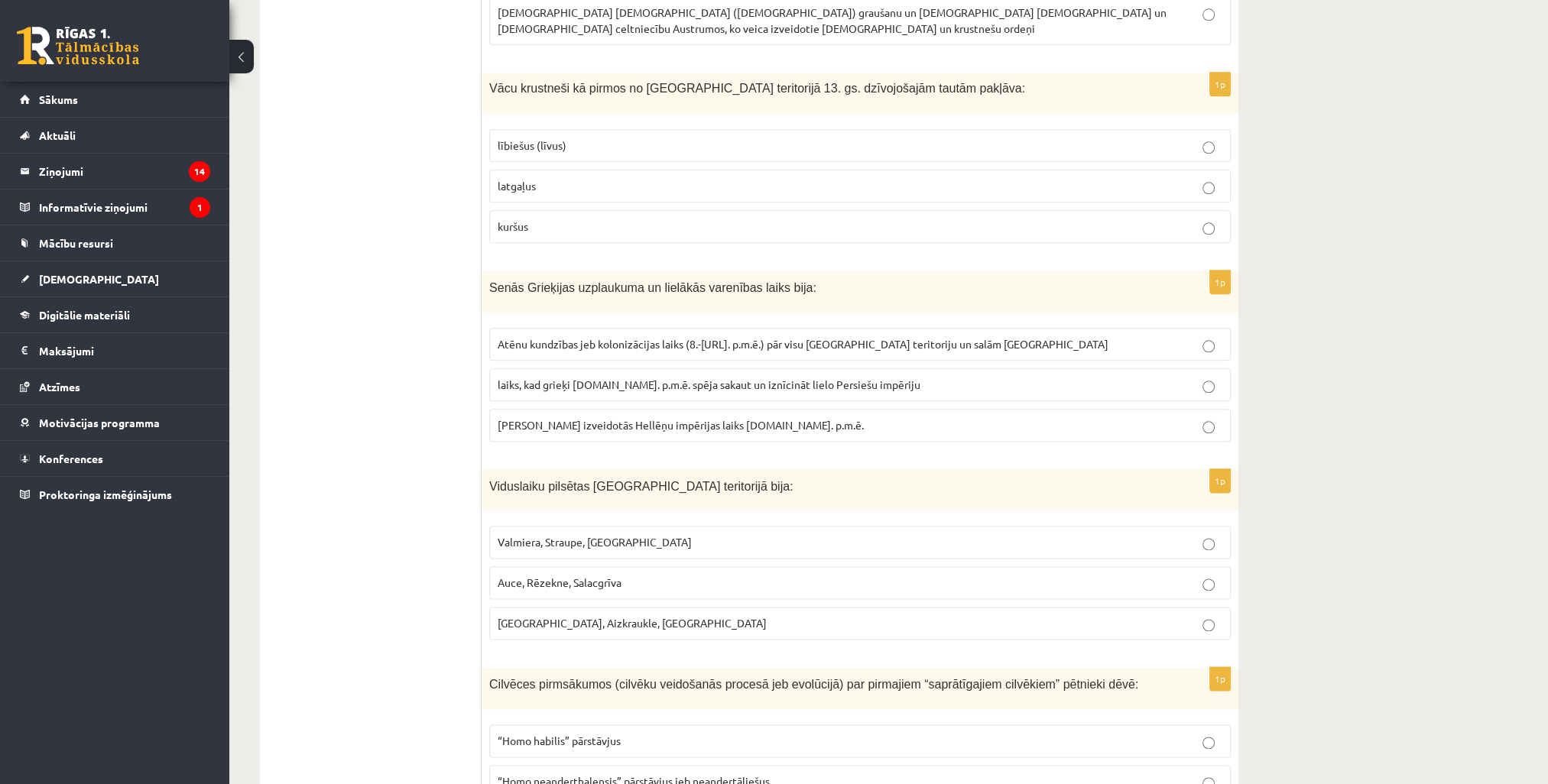
scroll to position [2445, 0]
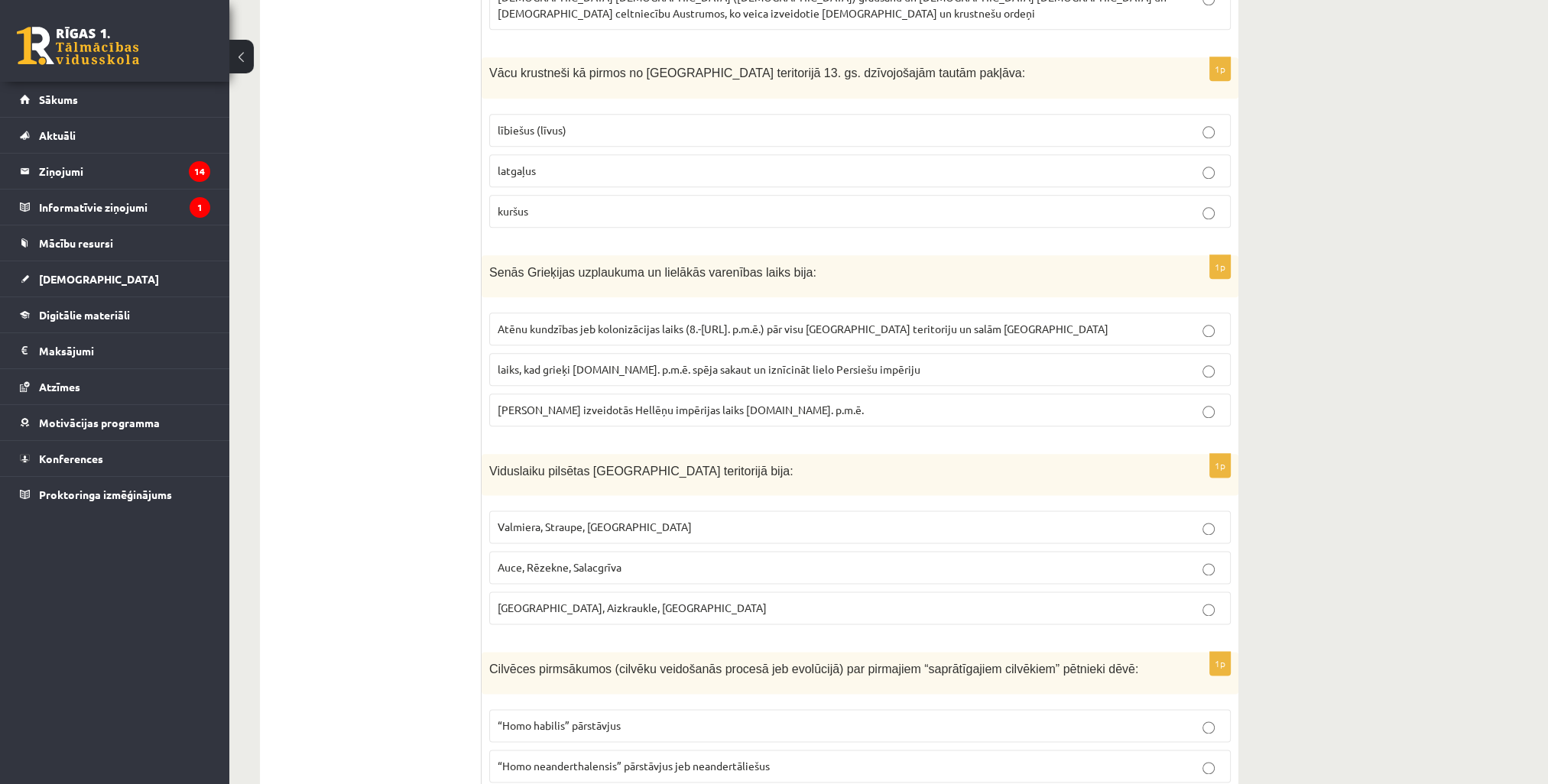
click at [626, 353] on label "laiks, kad grieķi 5.gs. p.m.ē. spēja sakaut un iznīcināt lielo Persiešu impēriju" at bounding box center [860, 369] width 742 height 33
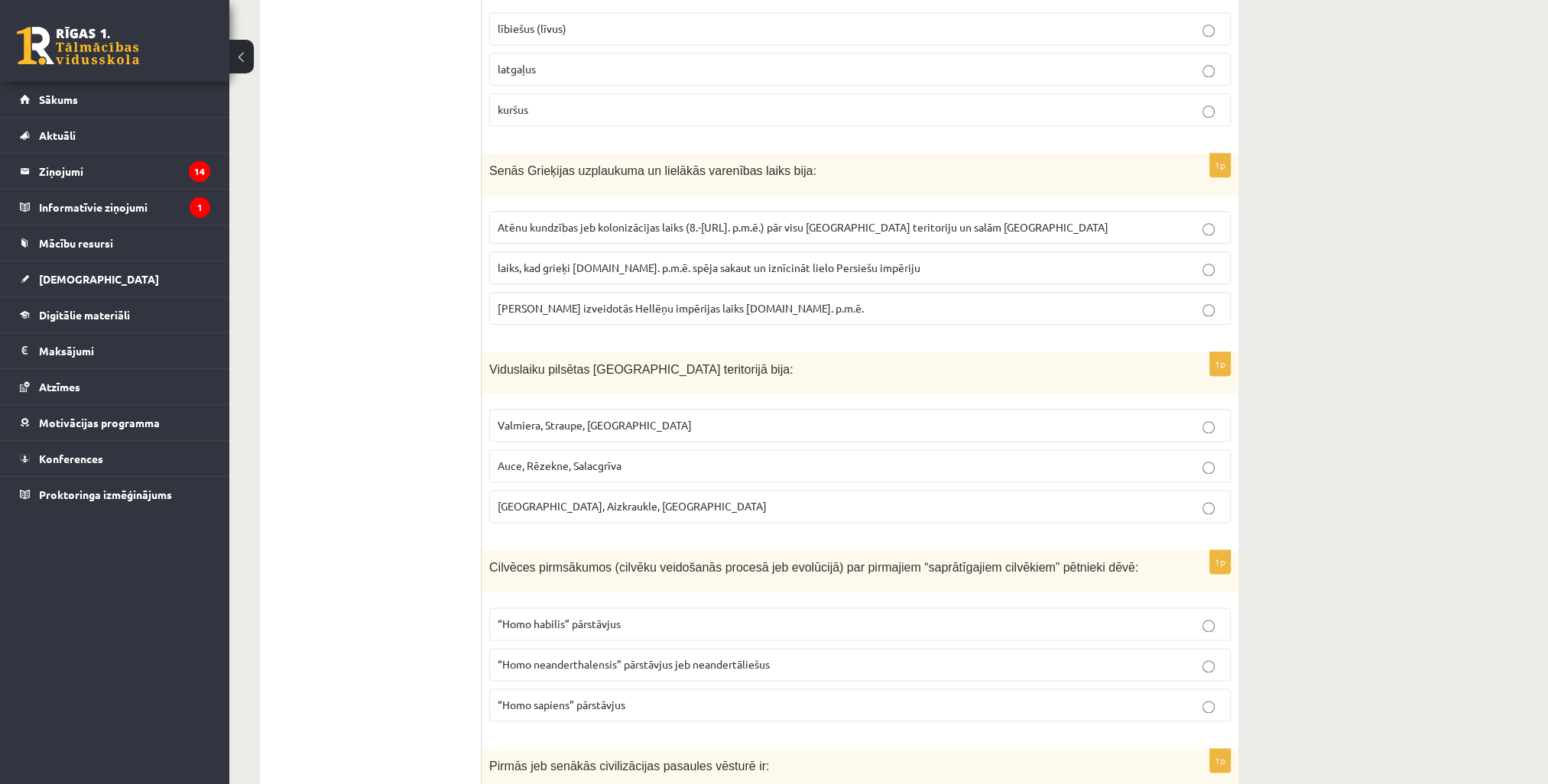
scroll to position [2673, 0]
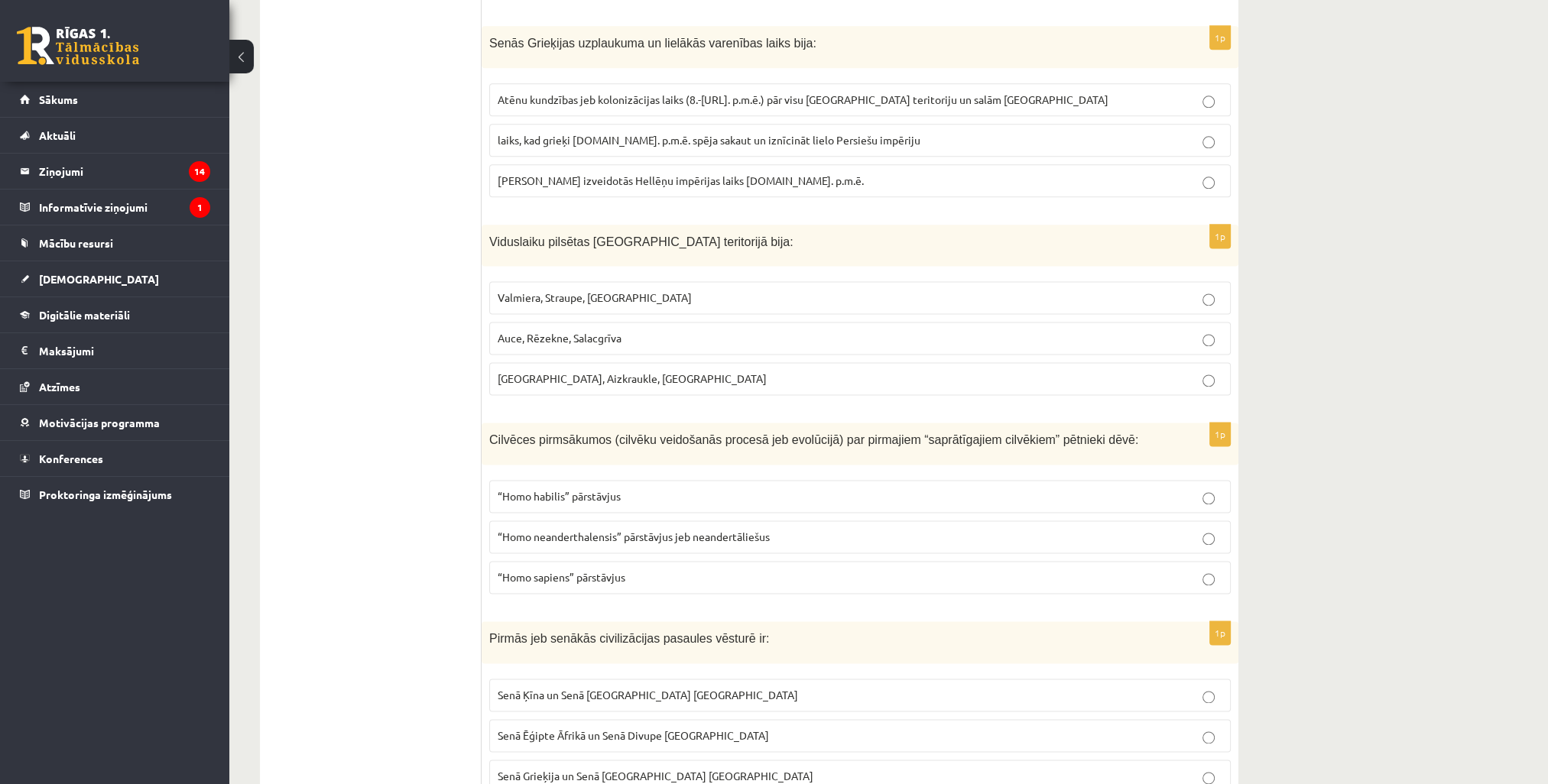
click at [553, 371] on span "Rīga, Aizkraukle, Ludza" at bounding box center [632, 377] width 269 height 14
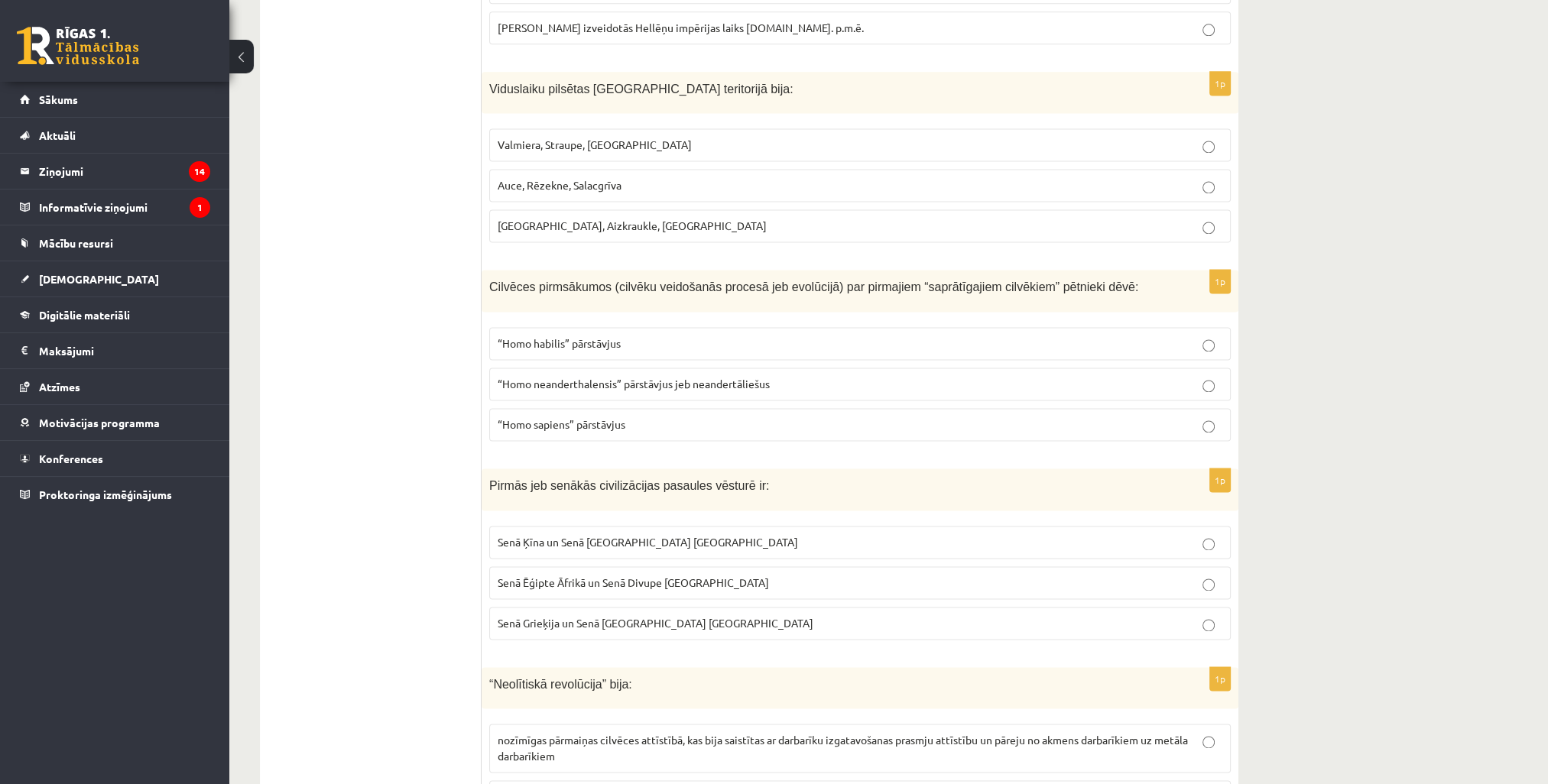
click at [611, 417] on span "“Homo sapiens” pārstāvjus" at bounding box center [561, 424] width 128 height 14
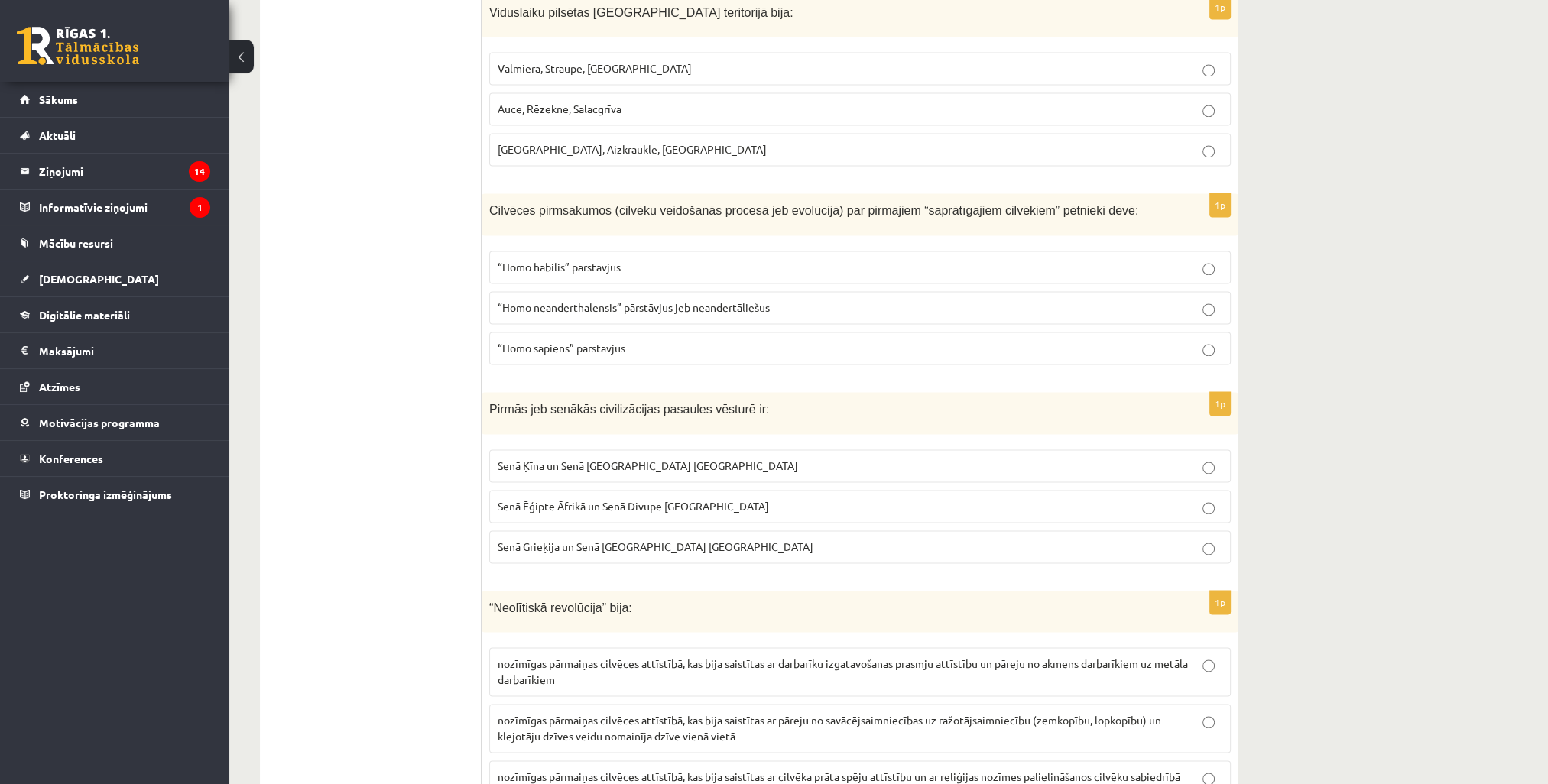
scroll to position [2979, 0]
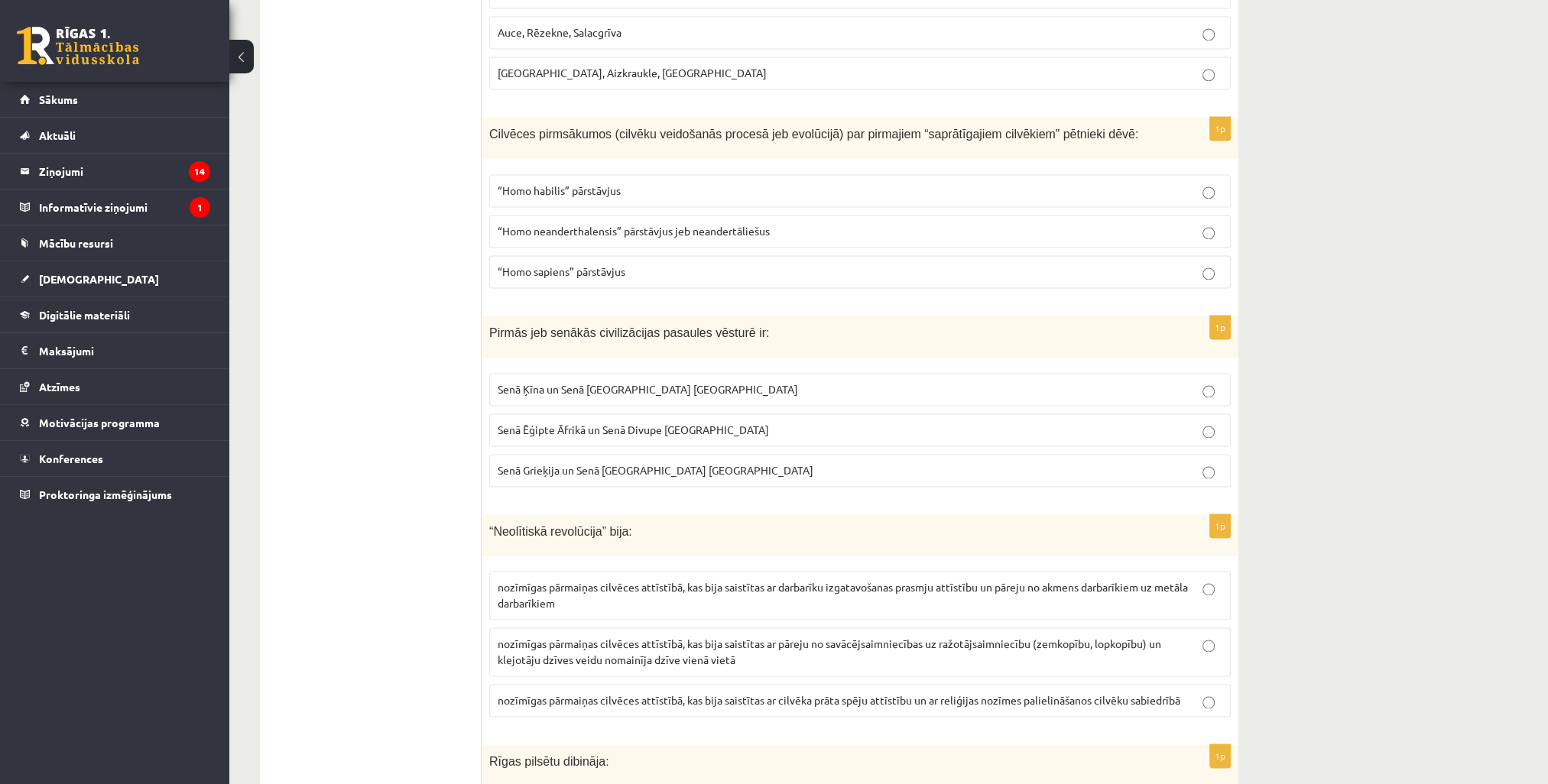
click at [695, 422] on p "Senā Ēģipte Āfrikā un Senā Divupe Āzijā" at bounding box center [860, 430] width 725 height 16
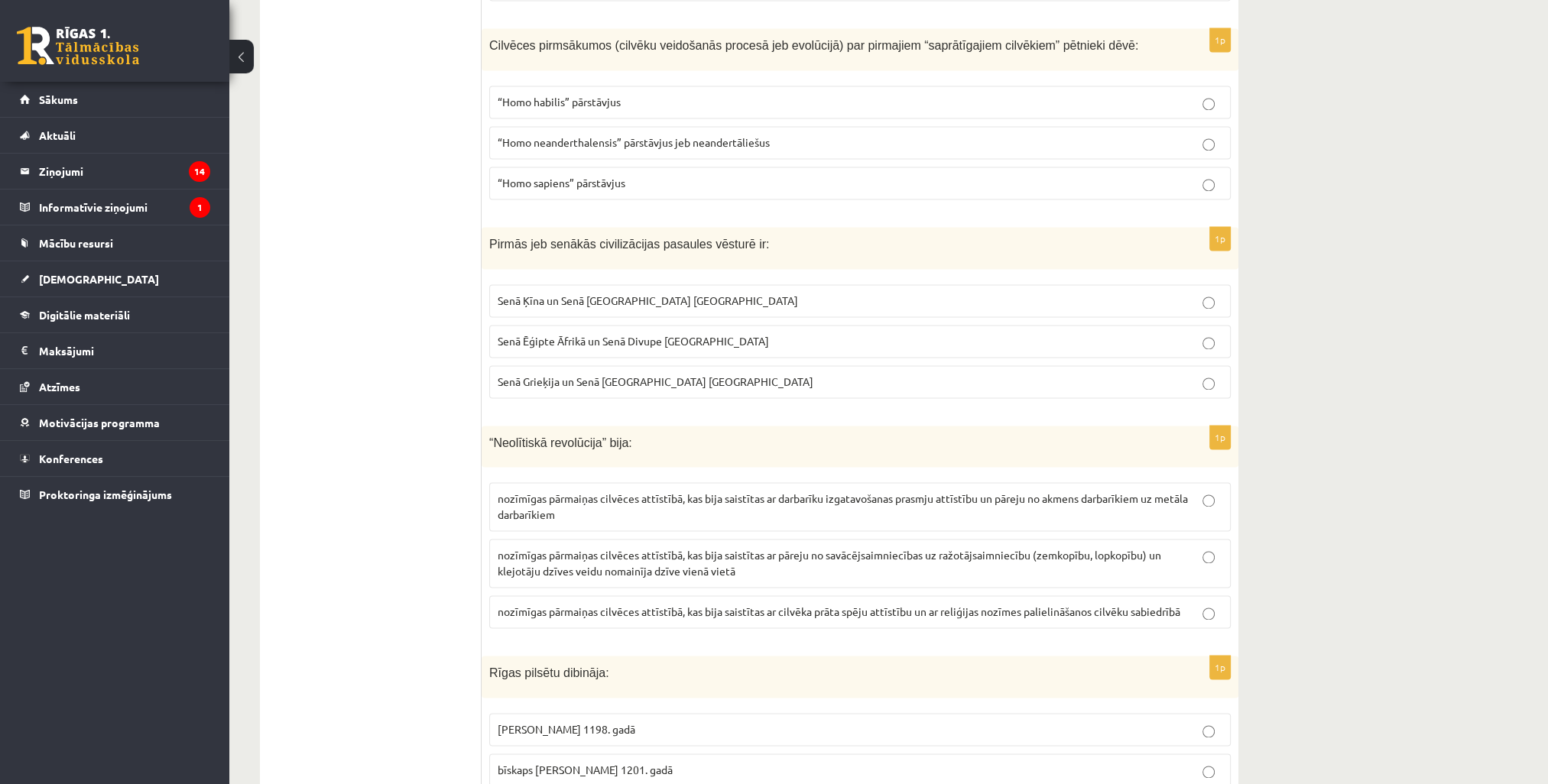
scroll to position [3209, 0]
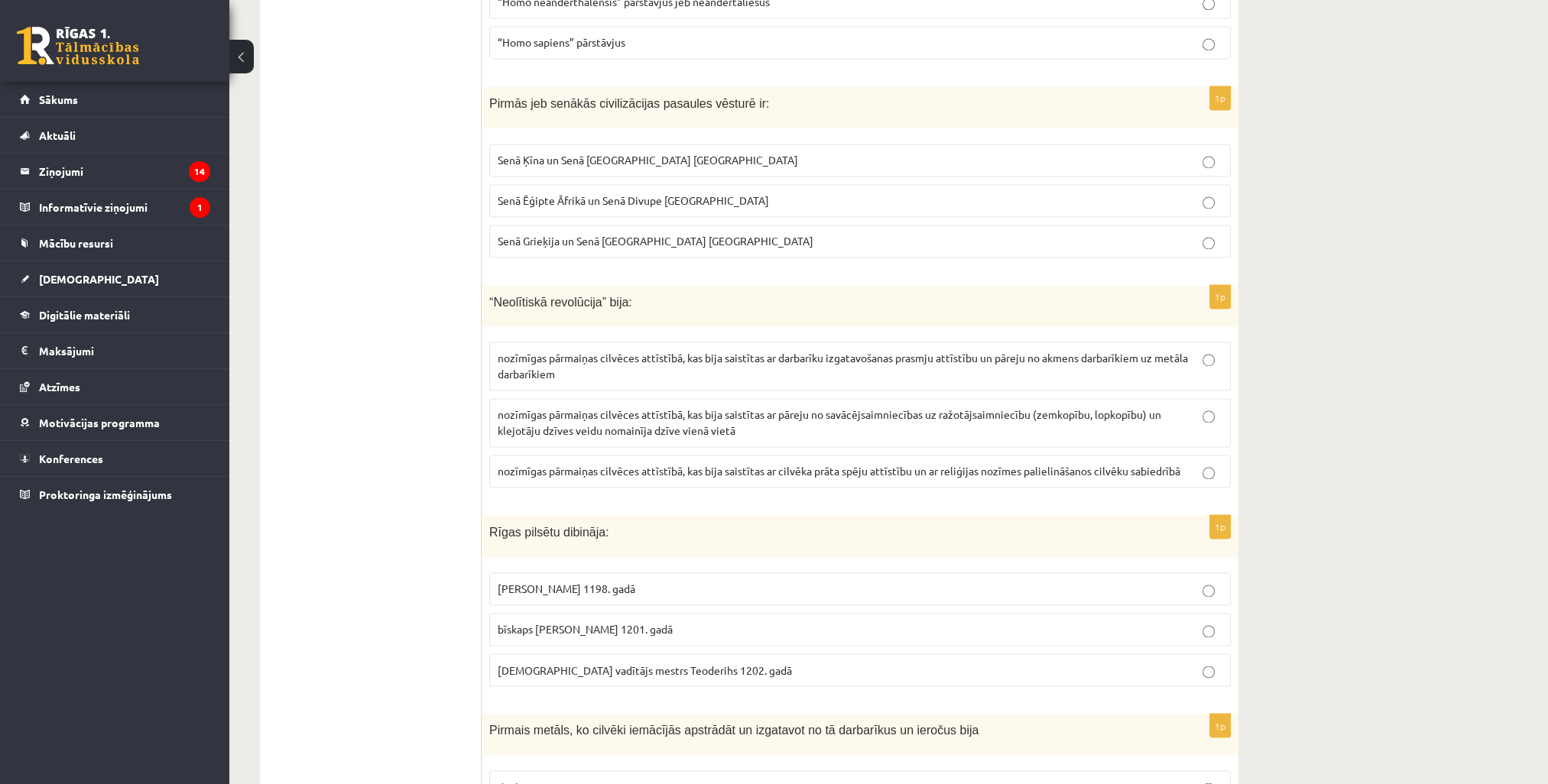
click at [589, 407] on p "nozīmīgas pārmaiņas cilvēces attīstībā, kas bija saistītas ar pāreju no savācēj…" at bounding box center [860, 422] width 725 height 32
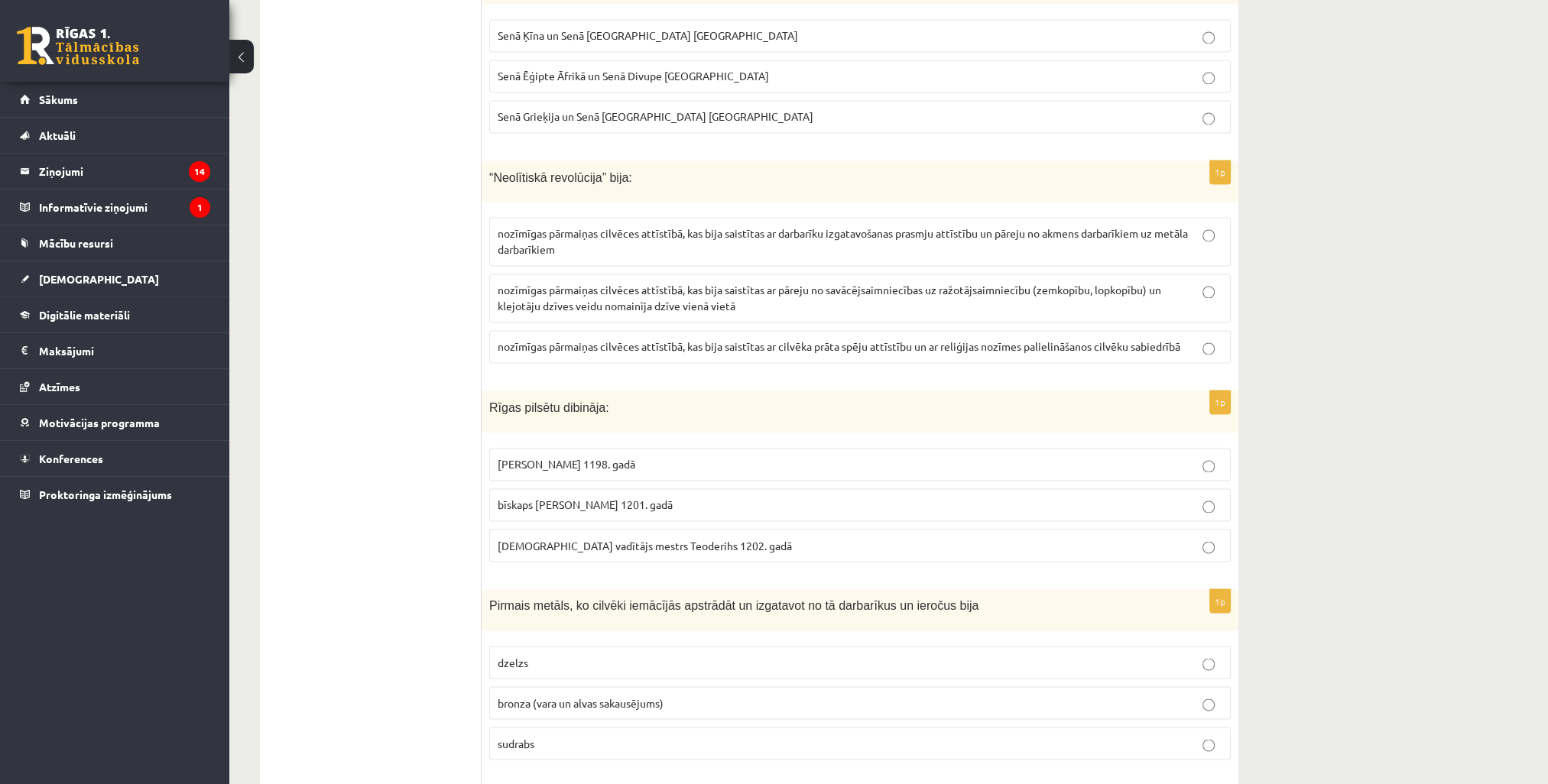
scroll to position [3361, 0]
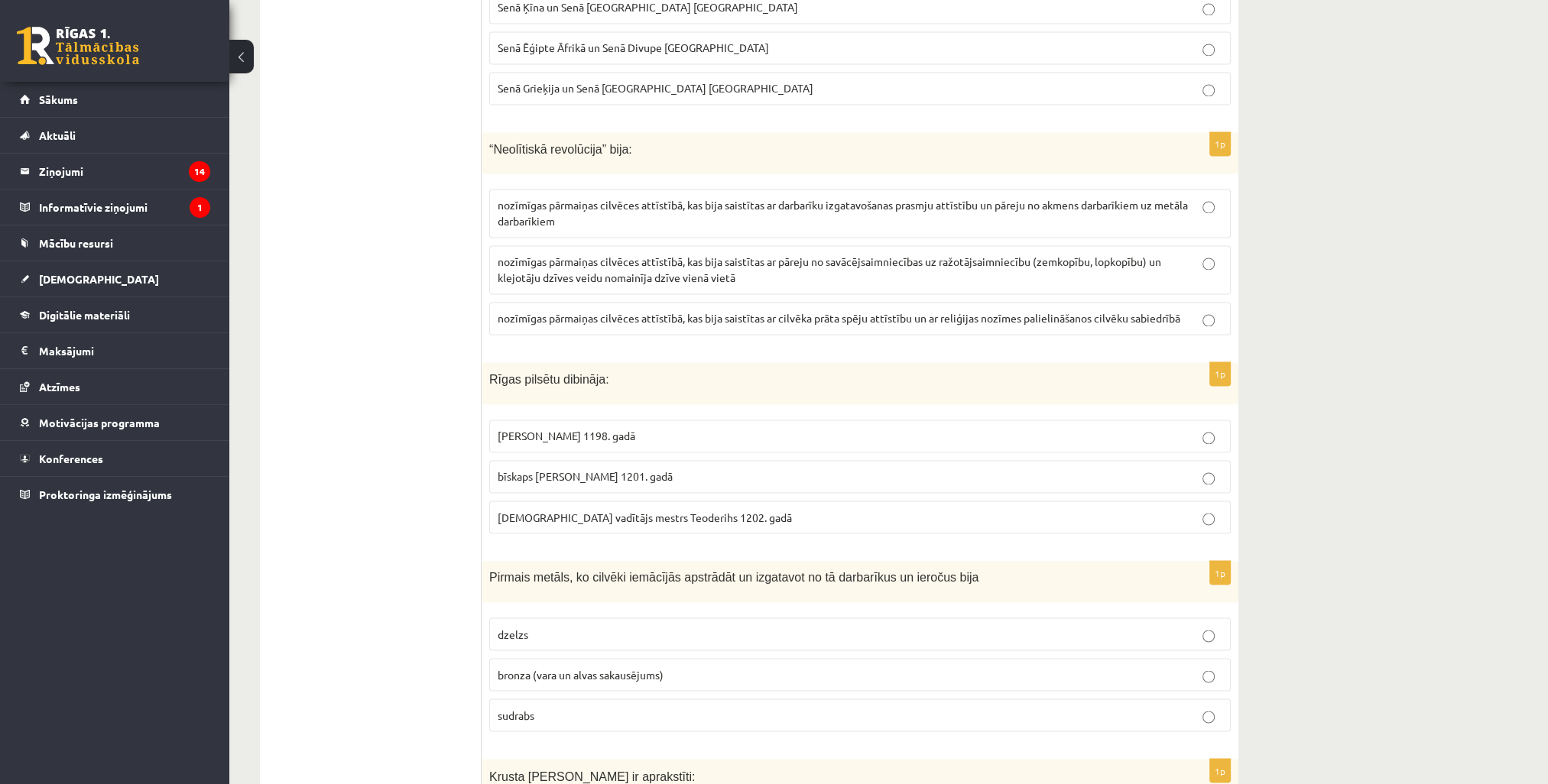
click at [537, 469] on span "bīskaps Alberts 1201. gadā" at bounding box center [585, 475] width 175 height 14
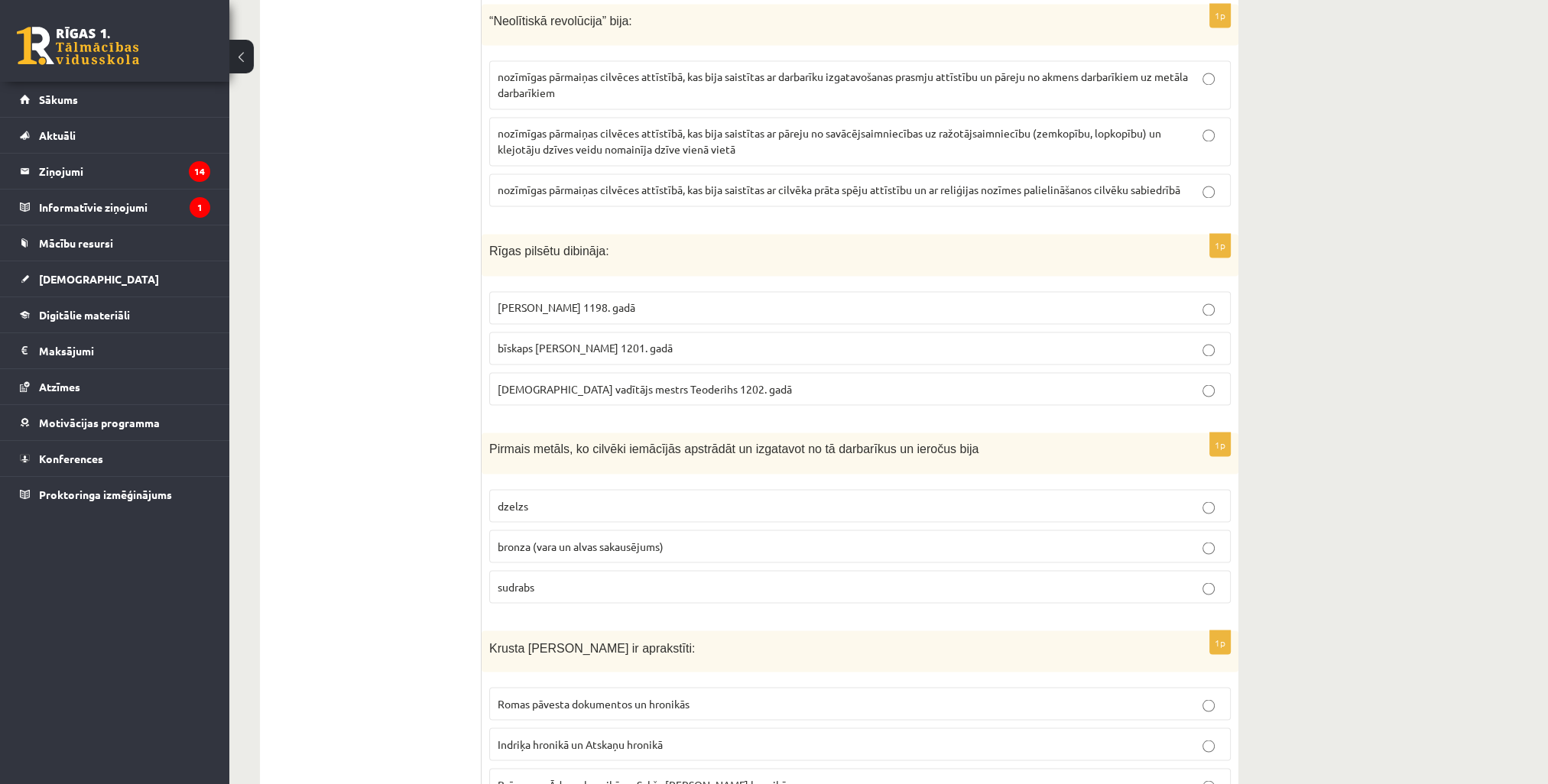
scroll to position [3513, 0]
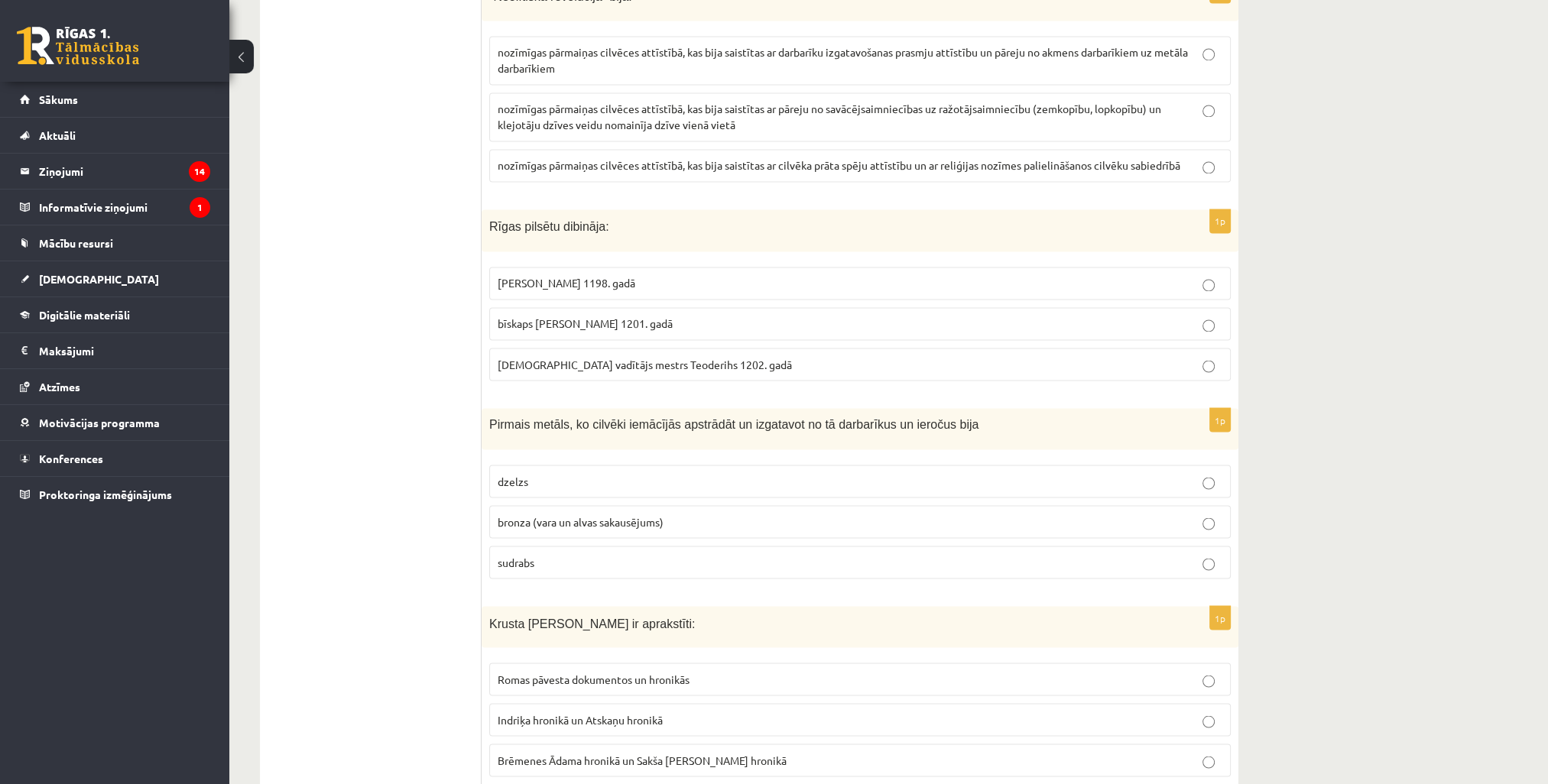
click at [519, 474] on span "dzelzs" at bounding box center [513, 480] width 31 height 14
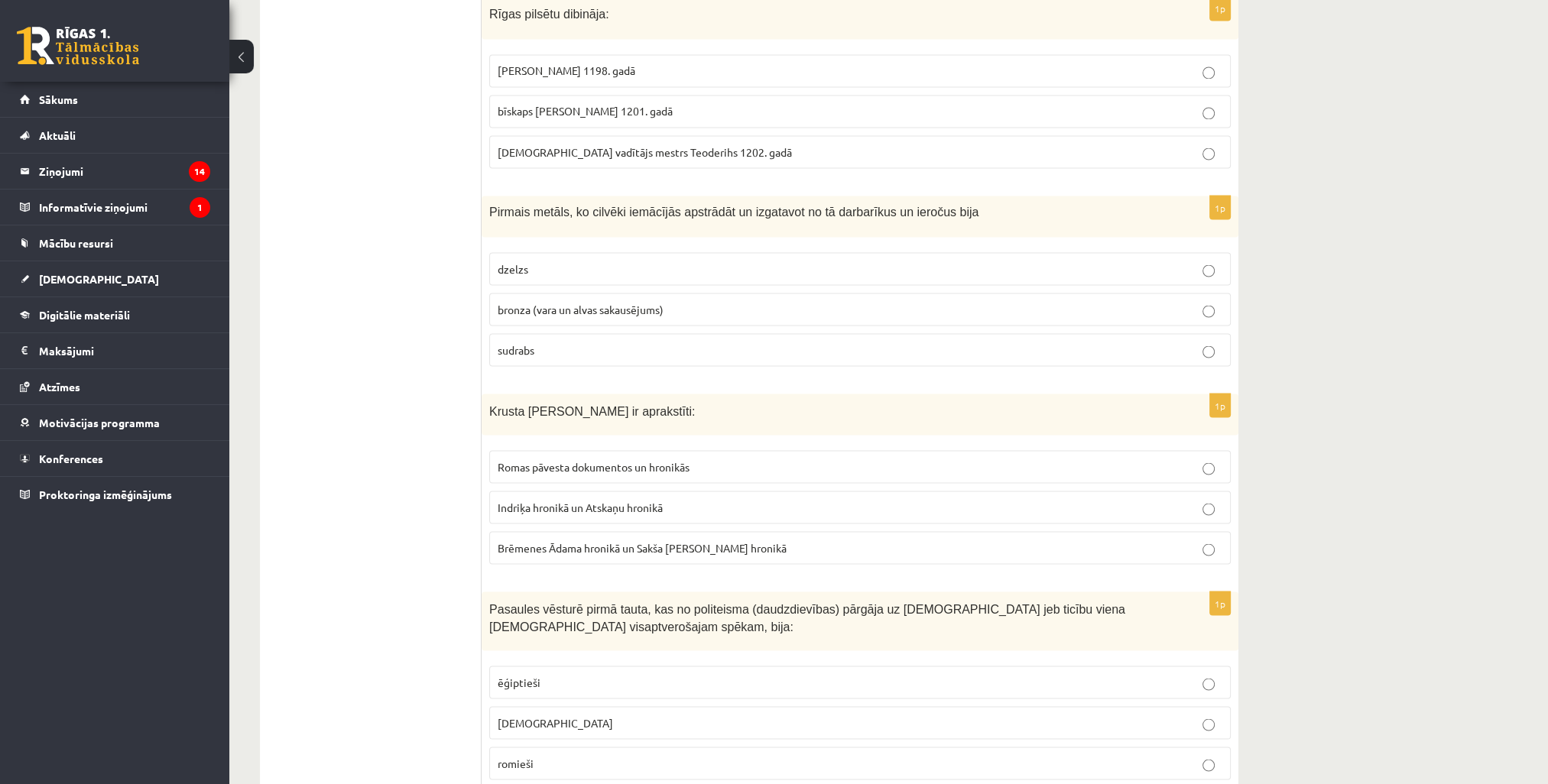
scroll to position [3743, 0]
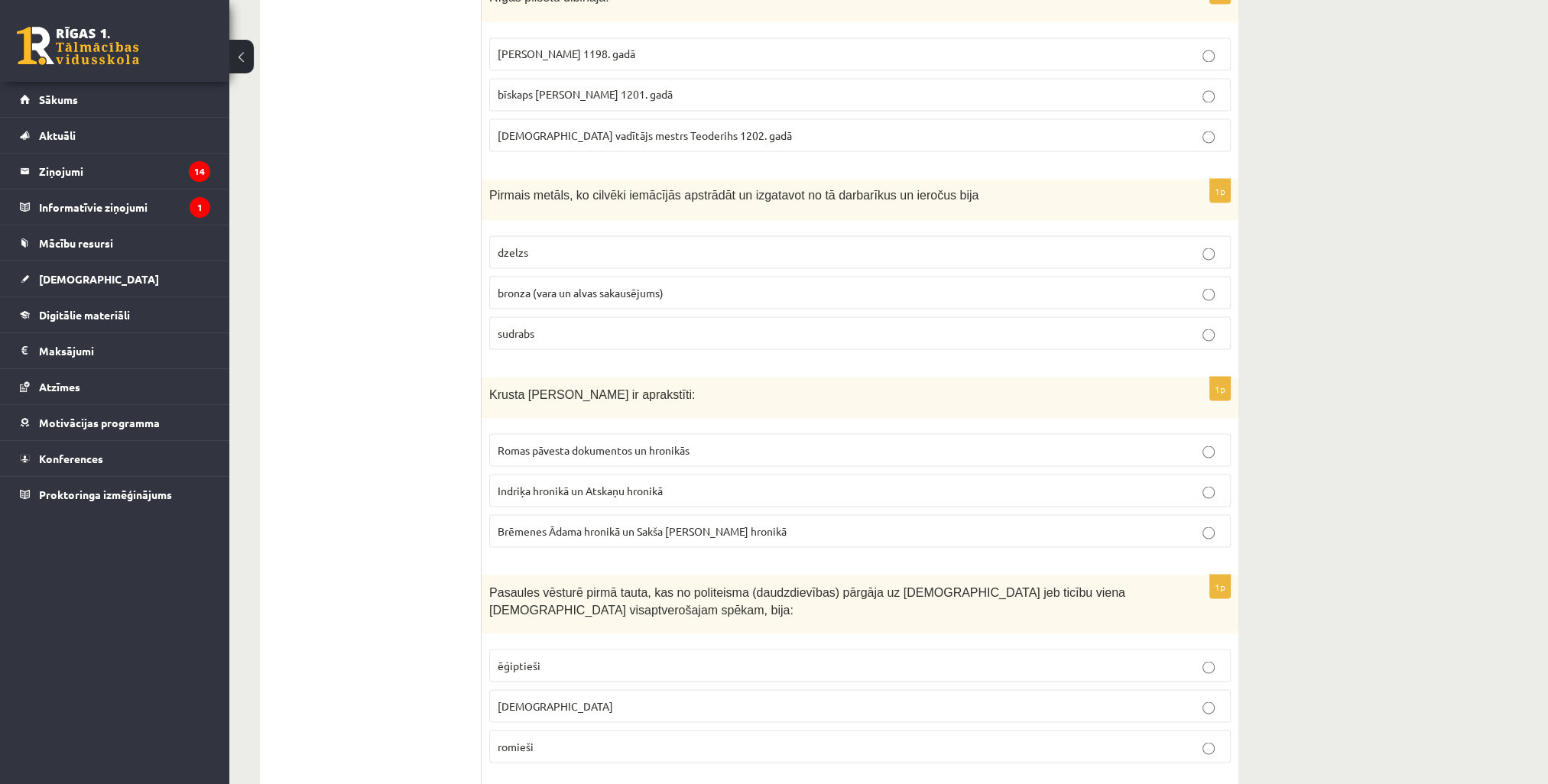
click at [594, 276] on label "bronza (vara un alvas sakausējums)" at bounding box center [860, 292] width 742 height 33
click at [666, 482] on p "Indriķa hronikā un Atskaņu hronikā" at bounding box center [860, 490] width 725 height 16
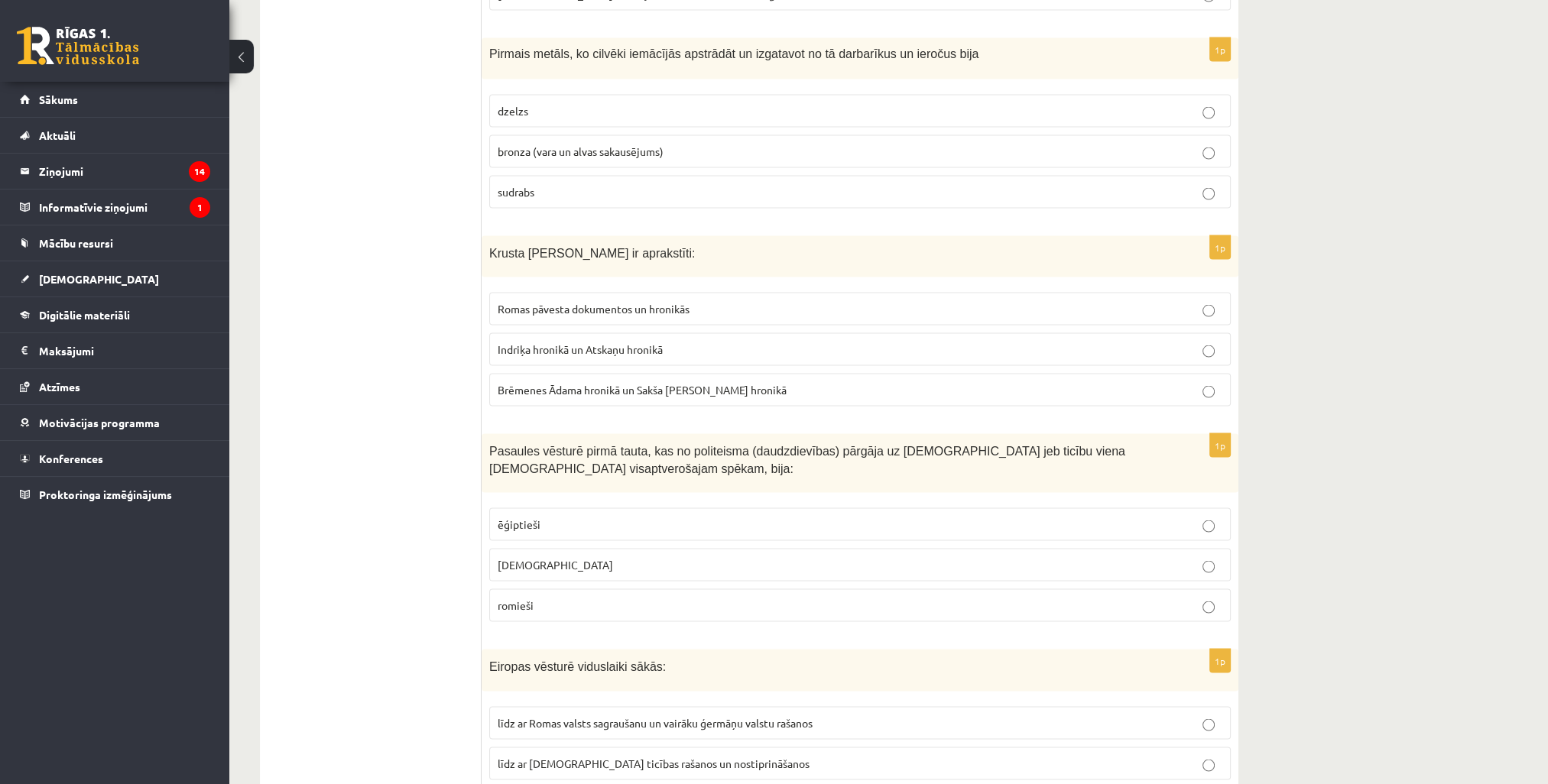
scroll to position [4049, 0]
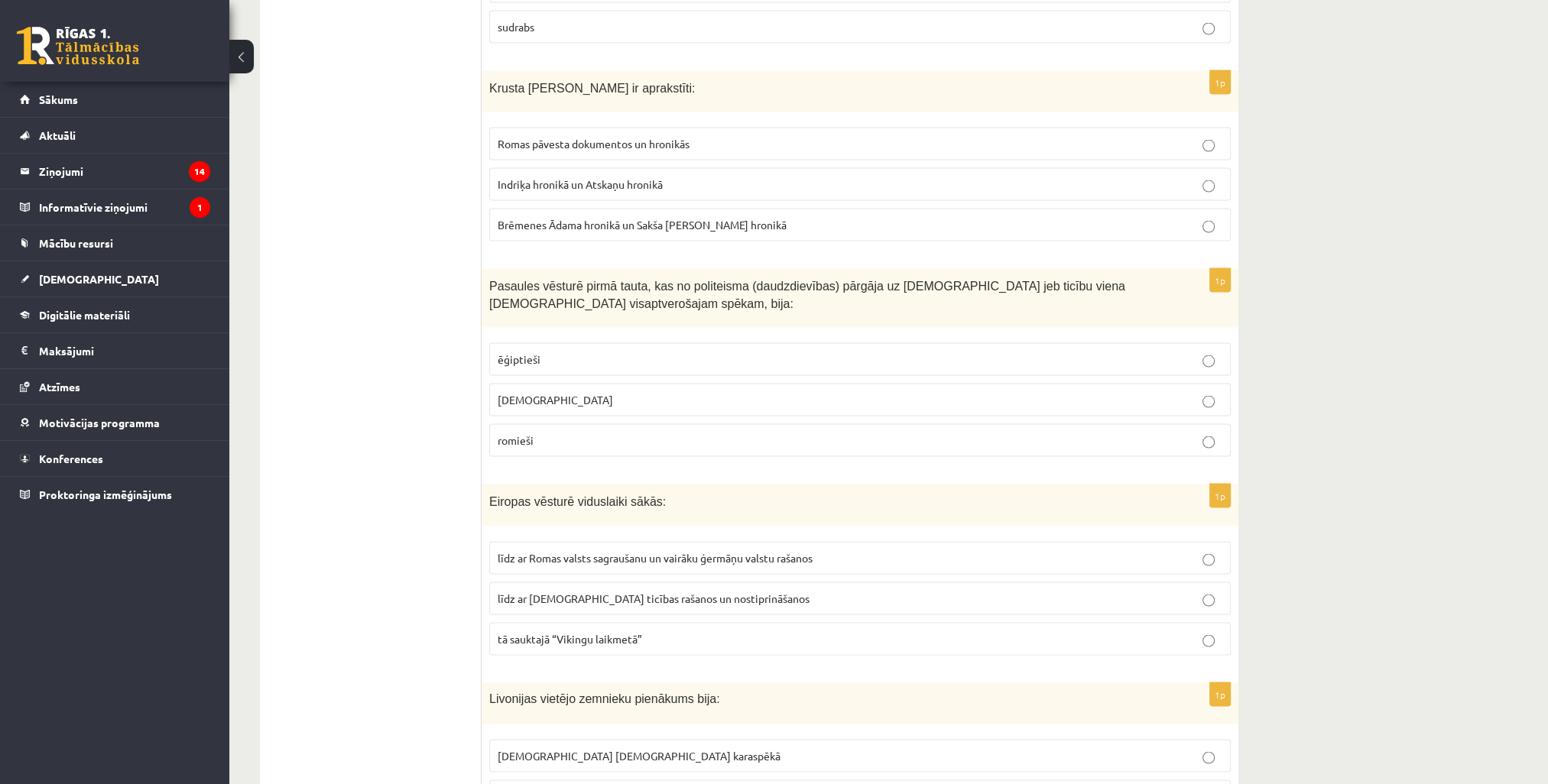
click at [584, 392] on p "ebreji" at bounding box center [860, 400] width 725 height 16
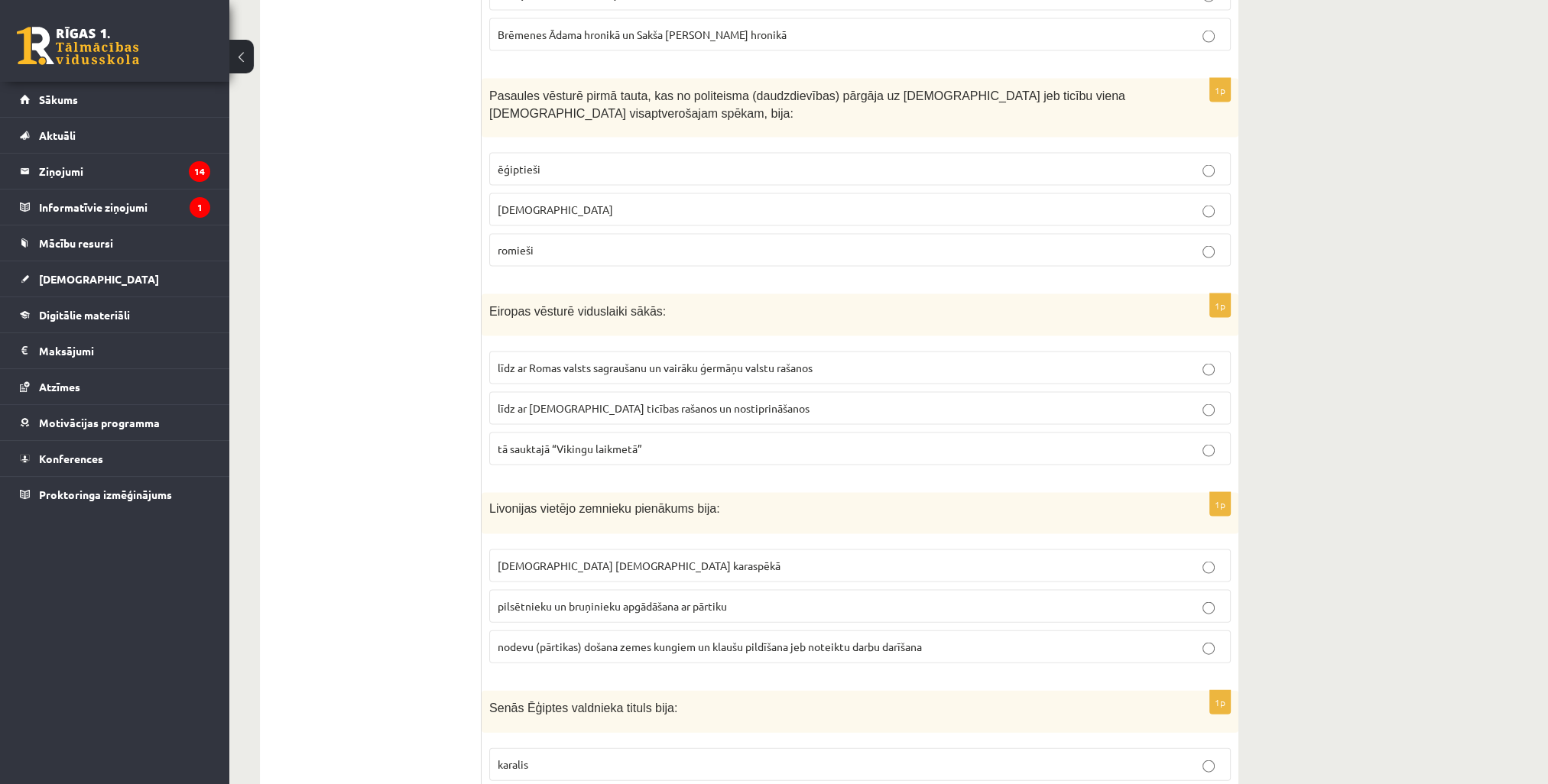
scroll to position [4278, 0]
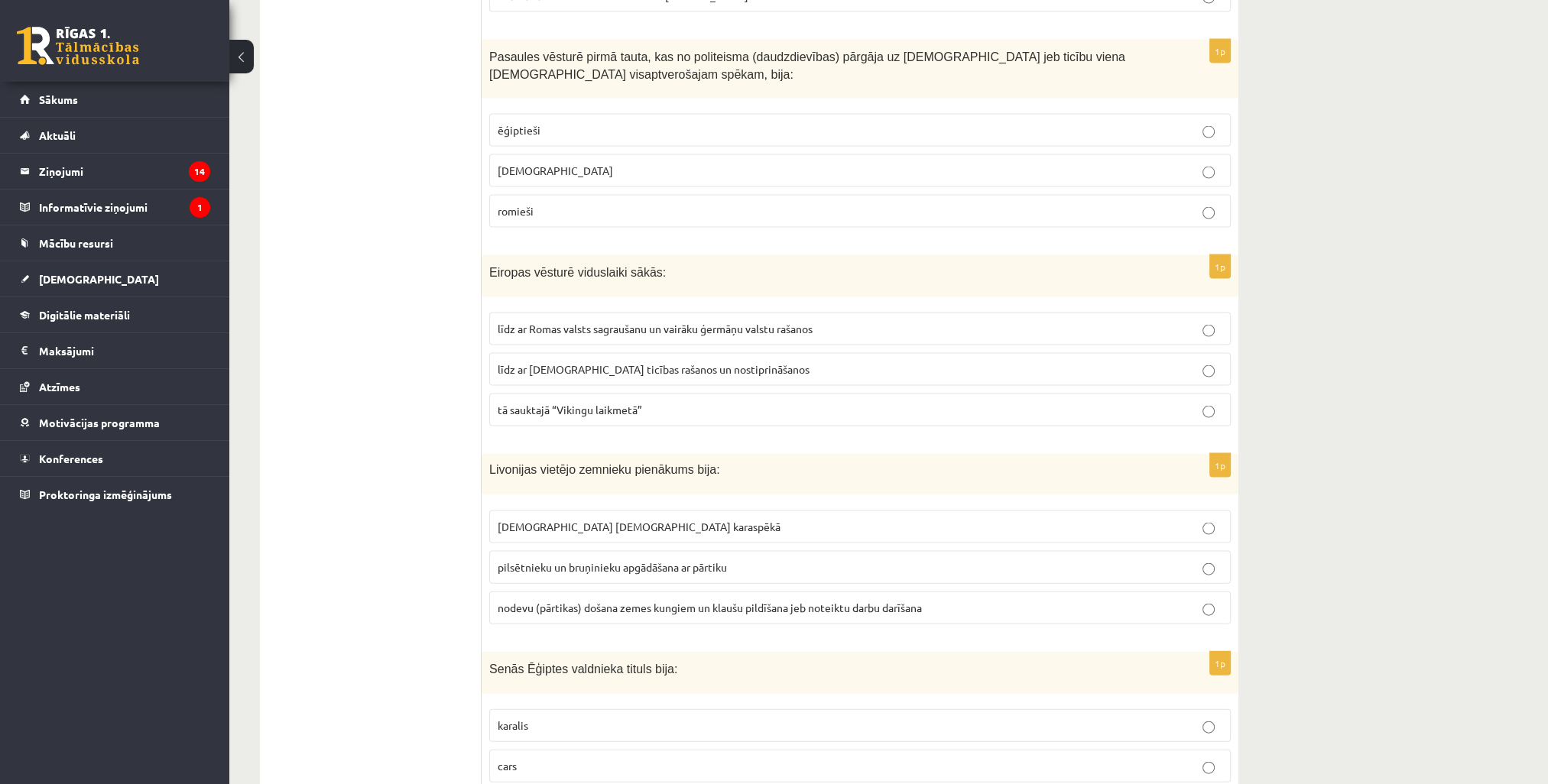
click at [599, 321] on p "līdz ar Romas valsts sagraušanu un vairāku ģermāņu valstu rašanos" at bounding box center [860, 329] width 725 height 16
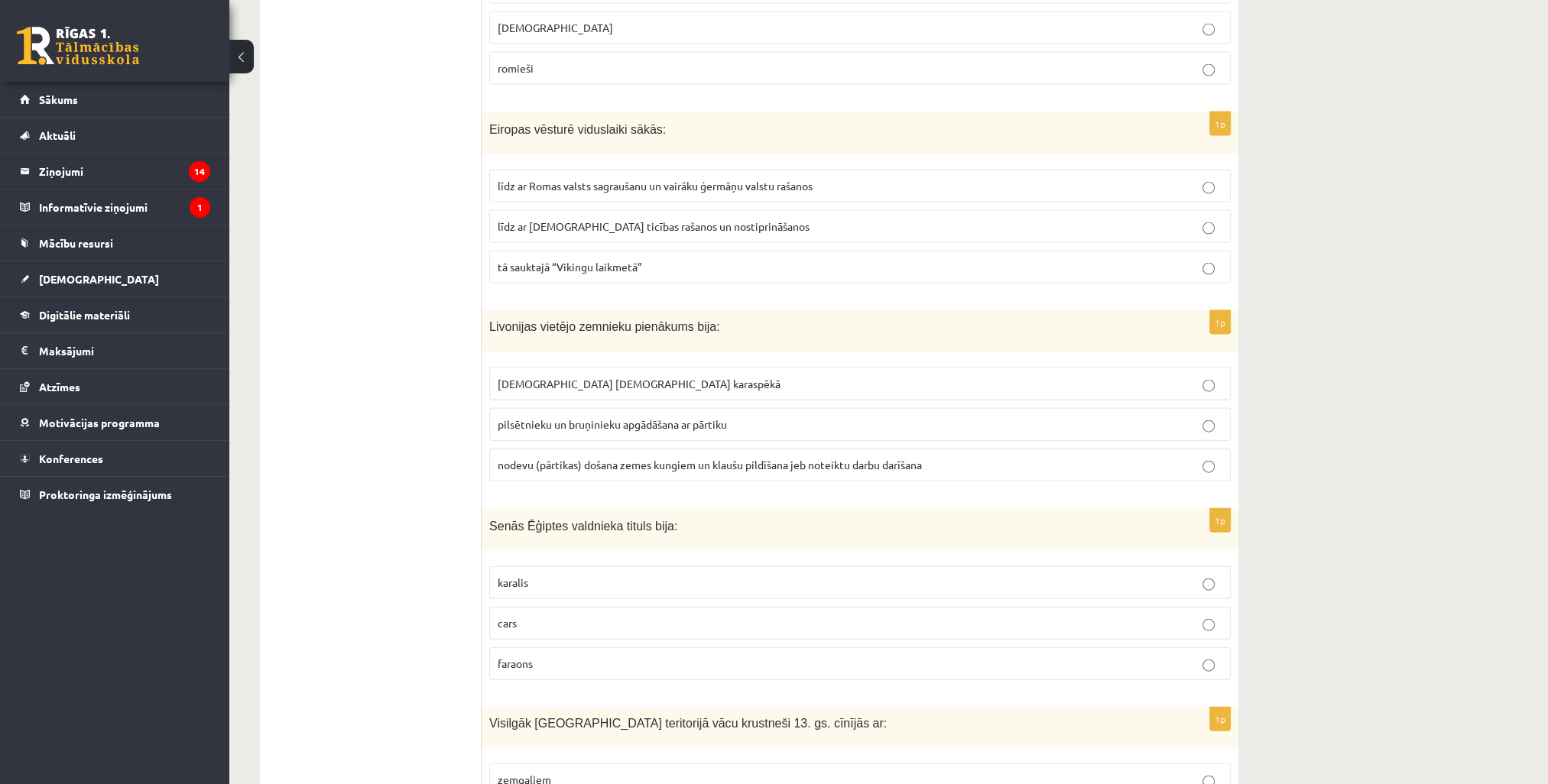
scroll to position [4431, 0]
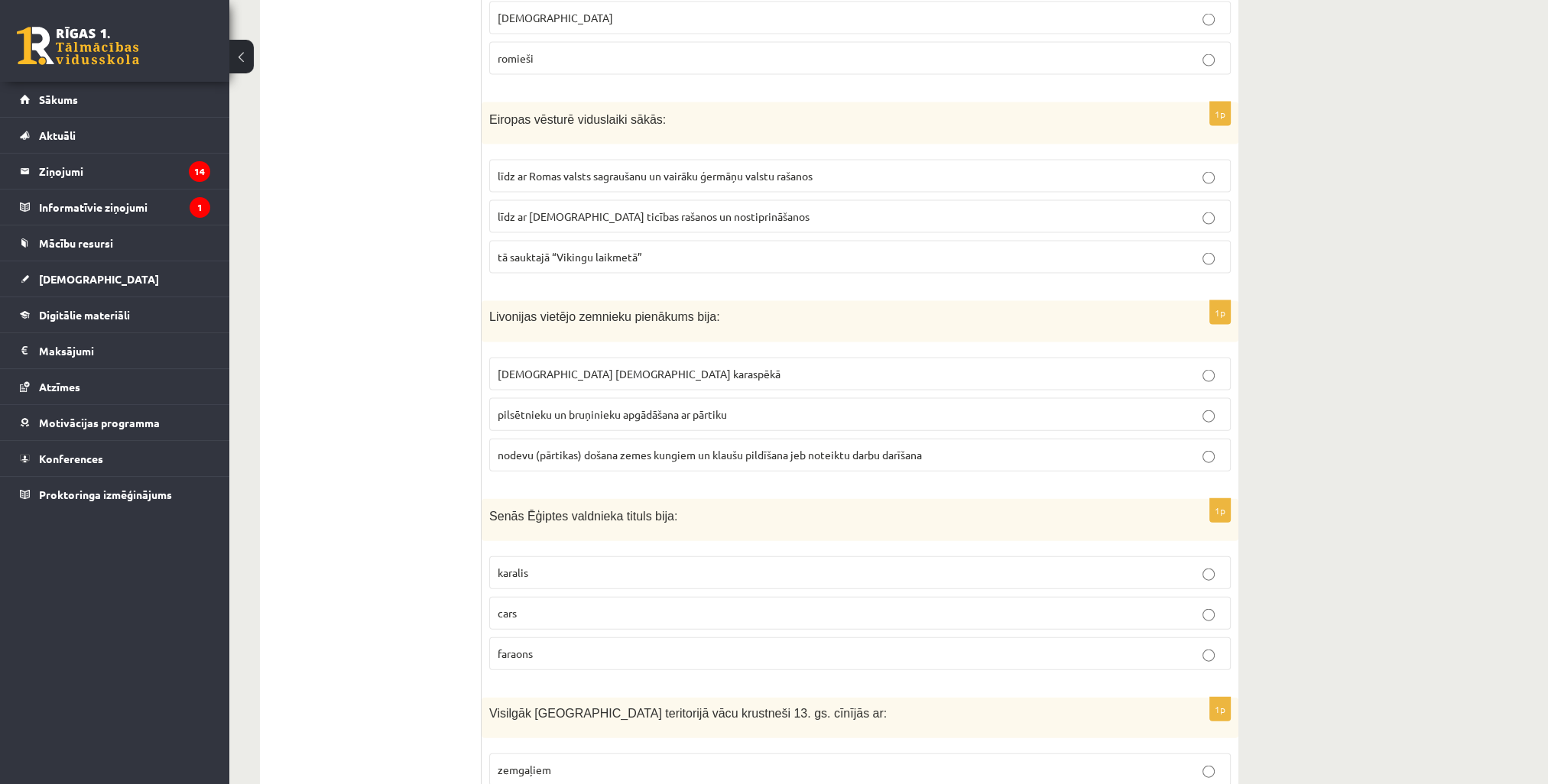
click at [588, 447] on span "nodevu (pārtikas) došana zemes kungiem un klaušu pildīšana jeb noteiktu darbu d…" at bounding box center [709, 454] width 424 height 14
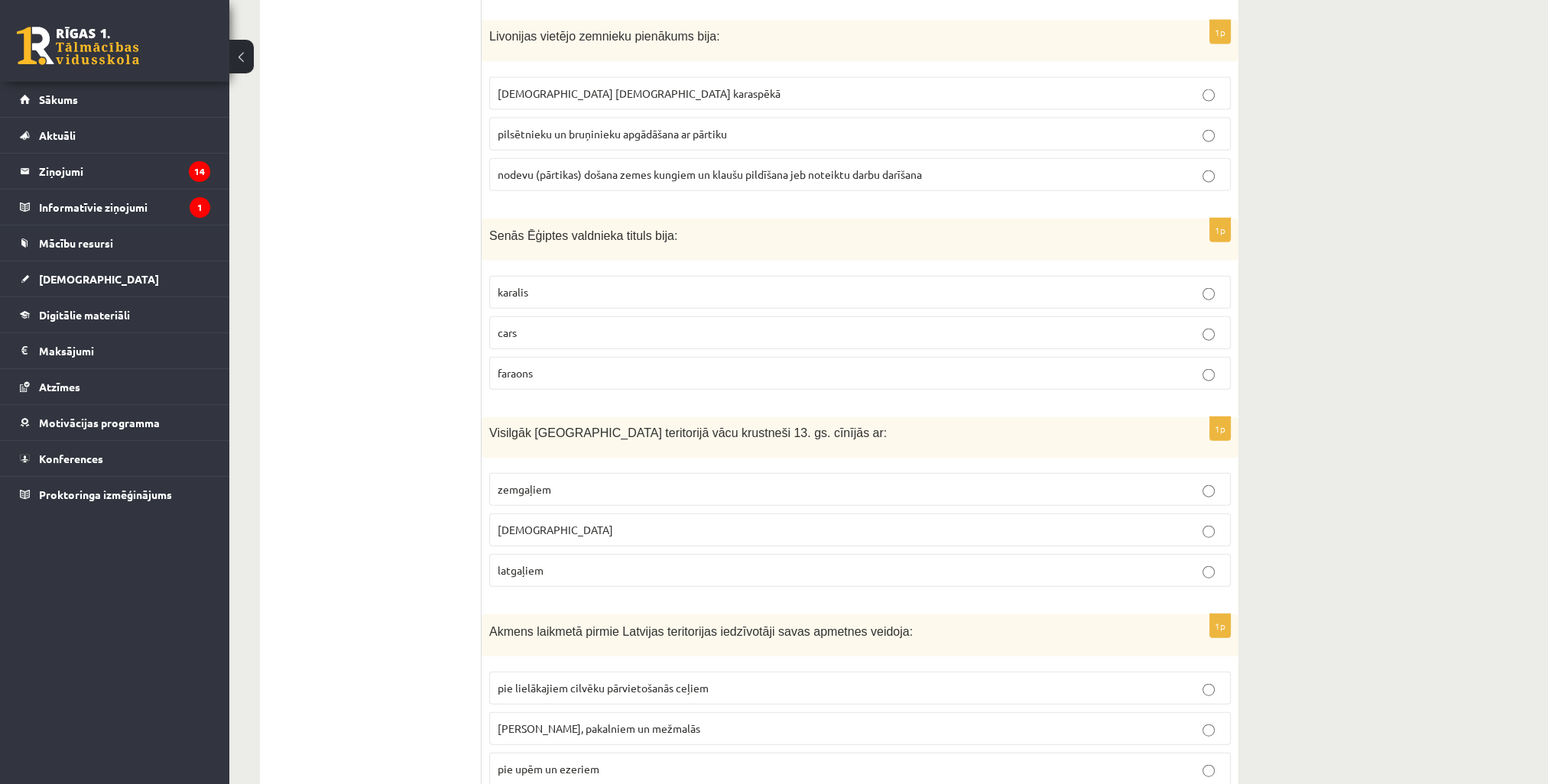
scroll to position [4736, 0]
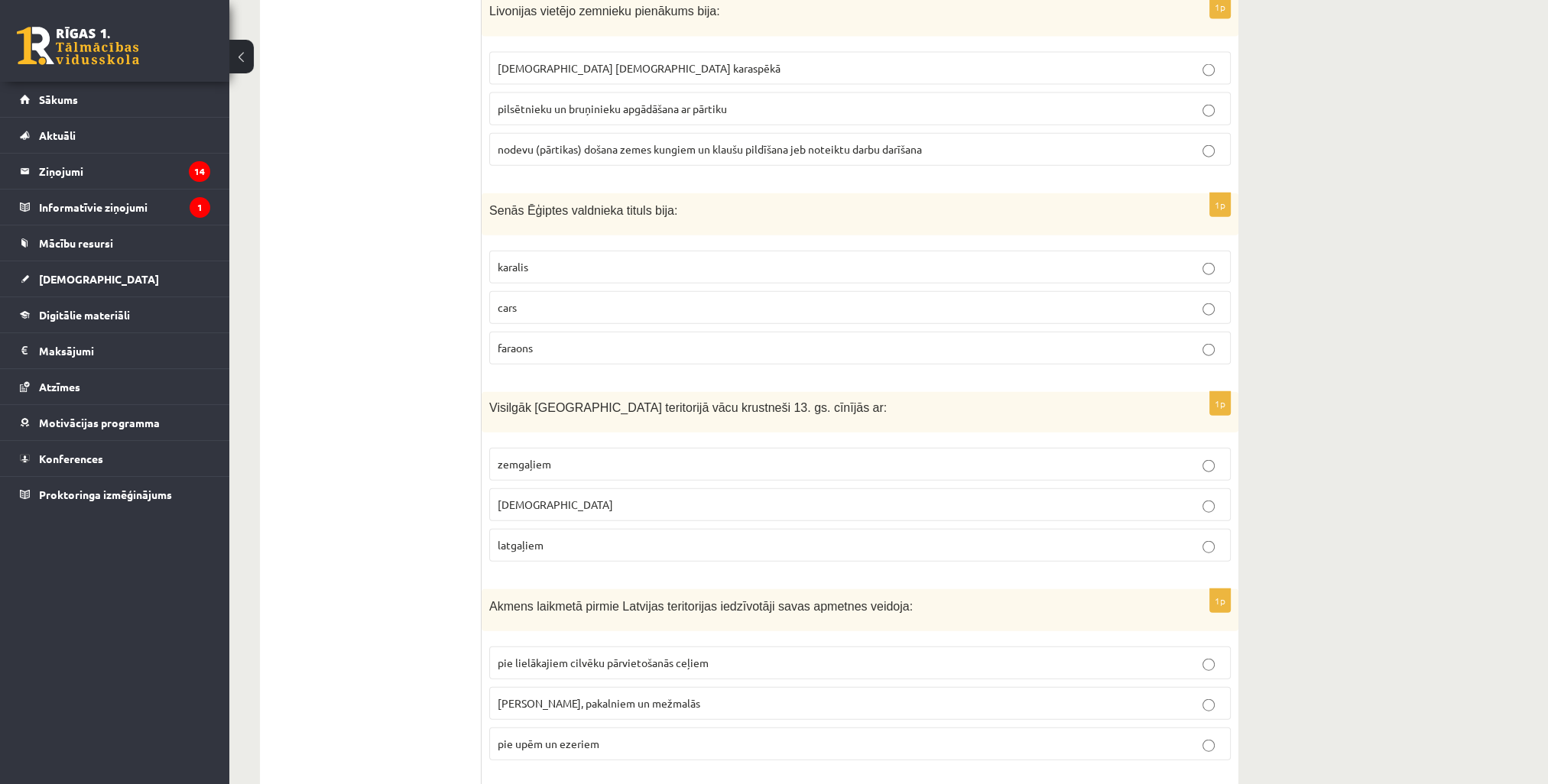
click at [587, 340] on p "faraons" at bounding box center [860, 348] width 725 height 16
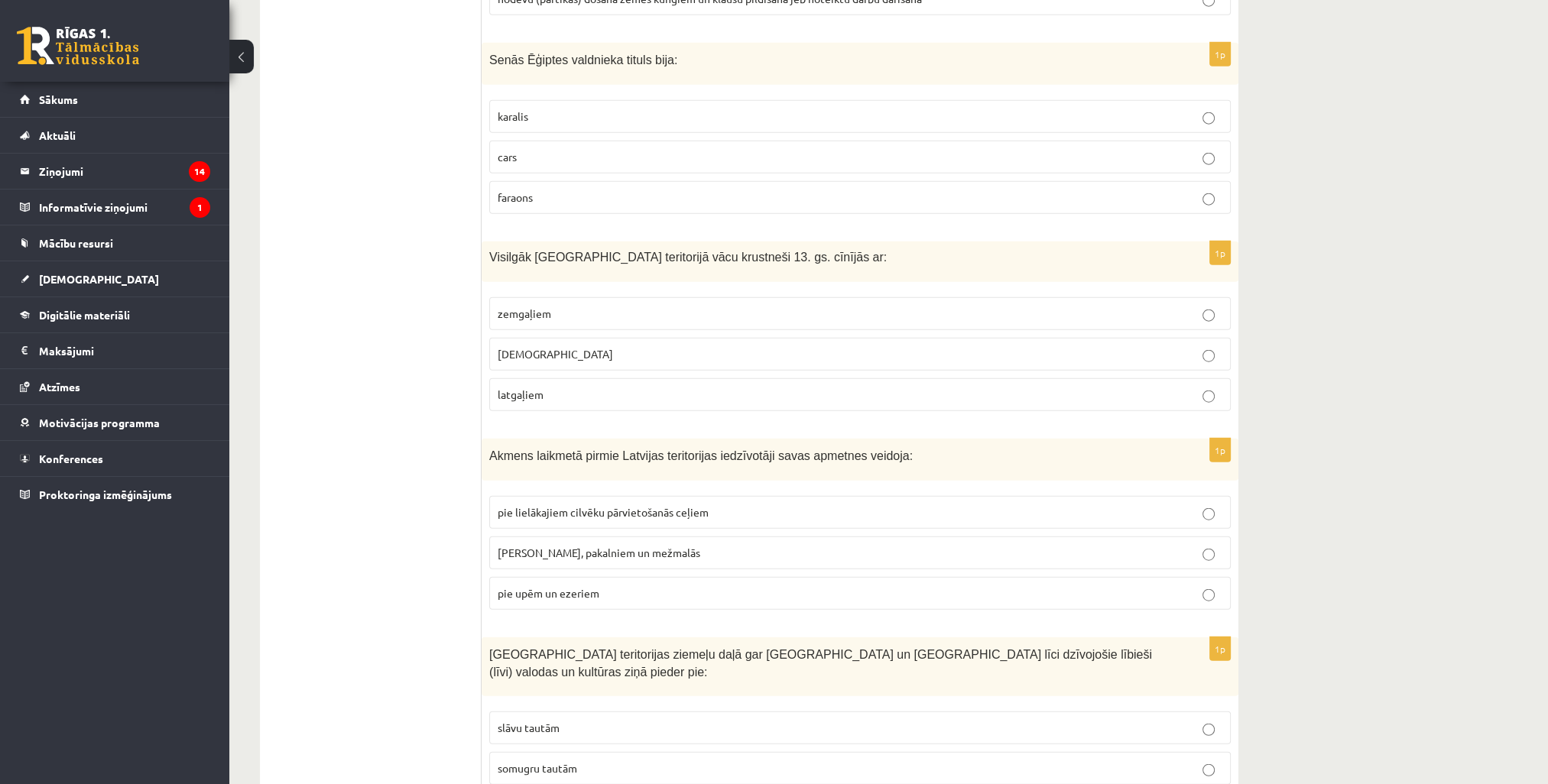
scroll to position [4889, 0]
click at [535, 304] on span "zemgaļiem" at bounding box center [524, 310] width 54 height 14
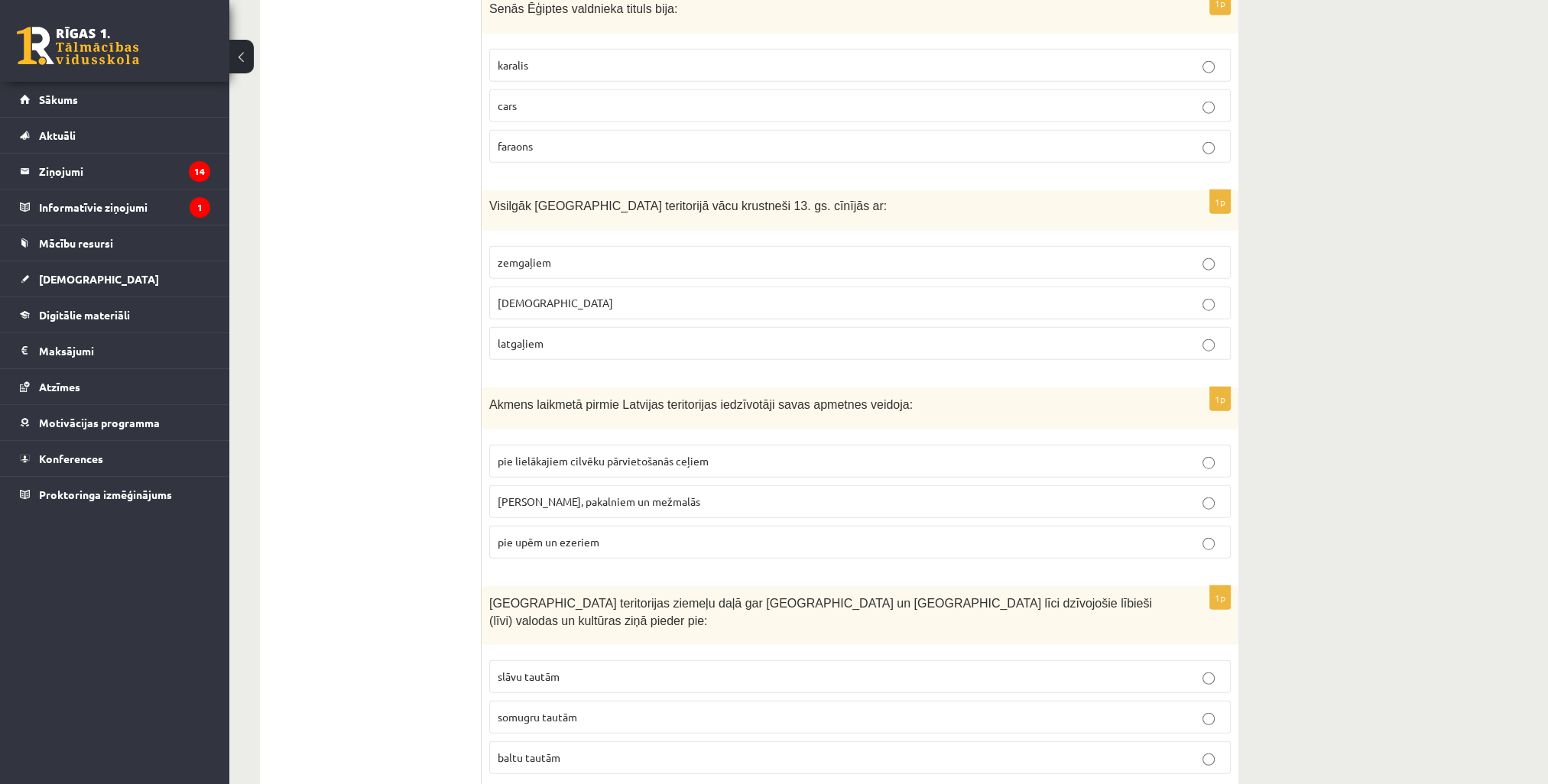
scroll to position [4965, 0]
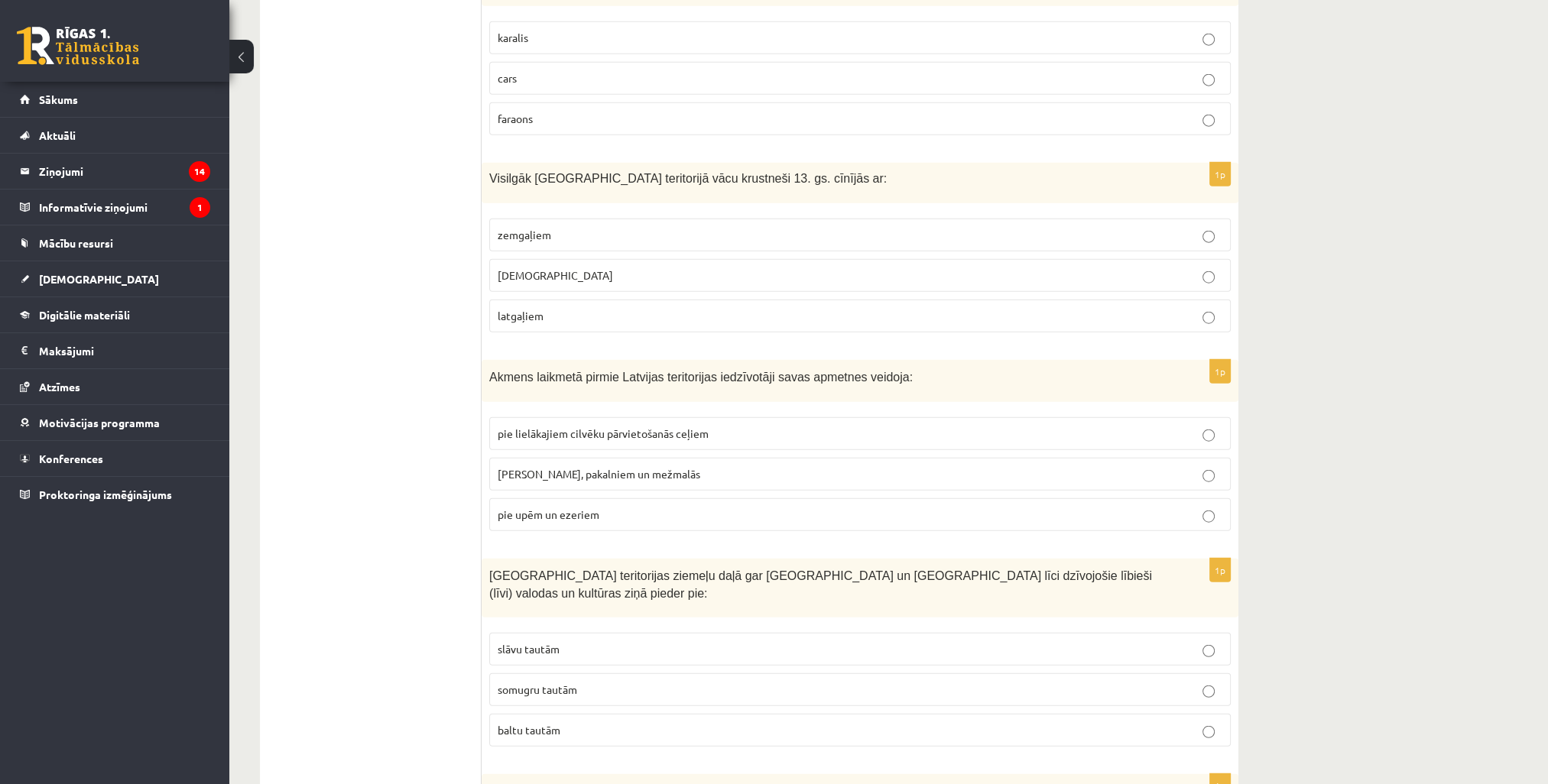
click at [606, 506] on p "pie upēm un ezeriem" at bounding box center [860, 514] width 725 height 16
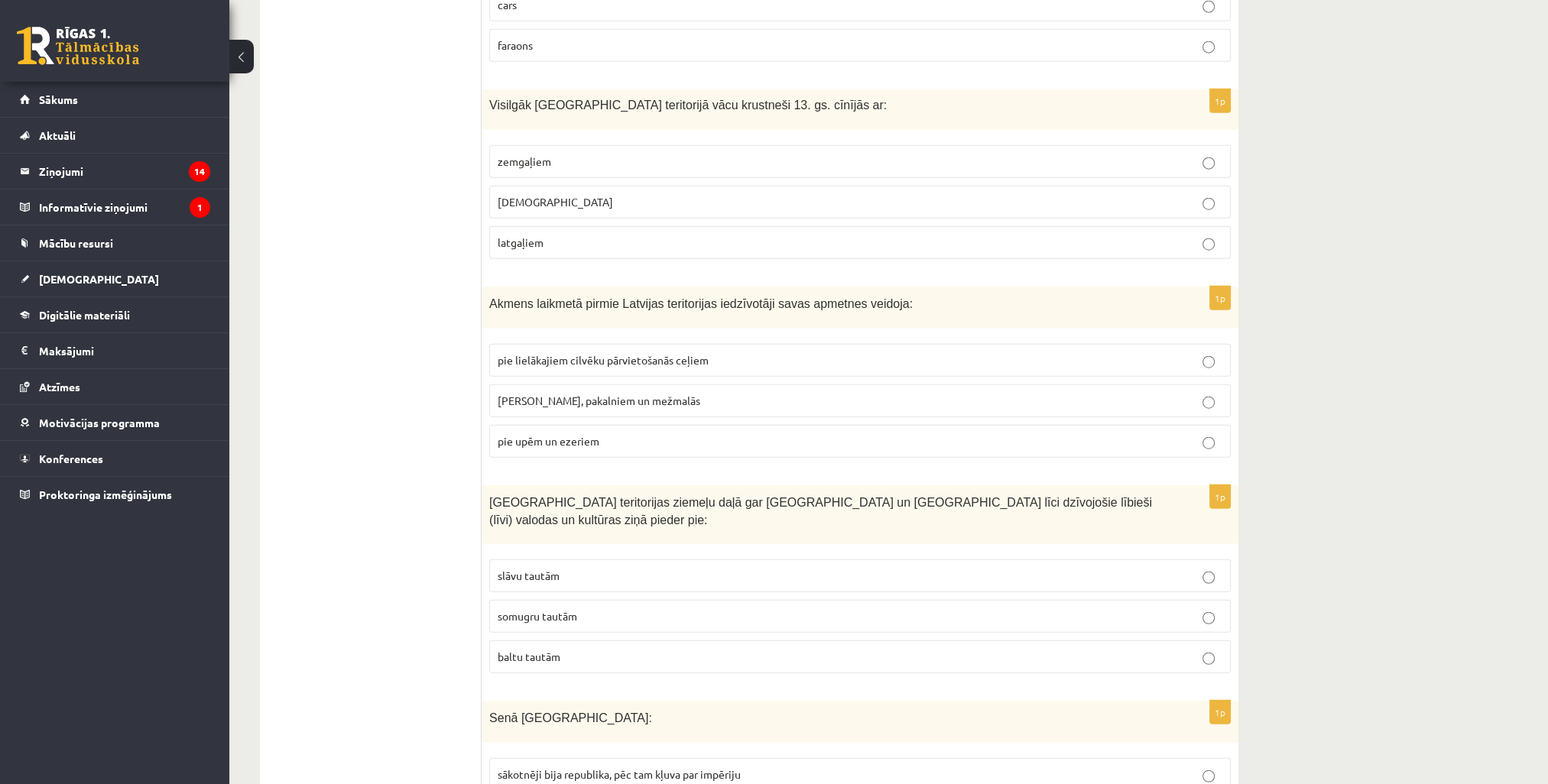
scroll to position [5194, 0]
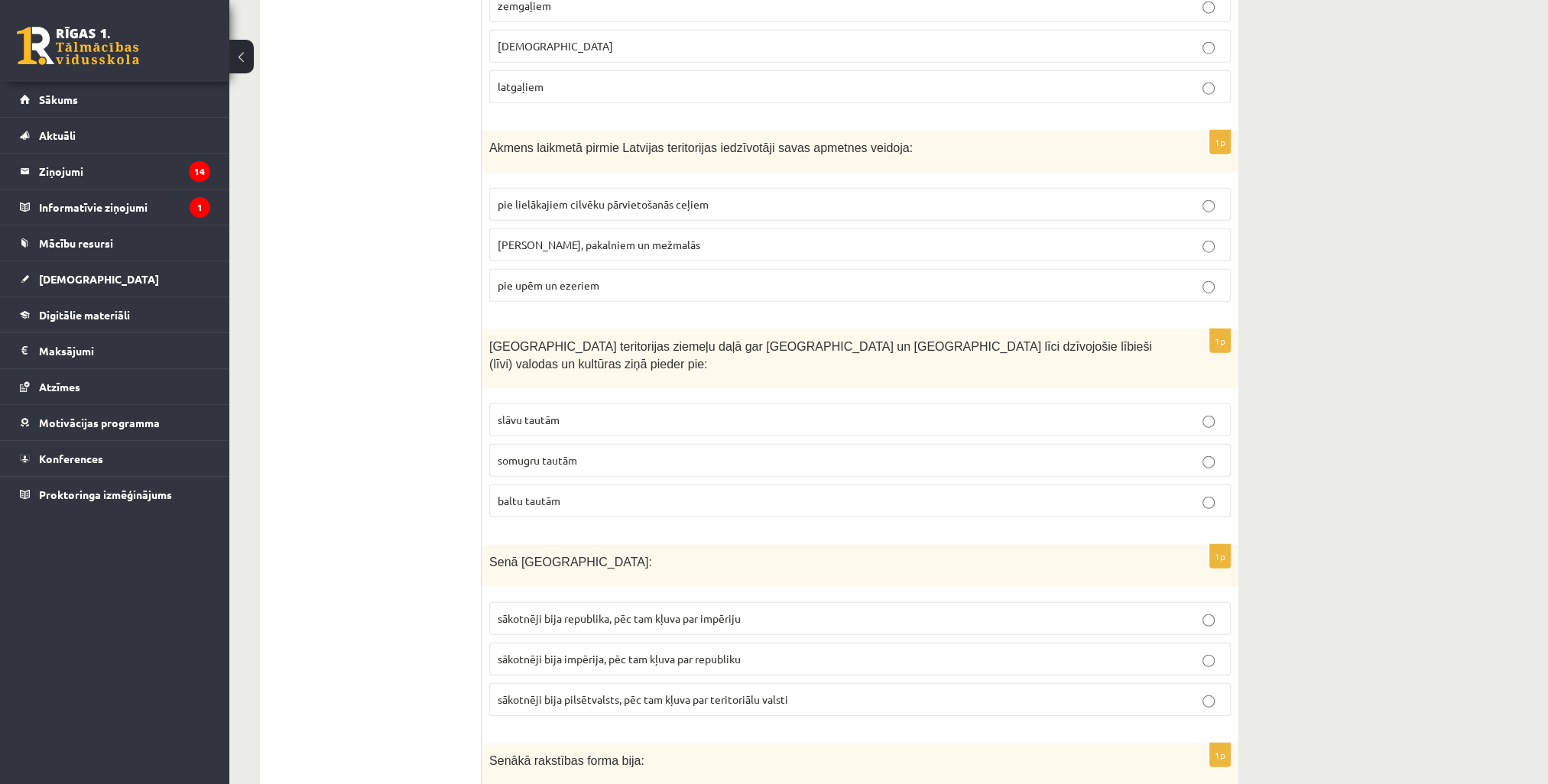
click at [528, 453] on span "somugru tautām" at bounding box center [537, 459] width 80 height 14
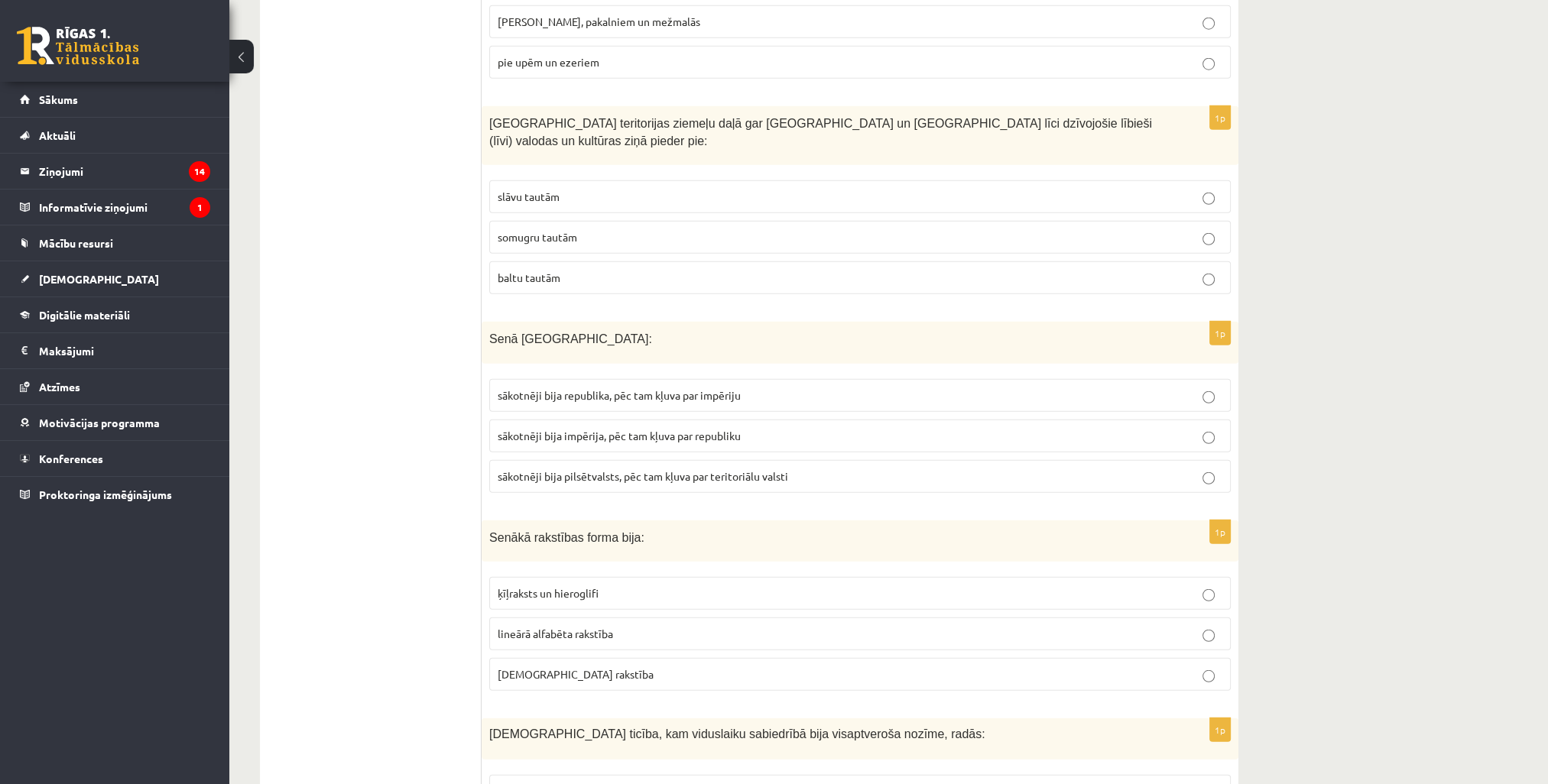
scroll to position [5424, 0]
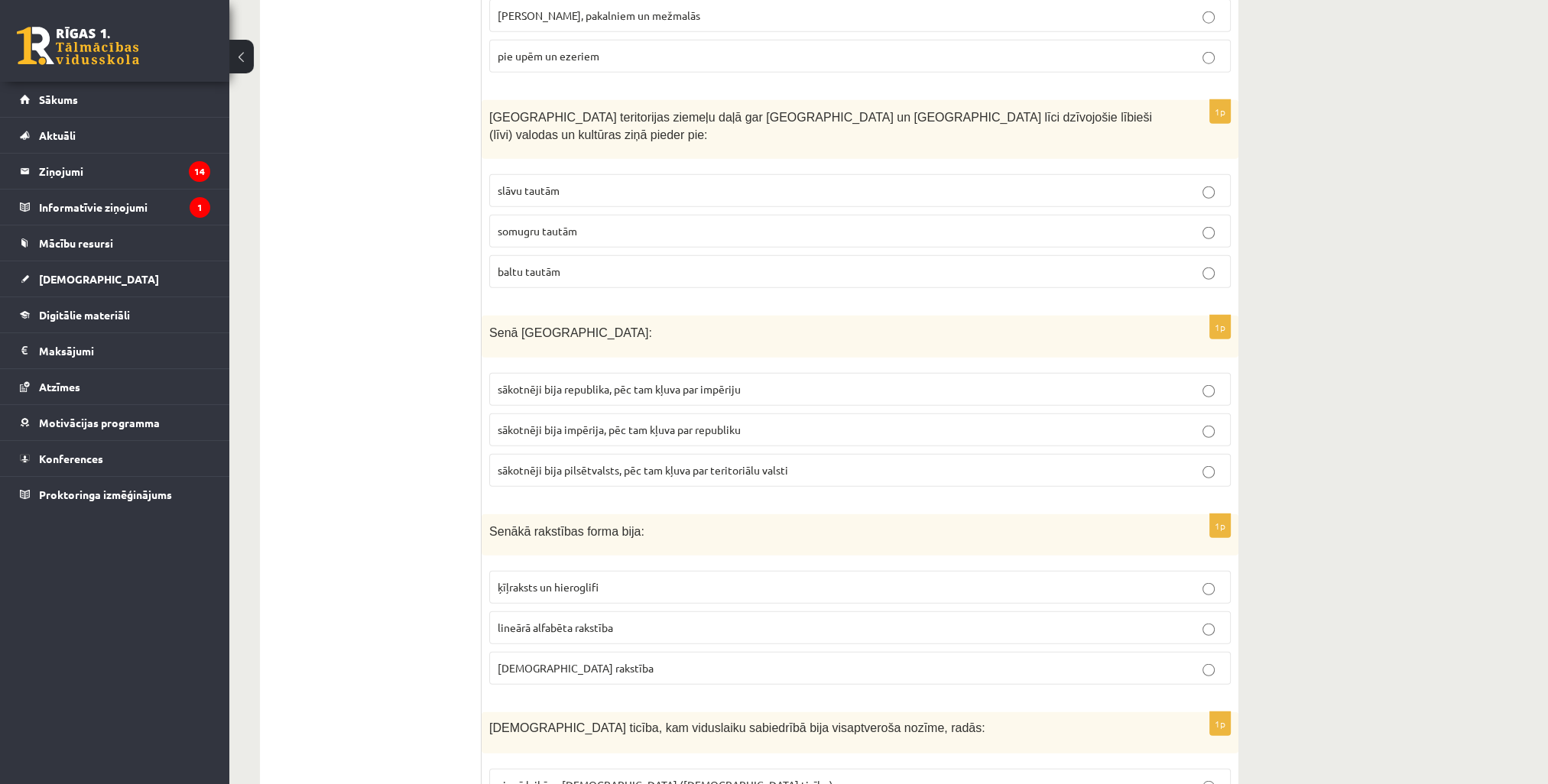
click at [650, 382] on span "sākotnēji bija republika, pēc tam kļuva par impēriju" at bounding box center [619, 388] width 243 height 14
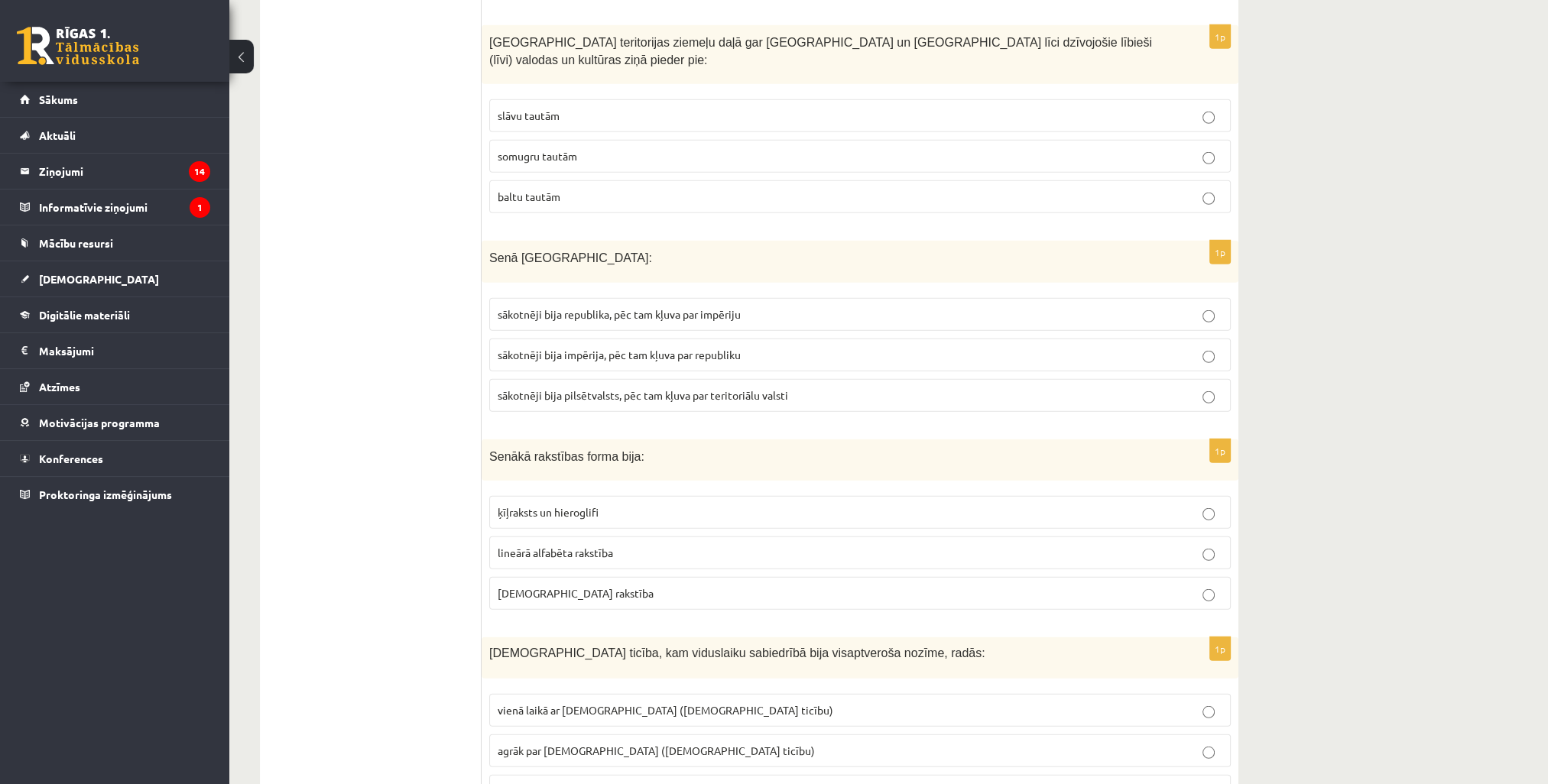
click at [579, 505] on p "ķīļraksts un hieroglifi" at bounding box center [860, 513] width 725 height 16
click at [584, 743] on span "agrāk par islamu (musulmaņu ticību)" at bounding box center [656, 750] width 317 height 14
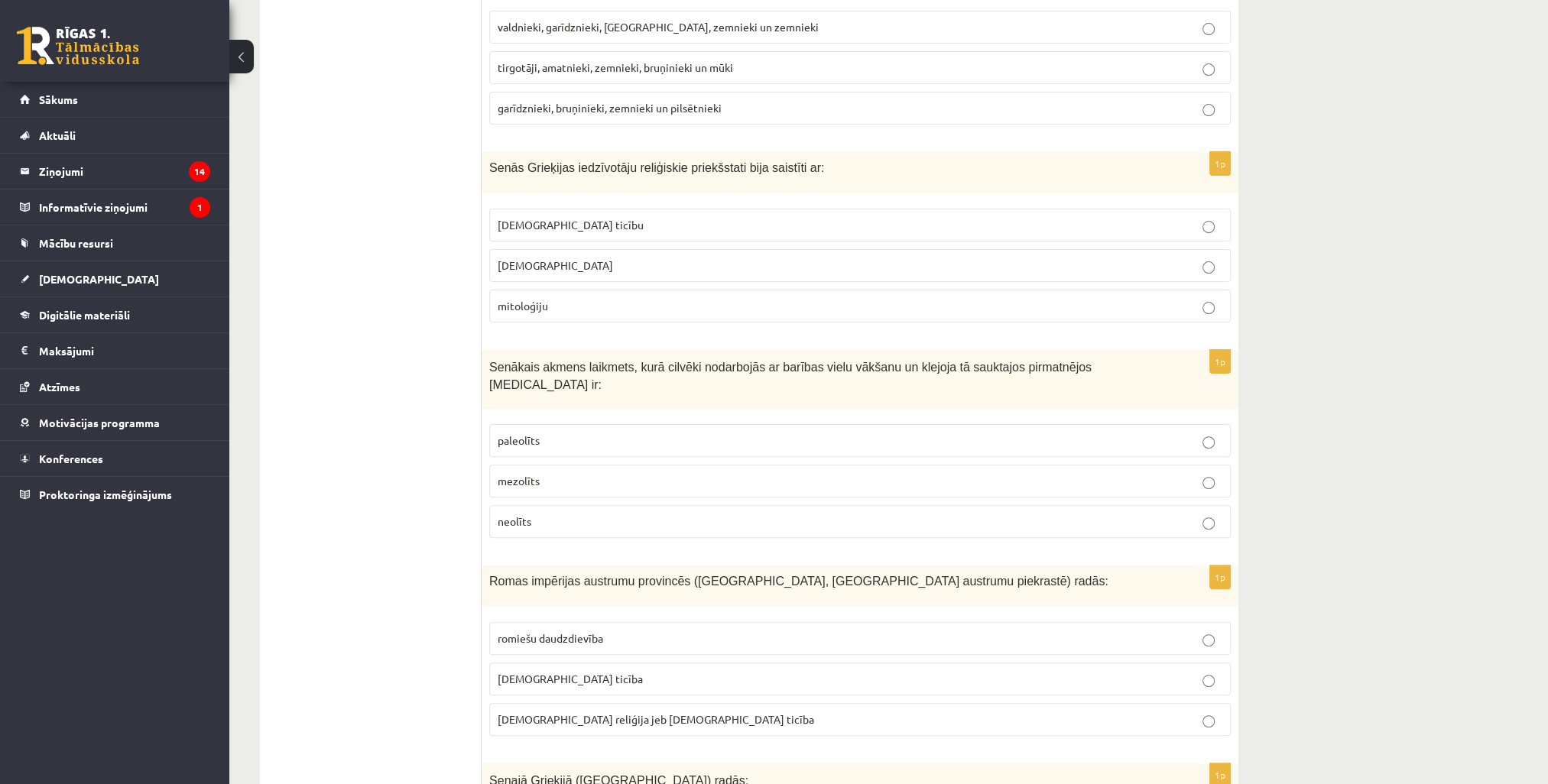
scroll to position [0, 0]
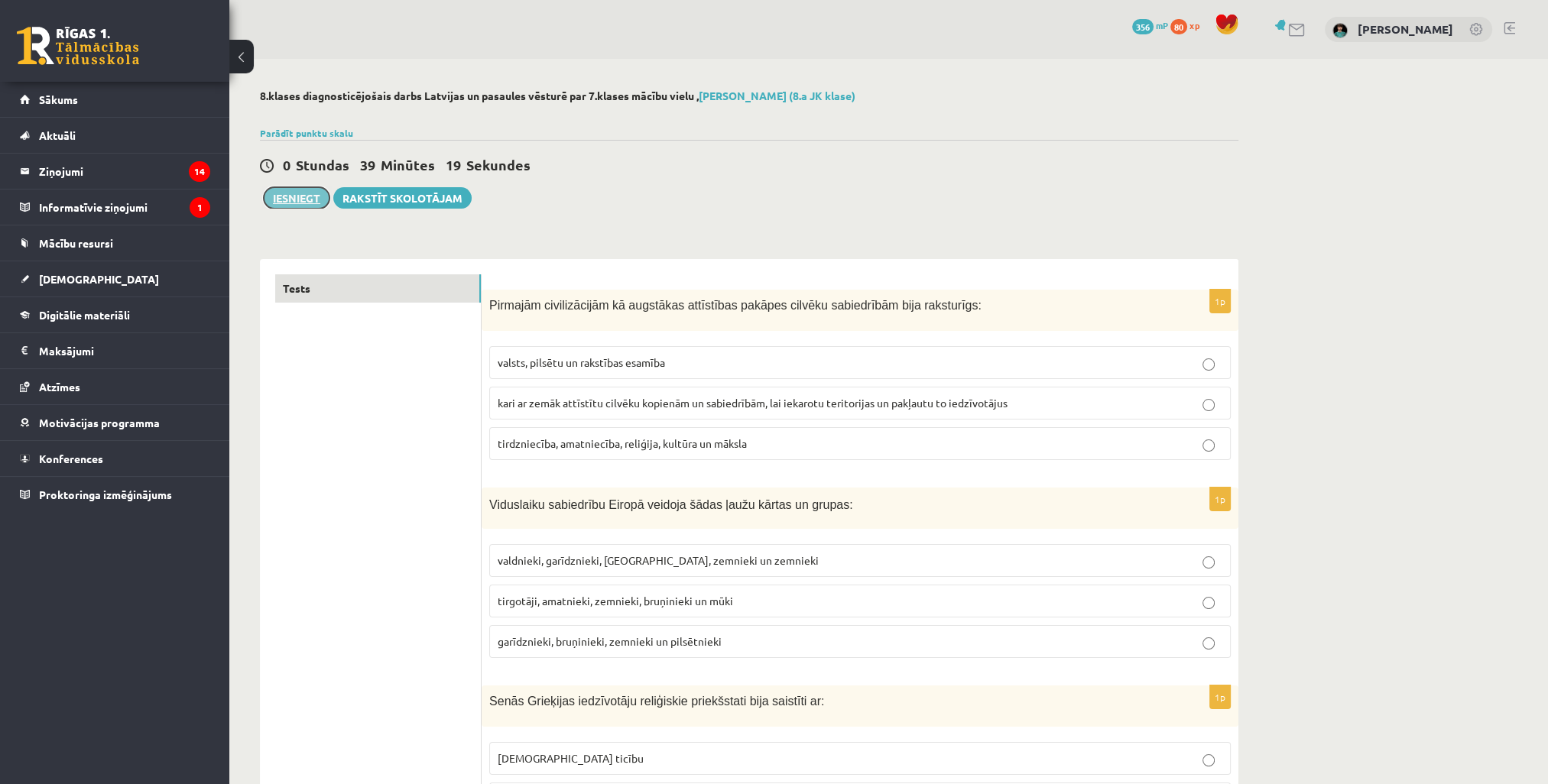
click at [292, 197] on button "Iesniegt" at bounding box center [296, 198] width 65 height 22
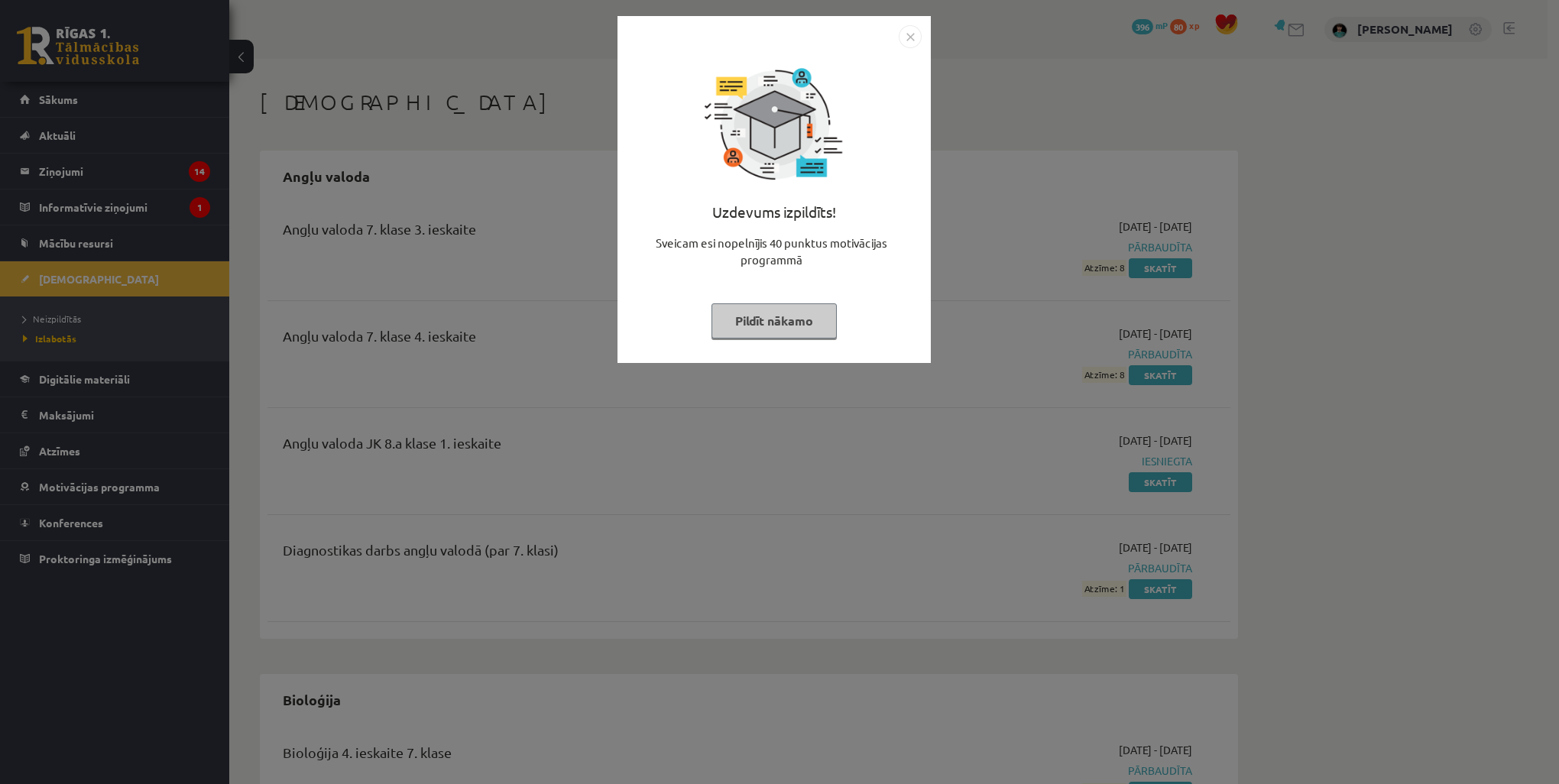
click at [784, 325] on button "Pildīt nākamo" at bounding box center [775, 320] width 125 height 35
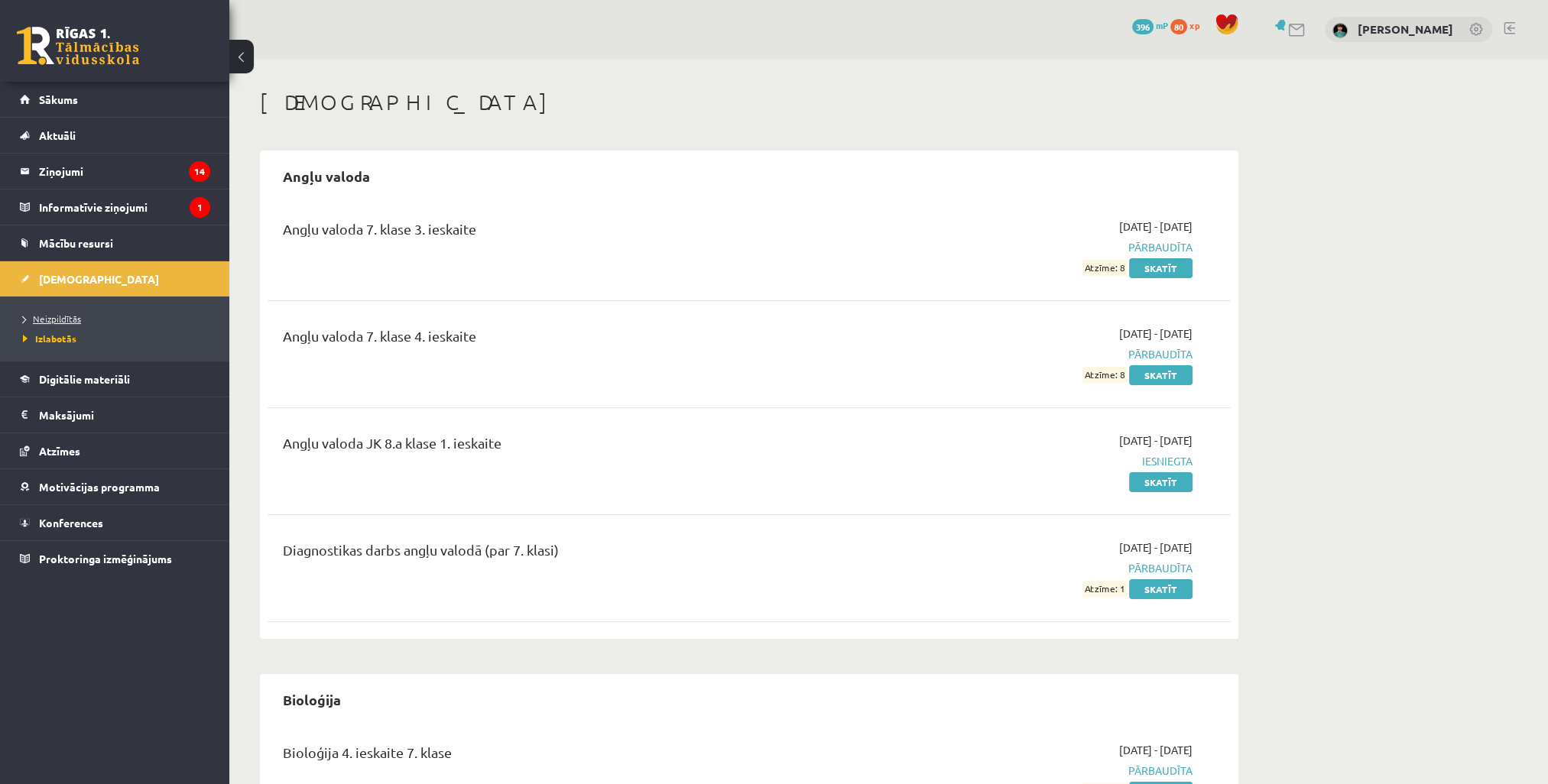
click at [68, 317] on span "Neizpildītās" at bounding box center [52, 318] width 58 height 12
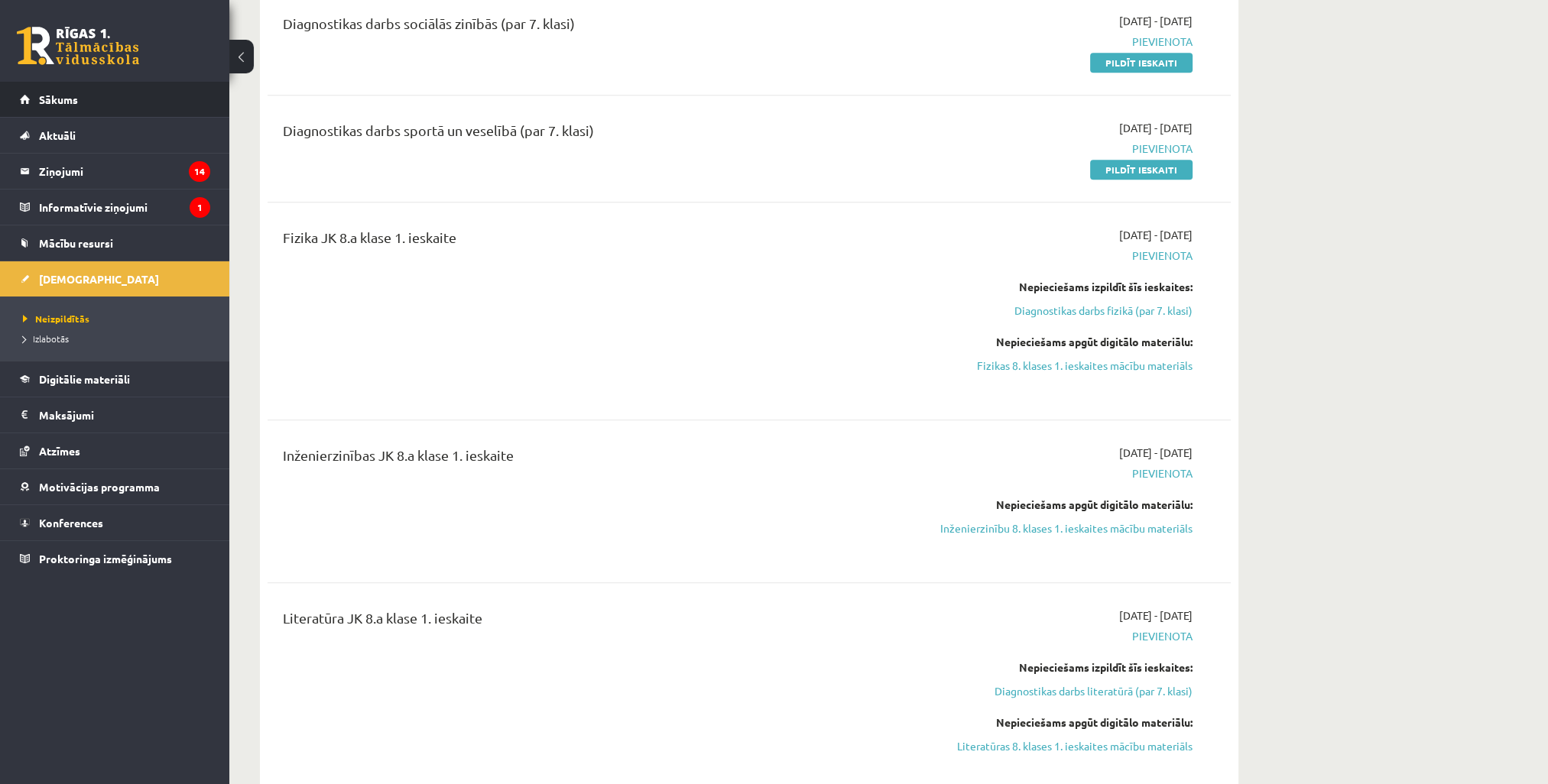
scroll to position [1298, 0]
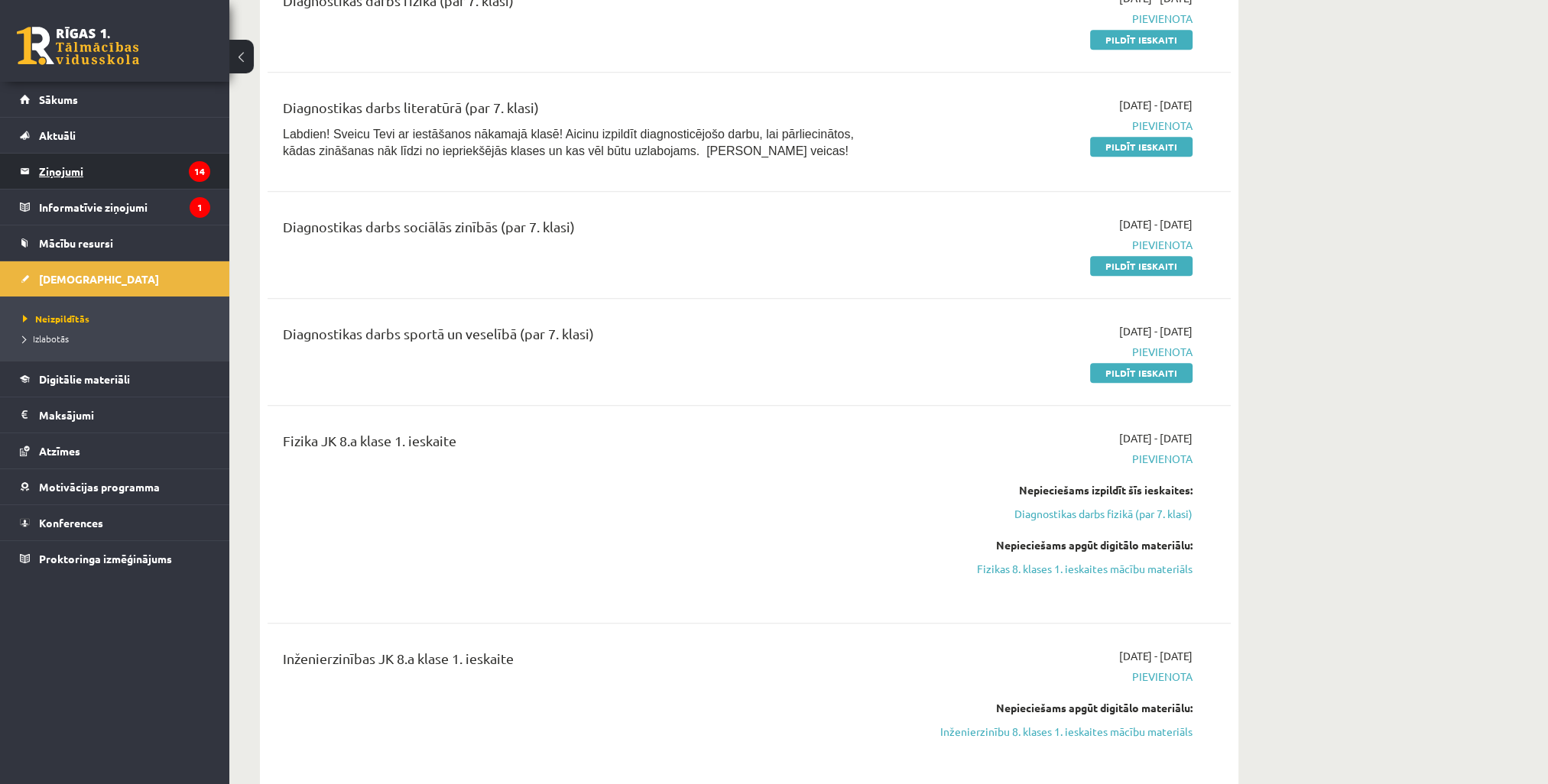
click at [76, 170] on legend "Ziņojumi 14" at bounding box center [124, 171] width 172 height 35
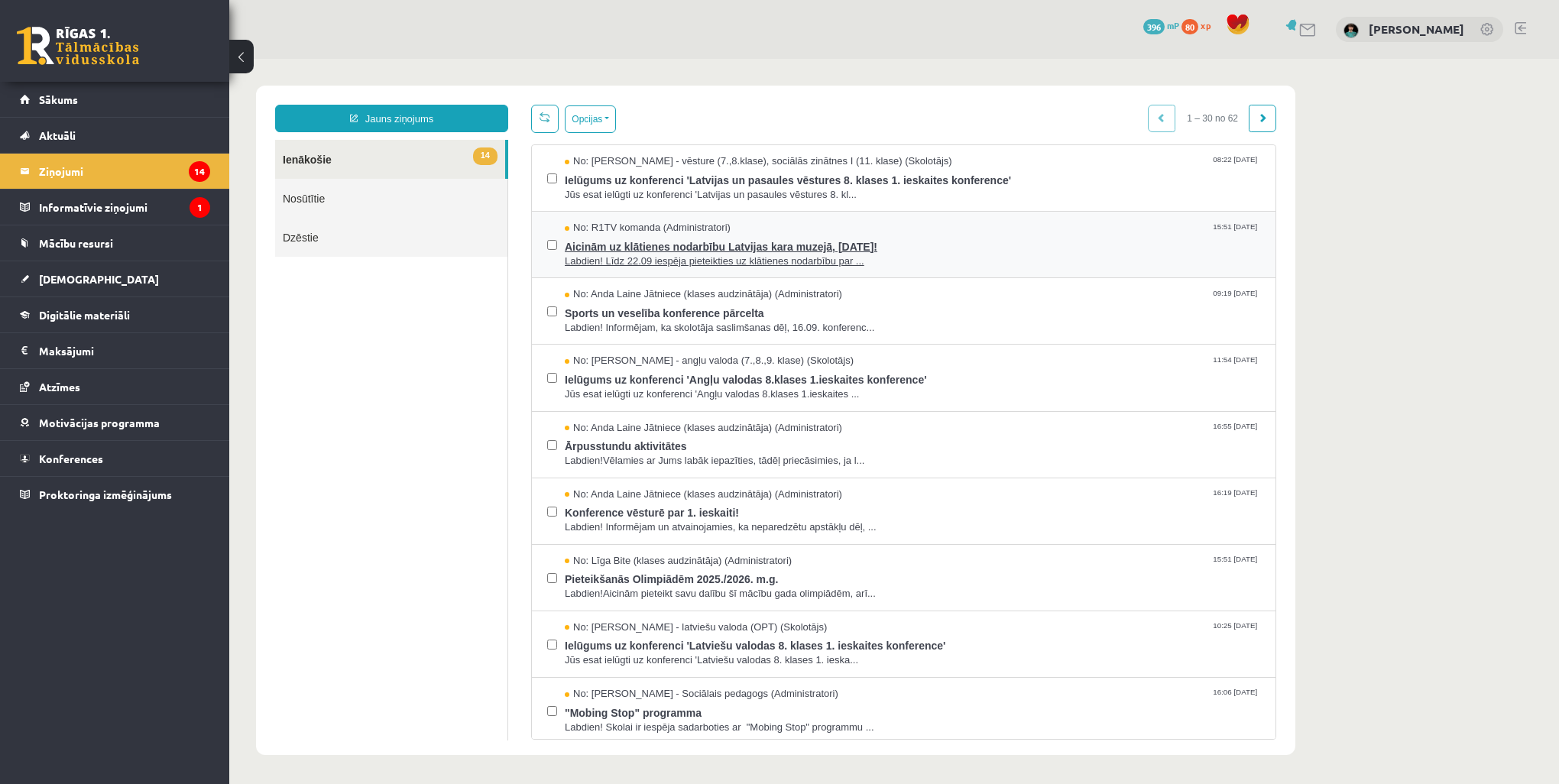
click at [627, 254] on span "Labdien! Līdz 22.09 iespēja pieteikties uz klātienes nodarbību par ..." at bounding box center [913, 261] width 696 height 15
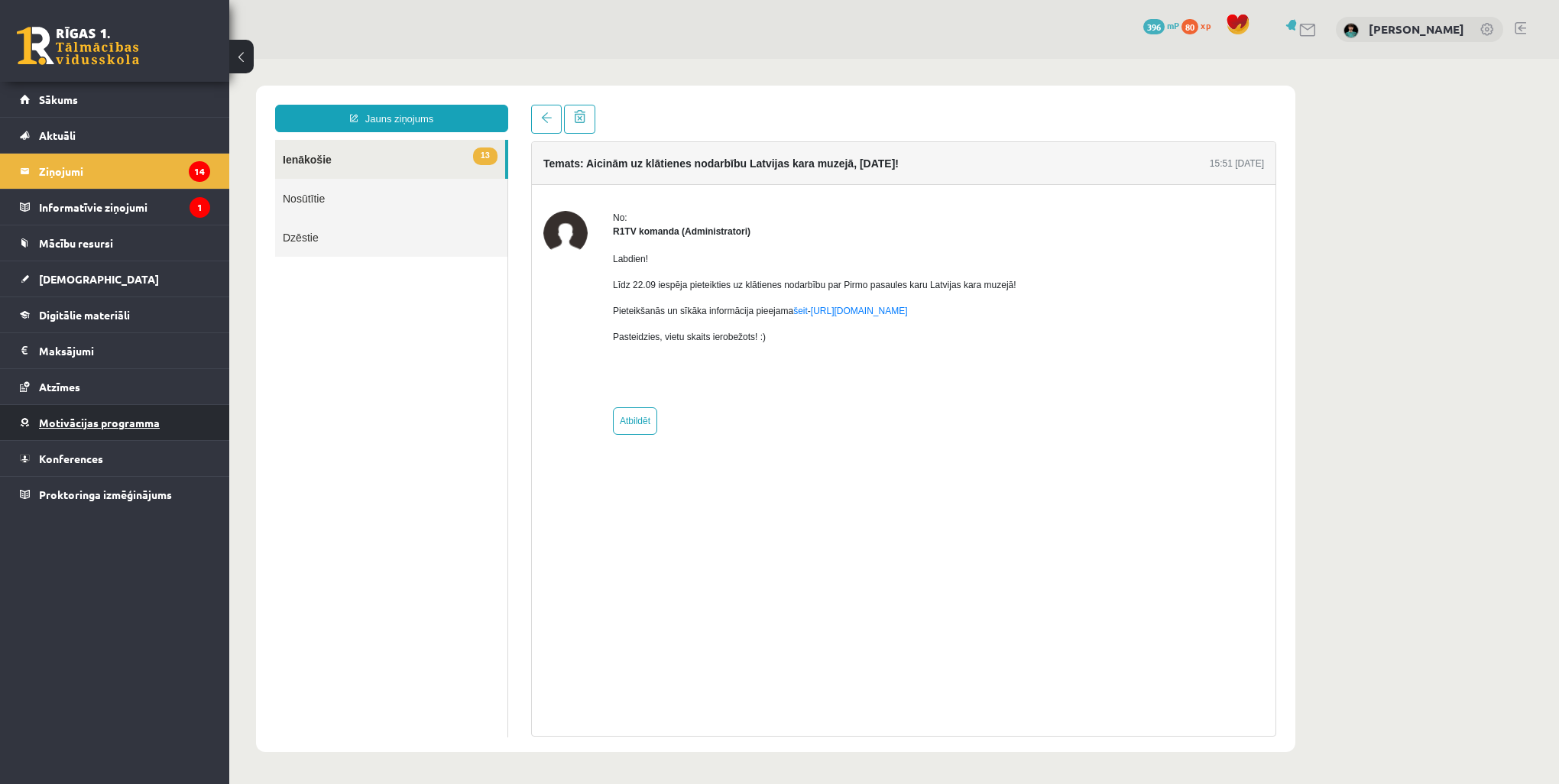
click at [92, 420] on span "Motivācijas programma" at bounding box center [99, 422] width 121 height 14
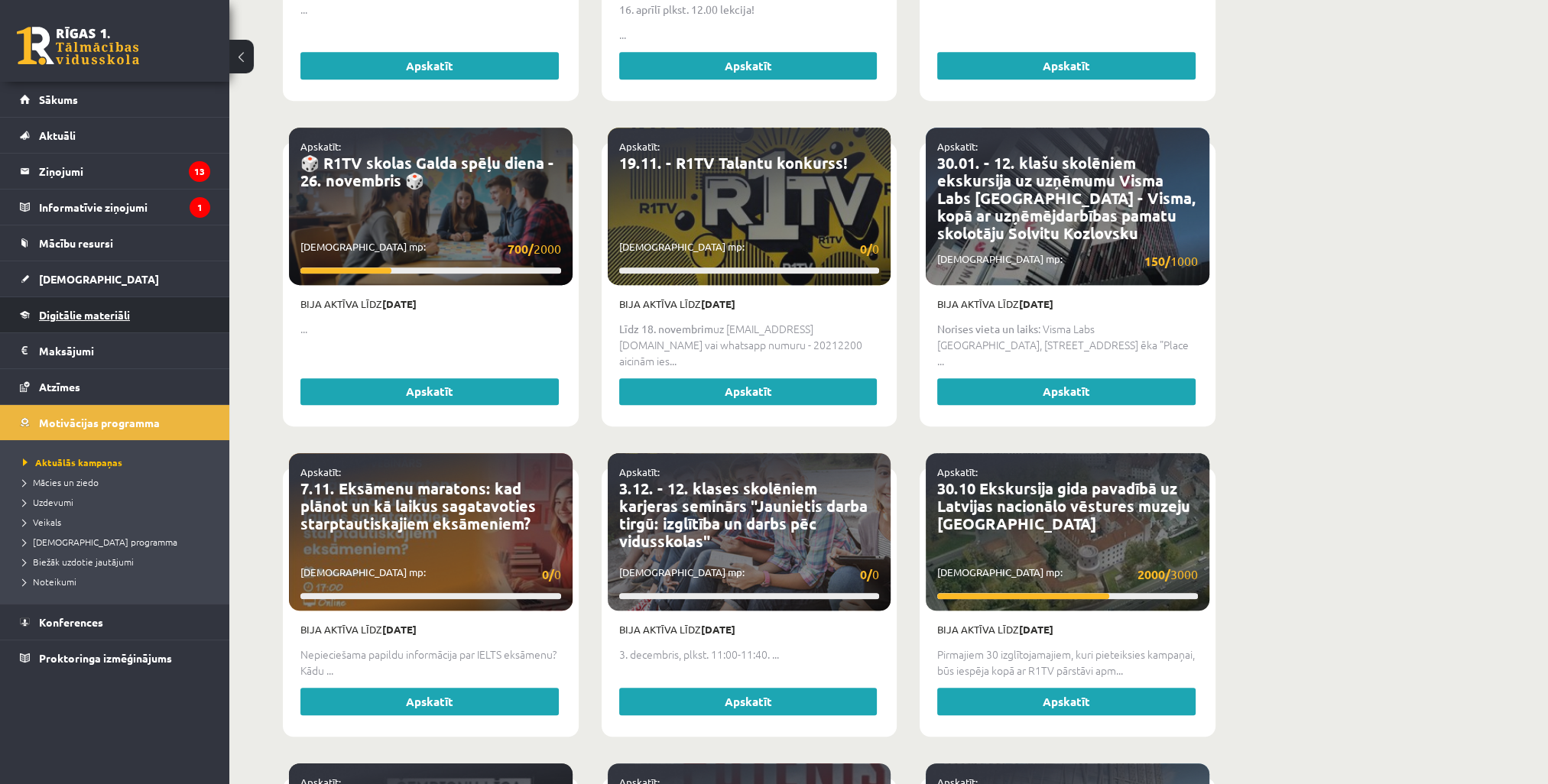
scroll to position [1146, 0]
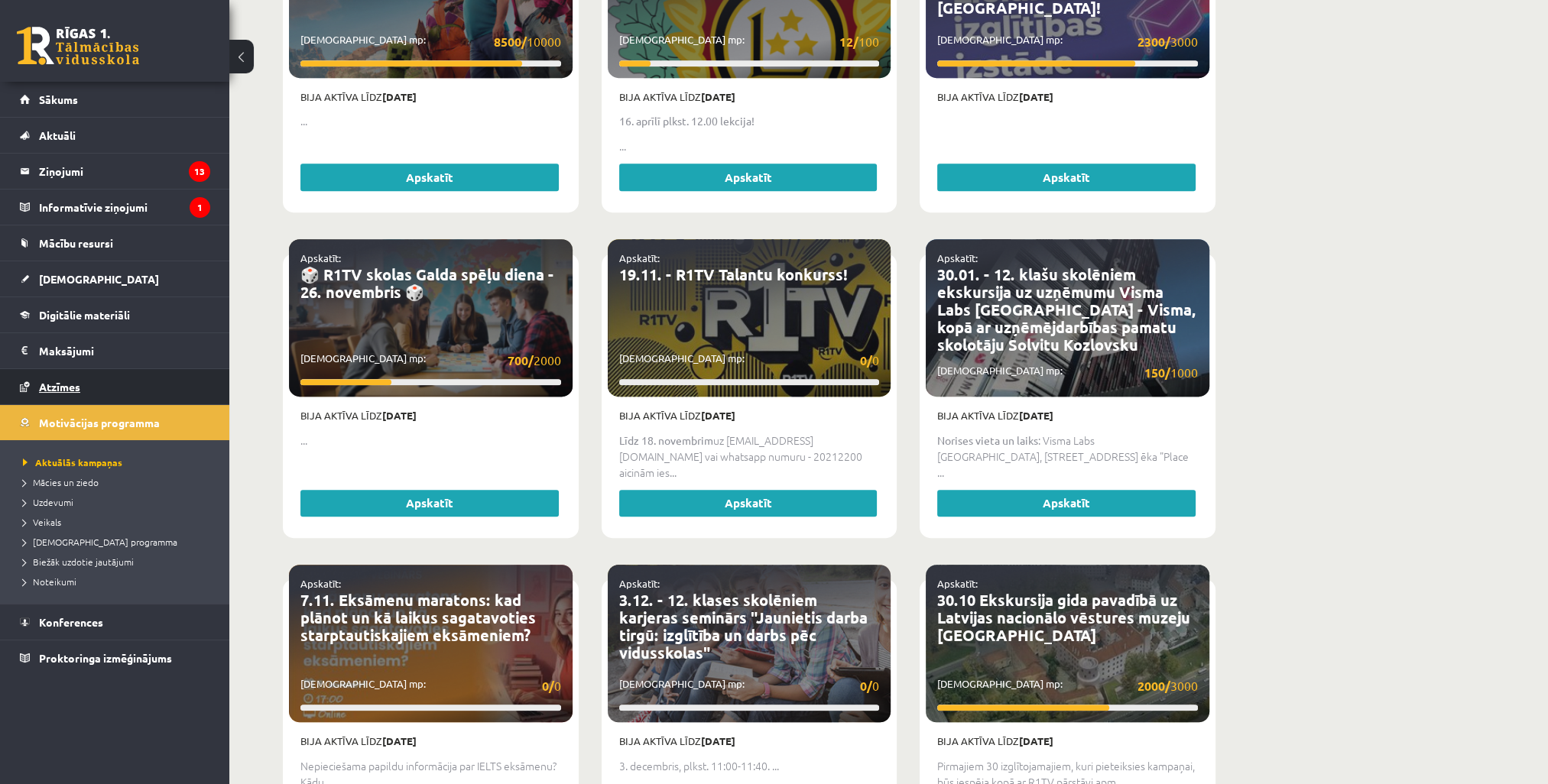
click at [61, 389] on span "Atzīmes" at bounding box center [59, 386] width 41 height 14
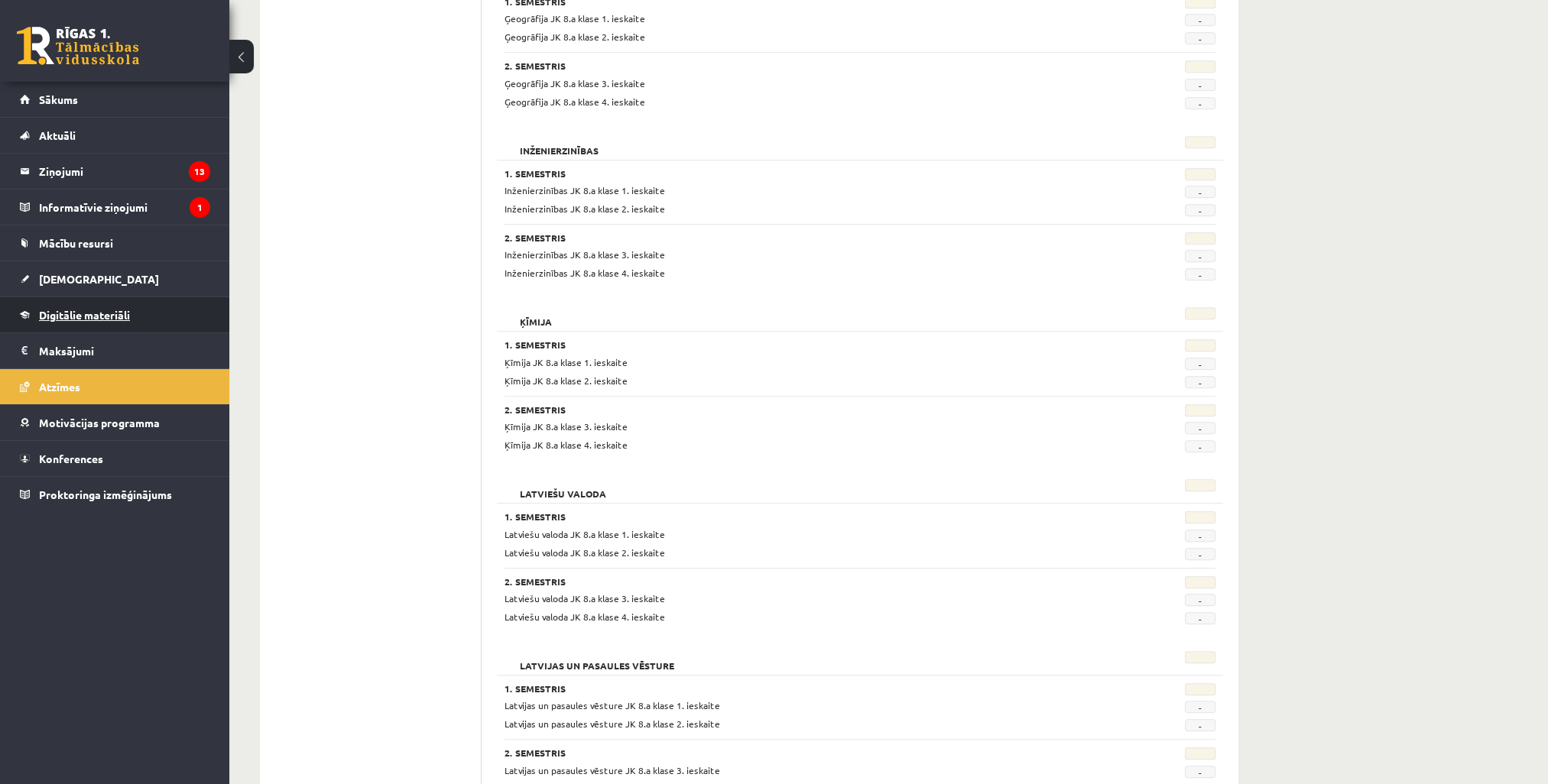
click at [70, 312] on span "Digitālie materiāli" at bounding box center [84, 314] width 91 height 14
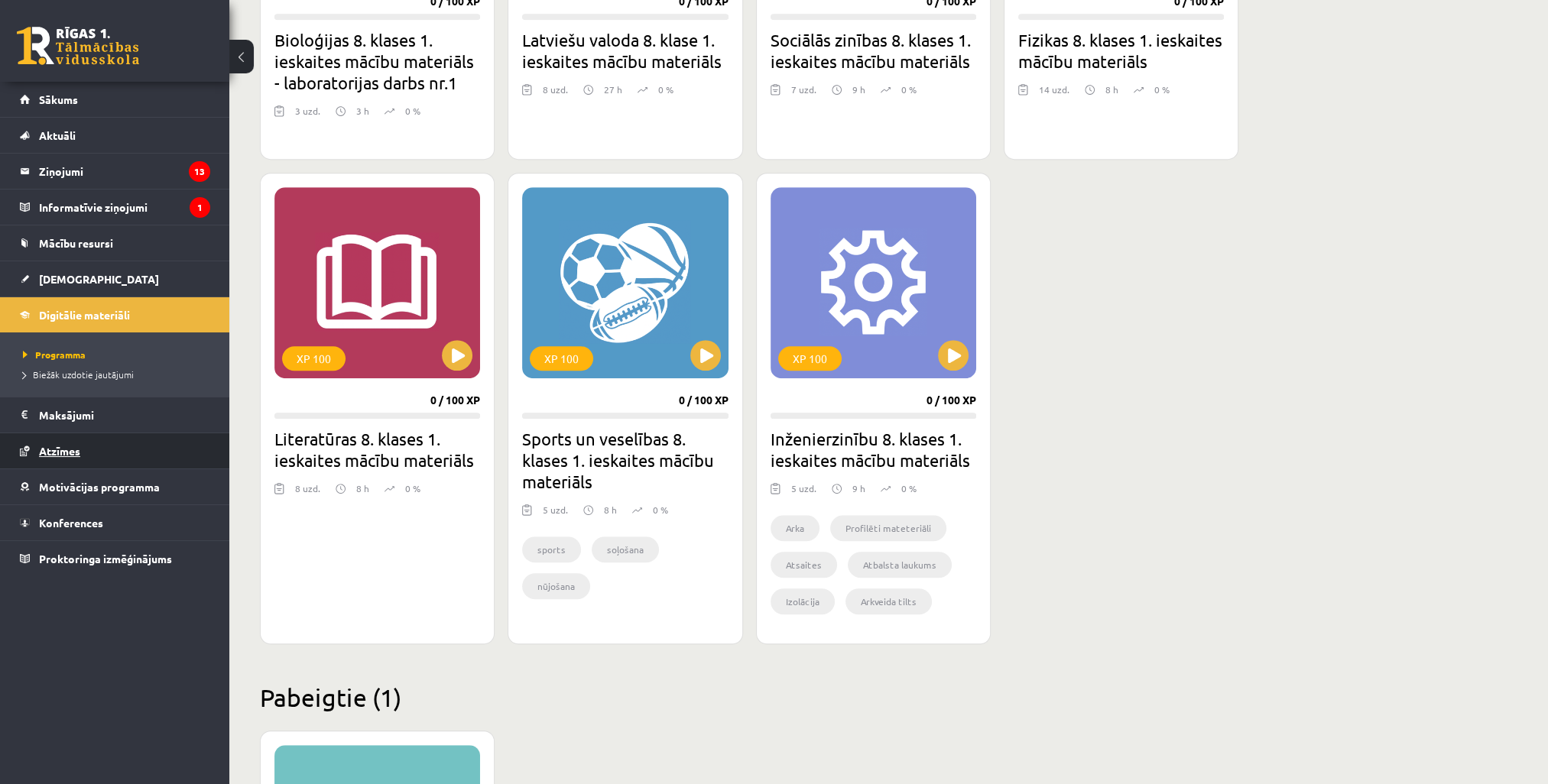
click at [77, 447] on span "Atzīmes" at bounding box center [59, 450] width 41 height 14
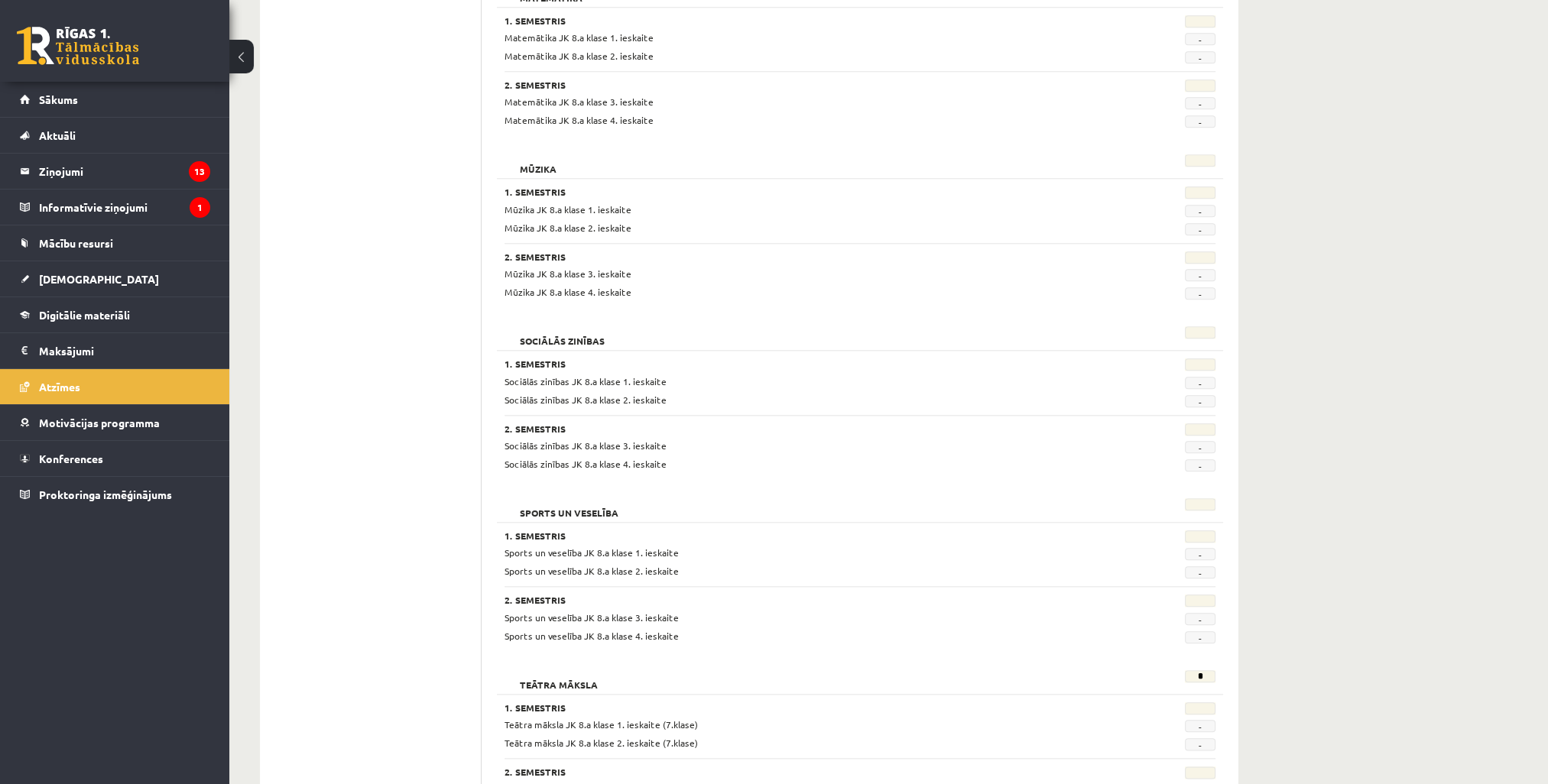
scroll to position [2055, 0]
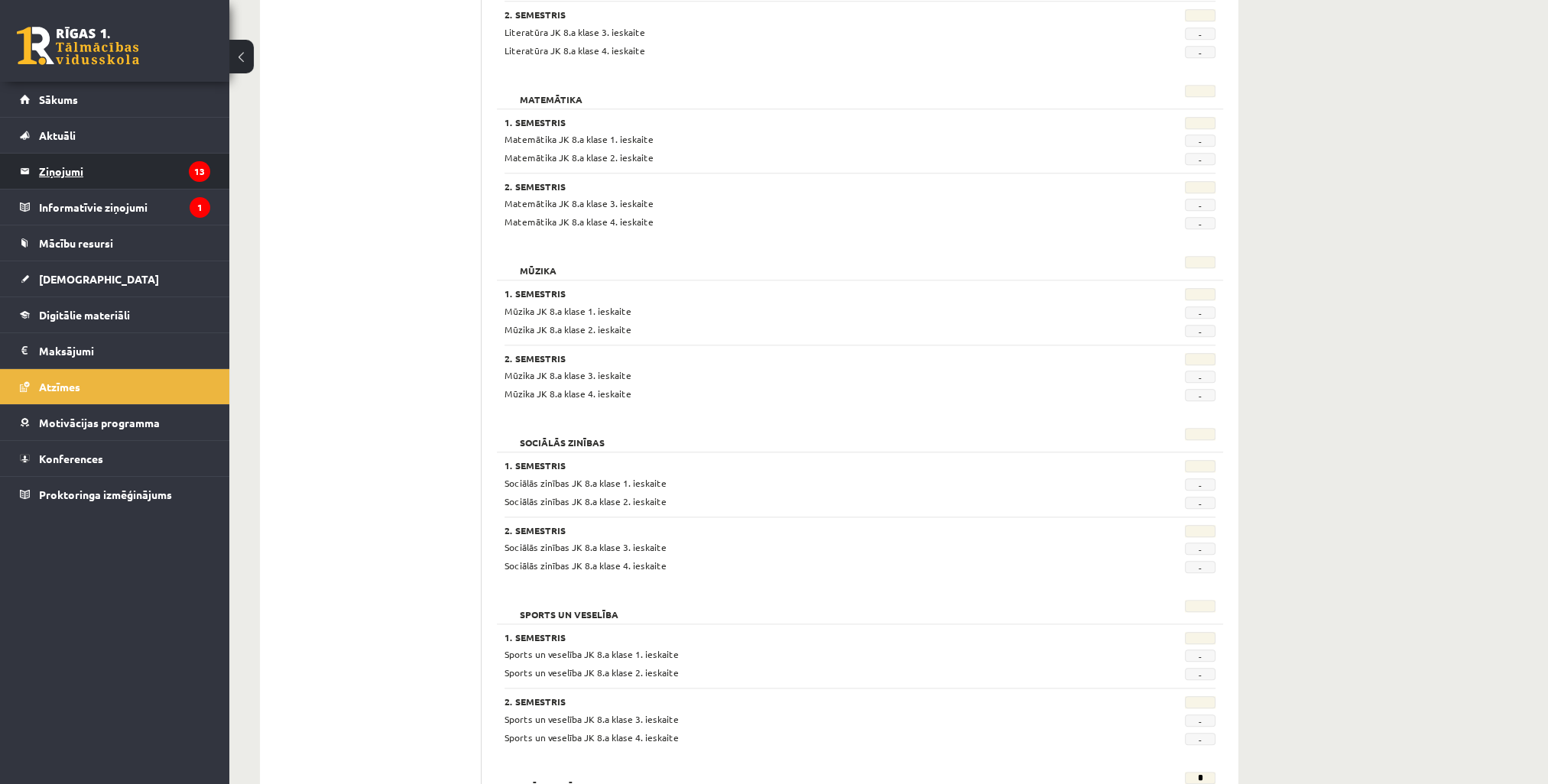
click at [82, 167] on legend "Ziņojumi 13" at bounding box center [124, 171] width 172 height 35
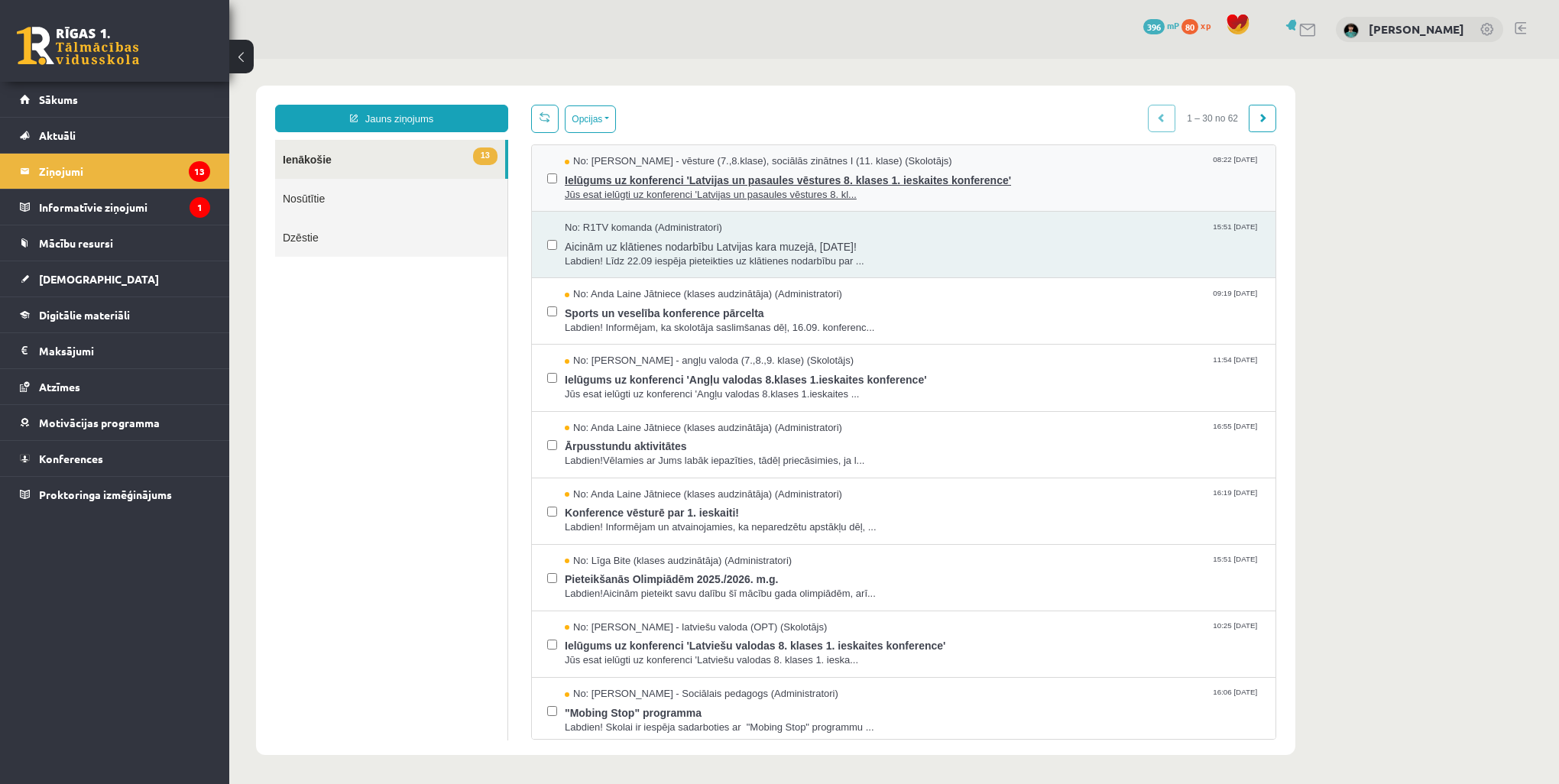
click at [664, 172] on span "Ielūgums uz konferenci 'Latvijas un pasaules vēstures 8. klases 1. ieskaites ko…" at bounding box center [913, 178] width 696 height 19
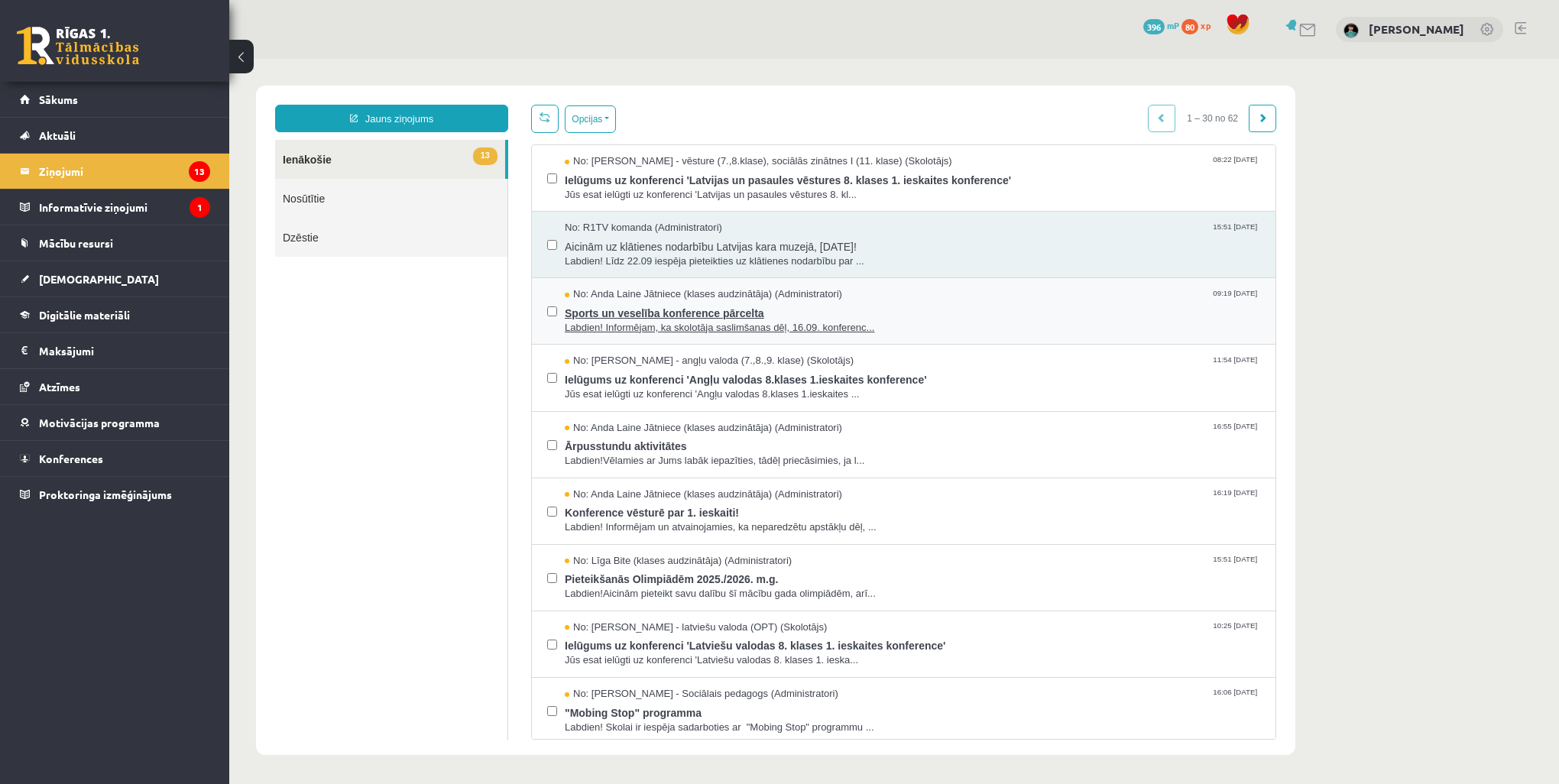
click at [652, 311] on span "Sports un veselība konference pārcelta" at bounding box center [913, 311] width 696 height 19
click at [643, 311] on span "Sports un veselība konference pārcelta" at bounding box center [913, 311] width 696 height 19
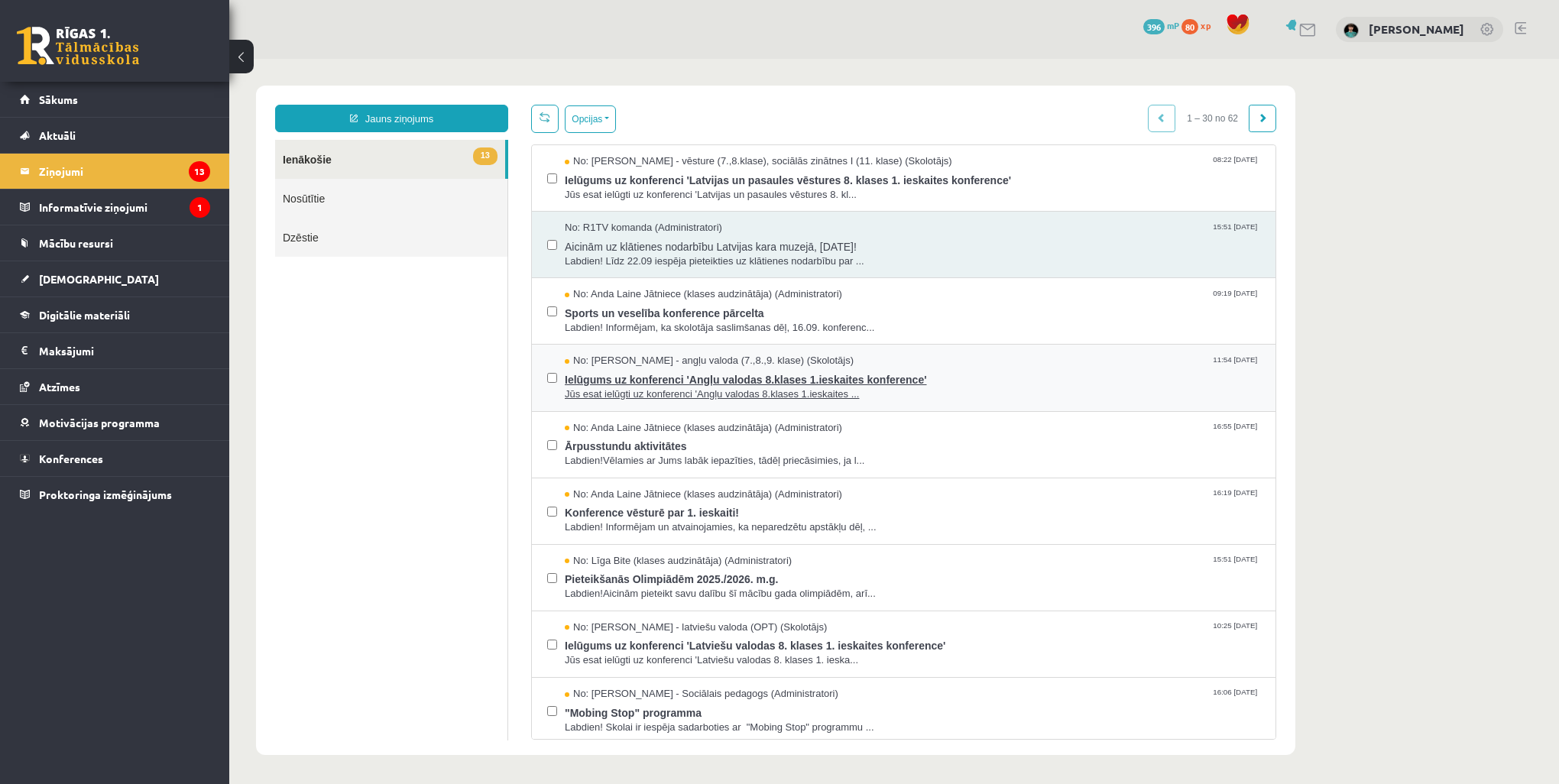
click at [657, 378] on span "Ielūgums uz konferenci 'Angļu valodas 8.klases 1.ieskaites konference'" at bounding box center [913, 377] width 696 height 19
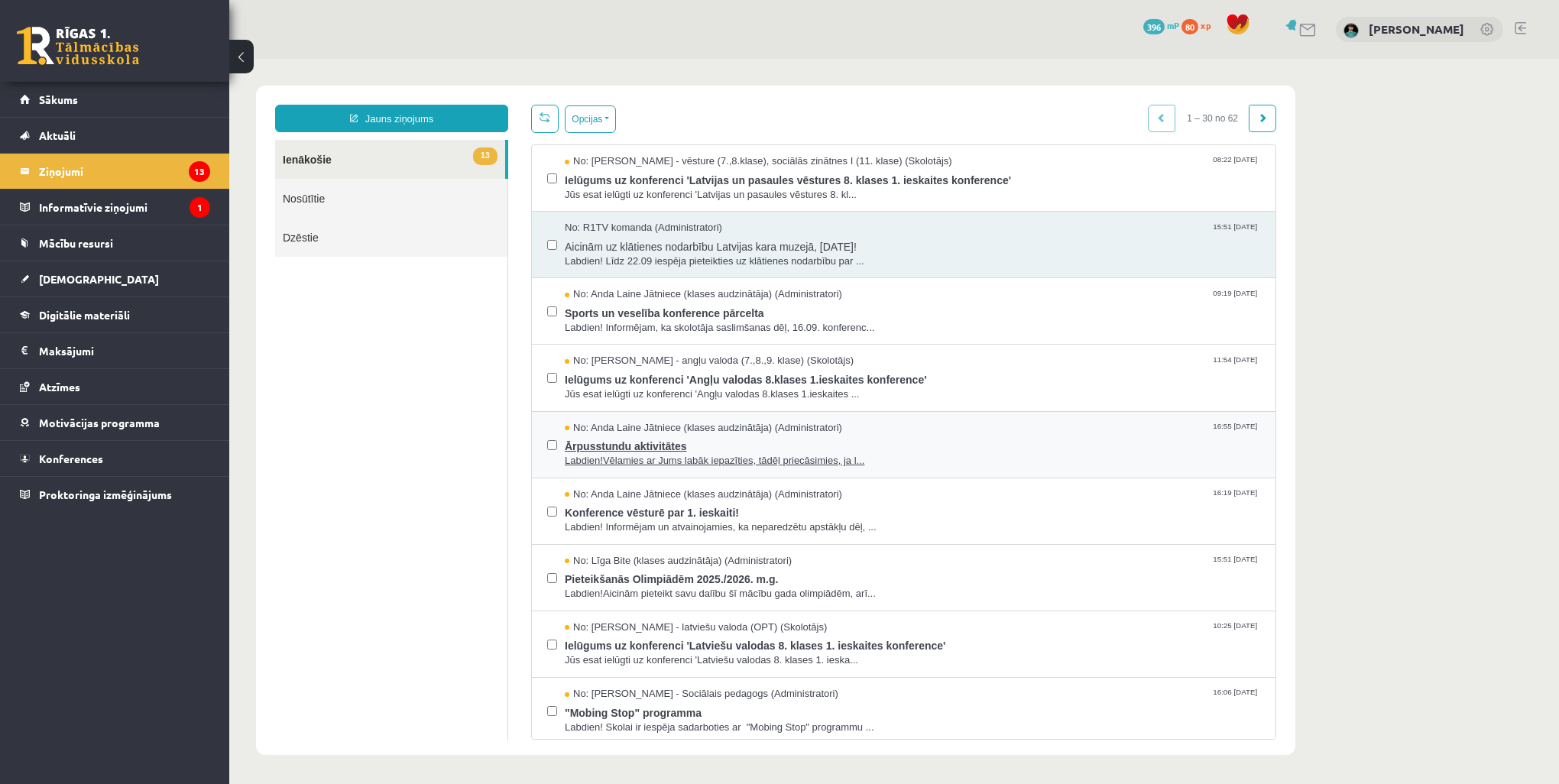
click at [617, 442] on span "Ārpusstundu aktivitātes" at bounding box center [913, 444] width 696 height 19
click at [638, 507] on span "Konference vēsturē par 1. ieskaiti!" at bounding box center [913, 510] width 696 height 19
click at [656, 583] on span "Pieteikšanās Olimpiādēm 2025./2026. m.g." at bounding box center [913, 576] width 696 height 19
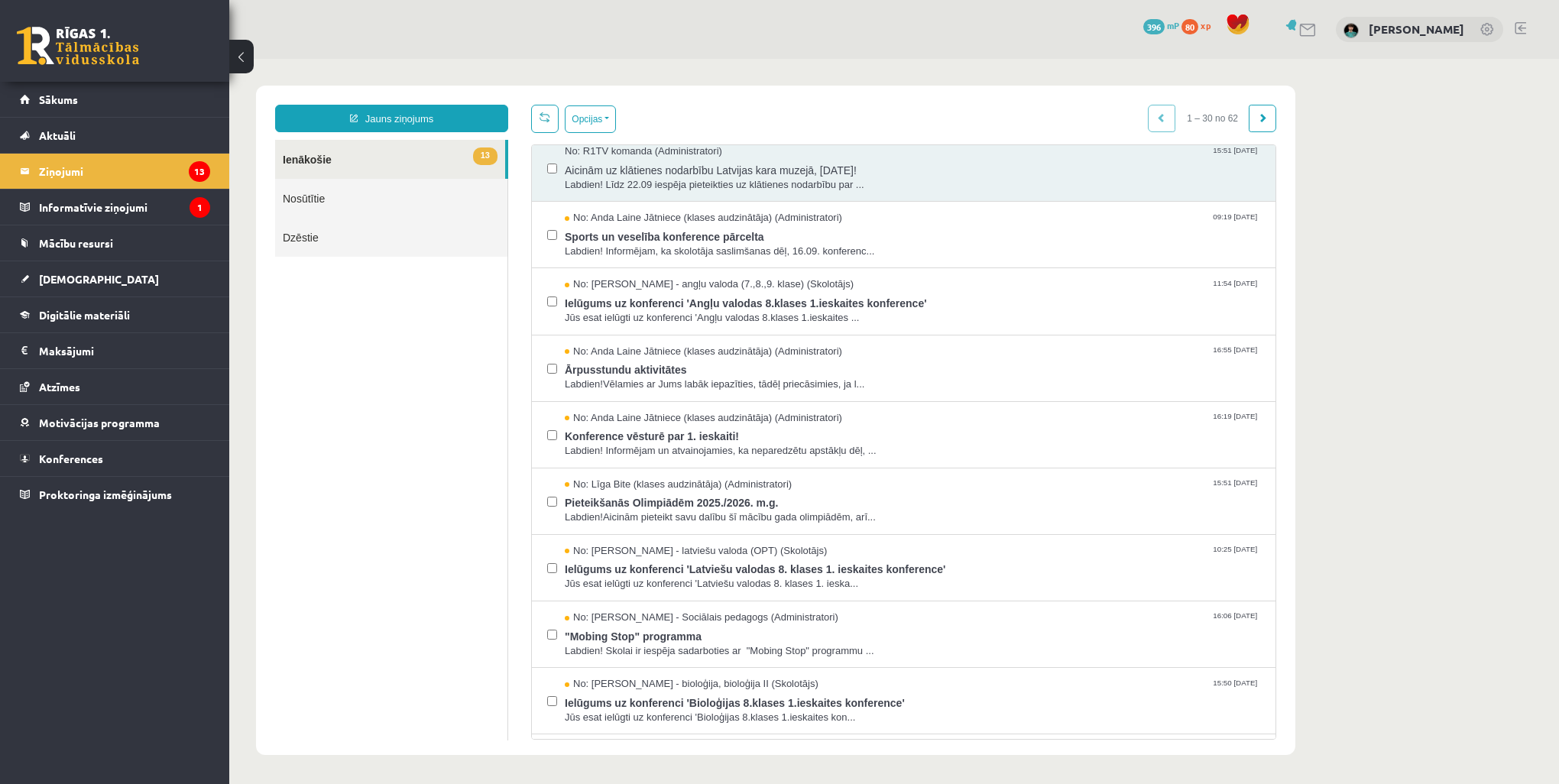
click at [746, 503] on span "Pieteikšanās Olimpiādēm 2025./2026. m.g." at bounding box center [913, 500] width 696 height 19
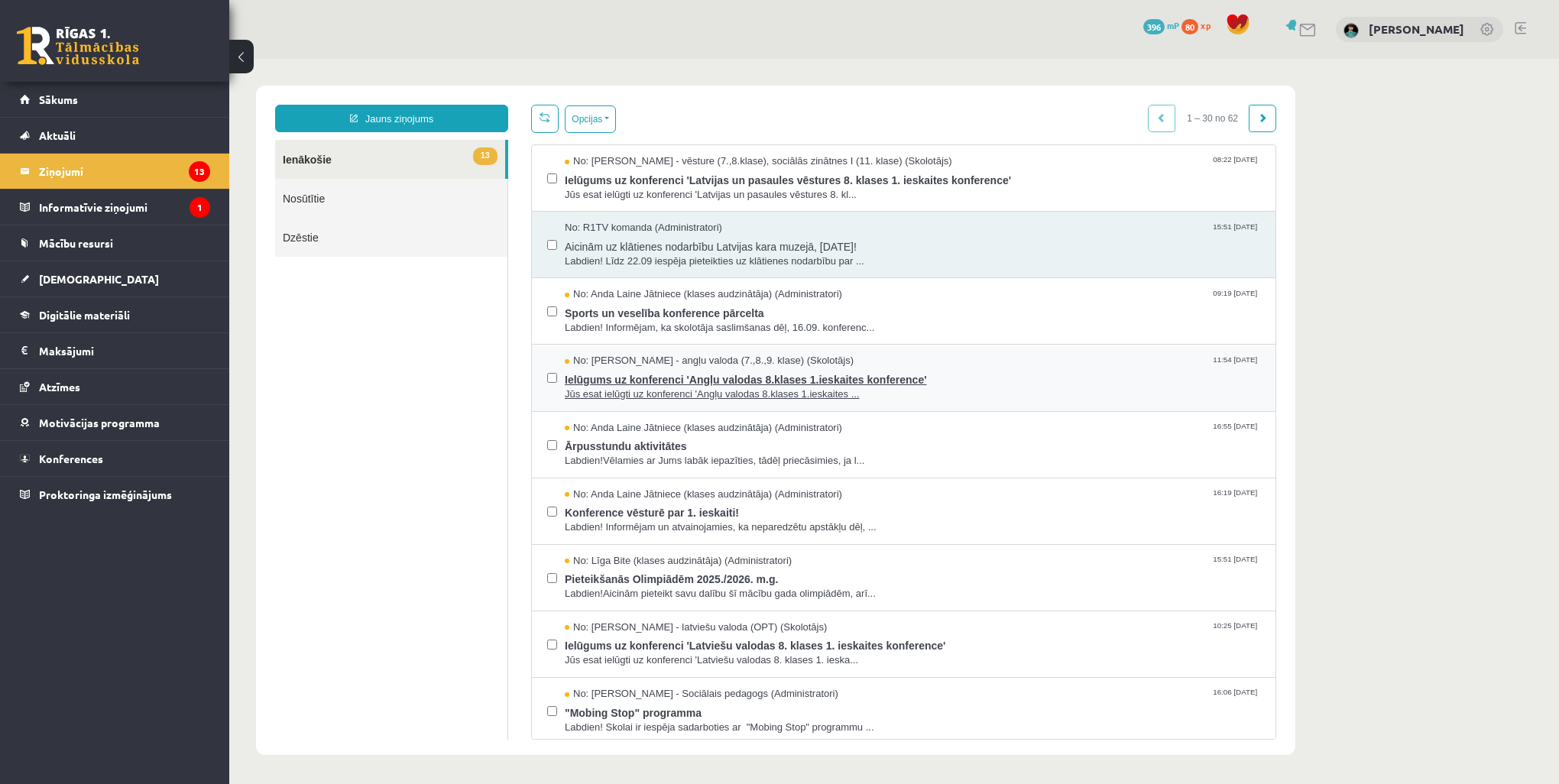
drag, startPoint x: 604, startPoint y: 378, endPoint x: 583, endPoint y: 363, distance: 25.8
click at [604, 378] on span "Ielūgums uz konferenci 'Angļu valodas 8.klases 1.ieskaites konference'" at bounding box center [913, 377] width 696 height 19
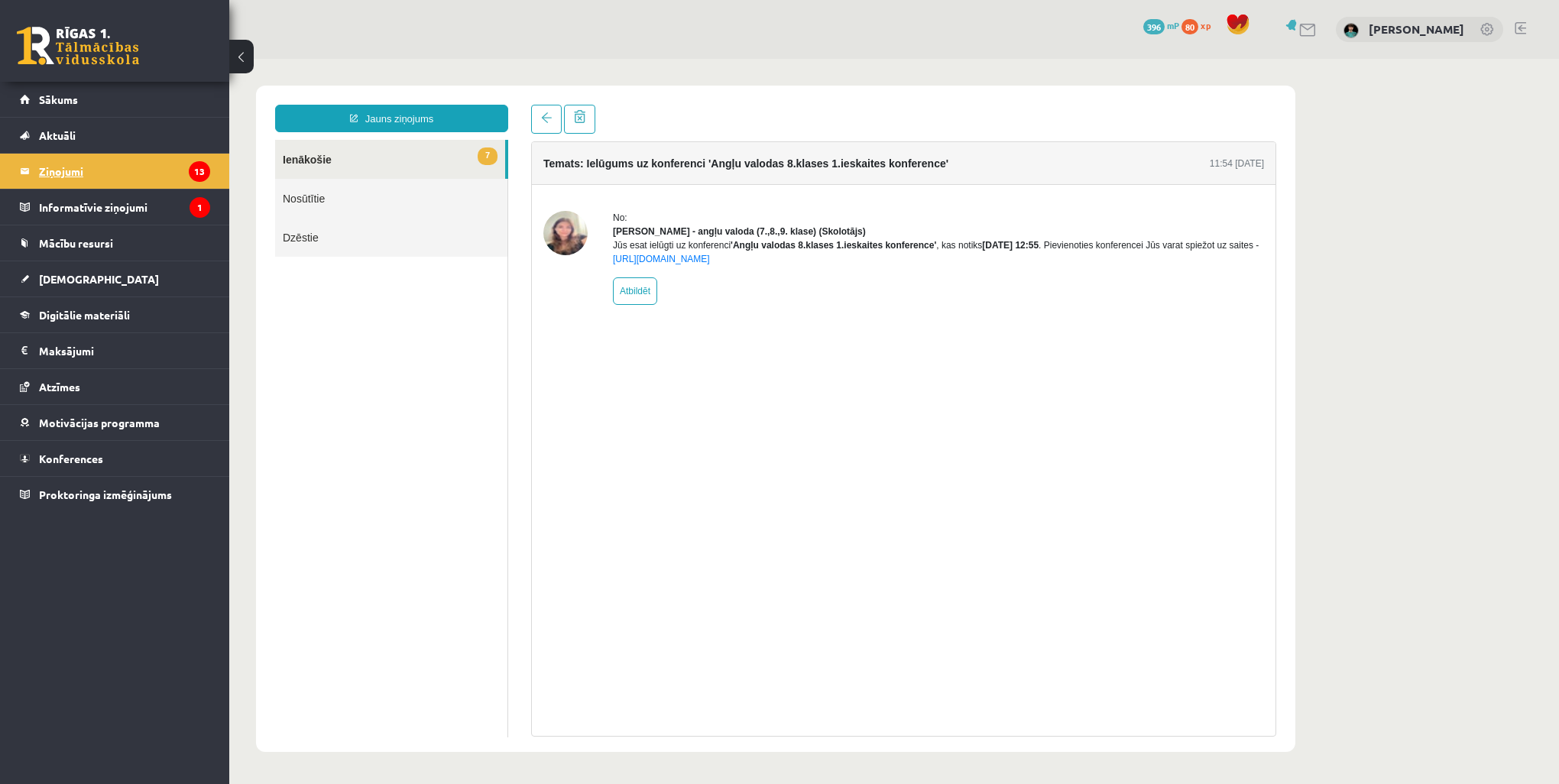
click at [68, 167] on legend "Ziņojumi 13" at bounding box center [124, 171] width 172 height 35
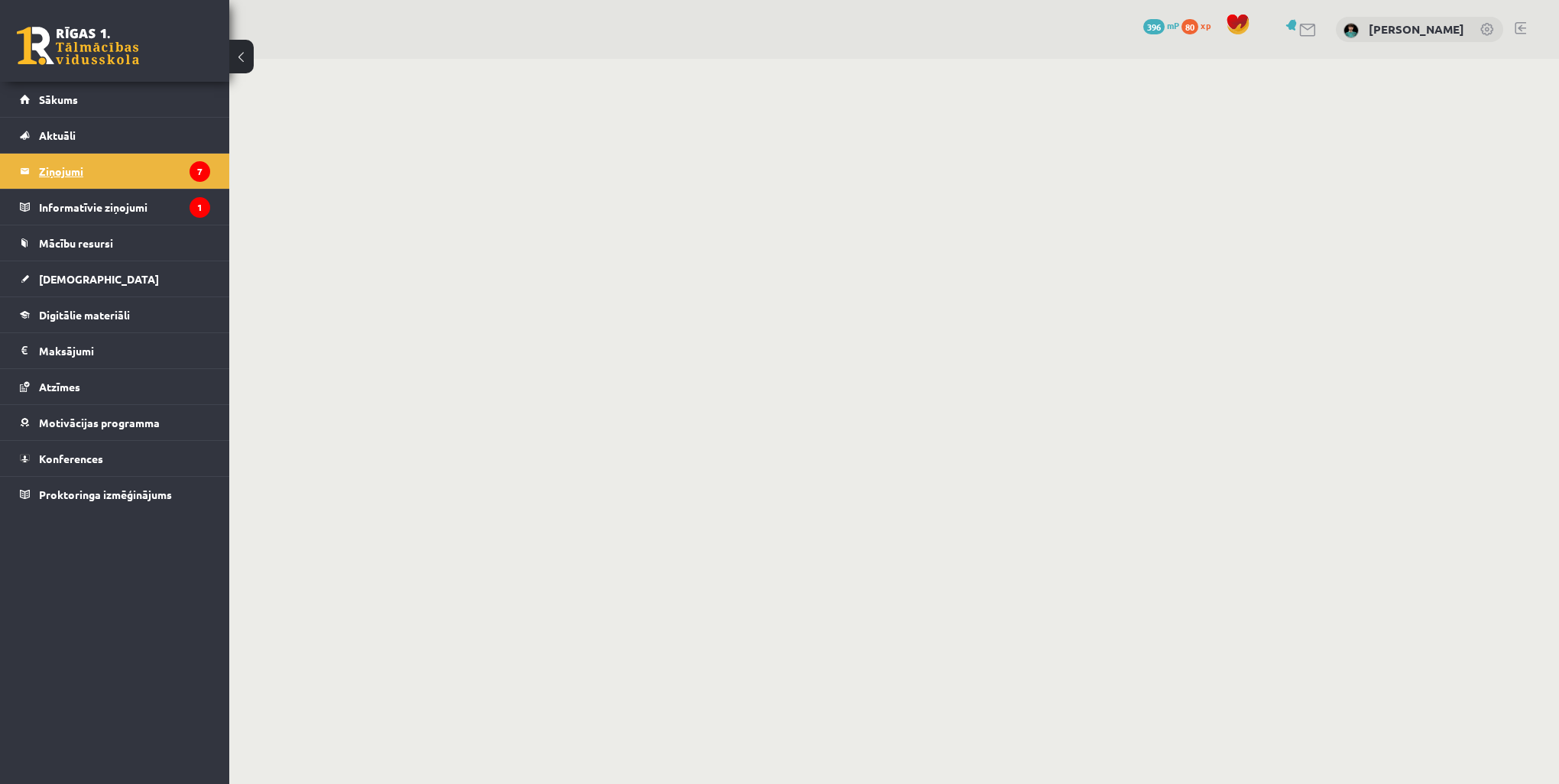
click at [85, 172] on legend "Ziņojumi 7" at bounding box center [124, 171] width 172 height 35
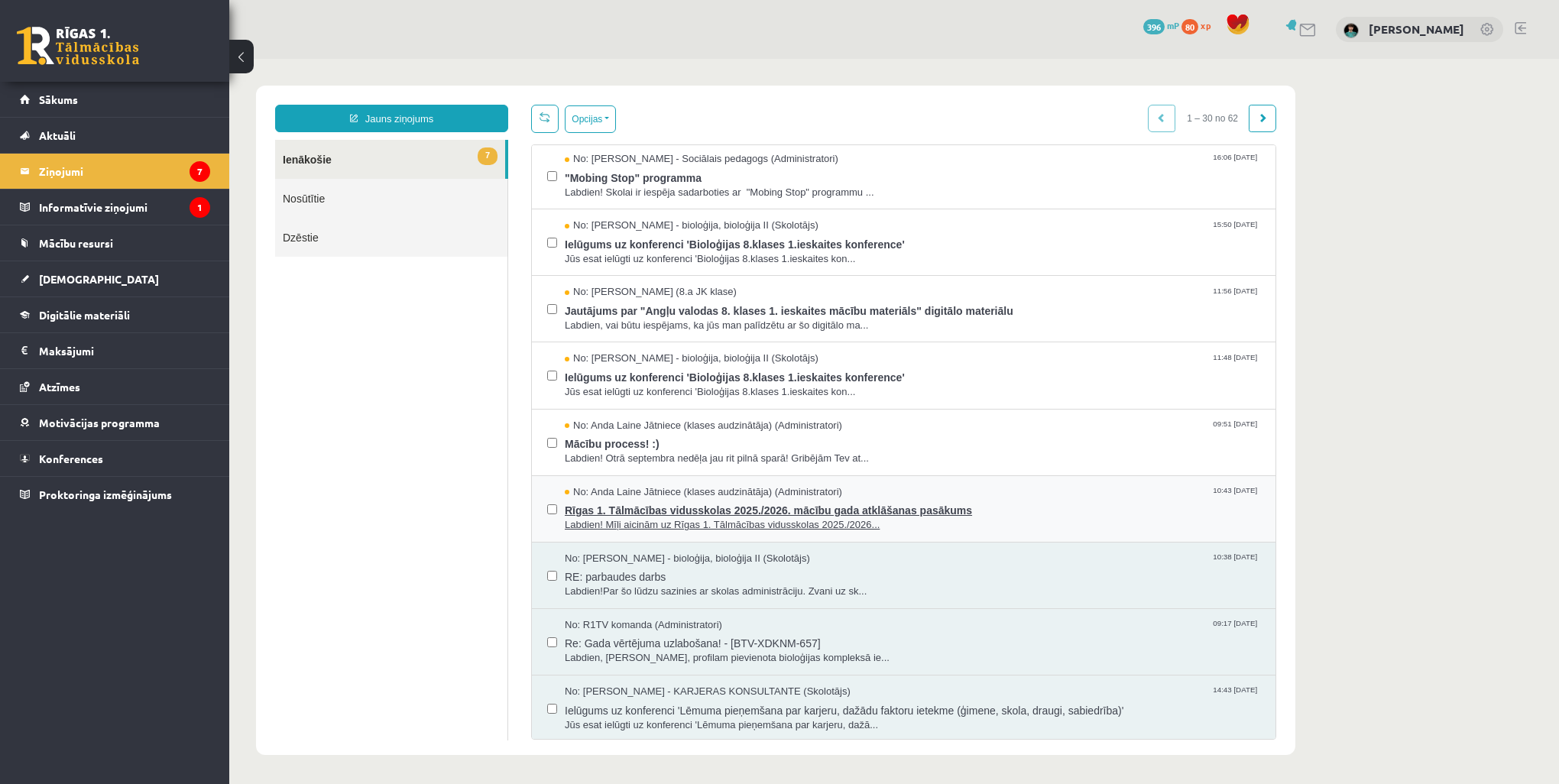
click at [661, 506] on span "Rīgas 1. Tālmācības vidusskolas 2025./2026. mācību gada atklāšanas pasākums" at bounding box center [913, 508] width 696 height 19
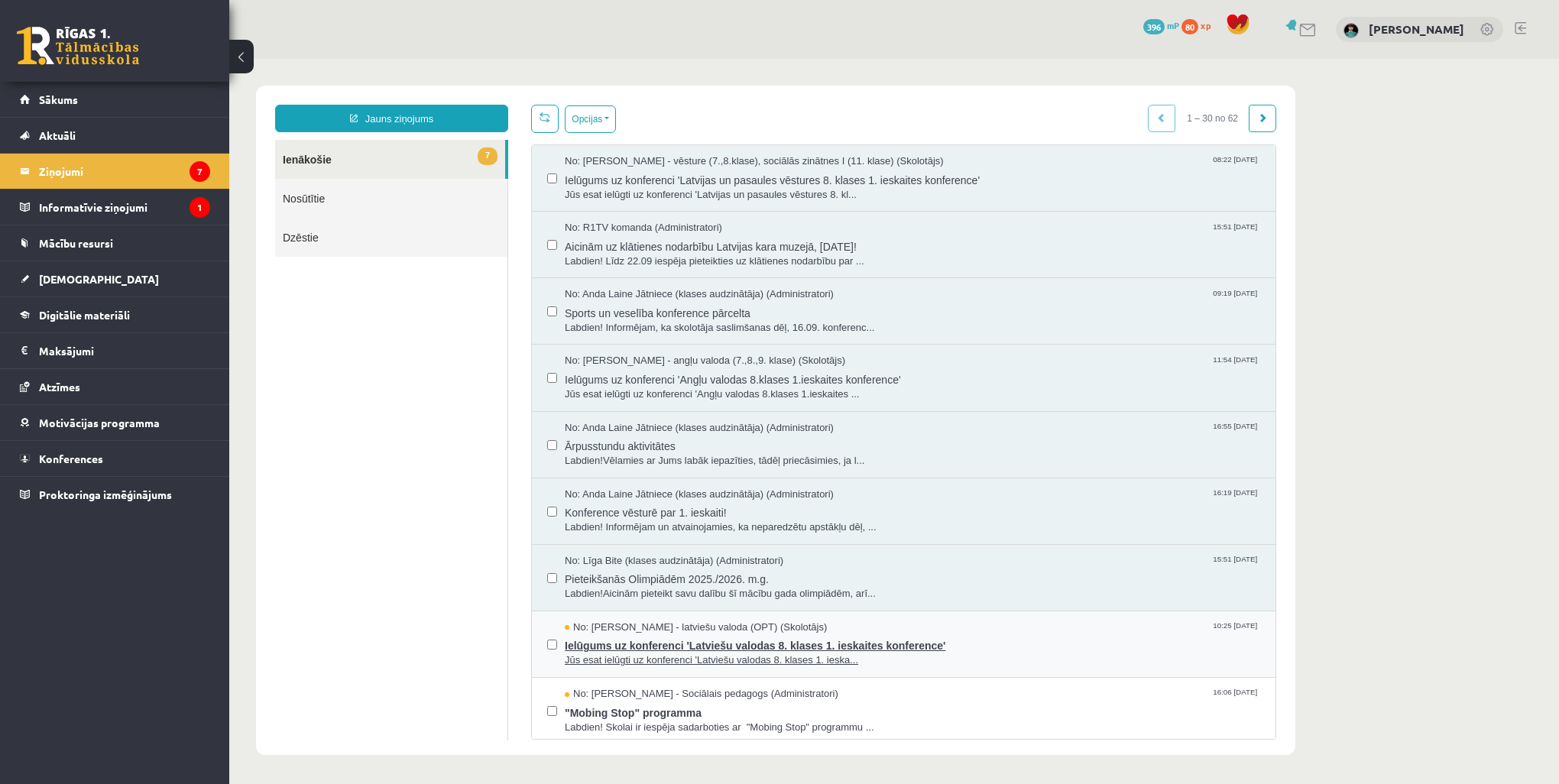
click at [672, 645] on span "Ielūgums uz konferenci 'Latviešu valodas 8. klases 1. ieskaites konference'" at bounding box center [913, 643] width 696 height 19
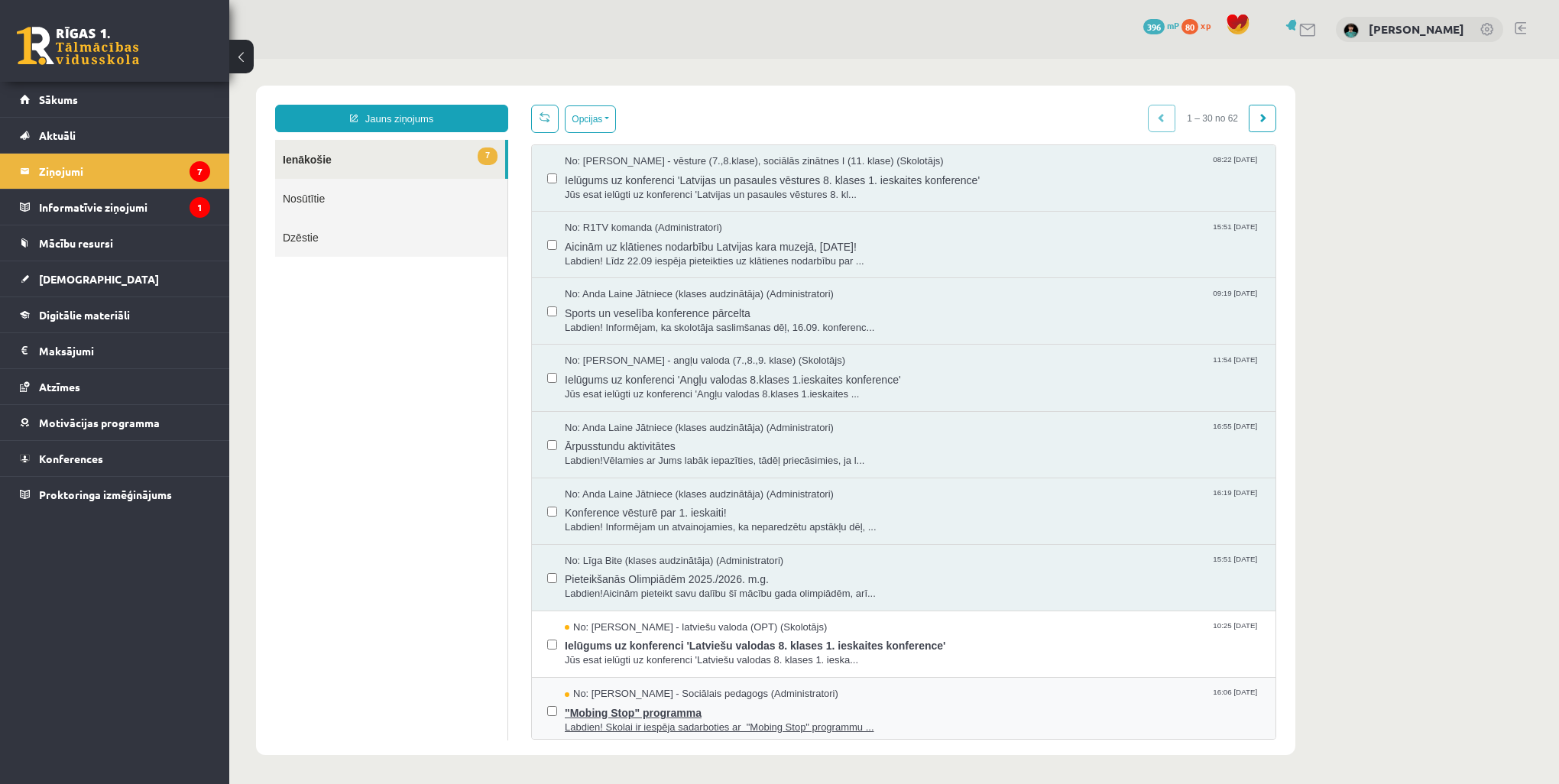
click at [668, 712] on span ""Mobing Stop" programma" at bounding box center [913, 710] width 696 height 19
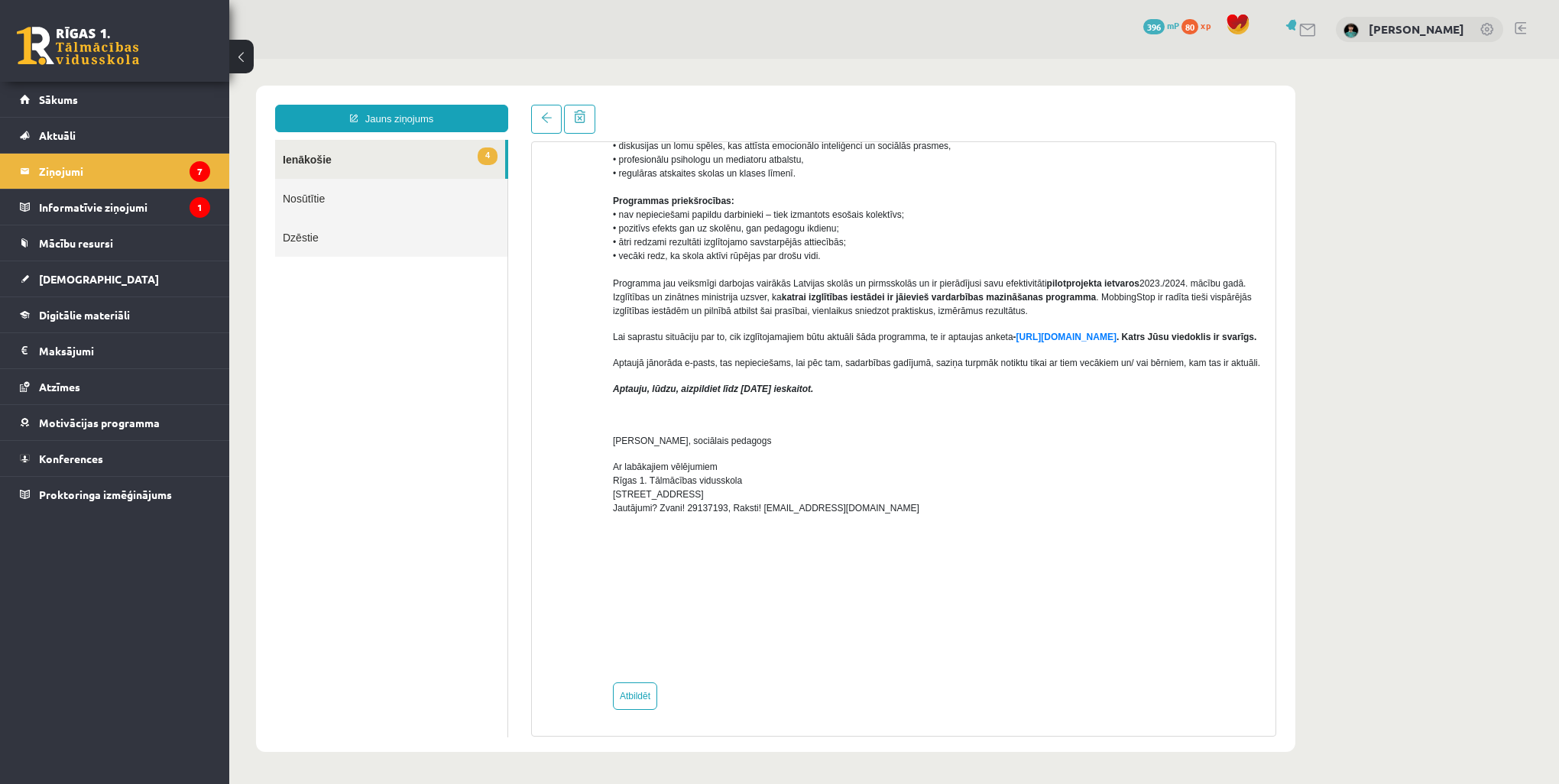
click at [1012, 534] on p at bounding box center [938, 534] width 651 height 14
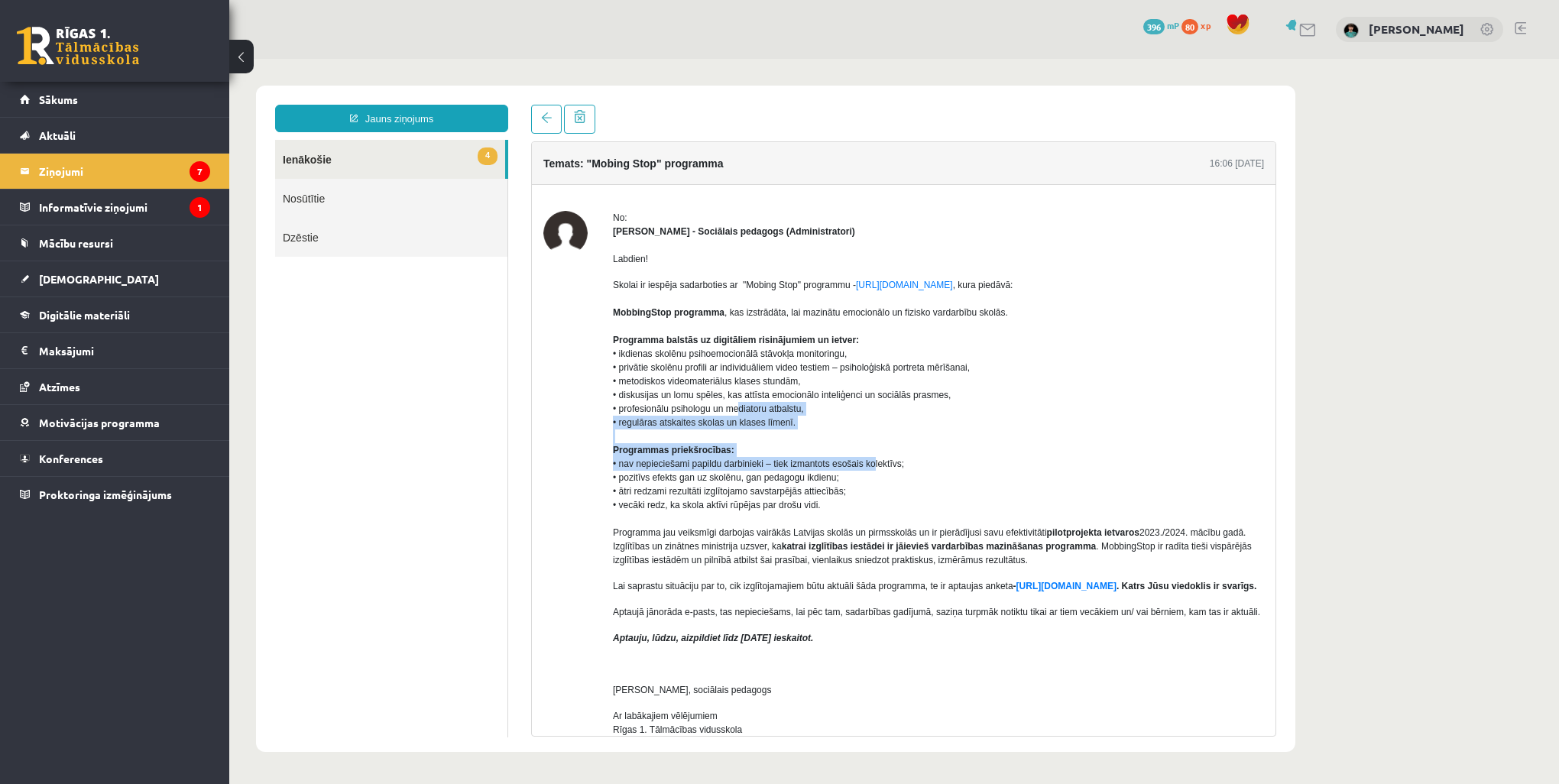
drag, startPoint x: 873, startPoint y: 466, endPoint x: 742, endPoint y: 411, distance: 142.1
click at [742, 411] on p "Skolai ir iespēja sadarboties ar "Mobing Stop" programmu - [URL][DOMAIN_NAME] ,…" at bounding box center [938, 422] width 651 height 289
drag, startPoint x: 742, startPoint y: 411, endPoint x: 918, endPoint y: 448, distance: 179.8
click at [918, 448] on p "Skolai ir iespēja sadarboties ar "Mobing Stop" programmu - [URL][DOMAIN_NAME] ,…" at bounding box center [938, 422] width 651 height 289
click at [922, 287] on link "[URL][DOMAIN_NAME]" at bounding box center [904, 285] width 97 height 11
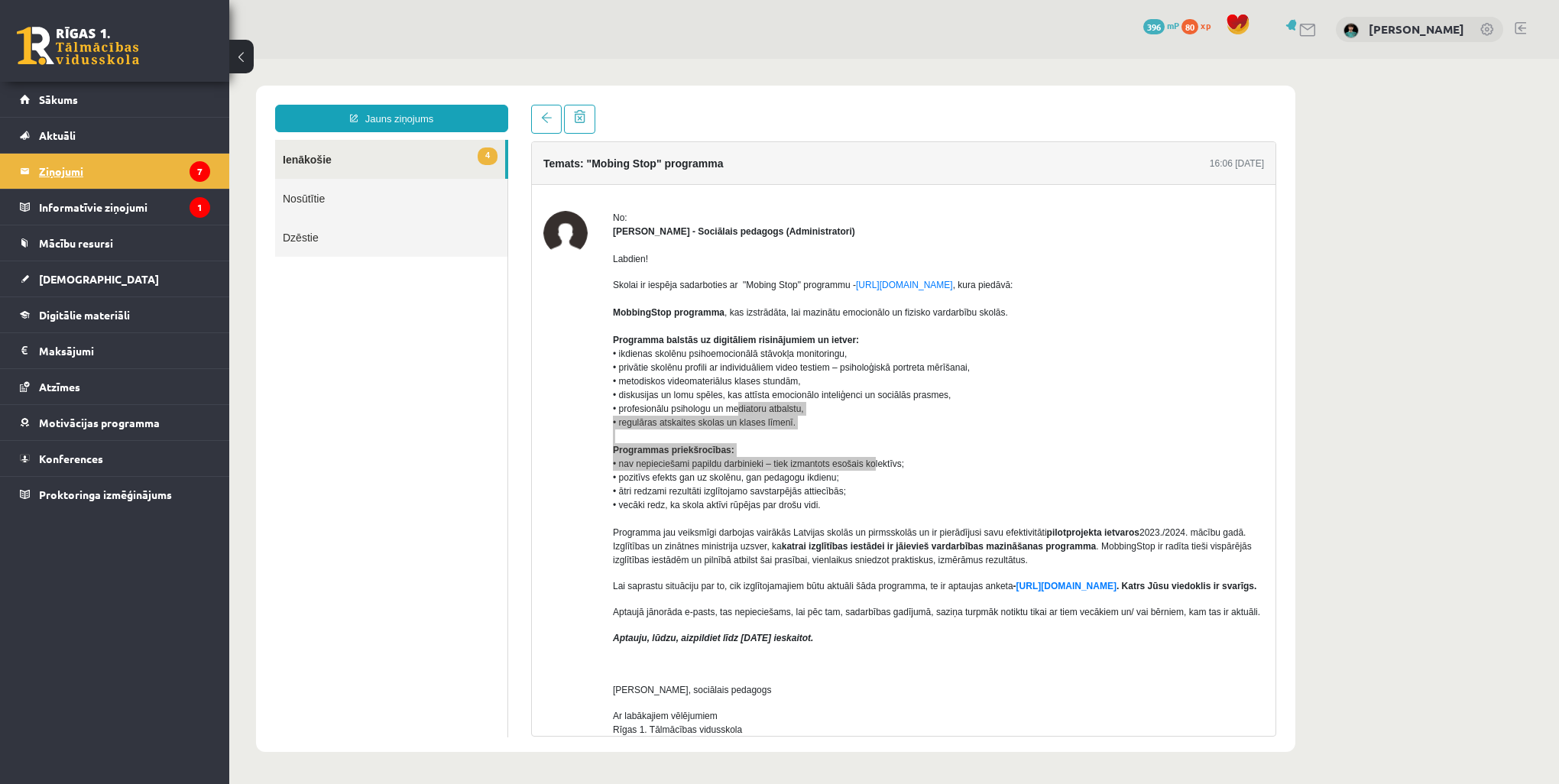
click at [74, 170] on legend "Ziņojumi 7" at bounding box center [124, 171] width 172 height 35
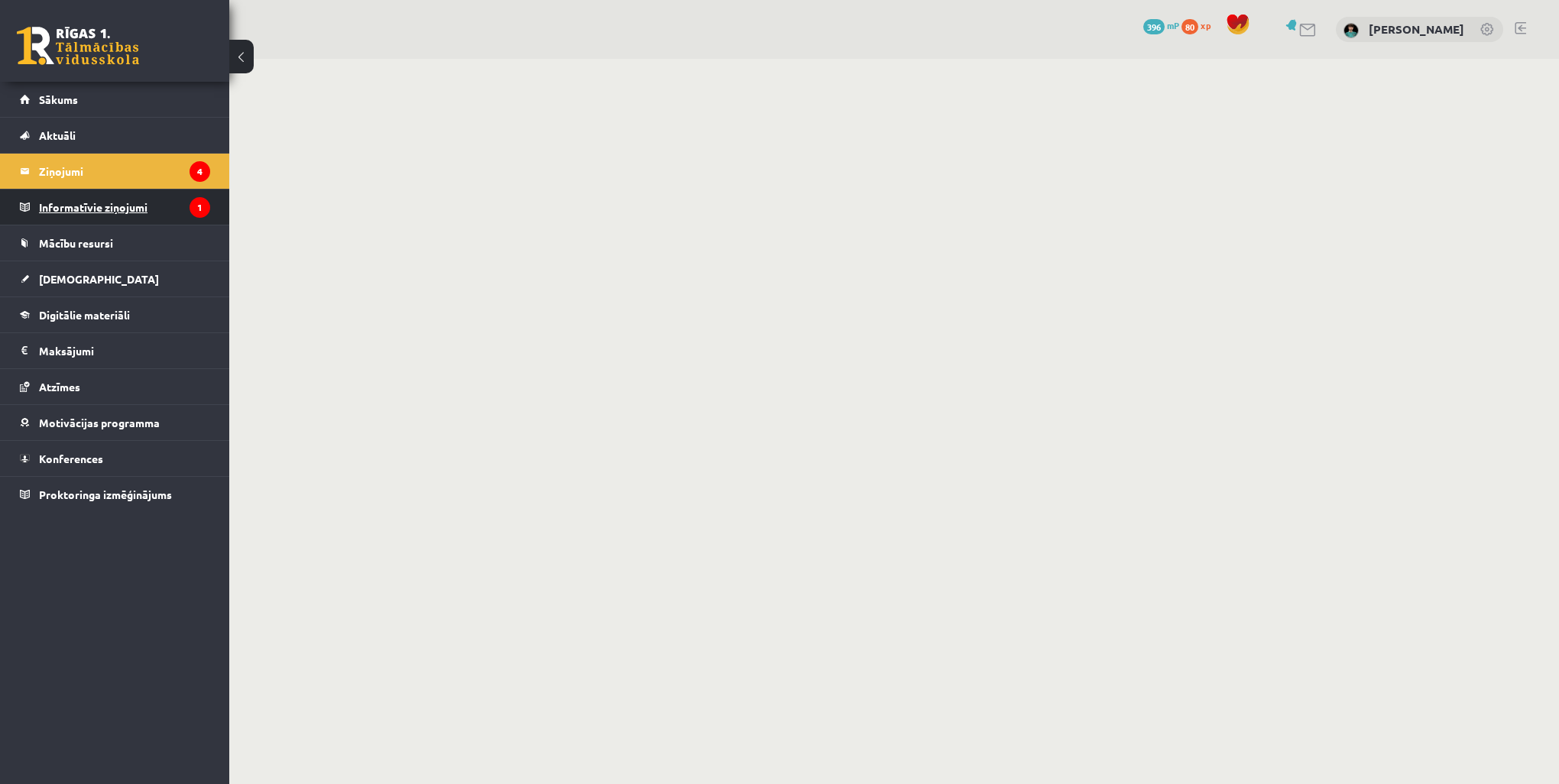
click at [83, 210] on legend "Informatīvie ziņojumi 1" at bounding box center [124, 207] width 172 height 35
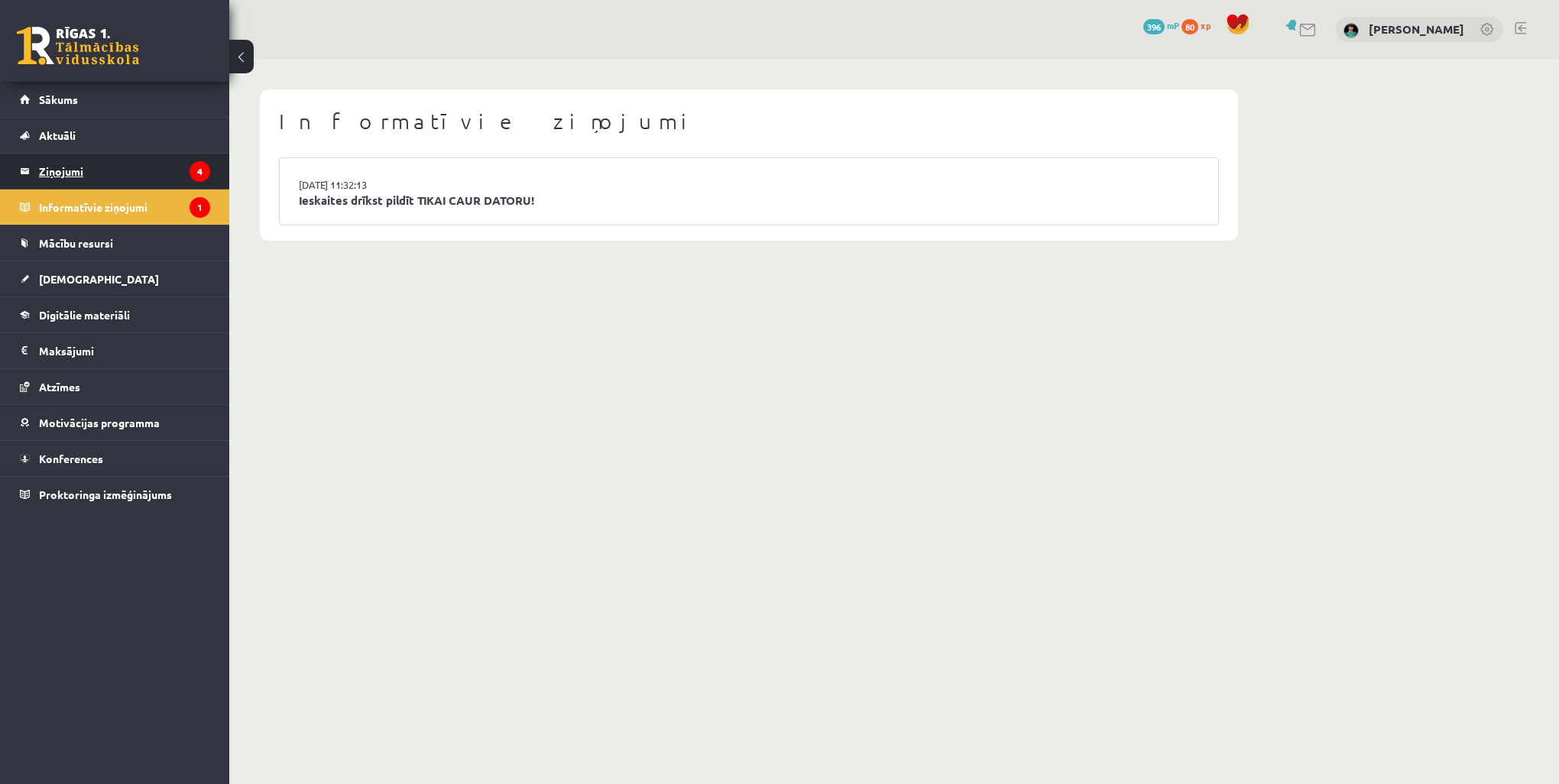
click at [61, 168] on legend "Ziņojumi 4" at bounding box center [124, 171] width 172 height 35
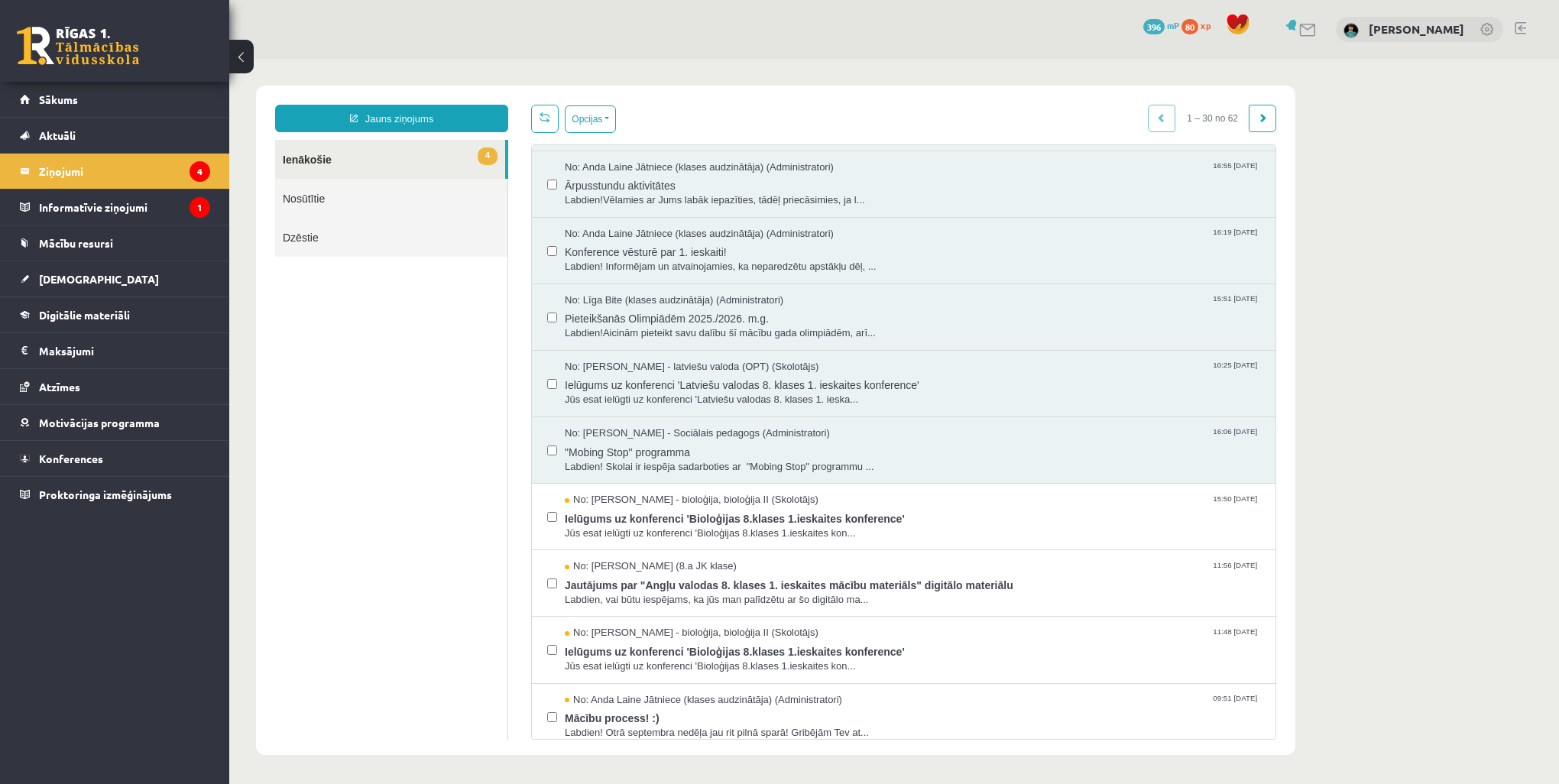
scroll to position [458, 0]
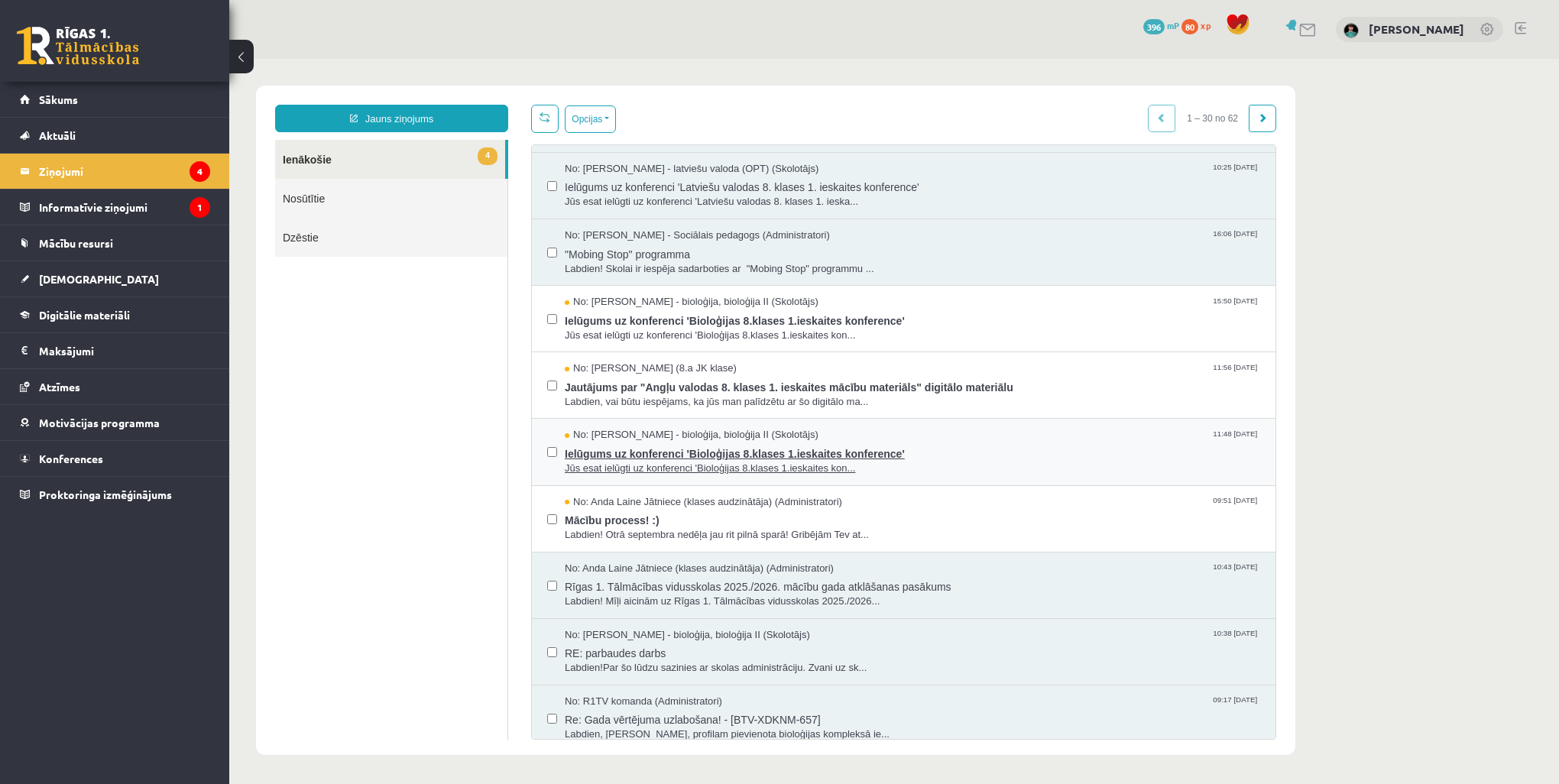
click at [702, 452] on span "Ielūgums uz konferenci 'Bioloģijas 8.klases 1.ieskaites konference'" at bounding box center [913, 451] width 696 height 19
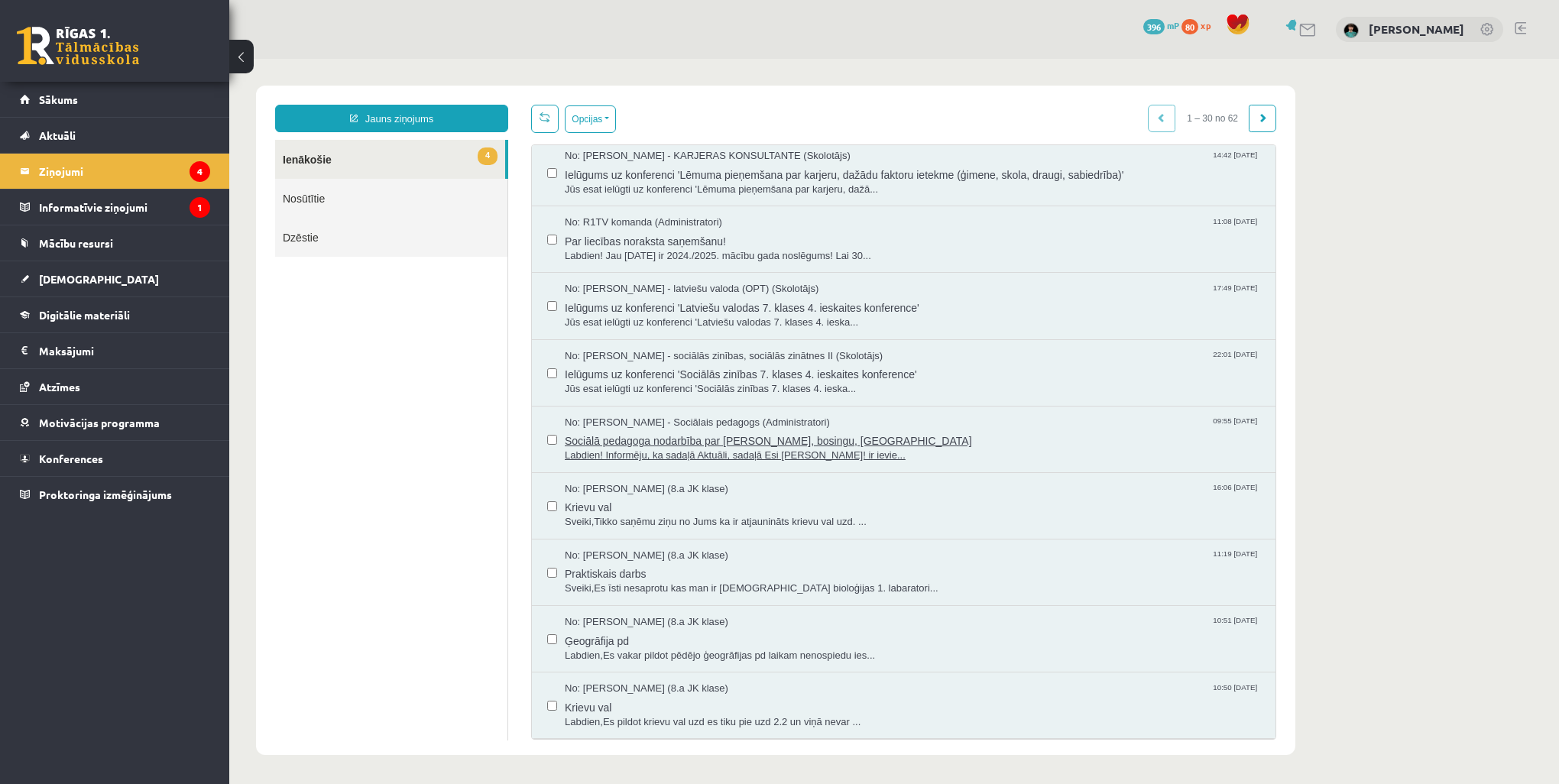
scroll to position [1146, 0]
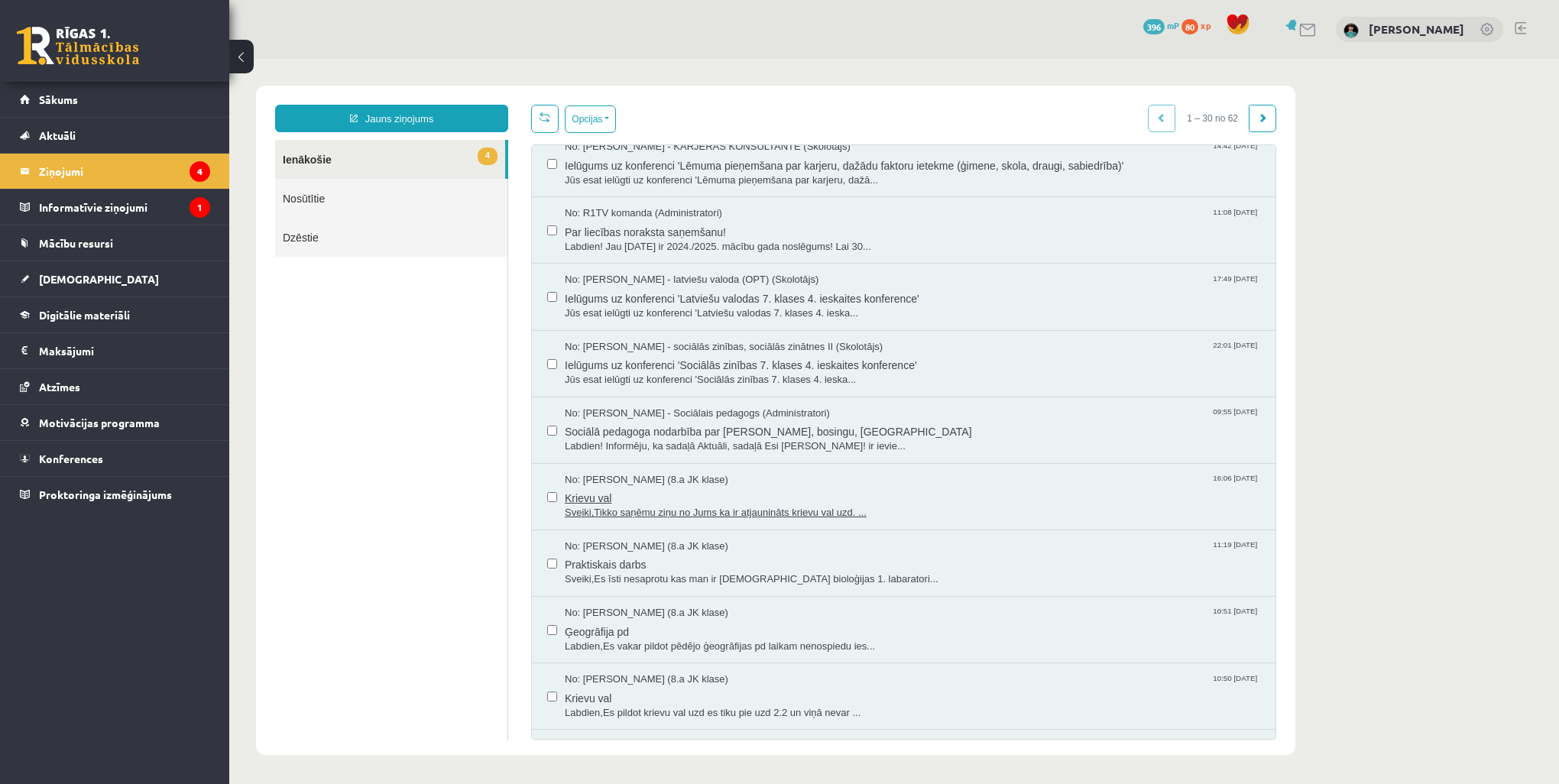
click at [608, 498] on span "Krievu val" at bounding box center [913, 495] width 696 height 19
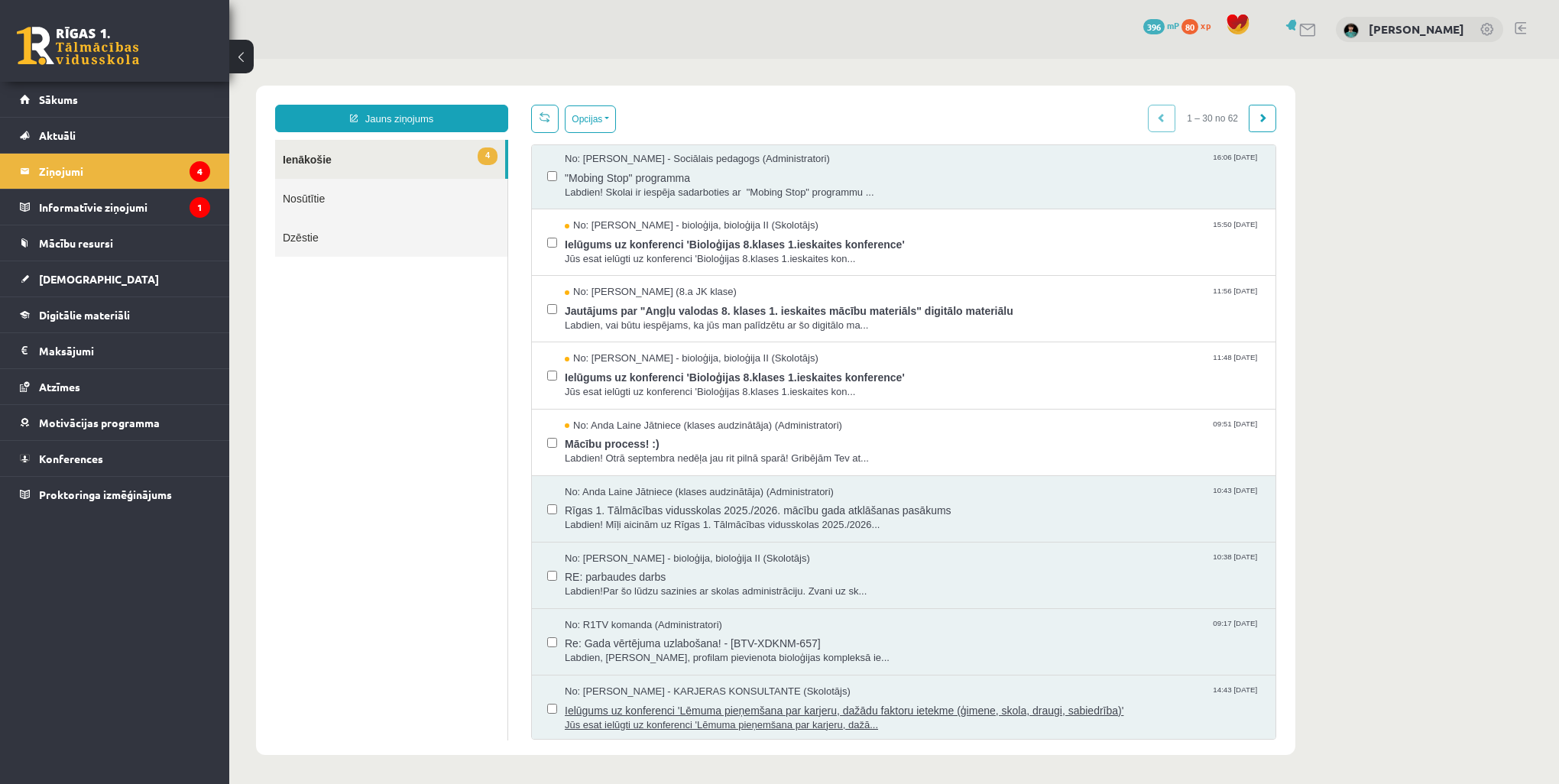
scroll to position [0, 0]
click at [621, 442] on span "Mācību process! :)" at bounding box center [913, 441] width 696 height 19
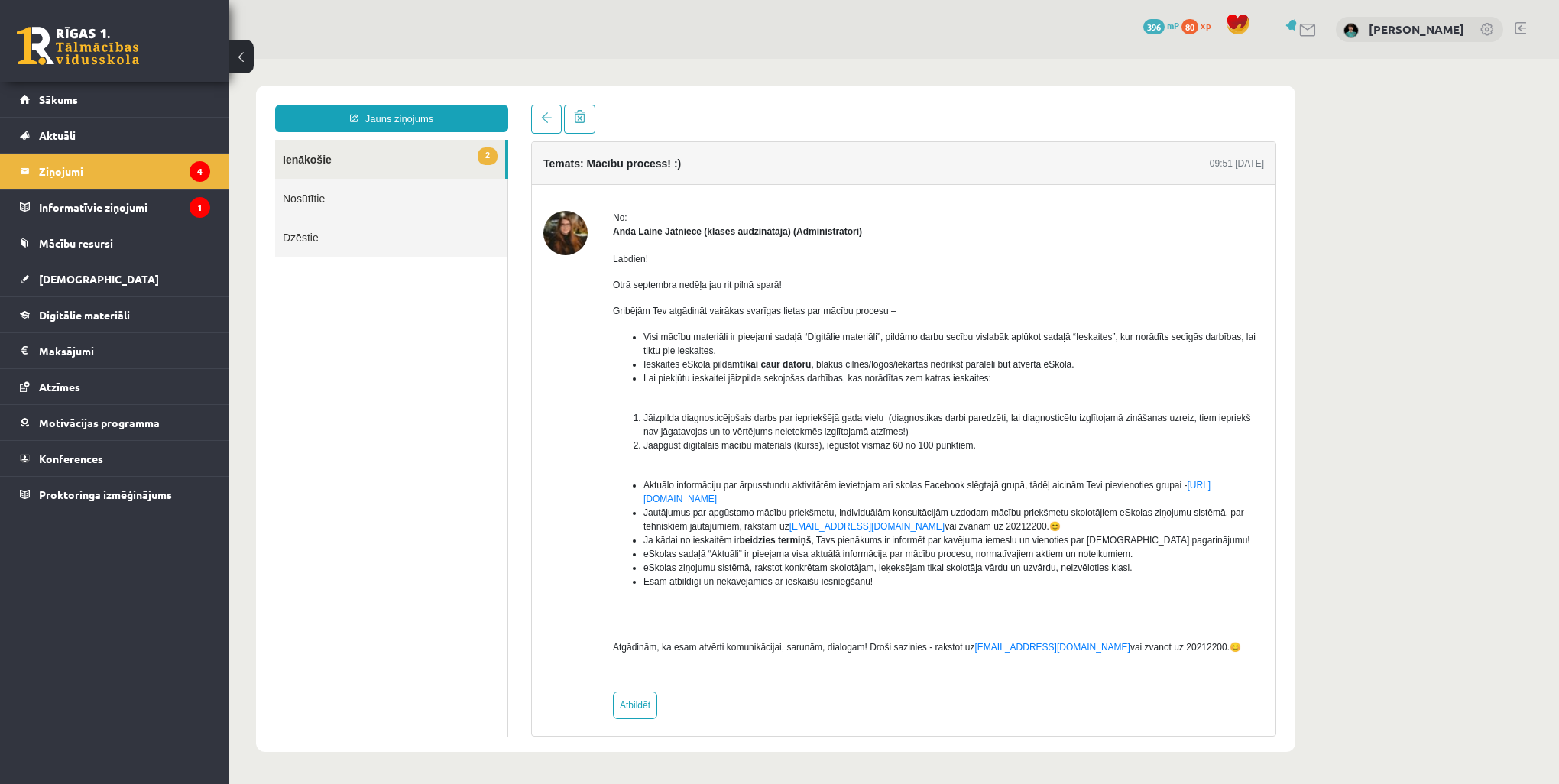
click at [795, 505] on li "Jautājumus par apgūstamo mācību priekšmetu, individuālām konsultācijām uzdodam …" at bounding box center [954, 519] width 621 height 27
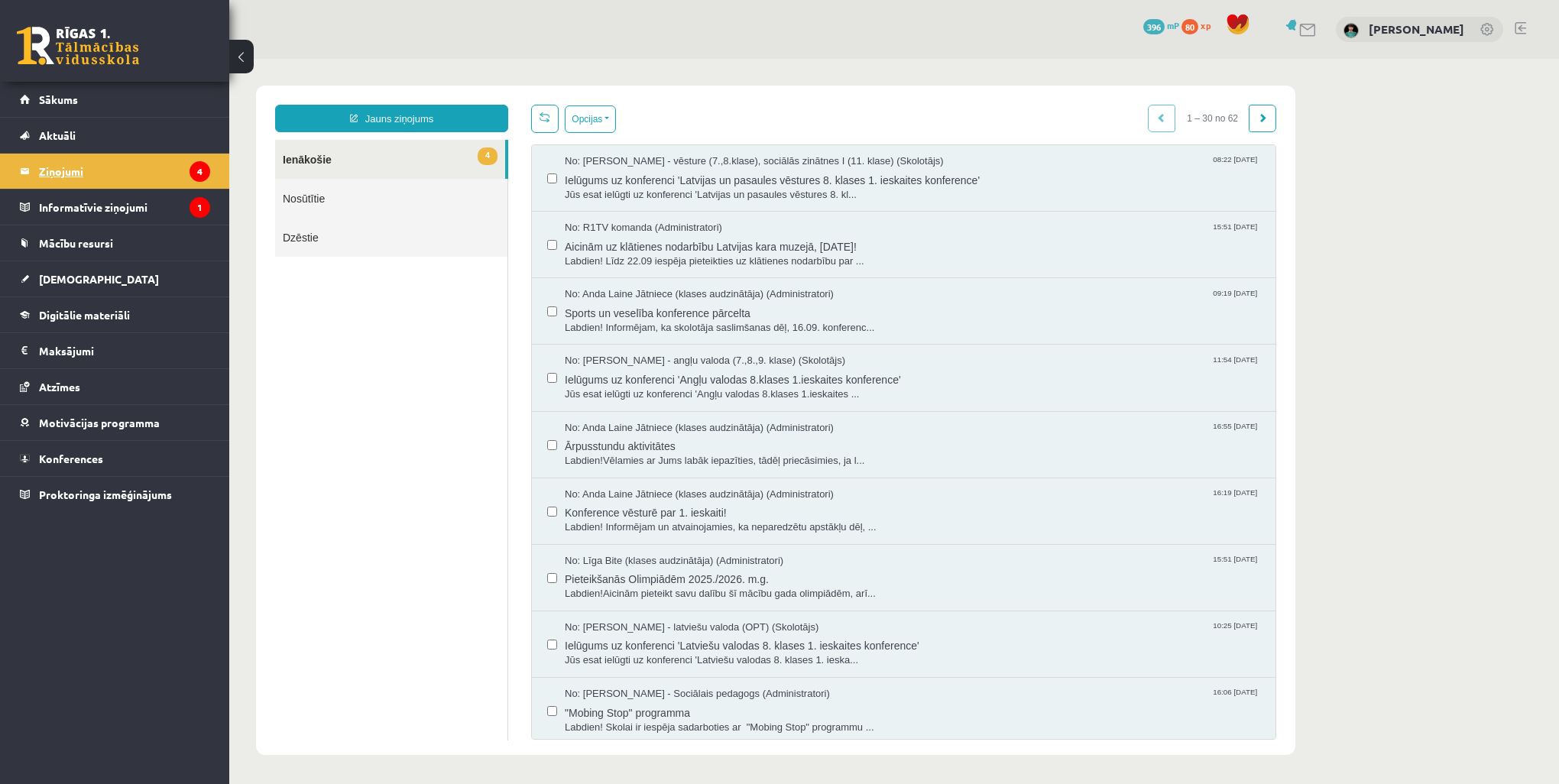
click at [70, 170] on legend "Ziņojumi 4" at bounding box center [124, 171] width 172 height 35
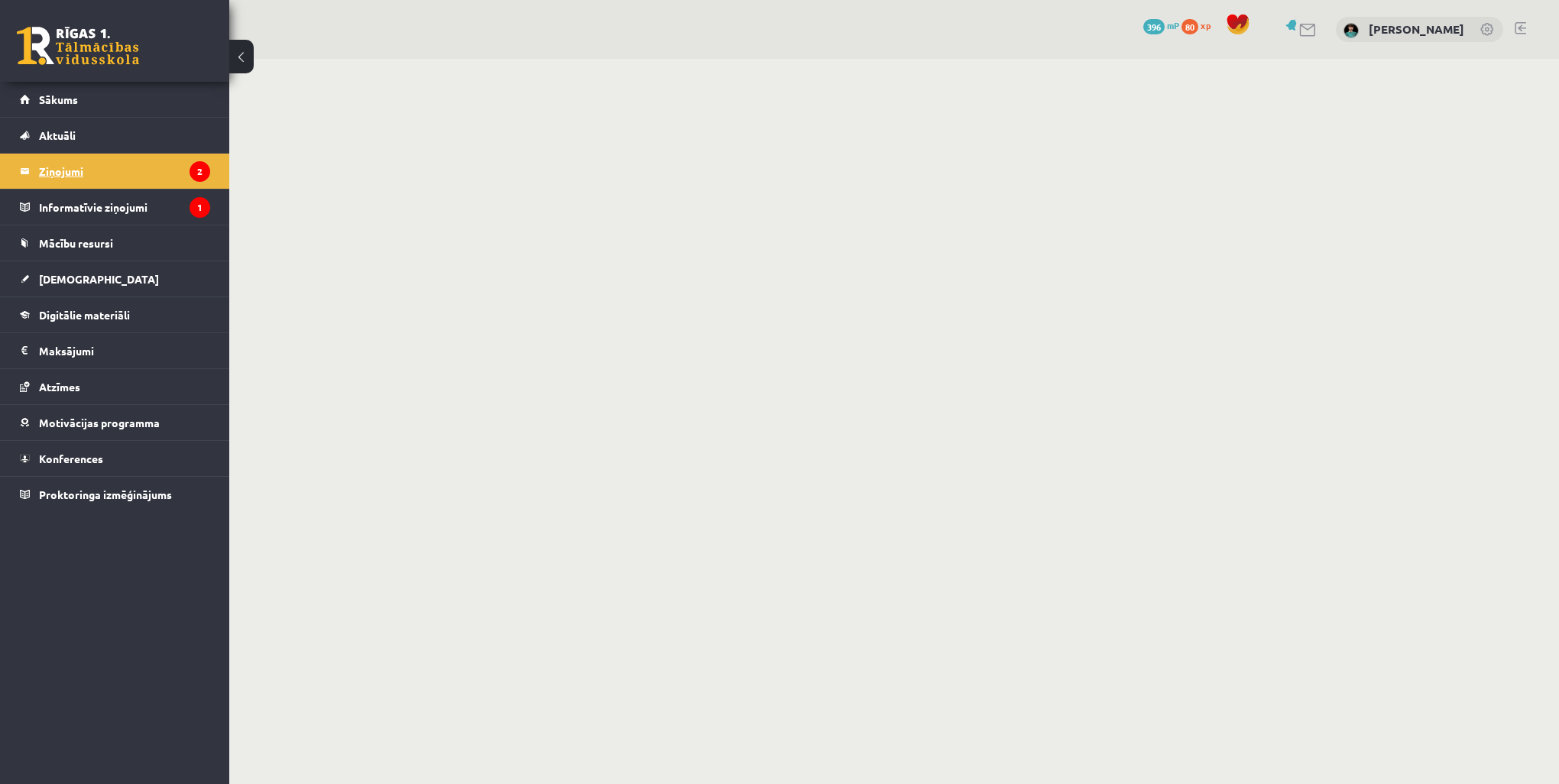
click at [65, 170] on legend "Ziņojumi 2" at bounding box center [124, 171] width 172 height 35
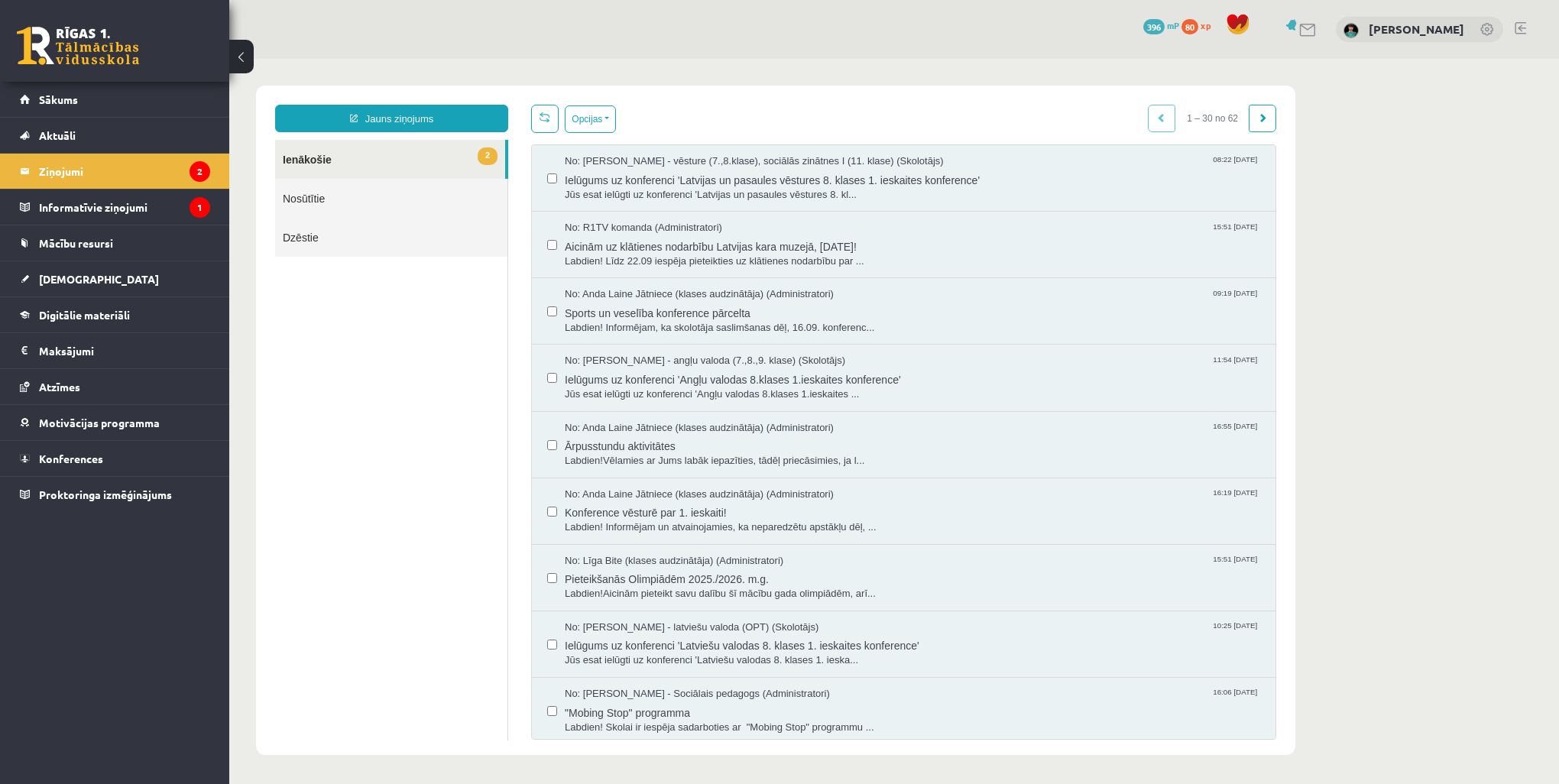
click at [288, 157] on link "2 Ienākošie" at bounding box center [390, 159] width 230 height 39
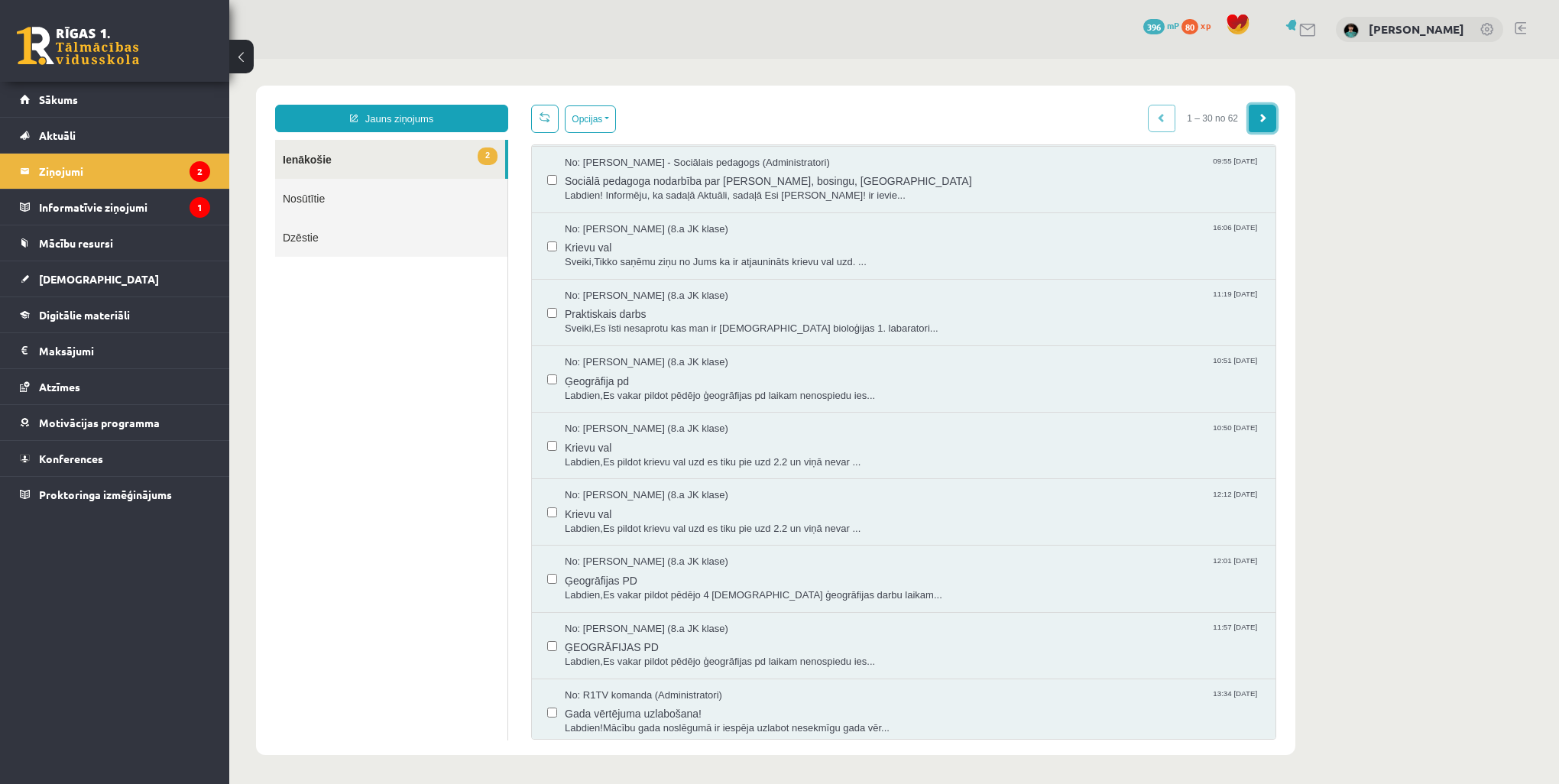
click at [1265, 119] on span at bounding box center [1263, 118] width 9 height 9
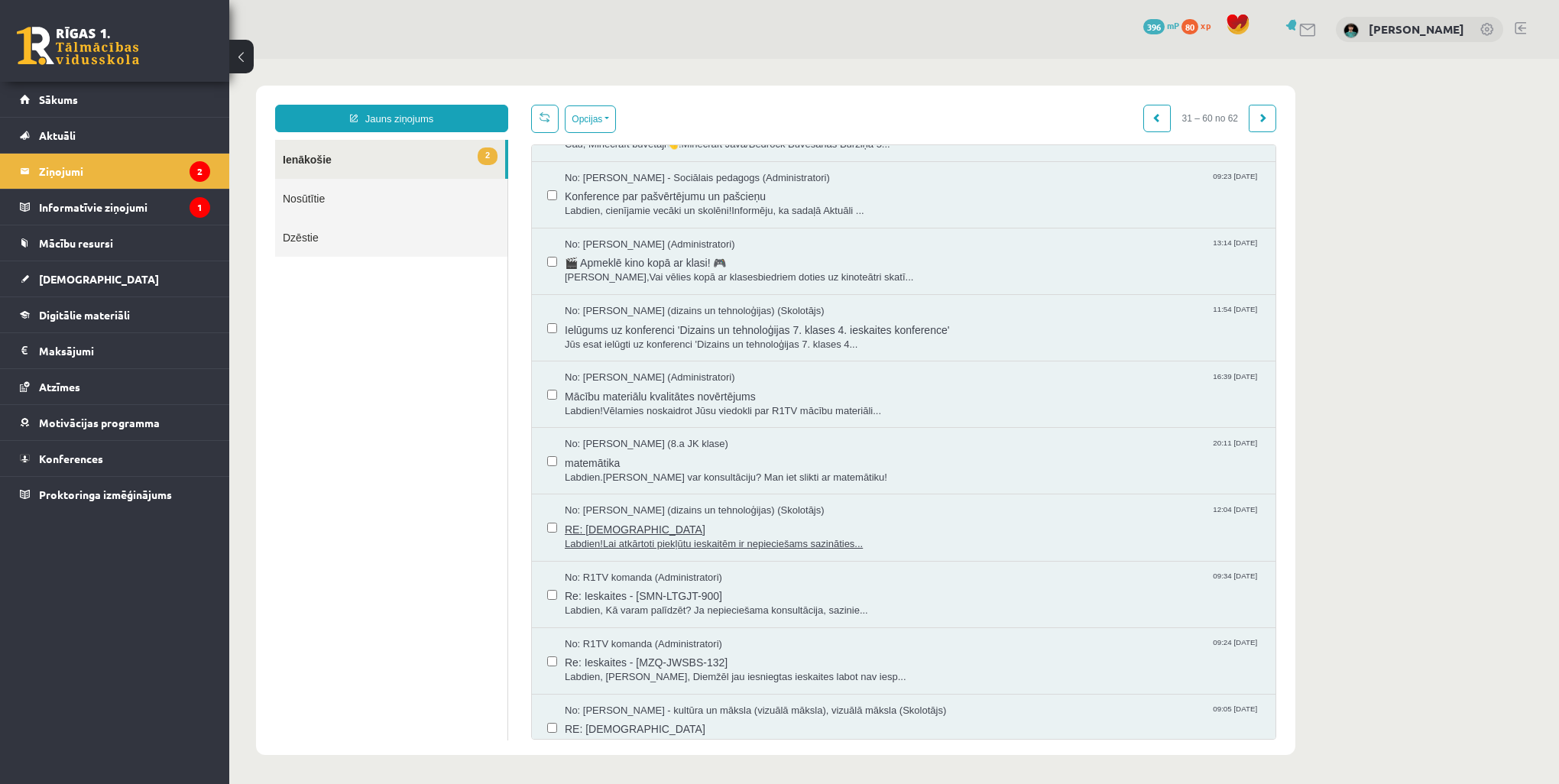
scroll to position [916, 0]
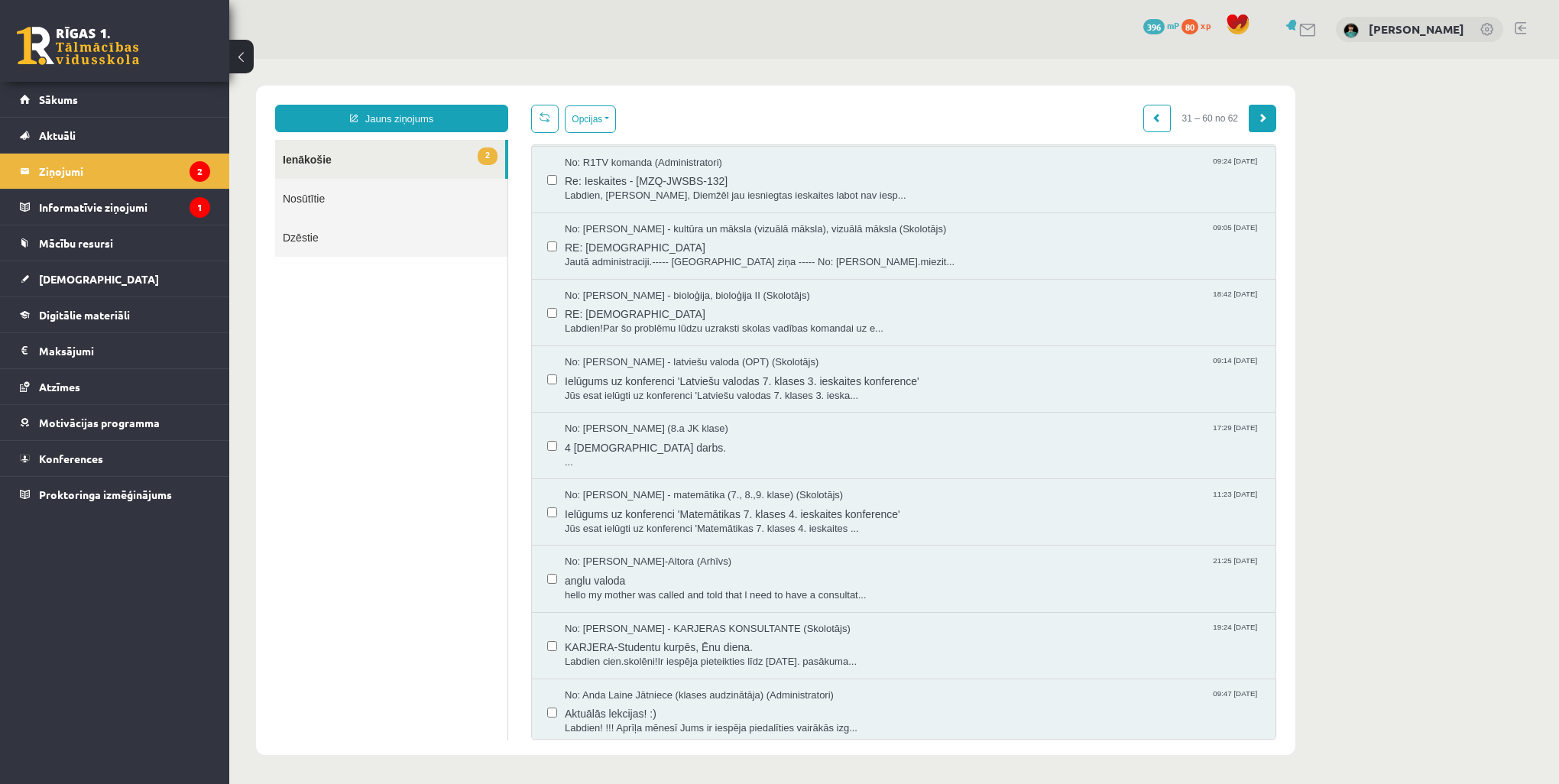
click at [1258, 123] on link at bounding box center [1263, 118] width 27 height 27
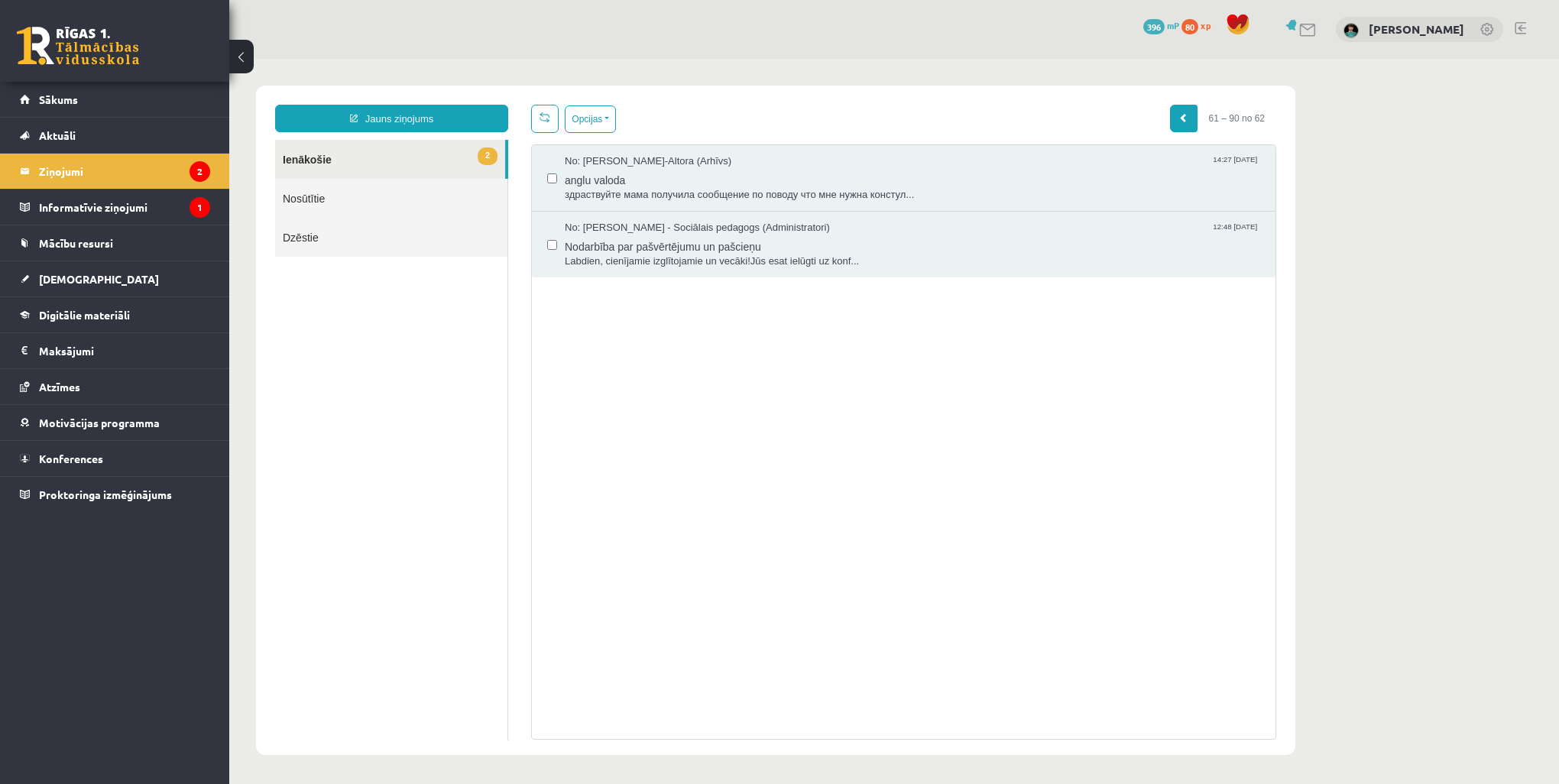
scroll to position [0, 0]
click at [1187, 119] on span at bounding box center [1184, 118] width 9 height 9
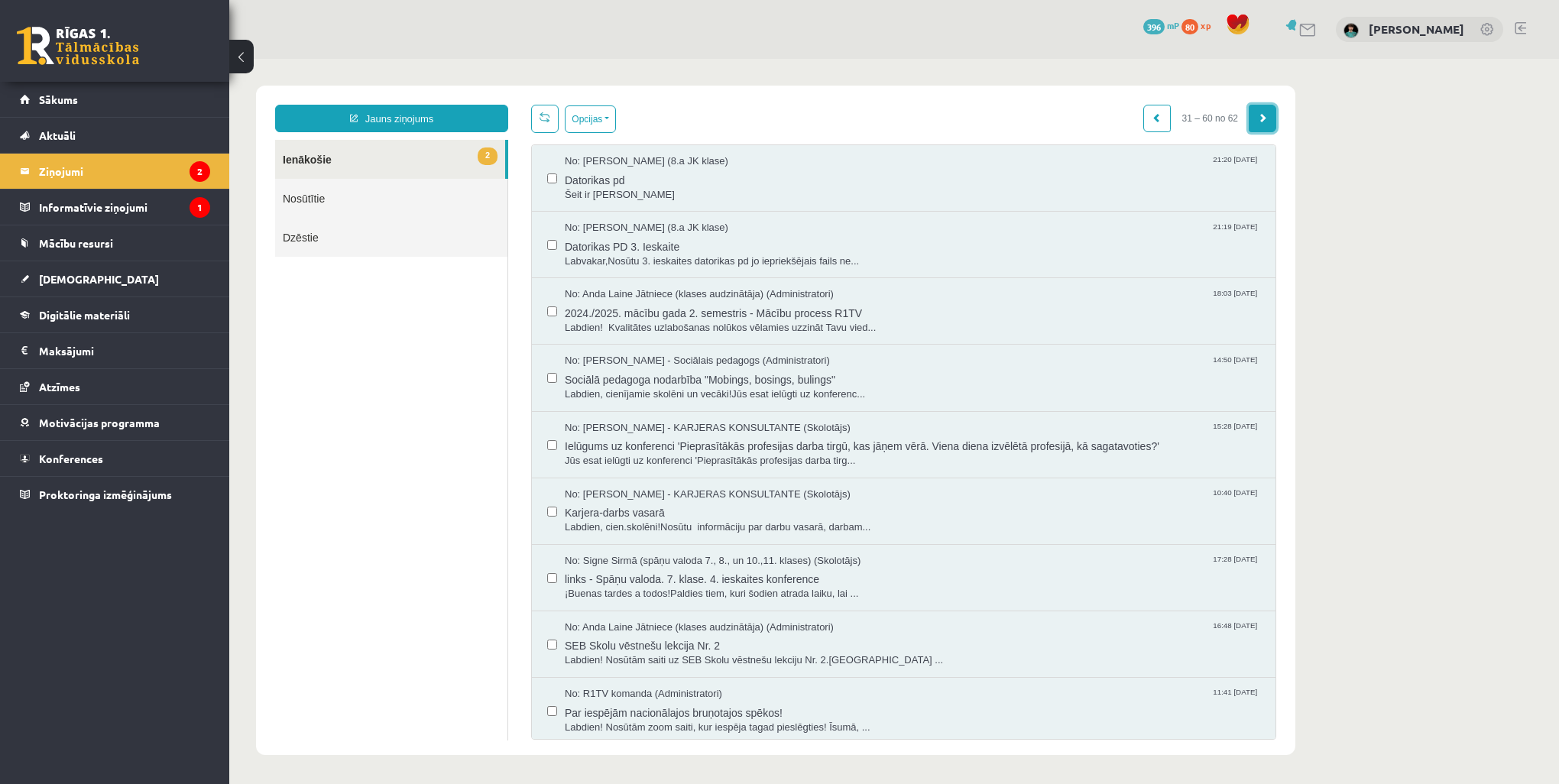
click at [1260, 126] on link at bounding box center [1263, 118] width 27 height 27
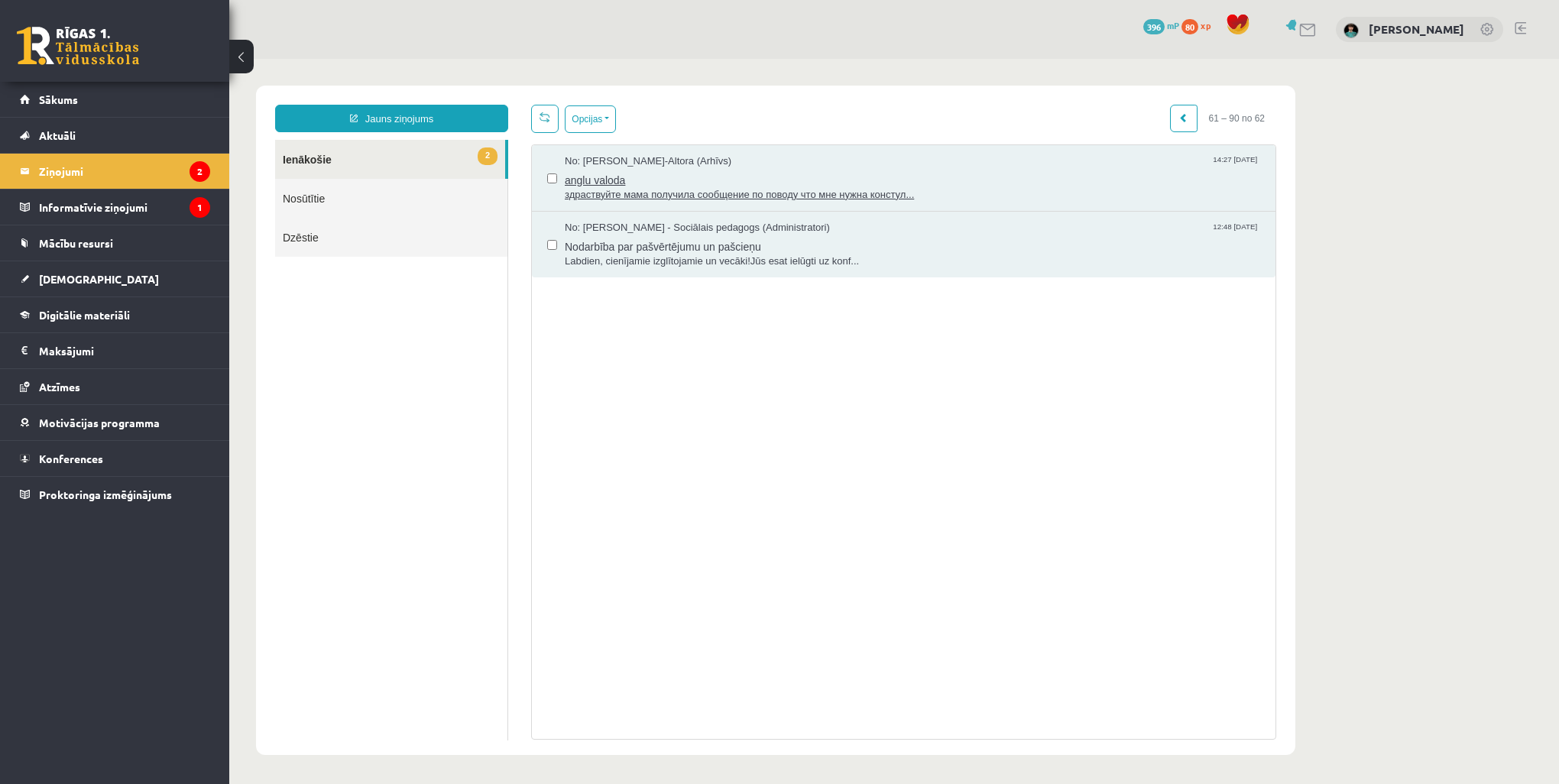
drag, startPoint x: 629, startPoint y: 194, endPoint x: 619, endPoint y: 190, distance: 10.8
click at [629, 194] on span "здраствуйте мама получила сообщение по поводу что мне нужна констул..." at bounding box center [913, 195] width 696 height 15
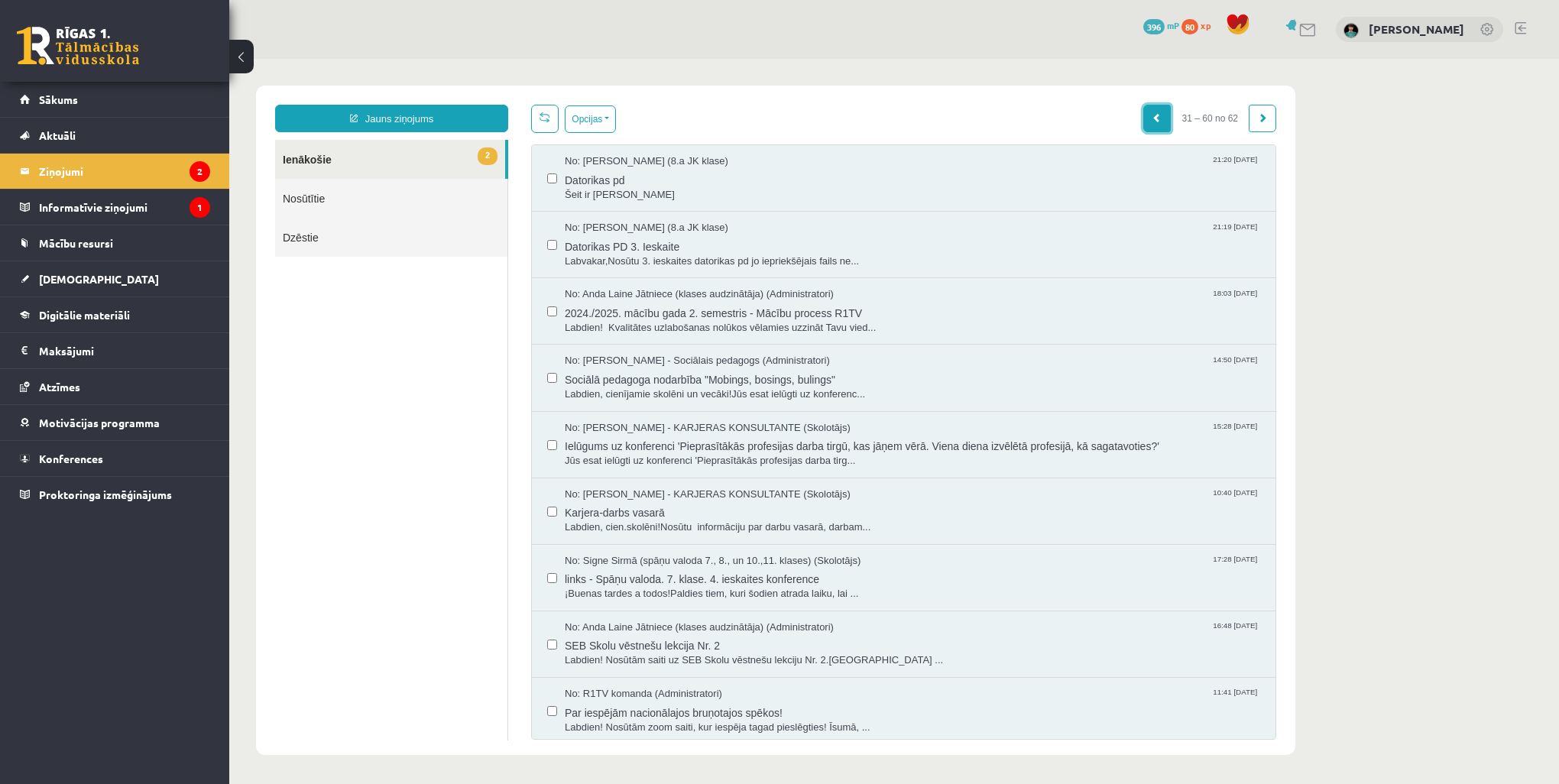
click at [1154, 121] on span at bounding box center [1157, 118] width 9 height 9
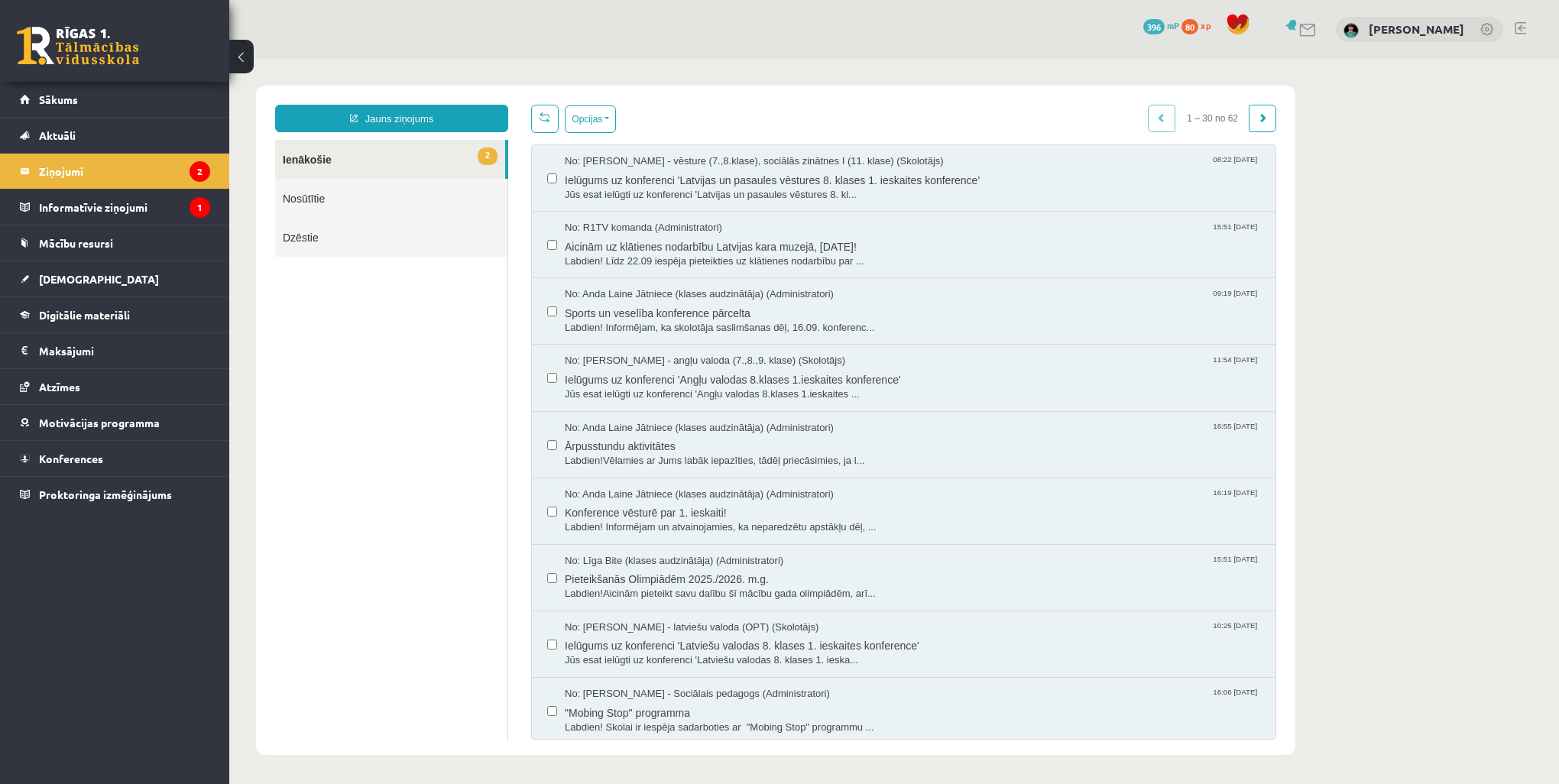
click at [1154, 121] on div "1 – 30 no 62" at bounding box center [1211, 118] width 128 height 27
click at [1259, 121] on span at bounding box center [1263, 118] width 9 height 9
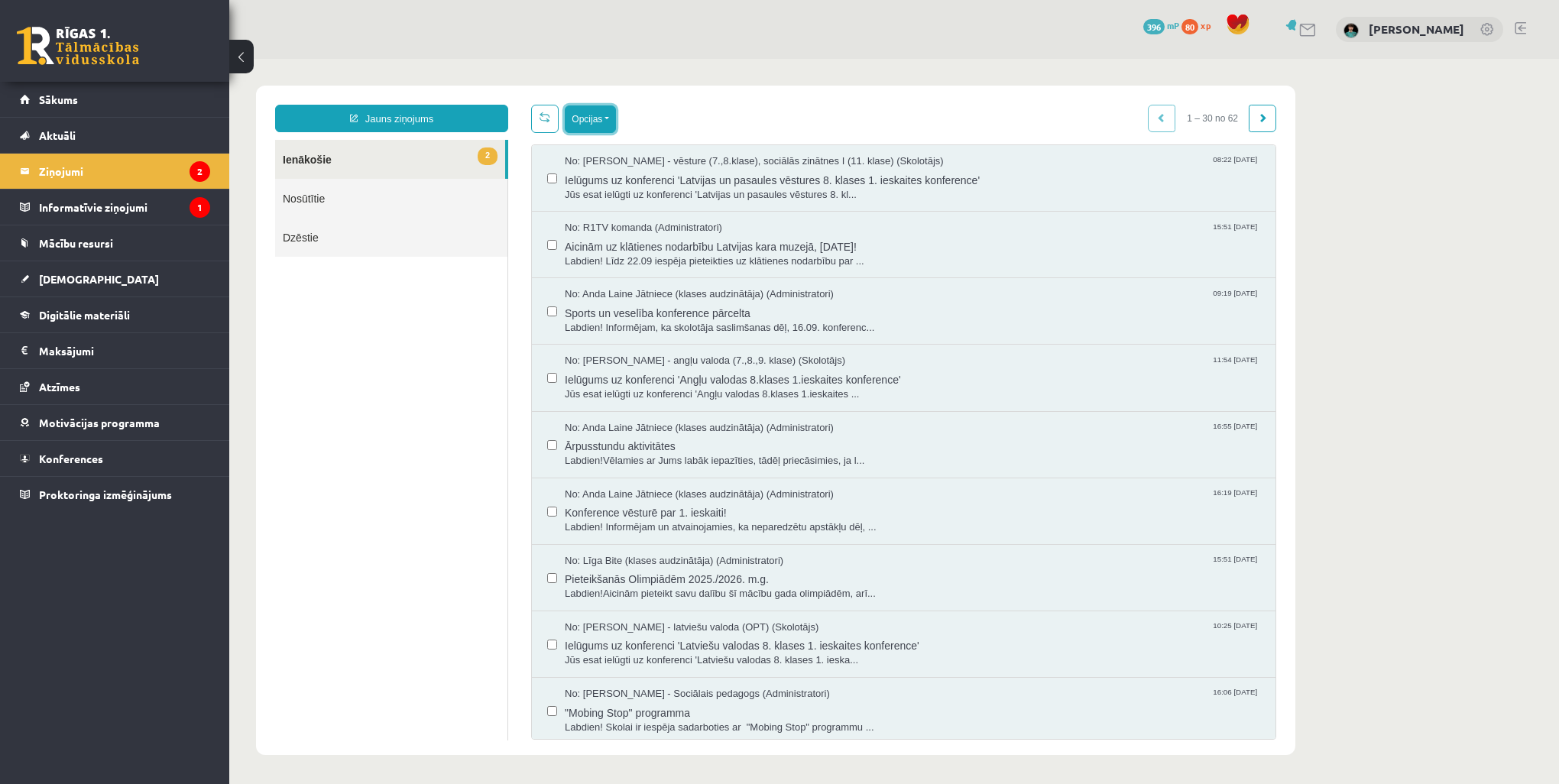
click at [585, 124] on button "Opcijas" at bounding box center [590, 119] width 51 height 27
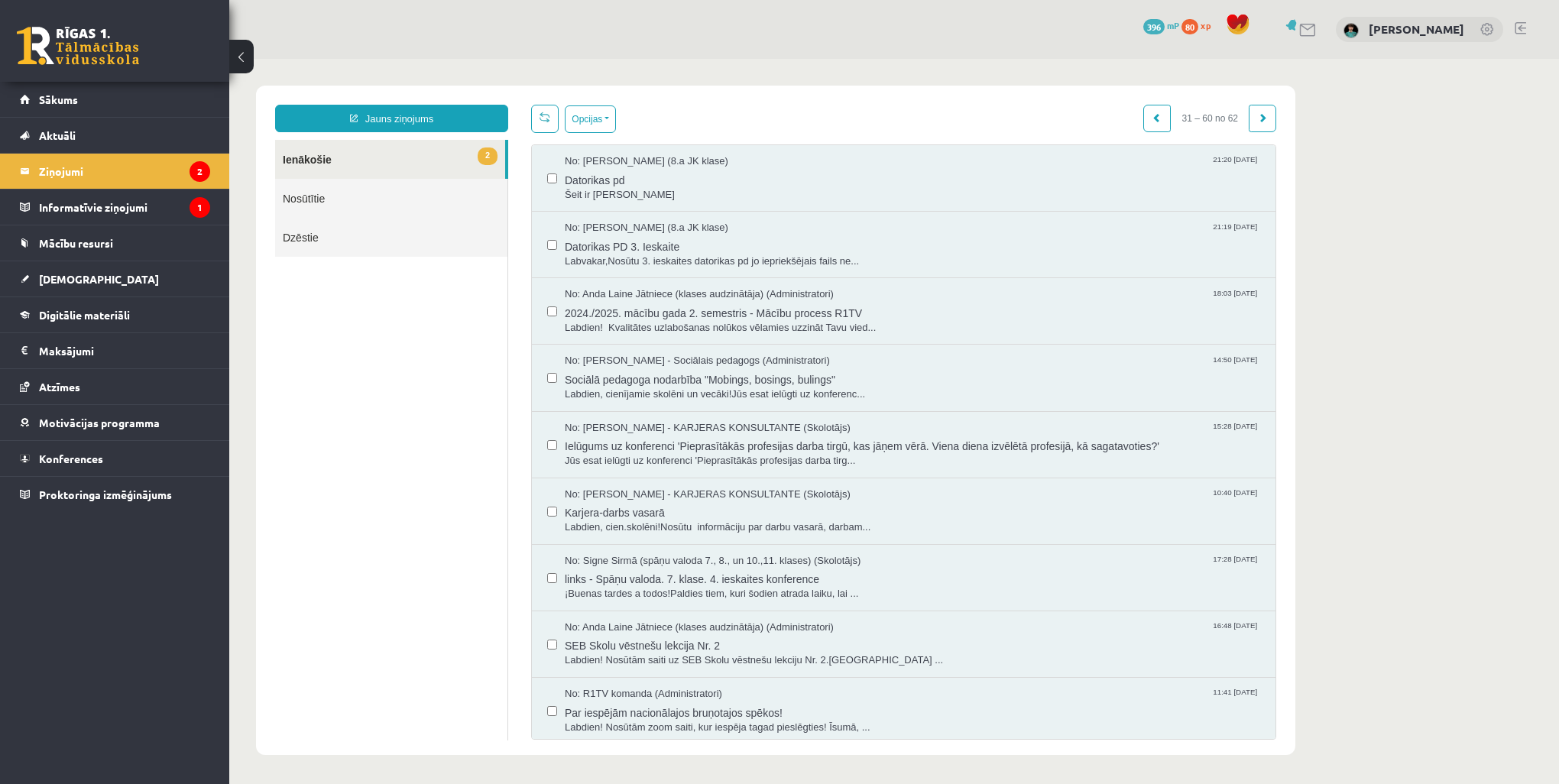
click at [589, 121] on button "Opcijas" at bounding box center [590, 119] width 51 height 27
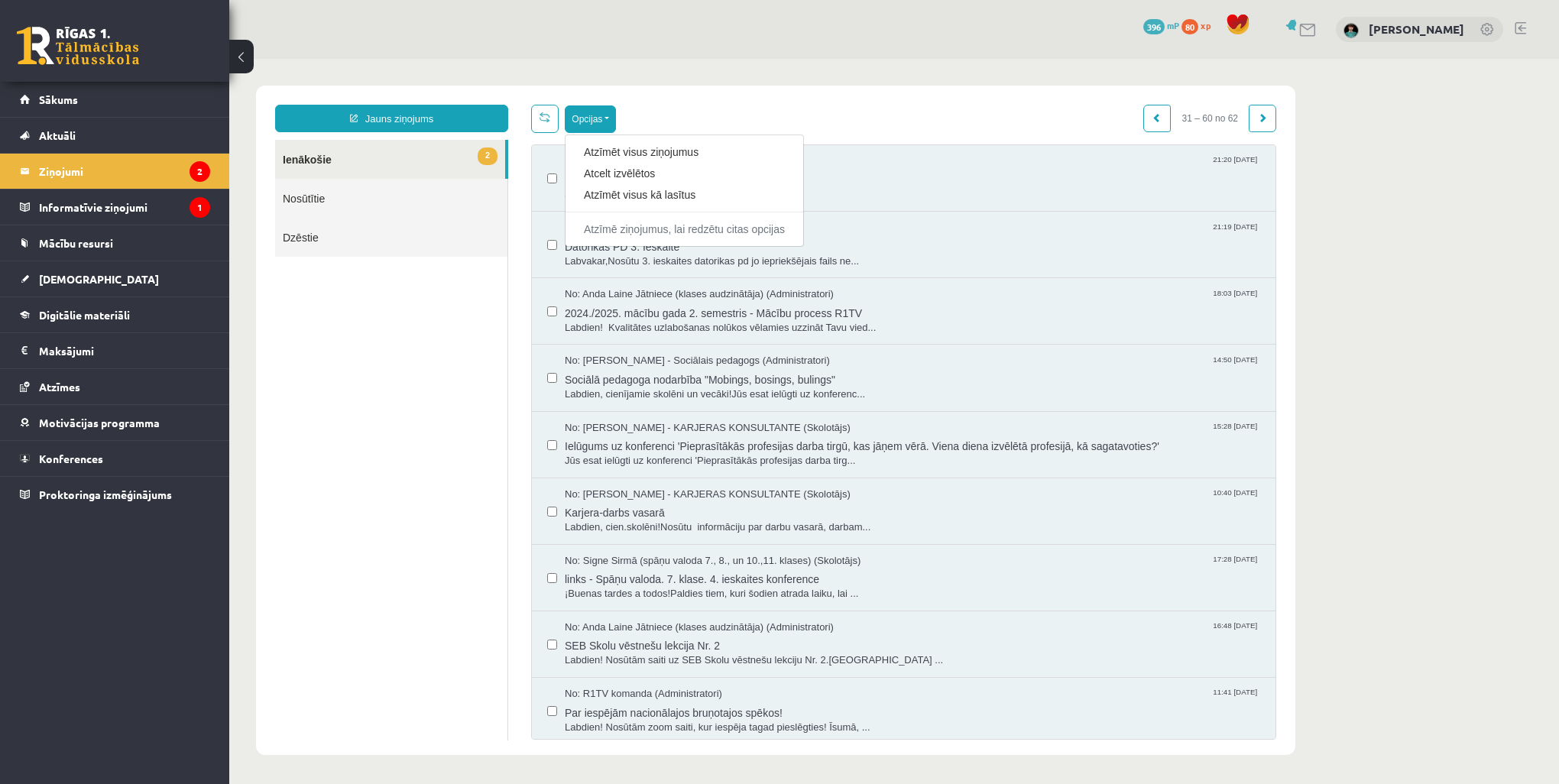
drag, startPoint x: 790, startPoint y: 77, endPoint x: 809, endPoint y: 136, distance: 62.0
click at [789, 77] on body "Jauns ziņojums 2 Ienākošie Nosūtītie Dzēstie * ********* ********* ******* Opci…" at bounding box center [894, 420] width 1330 height 722
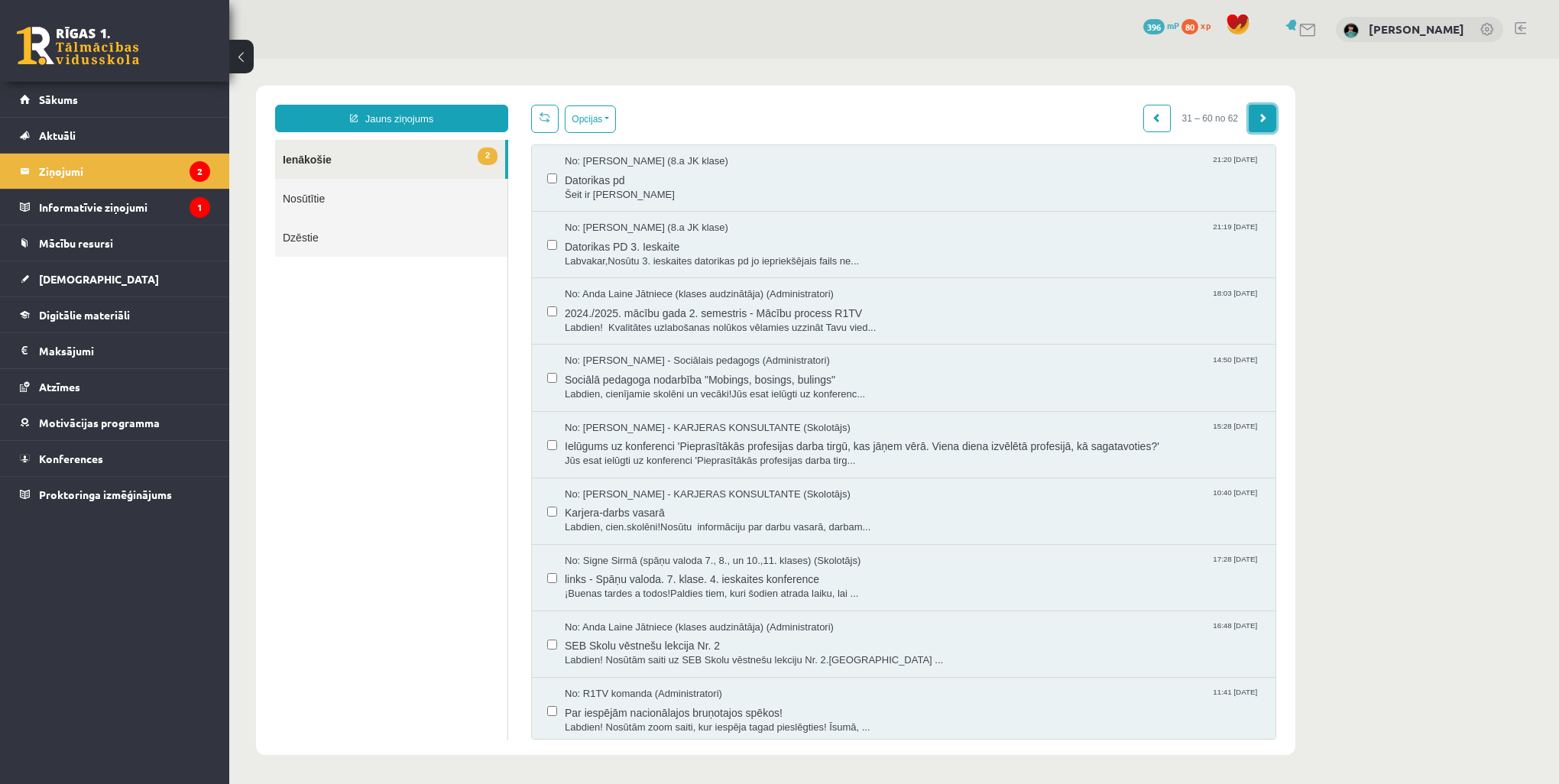
click at [1264, 117] on span at bounding box center [1263, 118] width 9 height 9
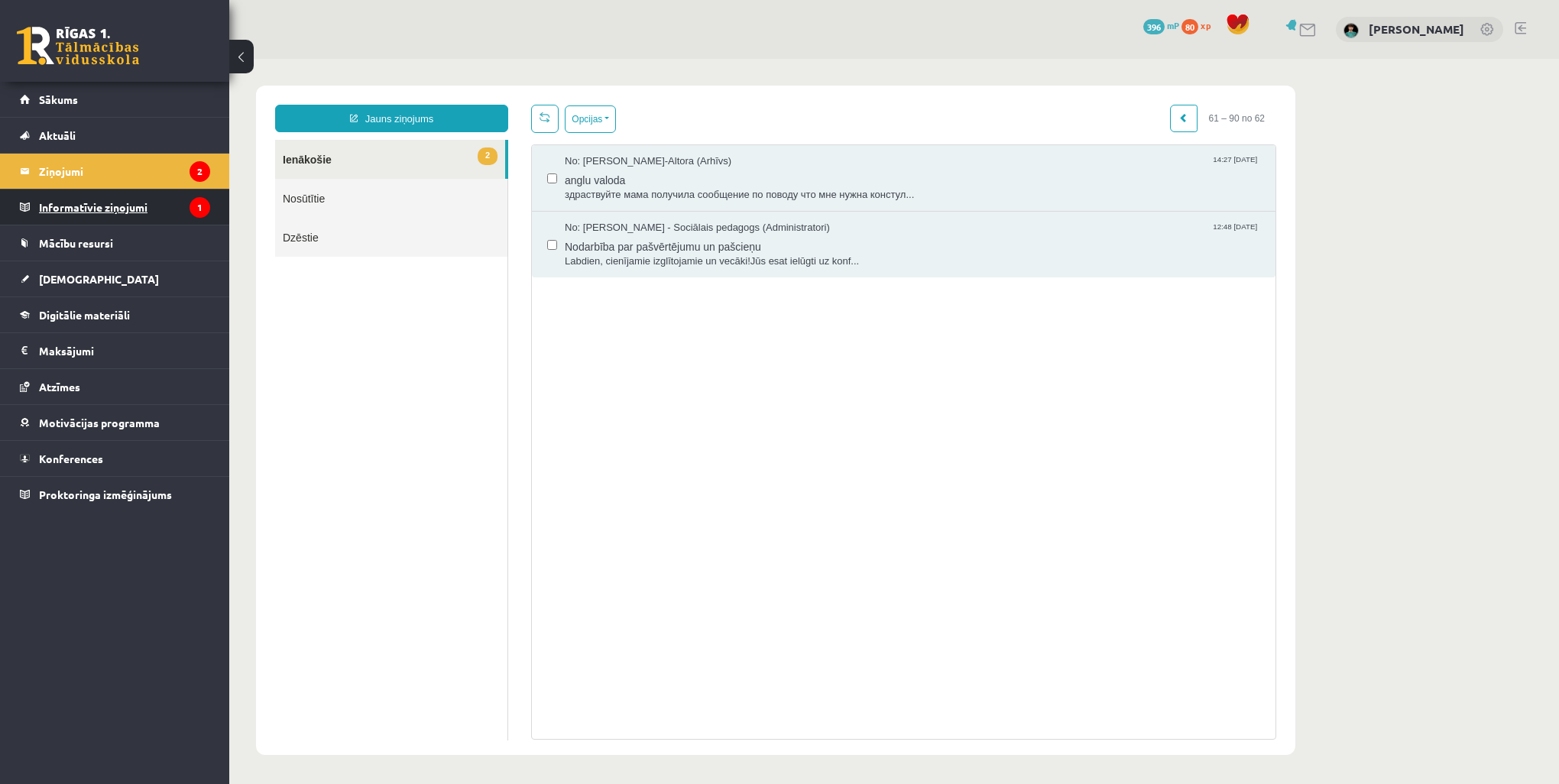
click at [100, 205] on legend "Informatīvie ziņojumi 1" at bounding box center [124, 207] width 172 height 35
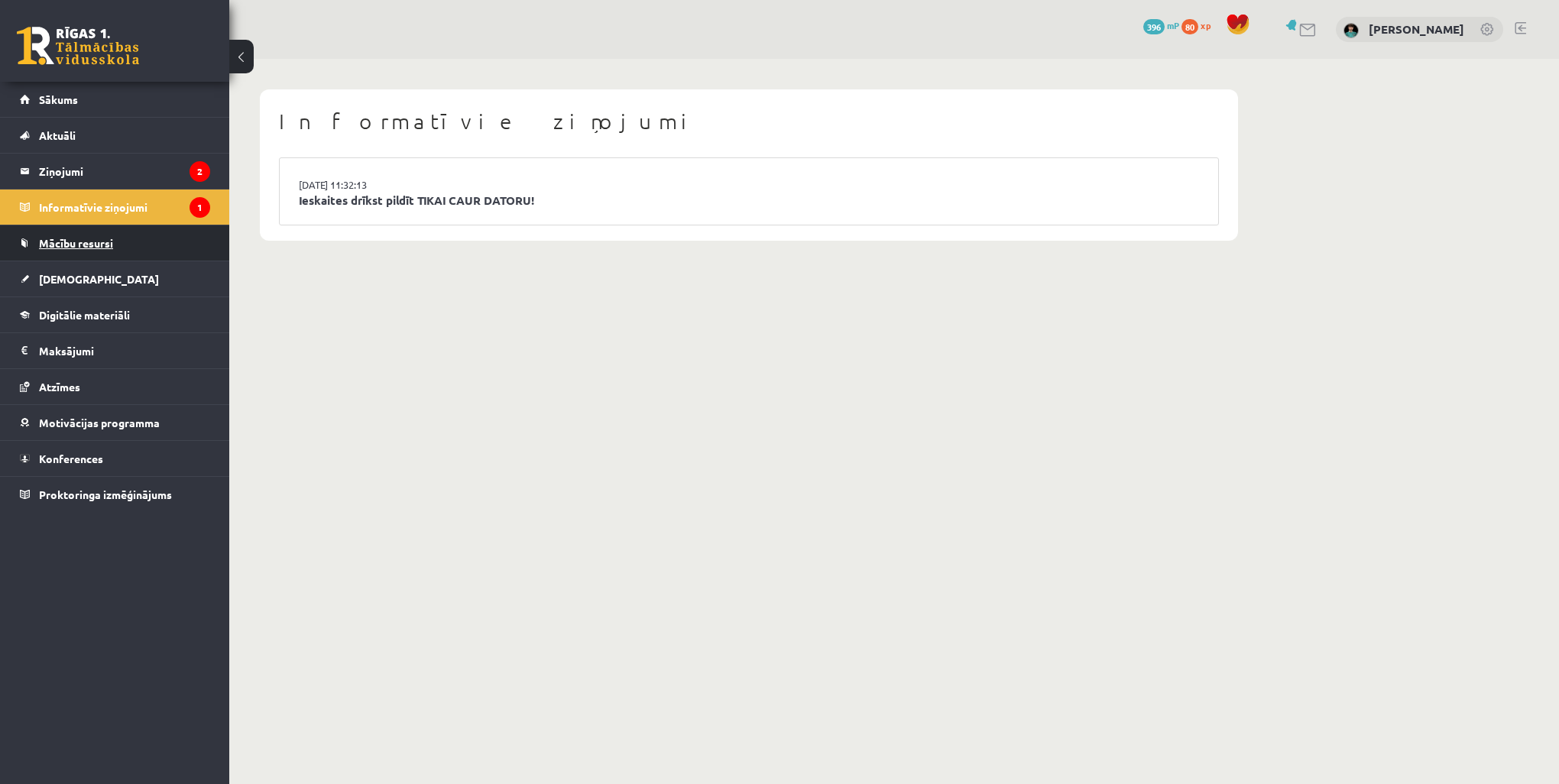
click at [84, 240] on span "Mācību resursi" at bounding box center [76, 242] width 74 height 14
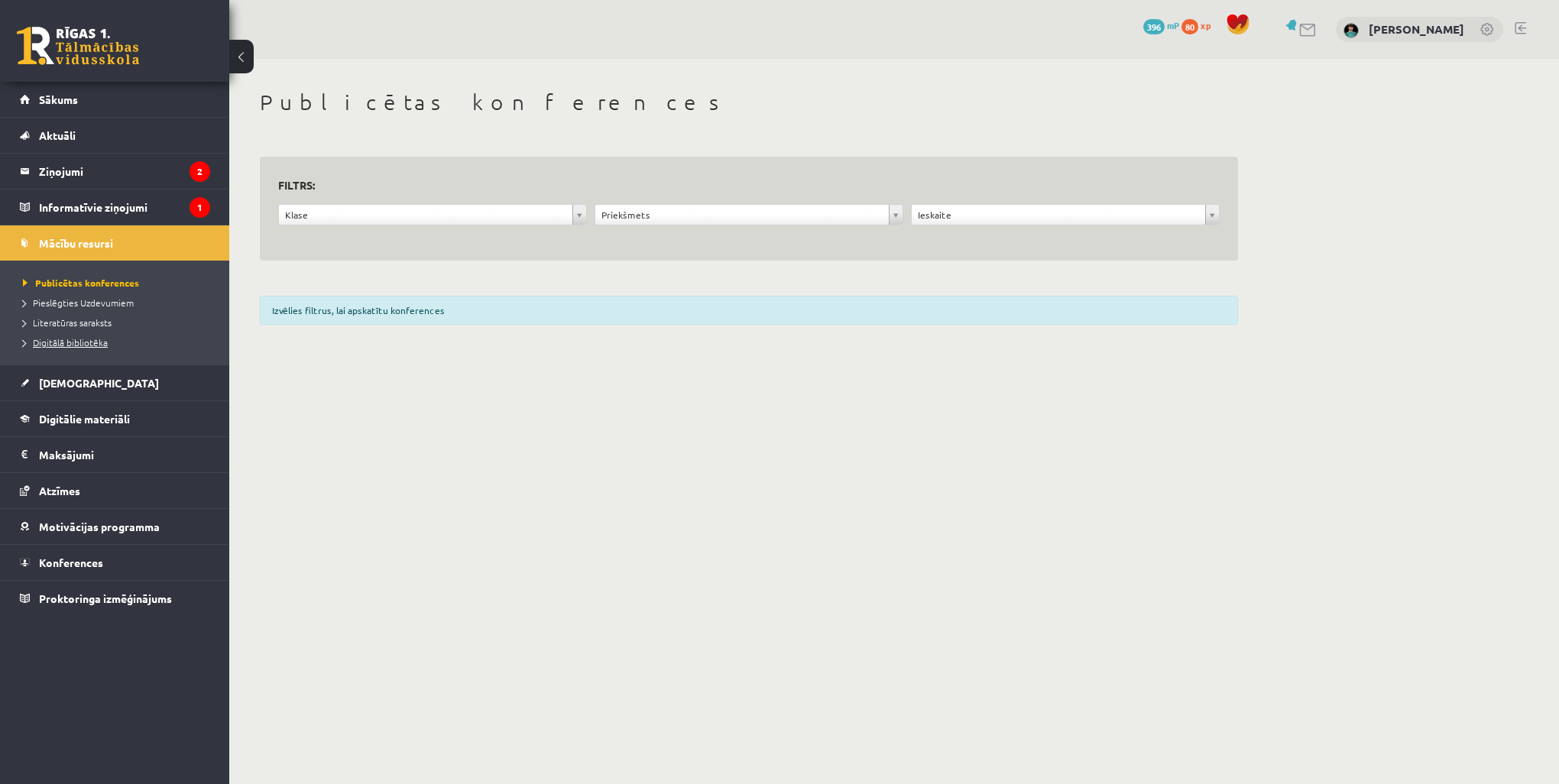
click at [83, 346] on span "Digitālā bibliotēka" at bounding box center [64, 341] width 84 height 12
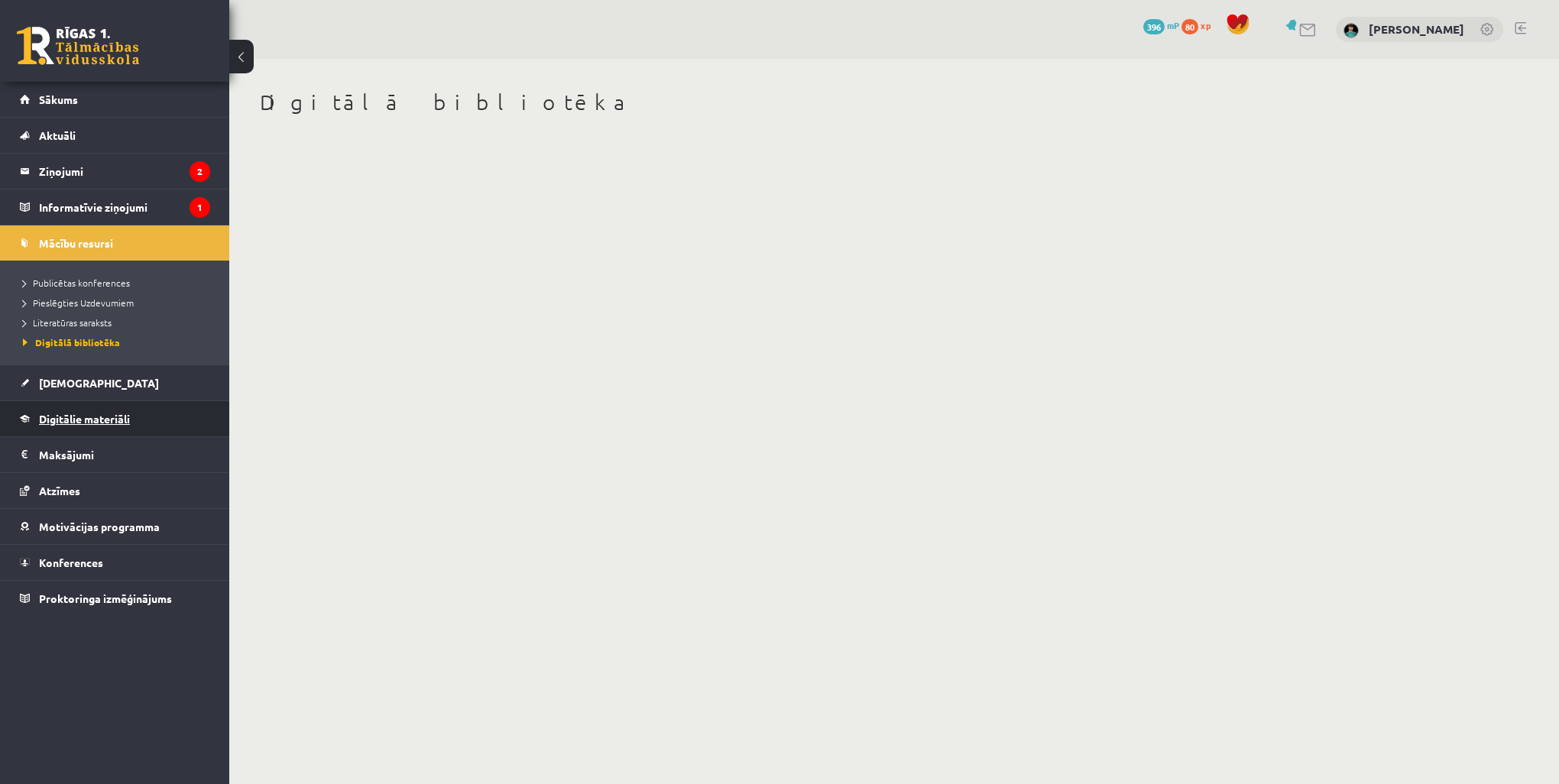
click at [117, 416] on span "Digitālie materiāli" at bounding box center [84, 418] width 91 height 14
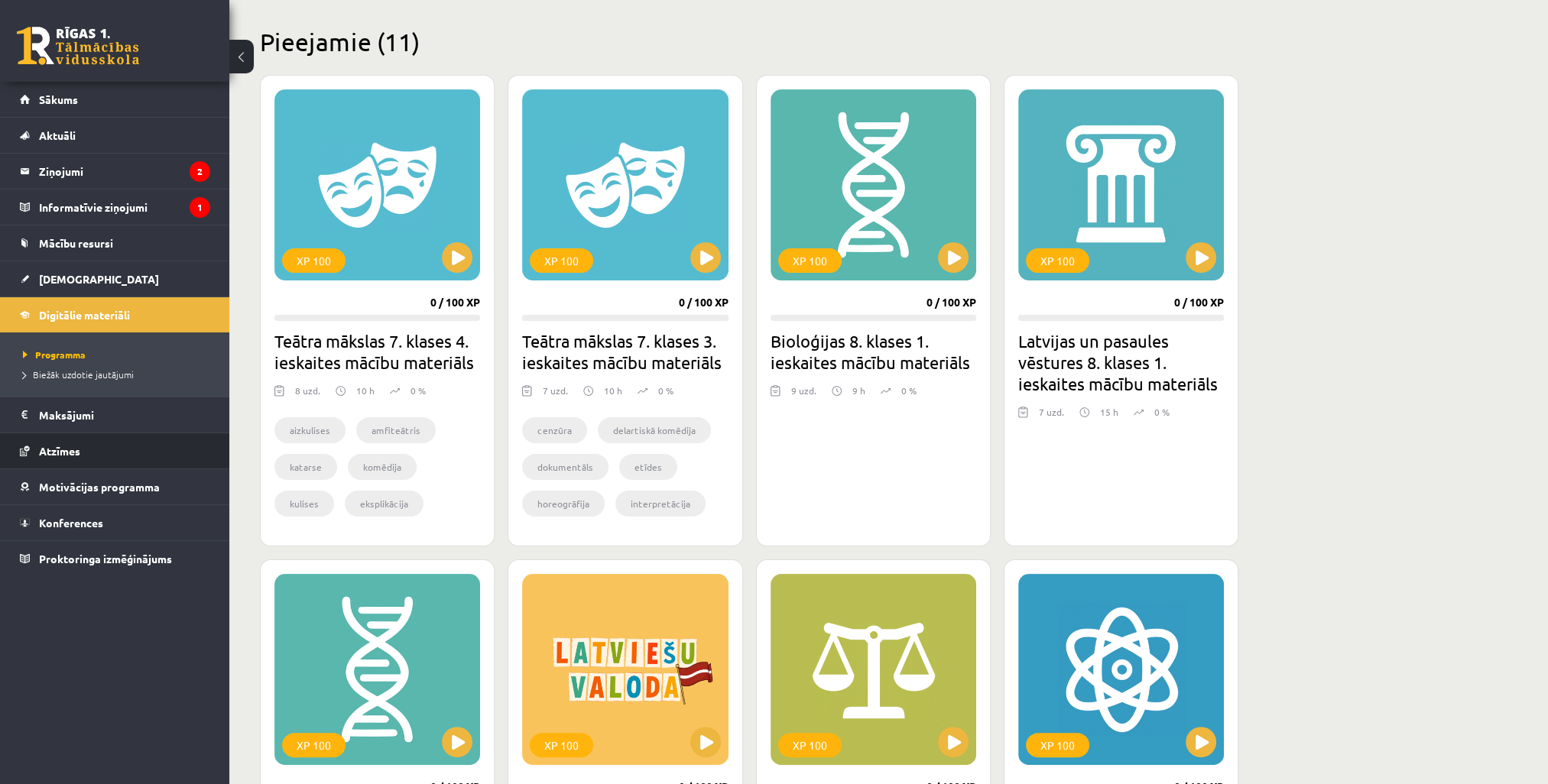
scroll to position [382, 0]
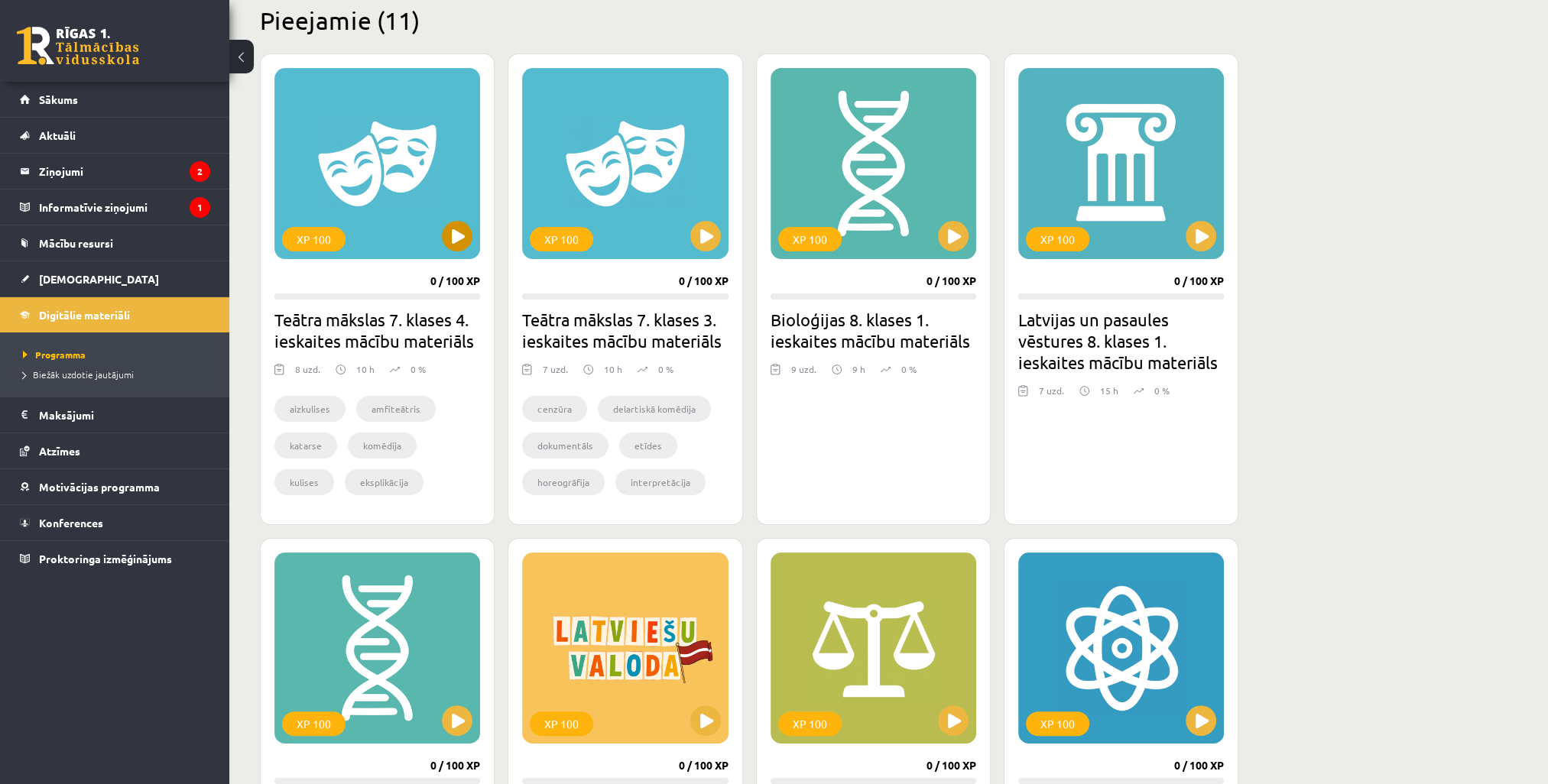
click at [340, 147] on div "XP 100" at bounding box center [377, 163] width 205 height 191
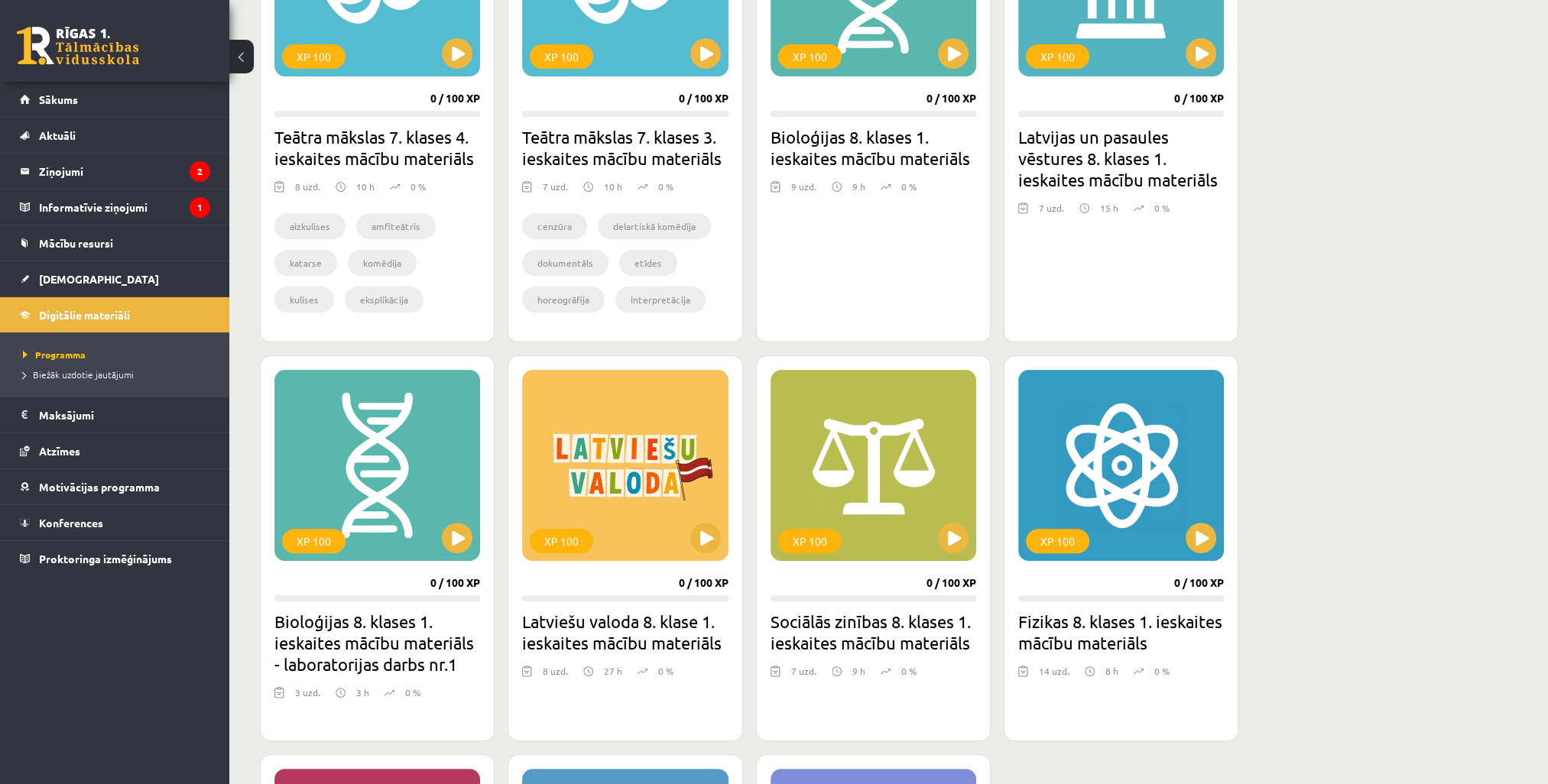
scroll to position [764, 0]
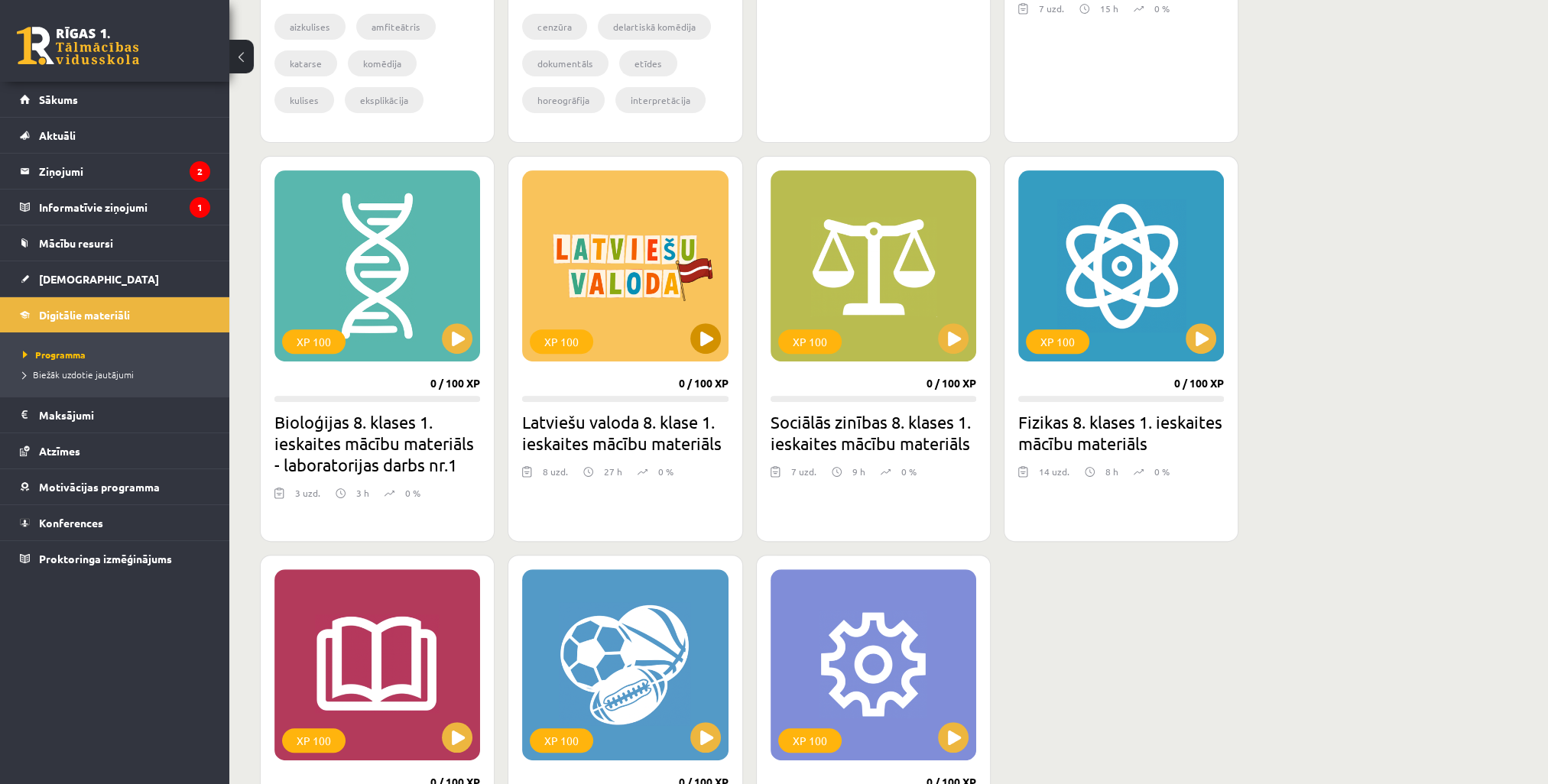
click at [596, 292] on div "XP 100" at bounding box center [625, 266] width 205 height 191
click at [544, 336] on div "XP 100" at bounding box center [561, 341] width 64 height 24
click at [626, 432] on h2 "Latviešu valoda 8. klase 1. ieskaites mācību materiāls" at bounding box center [625, 432] width 205 height 43
click at [610, 310] on div "XP 100" at bounding box center [625, 266] width 205 height 191
